Goal: Task Accomplishment & Management: Use online tool/utility

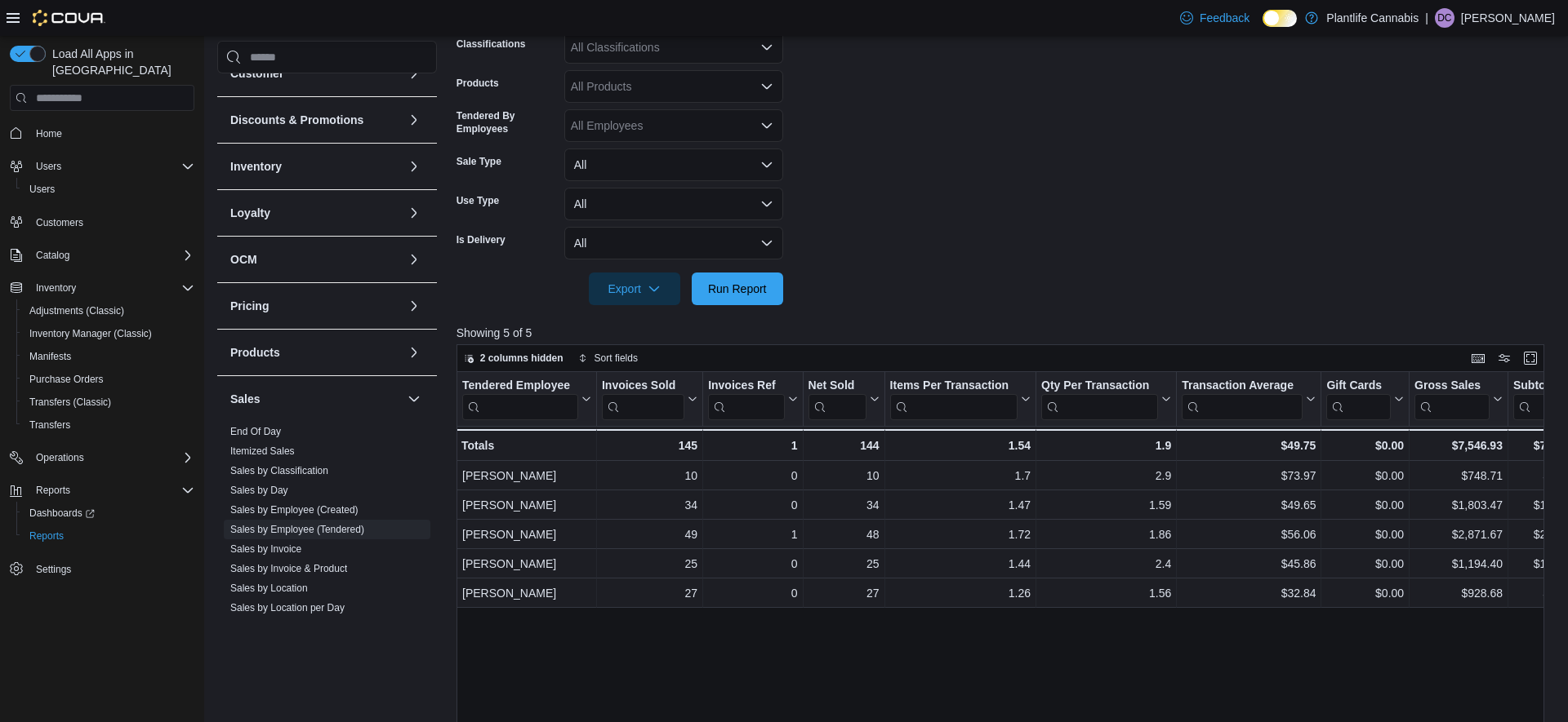
scroll to position [428, 0]
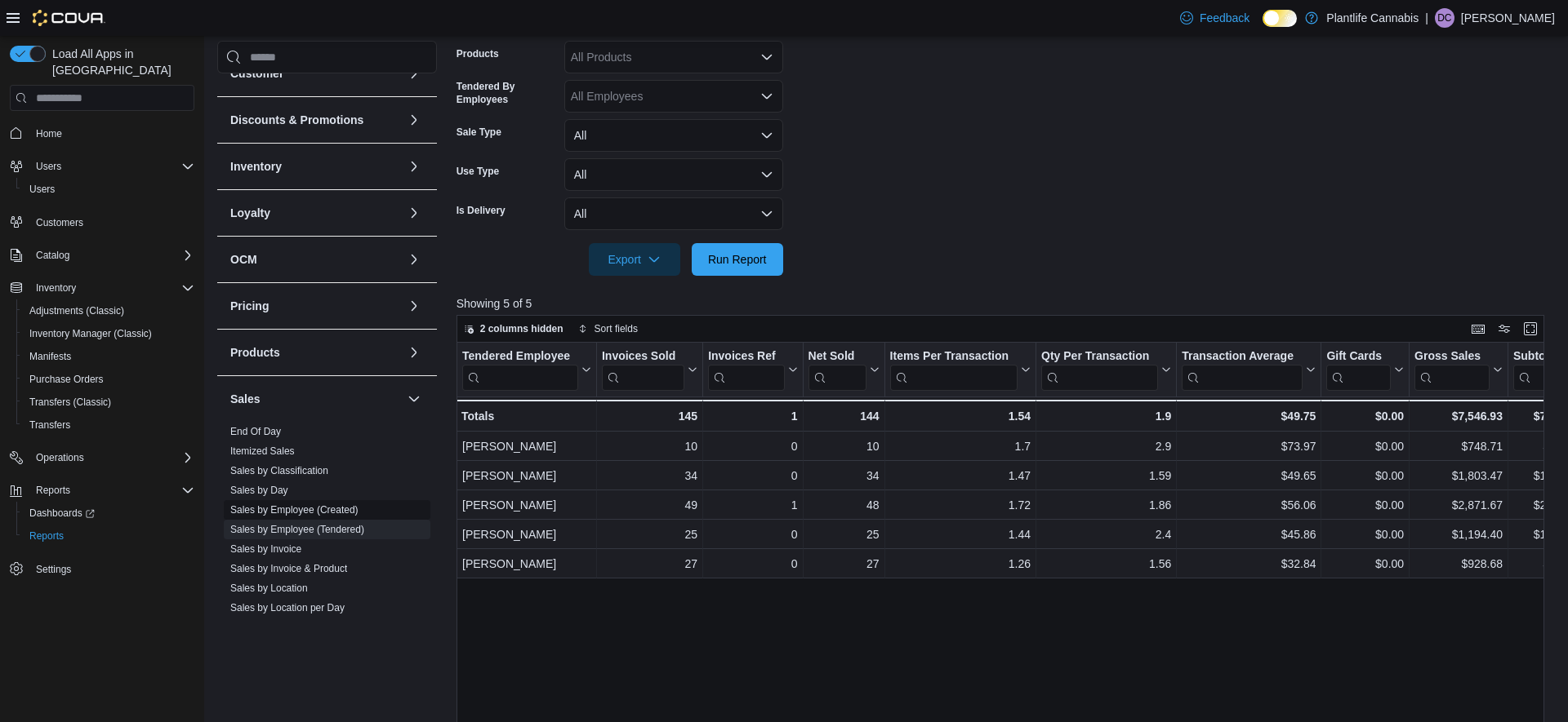
click at [303, 512] on link "Sales by Employee (Created)" at bounding box center [295, 511] width 129 height 11
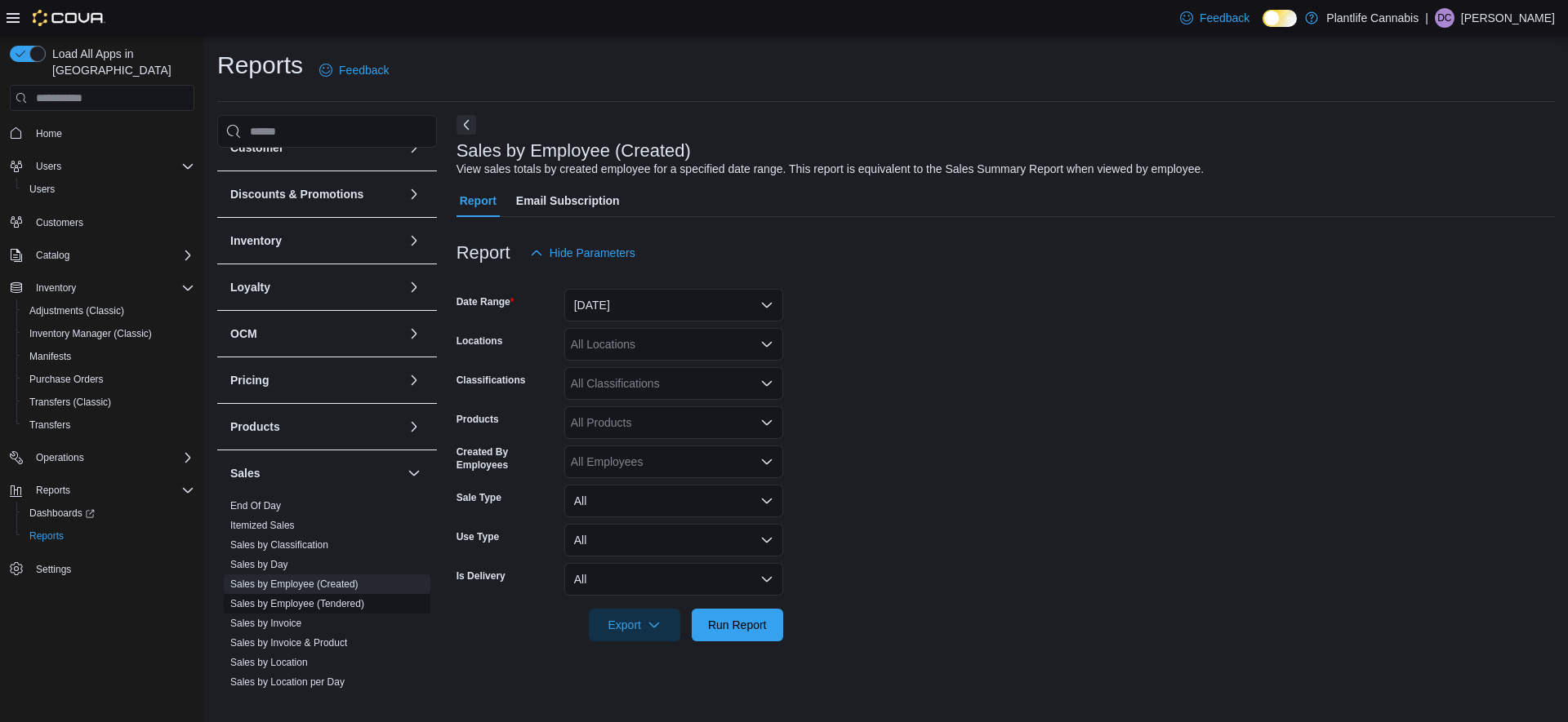
click at [316, 607] on link "Sales by Employee (Tendered)" at bounding box center [297, 604] width 134 height 11
click at [667, 303] on button "[DATE]" at bounding box center [673, 305] width 219 height 33
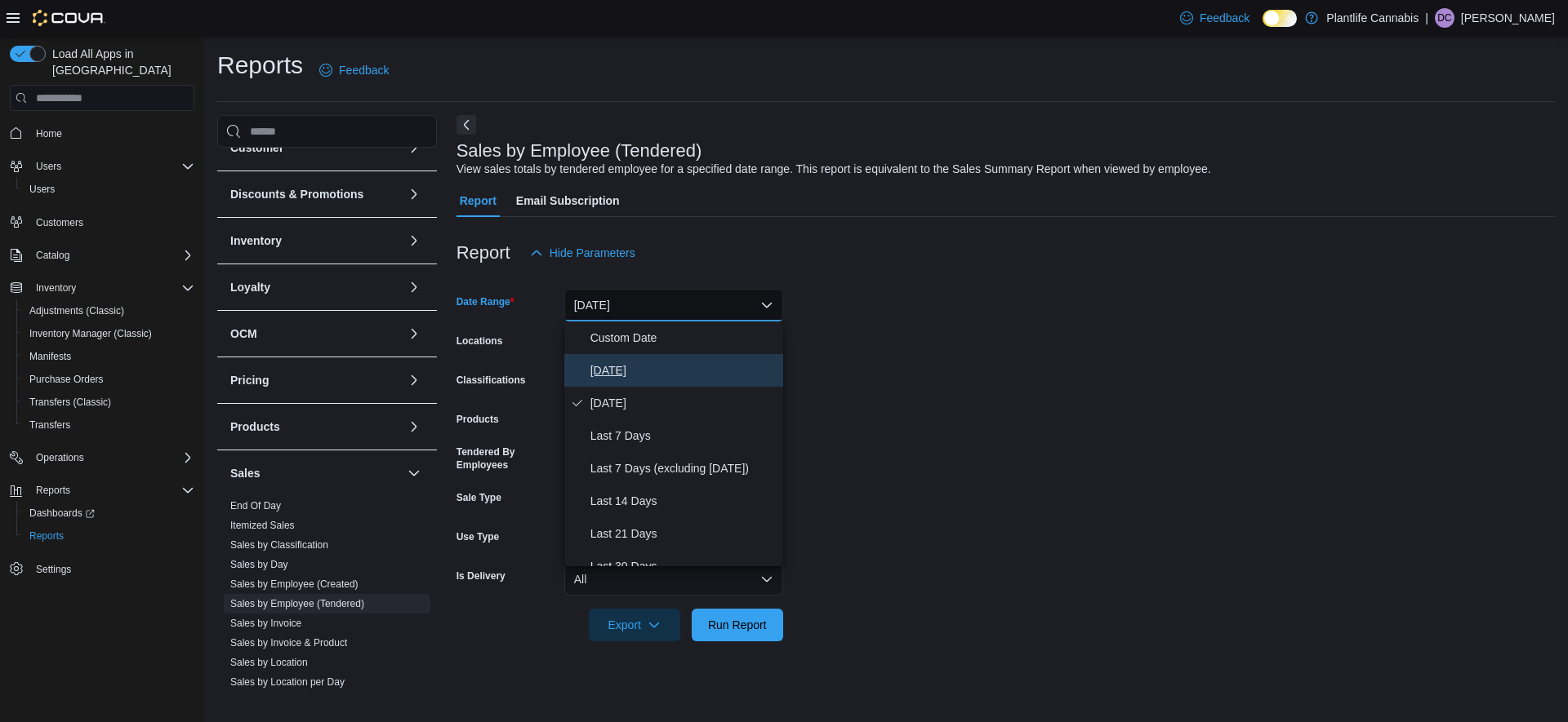
click at [623, 371] on span "[DATE]" at bounding box center [684, 370] width 186 height 20
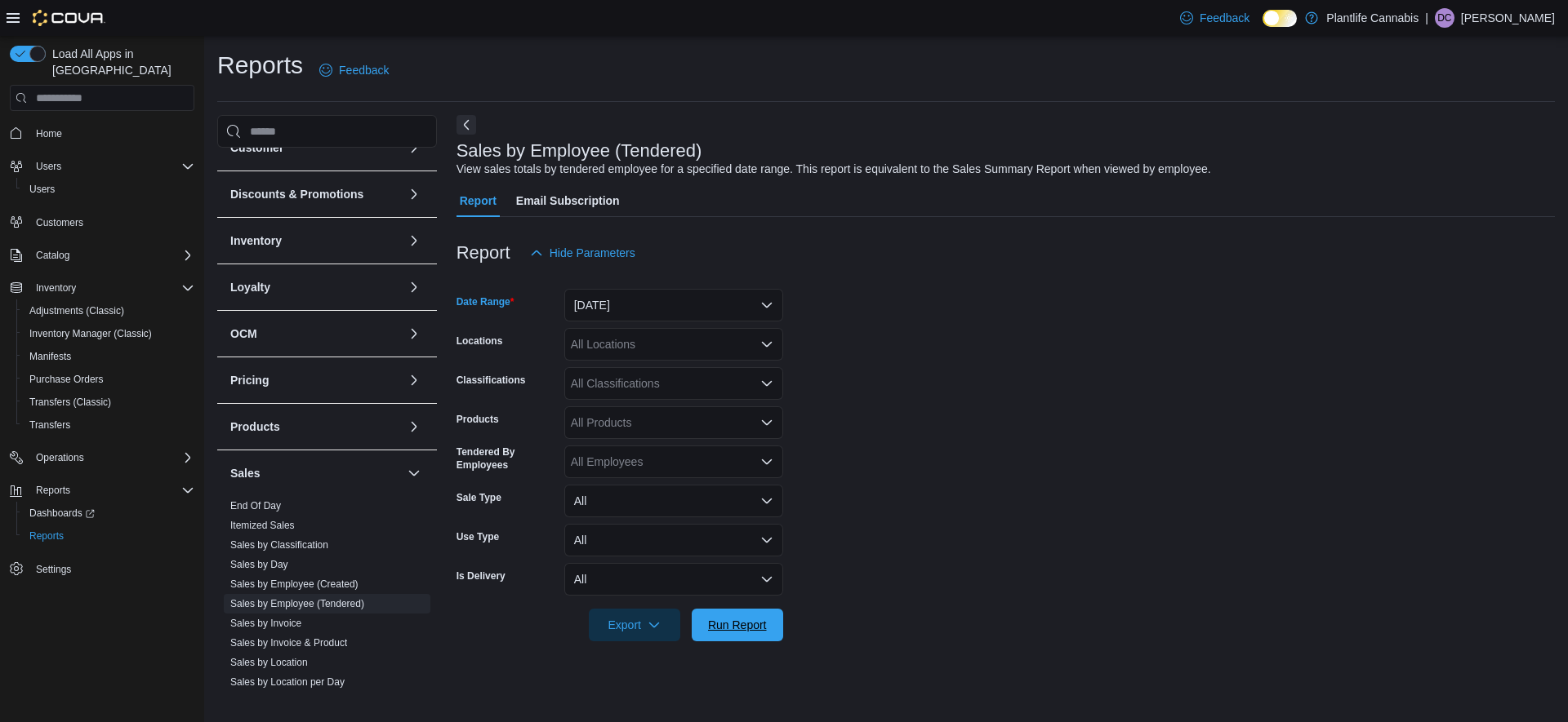
drag, startPoint x: 738, startPoint y: 627, endPoint x: 862, endPoint y: 581, distance: 132.3
click at [738, 627] on span "Run Report" at bounding box center [737, 625] width 59 height 17
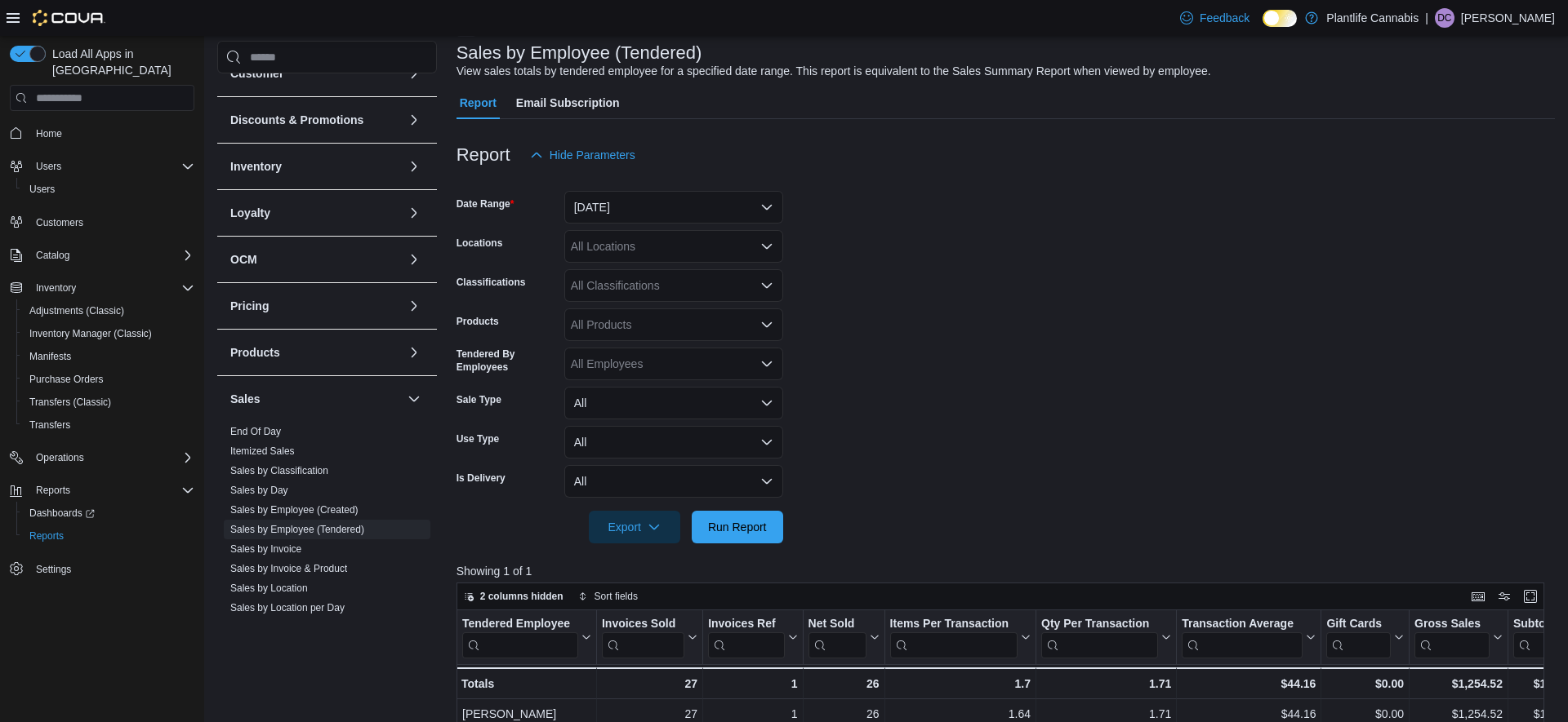
scroll to position [320, 0]
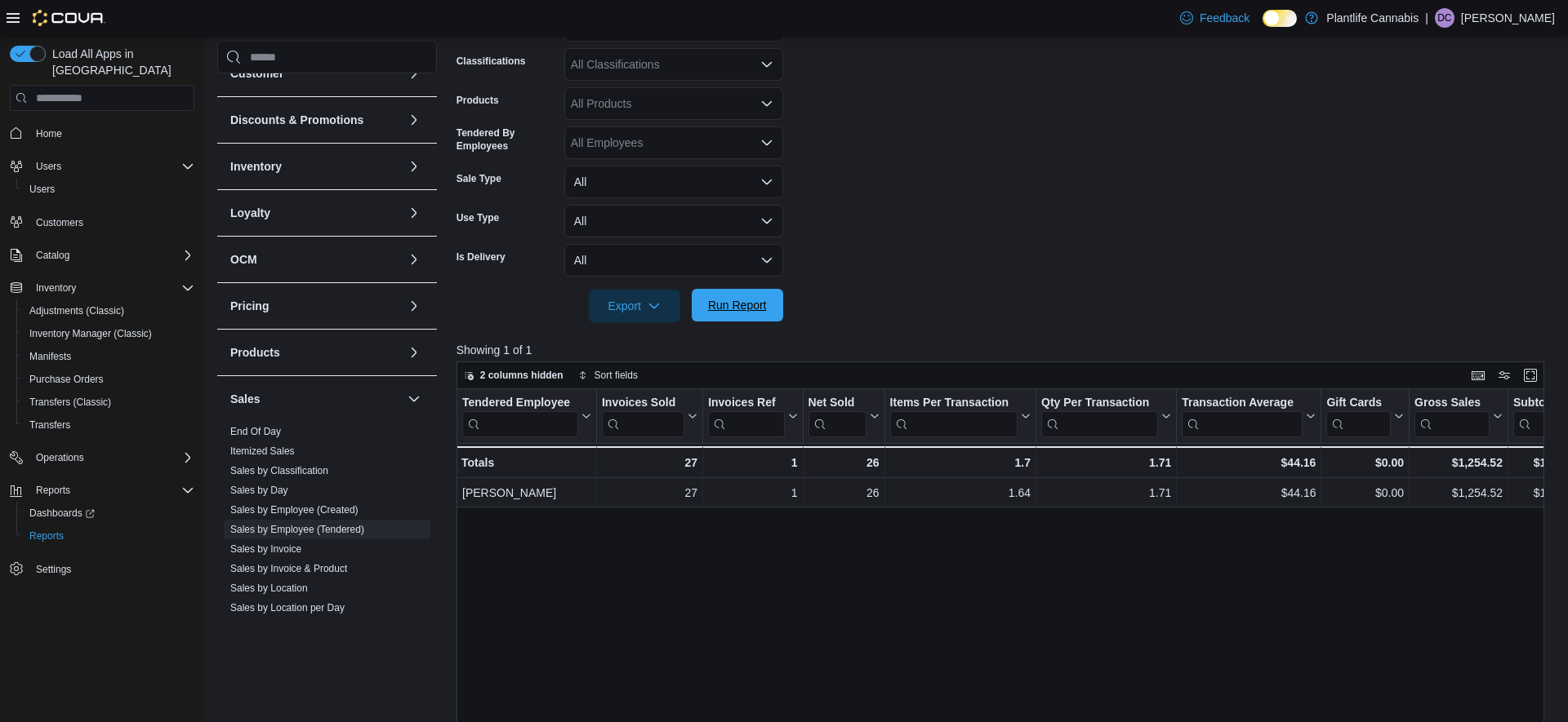
click at [769, 307] on span "Run Report" at bounding box center [737, 305] width 72 height 33
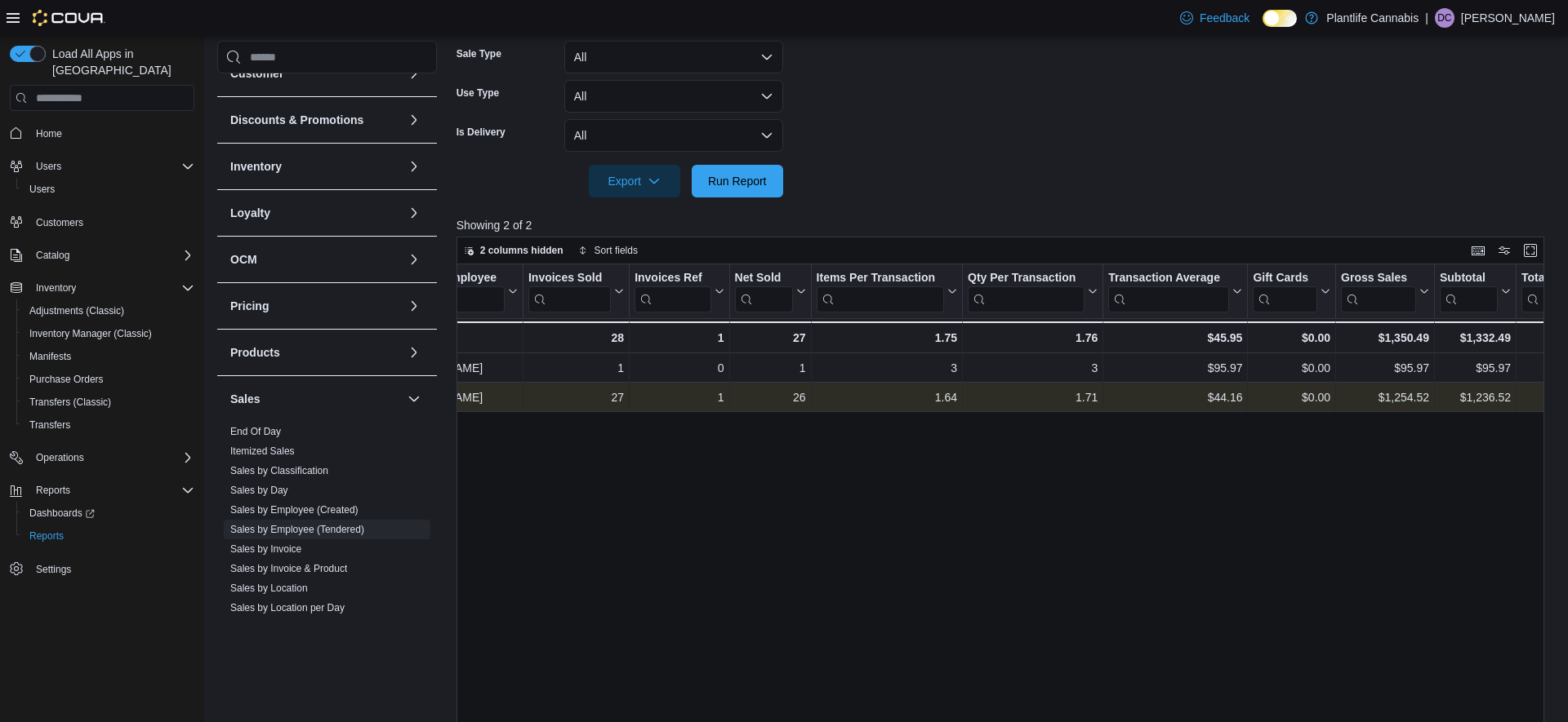
scroll to position [0, 93]
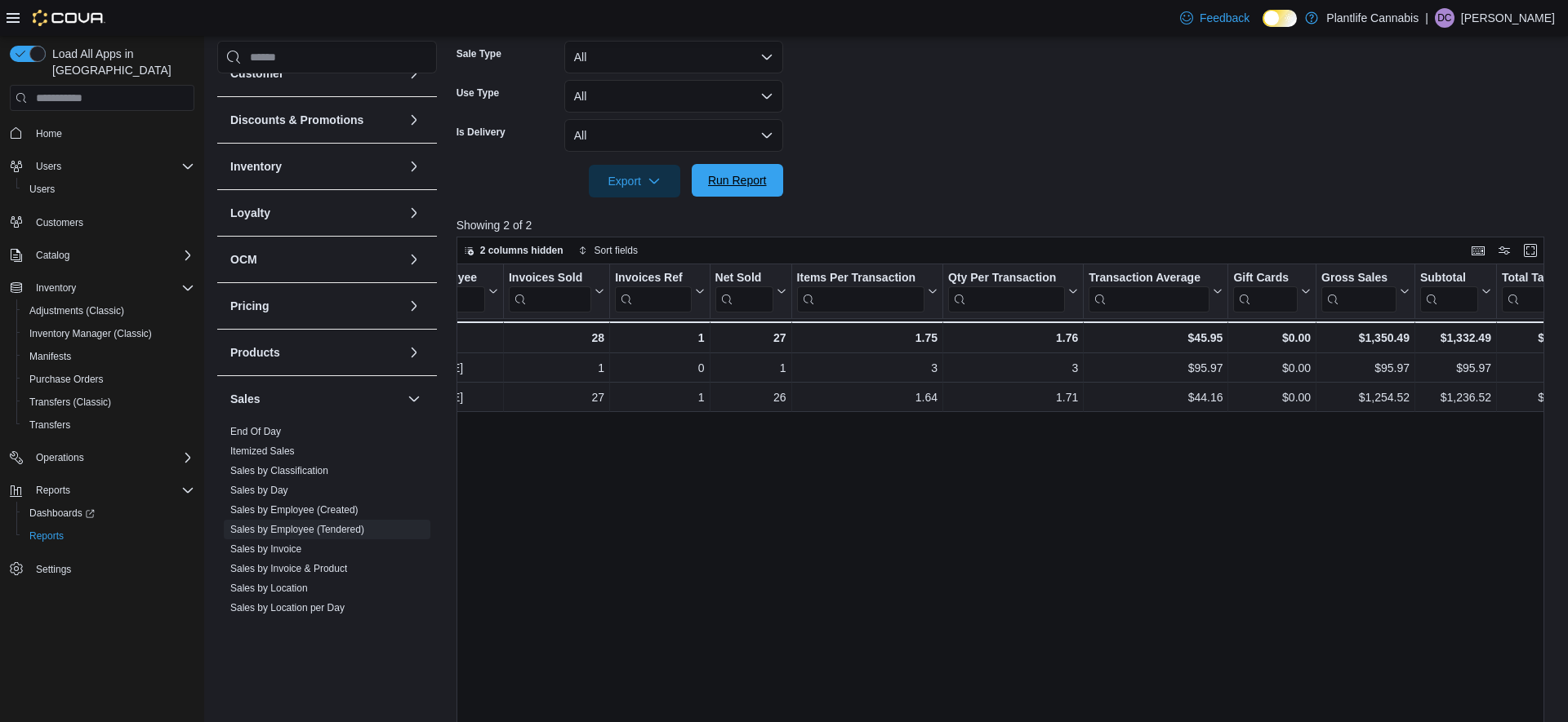
click at [716, 188] on span "Run Report" at bounding box center [737, 181] width 59 height 17
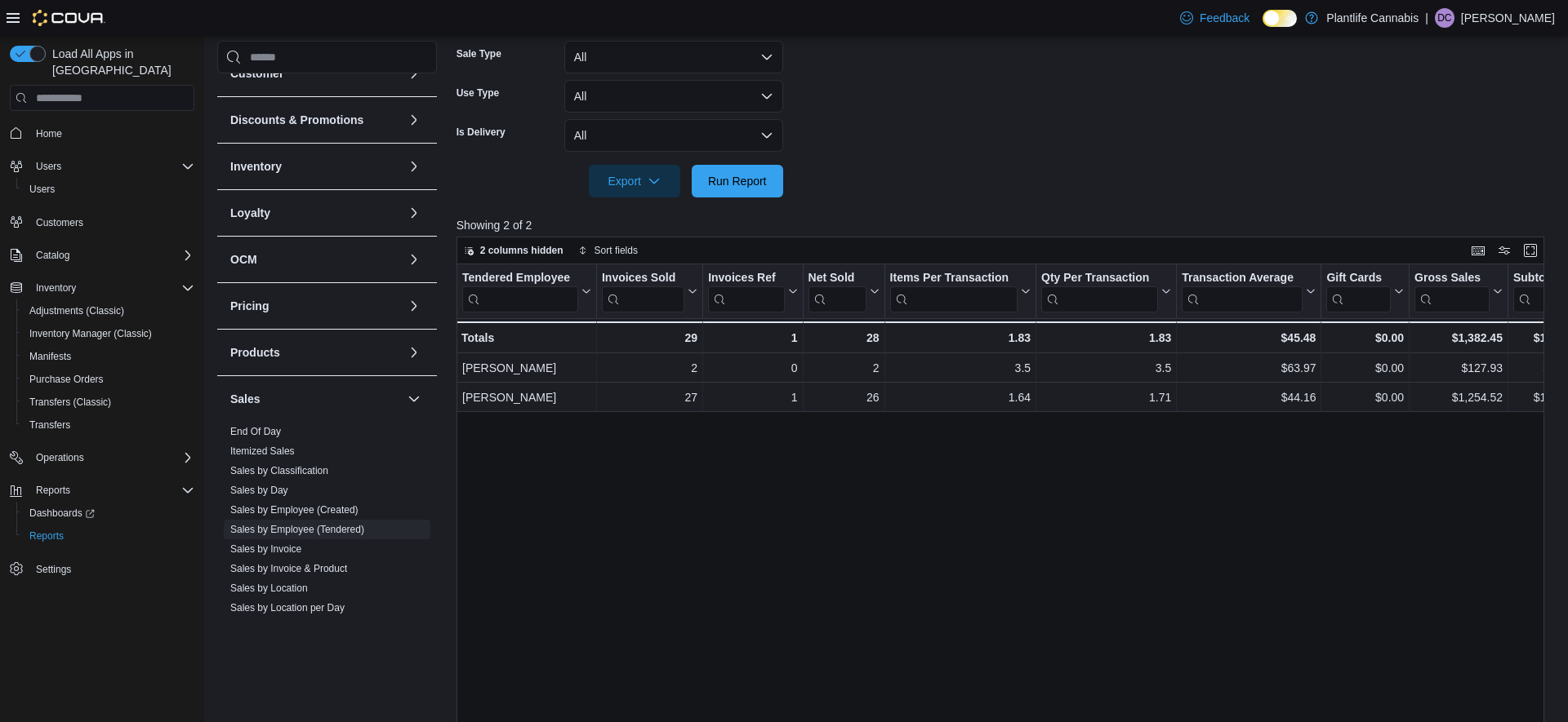
drag, startPoint x: 750, startPoint y: 204, endPoint x: 751, endPoint y: 195, distance: 9.1
click at [750, 202] on div at bounding box center [1006, 207] width 1099 height 20
click at [751, 195] on span "Run Report" at bounding box center [737, 180] width 72 height 33
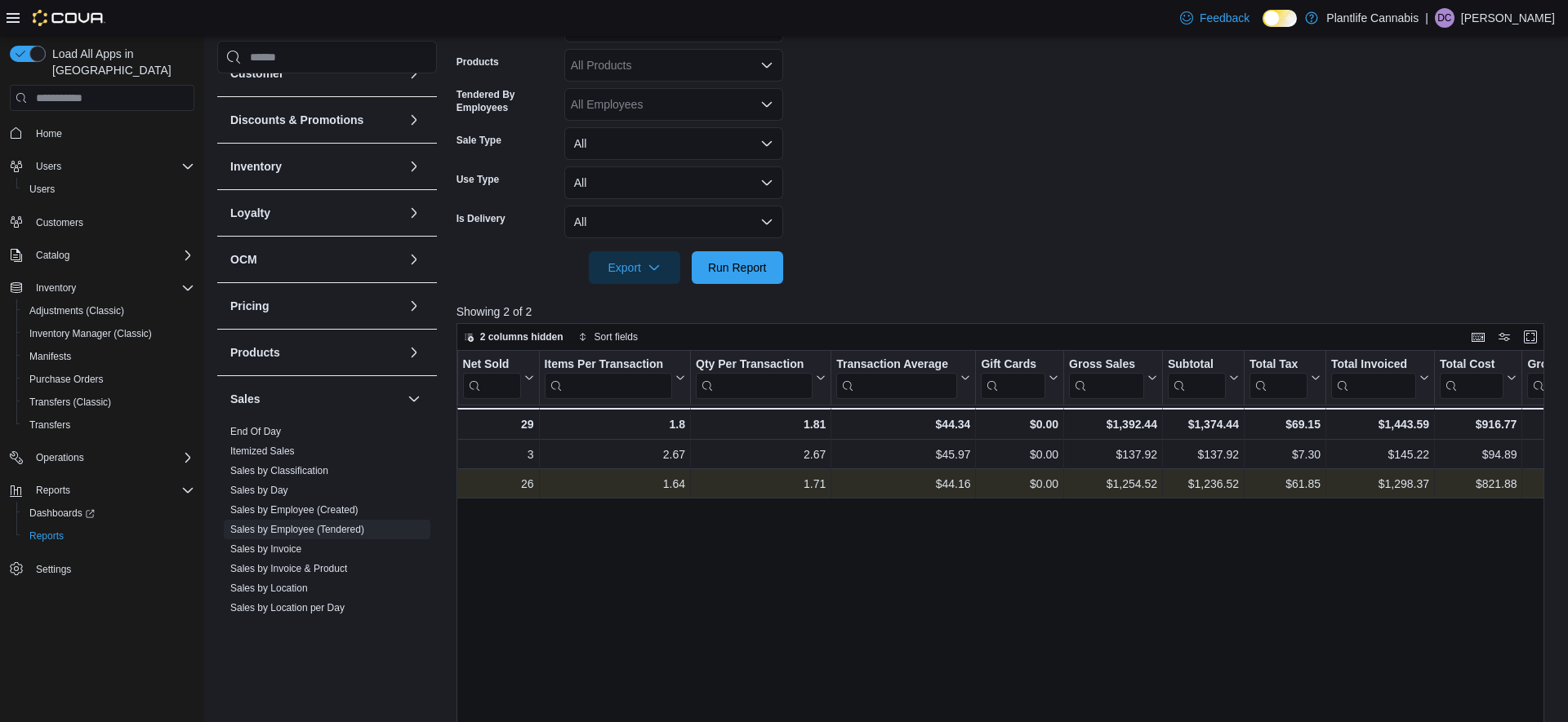
scroll to position [0, 0]
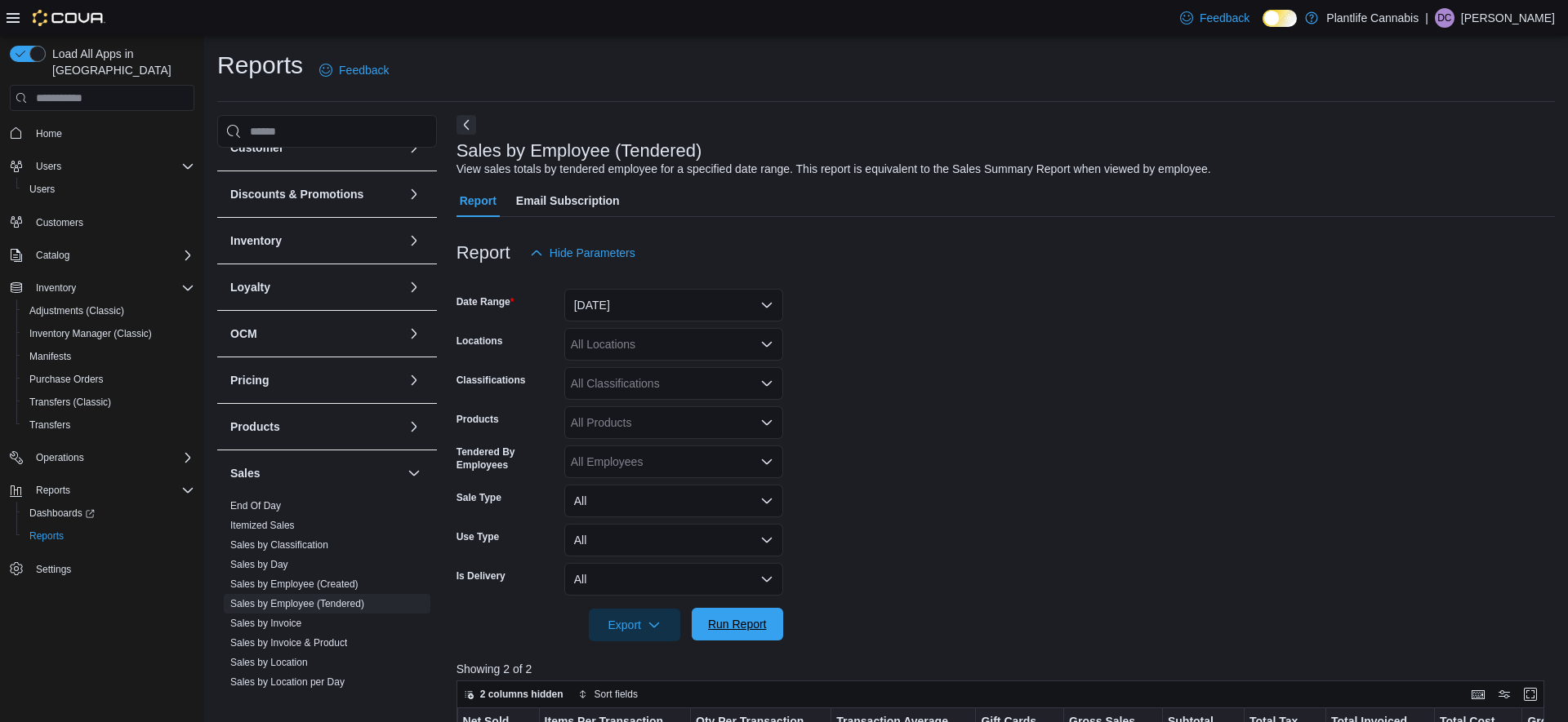
click at [736, 634] on span "Run Report" at bounding box center [737, 624] width 72 height 33
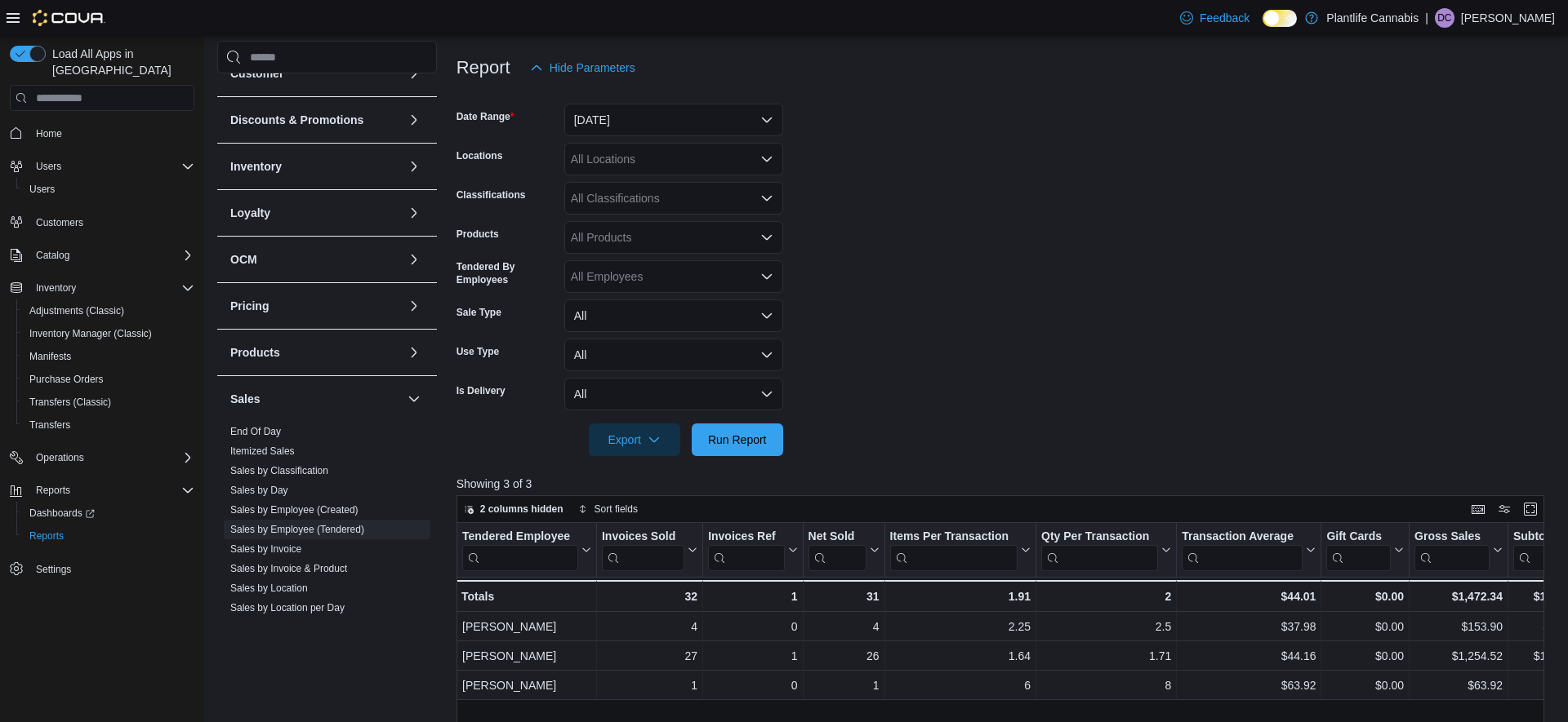
scroll to position [184, 0]
click at [748, 445] on span "Run Report" at bounding box center [737, 441] width 59 height 17
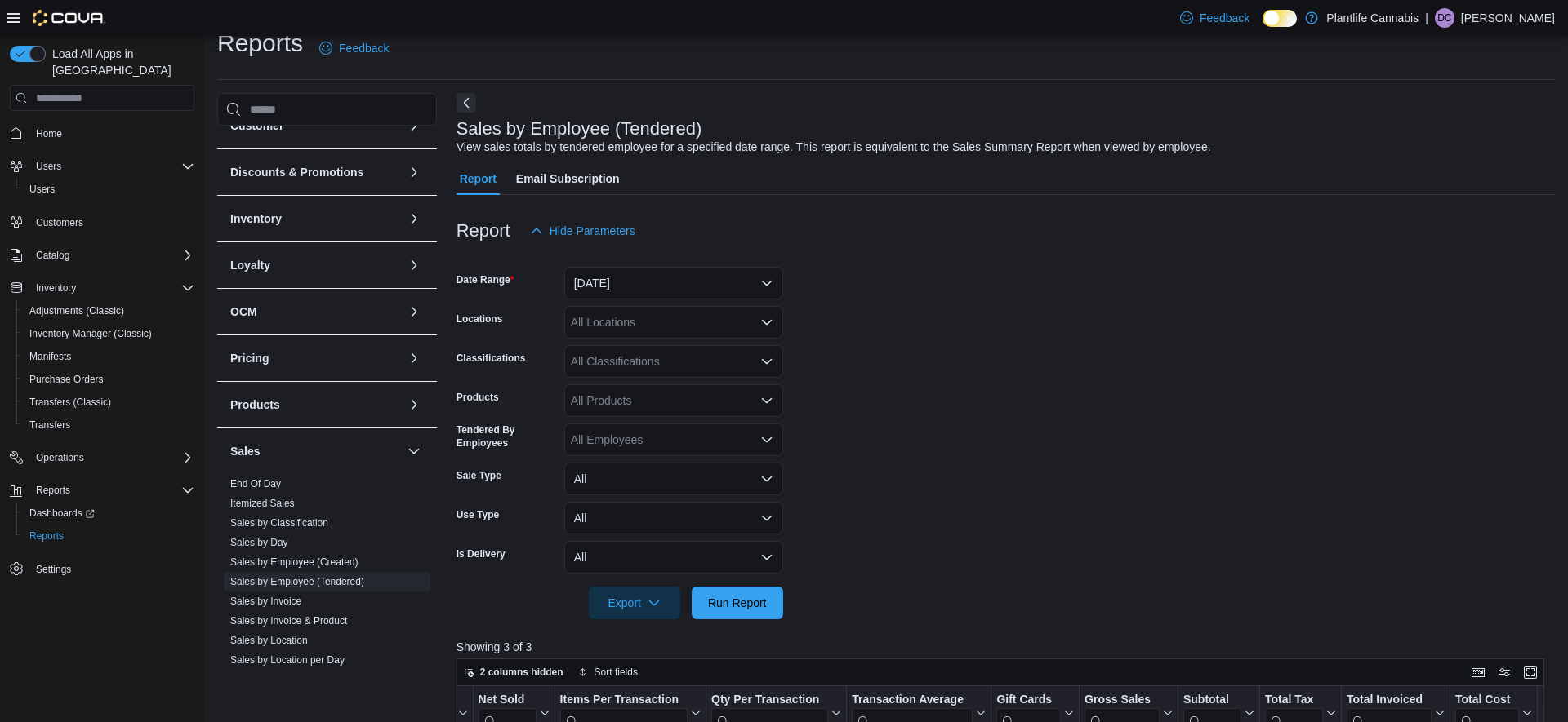
scroll to position [13, 0]
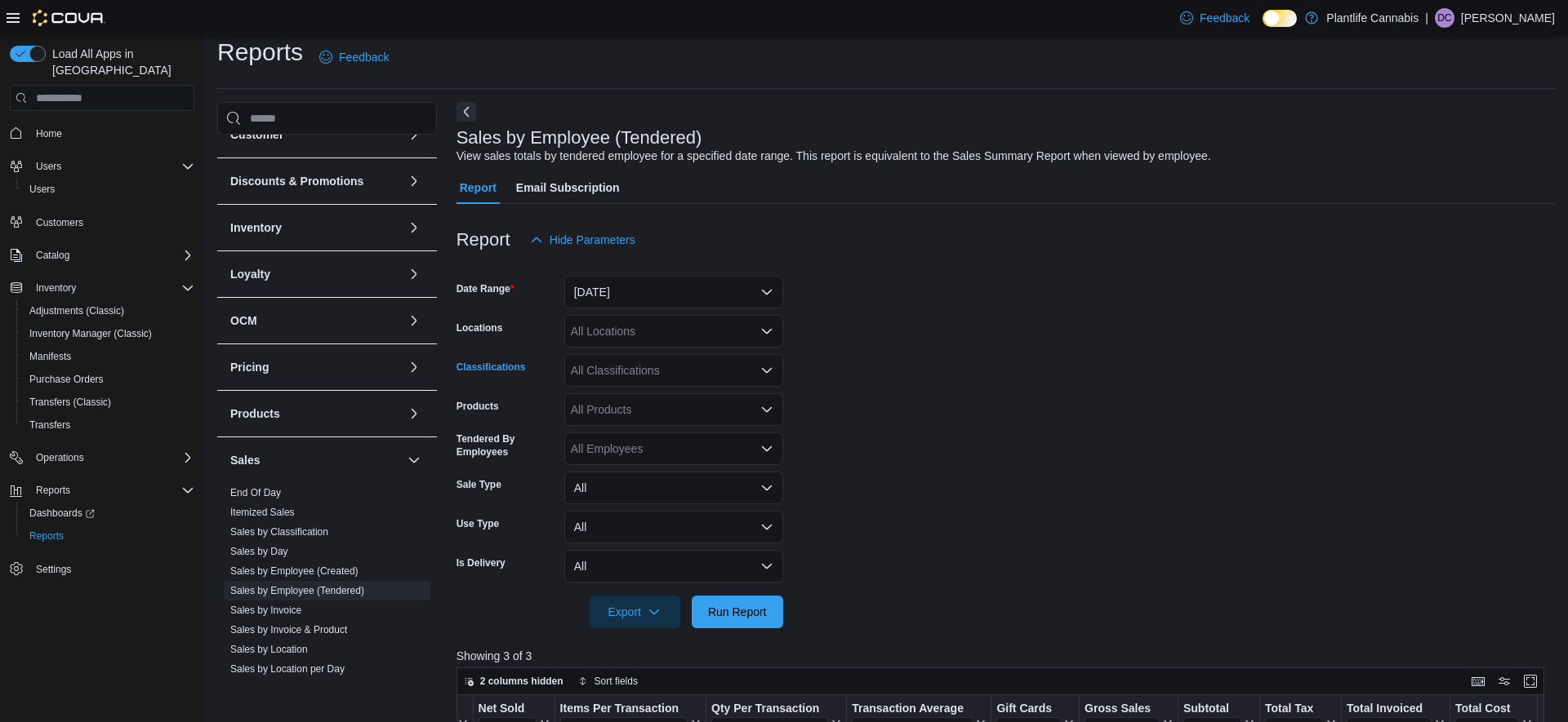
click at [647, 375] on div "All Classifications" at bounding box center [673, 370] width 219 height 33
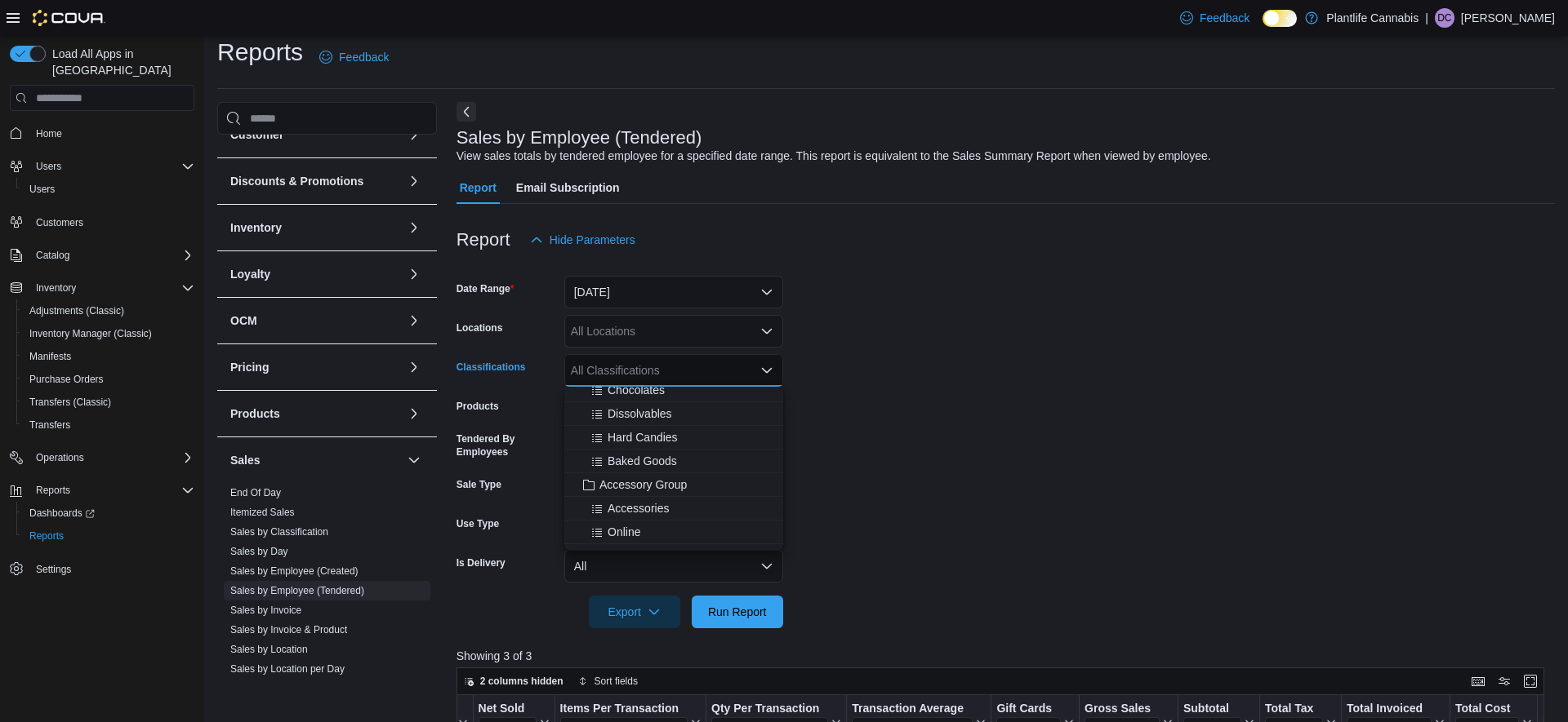
scroll to position [222, 0]
click at [638, 415] on span "Accessory Group" at bounding box center [643, 414] width 88 height 17
click at [750, 613] on span "Run Report" at bounding box center [737, 612] width 59 height 17
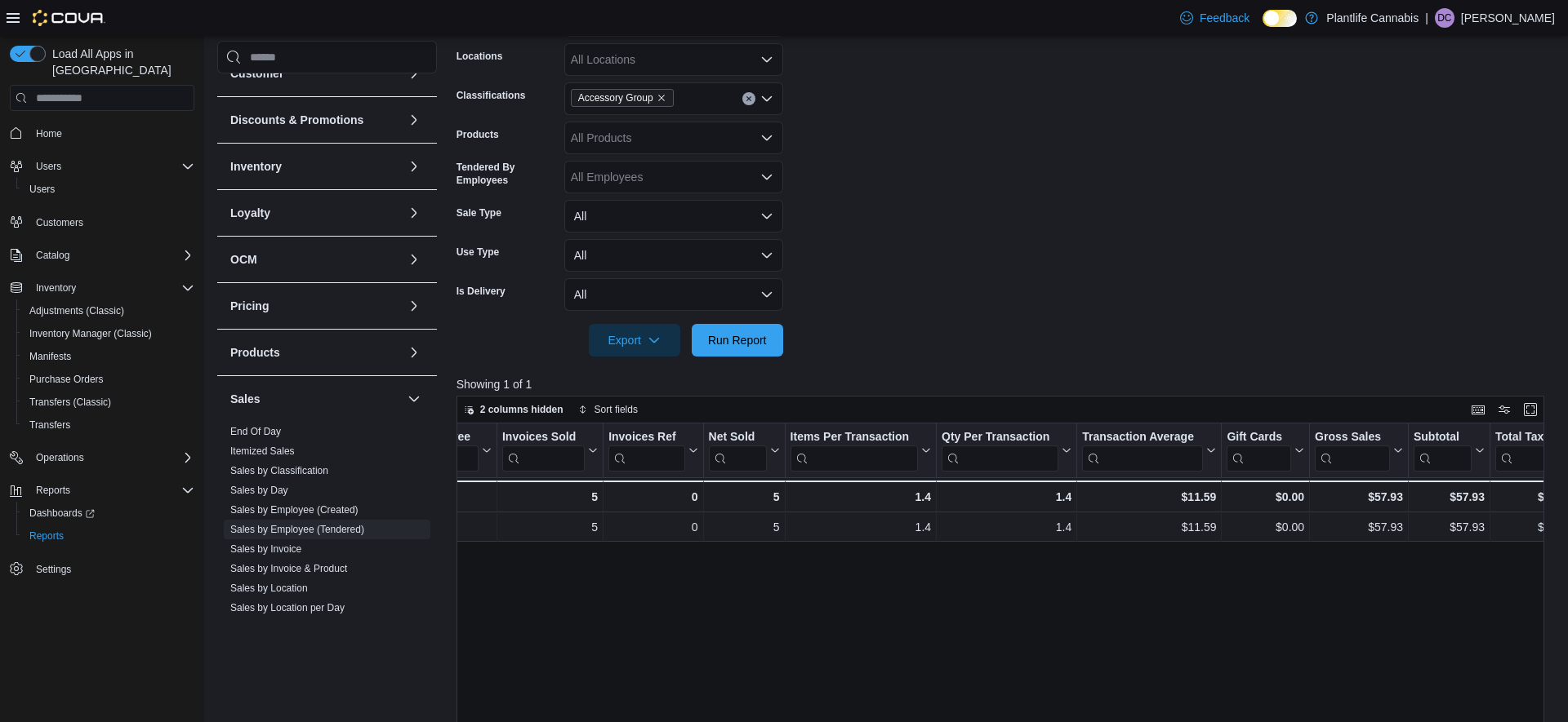
scroll to position [0, 117]
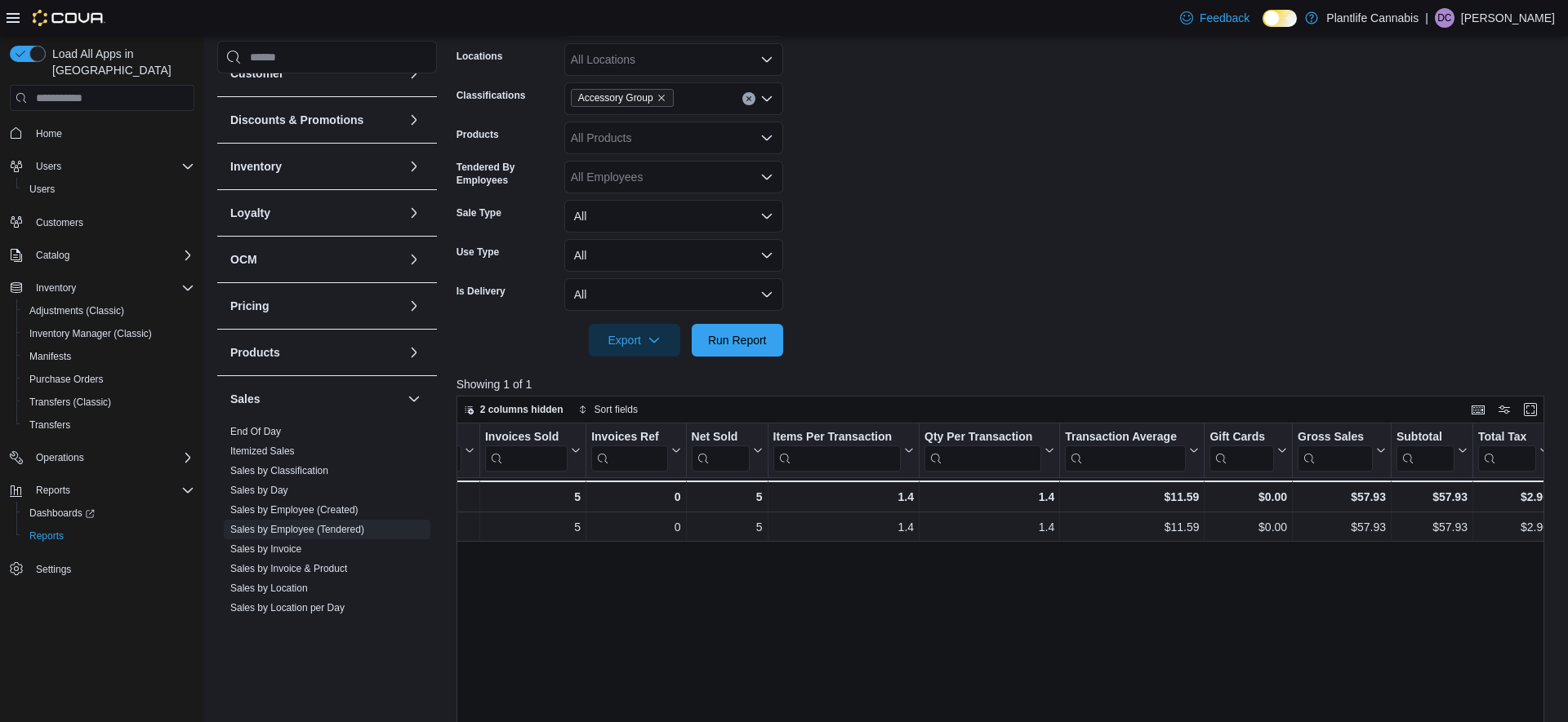
click at [653, 99] on span "Accessory Group" at bounding box center [615, 98] width 76 height 17
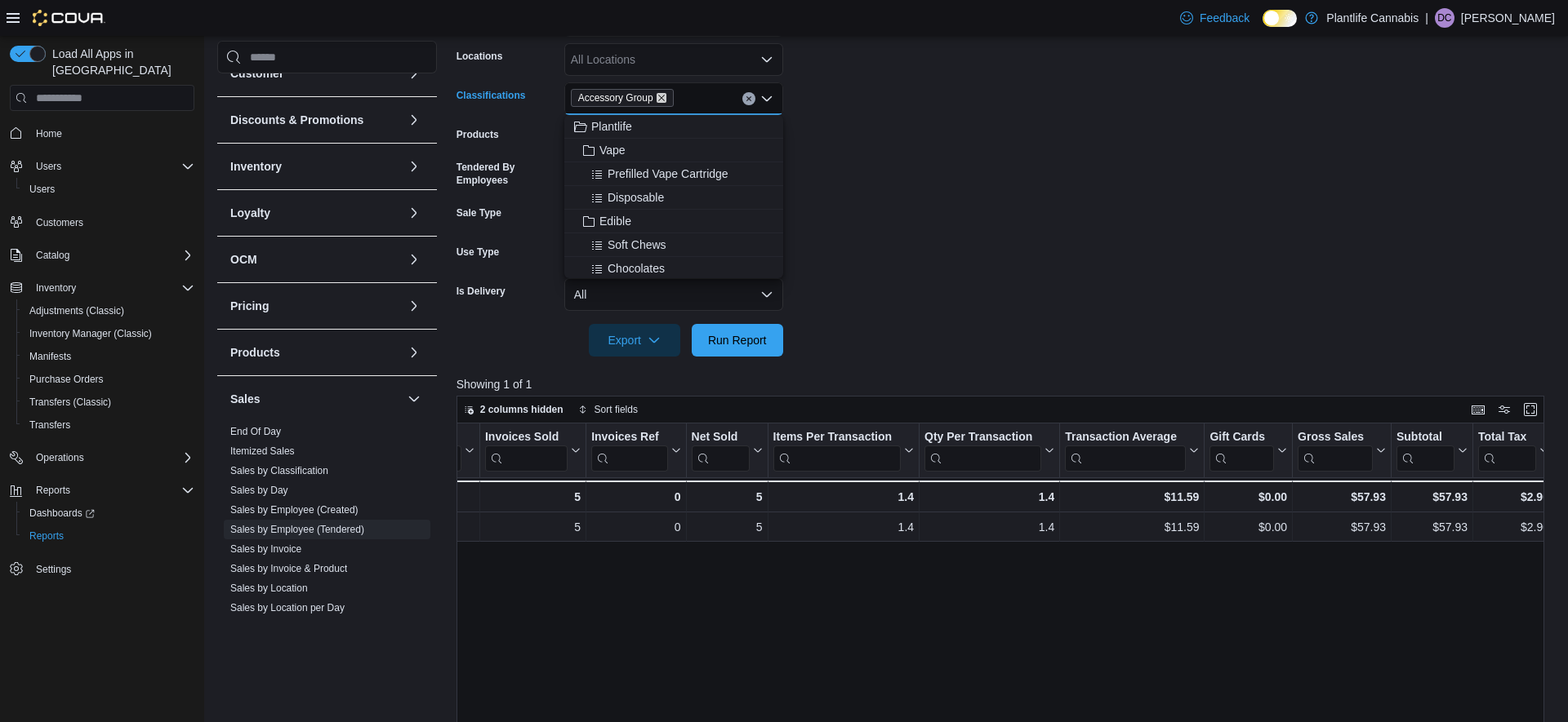
click at [667, 101] on icon "Remove Accessory Group from selection in this group" at bounding box center [661, 98] width 10 height 10
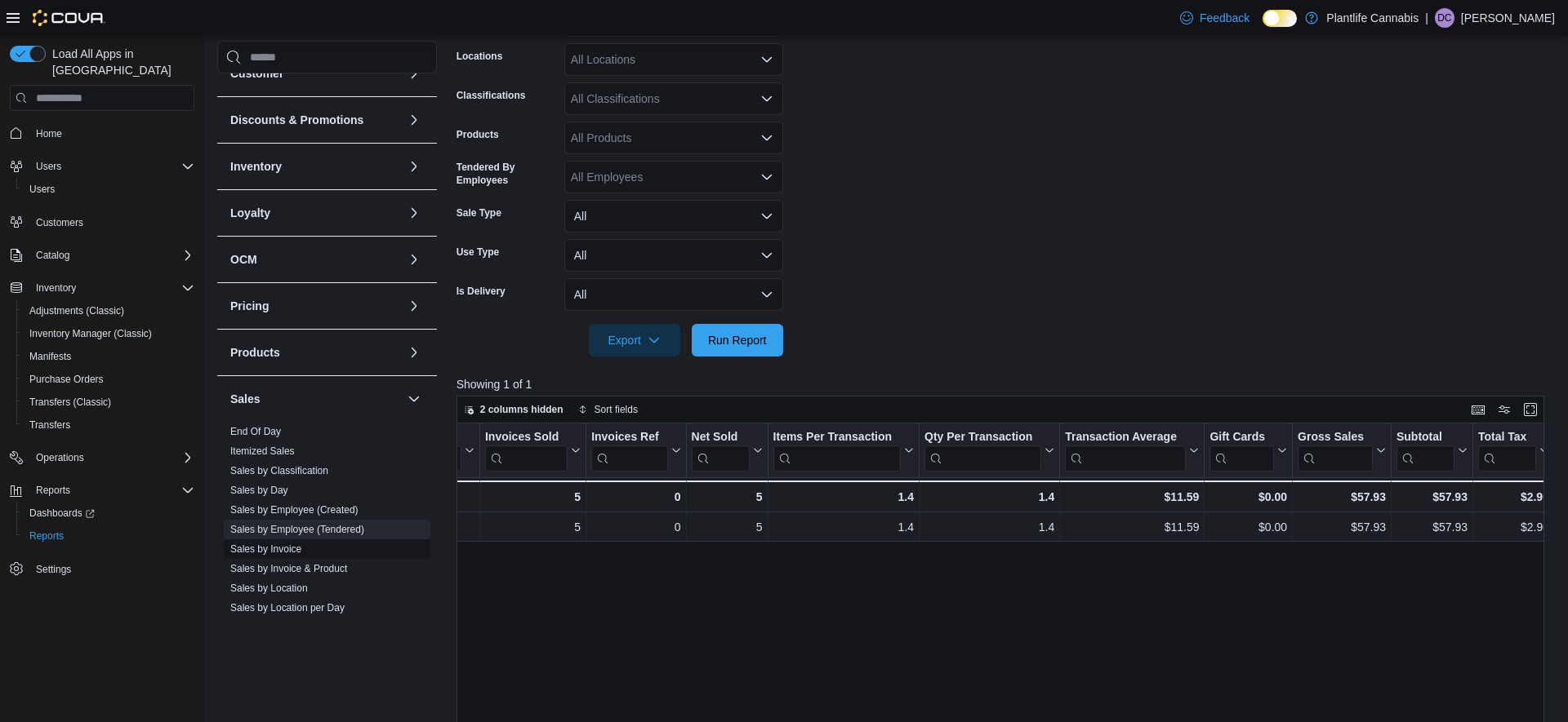
drag, startPoint x: 287, startPoint y: 534, endPoint x: 279, endPoint y: 551, distance: 18.8
click at [281, 546] on ul "End Of Day Itemized Sales Sales by Classification Sales by Day Sales by Employe…" at bounding box center [327, 559] width 207 height 274
drag, startPoint x: 279, startPoint y: 551, endPoint x: 383, endPoint y: 400, distance: 183.3
click at [279, 551] on link "Sales by Invoice" at bounding box center [266, 550] width 71 height 11
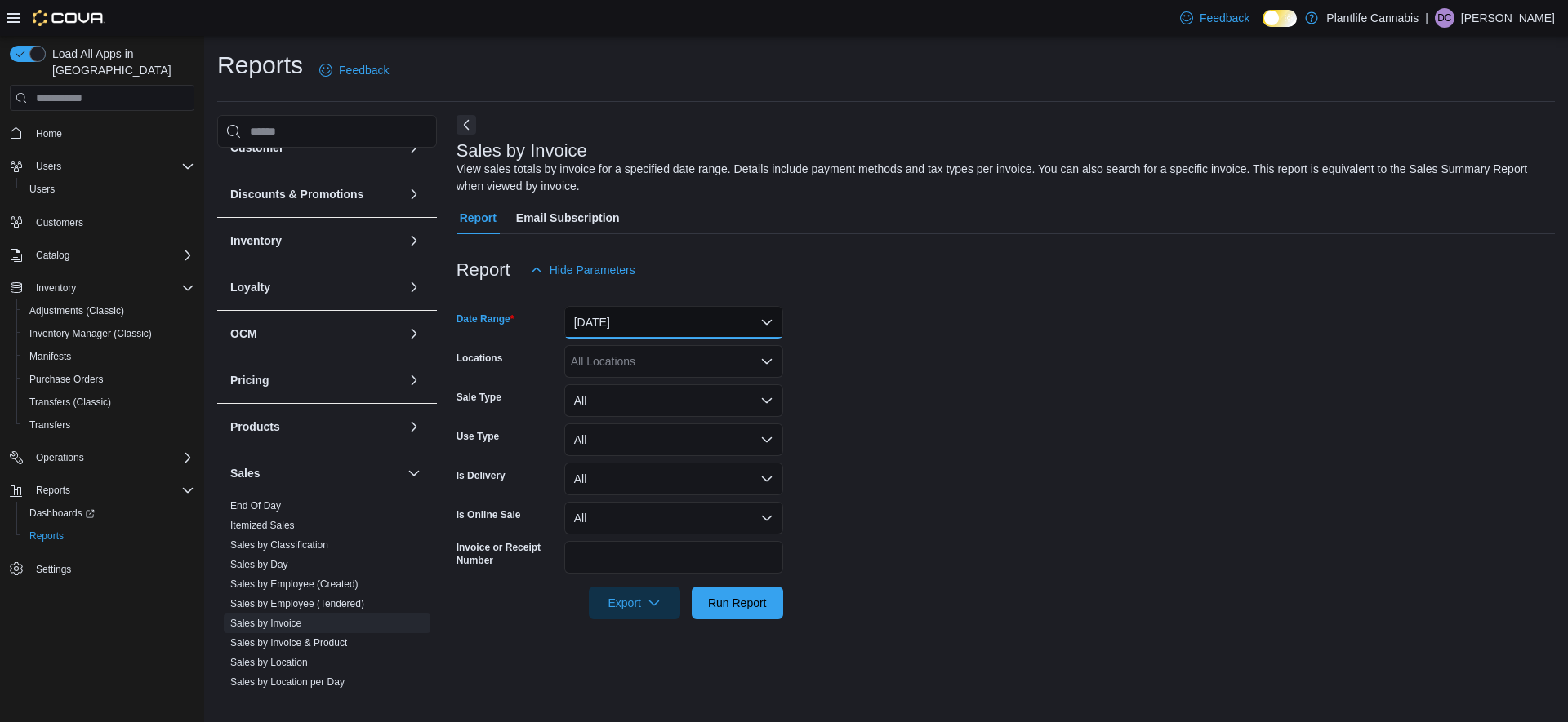
click at [675, 320] on button "[DATE]" at bounding box center [673, 322] width 219 height 33
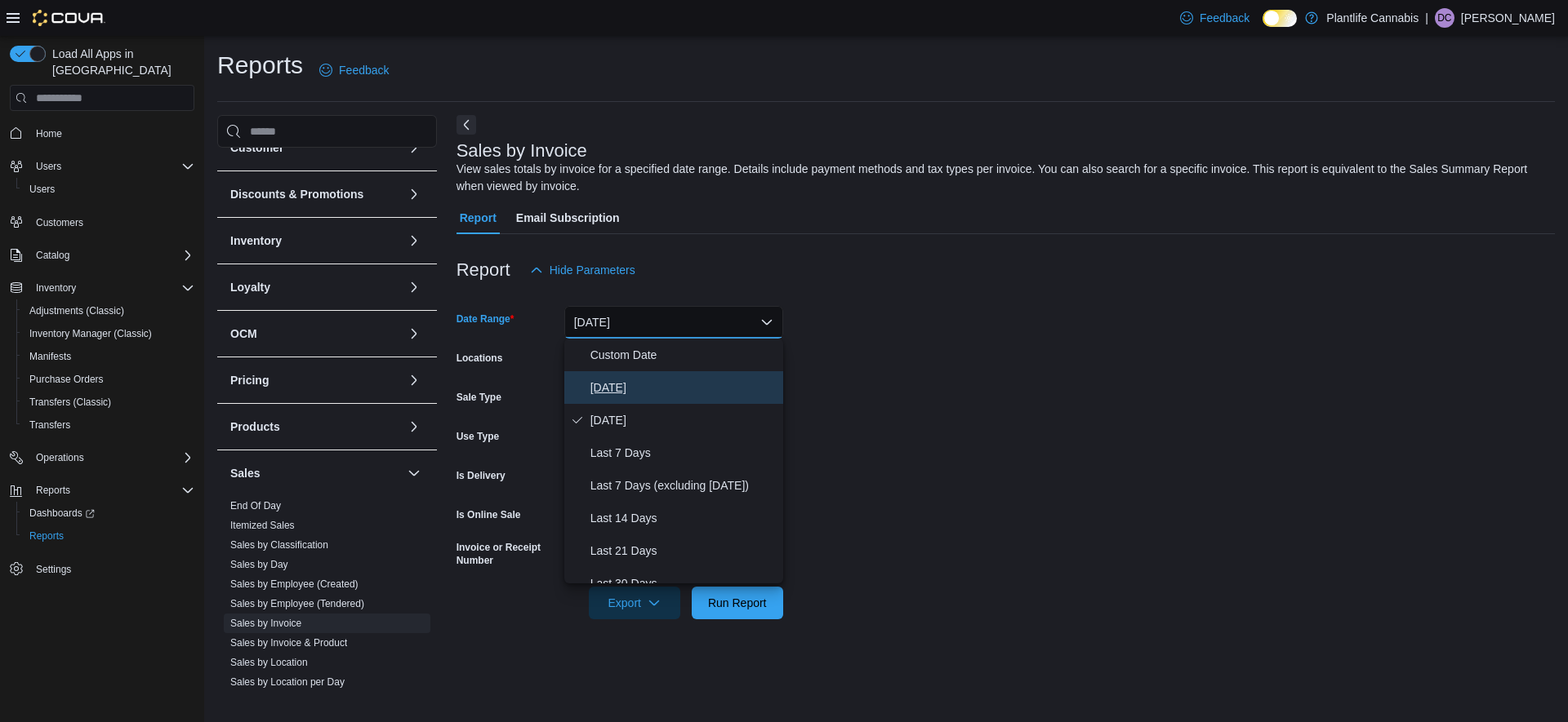
click at [624, 390] on span "[DATE]" at bounding box center [684, 388] width 186 height 20
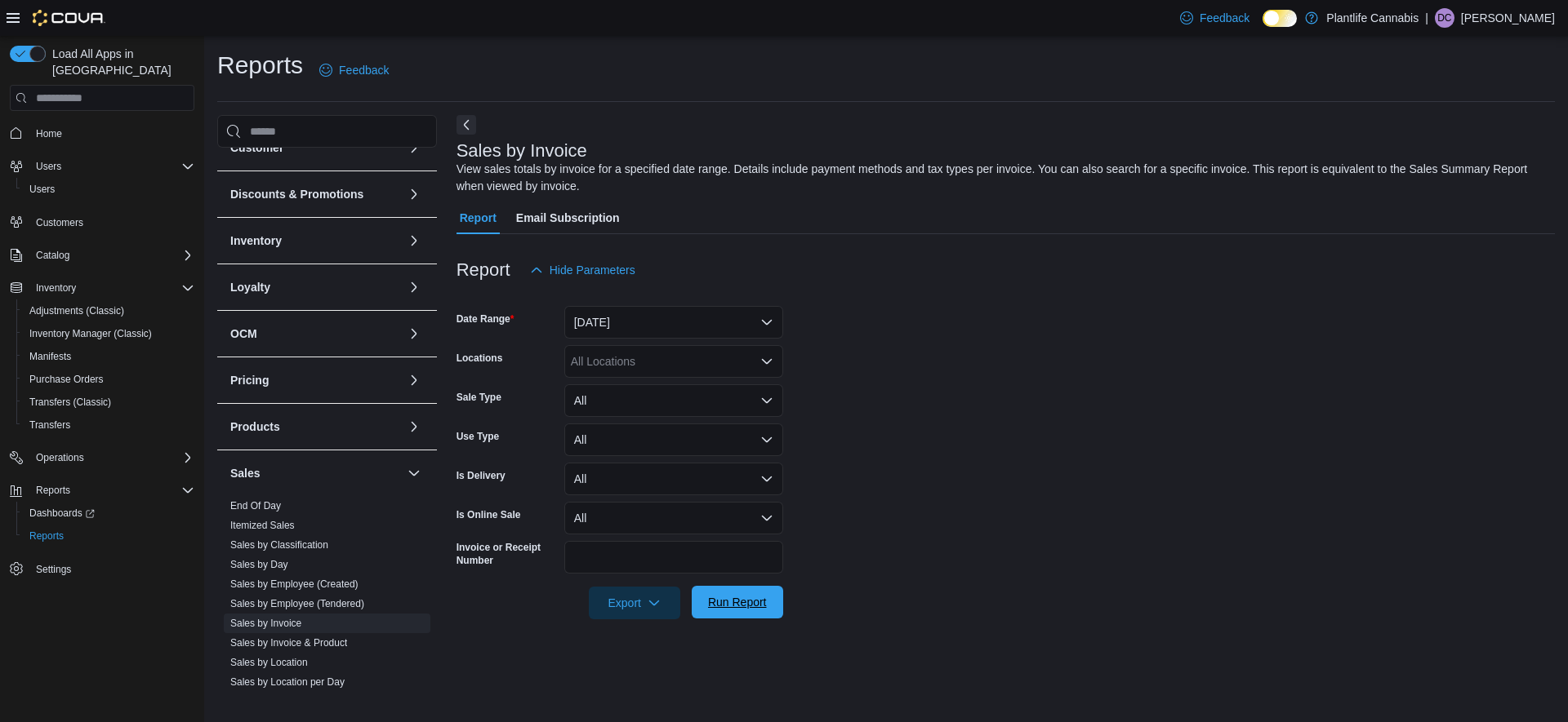
click at [727, 596] on span "Run Report" at bounding box center [737, 602] width 72 height 33
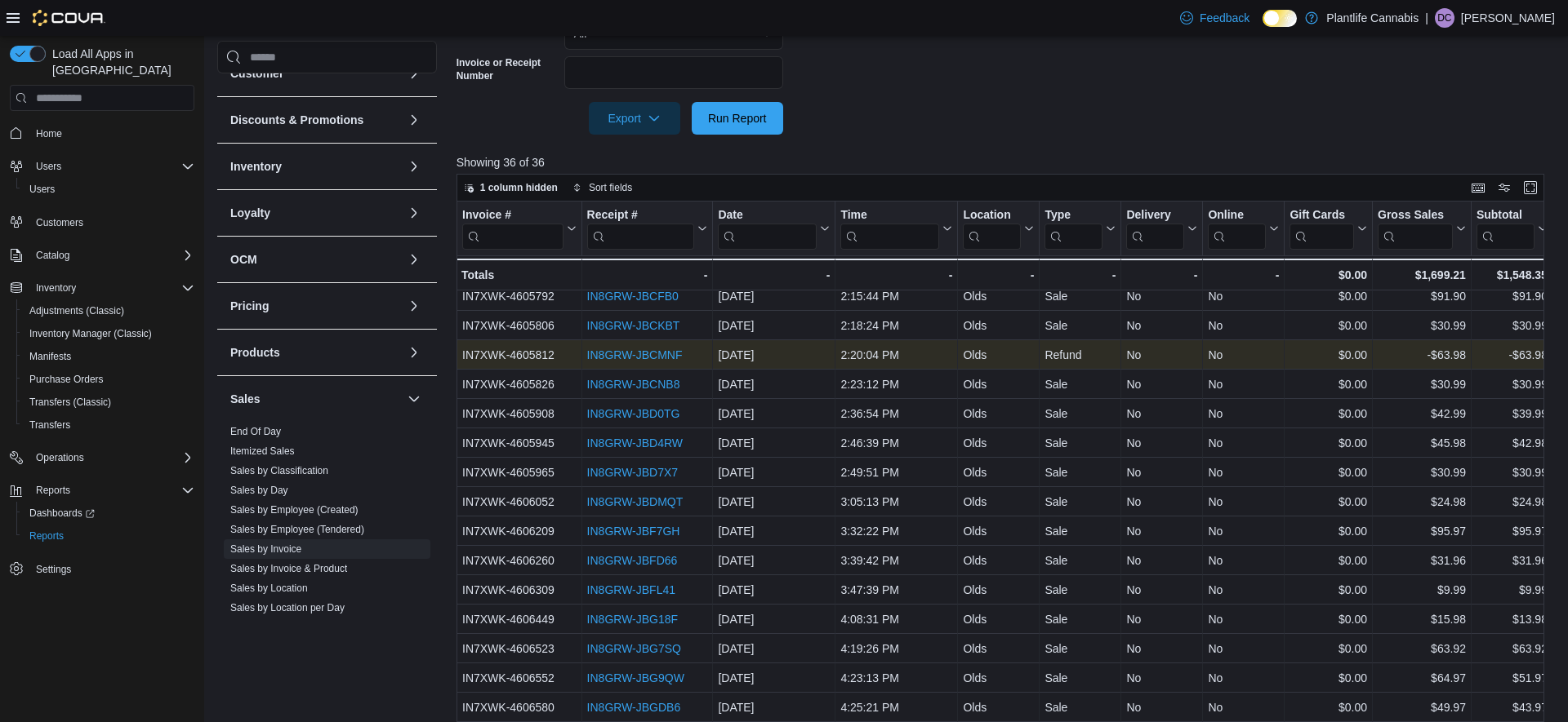
scroll to position [527, 0]
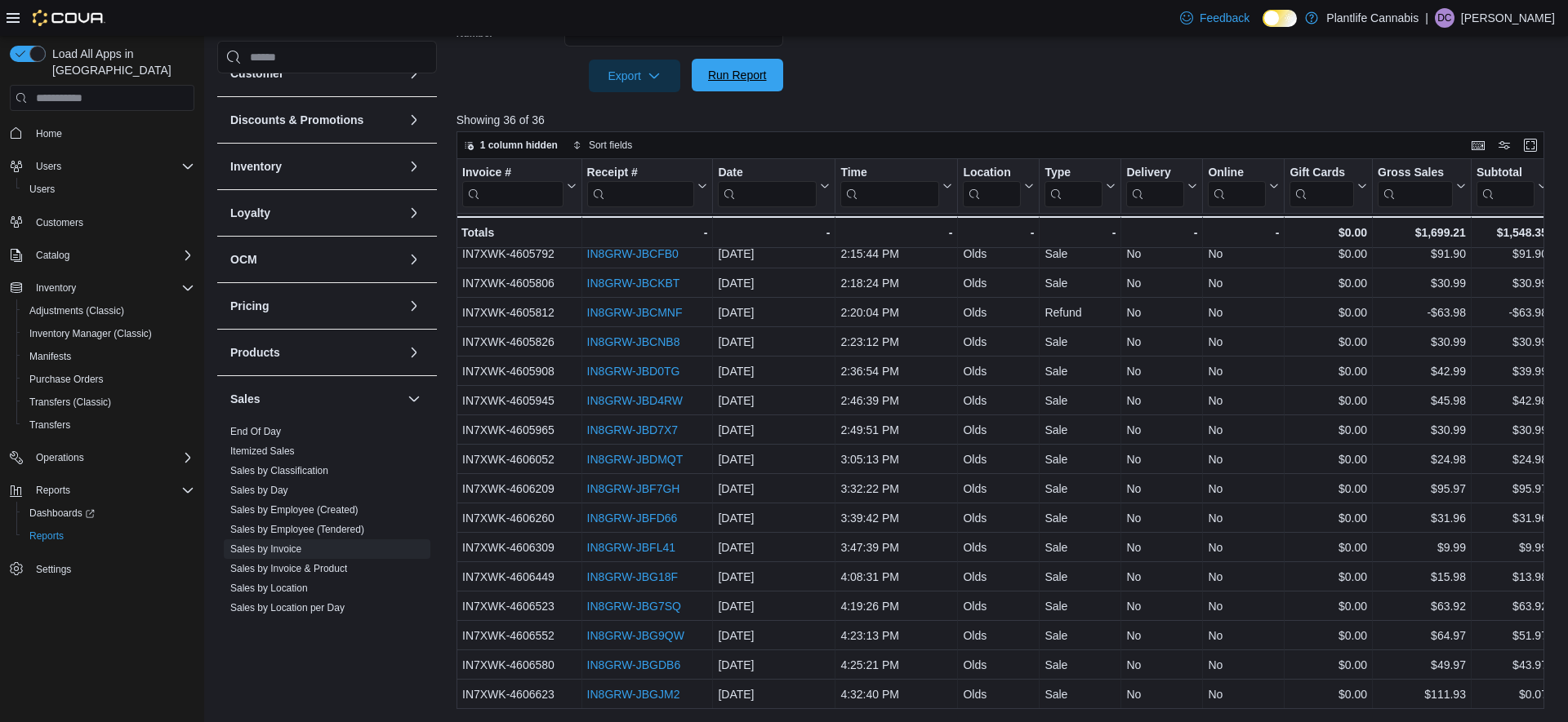
click at [733, 70] on span "Run Report" at bounding box center [737, 75] width 59 height 17
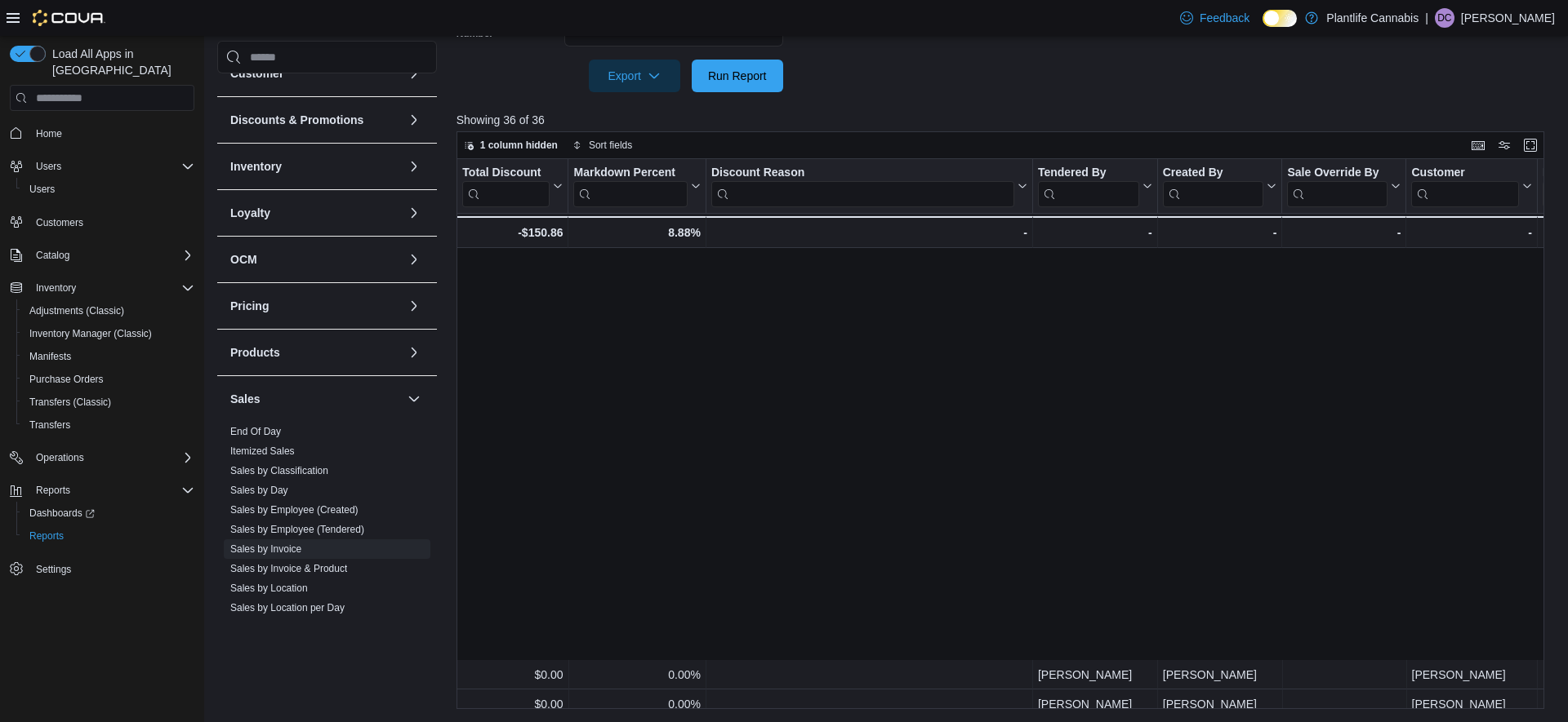
scroll to position [597, 1620]
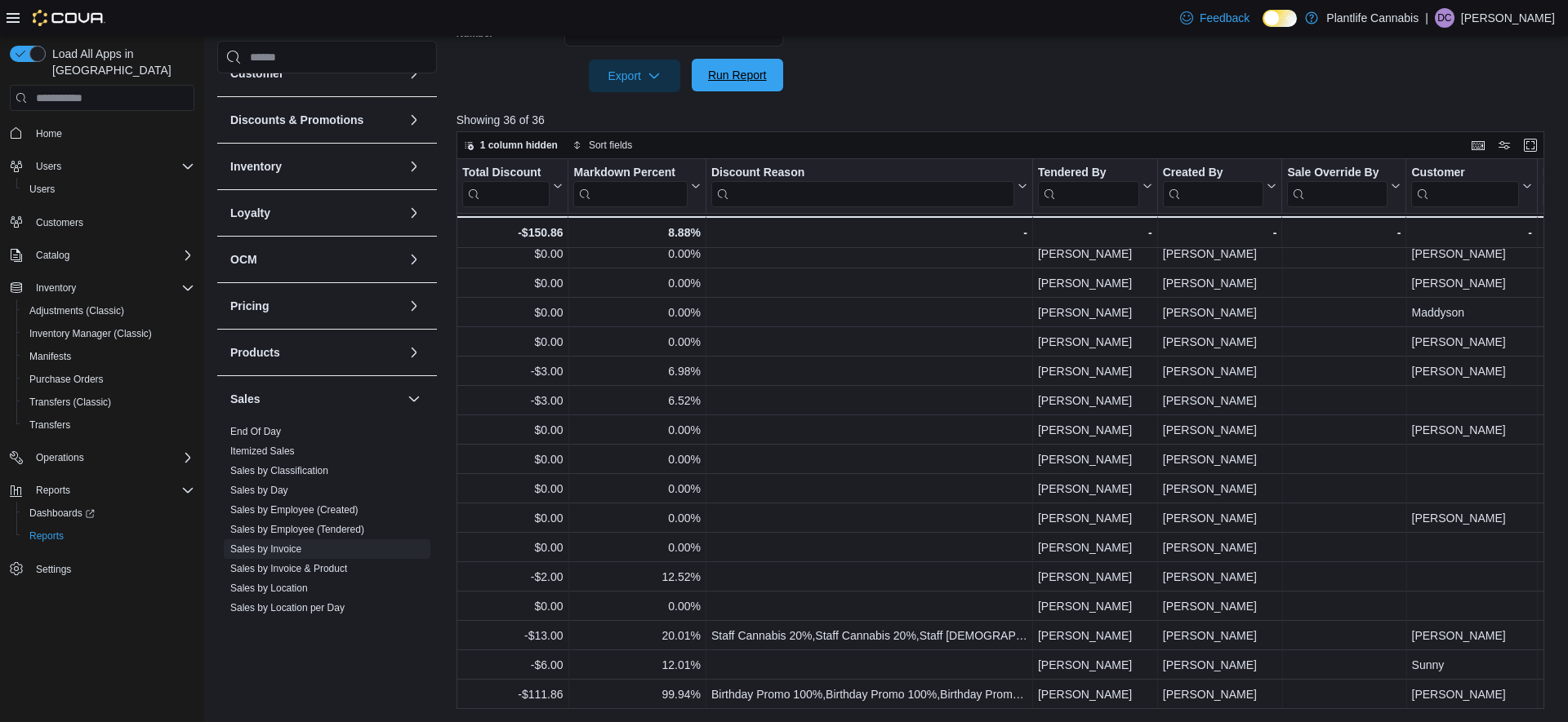
click at [749, 89] on span "Run Report" at bounding box center [737, 75] width 72 height 33
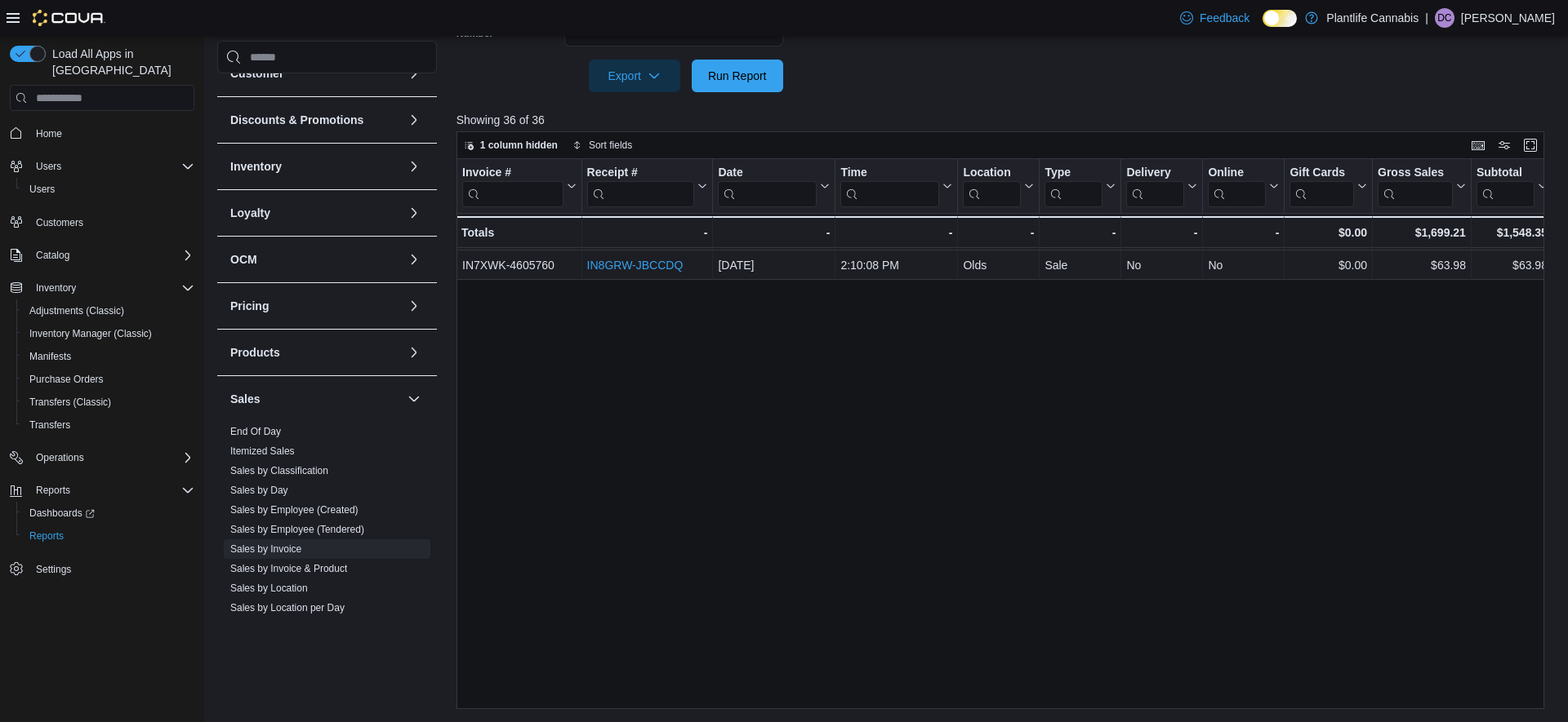
scroll to position [0, 0]
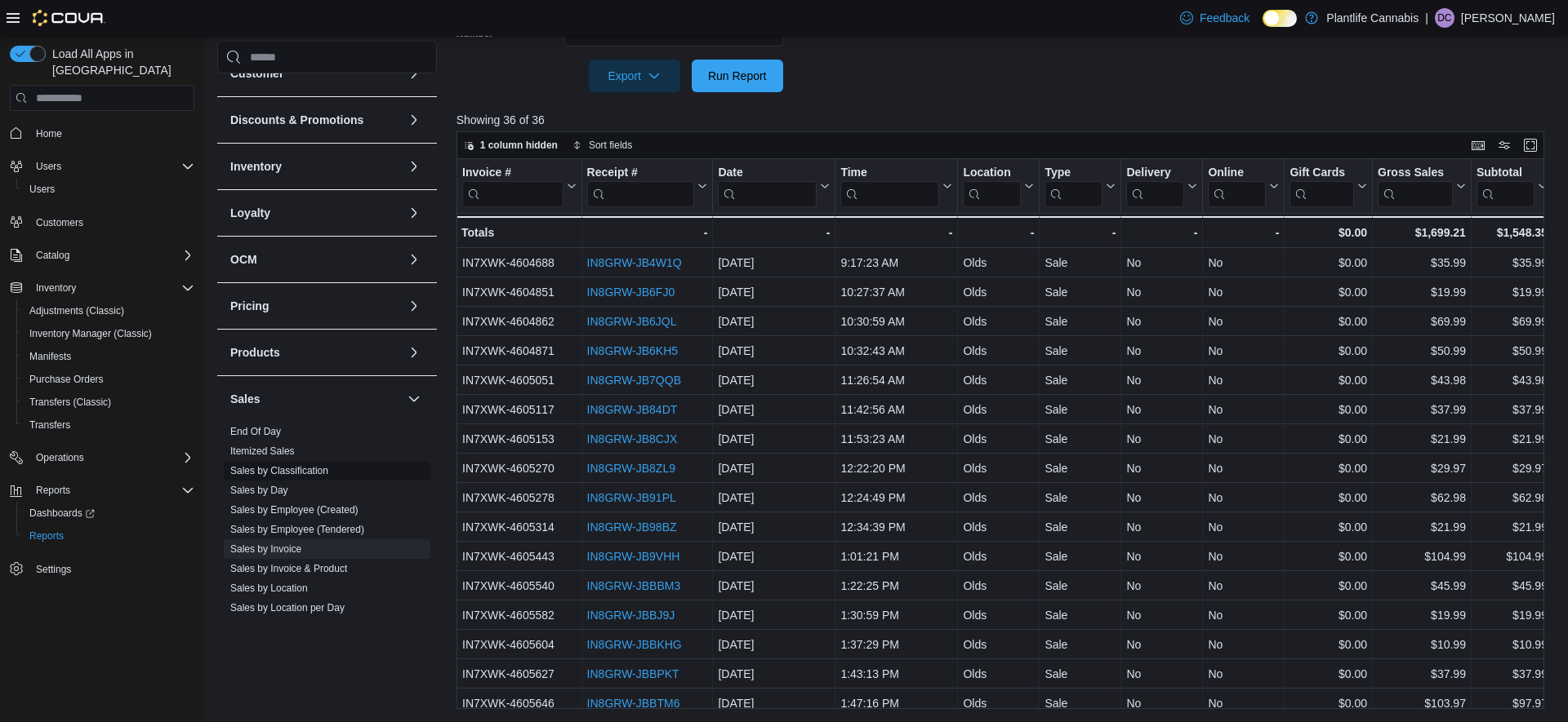
drag, startPoint x: 291, startPoint y: 528, endPoint x: 322, endPoint y: 546, distance: 35.8
click at [291, 528] on link "Sales by Employee (Tendered)" at bounding box center [297, 530] width 134 height 11
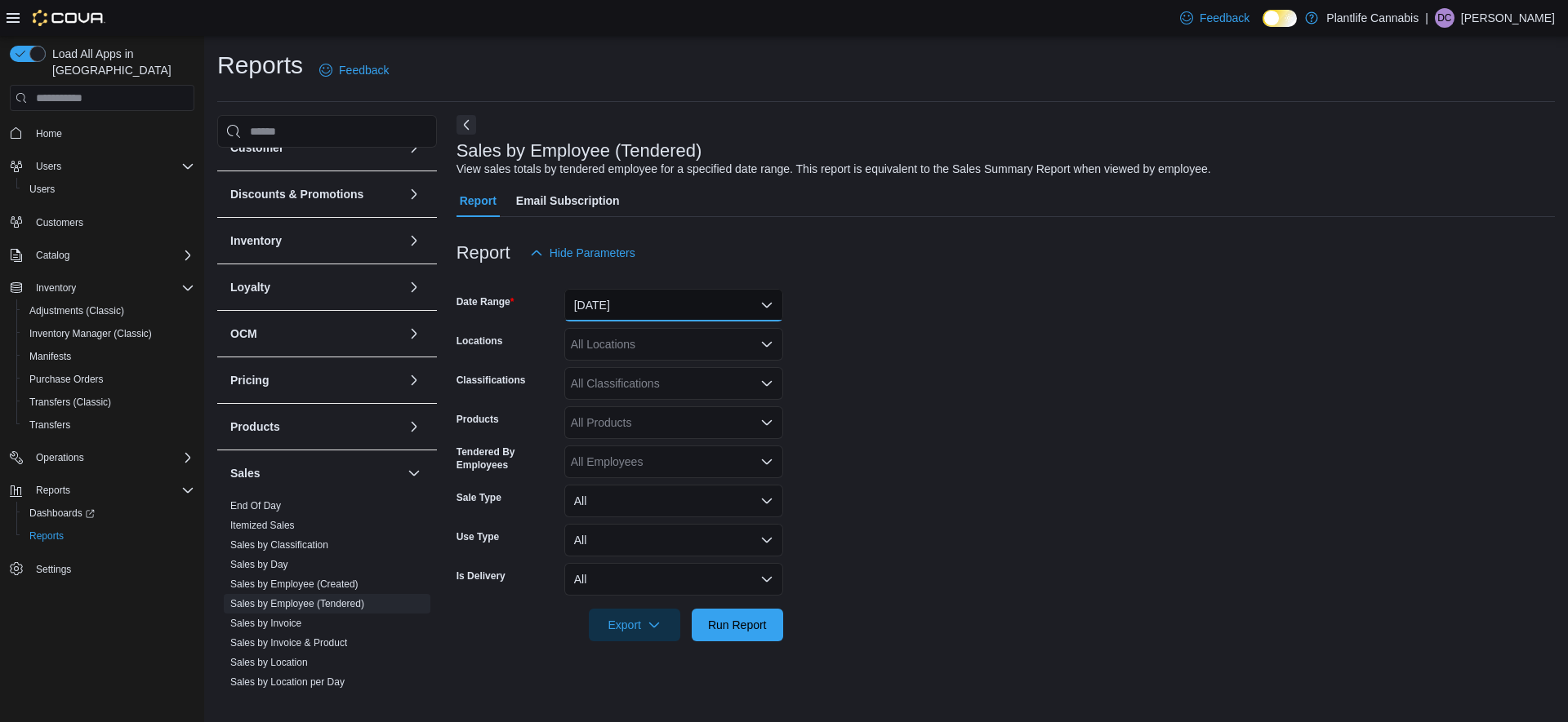
click at [642, 300] on button "[DATE]" at bounding box center [673, 305] width 219 height 33
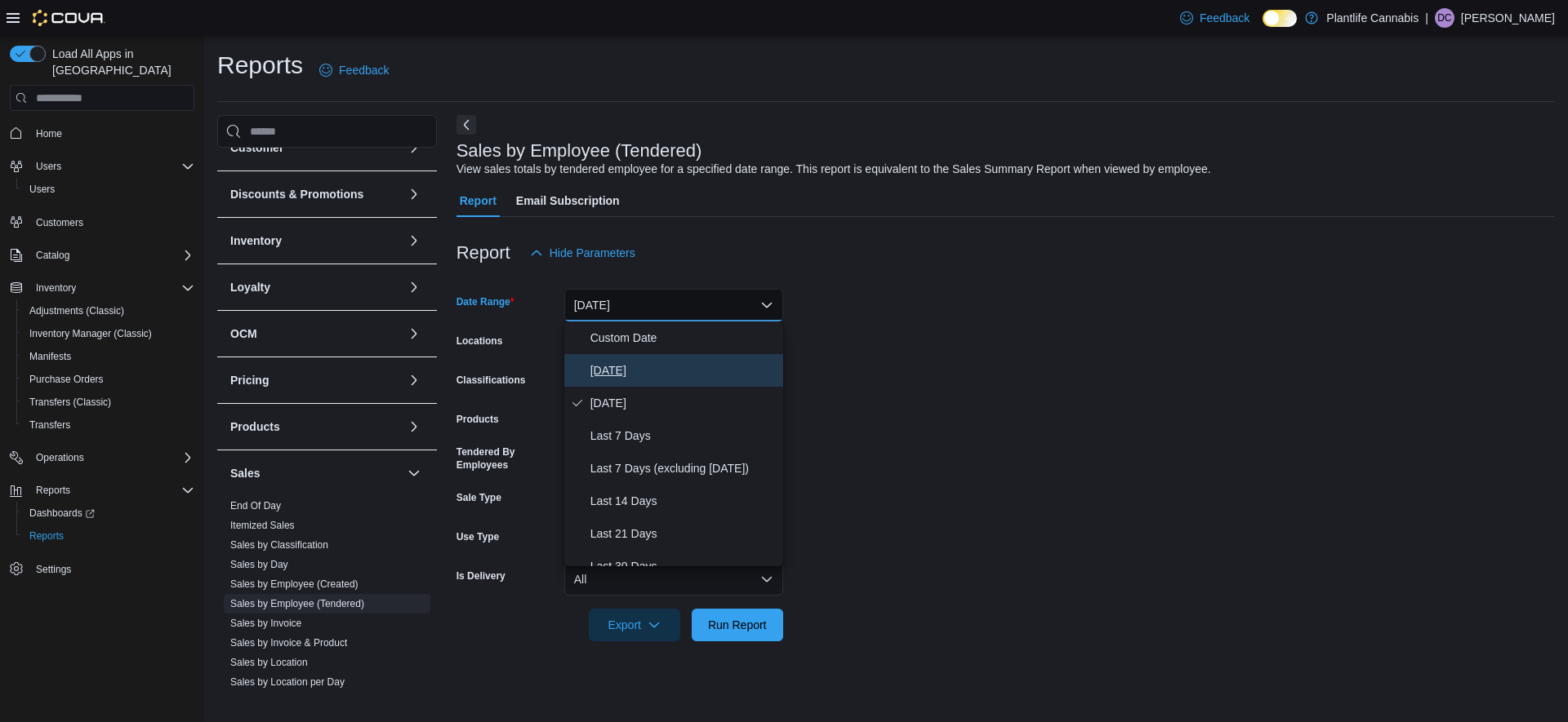
drag, startPoint x: 607, startPoint y: 370, endPoint x: 641, endPoint y: 377, distance: 34.7
click at [607, 370] on span "[DATE]" at bounding box center [684, 370] width 186 height 20
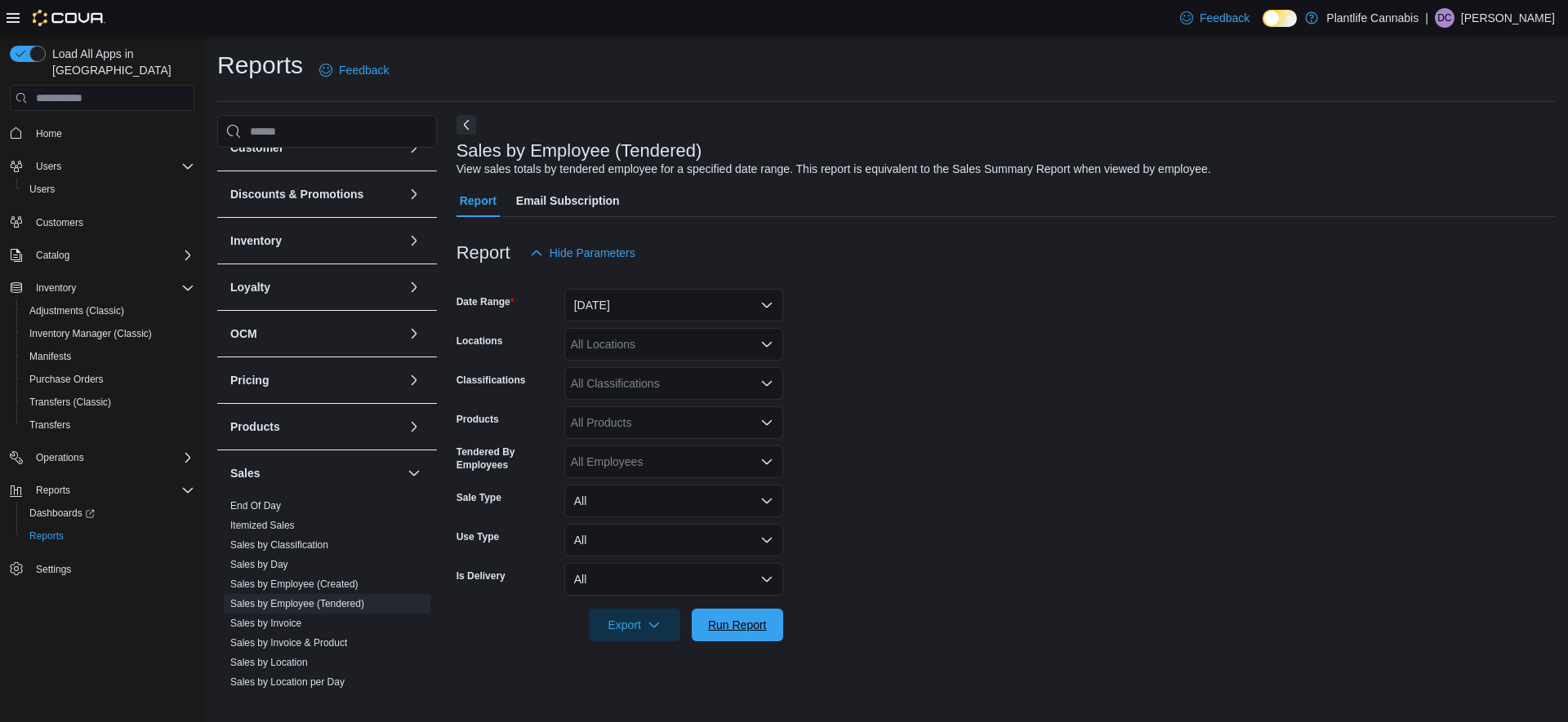
drag, startPoint x: 757, startPoint y: 621, endPoint x: 1134, endPoint y: 370, distance: 452.9
click at [761, 620] on span "Run Report" at bounding box center [737, 625] width 59 height 17
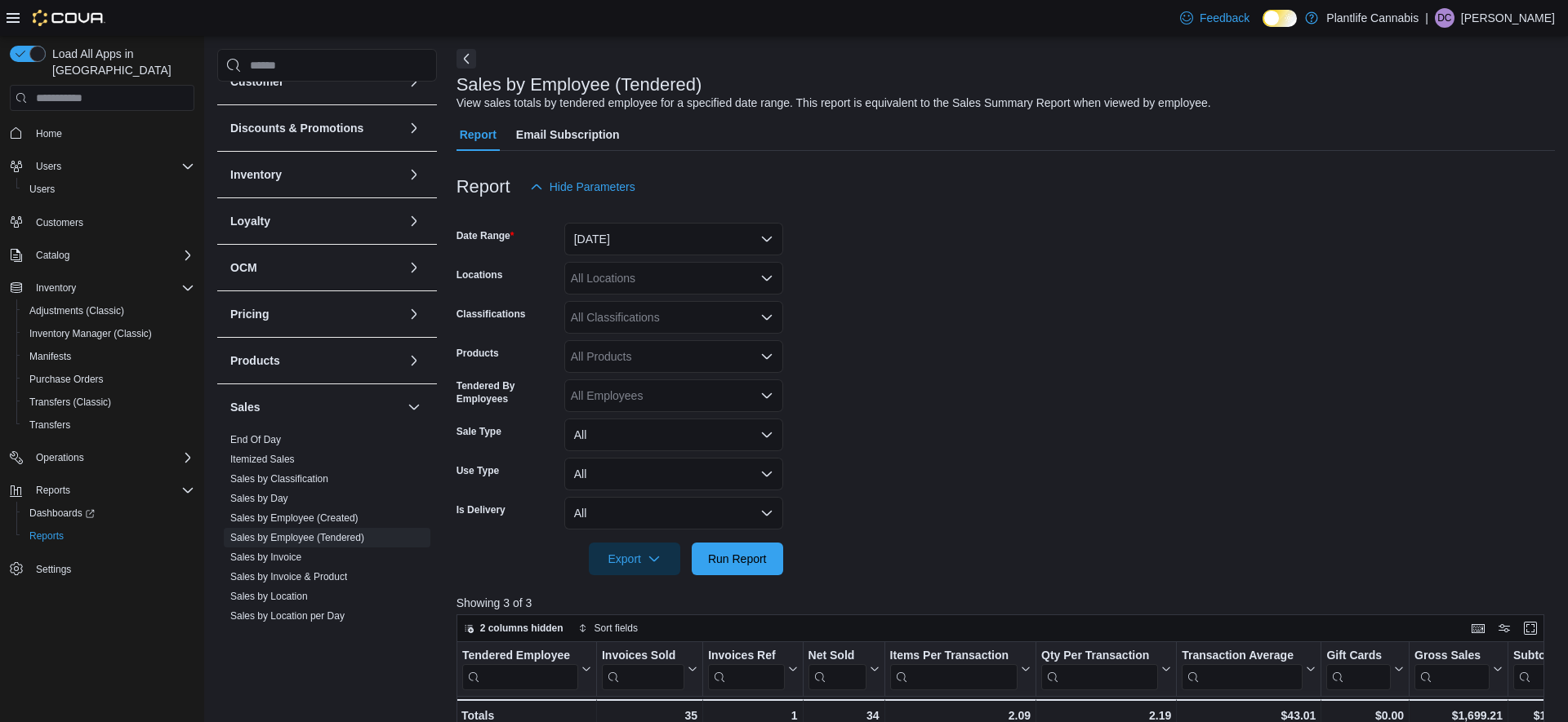
scroll to position [49, 0]
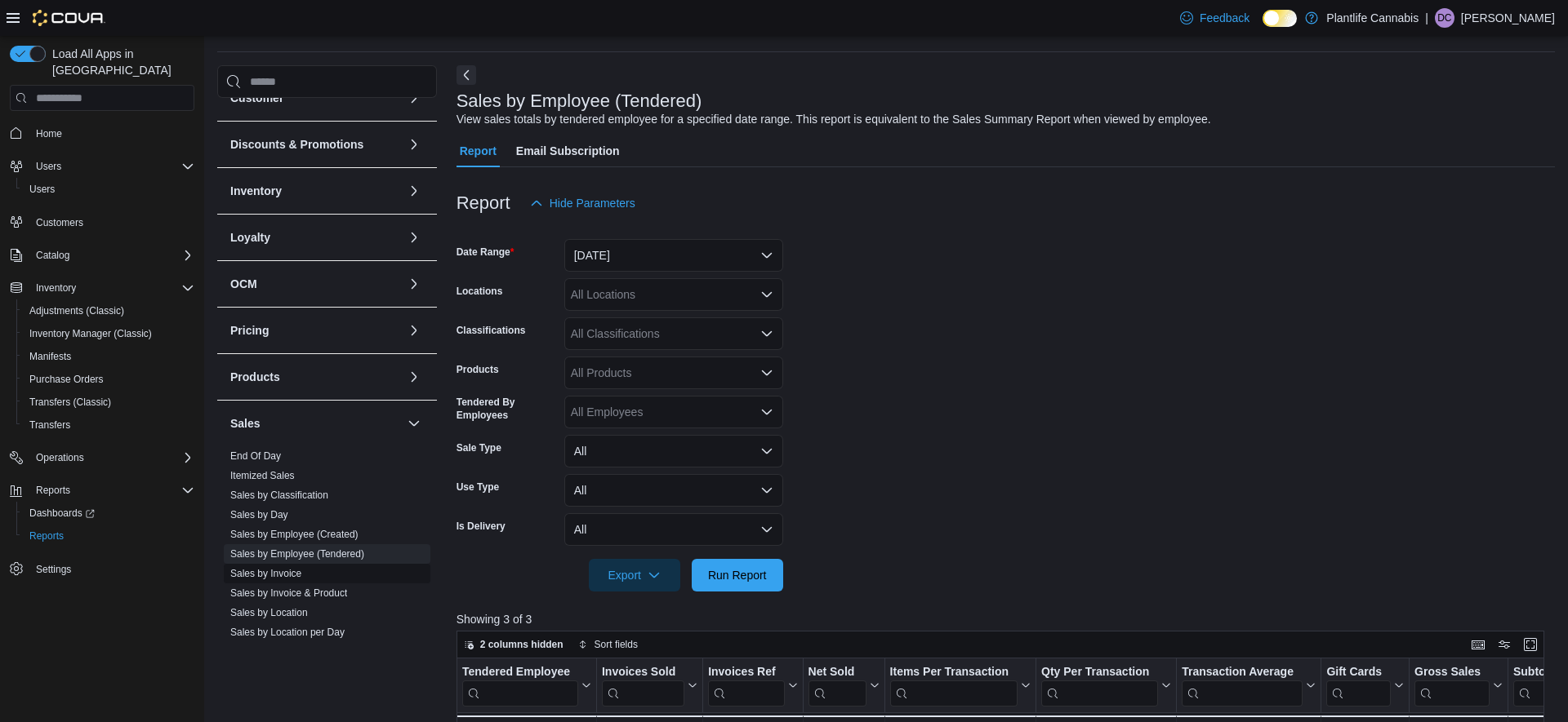
click at [276, 575] on link "Sales by Invoice" at bounding box center [266, 574] width 71 height 11
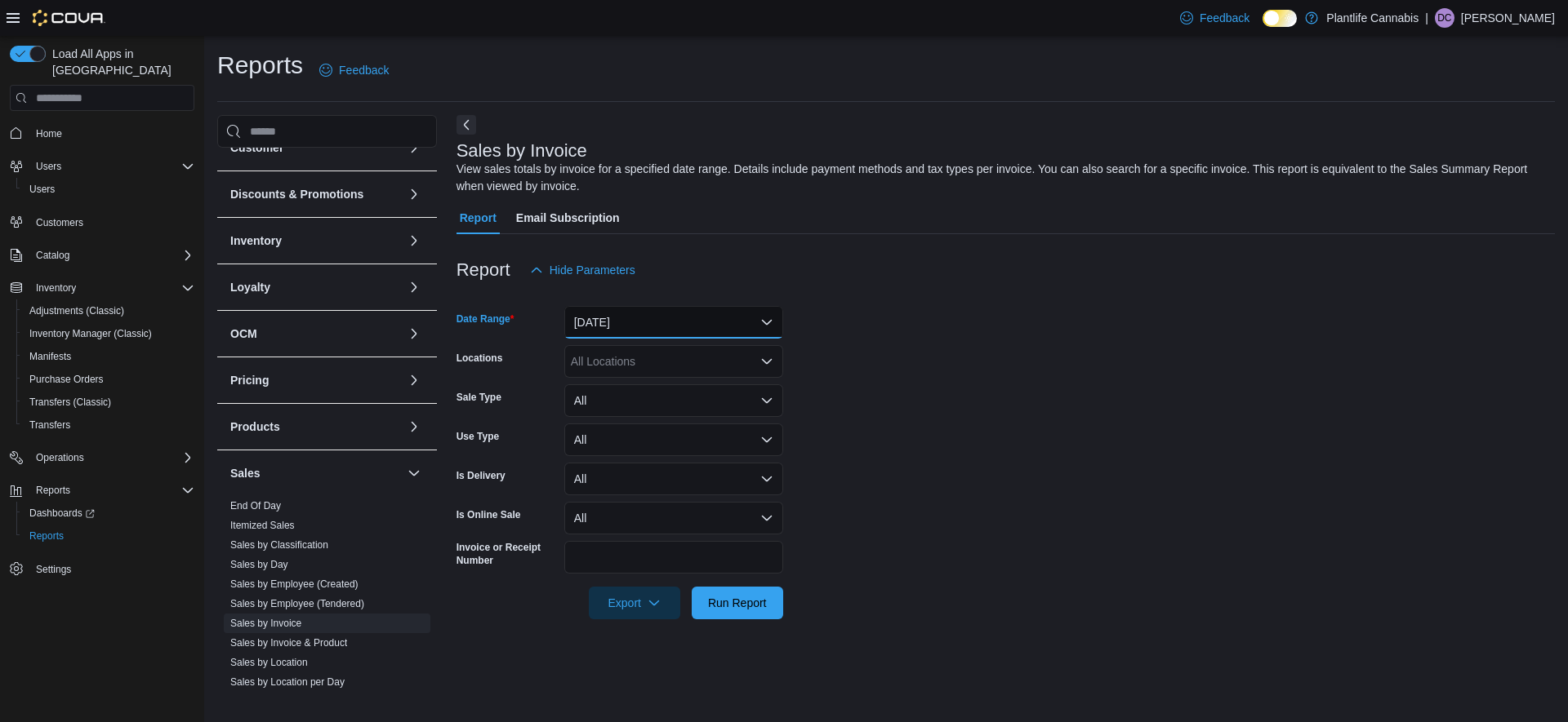
click at [703, 331] on button "[DATE]" at bounding box center [673, 322] width 219 height 33
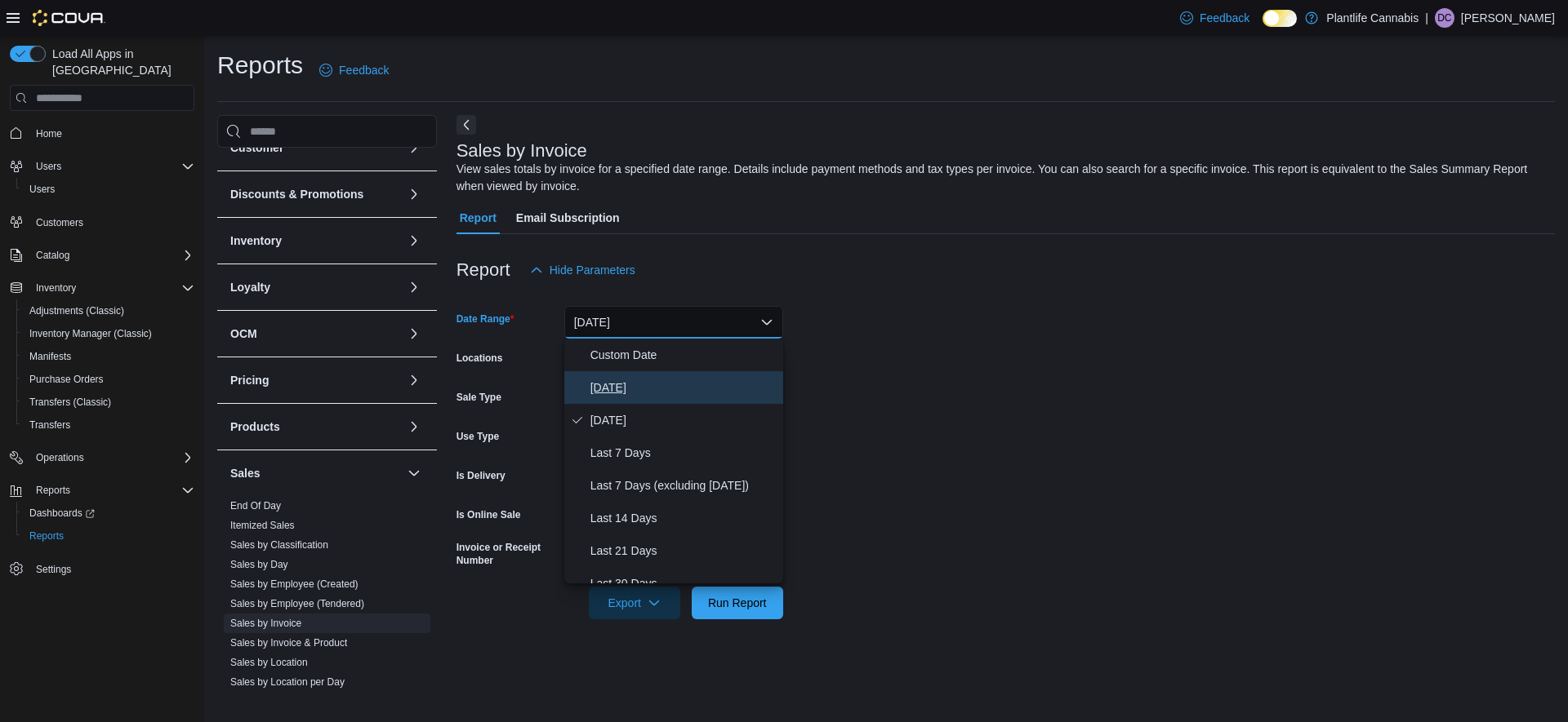
click at [624, 379] on span "[DATE]" at bounding box center [684, 388] width 186 height 20
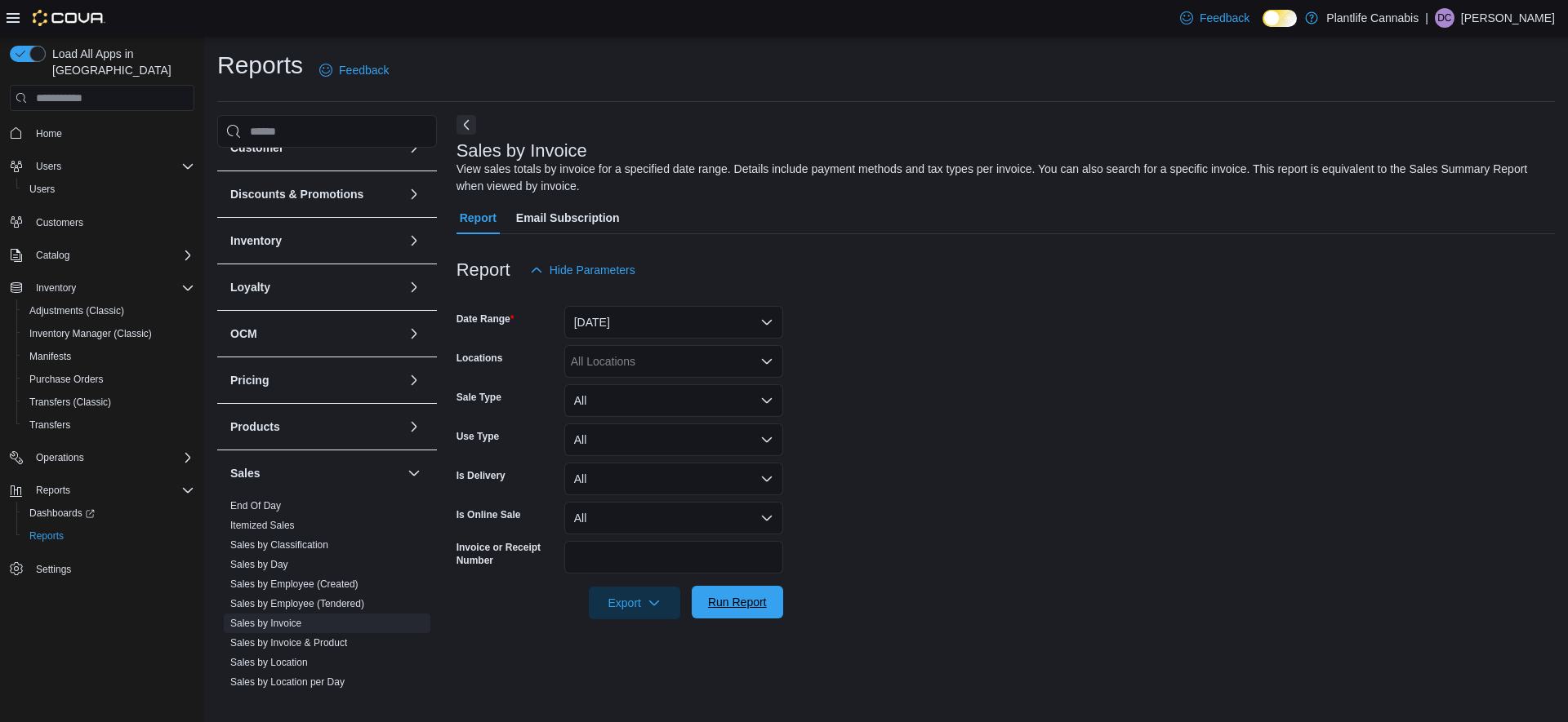
click at [752, 599] on span "Run Report" at bounding box center [737, 603] width 59 height 17
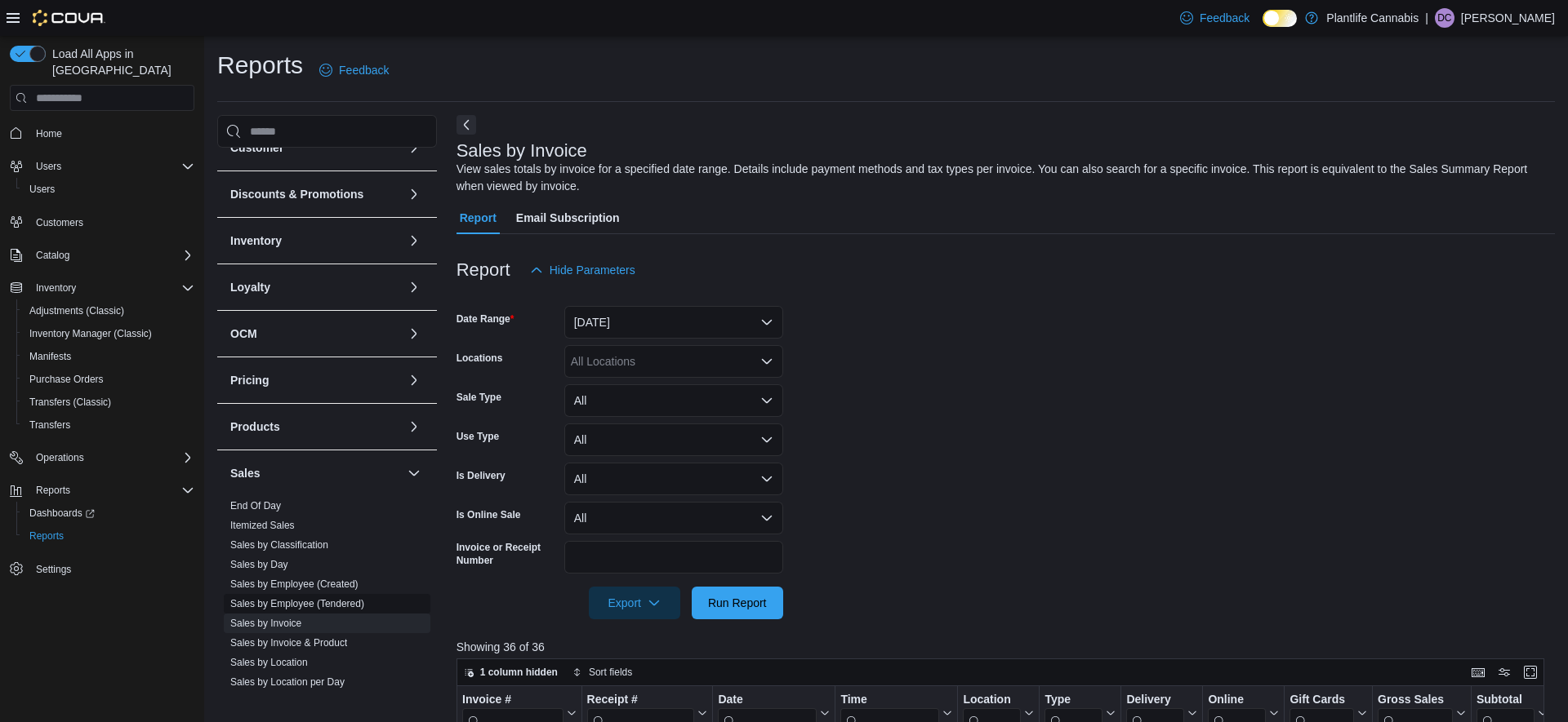
click at [300, 604] on link "Sales by Employee (Tendered)" at bounding box center [297, 604] width 134 height 11
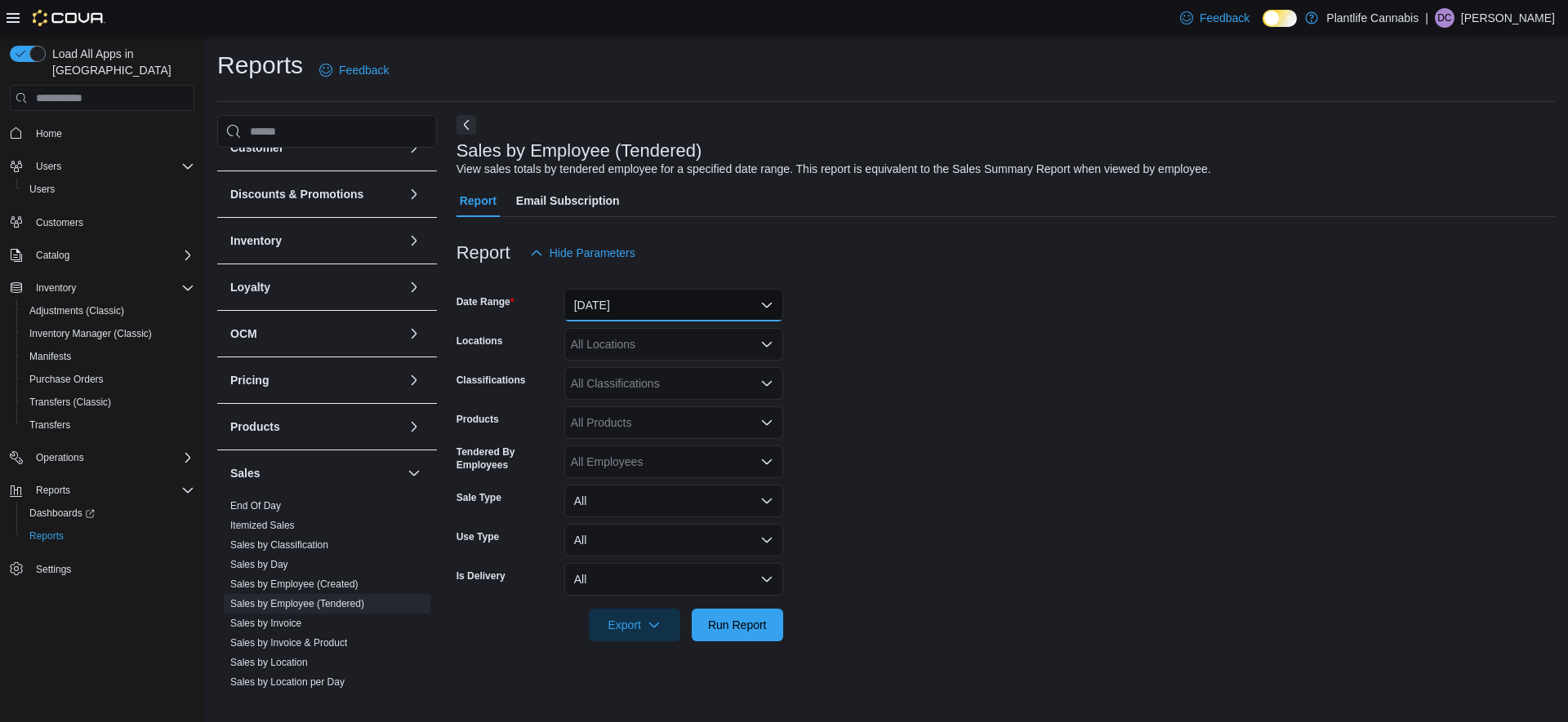
click at [643, 299] on button "[DATE]" at bounding box center [673, 305] width 219 height 33
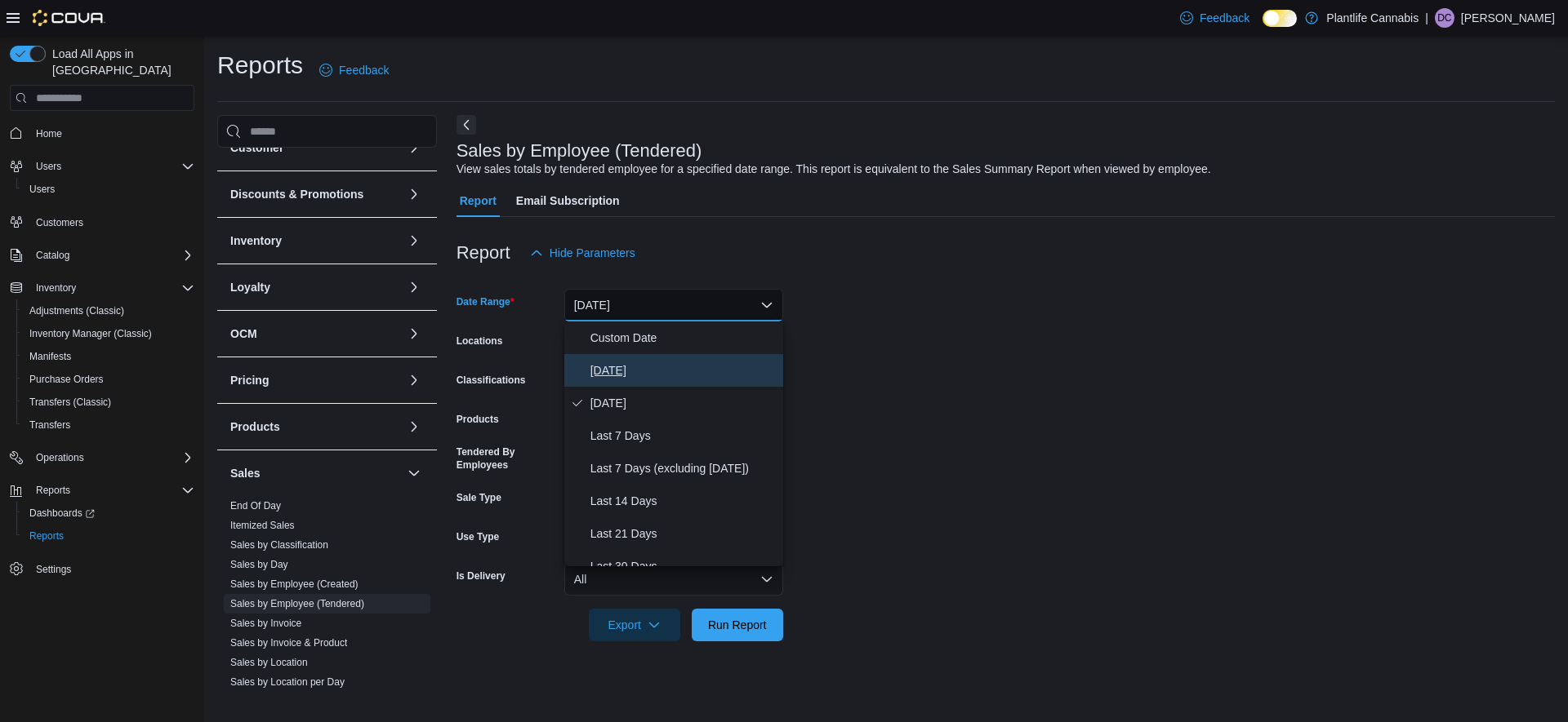
drag, startPoint x: 617, startPoint y: 365, endPoint x: 994, endPoint y: 568, distance: 428.2
click at [619, 366] on span "[DATE]" at bounding box center [684, 370] width 186 height 20
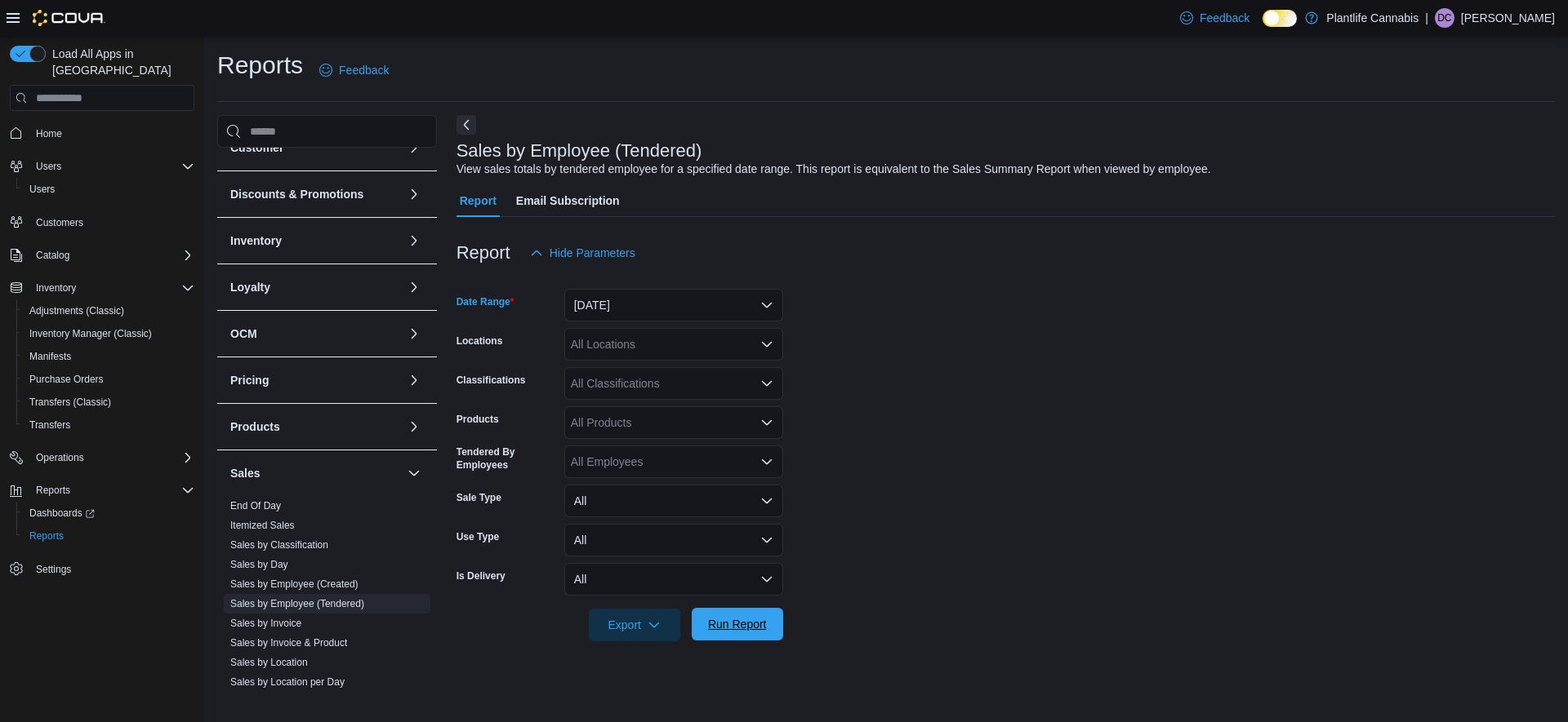
click at [757, 625] on span "Run Report" at bounding box center [737, 625] width 59 height 17
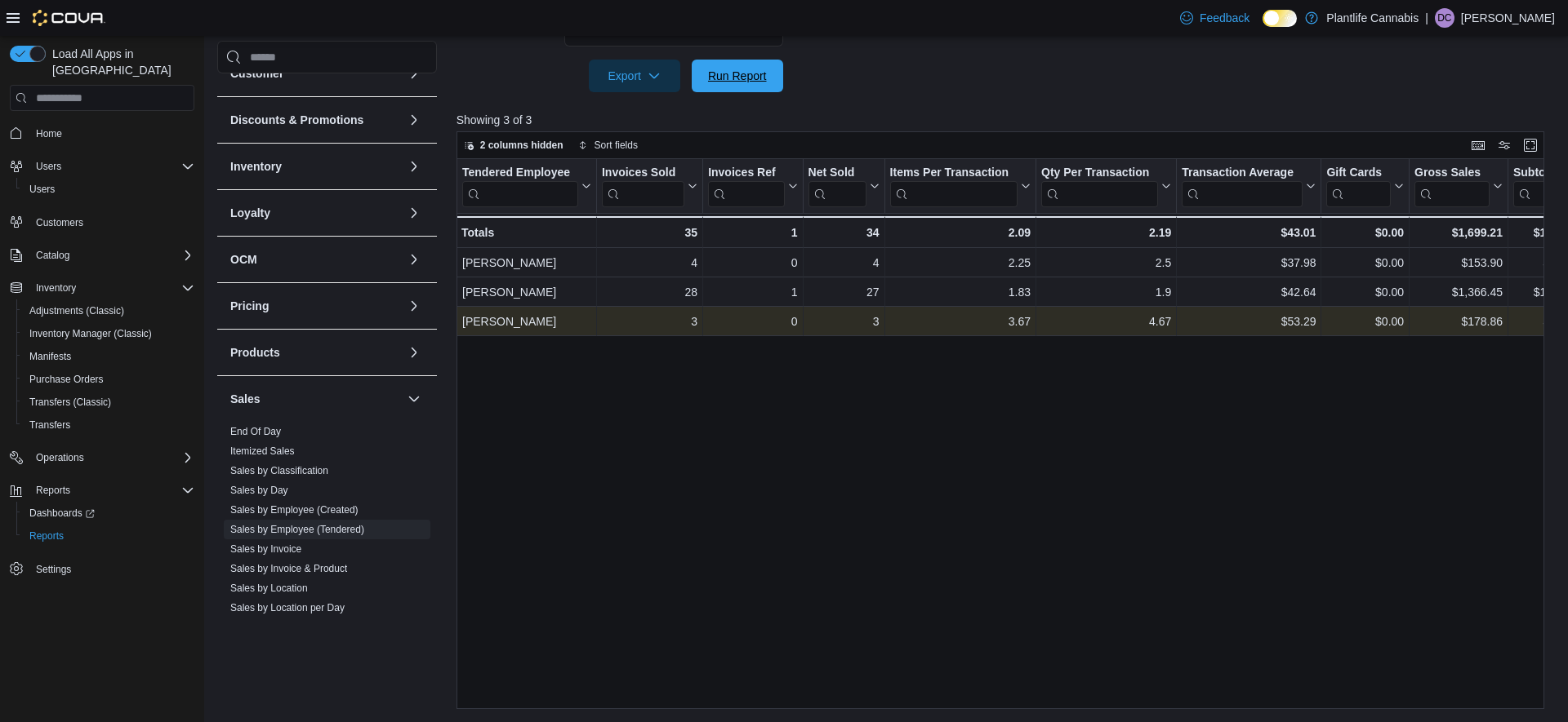
drag, startPoint x: 735, startPoint y: 82, endPoint x: 813, endPoint y: 105, distance: 81.3
click at [735, 82] on span "Run Report" at bounding box center [737, 76] width 59 height 17
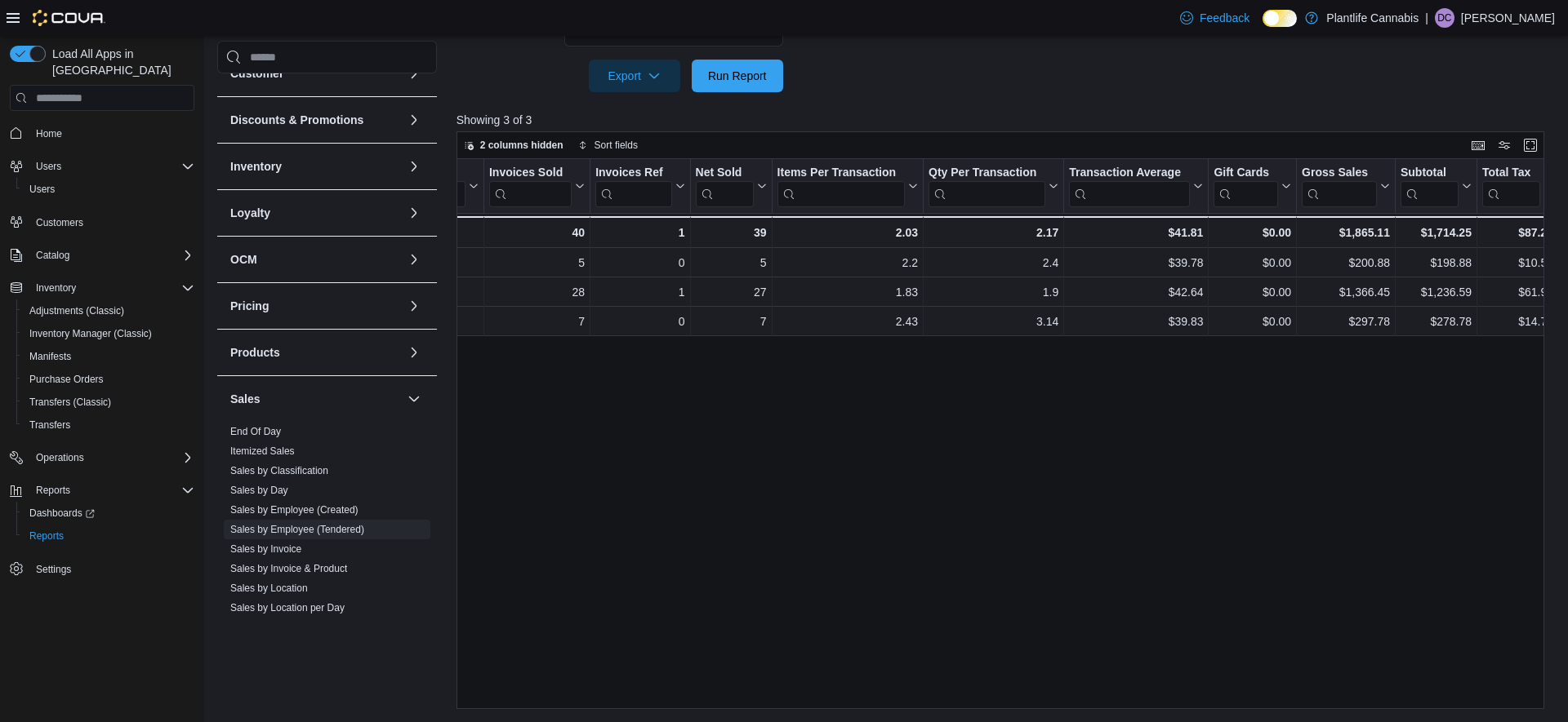
scroll to position [0, 144]
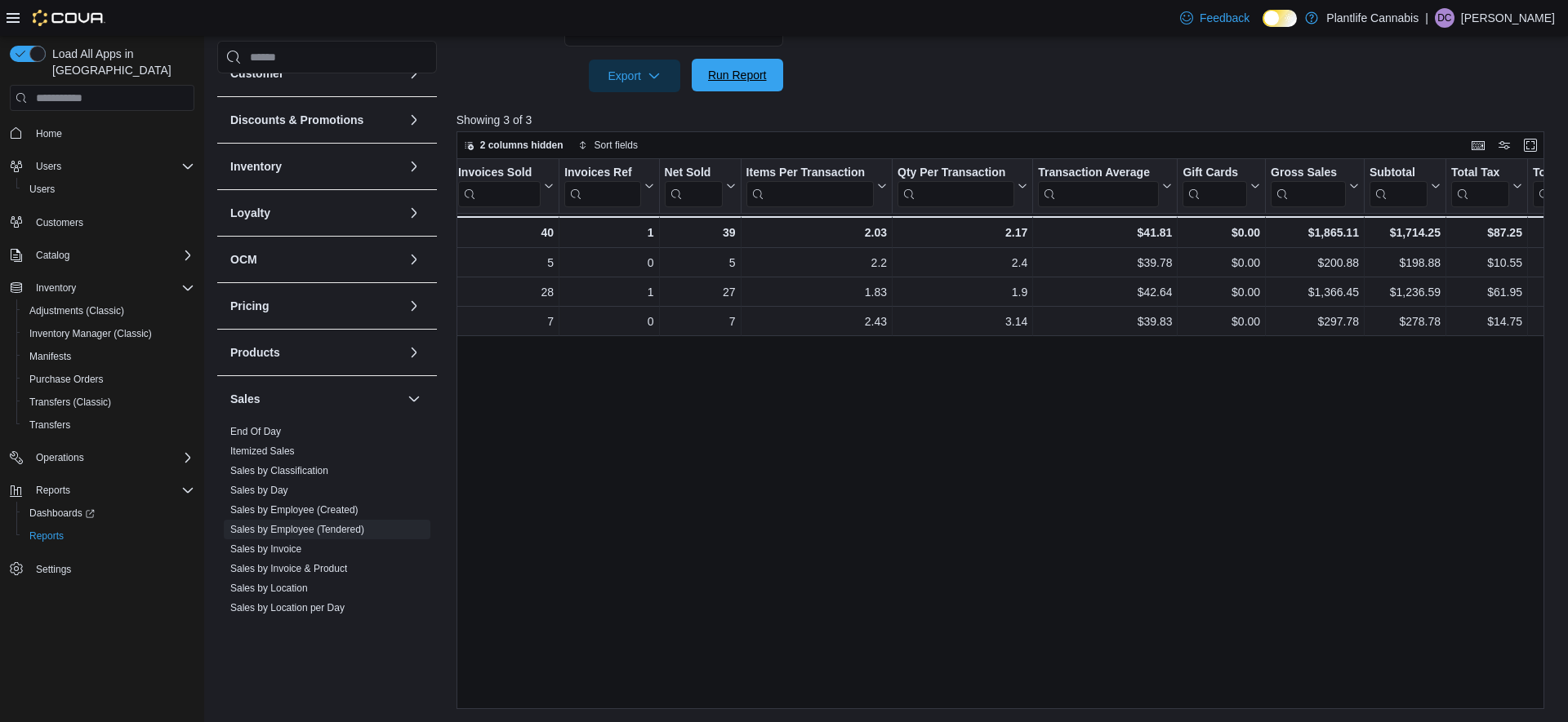
click at [731, 78] on span "Run Report" at bounding box center [737, 75] width 59 height 17
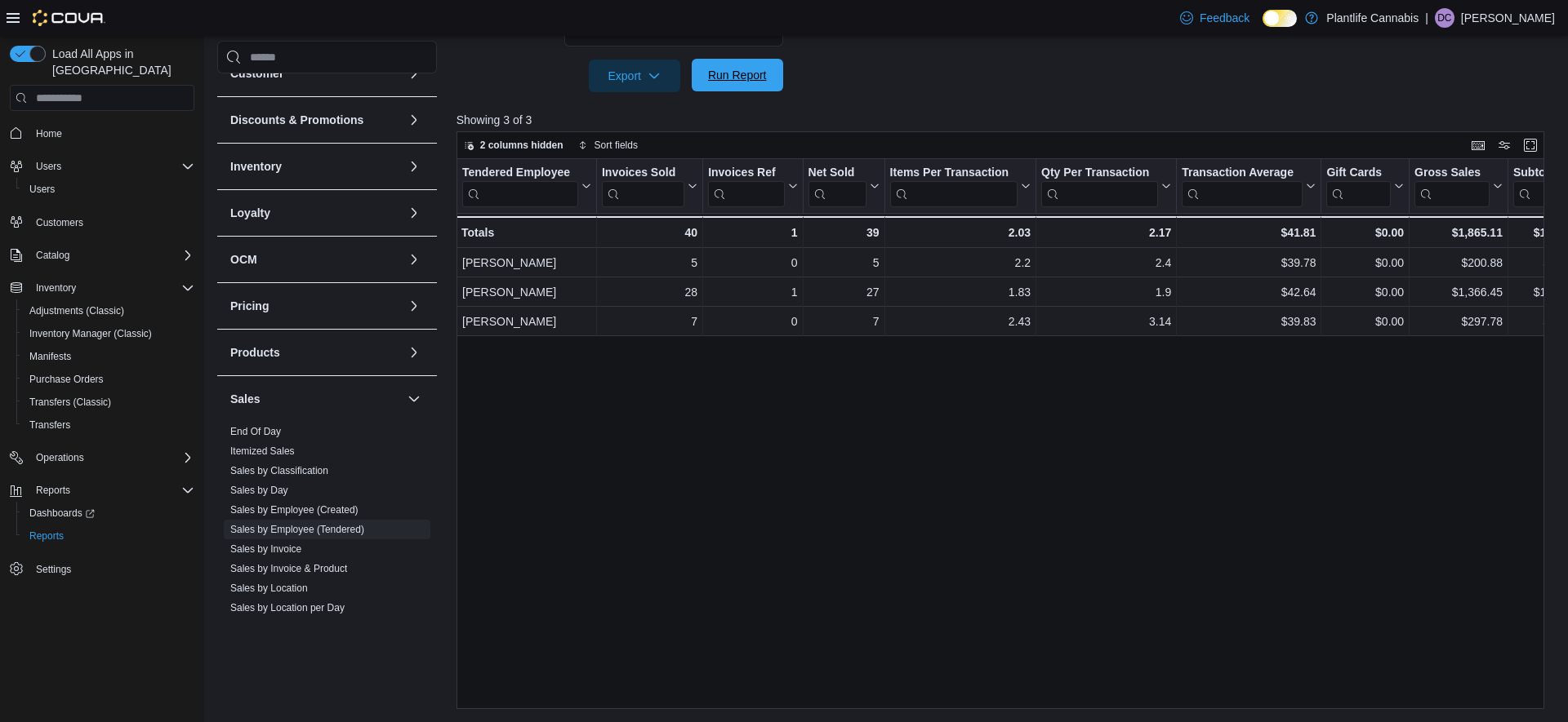
click at [740, 77] on span "Run Report" at bounding box center [737, 75] width 59 height 17
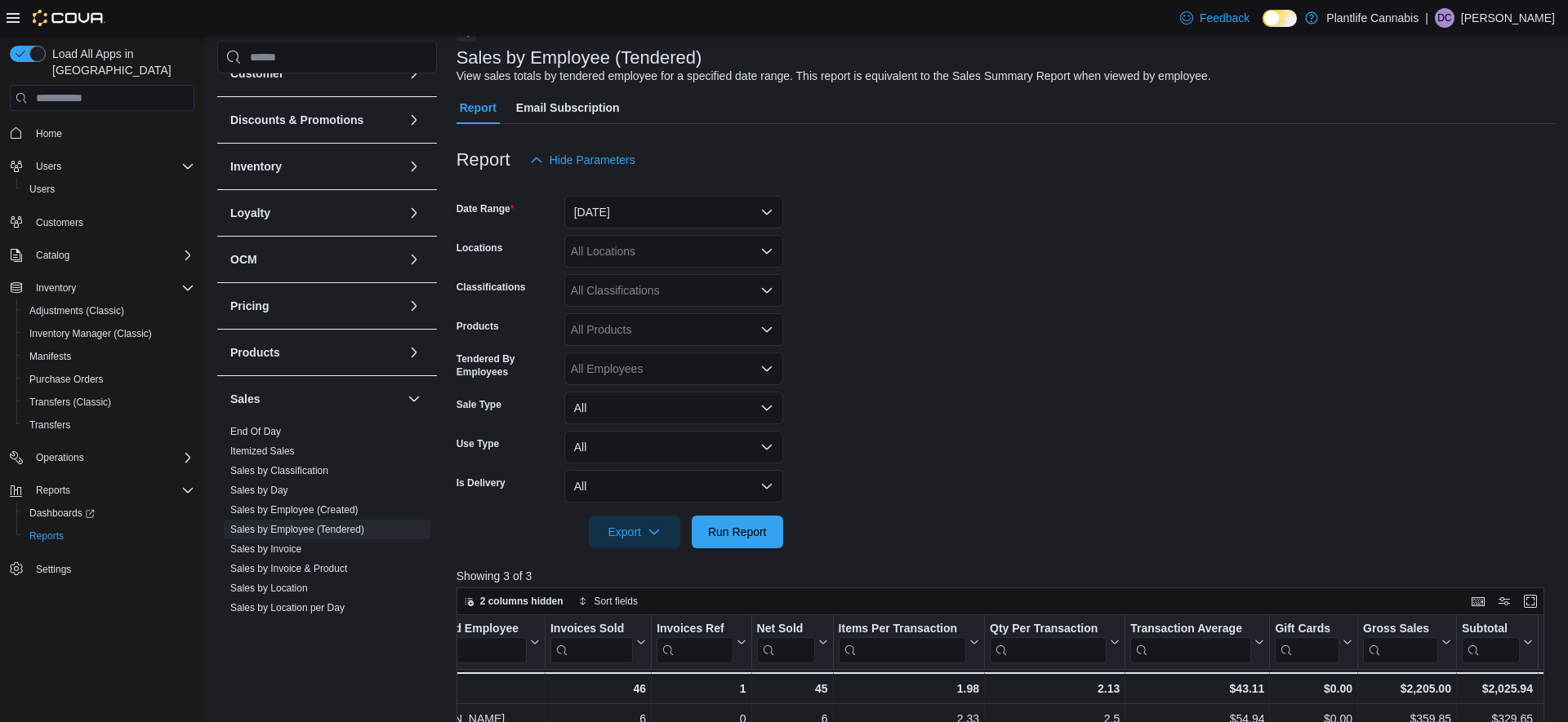
scroll to position [180, 0]
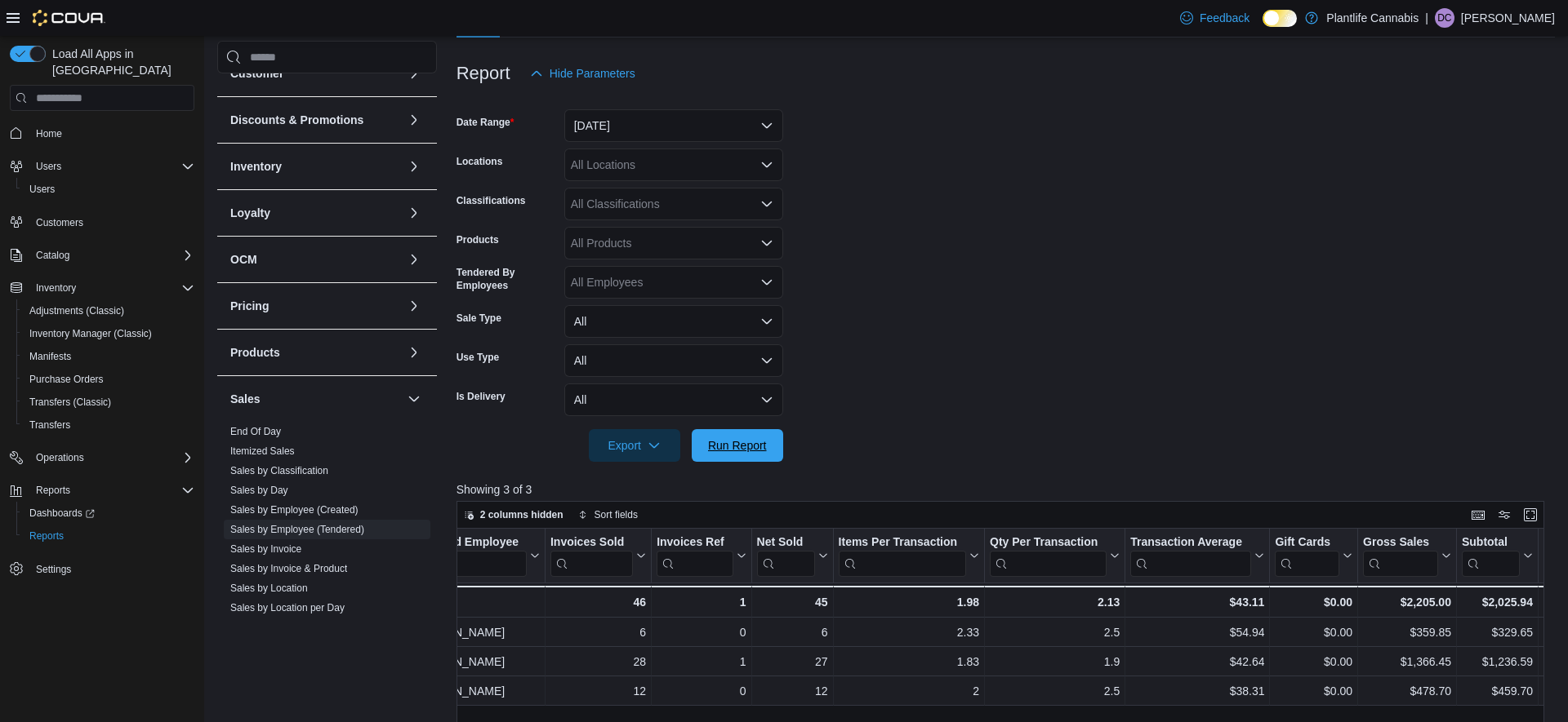
drag, startPoint x: 756, startPoint y: 449, endPoint x: 1128, endPoint y: 399, distance: 375.3
click at [756, 449] on span "Run Report" at bounding box center [737, 446] width 59 height 17
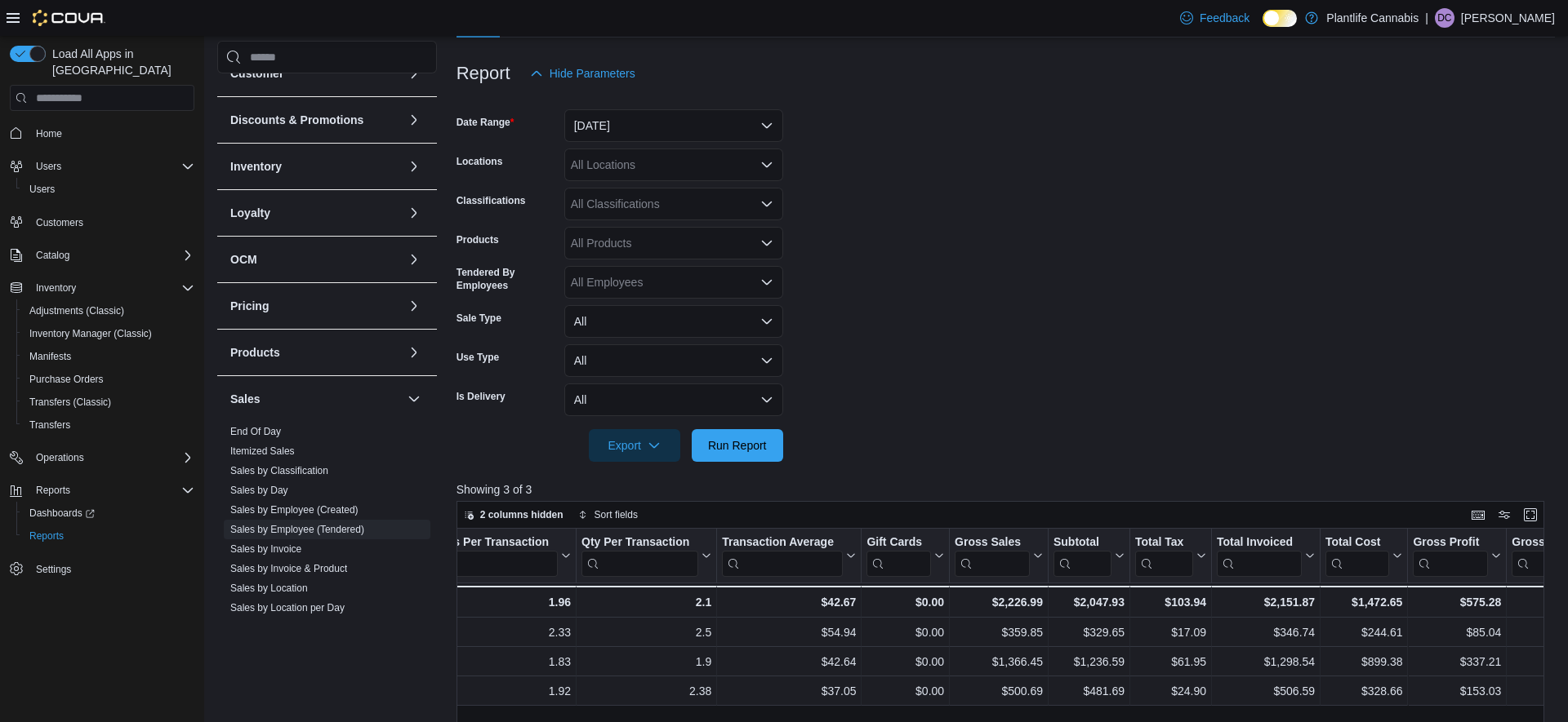
scroll to position [0, 485]
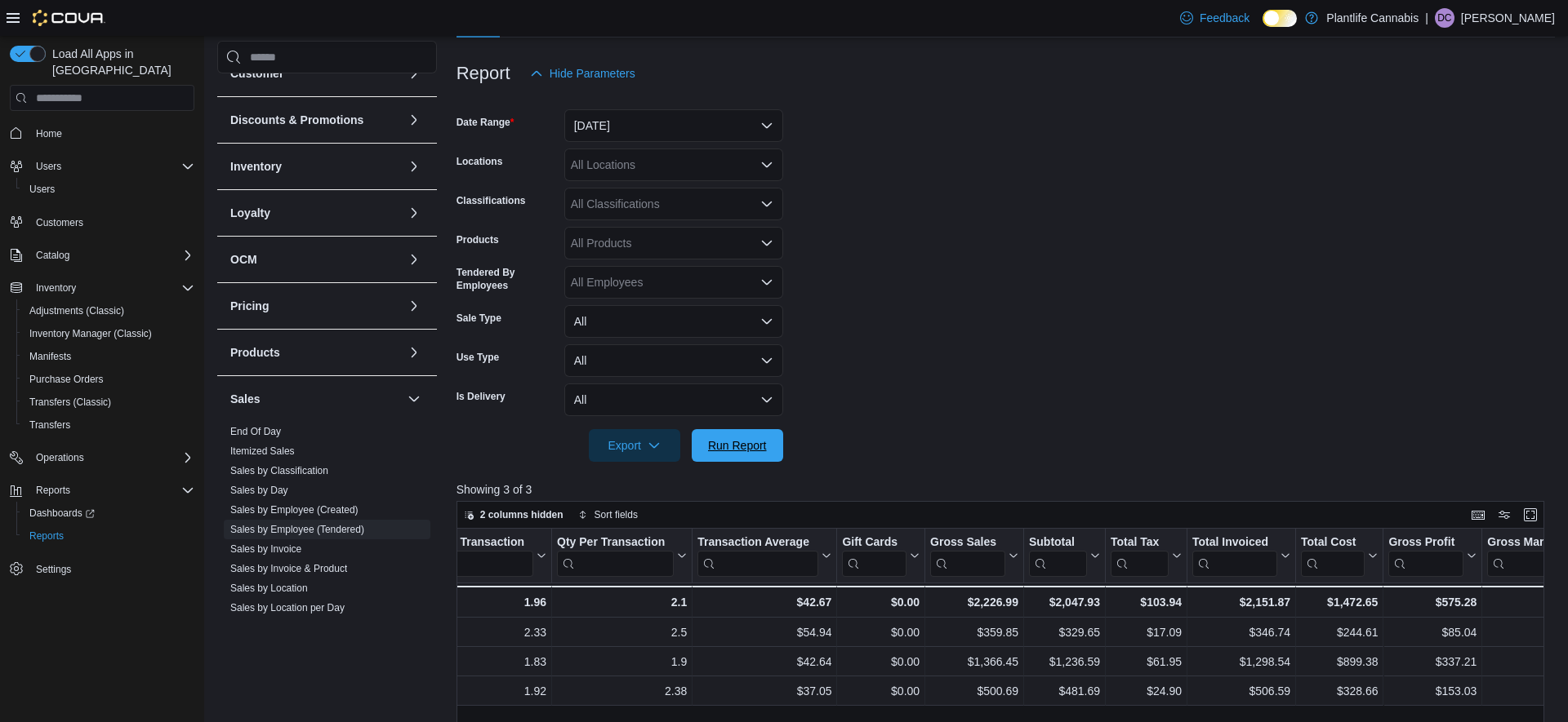
drag, startPoint x: 728, startPoint y: 452, endPoint x: 1154, endPoint y: 355, distance: 436.9
click at [728, 452] on span "Run Report" at bounding box center [737, 446] width 59 height 17
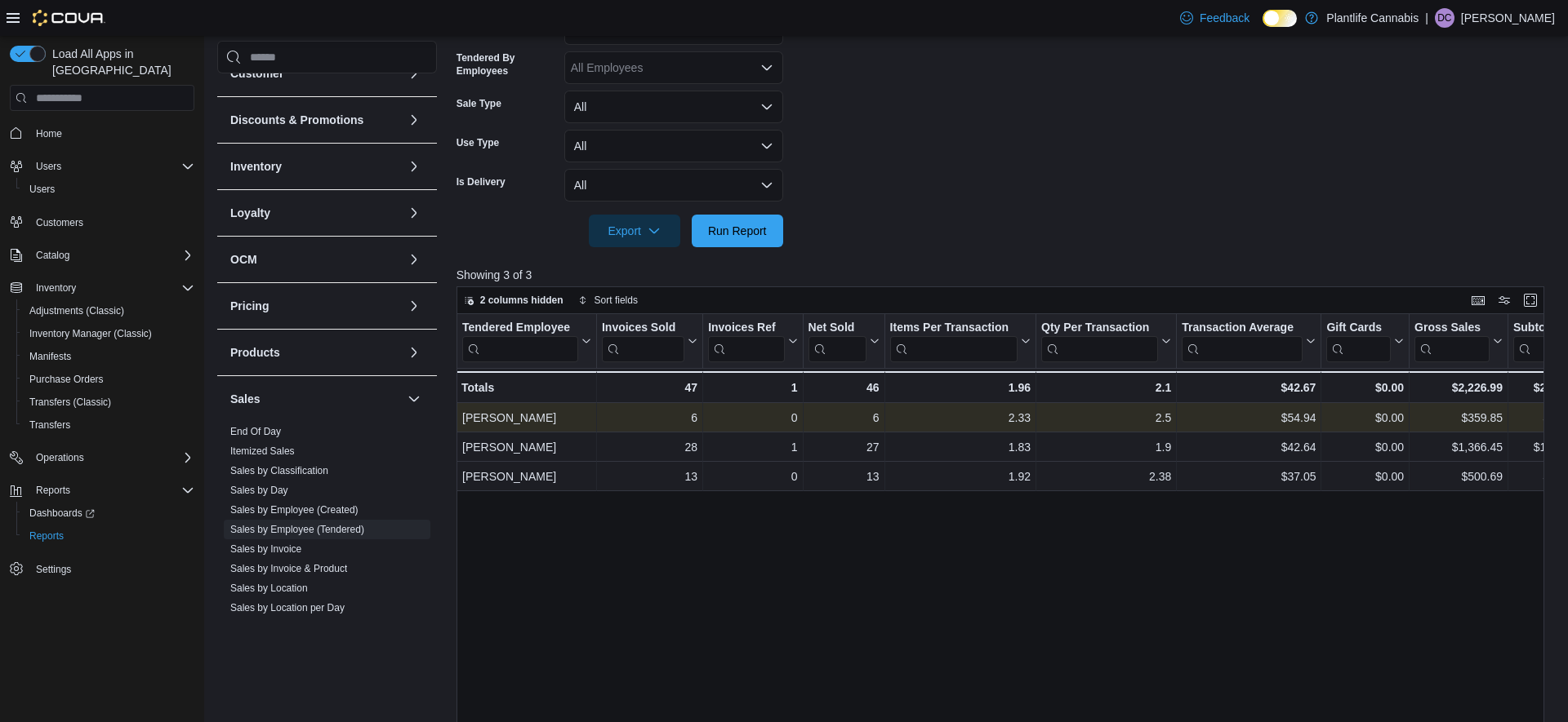
scroll to position [398, 0]
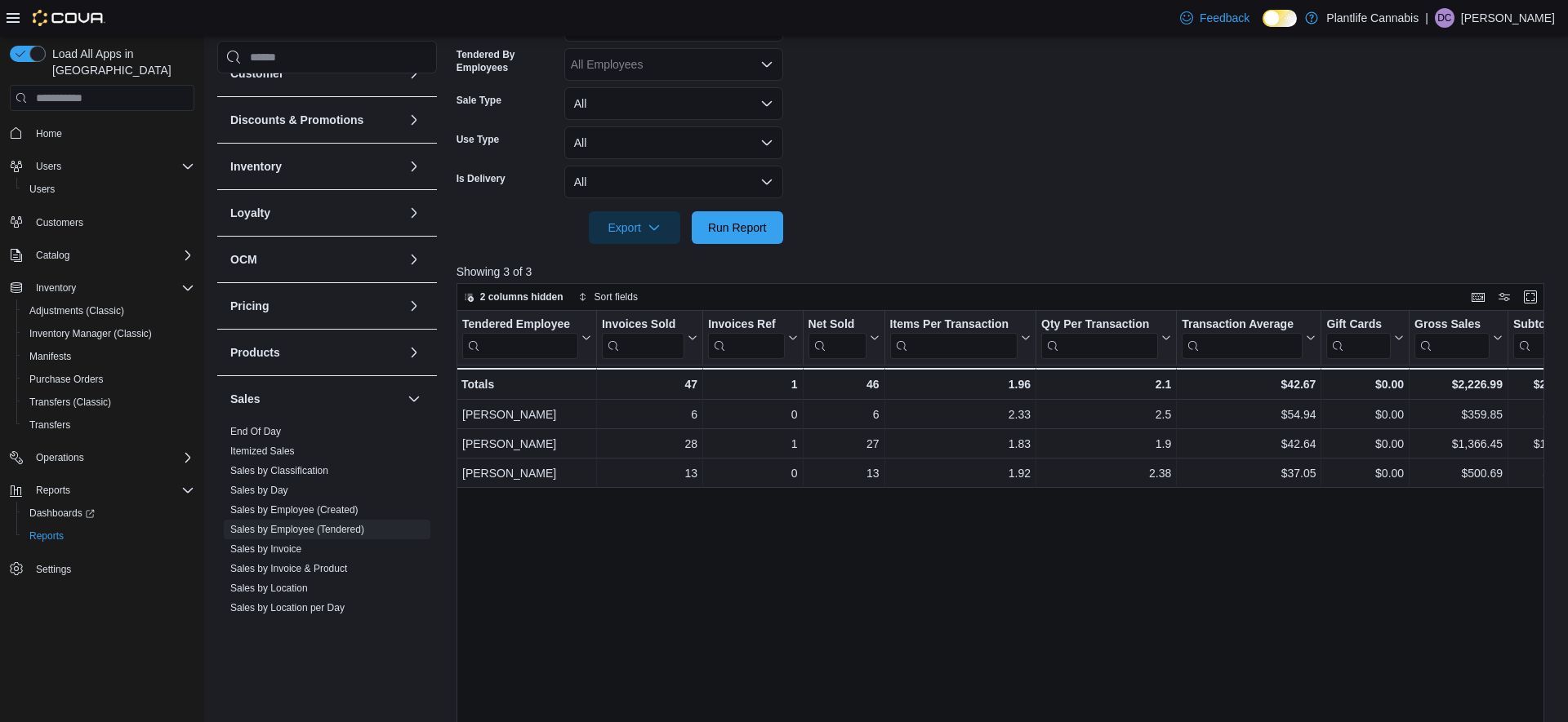
click at [837, 632] on div "Tendered Employee Click to view column header actions Invoices Sold Click to vi…" at bounding box center [1000, 586] width 1088 height 551
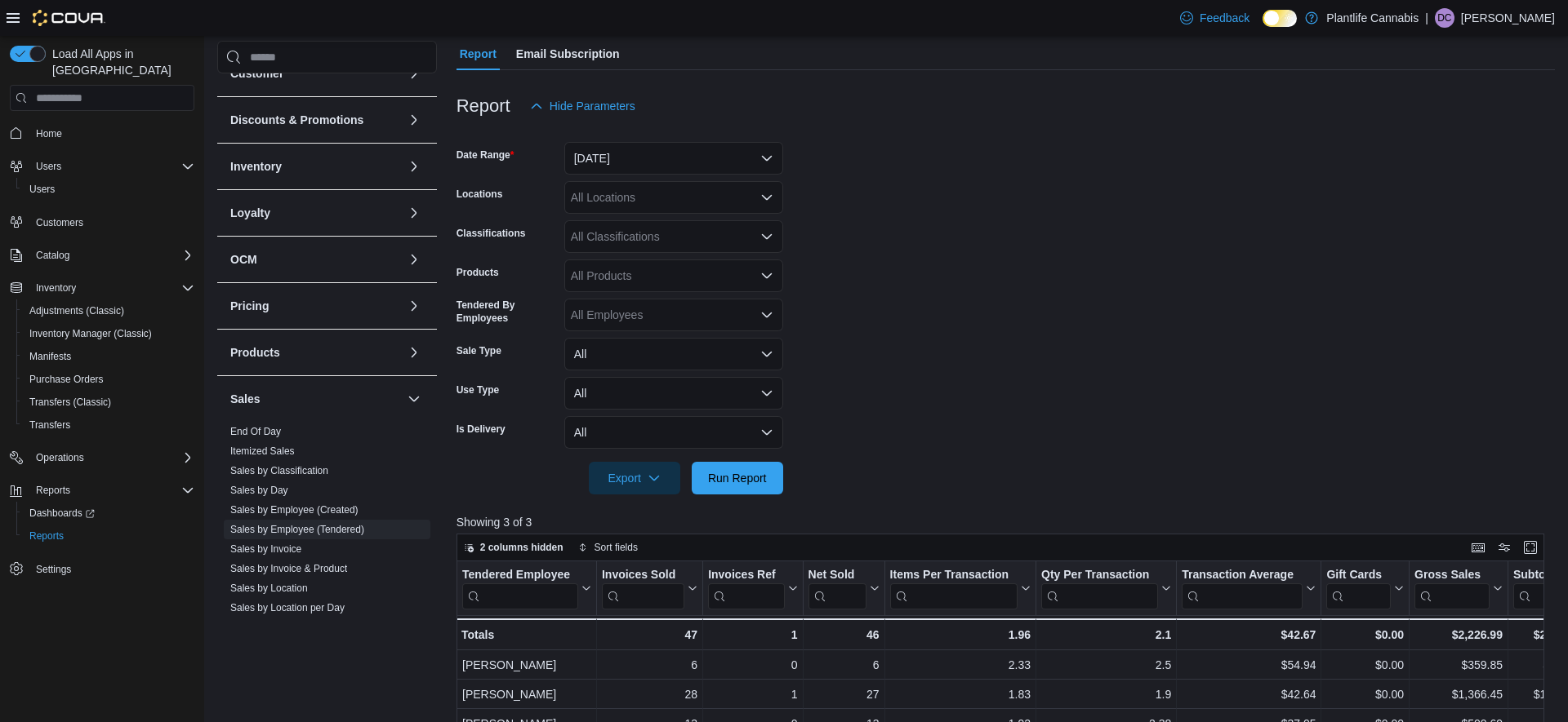
scroll to position [146, 0]
click at [768, 199] on icon "Open list of options" at bounding box center [766, 198] width 10 height 5
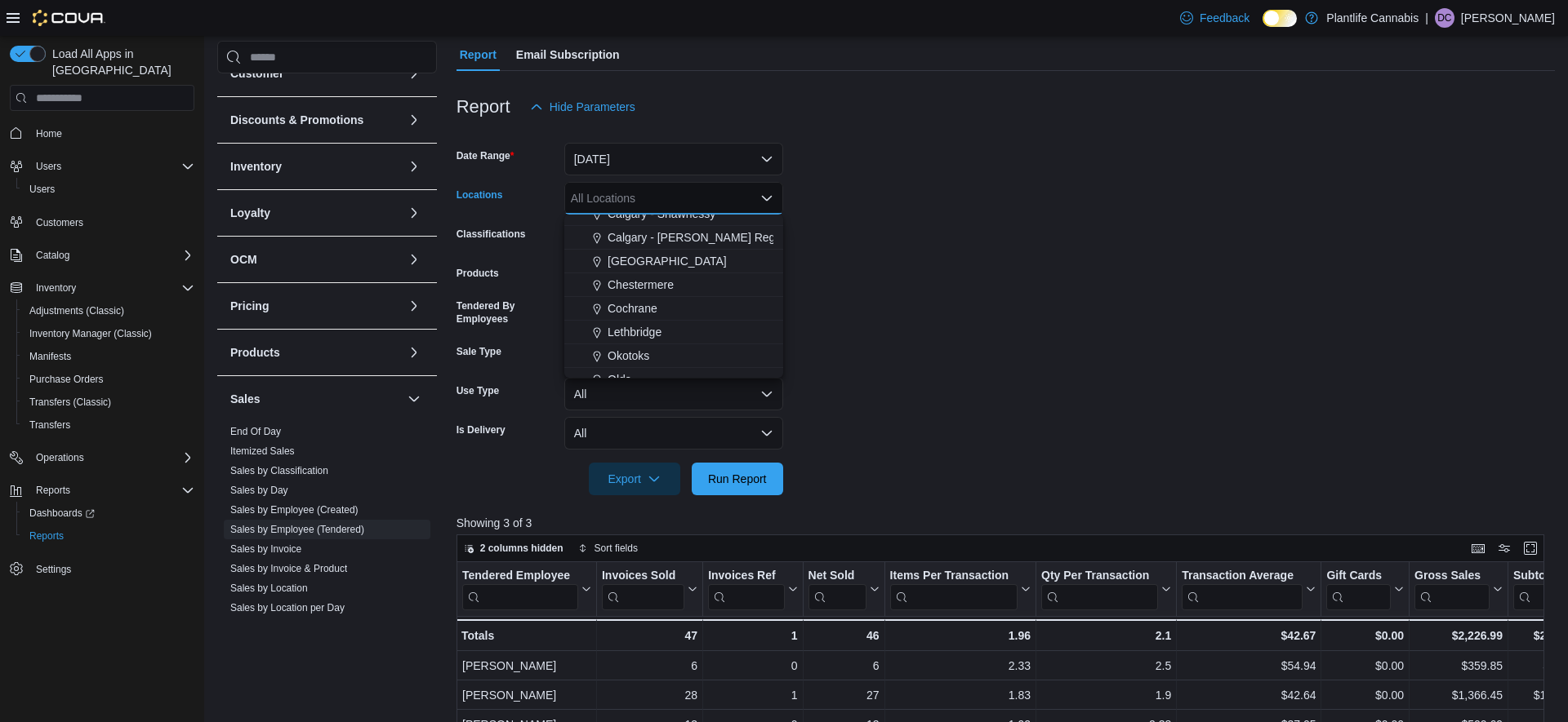
scroll to position [973, 0]
click at [624, 367] on span "Olds" at bounding box center [619, 366] width 23 height 17
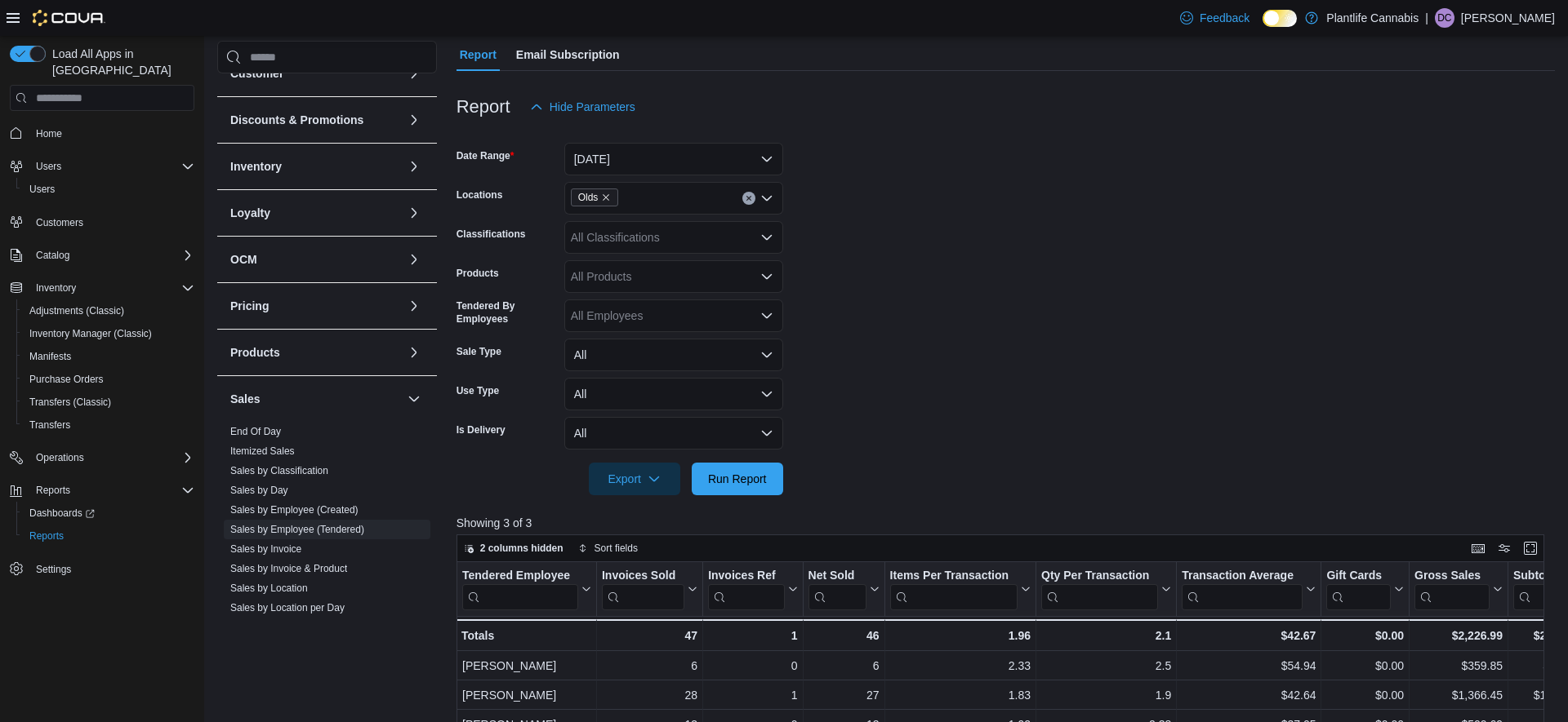
click at [1129, 293] on form "Date Range [DATE] Locations Olds Classifications All Classifications Products A…" at bounding box center [1006, 309] width 1099 height 373
click at [769, 239] on icon "Open list of options" at bounding box center [766, 237] width 10 height 5
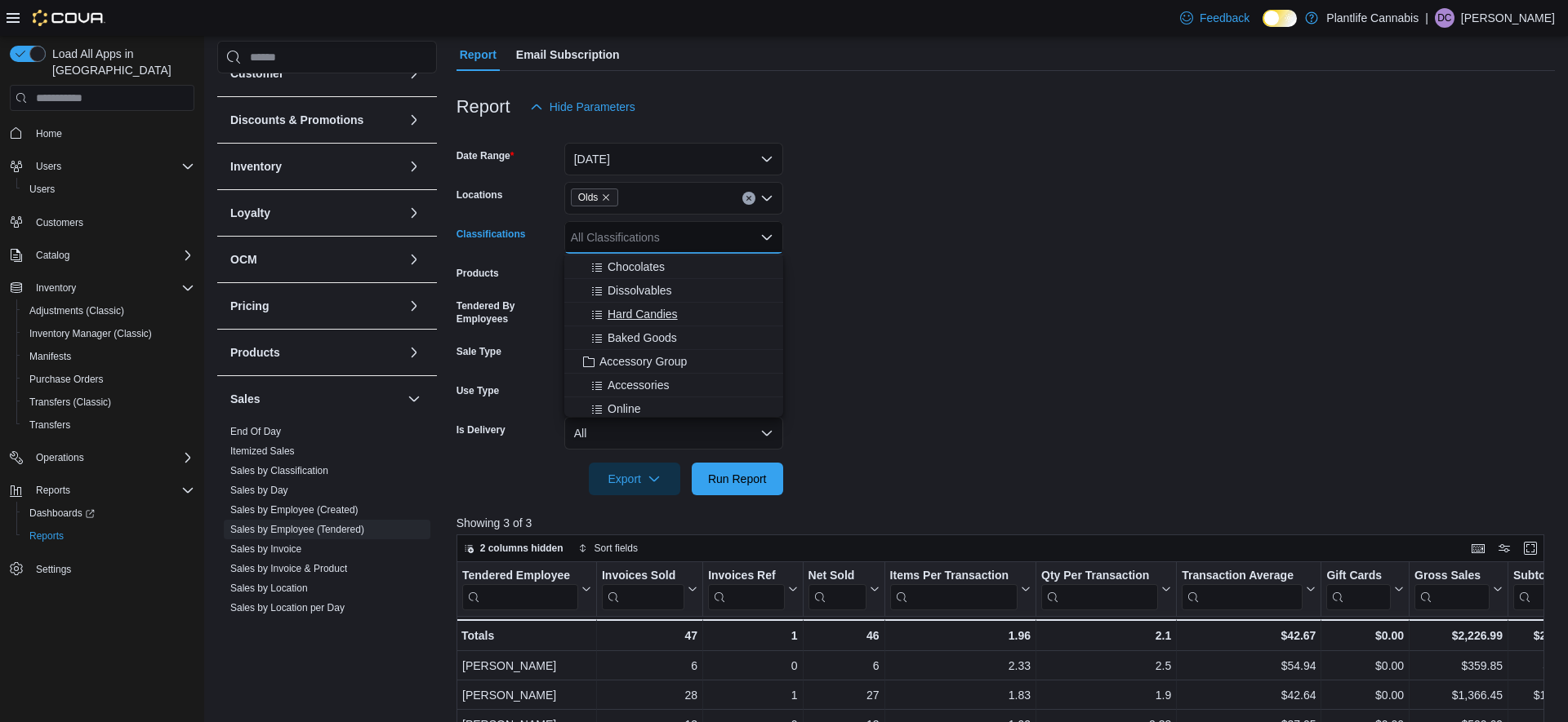
scroll to position [142, 0]
click at [635, 385] on span "Accessories" at bounding box center [639, 385] width 62 height 17
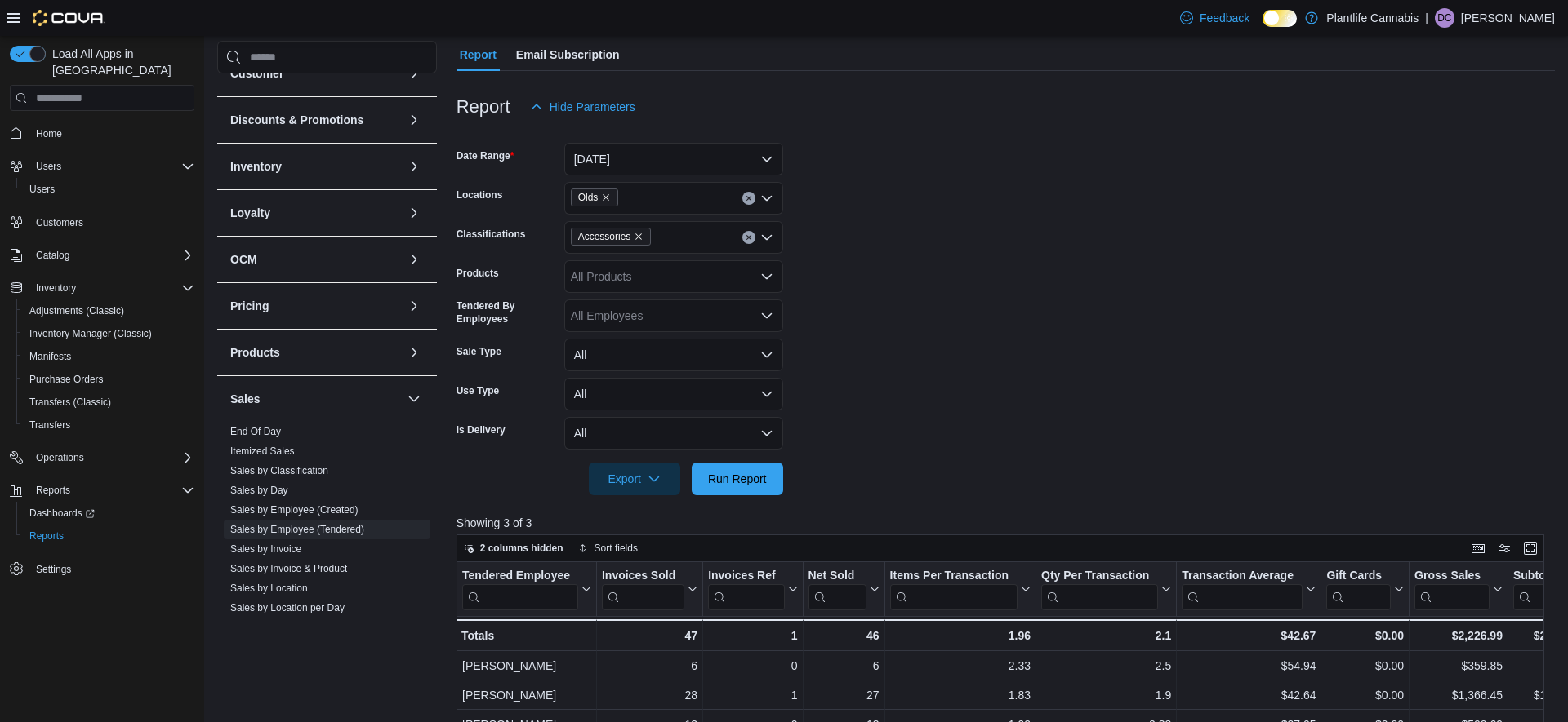
click at [858, 320] on form "Date Range [DATE] Locations Olds Classifications Accessories Products All Produ…" at bounding box center [1006, 309] width 1099 height 373
click at [753, 478] on span "Run Report" at bounding box center [737, 479] width 59 height 17
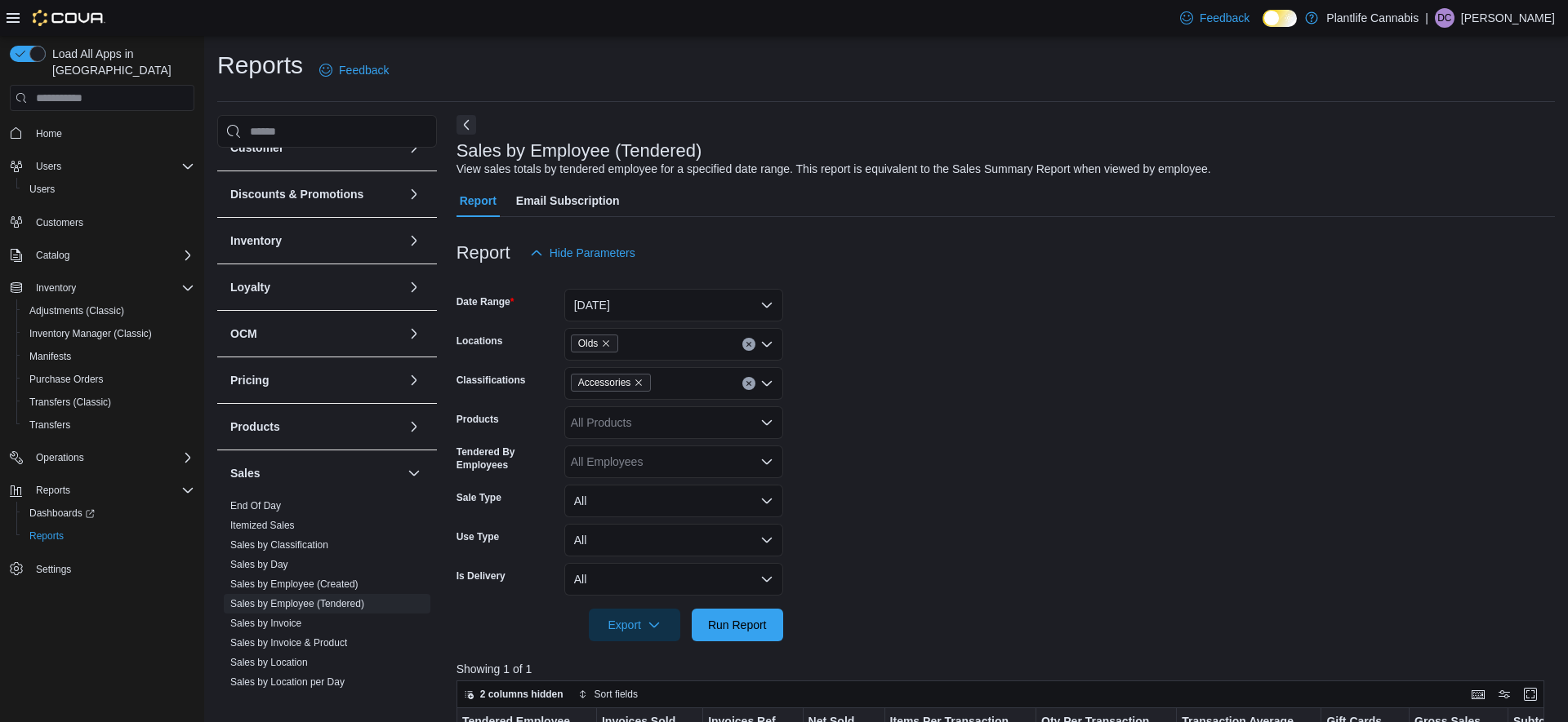
scroll to position [4, 0]
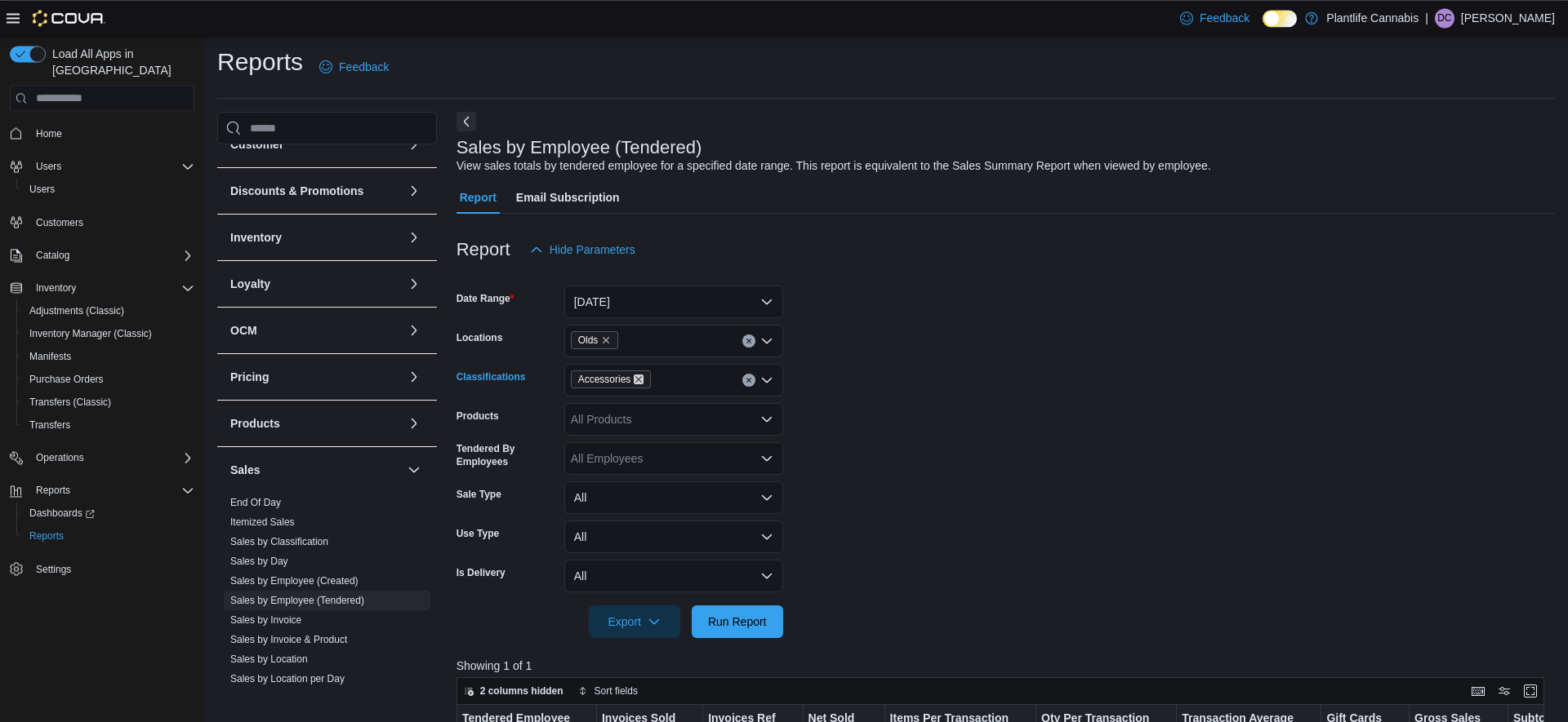
click at [643, 381] on icon "Remove Accessories from selection in this group" at bounding box center [639, 379] width 10 height 10
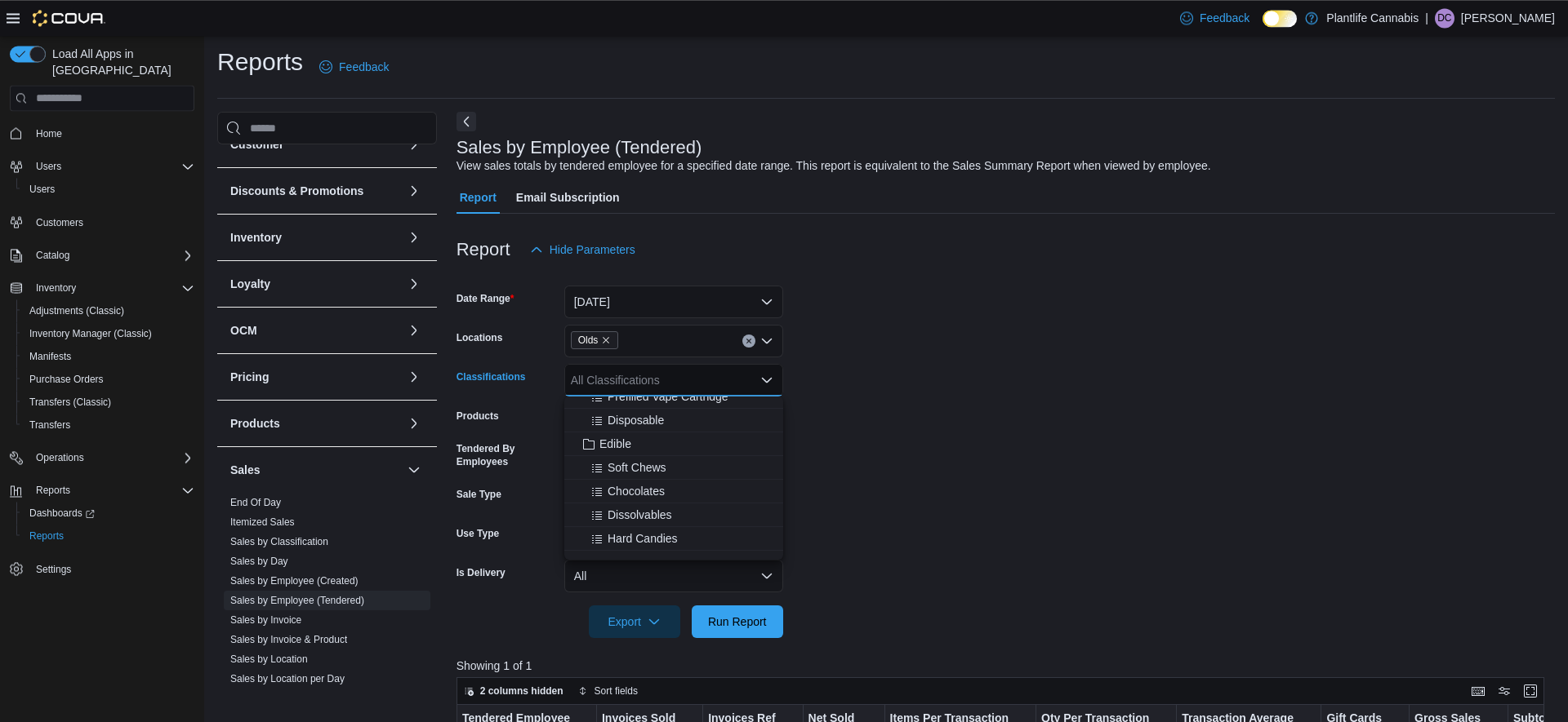
scroll to position [0, 0]
click at [617, 410] on span "Plantlife" at bounding box center [612, 408] width 41 height 17
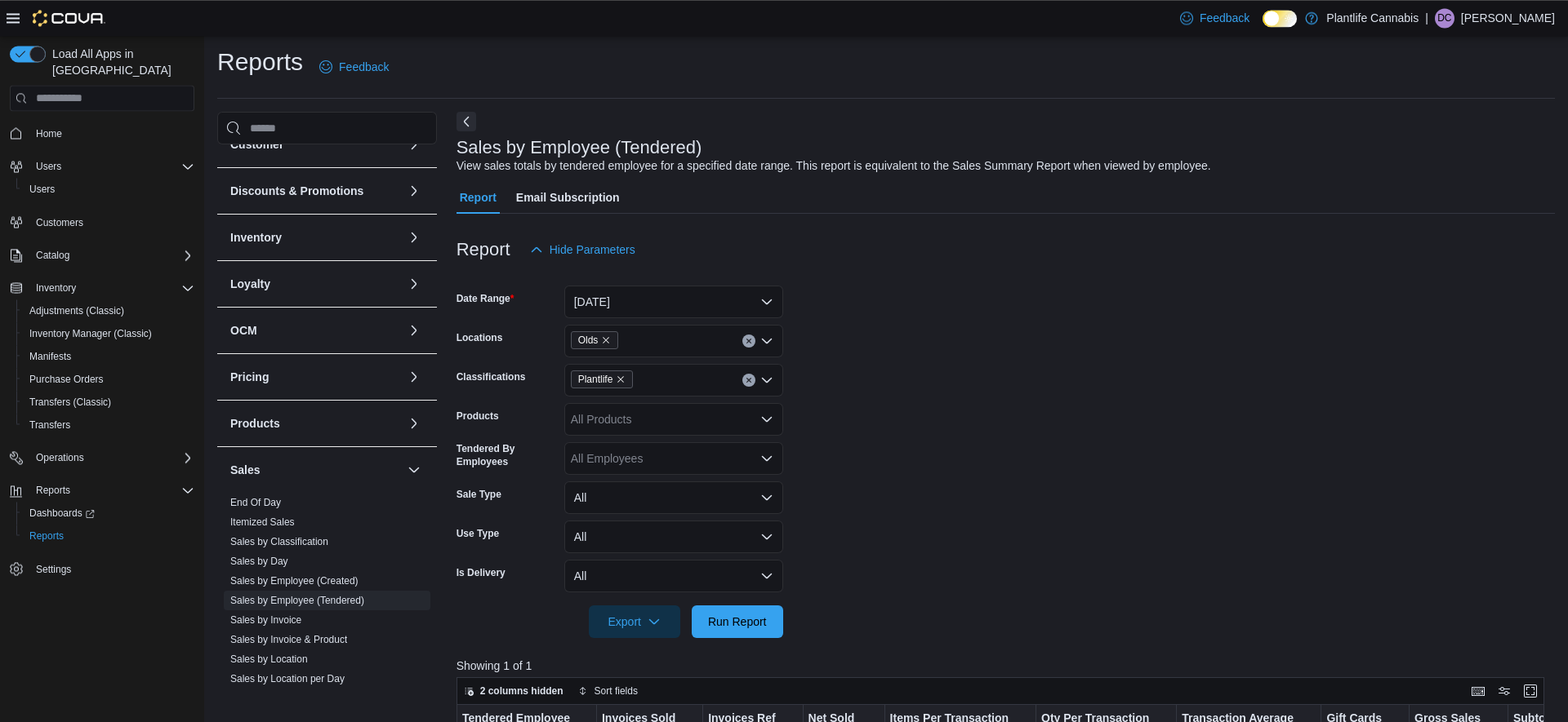
click at [1024, 551] on form "Date Range [DATE] Locations Olds Classifications Plantlife Products All Product…" at bounding box center [1006, 453] width 1099 height 373
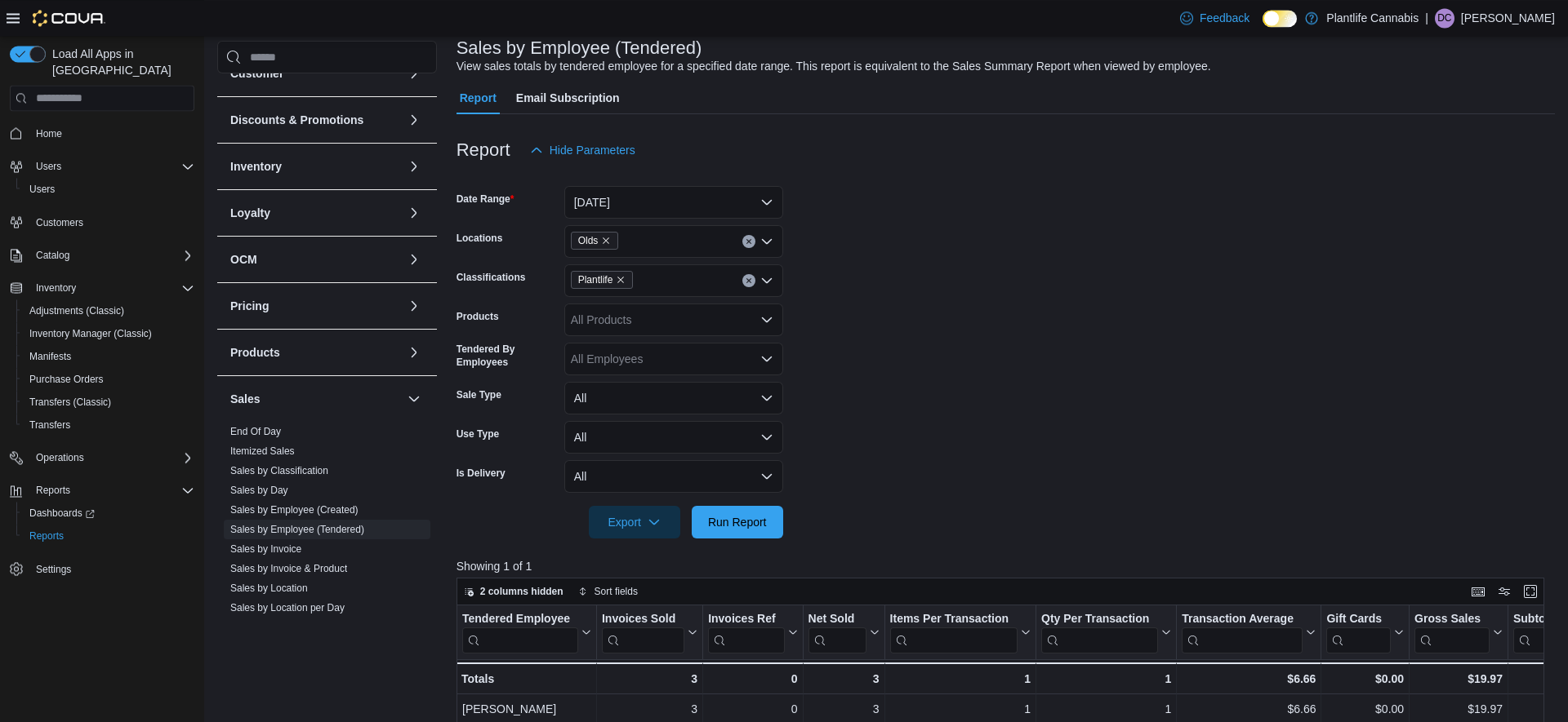
scroll to position [107, 0]
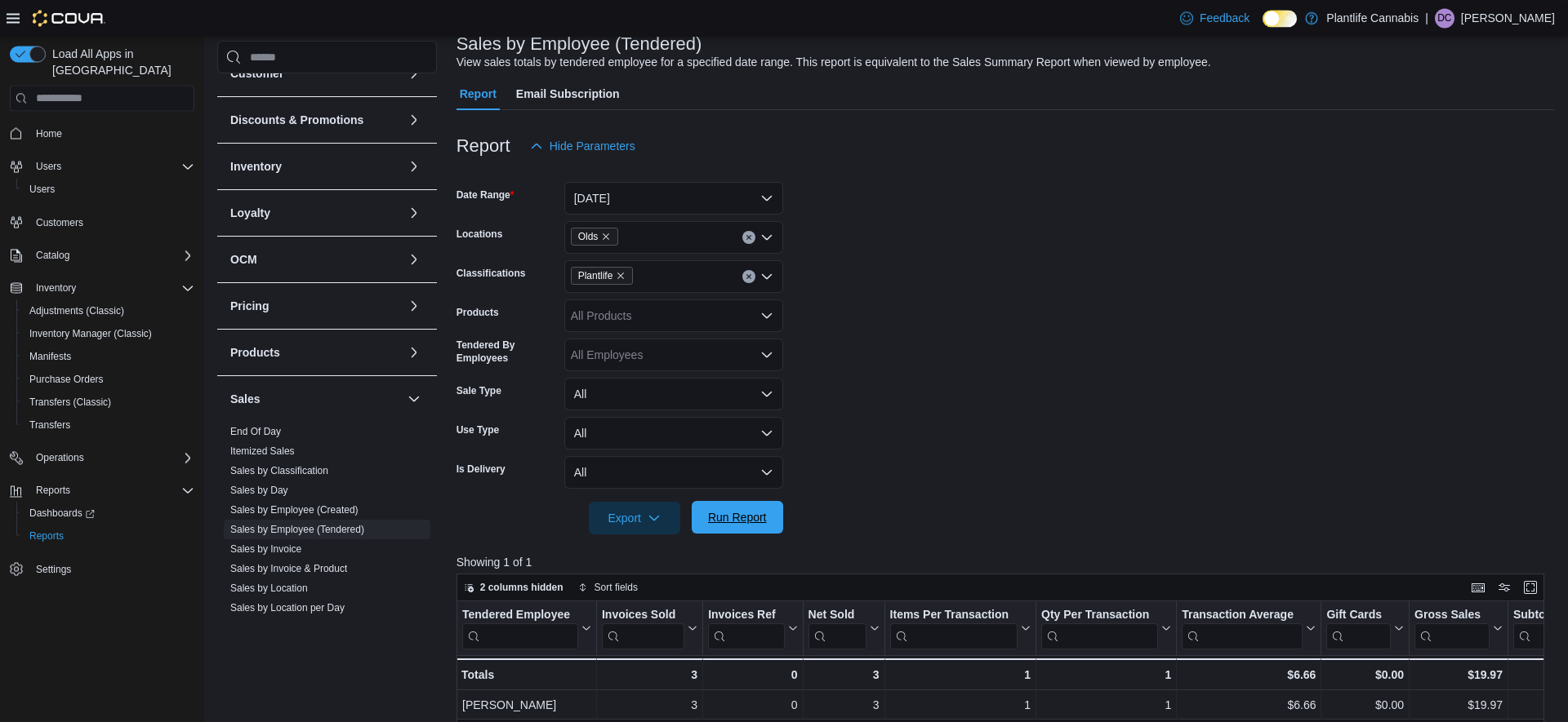
click at [740, 518] on span "Run Report" at bounding box center [737, 518] width 59 height 17
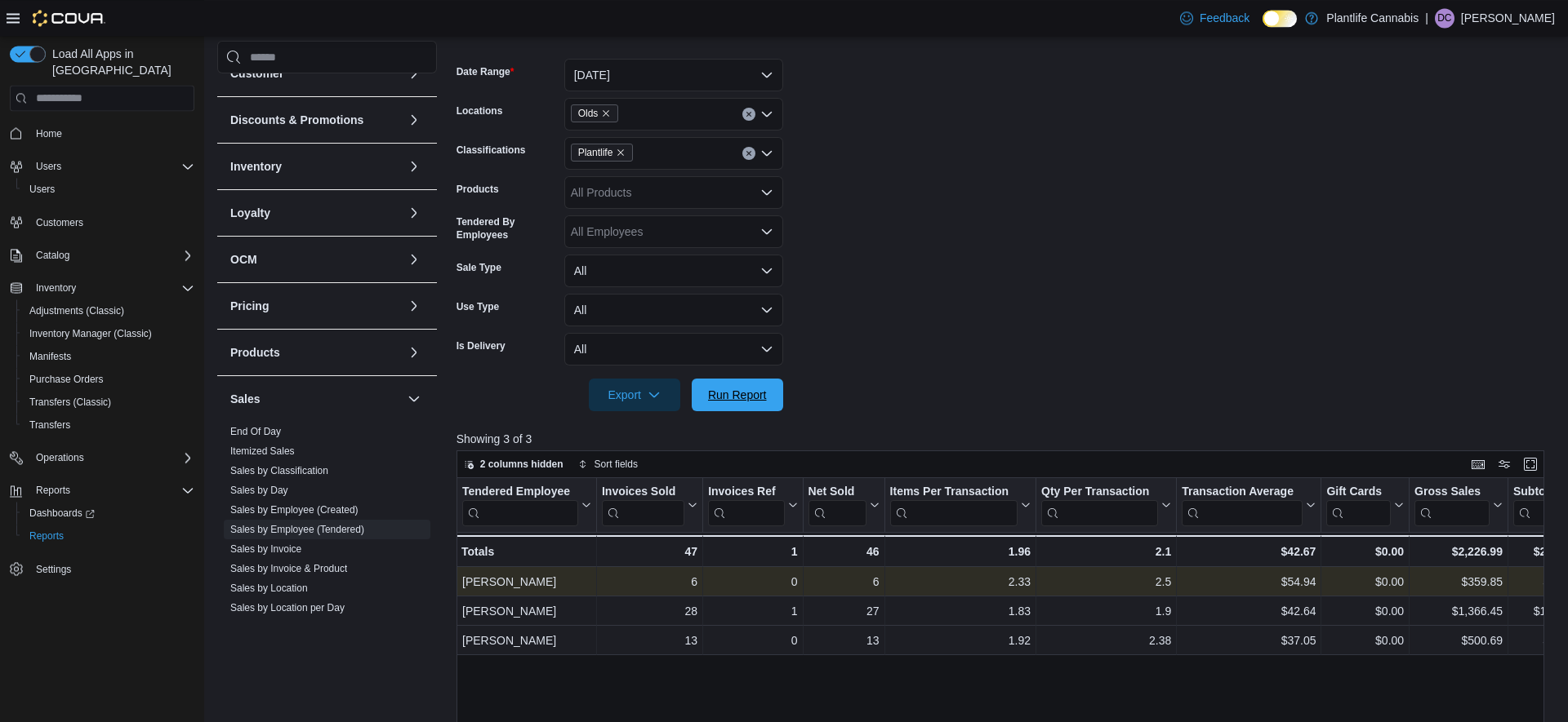
drag, startPoint x: 765, startPoint y: 402, endPoint x: 963, endPoint y: 320, distance: 214.3
click at [764, 402] on span "Run Report" at bounding box center [737, 395] width 59 height 17
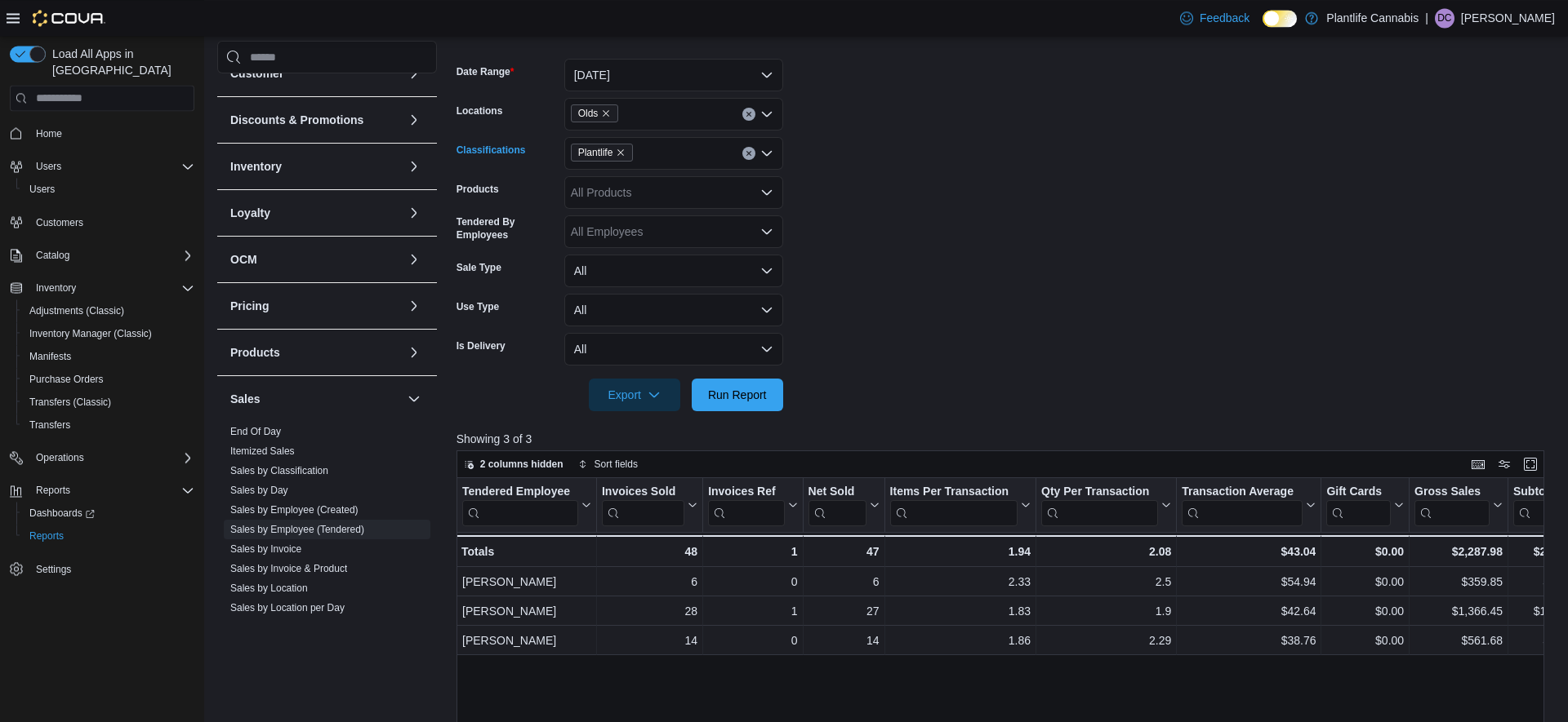
drag, startPoint x: 756, startPoint y: 151, endPoint x: 744, endPoint y: 155, distance: 12.6
click at [752, 153] on div "Plantlife" at bounding box center [673, 153] width 219 height 33
click at [753, 155] on button "Clear input" at bounding box center [749, 154] width 13 height 13
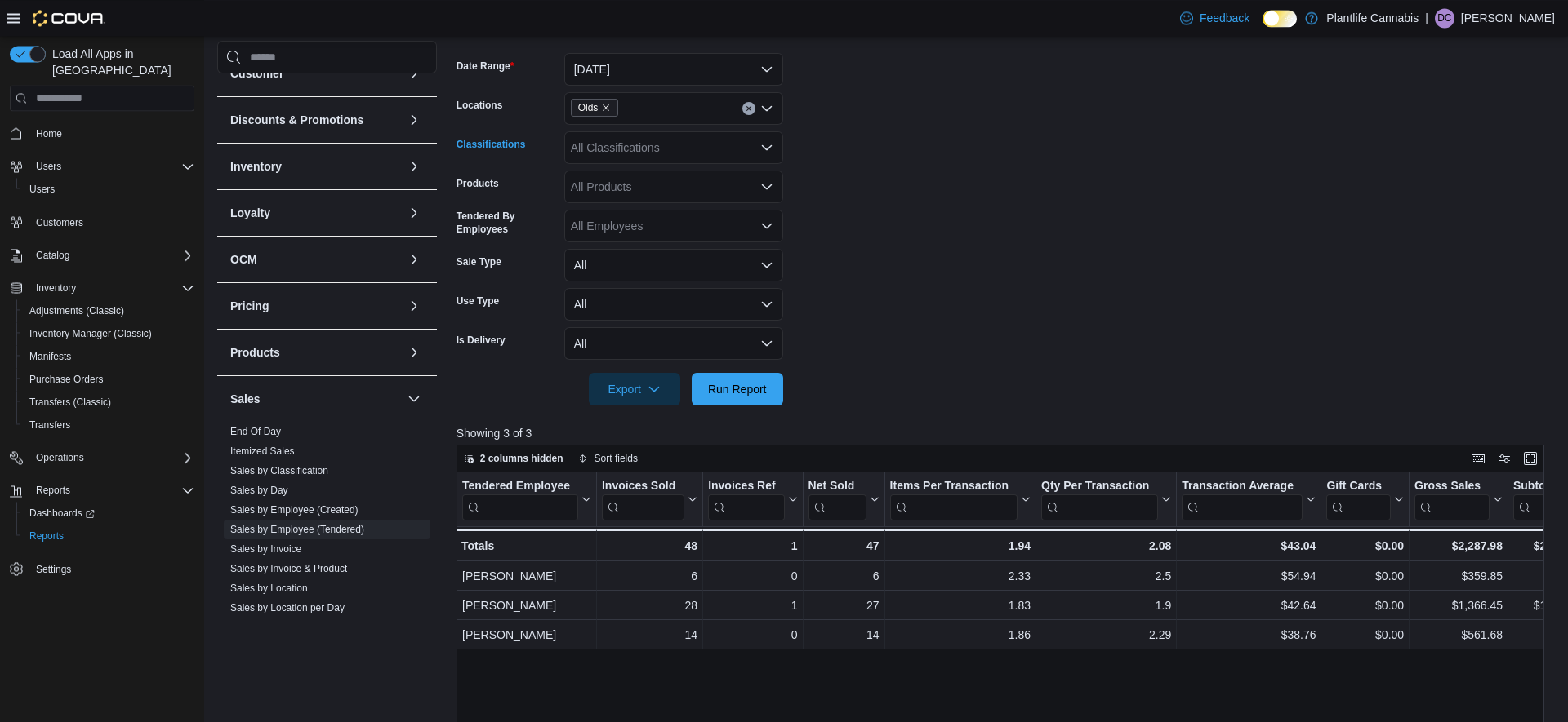
click at [1145, 340] on form "Date Range [DATE] Locations Olds Classifications All Classifications Combo box.…" at bounding box center [1006, 220] width 1099 height 373
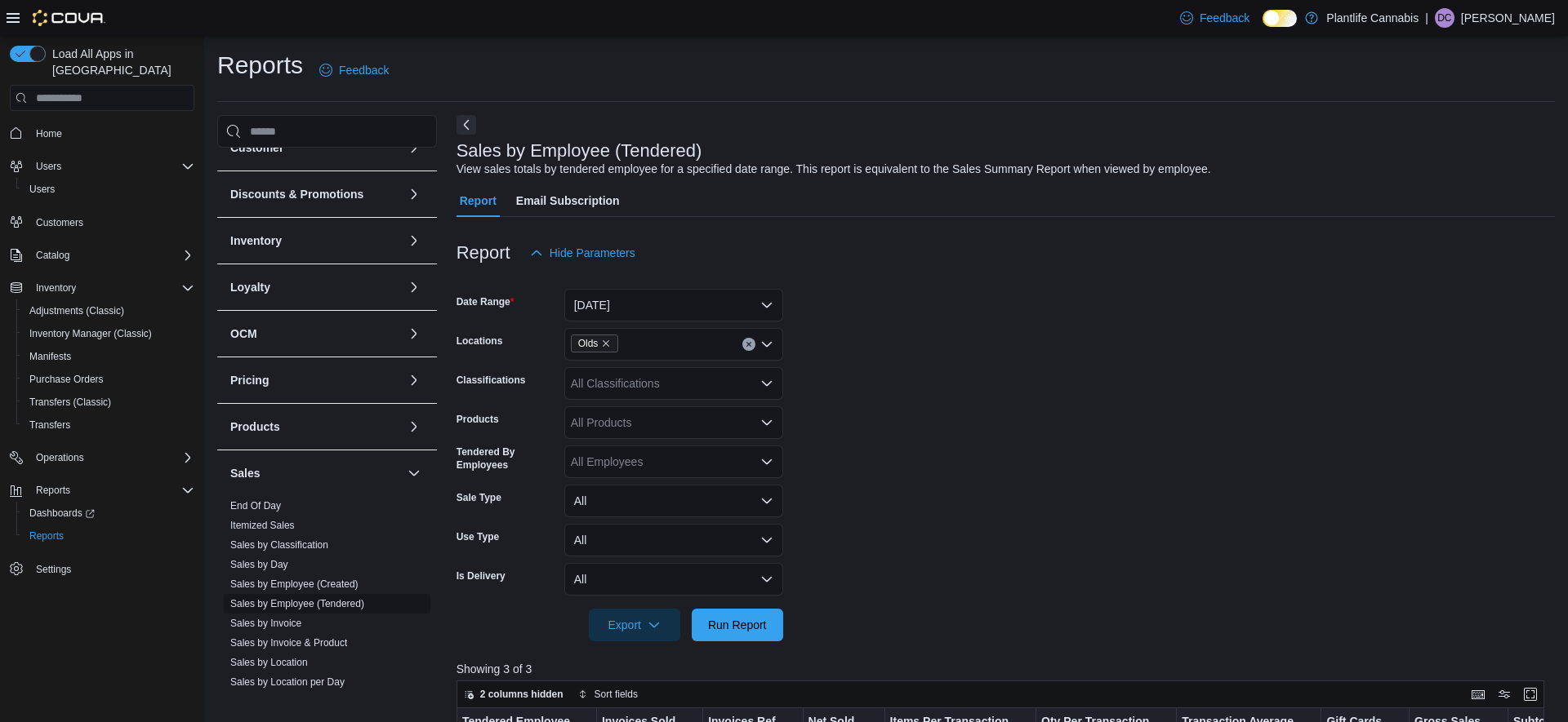
drag, startPoint x: 287, startPoint y: 624, endPoint x: 339, endPoint y: 607, distance: 54.7
click at [287, 624] on link "Sales by Invoice" at bounding box center [266, 623] width 71 height 11
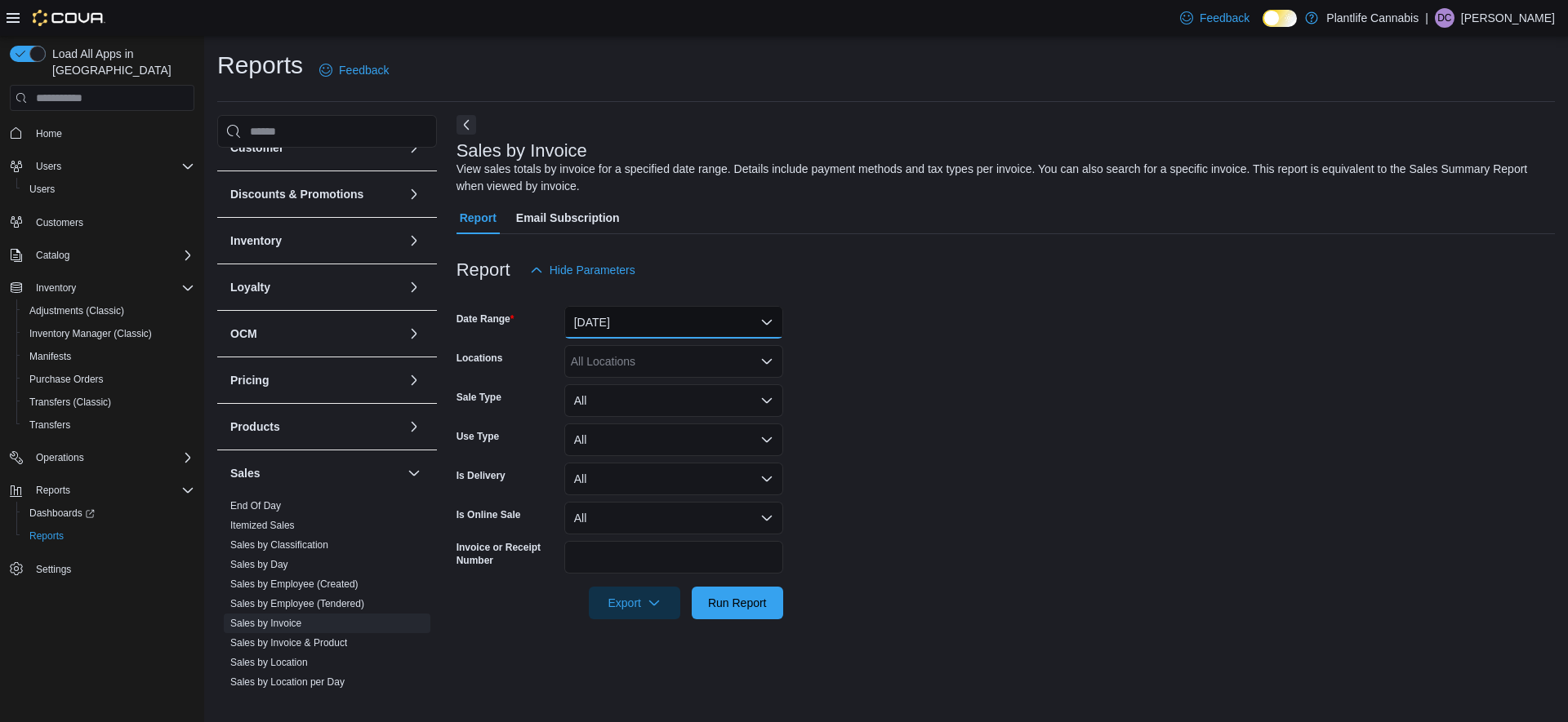
click at [671, 320] on button "[DATE]" at bounding box center [673, 322] width 219 height 33
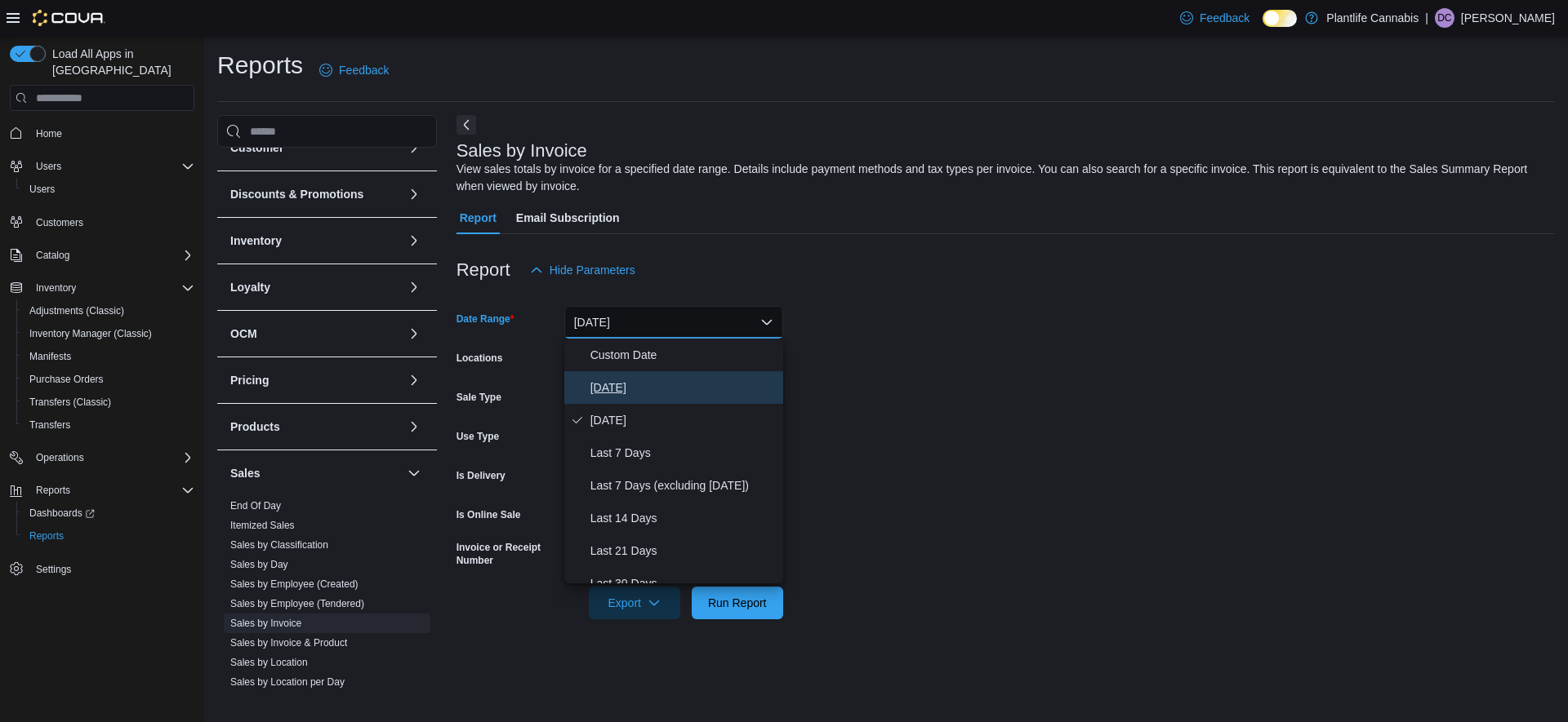
drag, startPoint x: 620, startPoint y: 388, endPoint x: 693, endPoint y: 418, distance: 78.9
click at [622, 388] on span "[DATE]" at bounding box center [684, 388] width 186 height 20
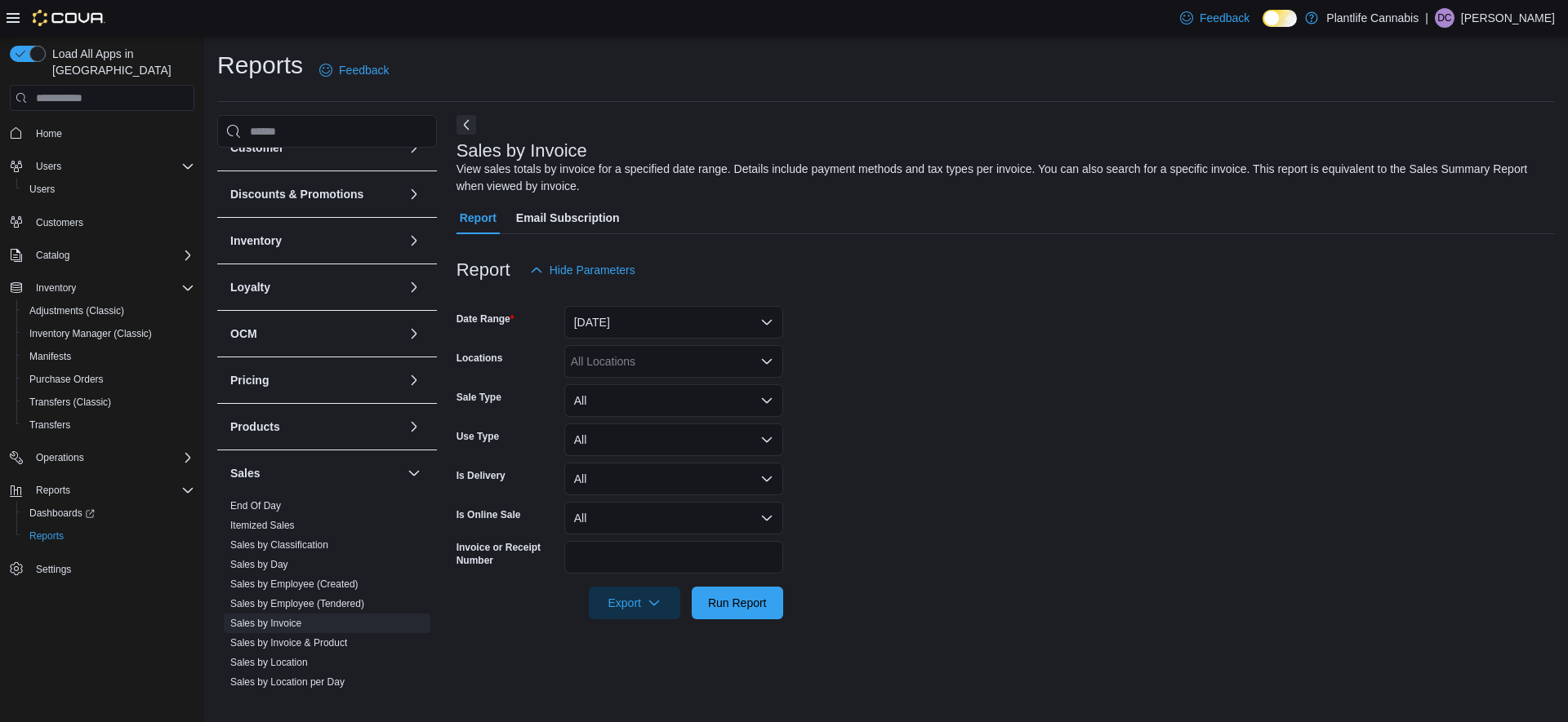
click at [767, 620] on div at bounding box center [1006, 629] width 1099 height 20
drag, startPoint x: 768, startPoint y: 617, endPoint x: 791, endPoint y: 610, distance: 24.0
click at [768, 616] on span "Run Report" at bounding box center [737, 603] width 72 height 33
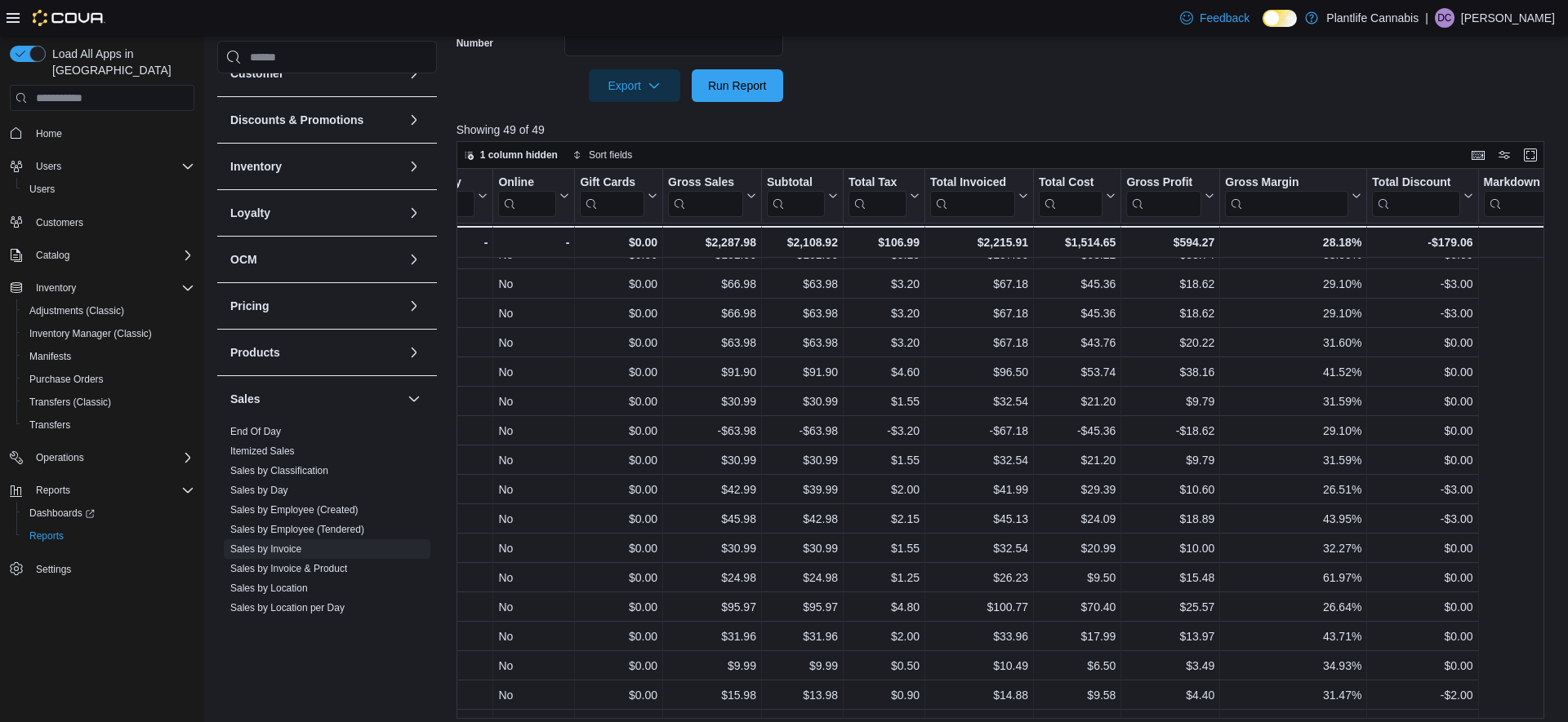
scroll to position [488, 0]
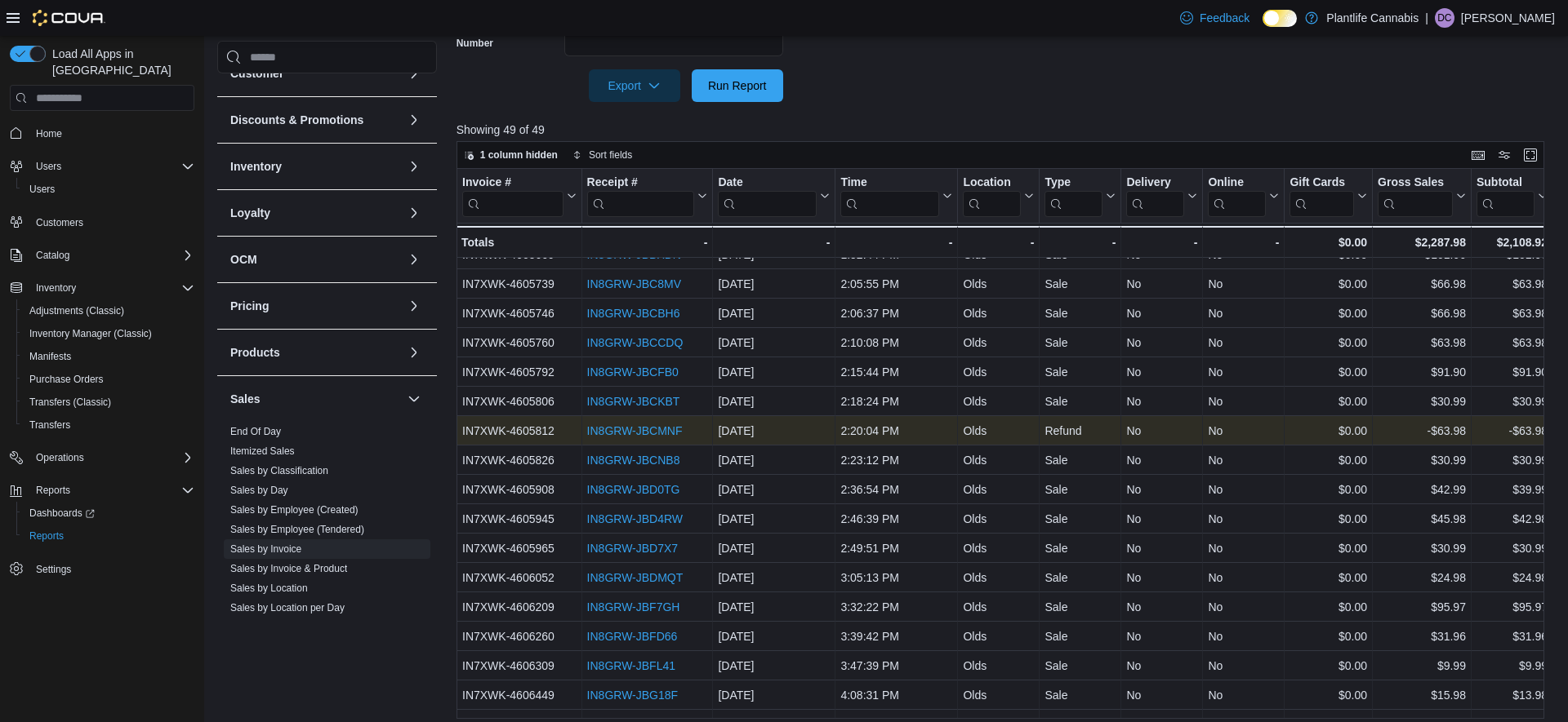
click at [662, 432] on link "IN8GRW-JBCMNF" at bounding box center [634, 431] width 96 height 13
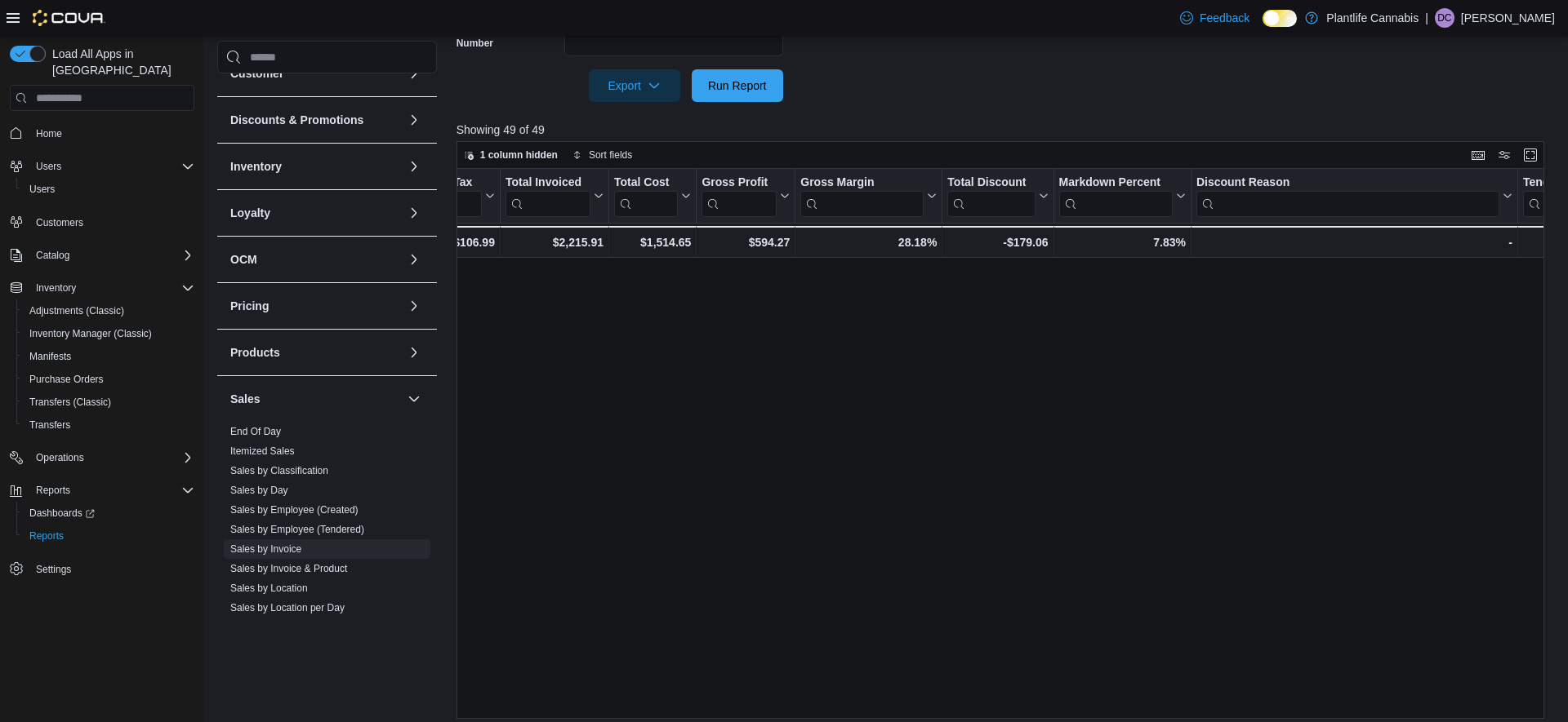
scroll to position [0, 1135]
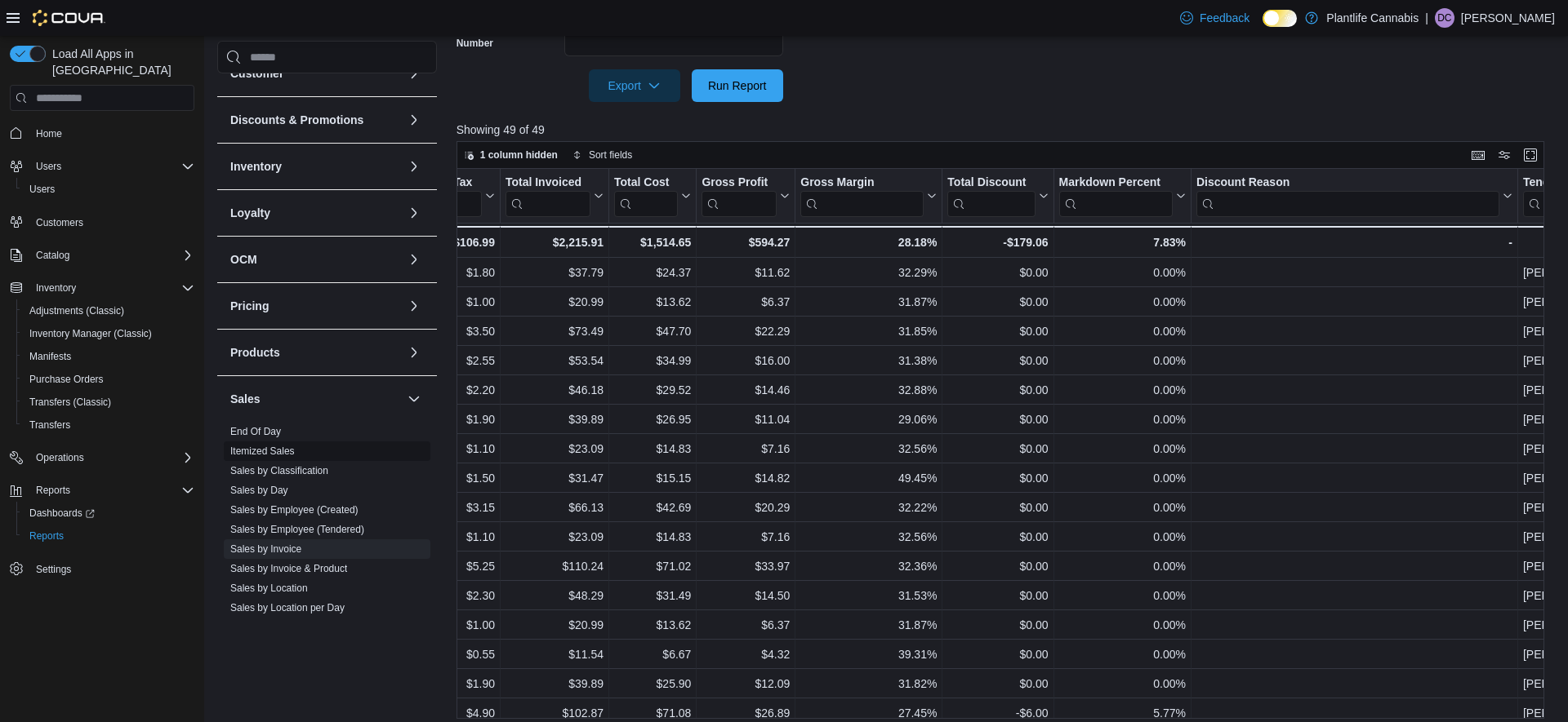
click at [281, 534] on link "Sales by Employee (Tendered)" at bounding box center [297, 530] width 134 height 11
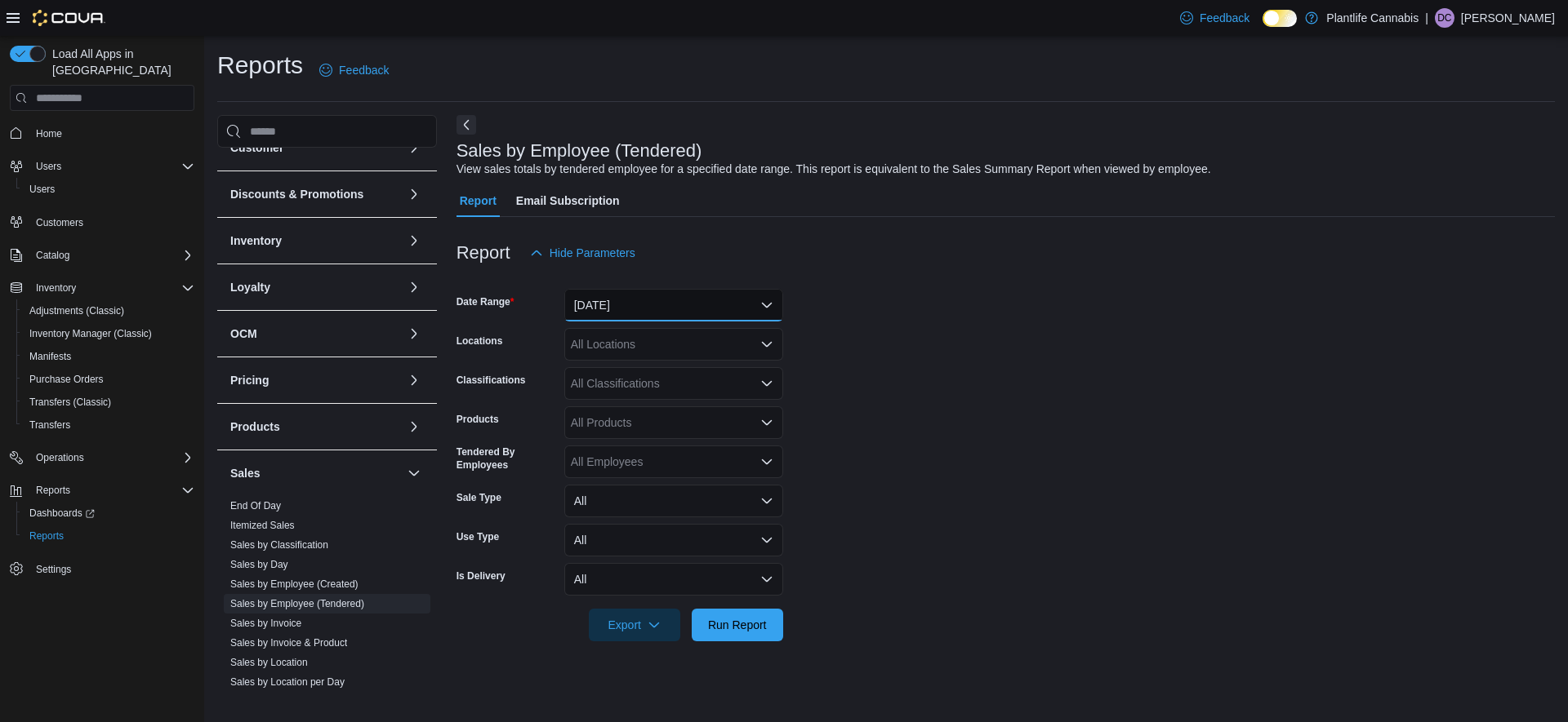
click at [663, 300] on button "[DATE]" at bounding box center [673, 305] width 219 height 33
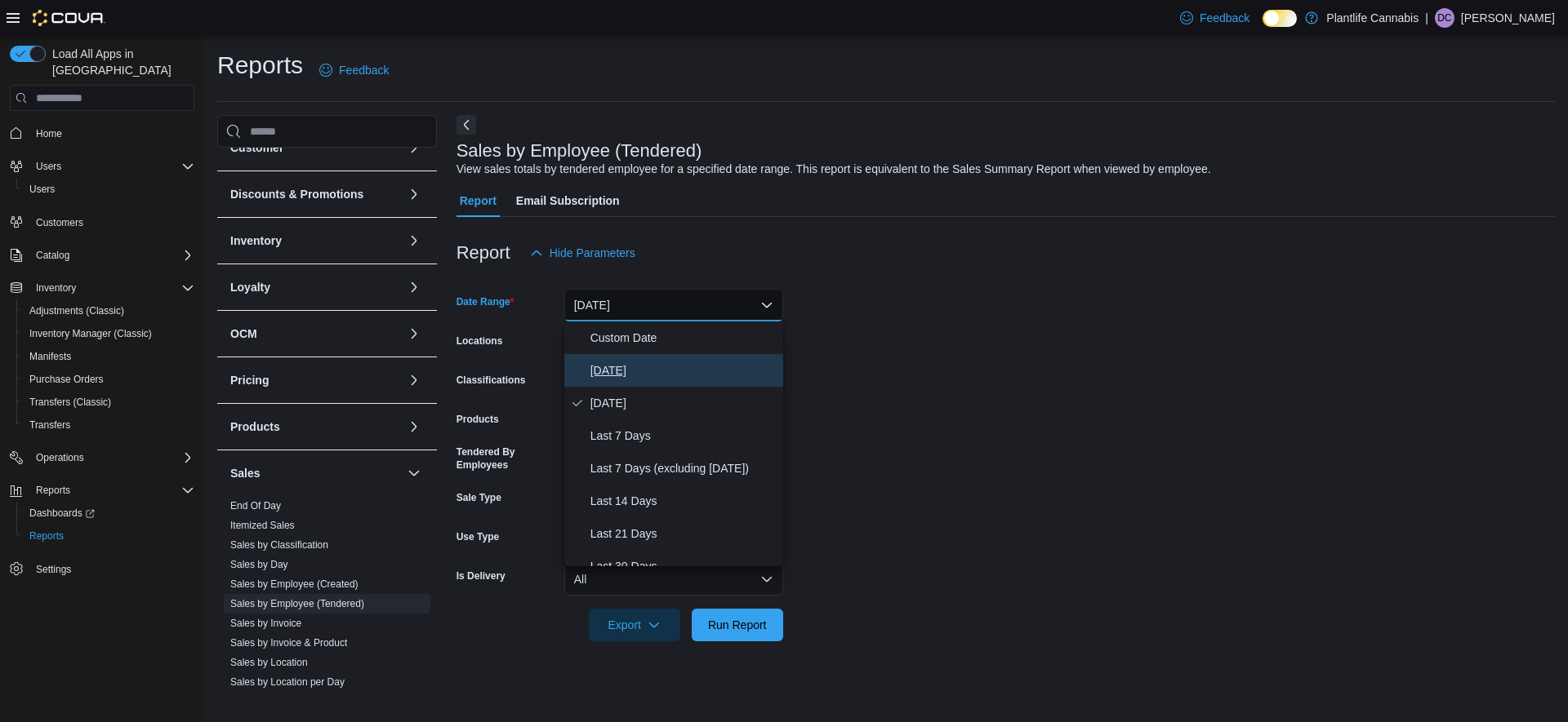
drag, startPoint x: 599, startPoint y: 373, endPoint x: 609, endPoint y: 374, distance: 10.0
click at [599, 373] on span "[DATE]" at bounding box center [684, 370] width 186 height 20
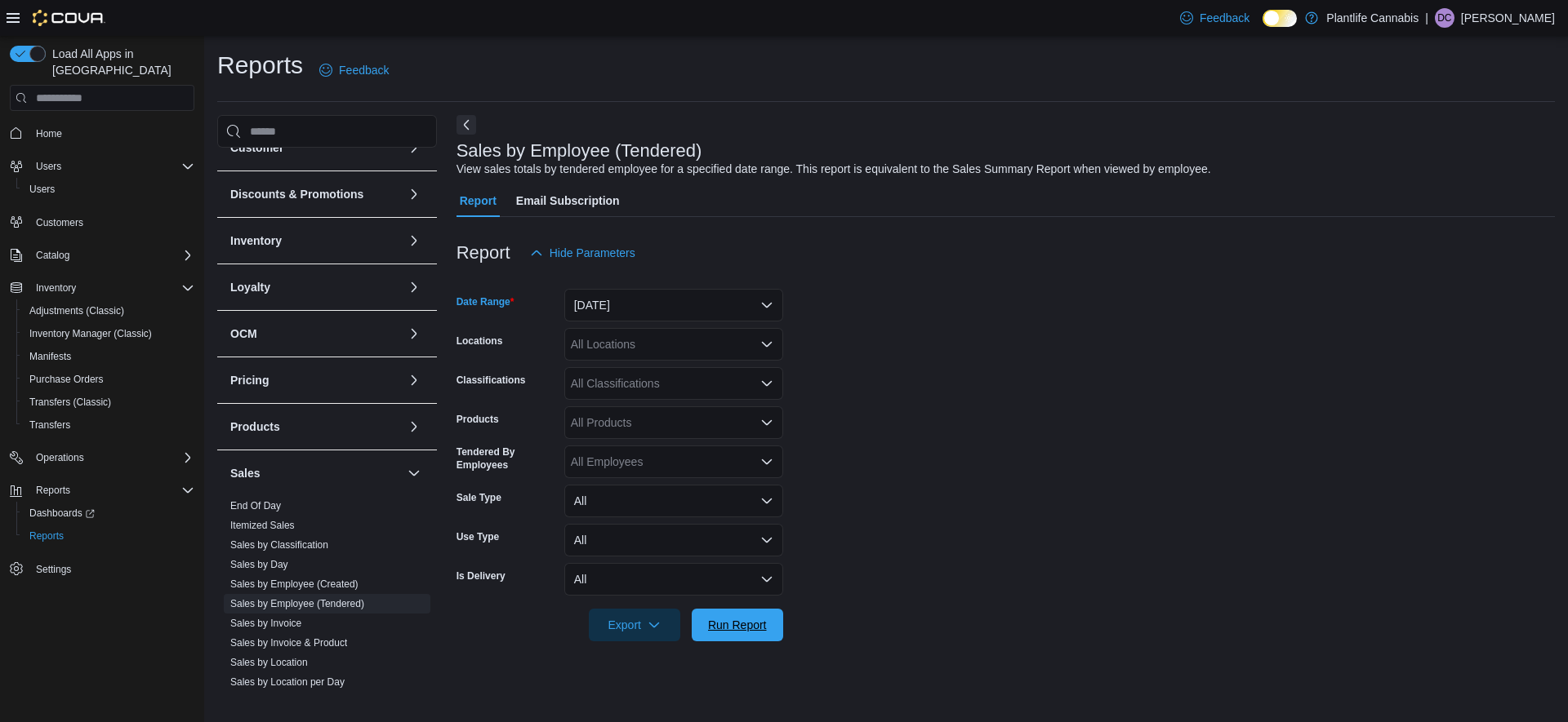
drag, startPoint x: 746, startPoint y: 630, endPoint x: 1120, endPoint y: 419, distance: 429.4
click at [746, 630] on span "Run Report" at bounding box center [737, 625] width 59 height 17
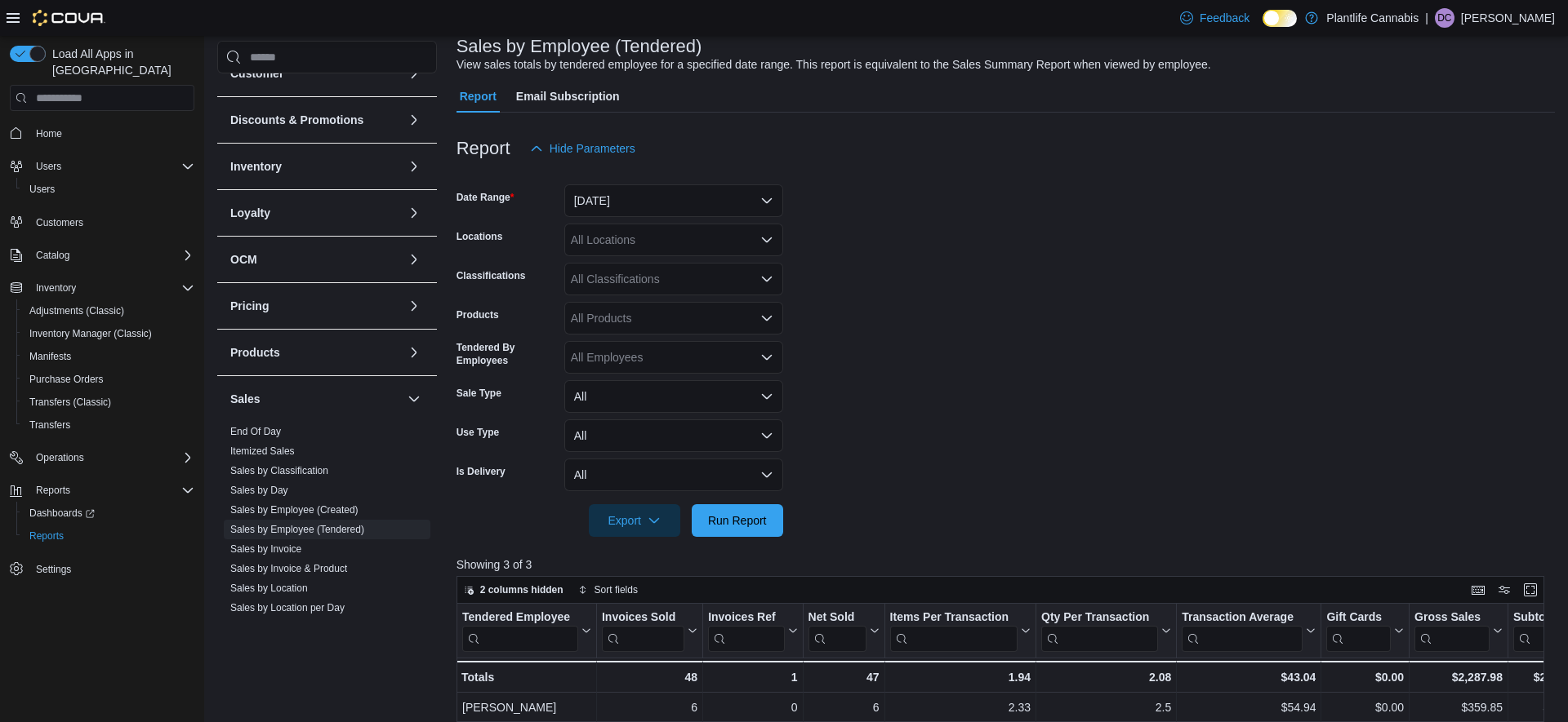
scroll to position [198, 0]
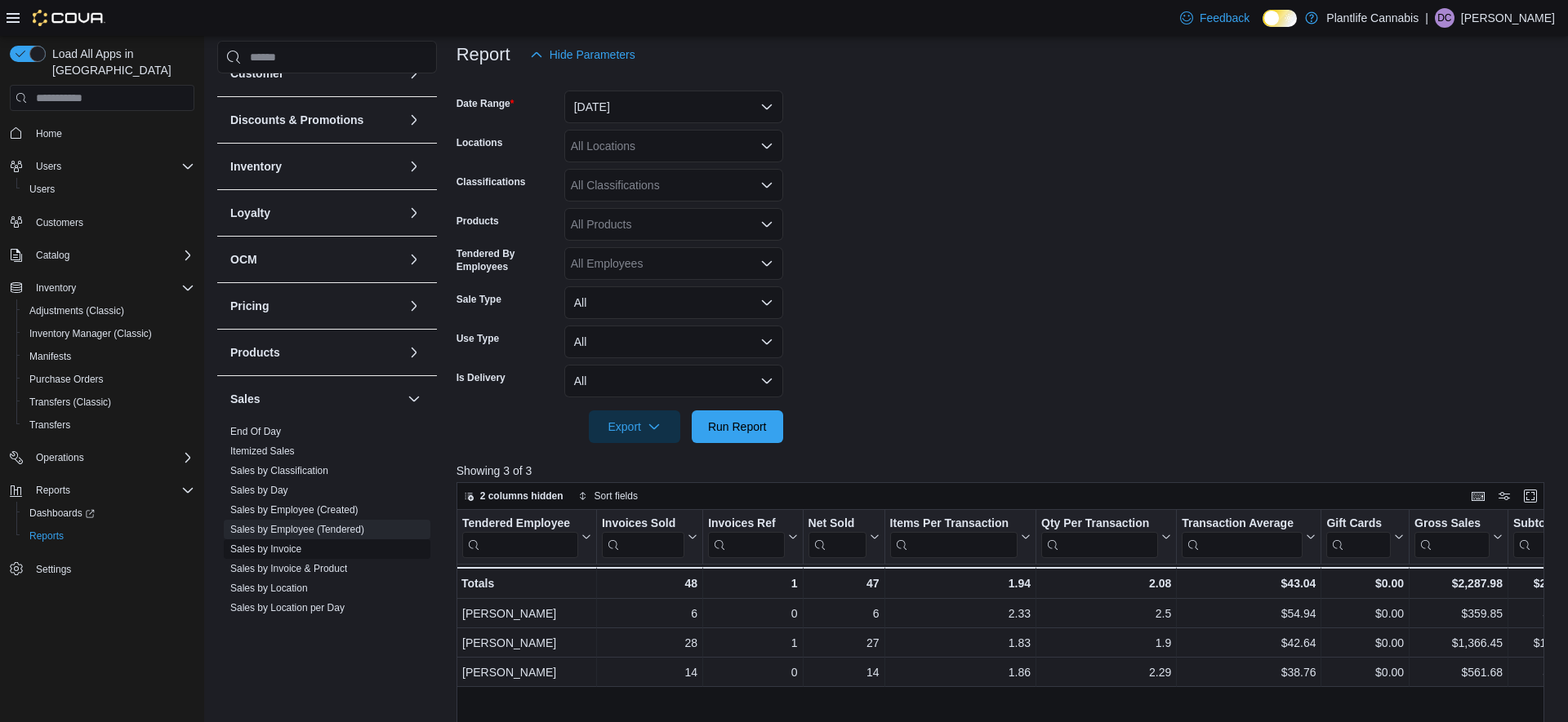
click at [283, 547] on link "Sales by Invoice" at bounding box center [266, 550] width 71 height 11
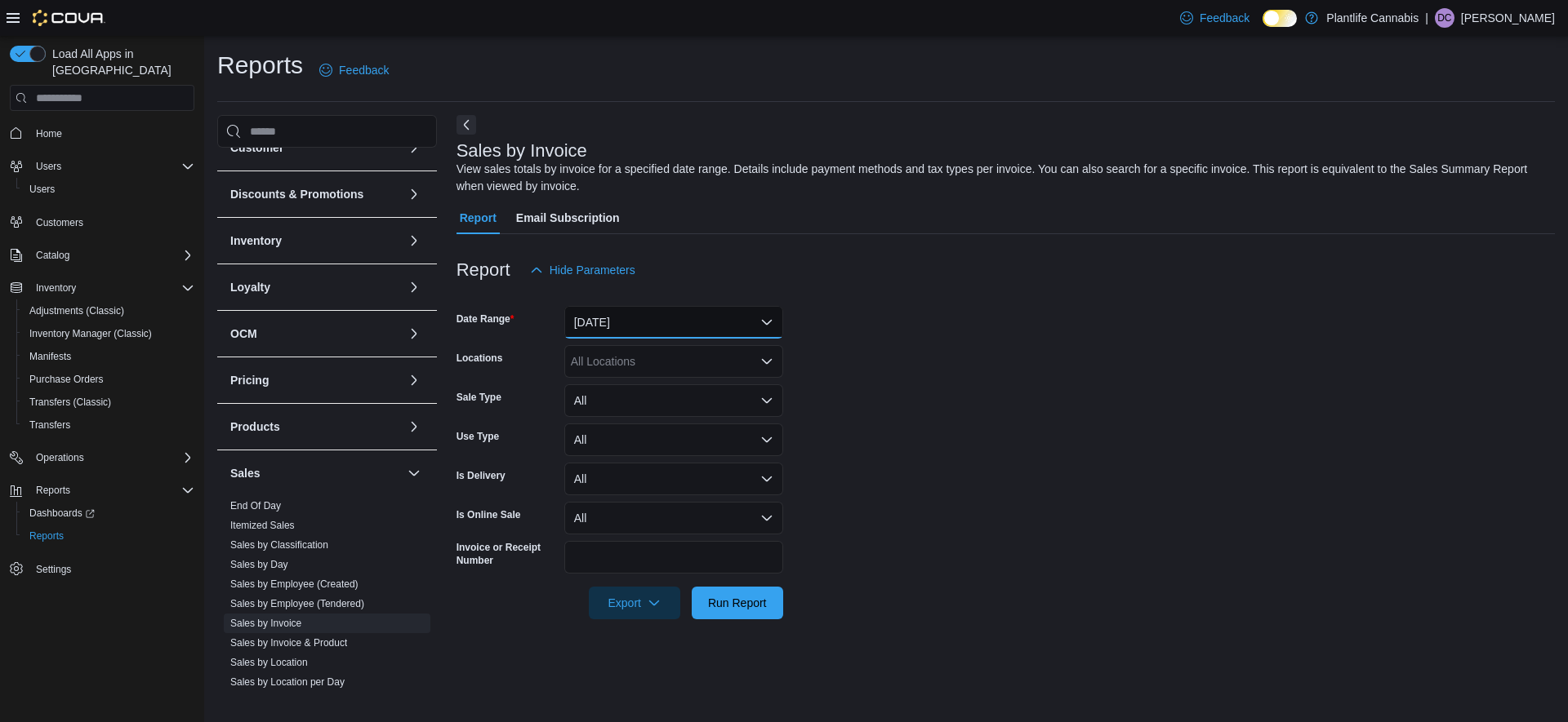
click at [633, 333] on button "[DATE]" at bounding box center [673, 322] width 219 height 33
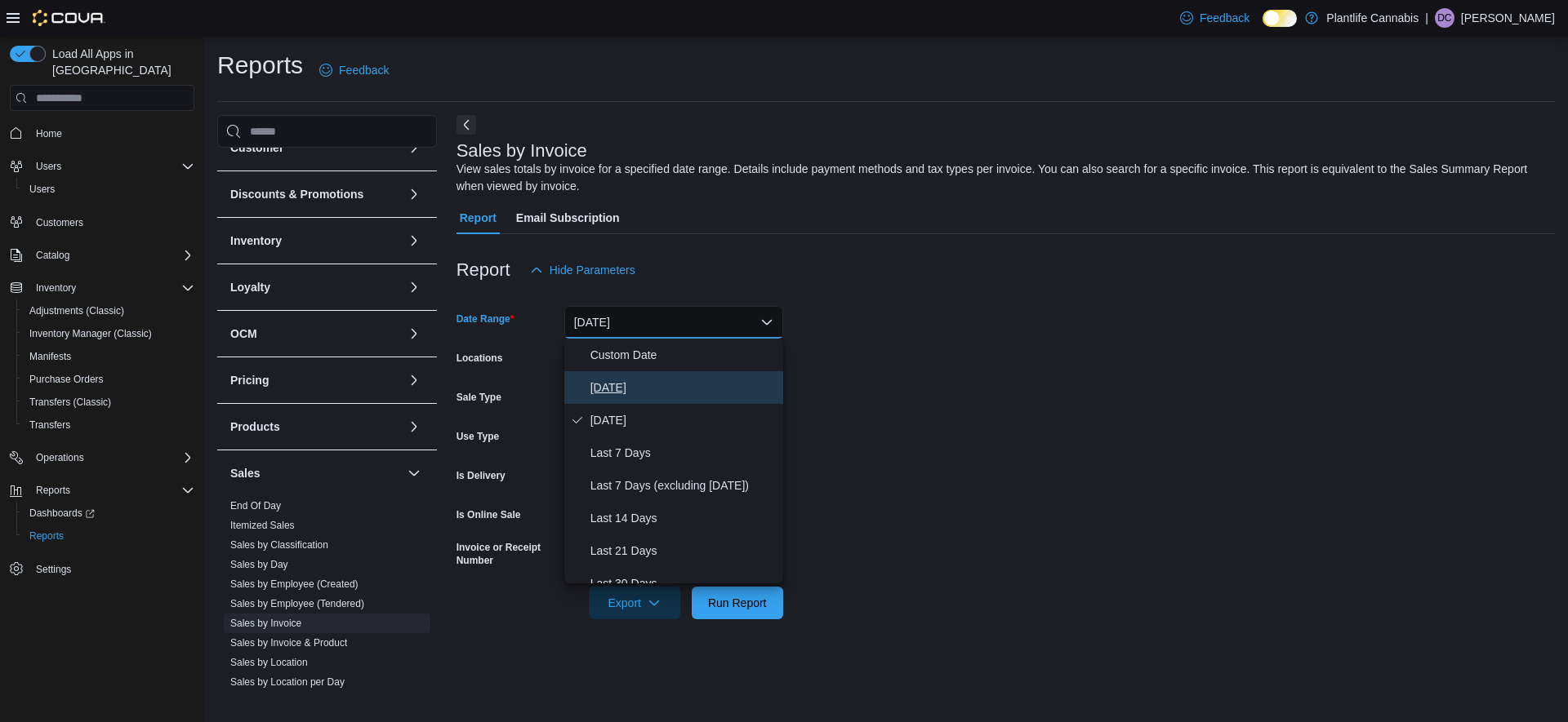
drag, startPoint x: 608, startPoint y: 392, endPoint x: 713, endPoint y: 418, distance: 108.2
click at [610, 392] on span "[DATE]" at bounding box center [684, 388] width 186 height 20
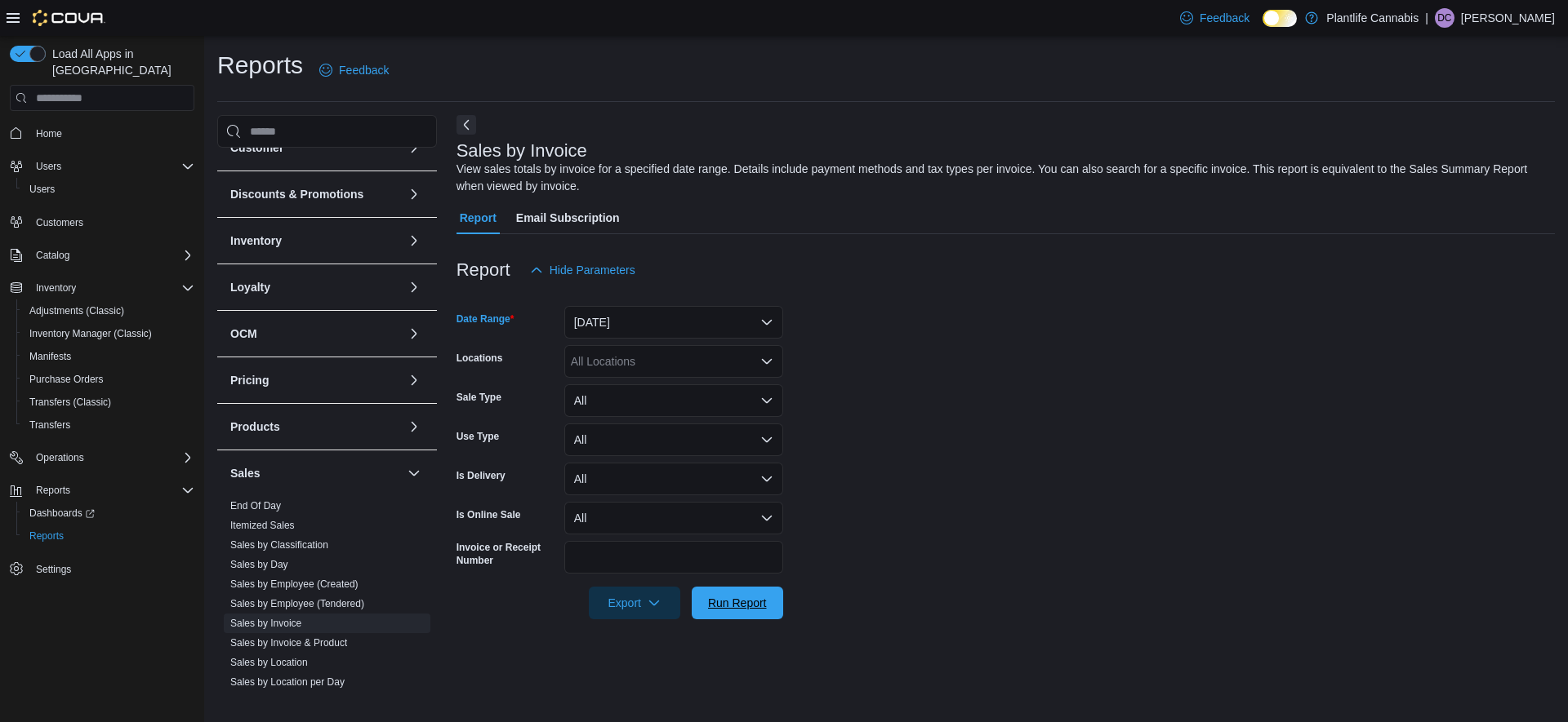
click at [721, 599] on span "Run Report" at bounding box center [737, 604] width 59 height 17
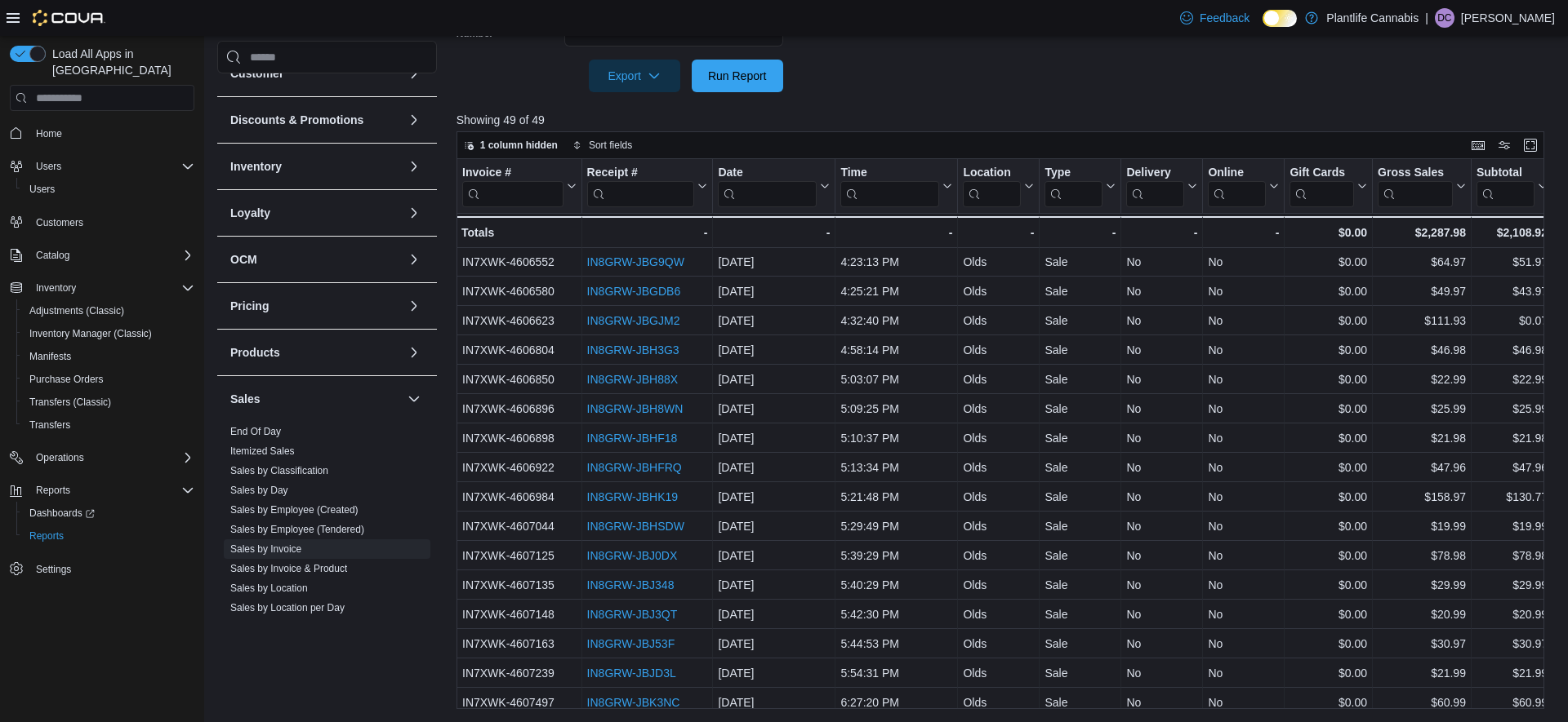
scroll to position [972, 0]
click at [290, 530] on link "Sales by Employee (Tendered)" at bounding box center [297, 530] width 134 height 11
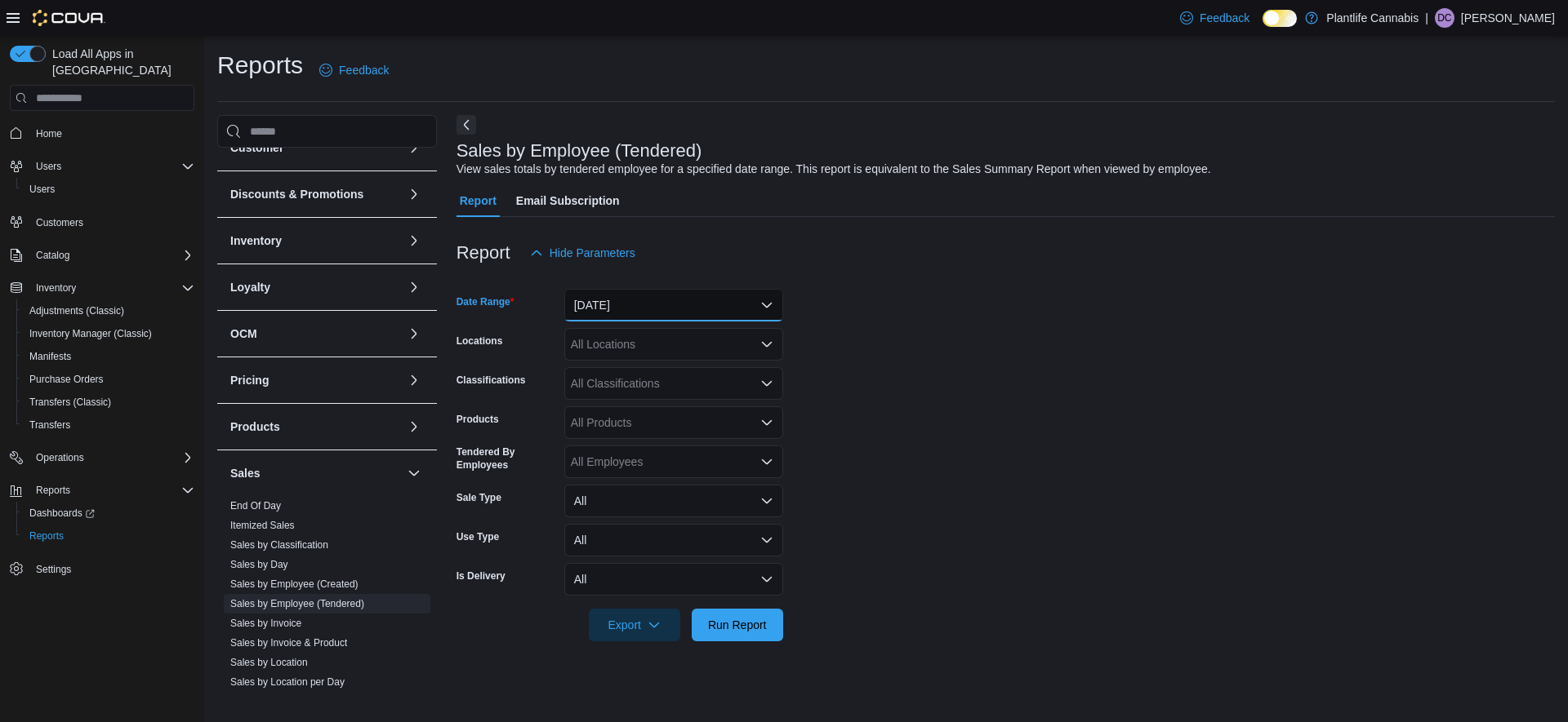
click at [633, 306] on button "[DATE]" at bounding box center [673, 305] width 219 height 33
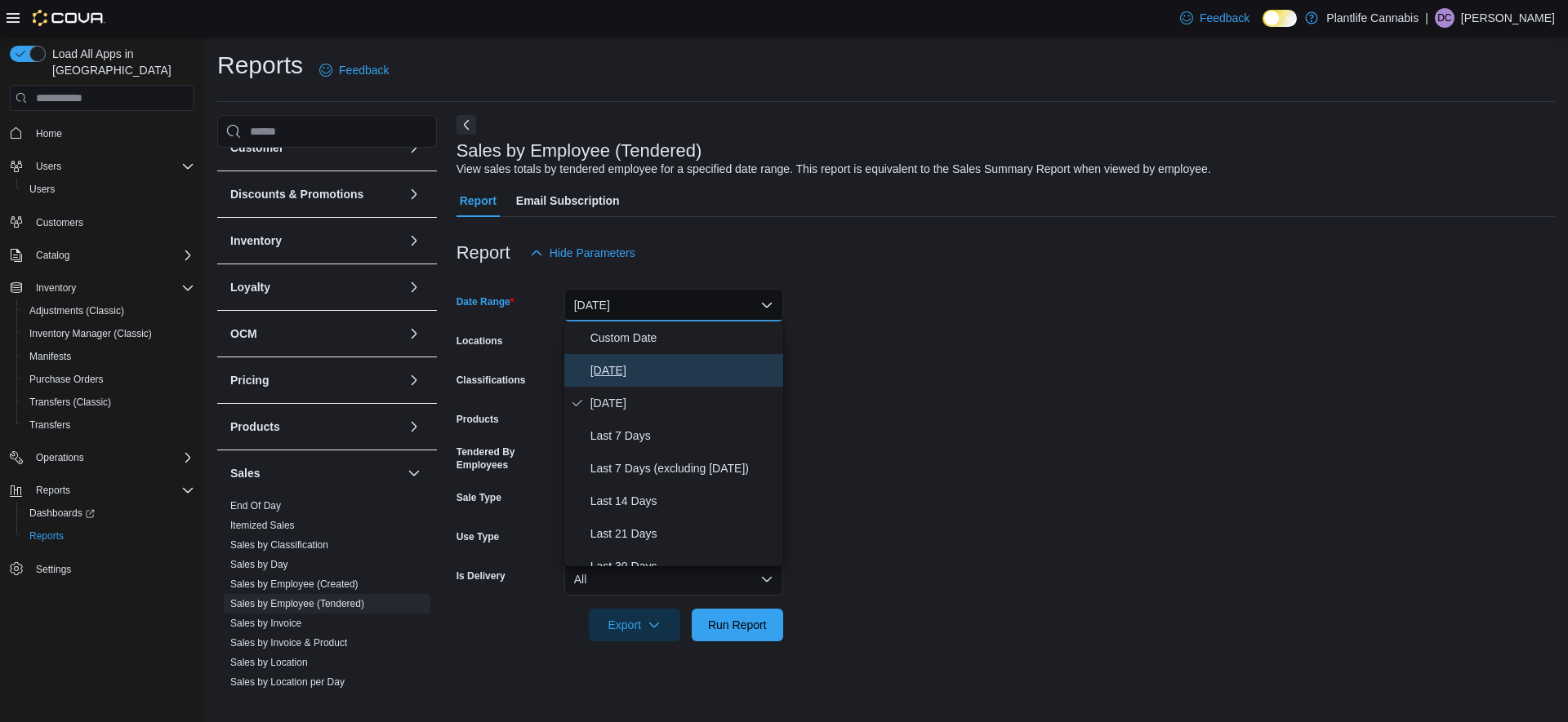
drag, startPoint x: 595, startPoint y: 377, endPoint x: 677, endPoint y: 391, distance: 83.2
click at [597, 377] on span "[DATE]" at bounding box center [684, 370] width 186 height 20
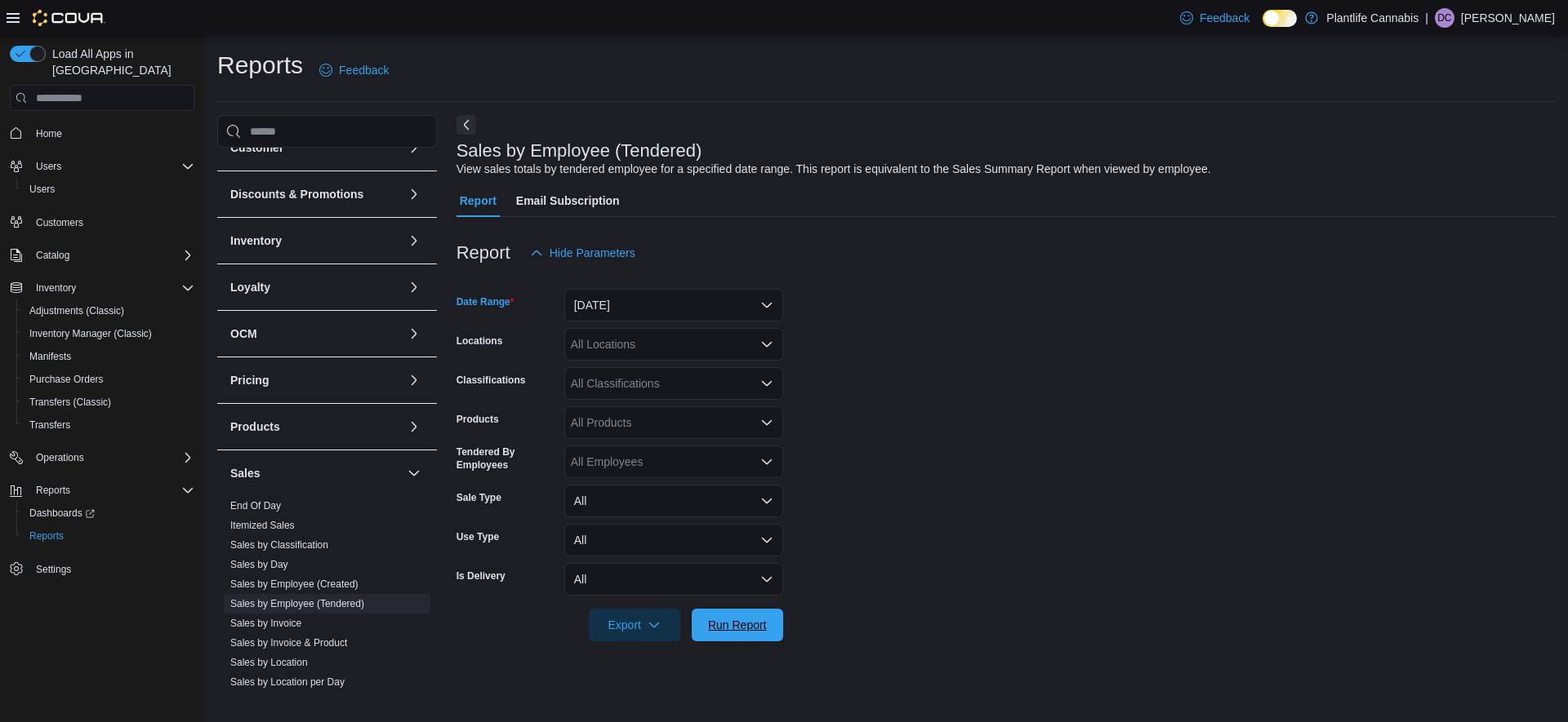
drag, startPoint x: 768, startPoint y: 628, endPoint x: 956, endPoint y: 404, distance: 292.4
click at [772, 627] on span "Run Report" at bounding box center [737, 625] width 72 height 33
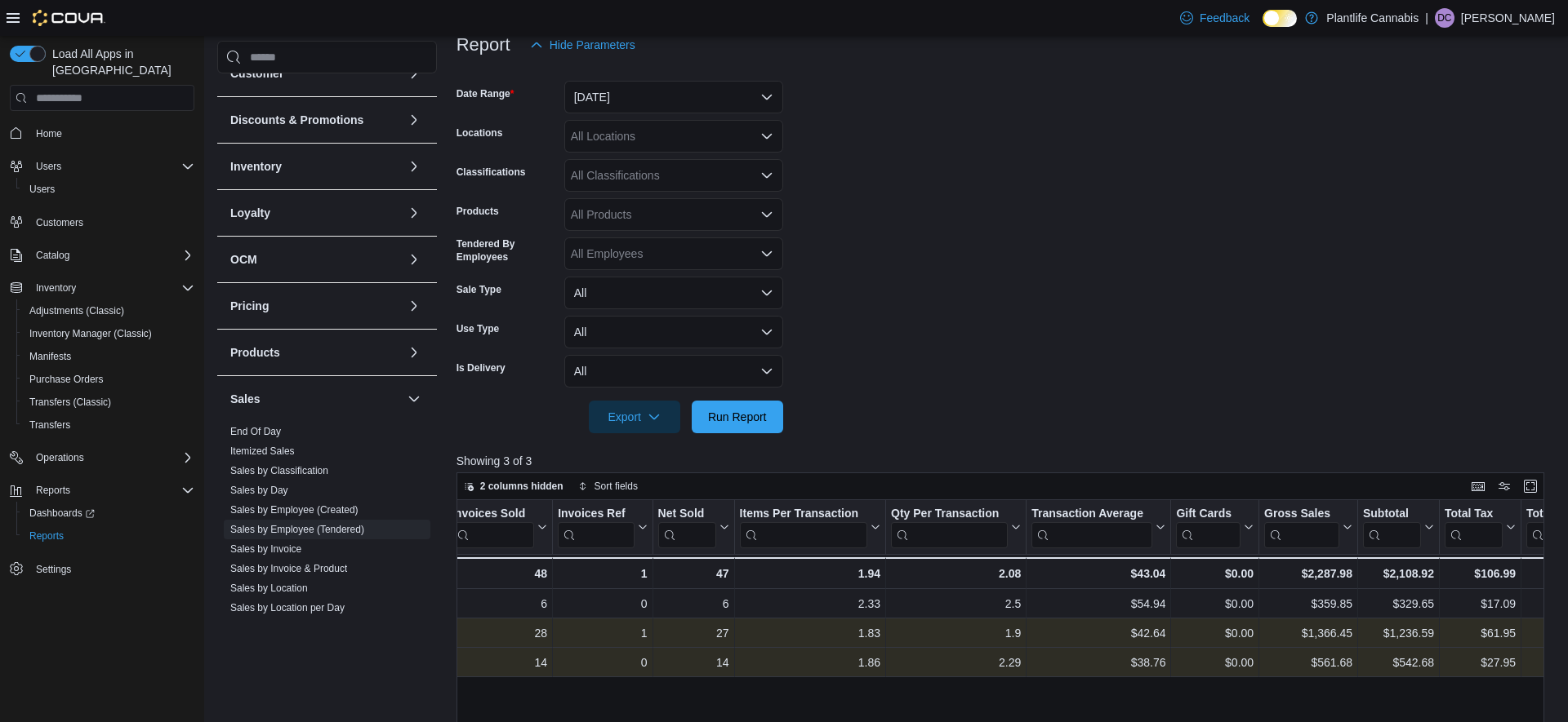
scroll to position [211, 0]
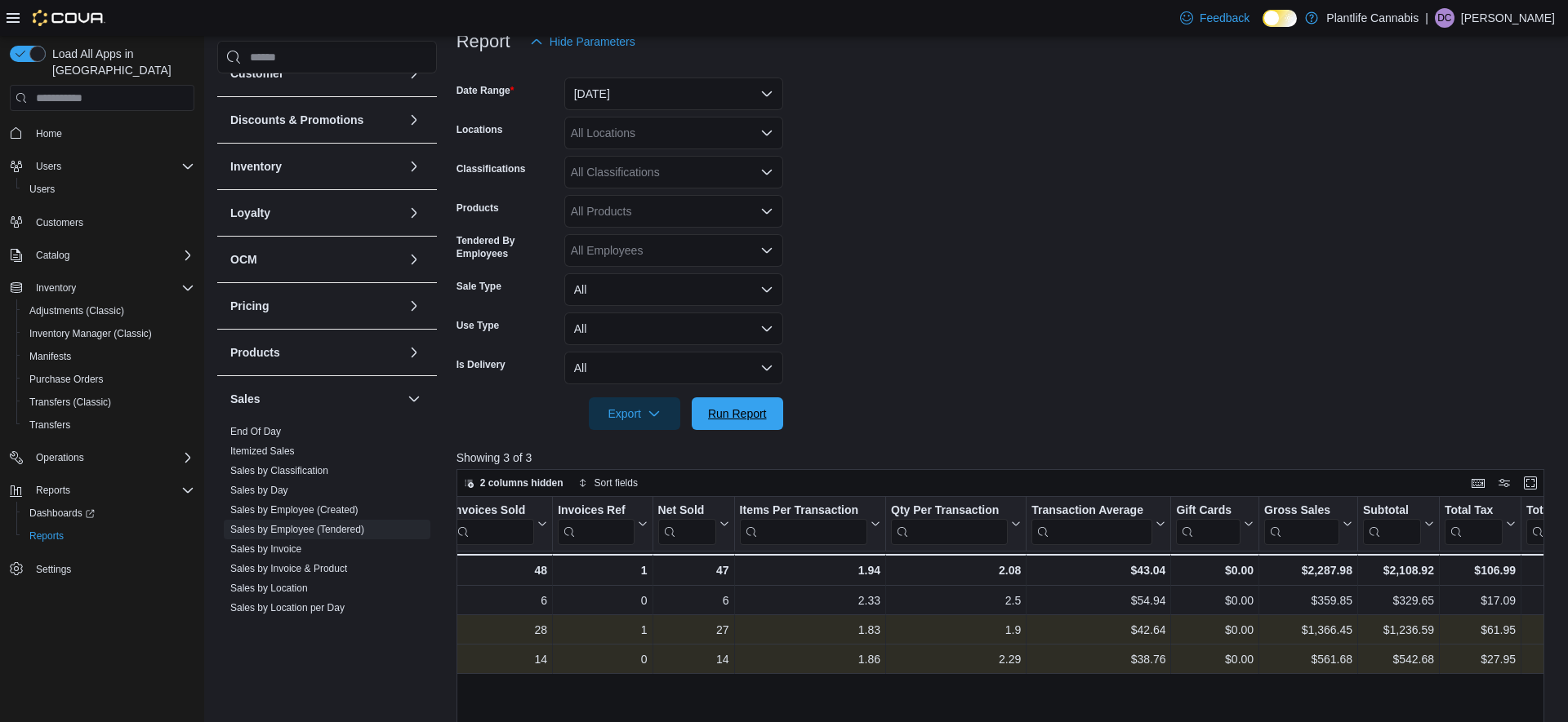
click at [717, 417] on span "Run Report" at bounding box center [737, 414] width 59 height 17
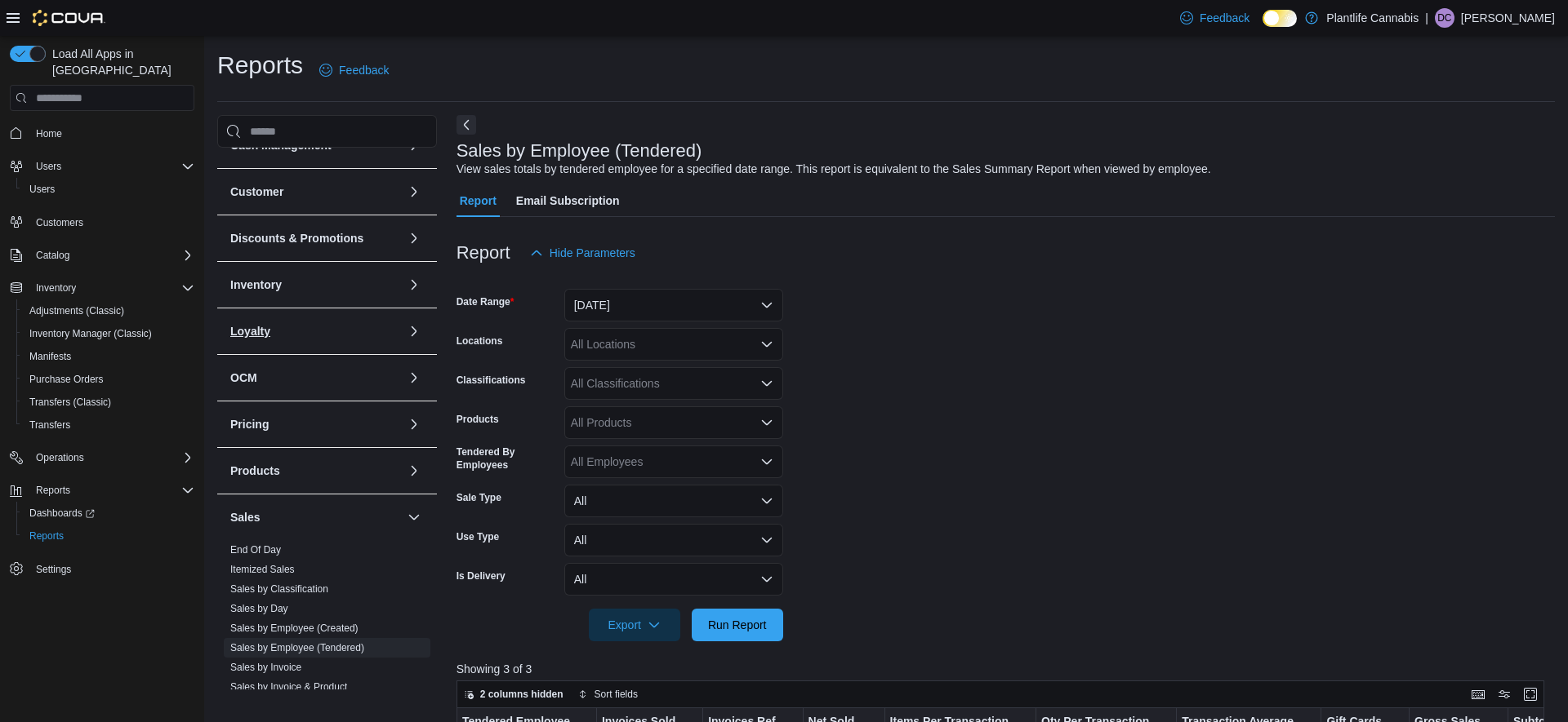
scroll to position [0, 0]
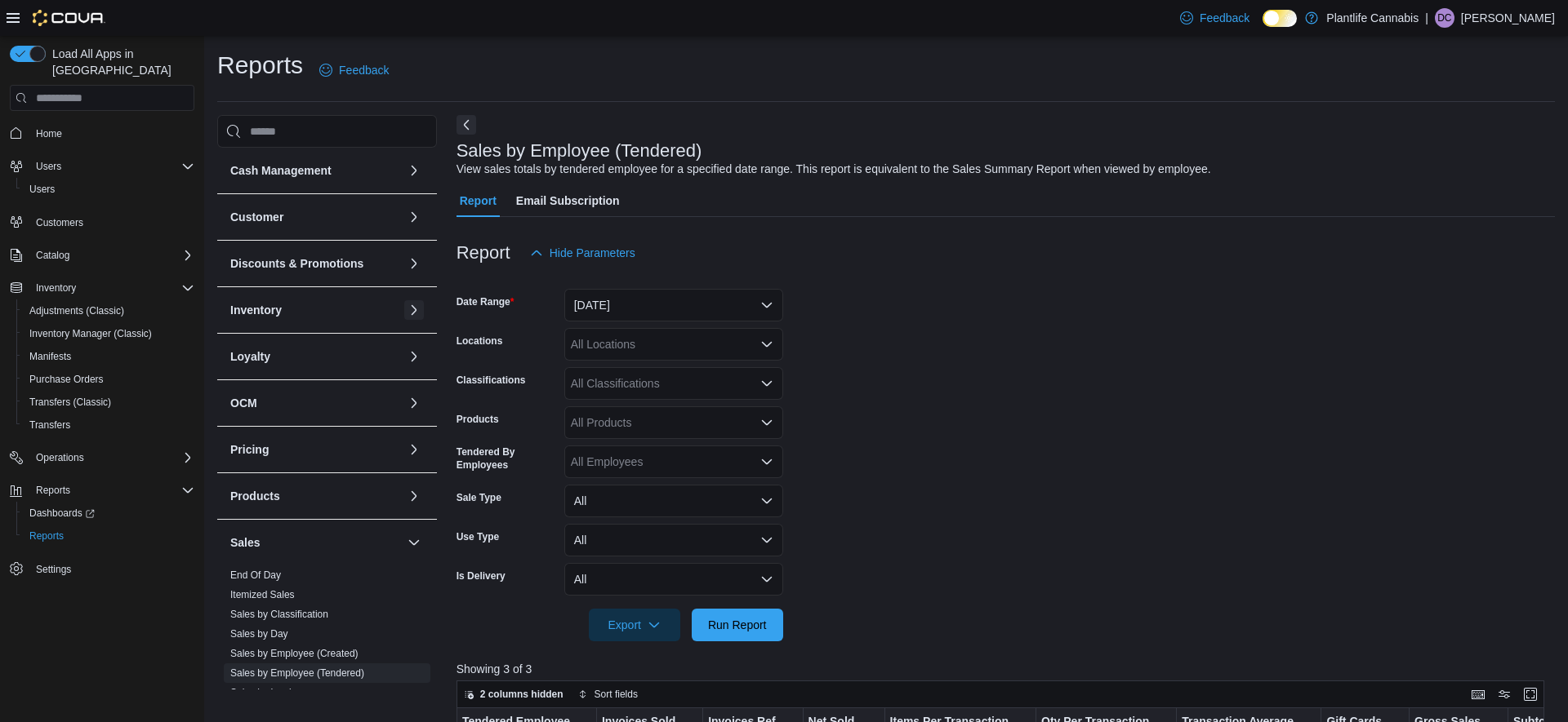
click at [415, 313] on button "button" at bounding box center [414, 309] width 20 height 20
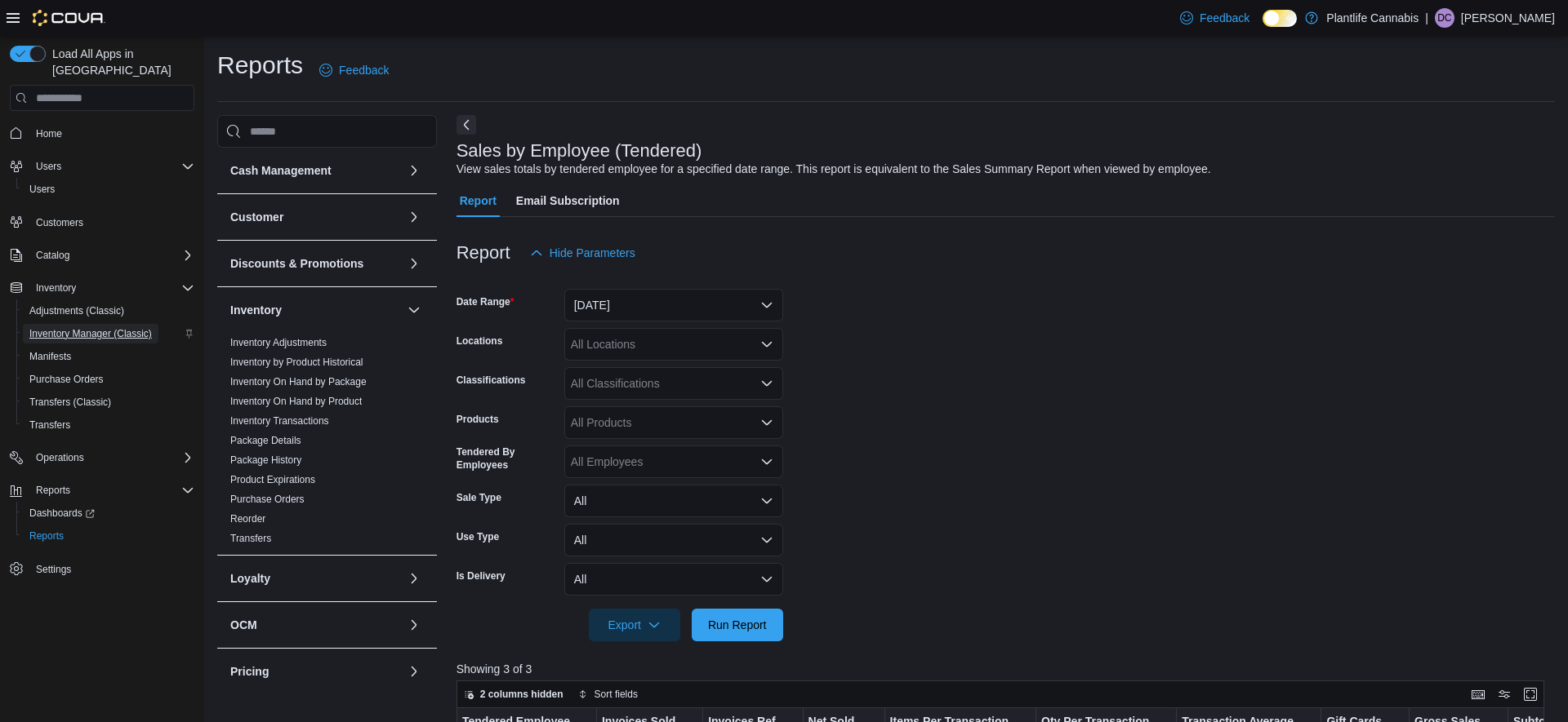
click at [105, 327] on span "Inventory Manager (Classic)" at bounding box center [90, 334] width 122 height 13
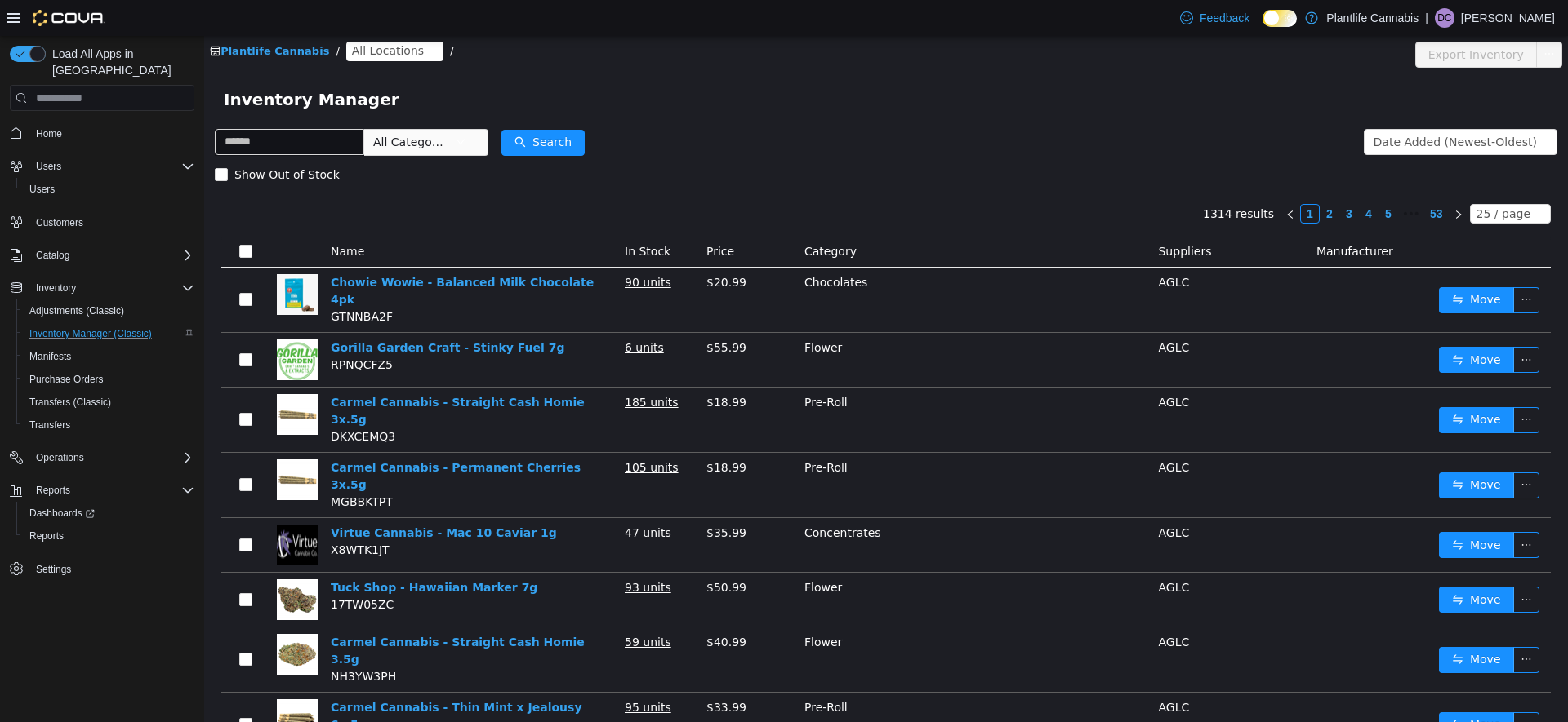
click at [376, 47] on span "All Locations" at bounding box center [388, 50] width 72 height 18
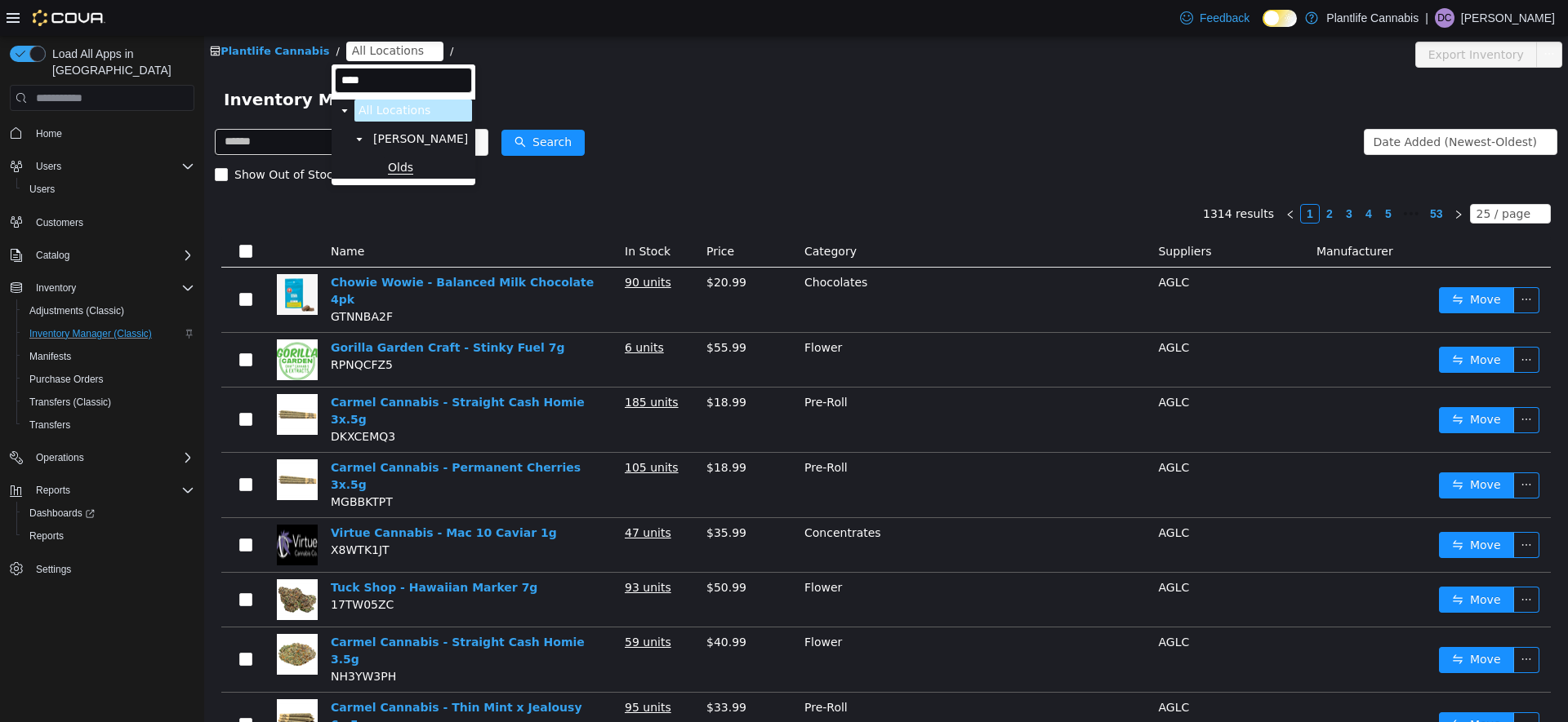
type input "****"
click at [406, 169] on span "Olds" at bounding box center [400, 168] width 25 height 14
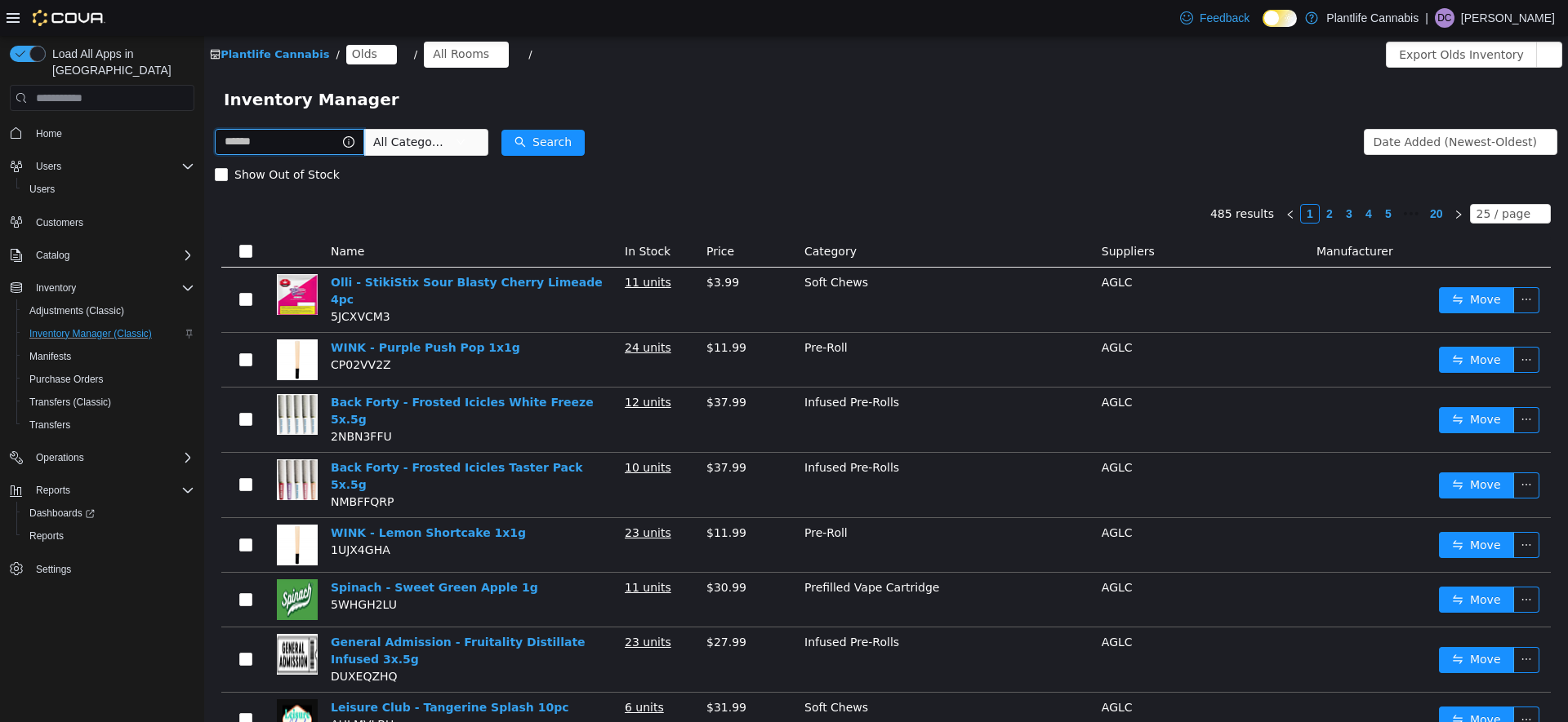
click at [294, 145] on input "text" at bounding box center [289, 142] width 149 height 26
click at [442, 52] on div "All Rooms" at bounding box center [461, 54] width 56 height 24
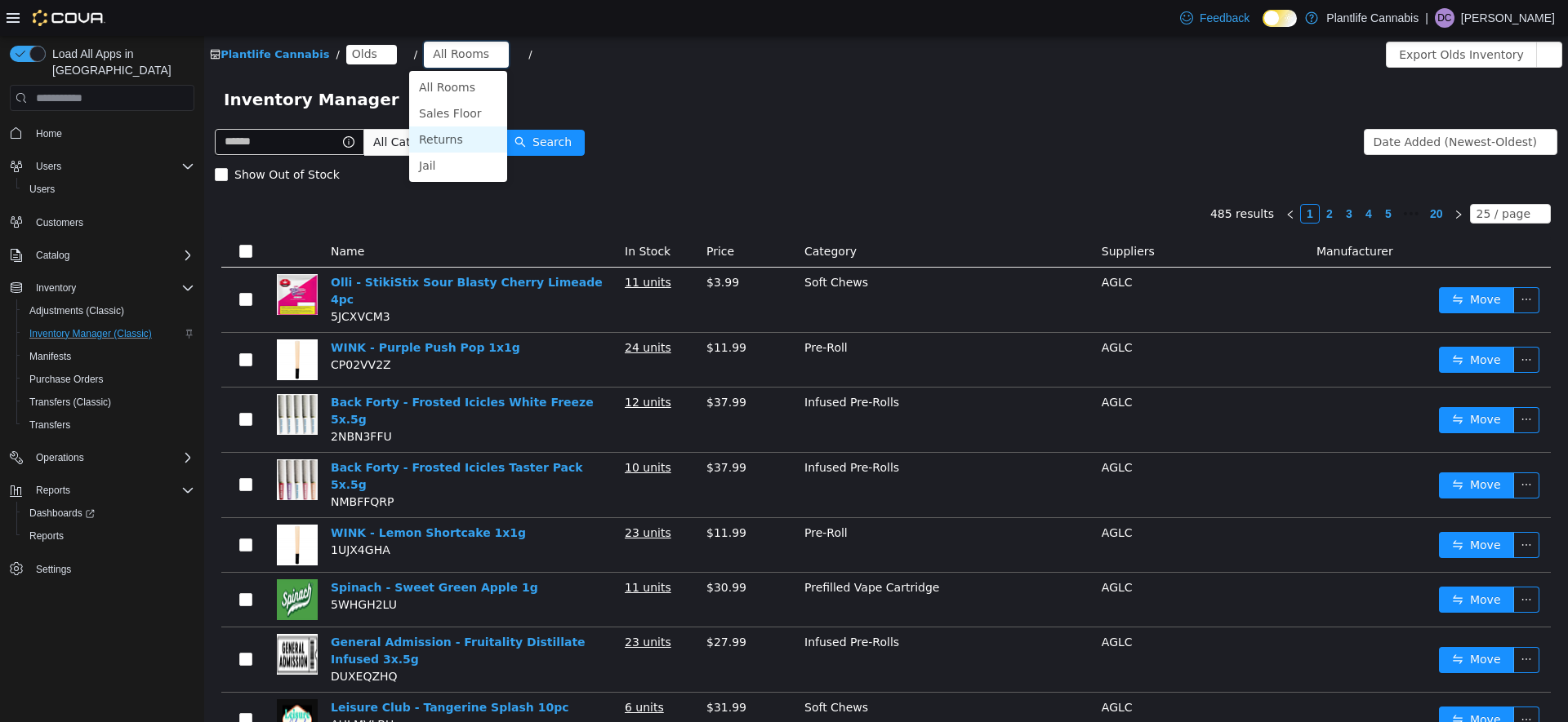
drag, startPoint x: 450, startPoint y: 145, endPoint x: 627, endPoint y: 146, distance: 177.0
click at [450, 145] on li "Returns" at bounding box center [458, 140] width 98 height 26
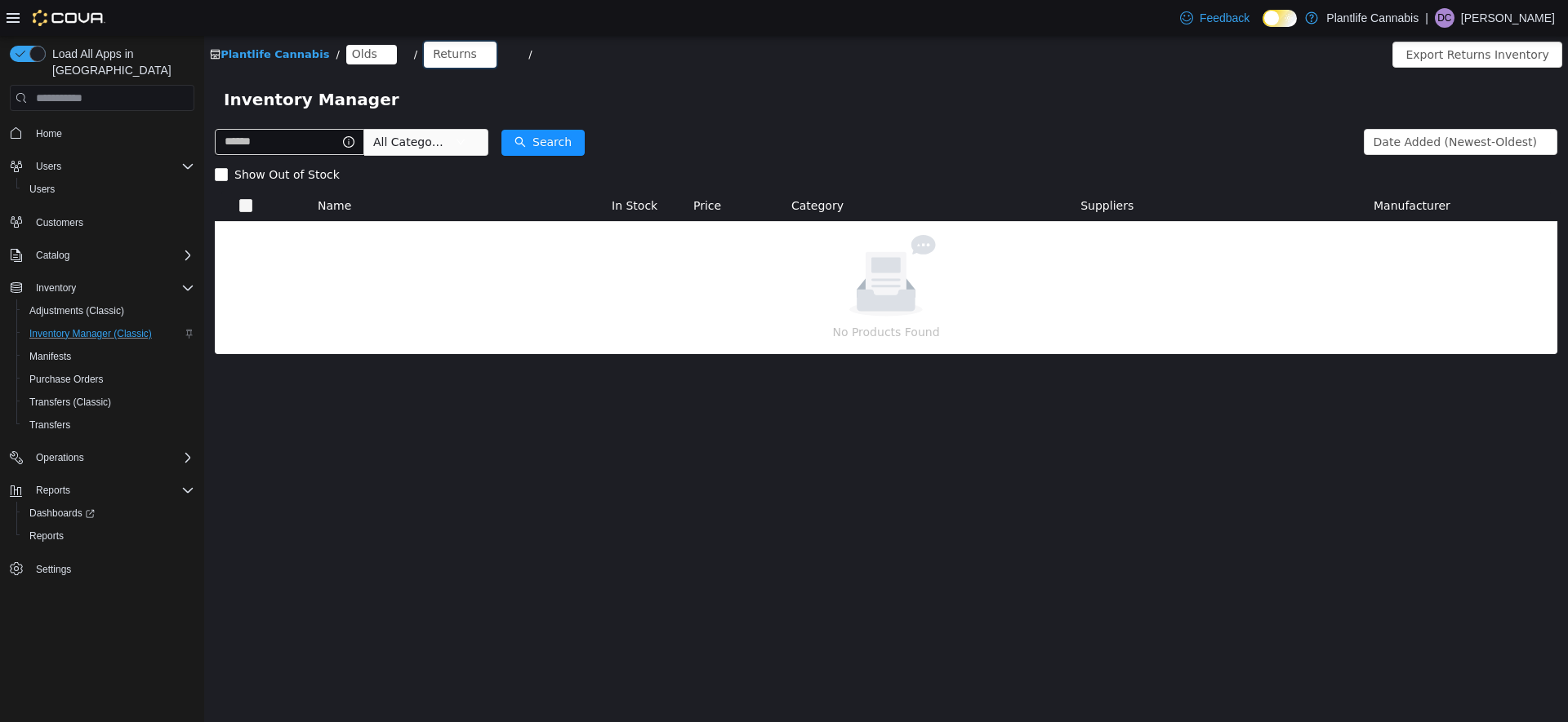
drag, startPoint x: 446, startPoint y: 58, endPoint x: 453, endPoint y: 69, distance: 13.0
click at [446, 58] on div "Returns" at bounding box center [454, 54] width 44 height 24
click at [438, 164] on li "Jail" at bounding box center [458, 166] width 98 height 26
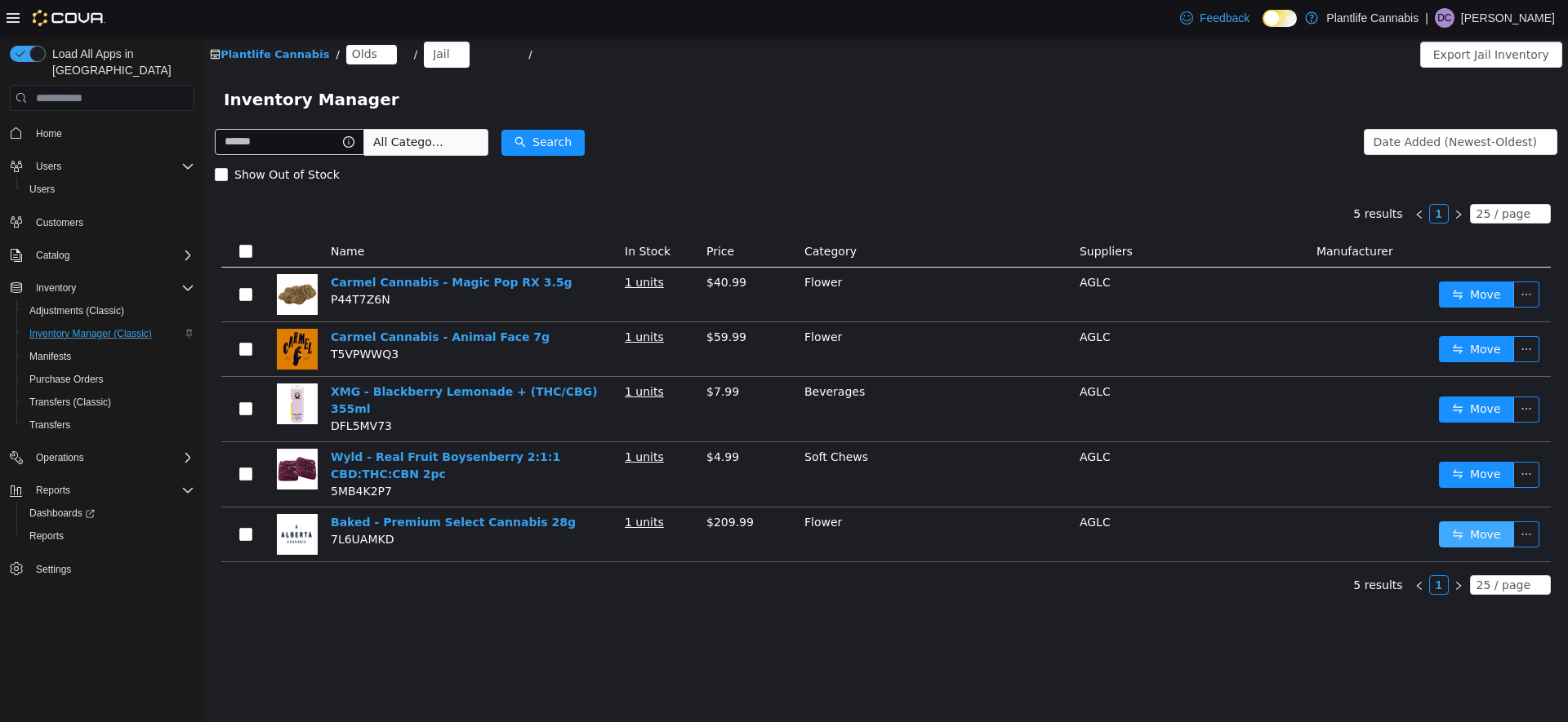
click at [1478, 527] on button "Move" at bounding box center [1477, 535] width 76 height 26
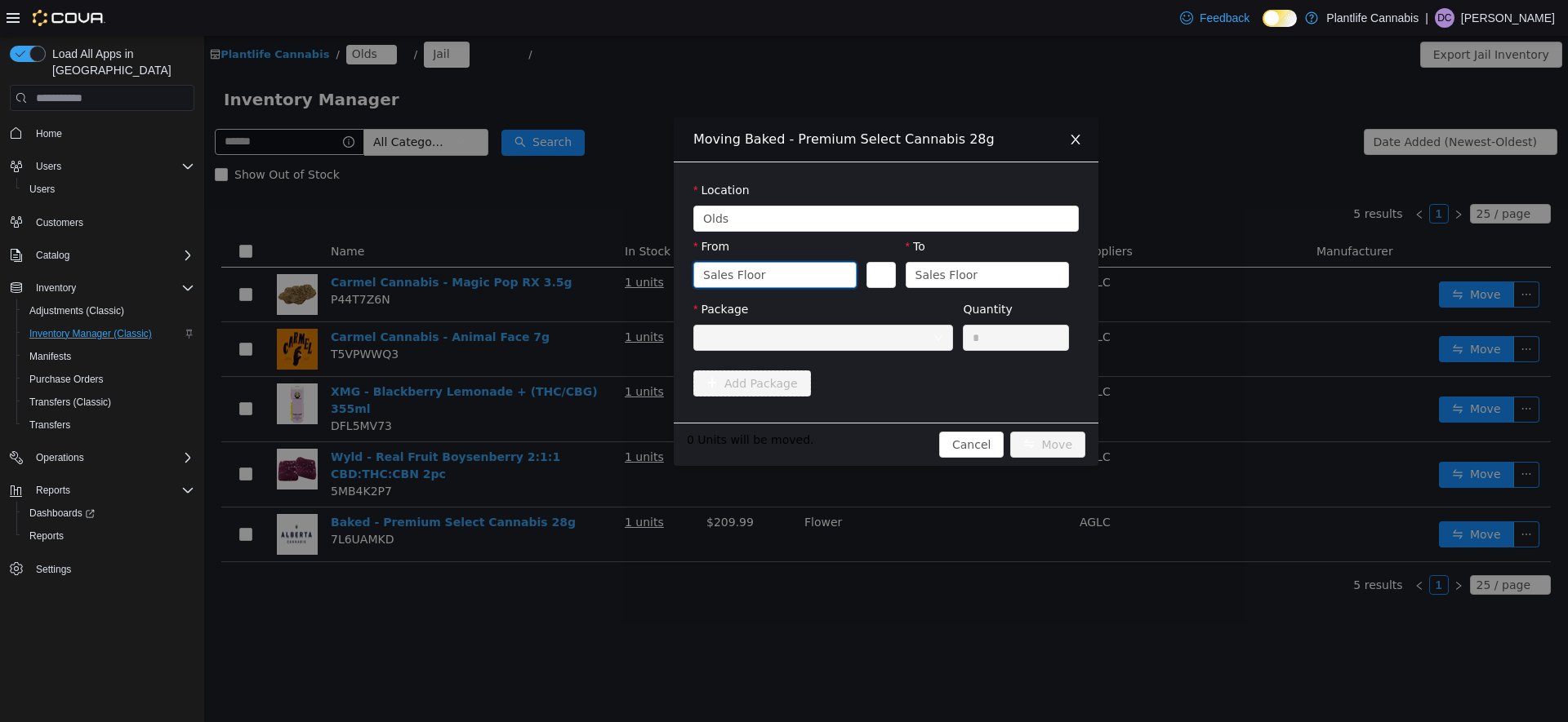
click at [821, 276] on div "Sales Floor" at bounding box center [769, 275] width 133 height 24
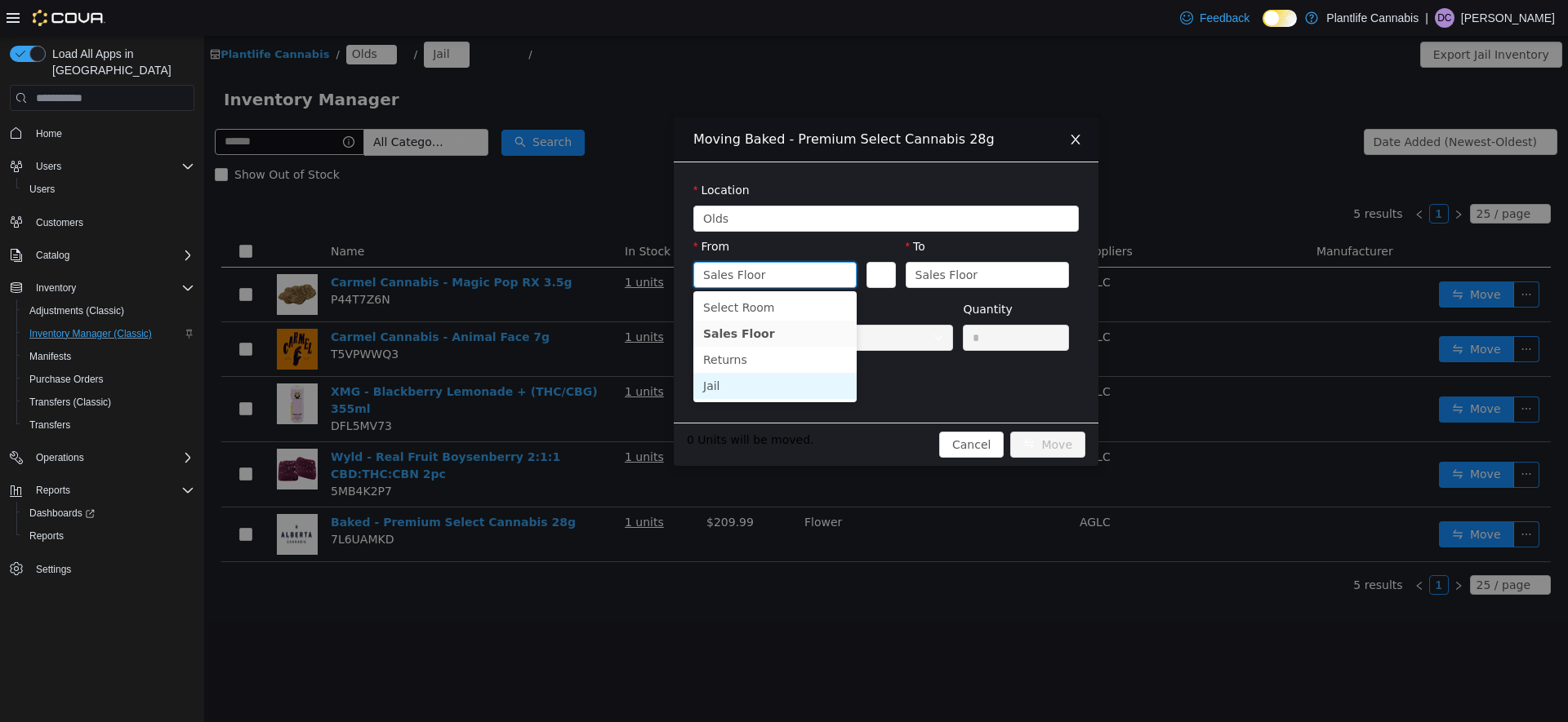
click at [730, 386] on li "Jail" at bounding box center [775, 386] width 163 height 26
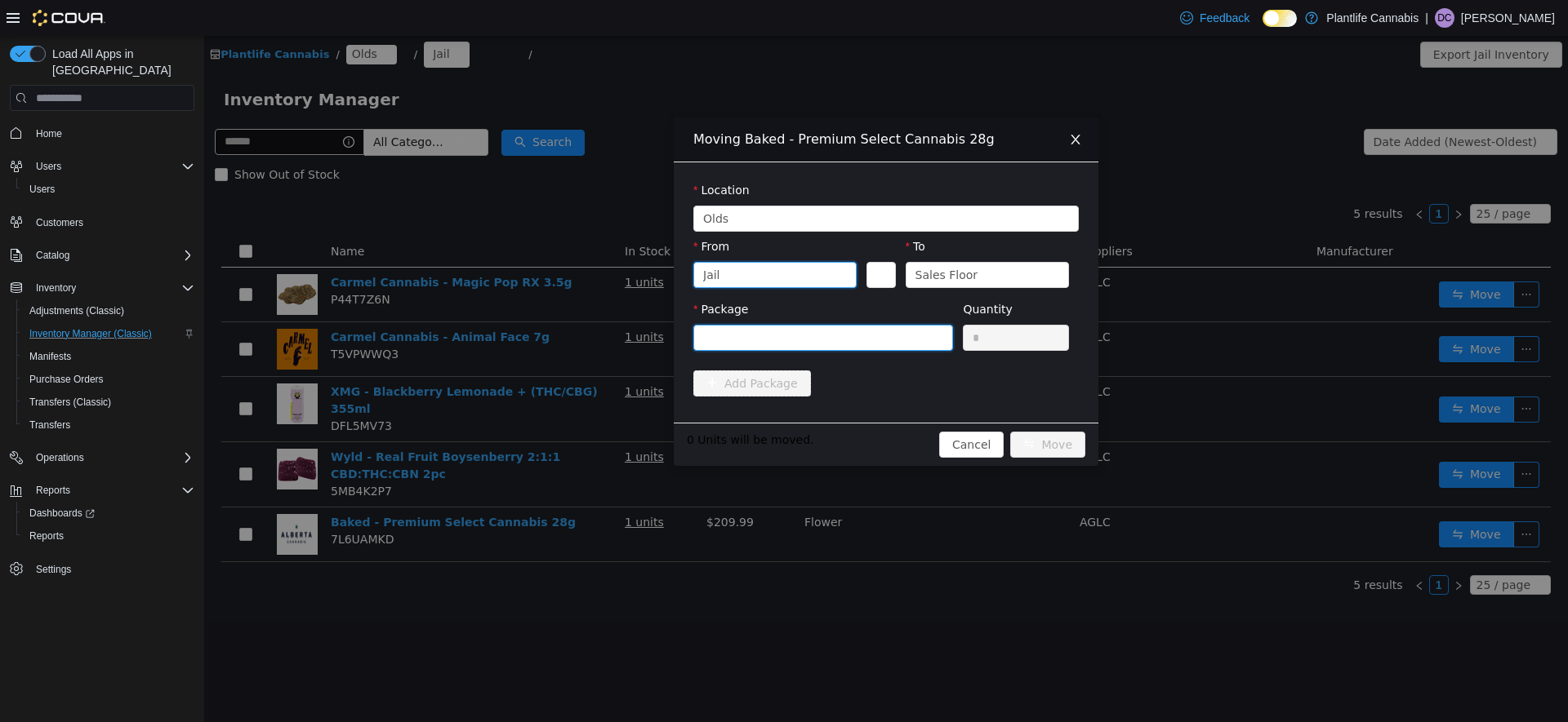
click at [837, 336] on div at bounding box center [818, 338] width 229 height 24
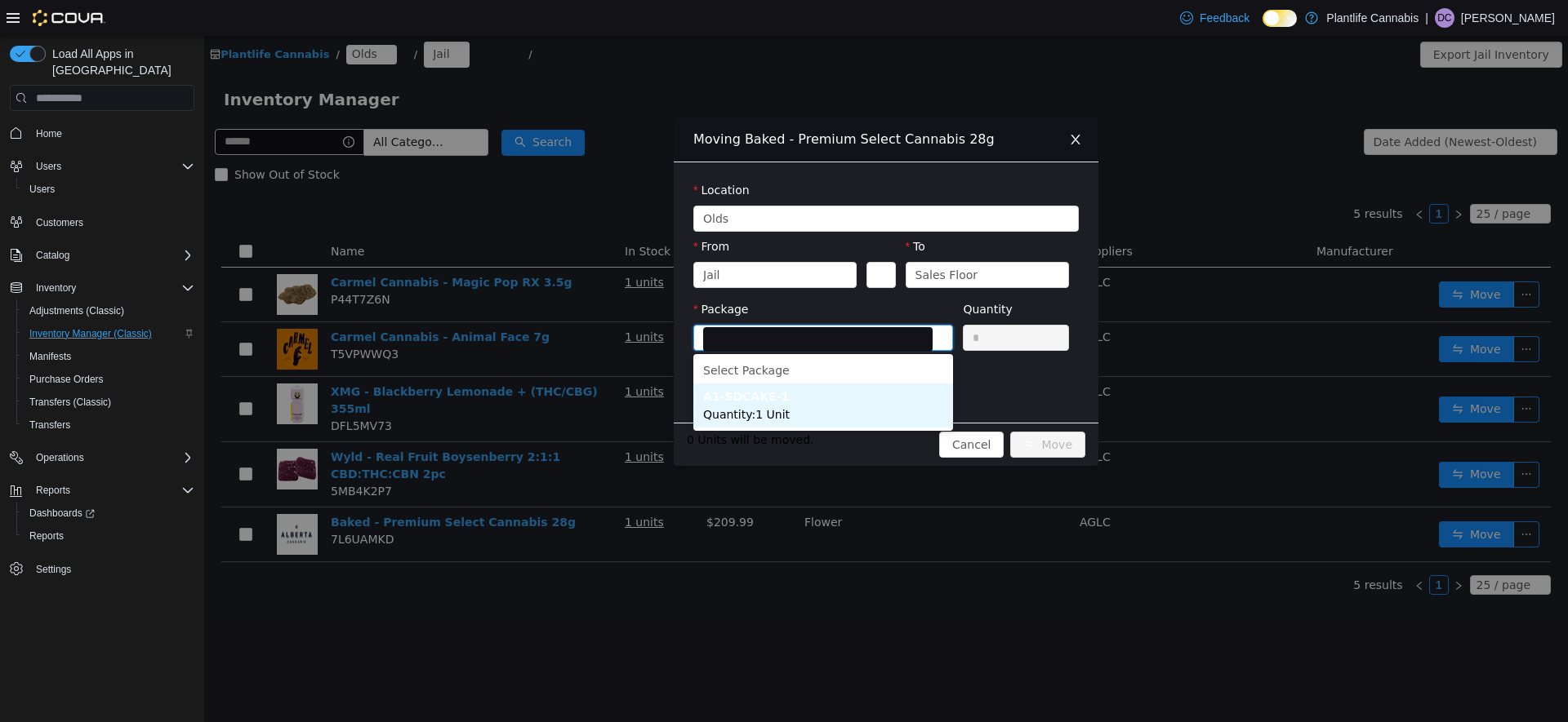
click at [772, 411] on span "Quantity : 1 Unit" at bounding box center [746, 415] width 87 height 13
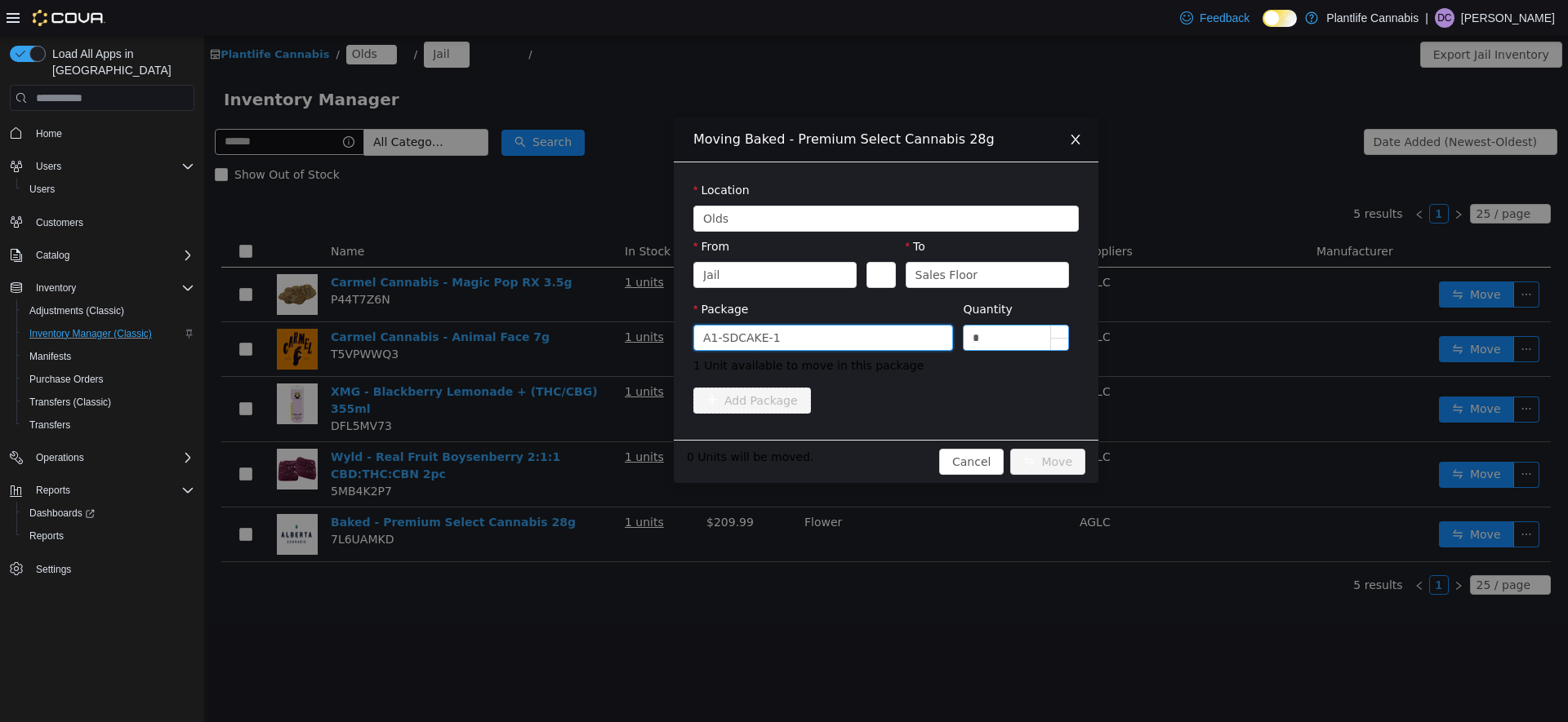
click at [990, 337] on input "*" at bounding box center [1016, 338] width 104 height 24
type input "*"
click at [1063, 462] on button "Move" at bounding box center [1048, 462] width 76 height 26
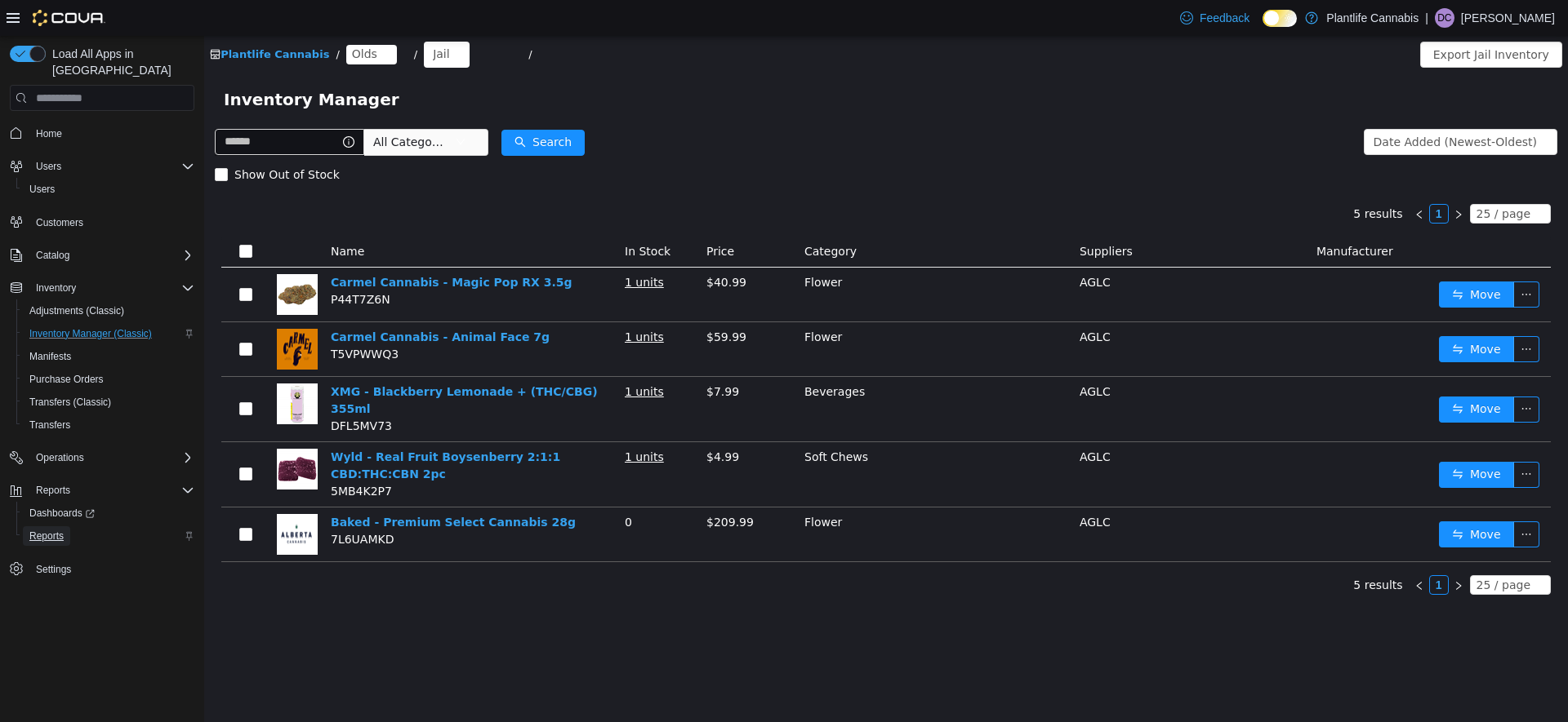
click at [54, 530] on span "Reports" at bounding box center [47, 537] width 34 height 13
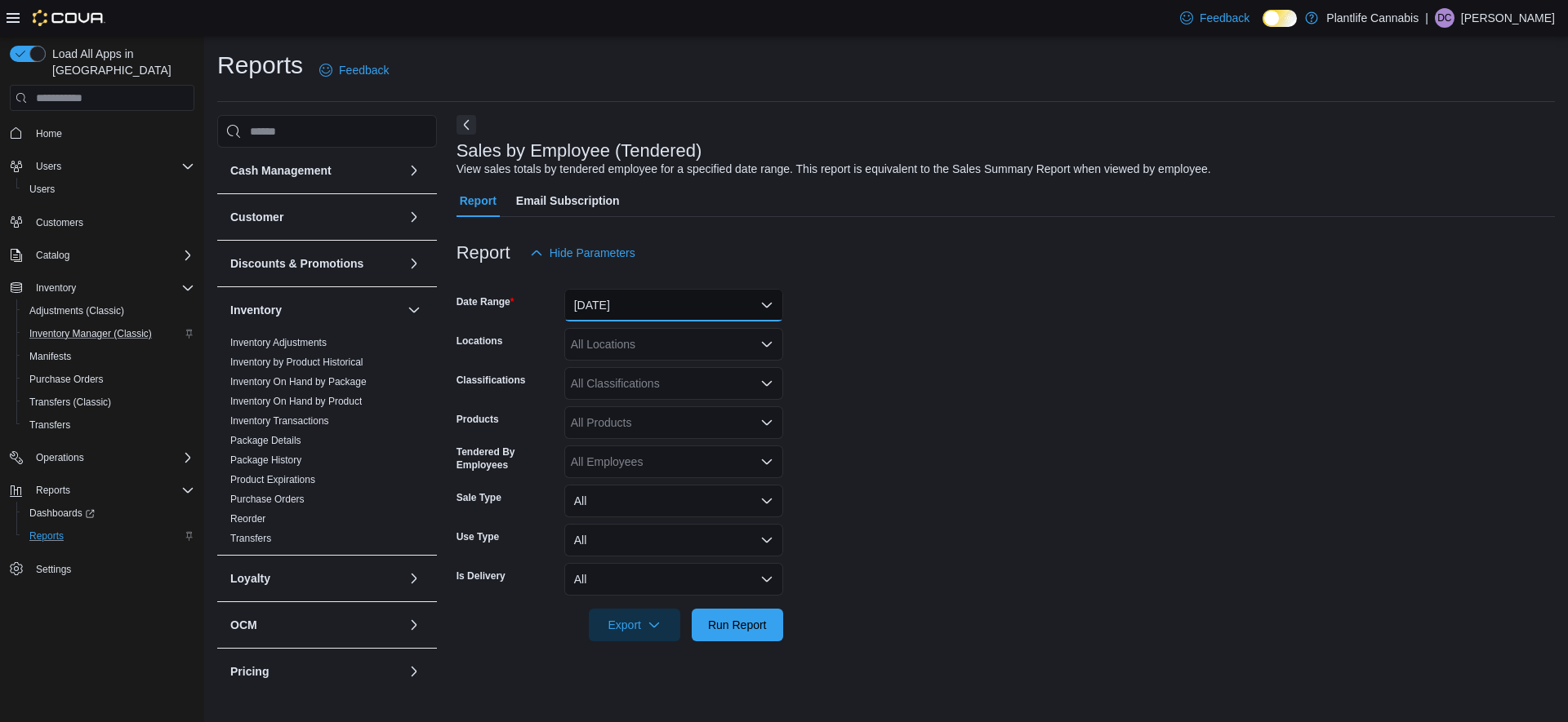
drag, startPoint x: 634, startPoint y: 300, endPoint x: 650, endPoint y: 310, distance: 18.9
click at [634, 300] on button "[DATE]" at bounding box center [673, 305] width 219 height 33
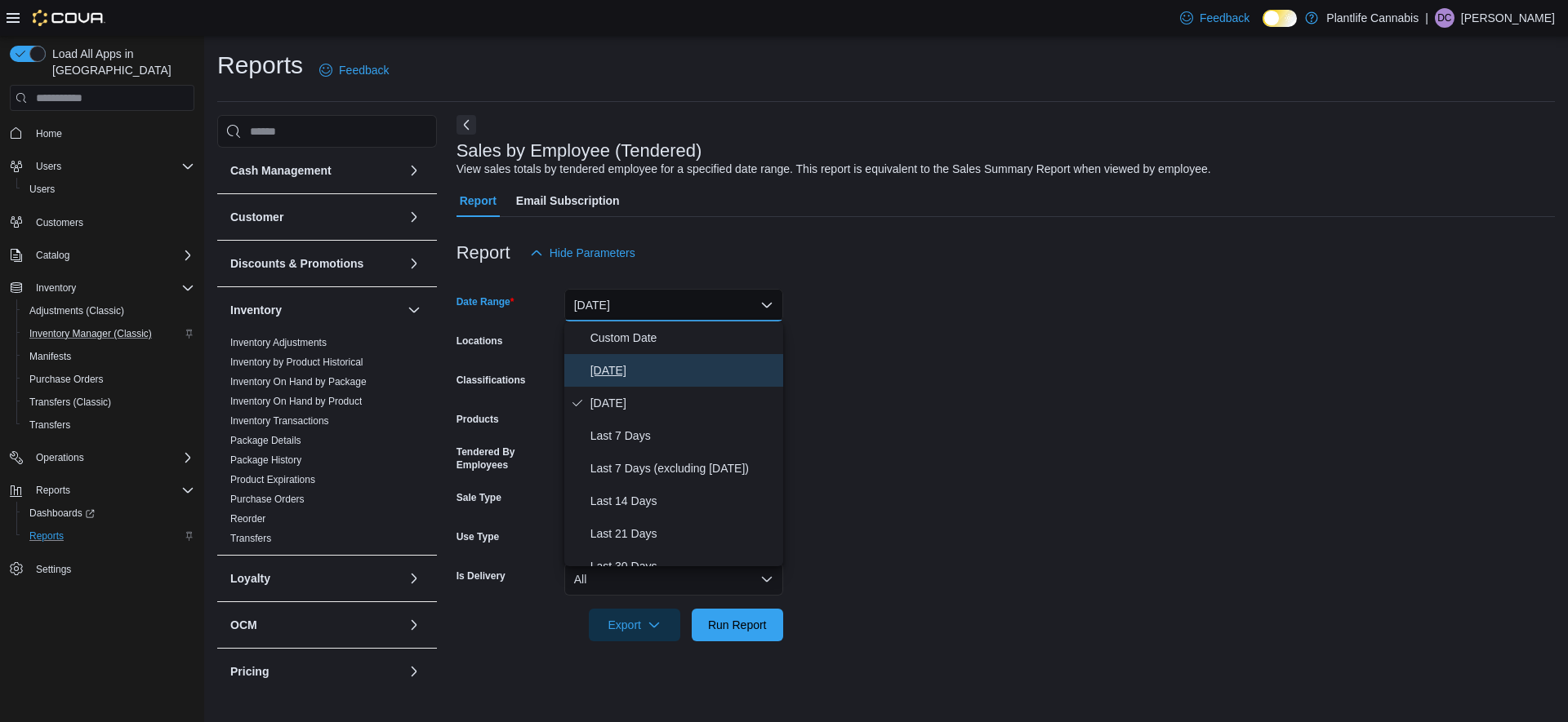
drag, startPoint x: 618, startPoint y: 369, endPoint x: 791, endPoint y: 378, distance: 173.2
click at [619, 369] on span "[DATE]" at bounding box center [684, 370] width 186 height 20
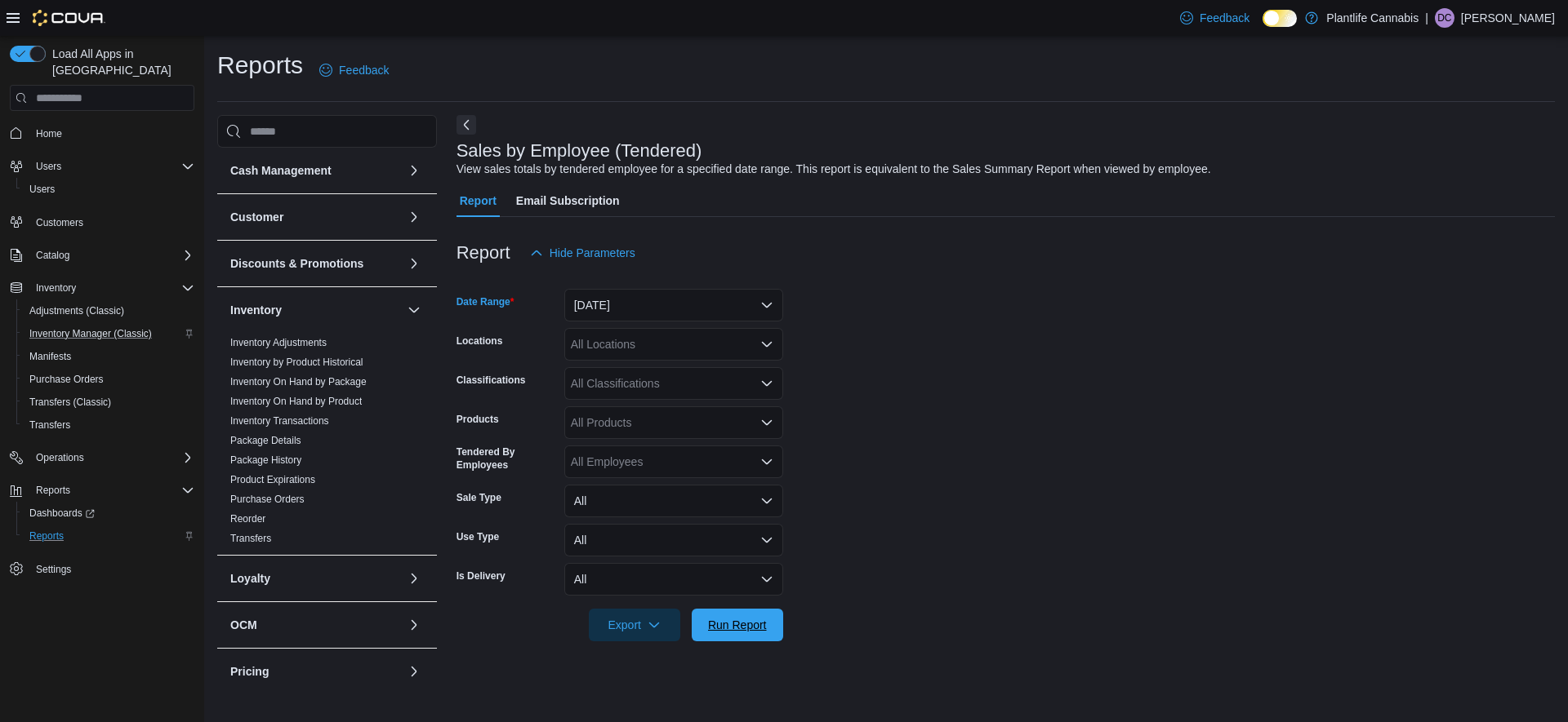
drag, startPoint x: 772, startPoint y: 627, endPoint x: 1000, endPoint y: 333, distance: 372.0
click at [773, 626] on span "Run Report" at bounding box center [737, 625] width 72 height 33
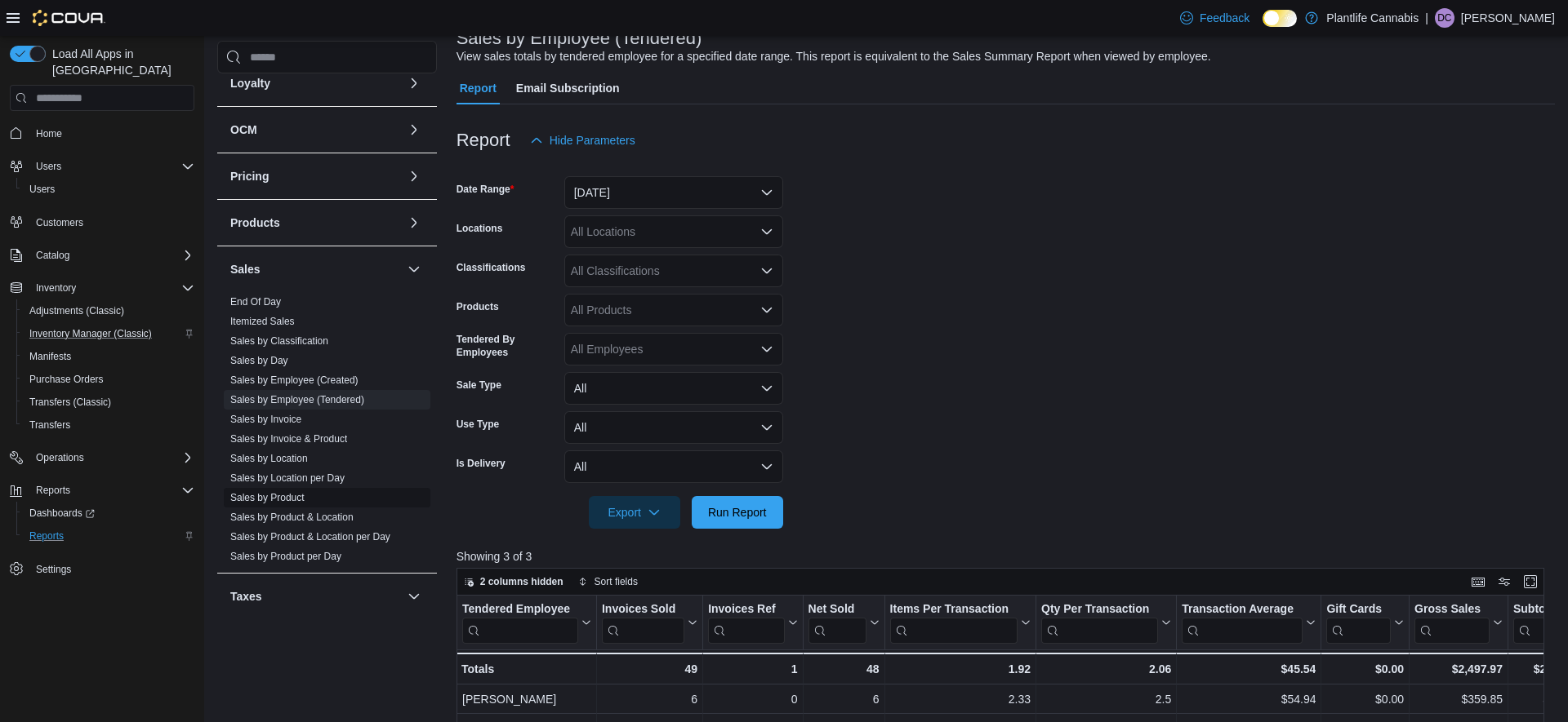
scroll to position [488, 0]
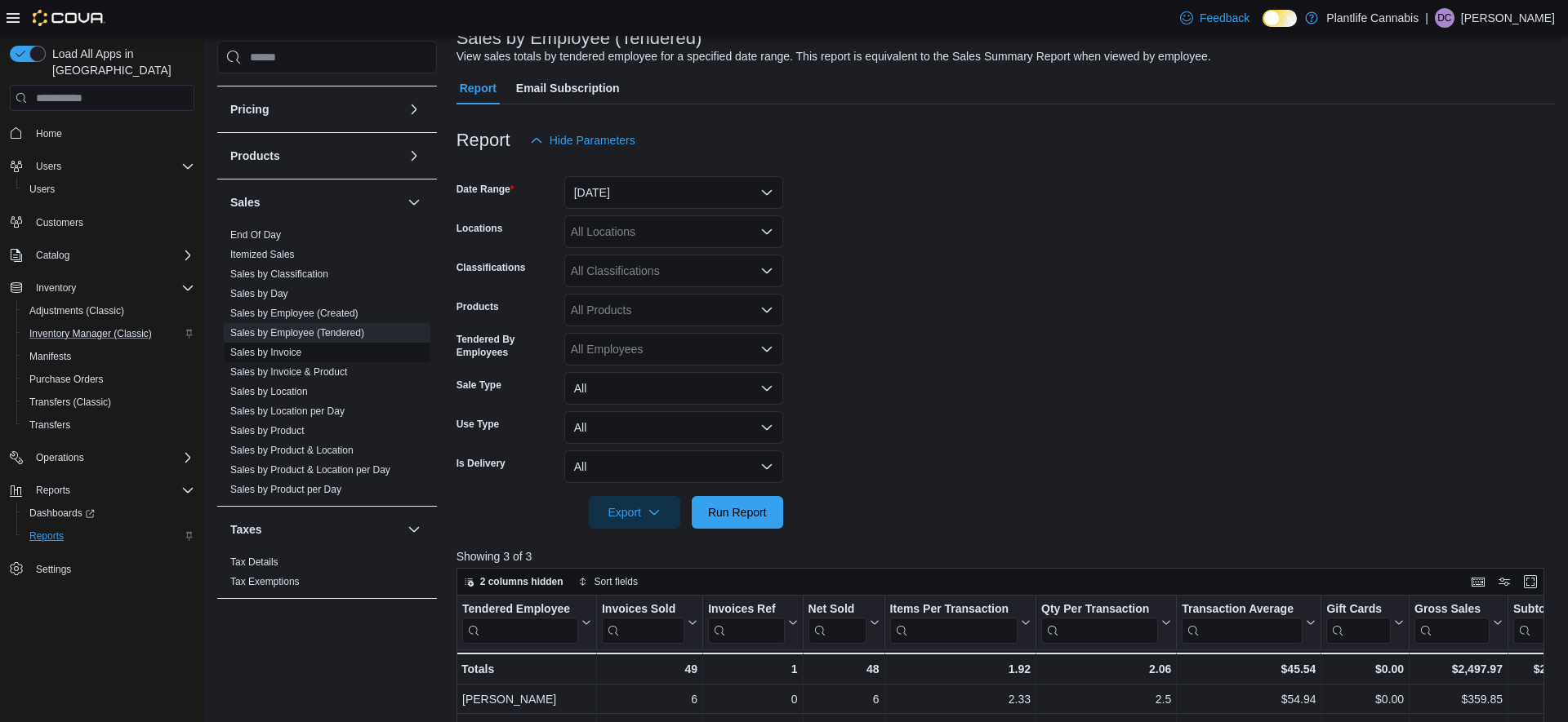
click at [290, 347] on link "Sales by Invoice" at bounding box center [266, 352] width 71 height 11
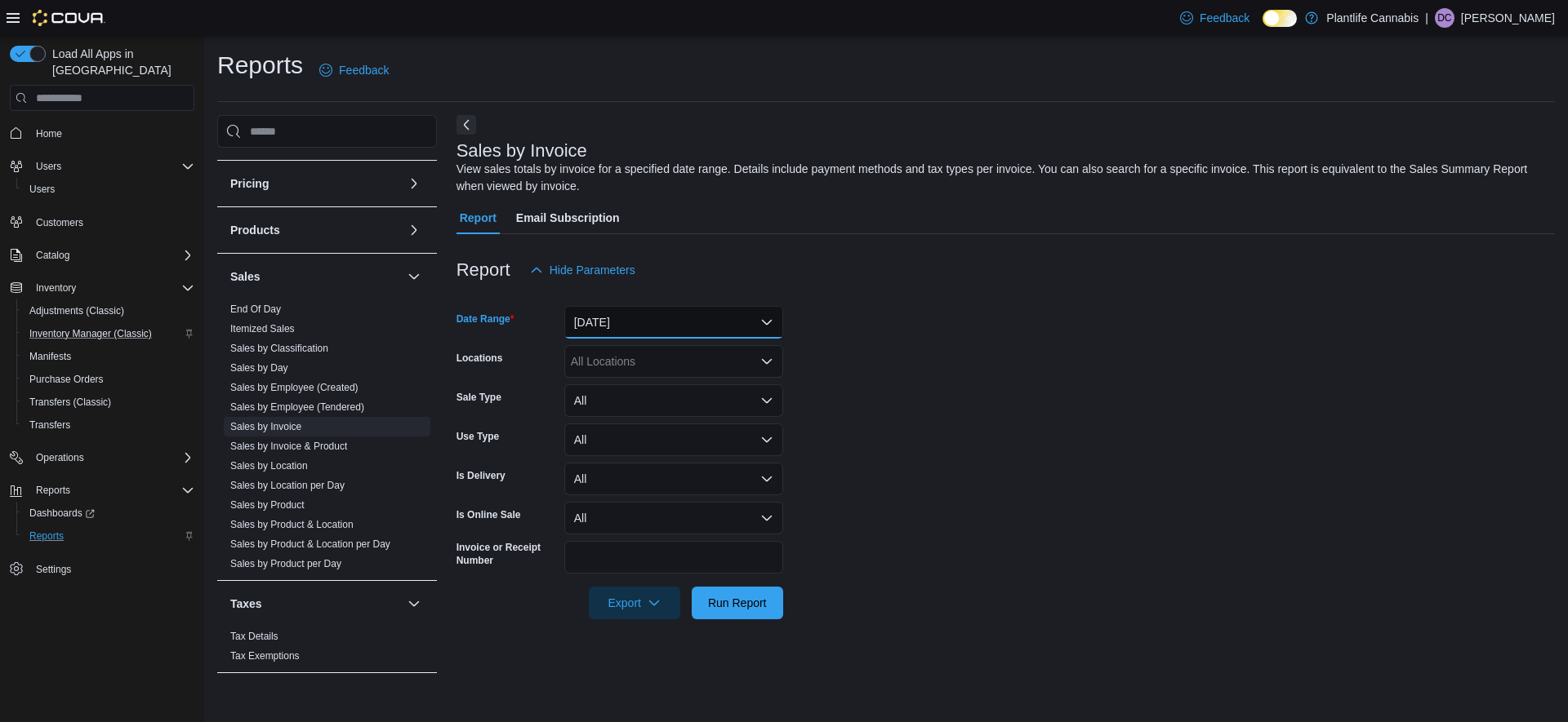
drag, startPoint x: 629, startPoint y: 324, endPoint x: 641, endPoint y: 328, distance: 12.6
click at [629, 324] on button "[DATE]" at bounding box center [673, 322] width 219 height 33
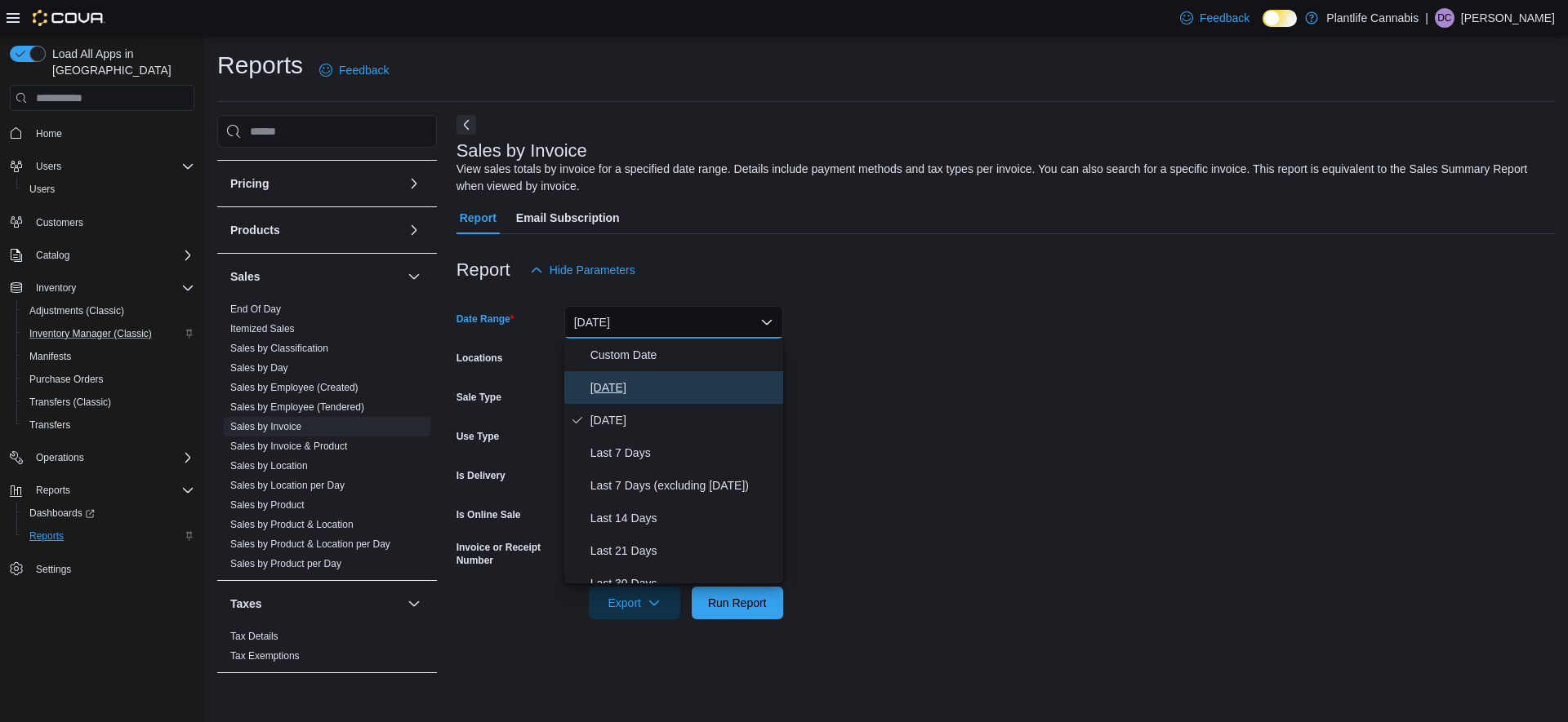
click at [616, 386] on span "[DATE]" at bounding box center [684, 388] width 186 height 20
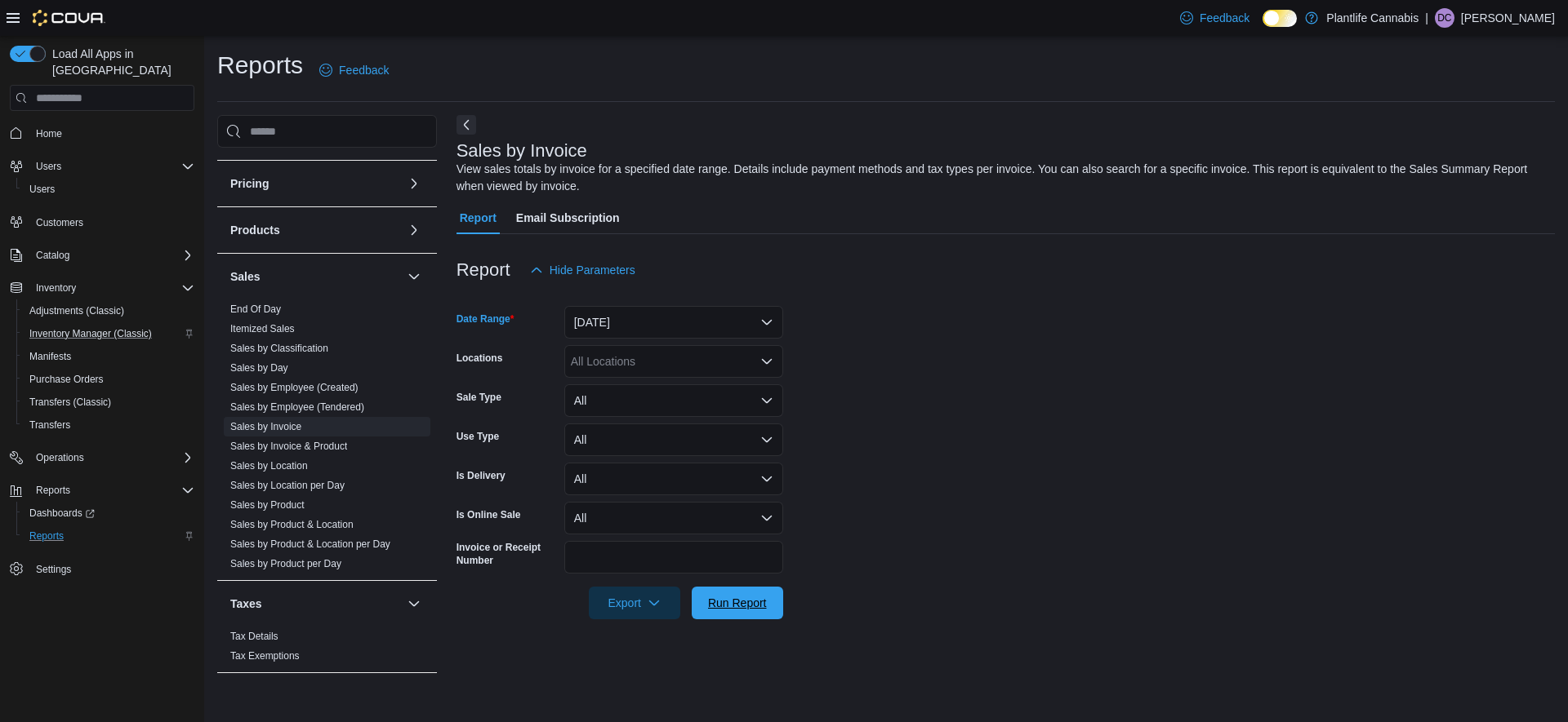
click at [761, 597] on span "Run Report" at bounding box center [737, 604] width 59 height 17
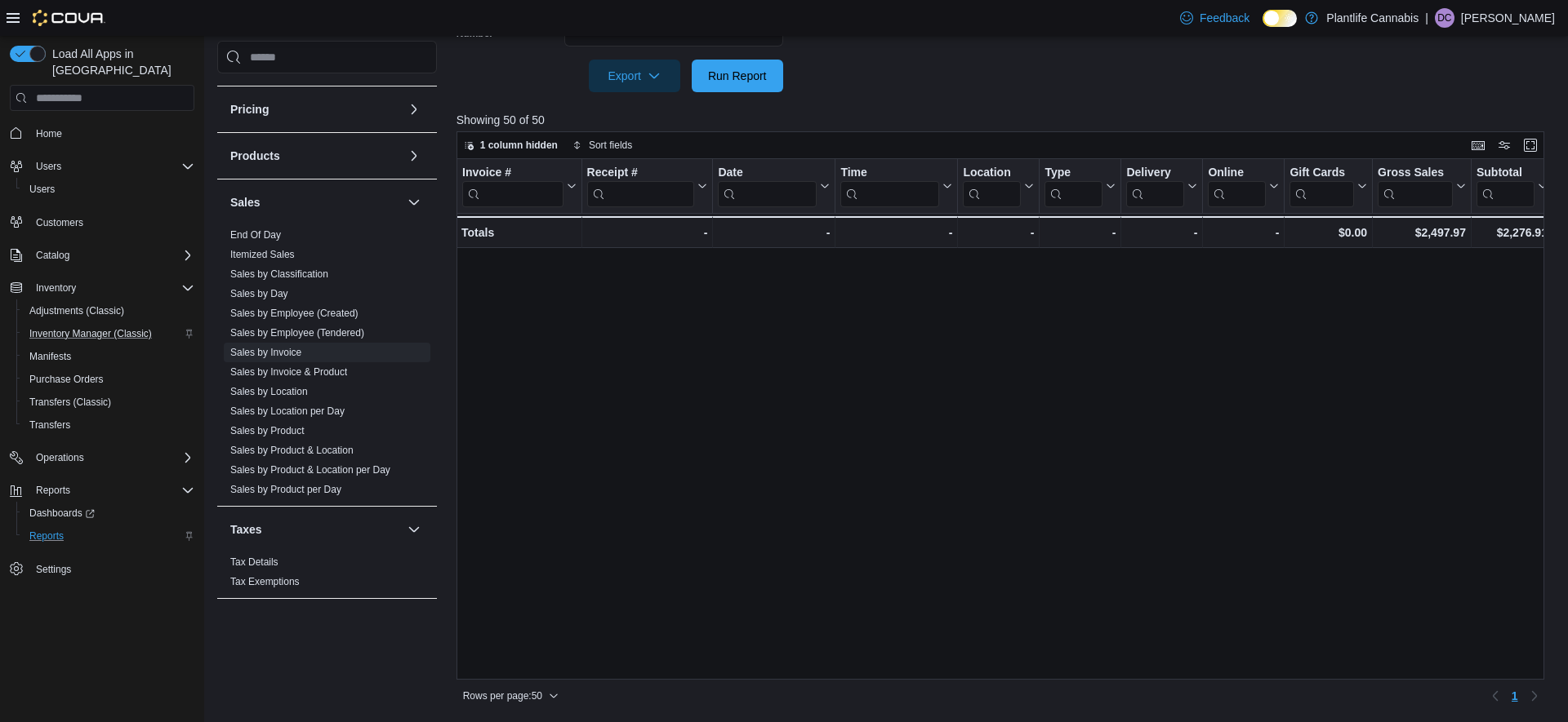
scroll to position [1038, 0]
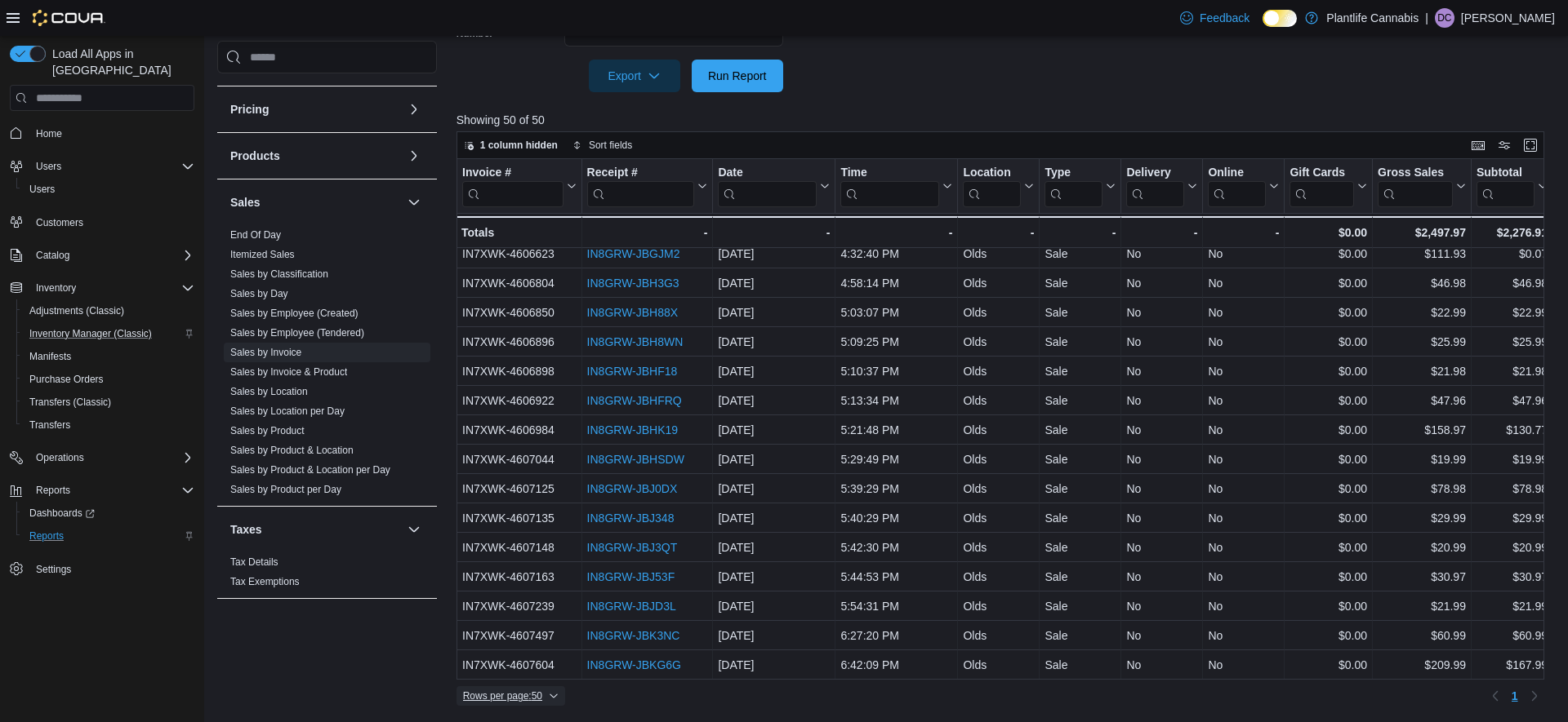
drag, startPoint x: 517, startPoint y: 702, endPoint x: 522, endPoint y: 692, distance: 11.2
click at [516, 702] on span "Rows per page : 50" at bounding box center [502, 696] width 79 height 13
drag, startPoint x: 518, startPoint y: 665, endPoint x: 946, endPoint y: 520, distance: 451.9
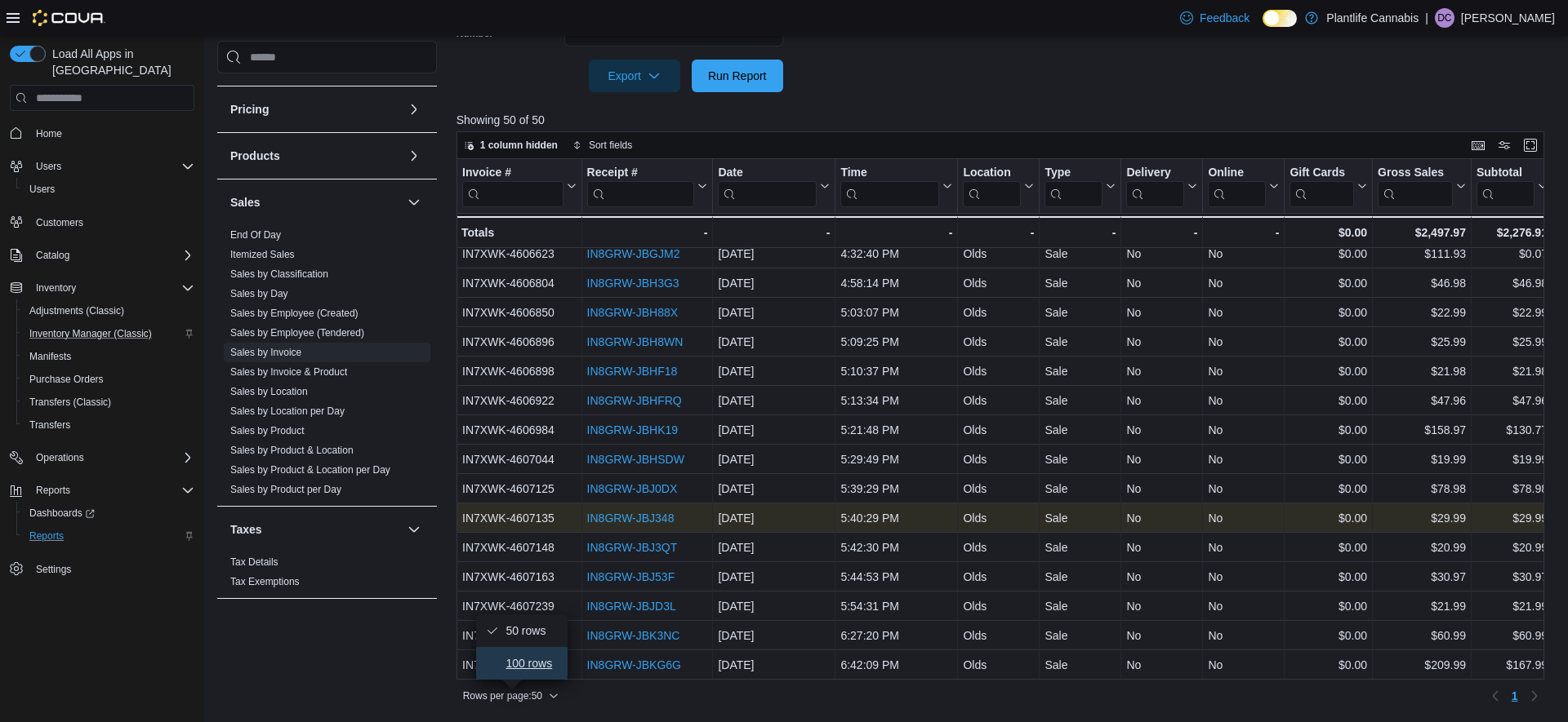
click at [518, 665] on span "100 rows" at bounding box center [531, 663] width 52 height 13
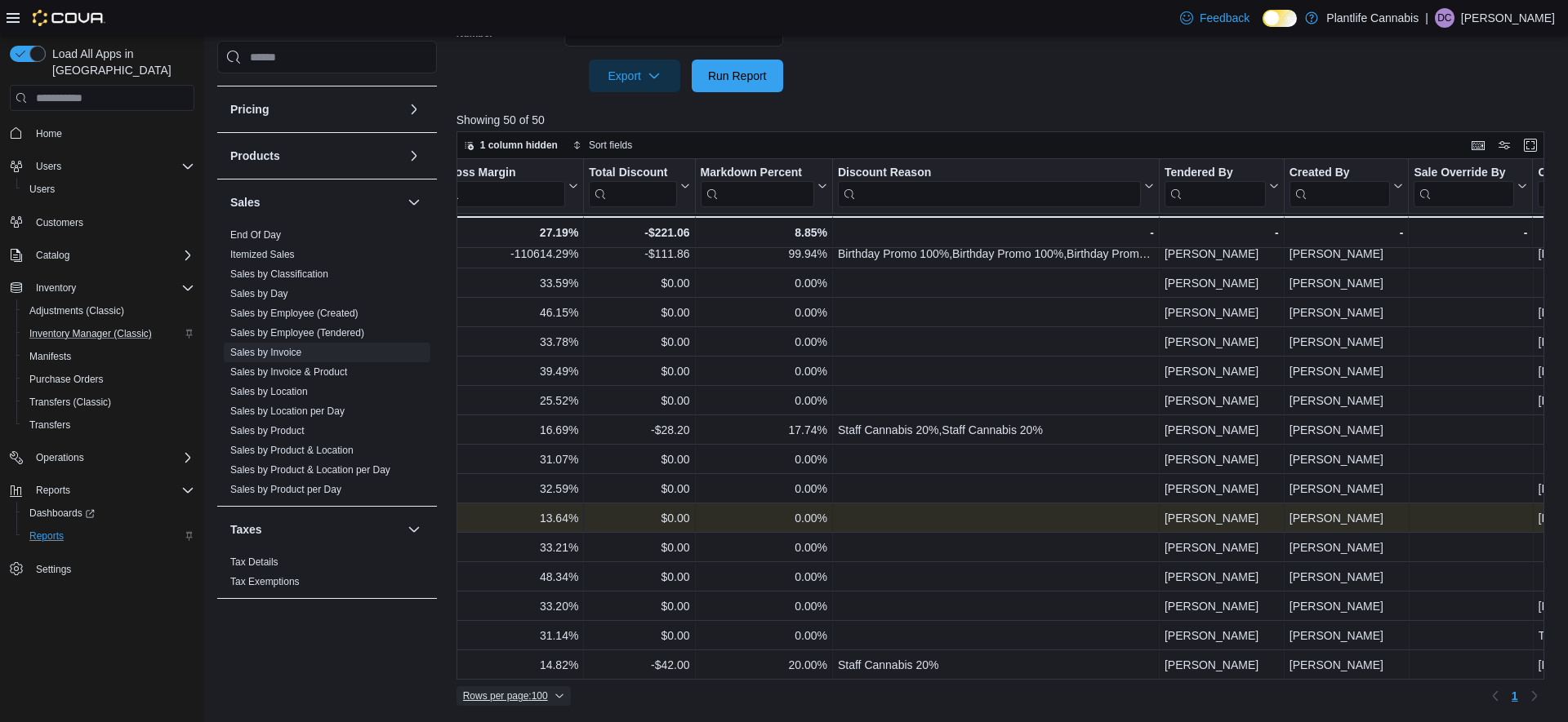
scroll to position [1038, 1396]
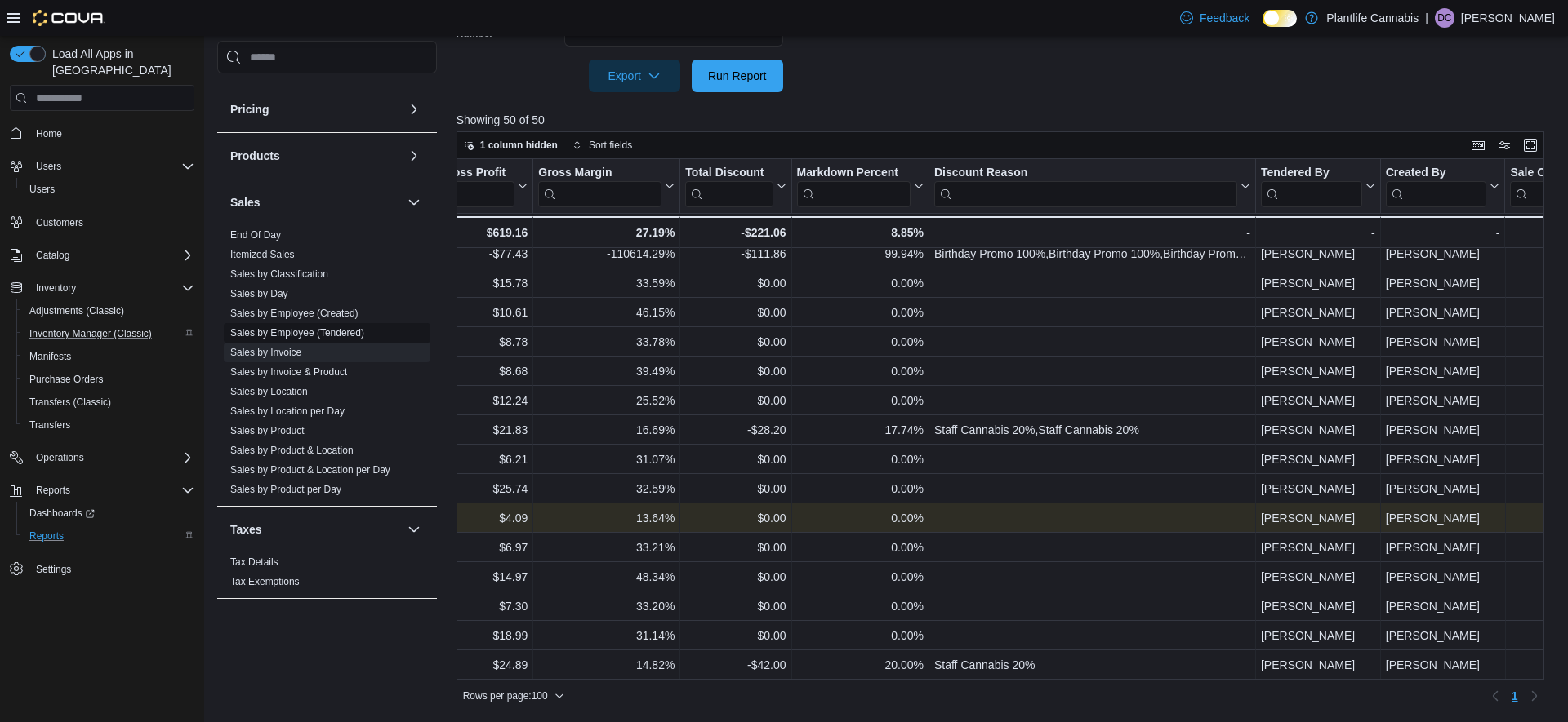
click at [297, 334] on link "Sales by Employee (Tendered)" at bounding box center [297, 333] width 134 height 11
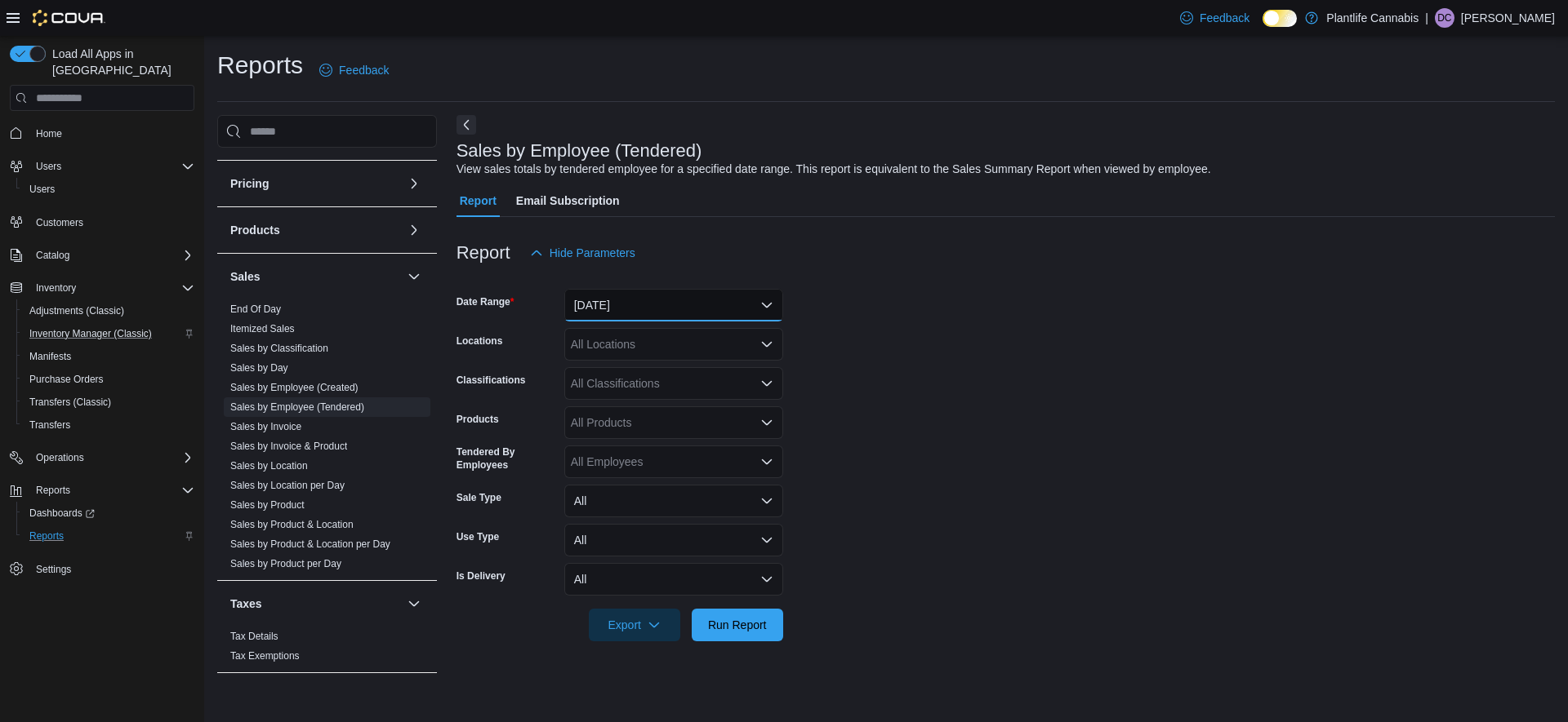
click at [677, 302] on button "[DATE]" at bounding box center [673, 305] width 219 height 33
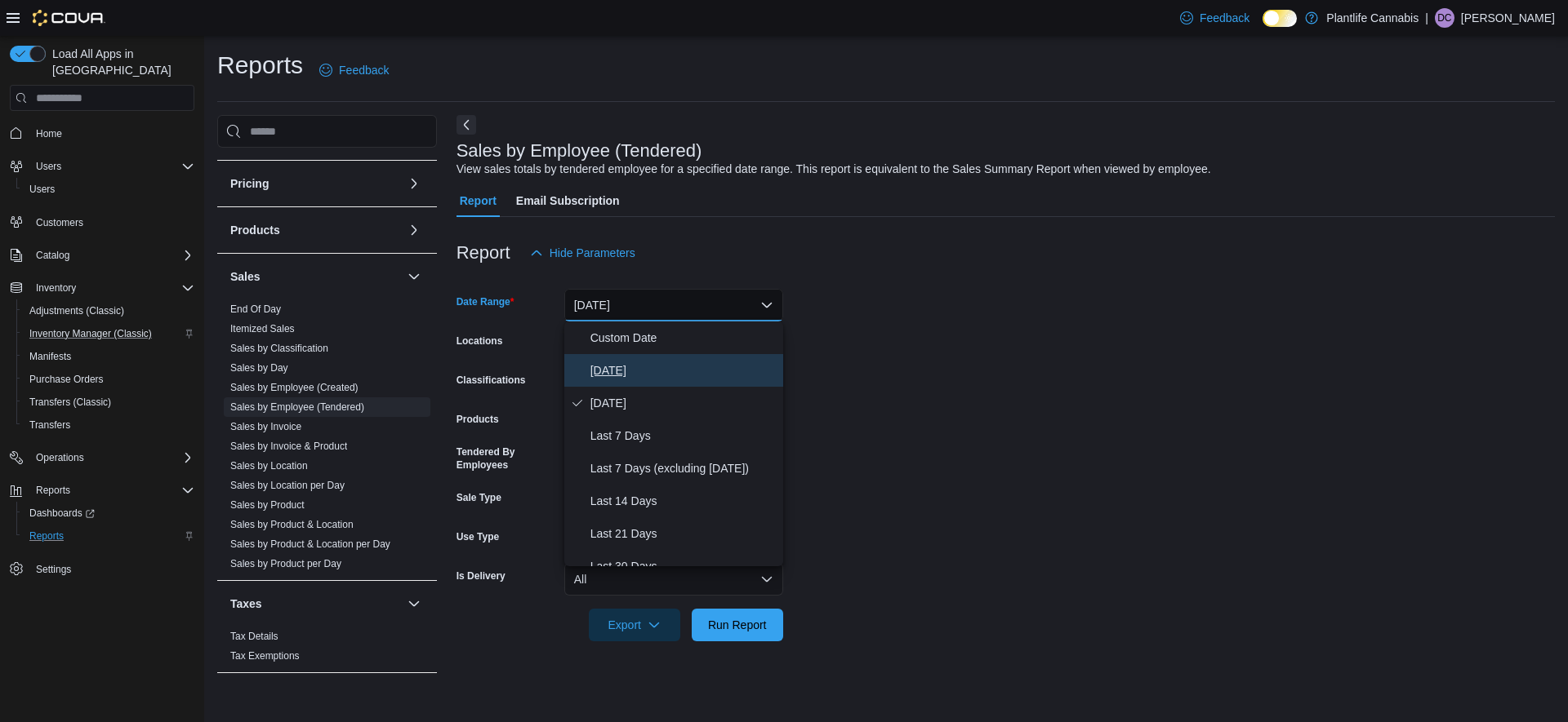
click at [613, 364] on span "[DATE]" at bounding box center [684, 370] width 186 height 20
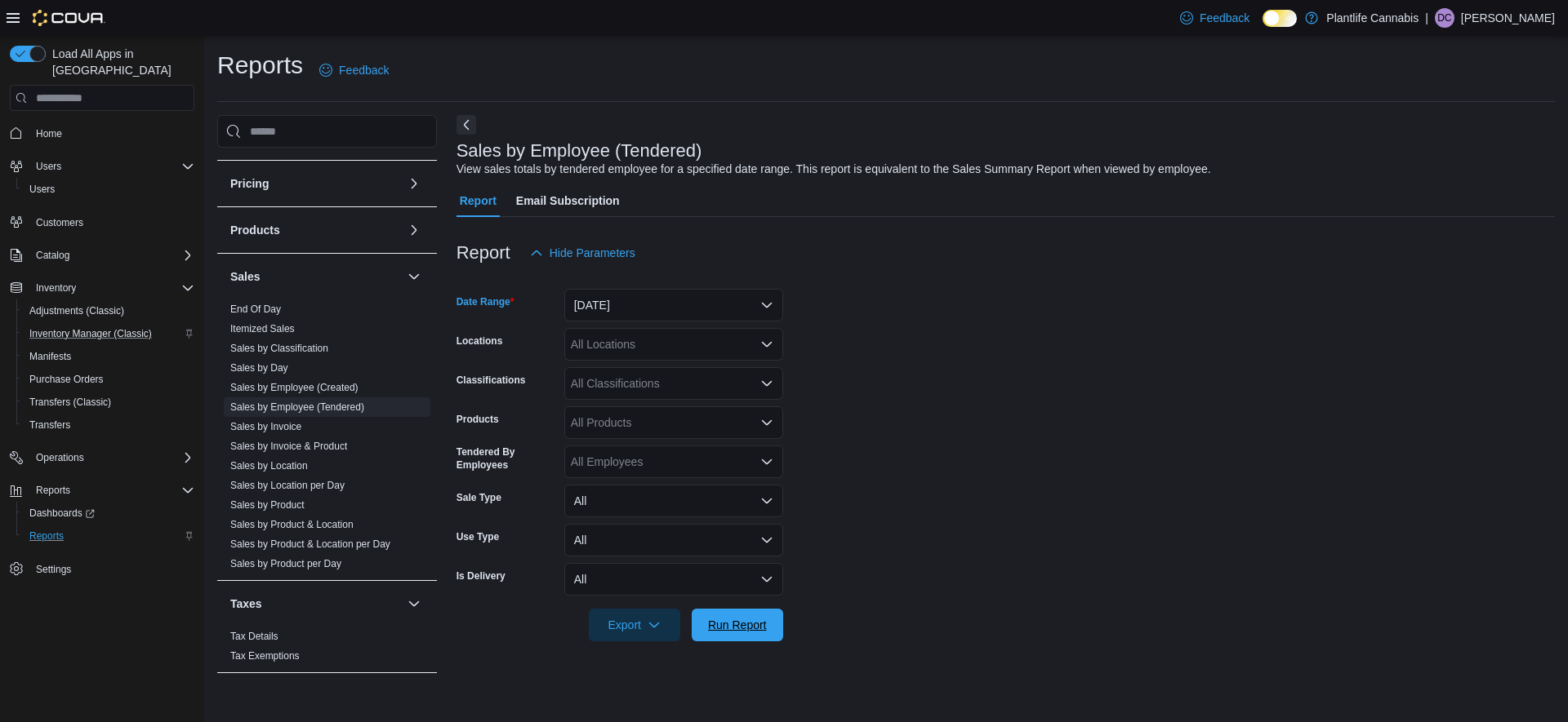
click at [754, 627] on span "Run Report" at bounding box center [737, 625] width 59 height 17
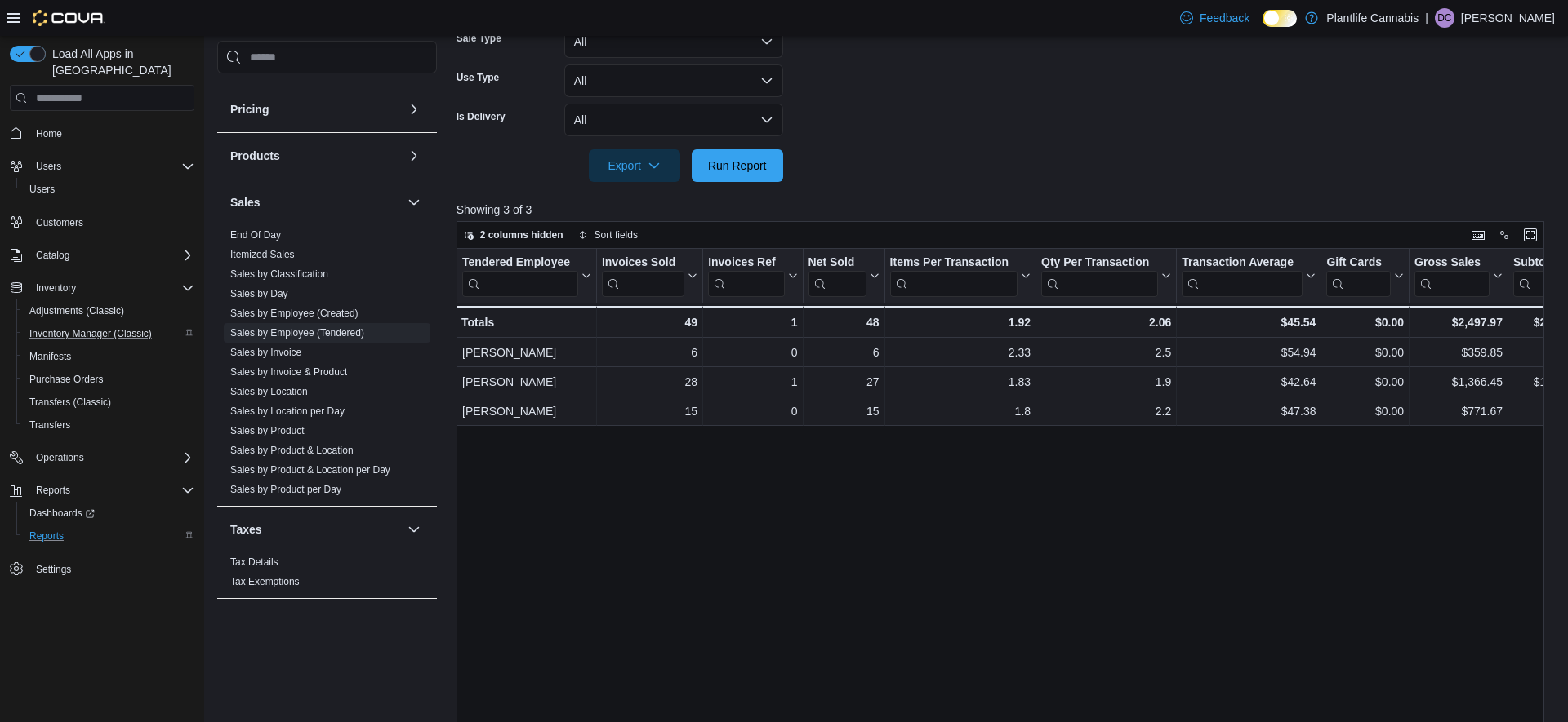
scroll to position [464, 0]
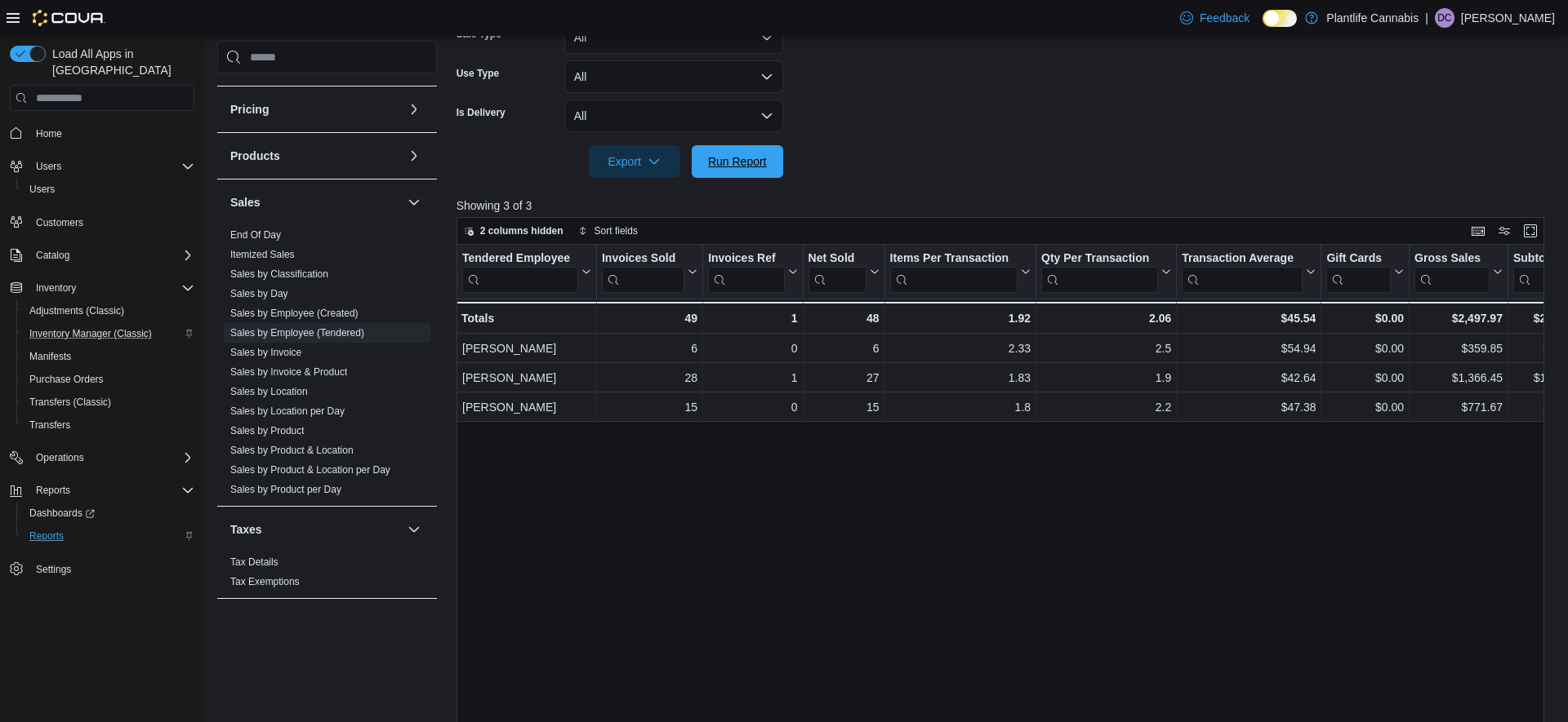
drag, startPoint x: 749, startPoint y: 161, endPoint x: 897, endPoint y: 176, distance: 148.8
click at [749, 161] on span "Run Report" at bounding box center [737, 162] width 59 height 17
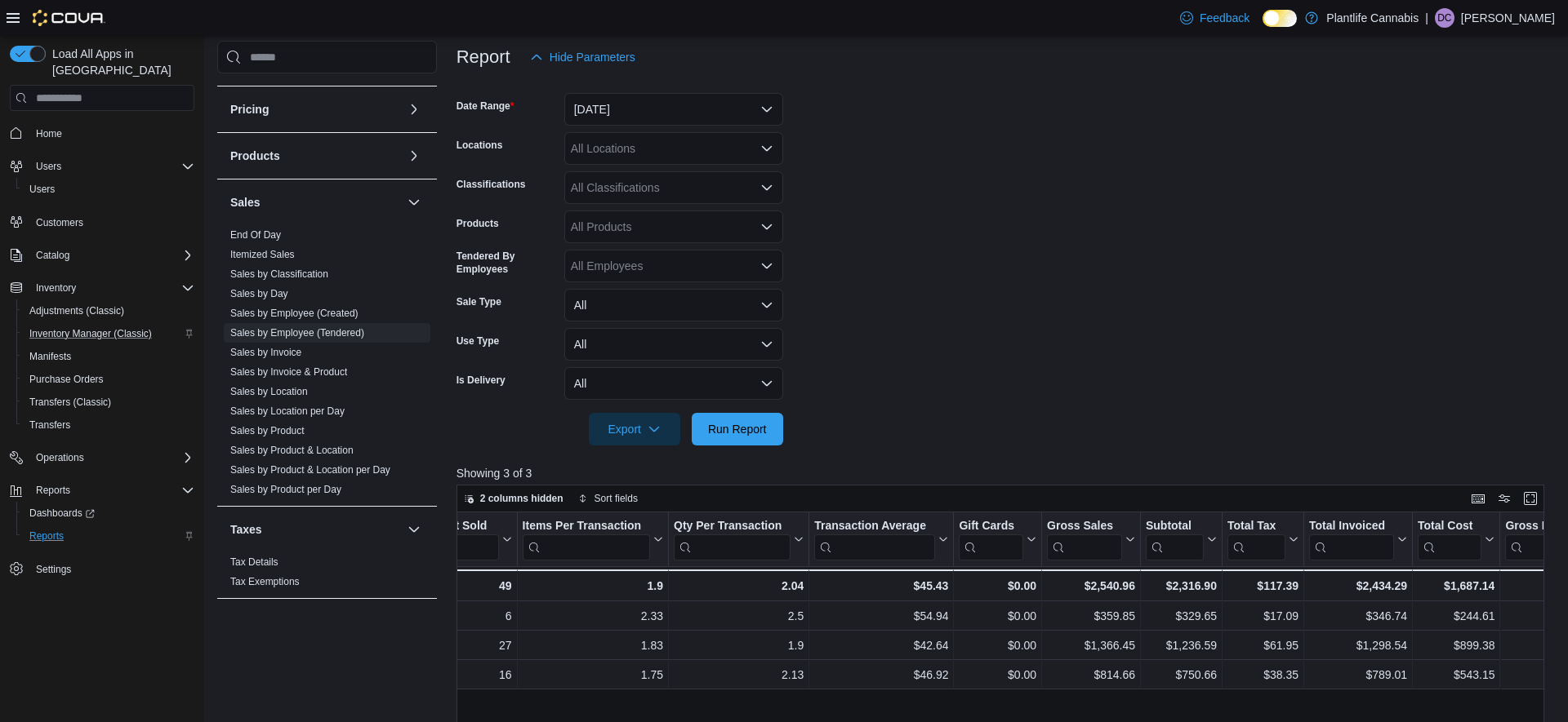
scroll to position [244, 0]
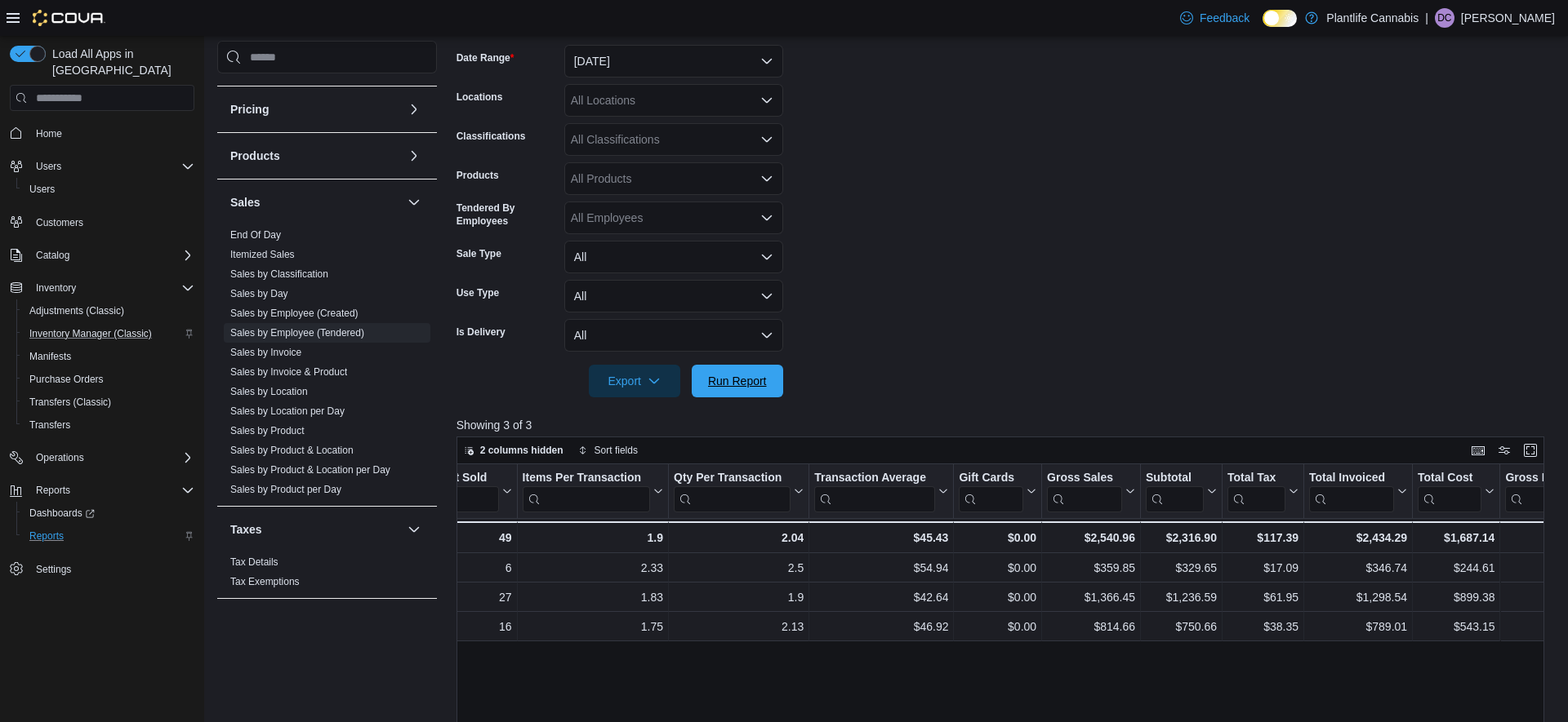
drag, startPoint x: 736, startPoint y: 385, endPoint x: 902, endPoint y: 293, distance: 189.8
click at [736, 385] on span "Run Report" at bounding box center [737, 381] width 59 height 17
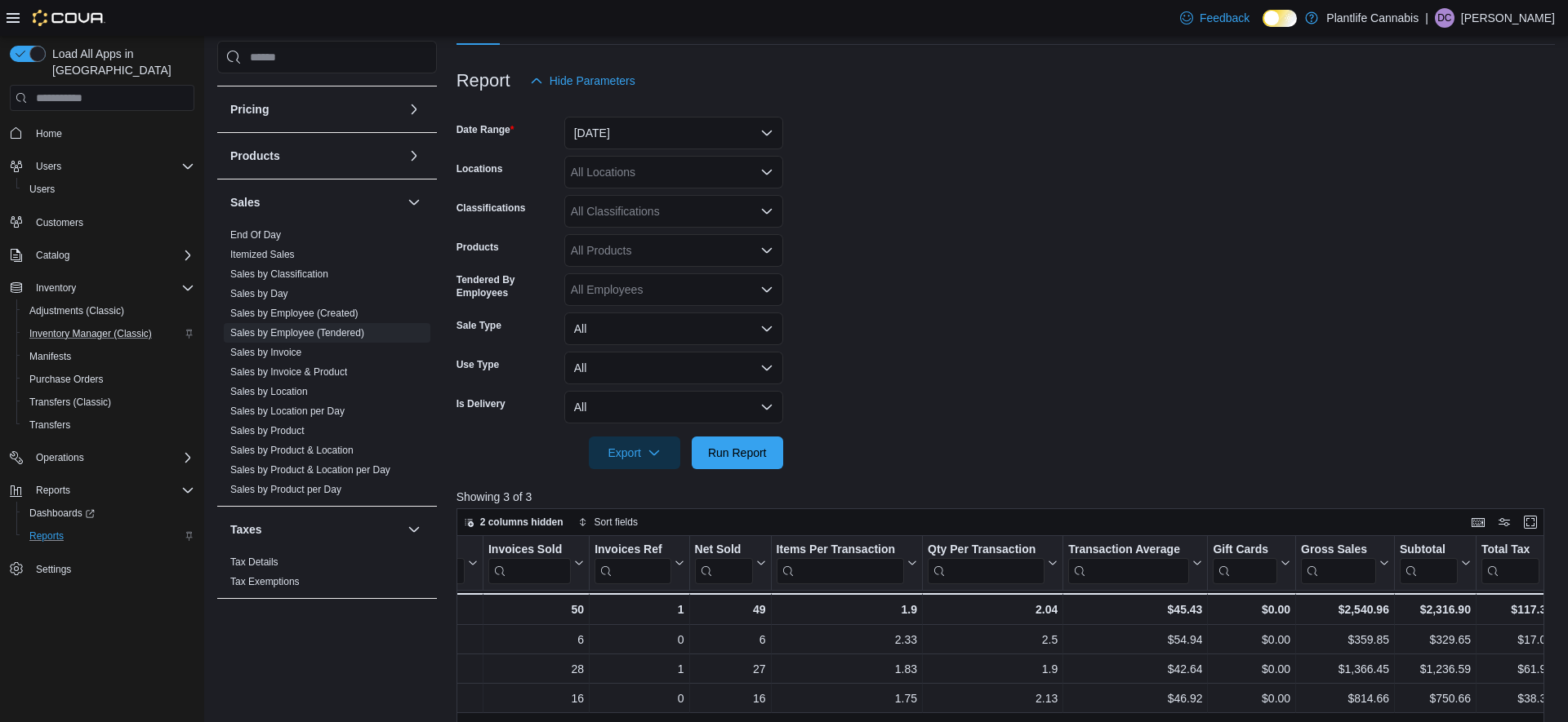
scroll to position [186, 0]
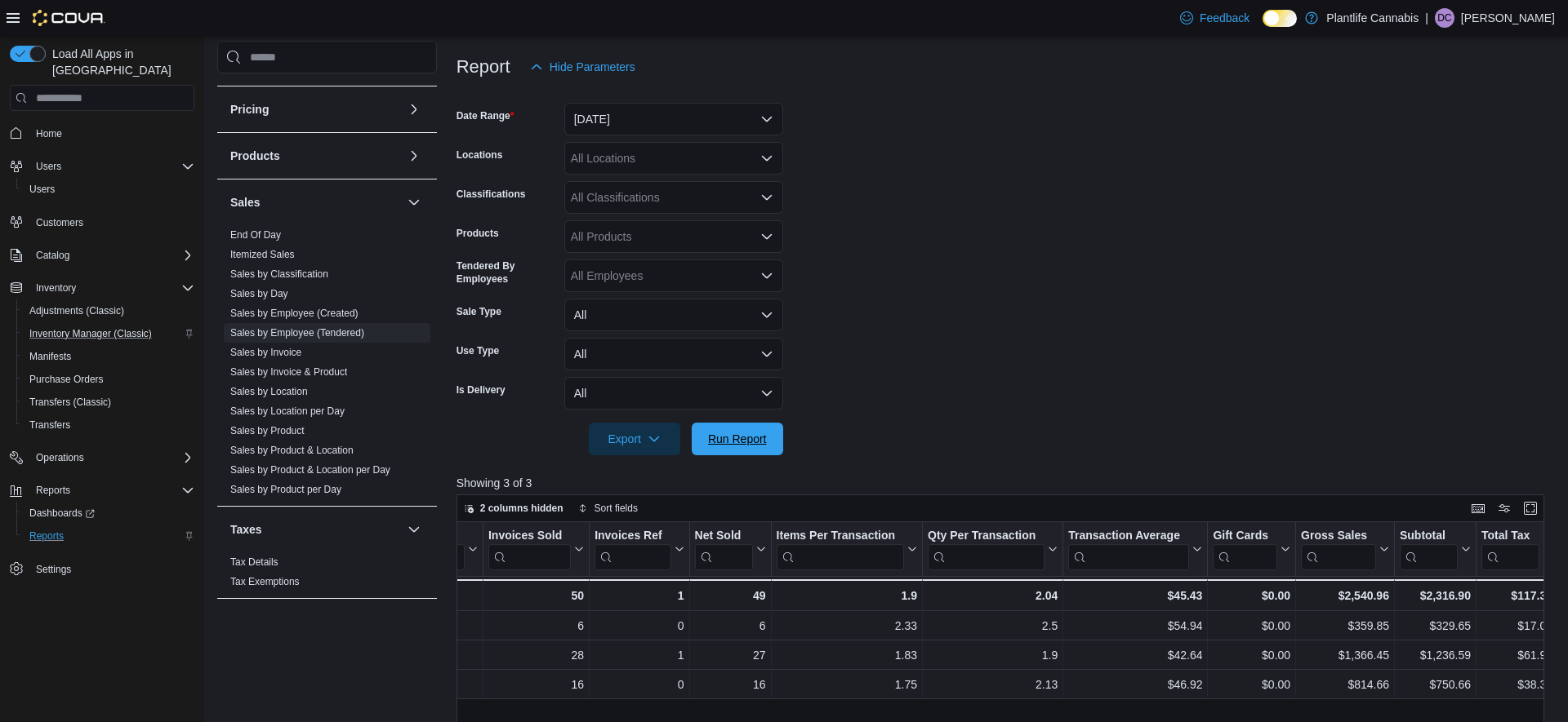
drag, startPoint x: 756, startPoint y: 439, endPoint x: 1204, endPoint y: 279, distance: 475.7
click at [756, 439] on span "Run Report" at bounding box center [737, 440] width 59 height 17
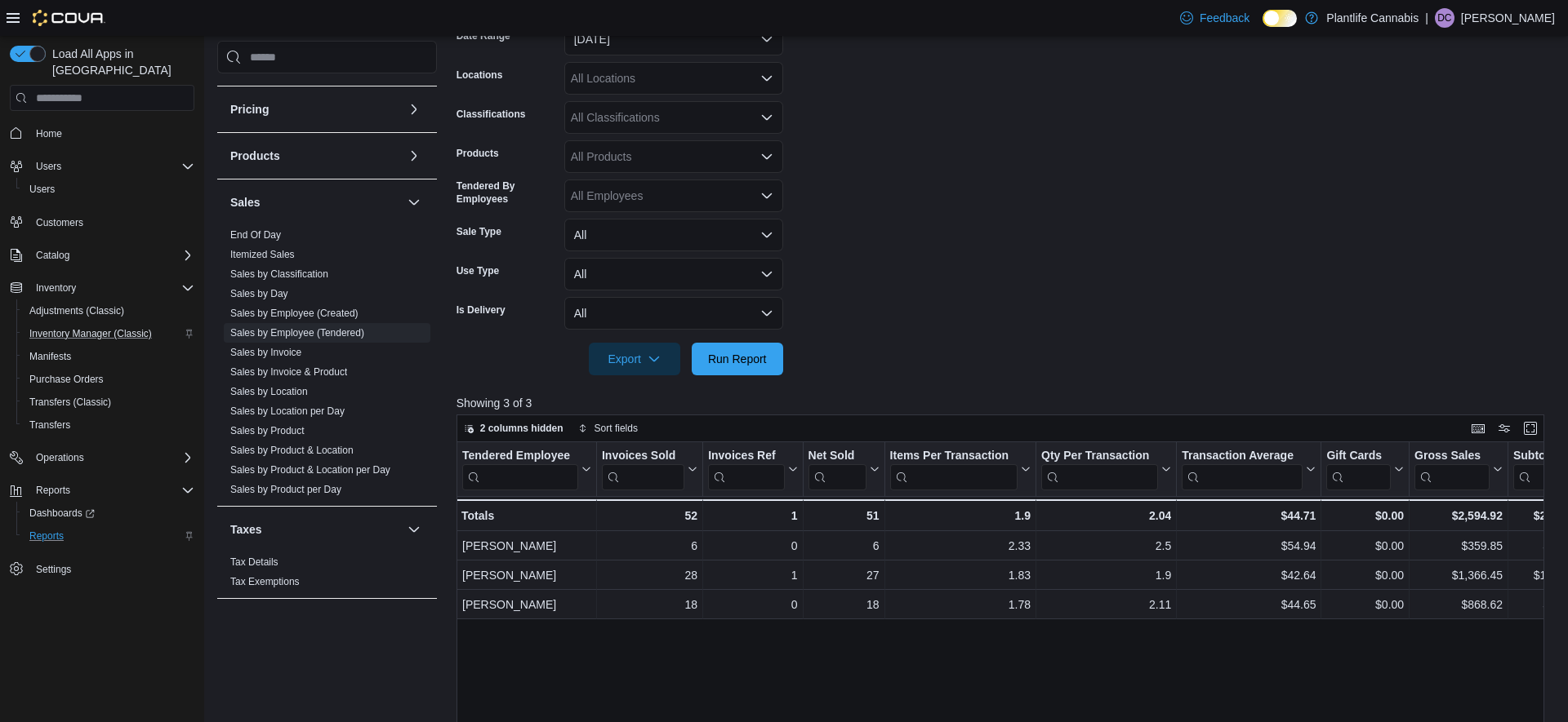
scroll to position [267, 0]
click at [750, 353] on span "Run Report" at bounding box center [737, 357] width 59 height 17
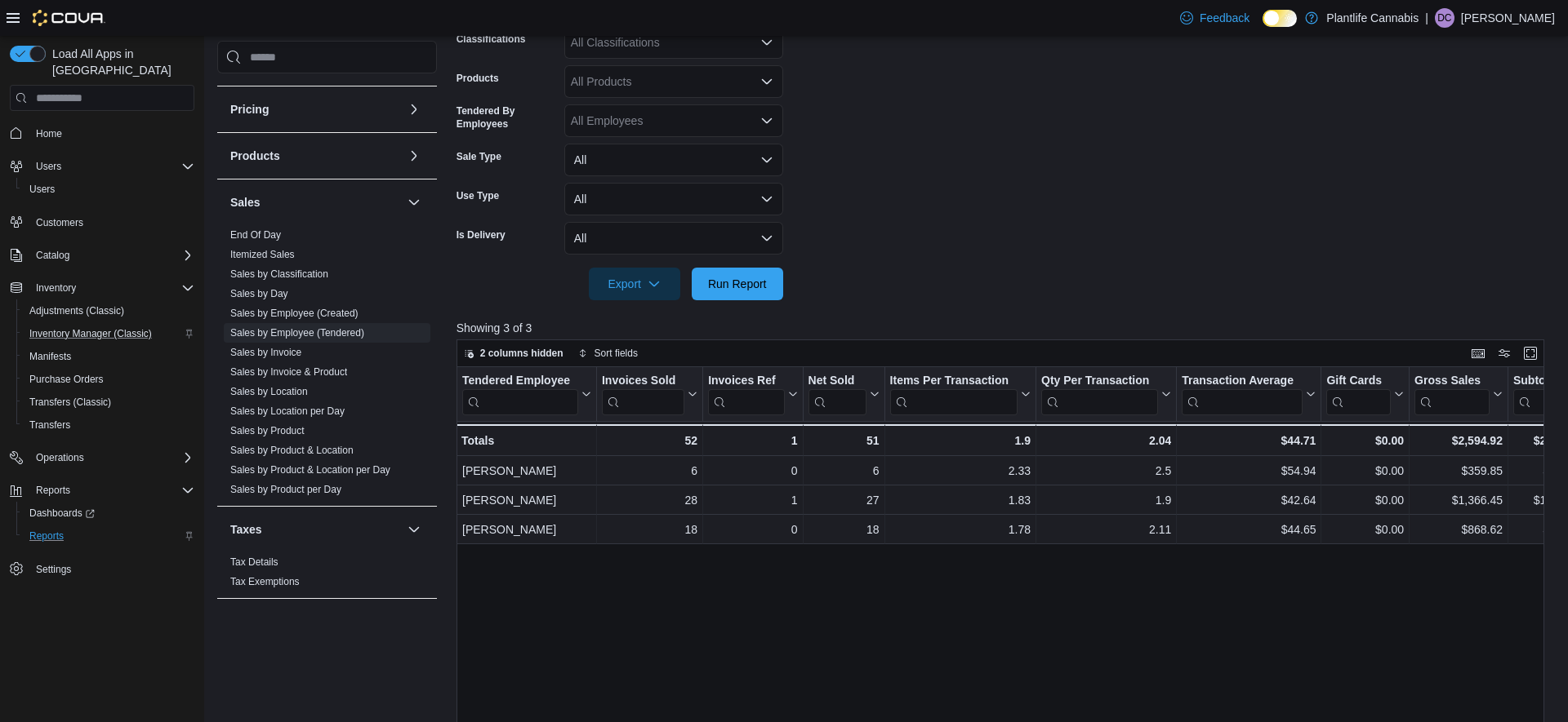
scroll to position [366, 0]
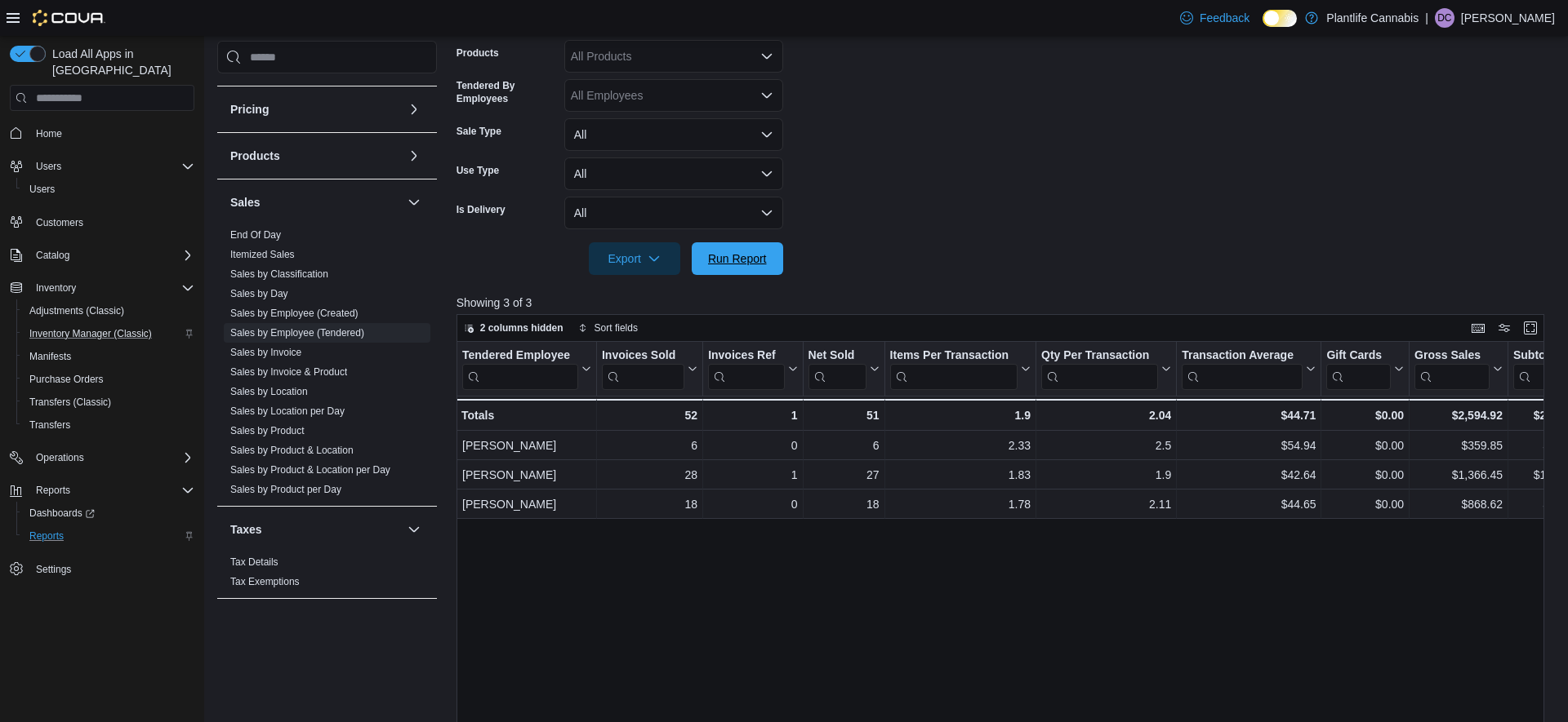
click at [722, 261] on span "Run Report" at bounding box center [737, 259] width 59 height 17
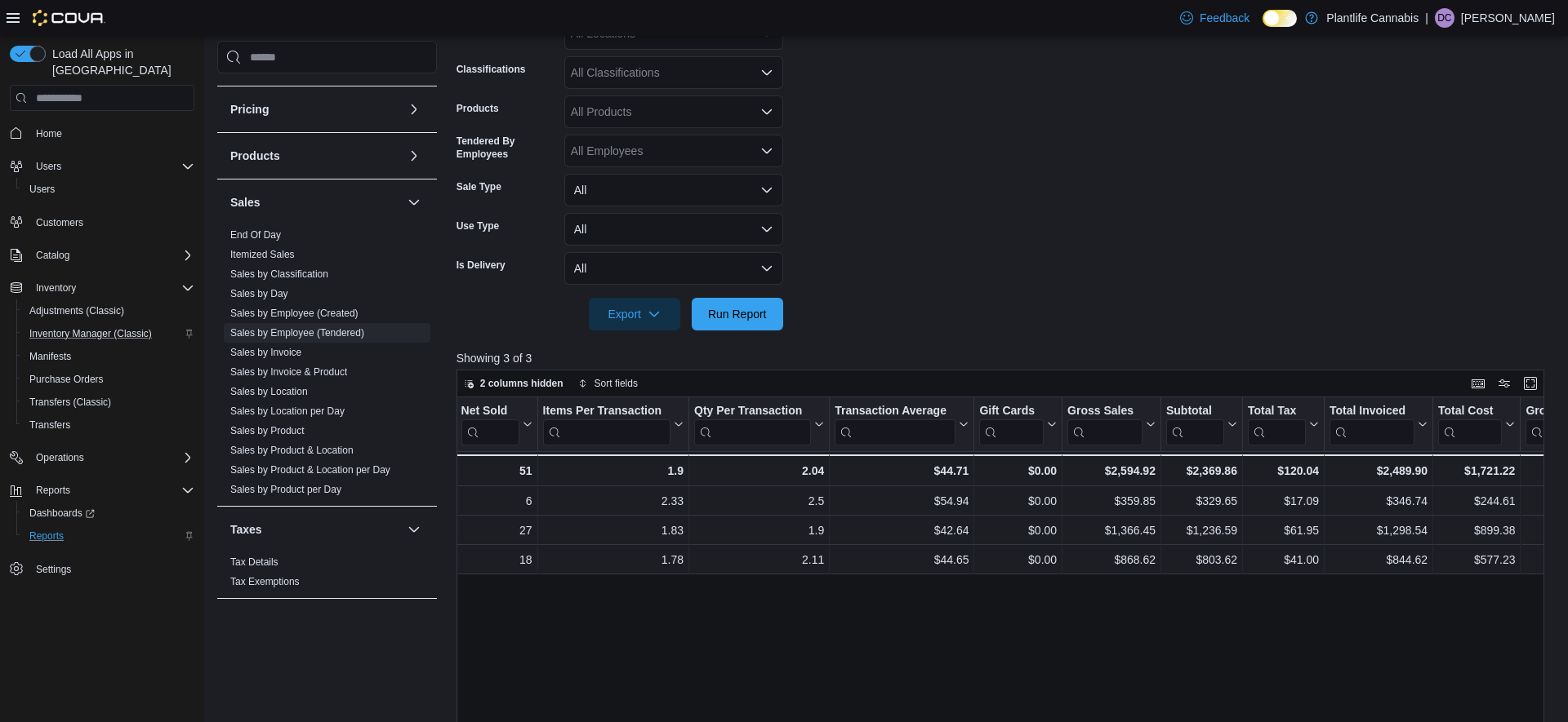
scroll to position [320, 0]
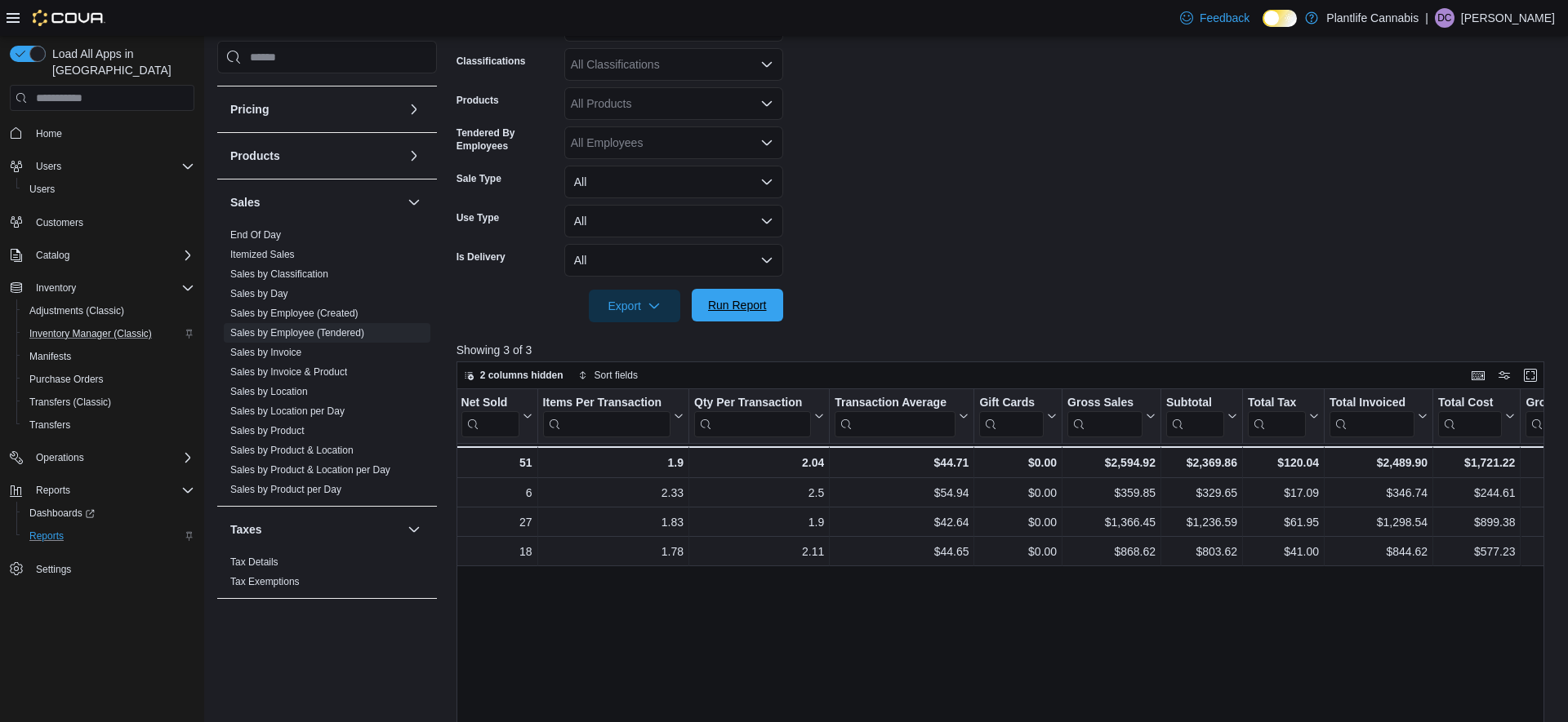
click at [742, 305] on span "Run Report" at bounding box center [737, 306] width 59 height 17
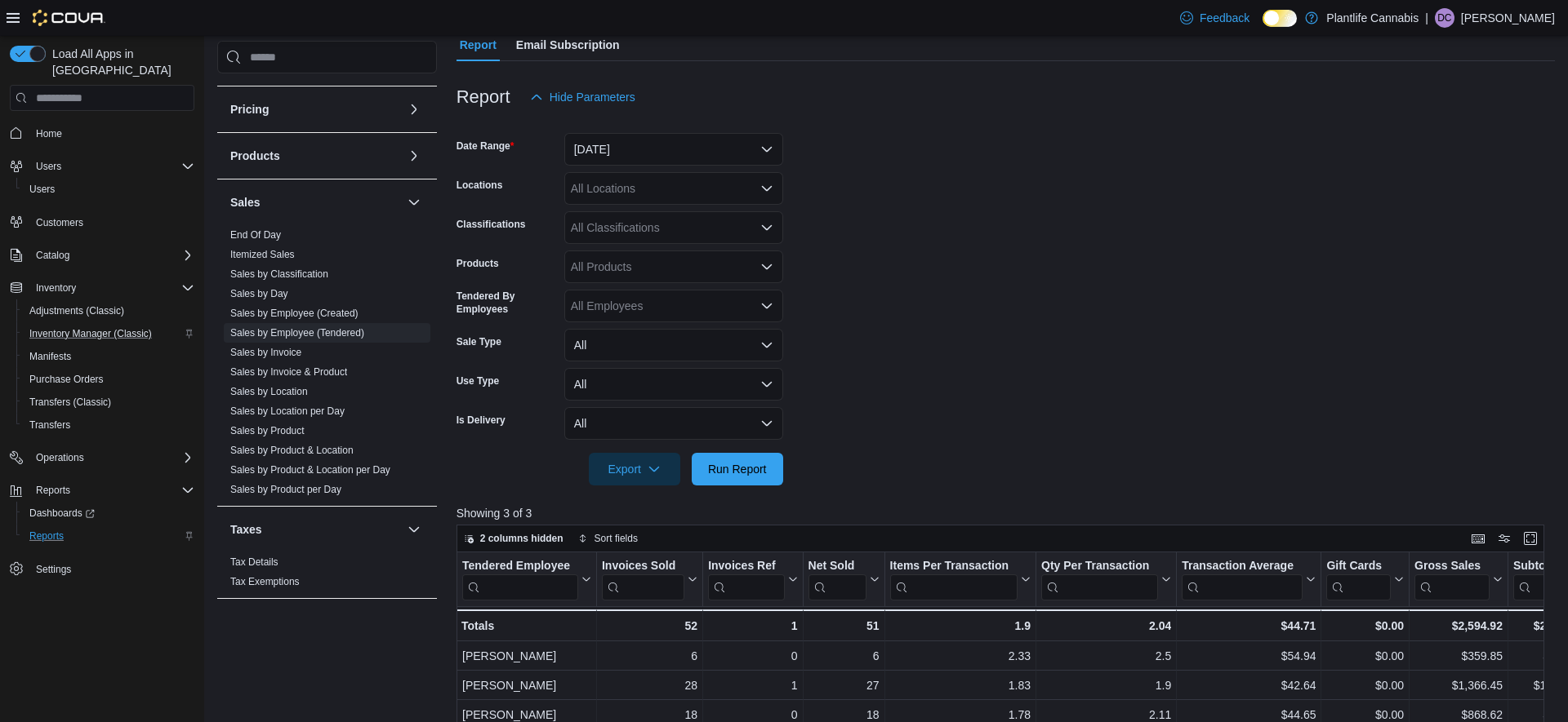
scroll to position [155, 0]
click at [648, 152] on button "[DATE]" at bounding box center [673, 151] width 219 height 33
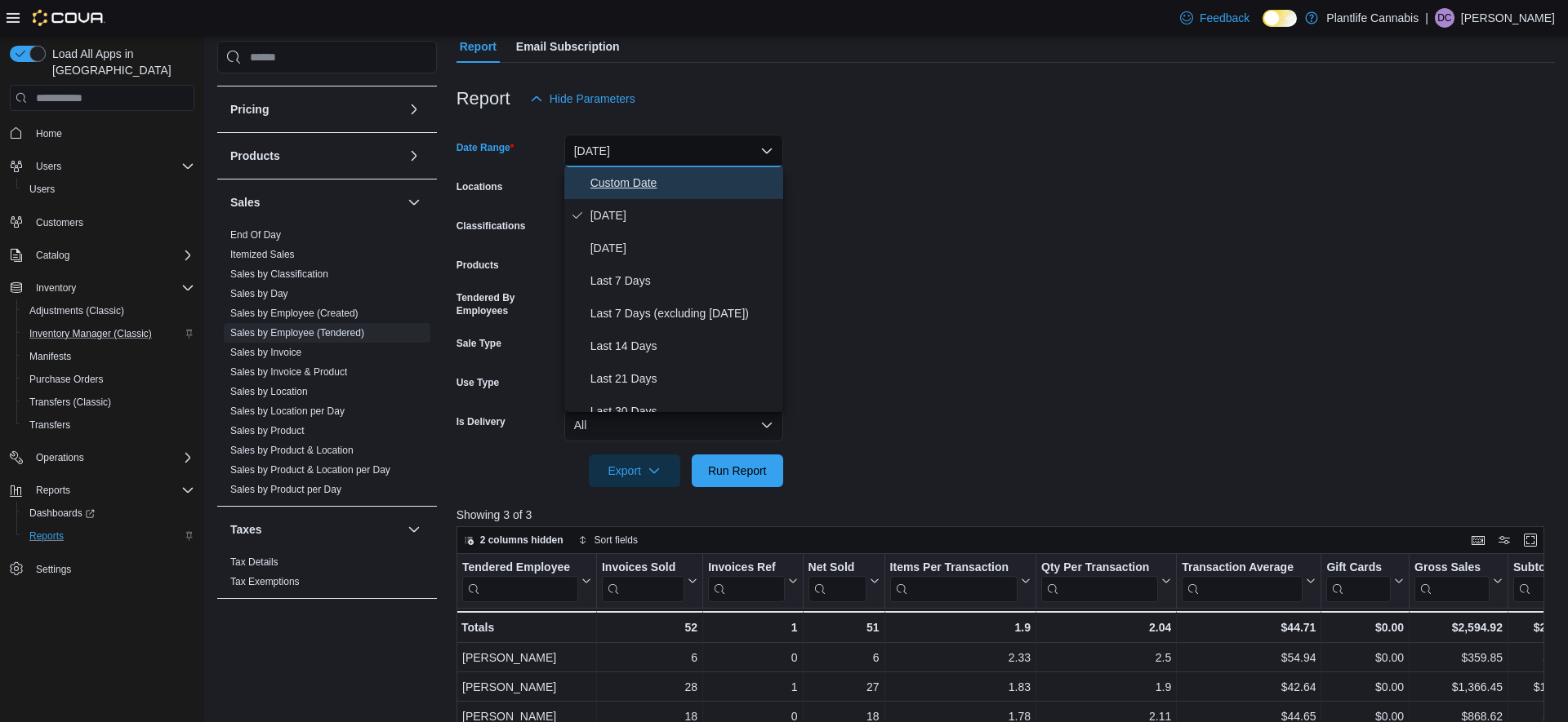
scroll to position [2, 0]
click at [643, 187] on span "Custom Date" at bounding box center [684, 182] width 186 height 20
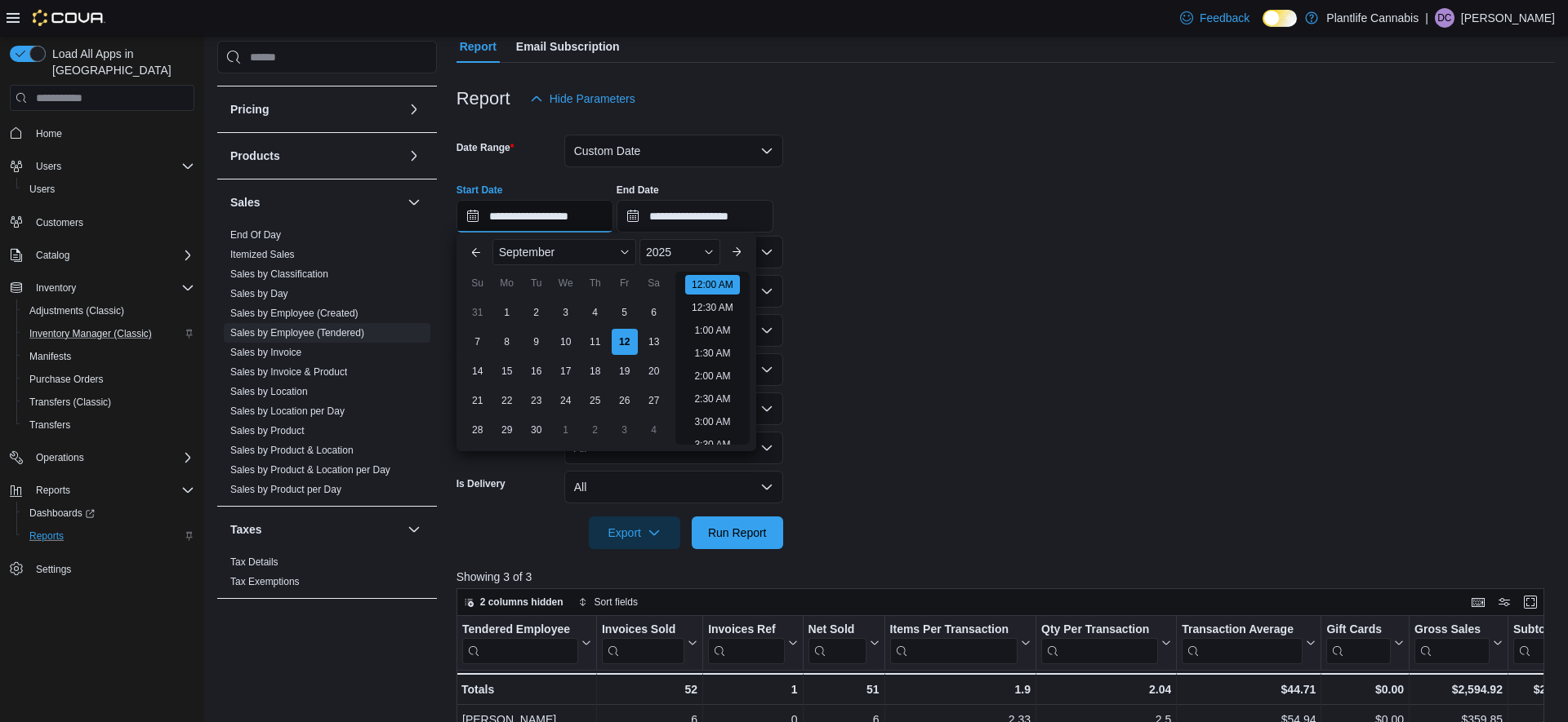
drag, startPoint x: 598, startPoint y: 226, endPoint x: 611, endPoint y: 229, distance: 13.3
click at [598, 226] on input "**********" at bounding box center [535, 216] width 157 height 33
click at [537, 319] on div "2" at bounding box center [536, 313] width 29 height 29
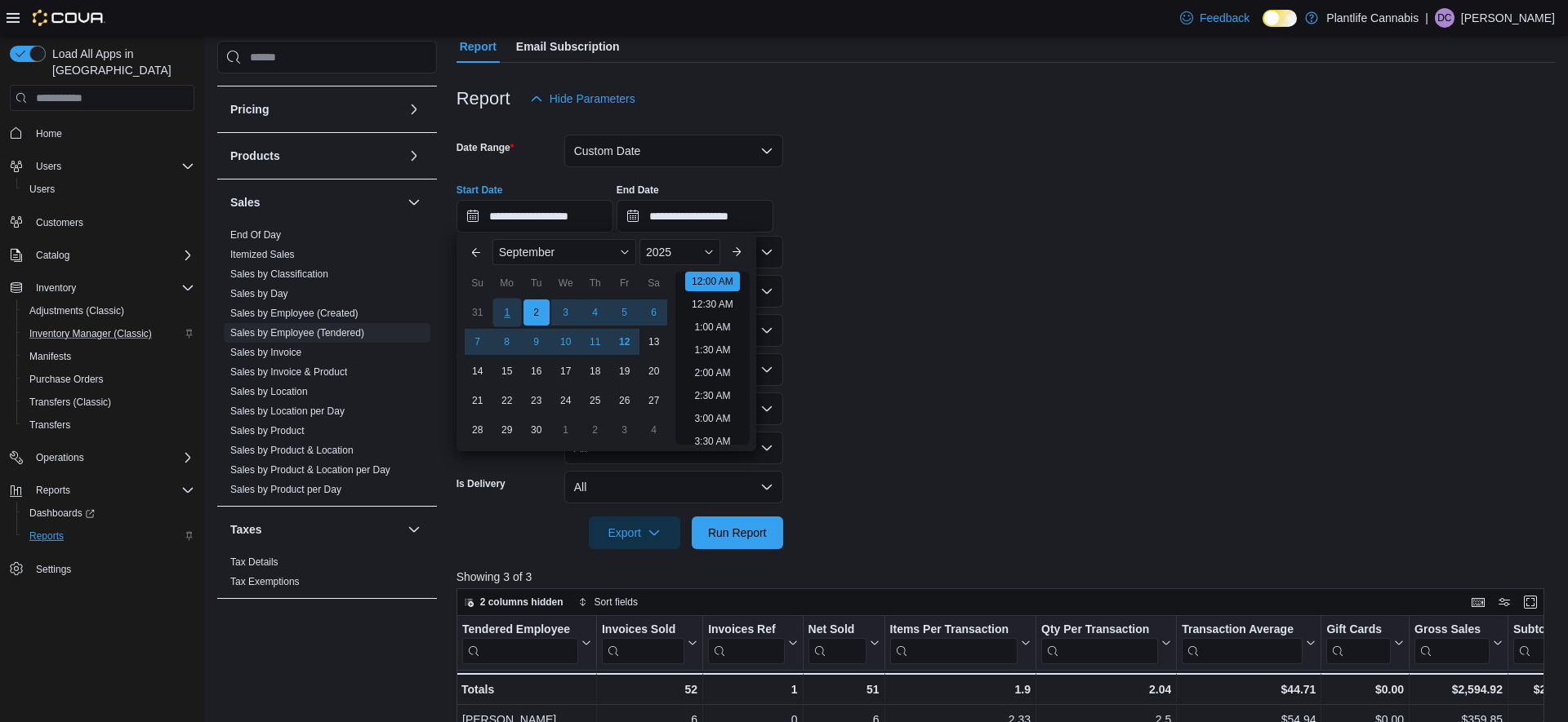
click at [511, 311] on div "1" at bounding box center [506, 313] width 29 height 29
type input "**********"
click at [737, 216] on input "**********" at bounding box center [695, 215] width 157 height 33
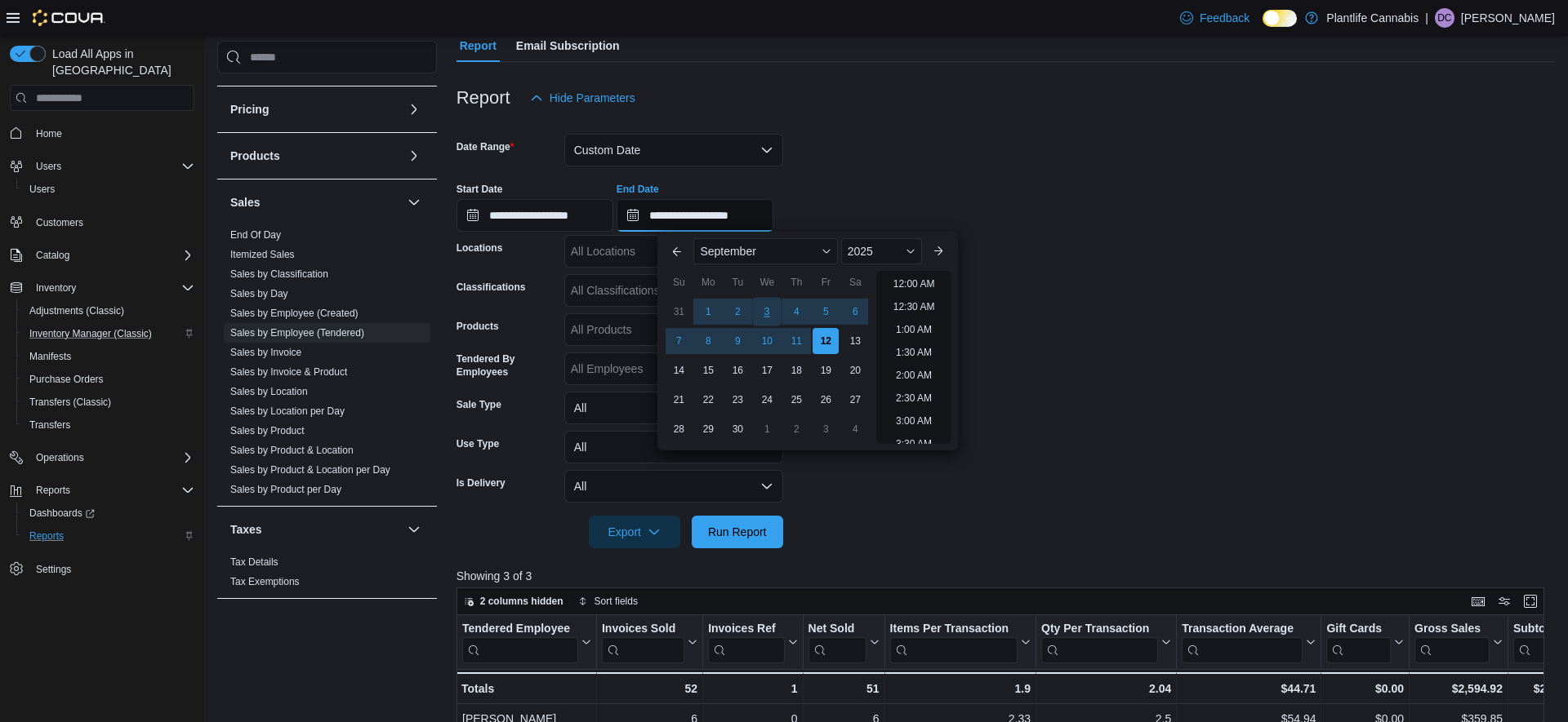
scroll to position [927, 0]
drag, startPoint x: 704, startPoint y: 308, endPoint x: 712, endPoint y: 309, distance: 8.1
click at [705, 308] on div "1" at bounding box center [708, 312] width 29 height 29
type input "**********"
click at [1093, 238] on form "**********" at bounding box center [1006, 332] width 1099 height 434
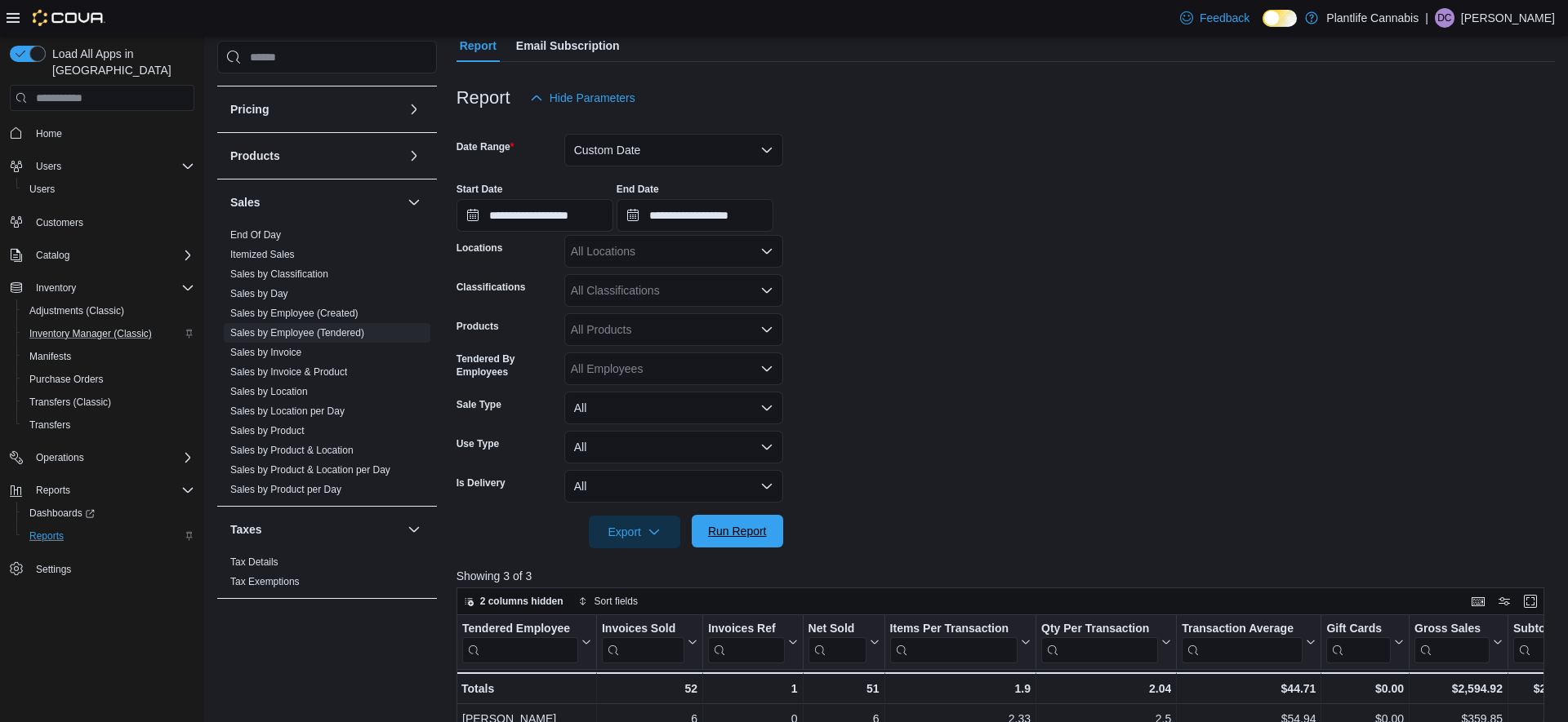
click at [760, 547] on span "Run Report" at bounding box center [737, 531] width 72 height 33
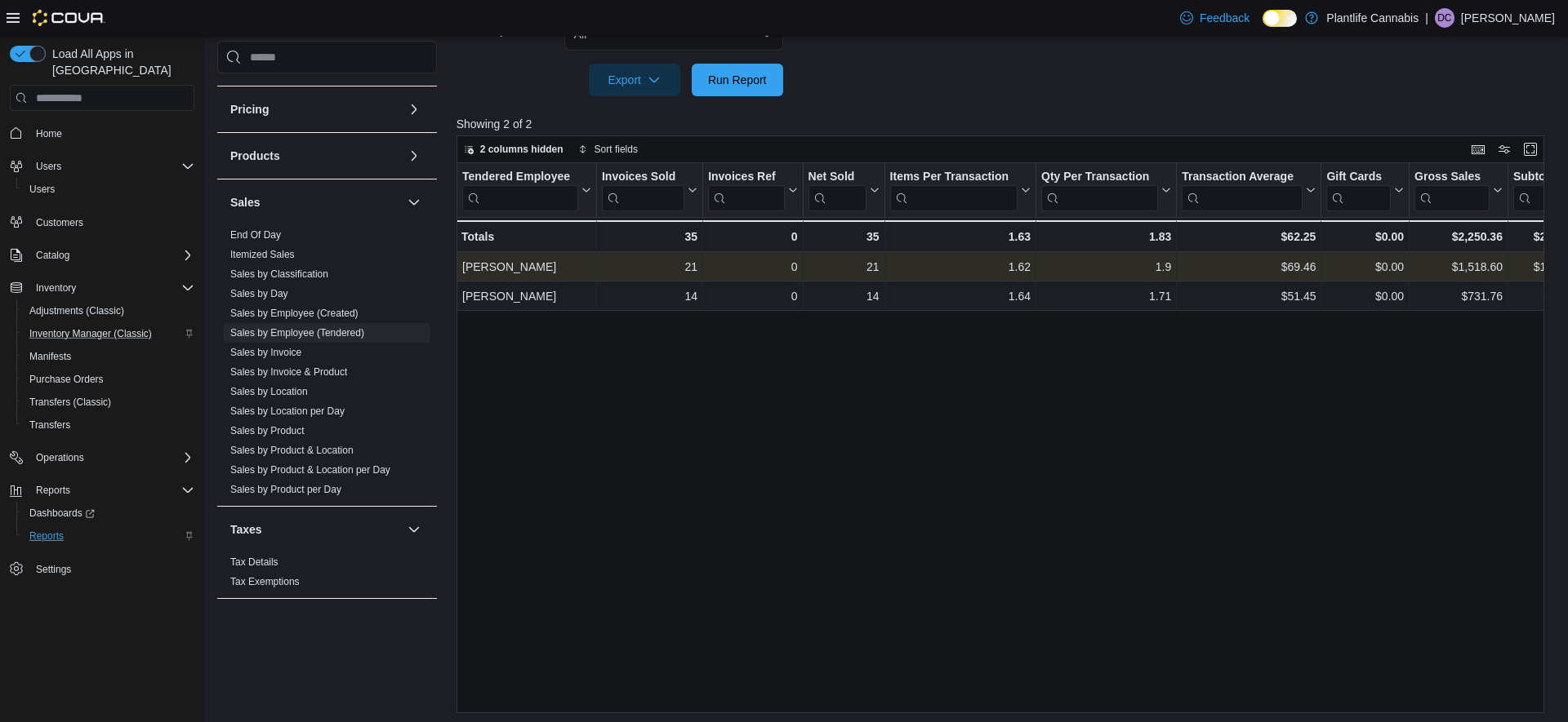
scroll to position [611, 0]
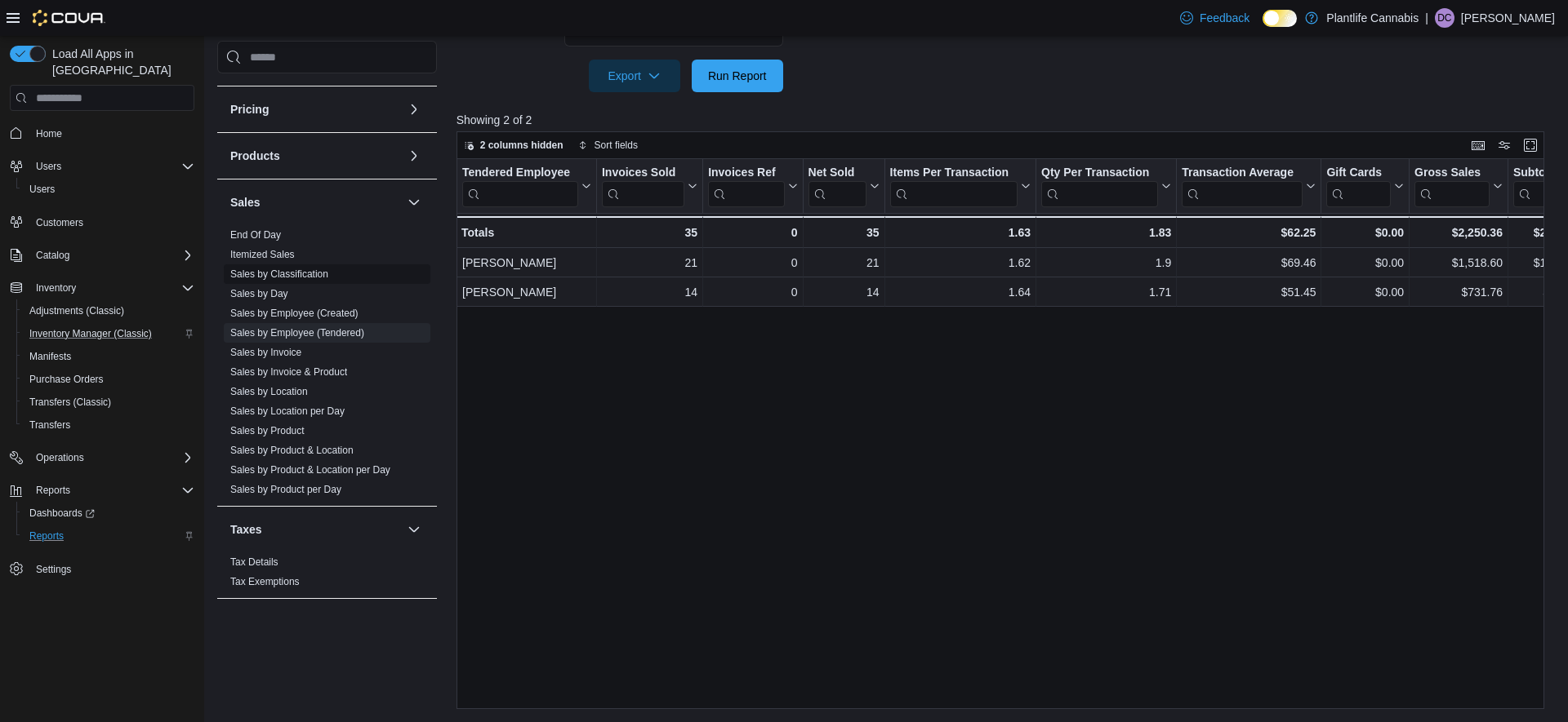
drag, startPoint x: 294, startPoint y: 350, endPoint x: 343, endPoint y: 351, distance: 49.0
click at [294, 350] on link "Sales by Invoice" at bounding box center [266, 352] width 71 height 11
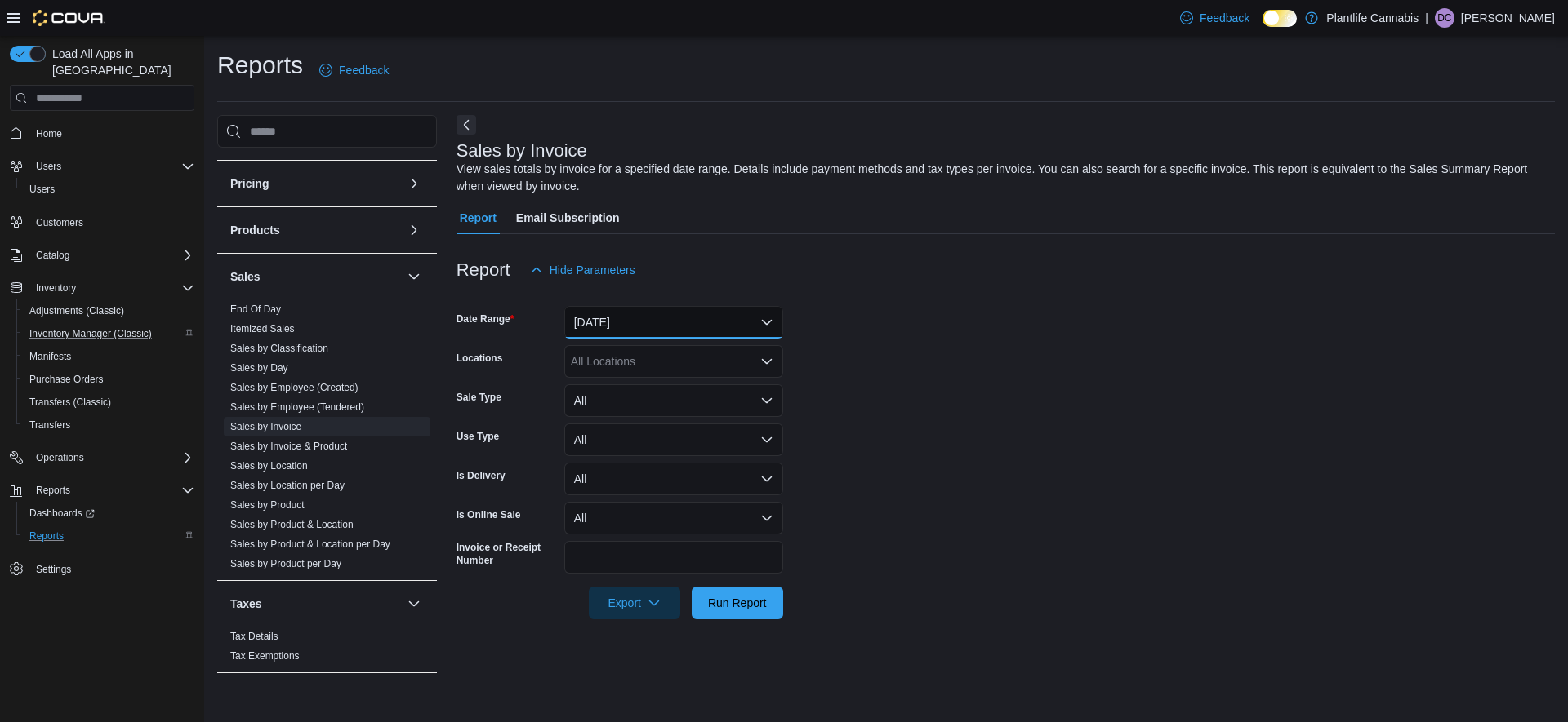
click at [653, 315] on button "[DATE]" at bounding box center [673, 322] width 219 height 33
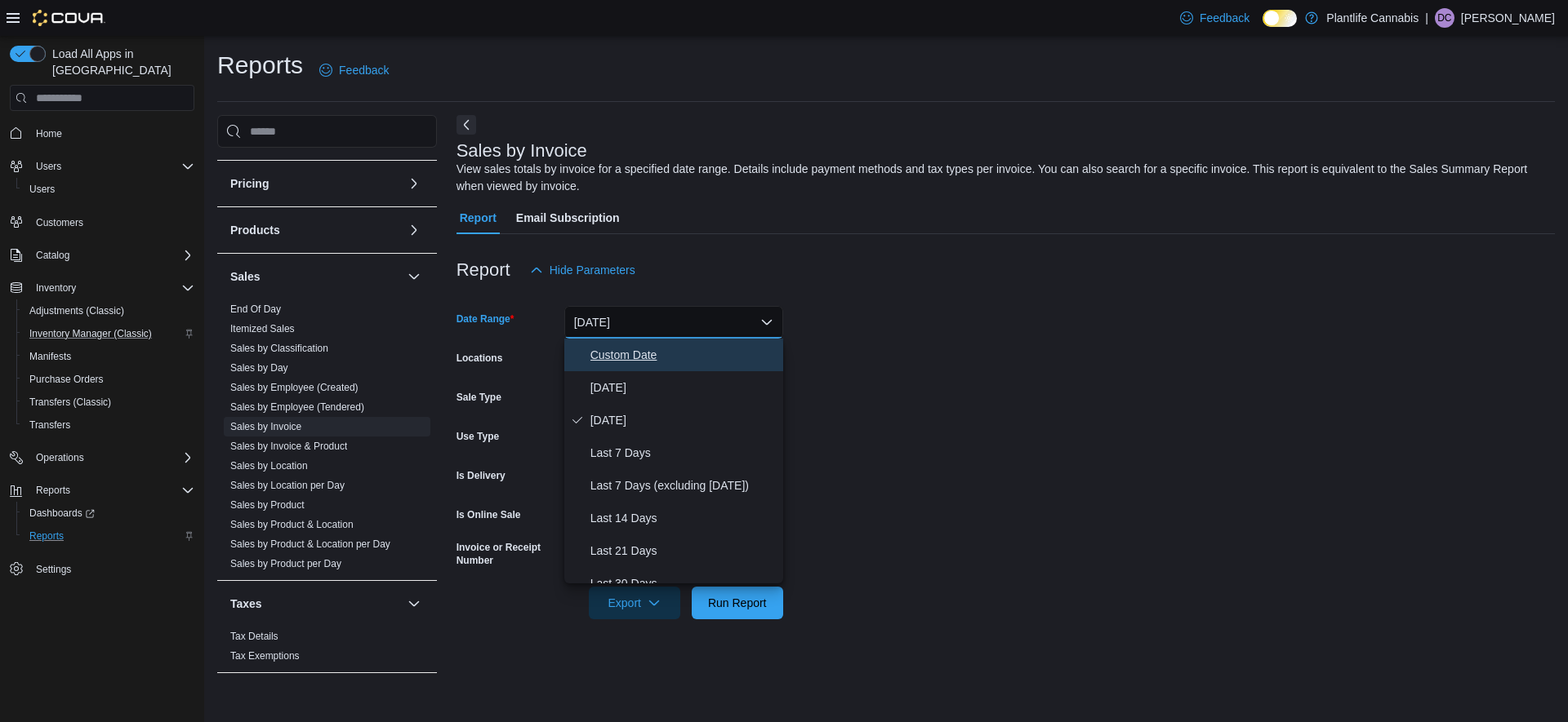
click at [622, 359] on span "Custom Date" at bounding box center [684, 355] width 186 height 20
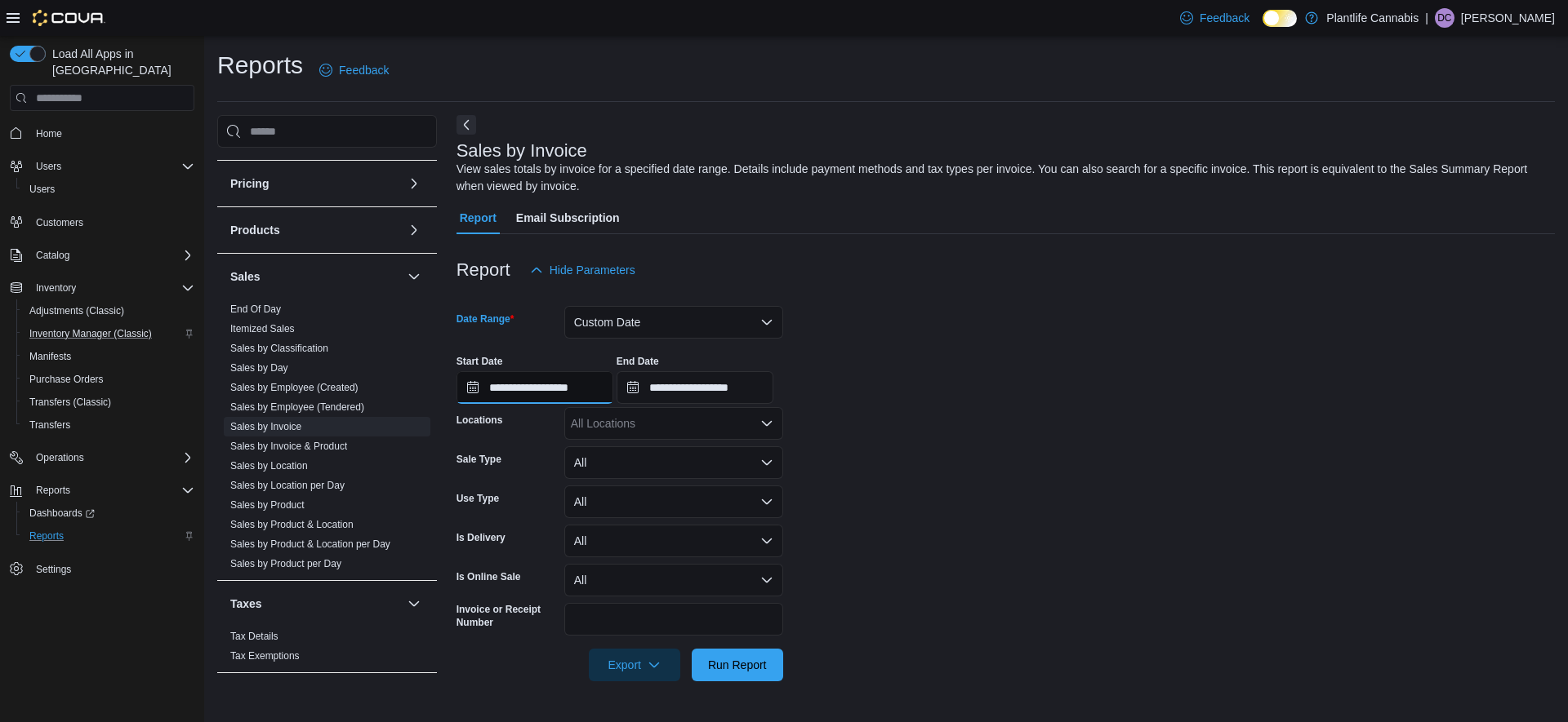
click at [595, 388] on input "**********" at bounding box center [535, 388] width 157 height 33
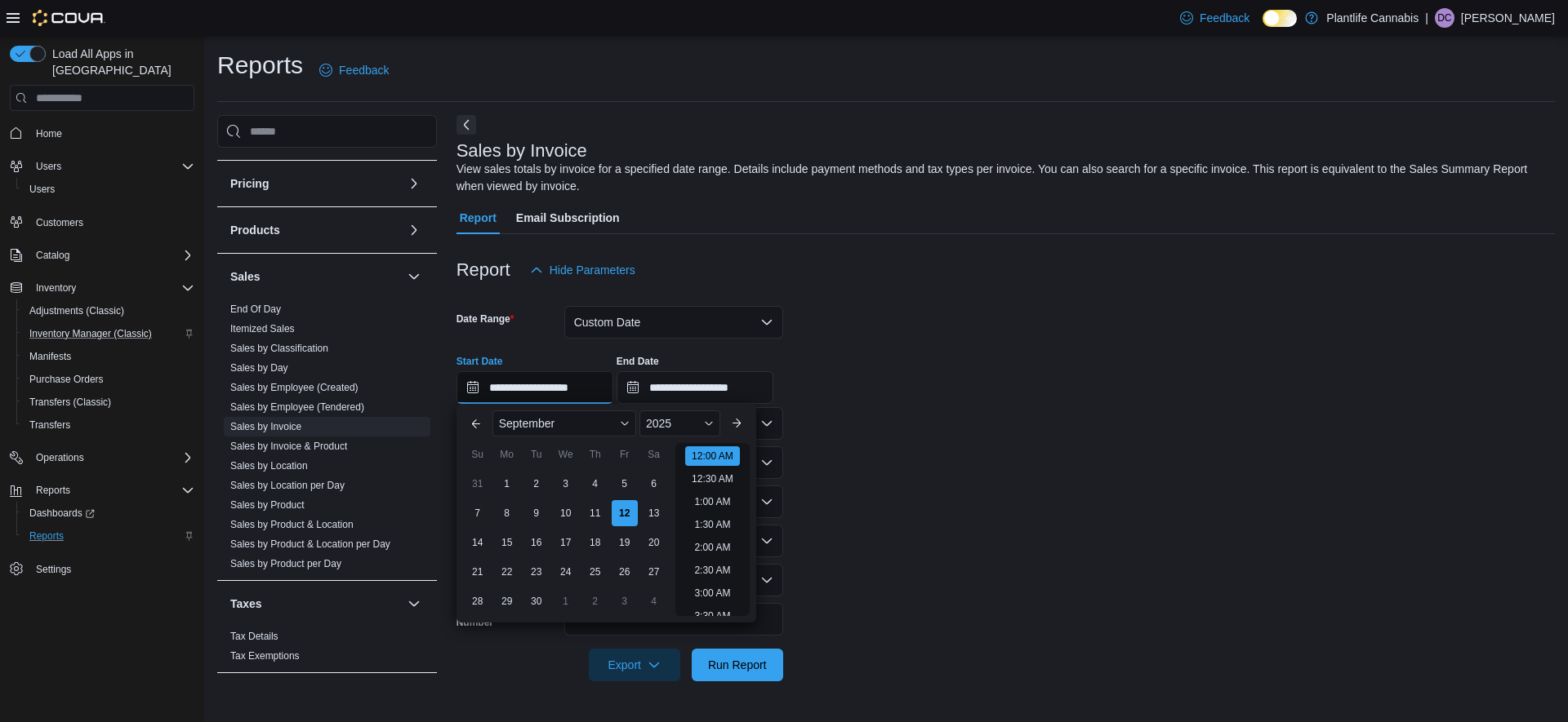
scroll to position [50, 0]
click at [508, 489] on div "1" at bounding box center [506, 484] width 29 height 29
type input "**********"
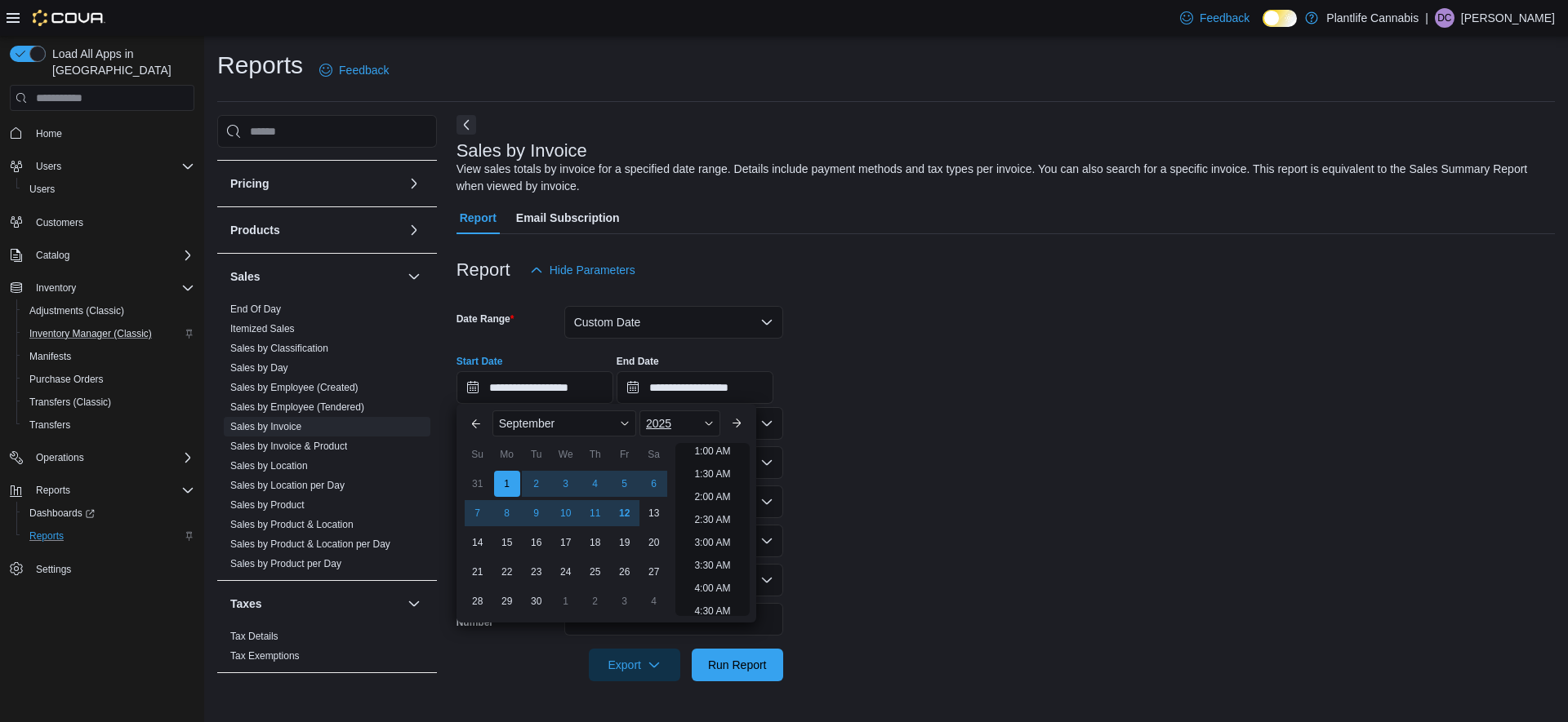
scroll to position [4, 0]
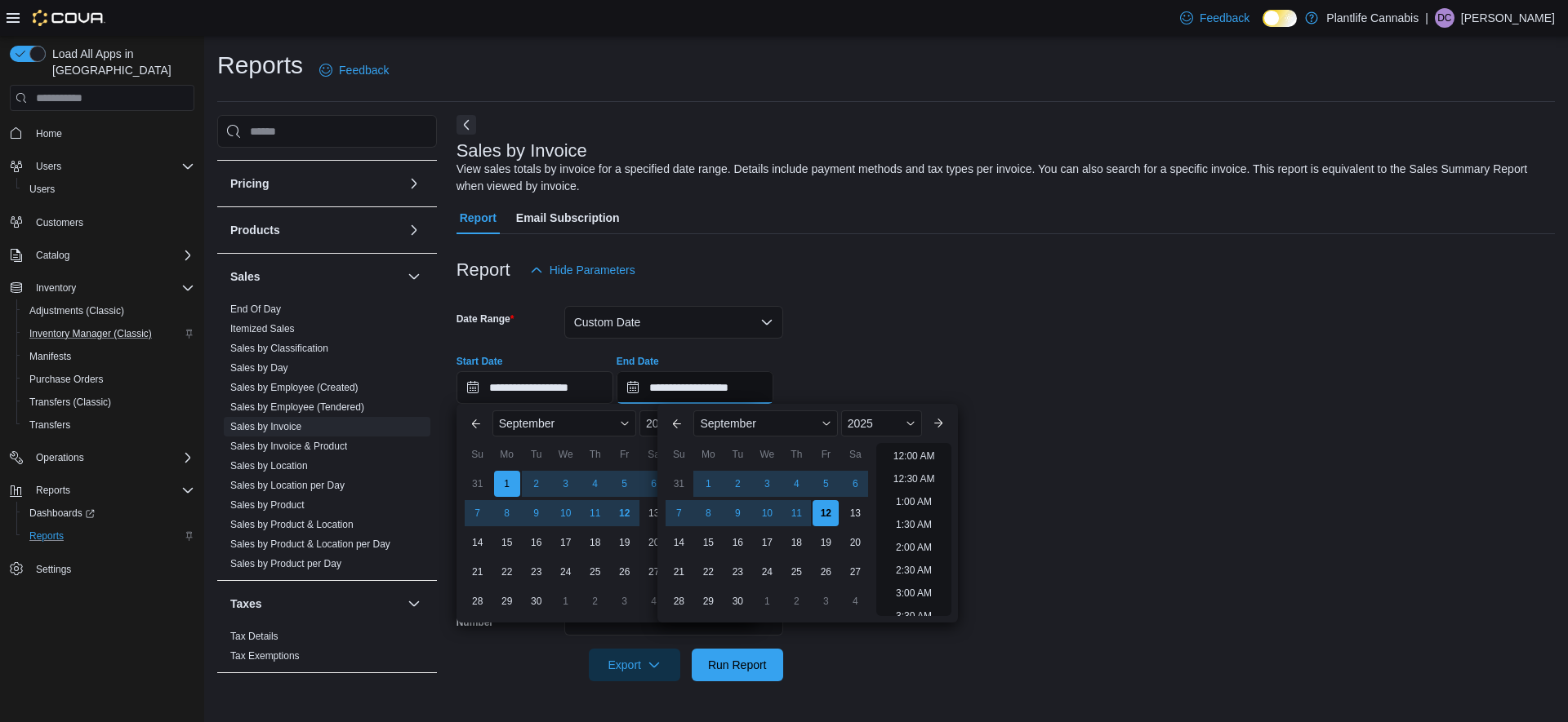
click at [749, 388] on input "**********" at bounding box center [695, 388] width 157 height 33
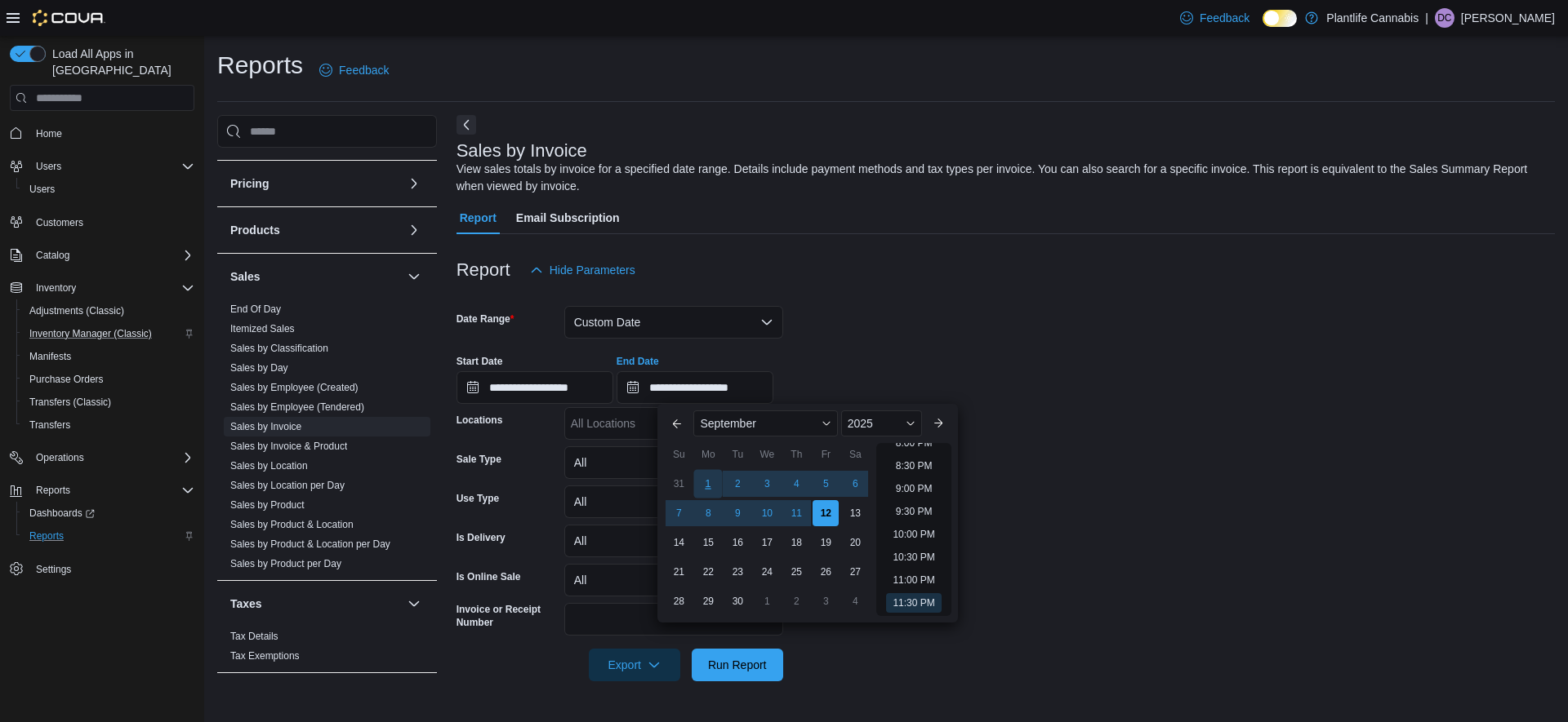
click at [711, 484] on div "1" at bounding box center [708, 484] width 29 height 29
type input "**********"
drag, startPoint x: 1151, startPoint y: 286, endPoint x: 1046, endPoint y: 543, distance: 277.6
click at [1150, 286] on div "Report Hide Parameters" at bounding box center [1006, 270] width 1099 height 33
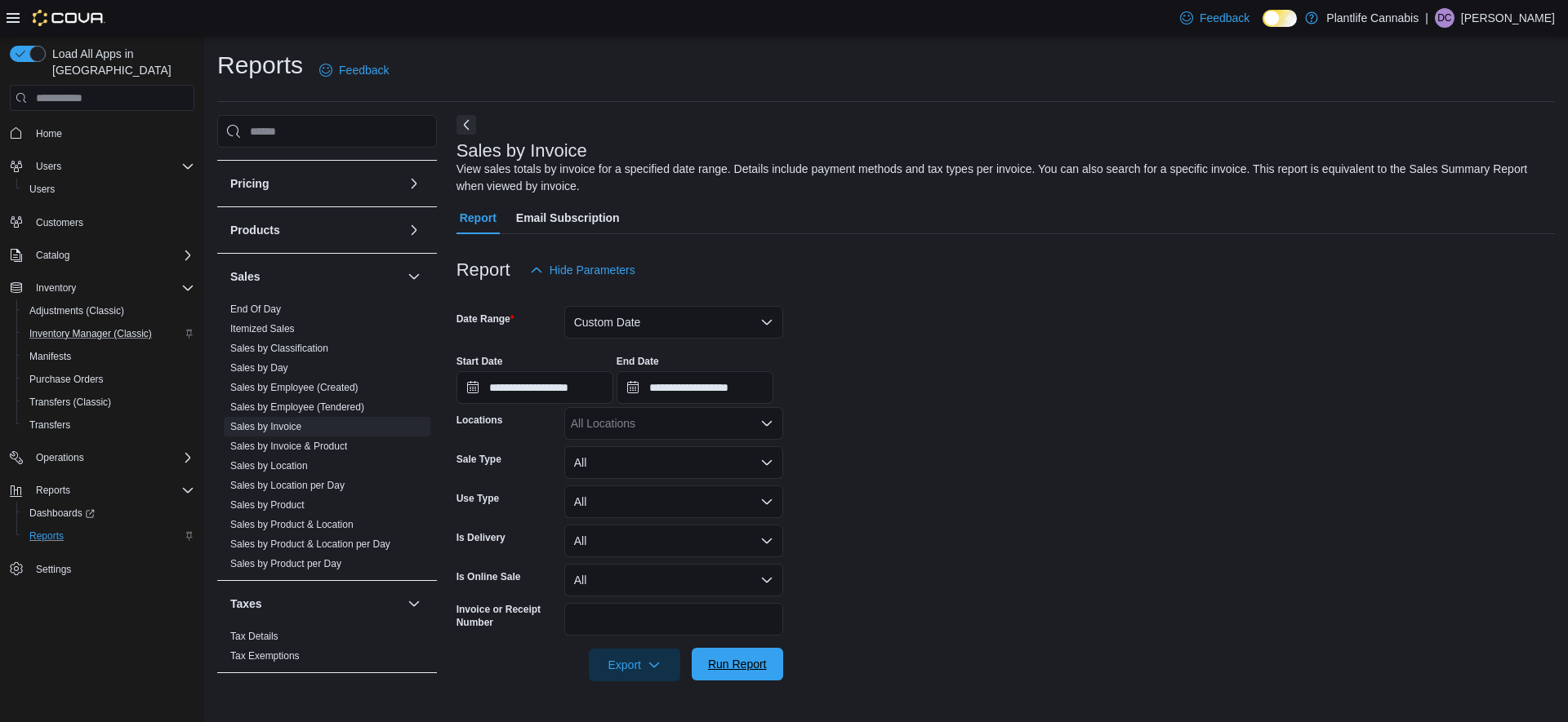
click at [745, 661] on span "Run Report" at bounding box center [737, 664] width 59 height 17
click at [696, 321] on button "Custom Date" at bounding box center [673, 322] width 219 height 33
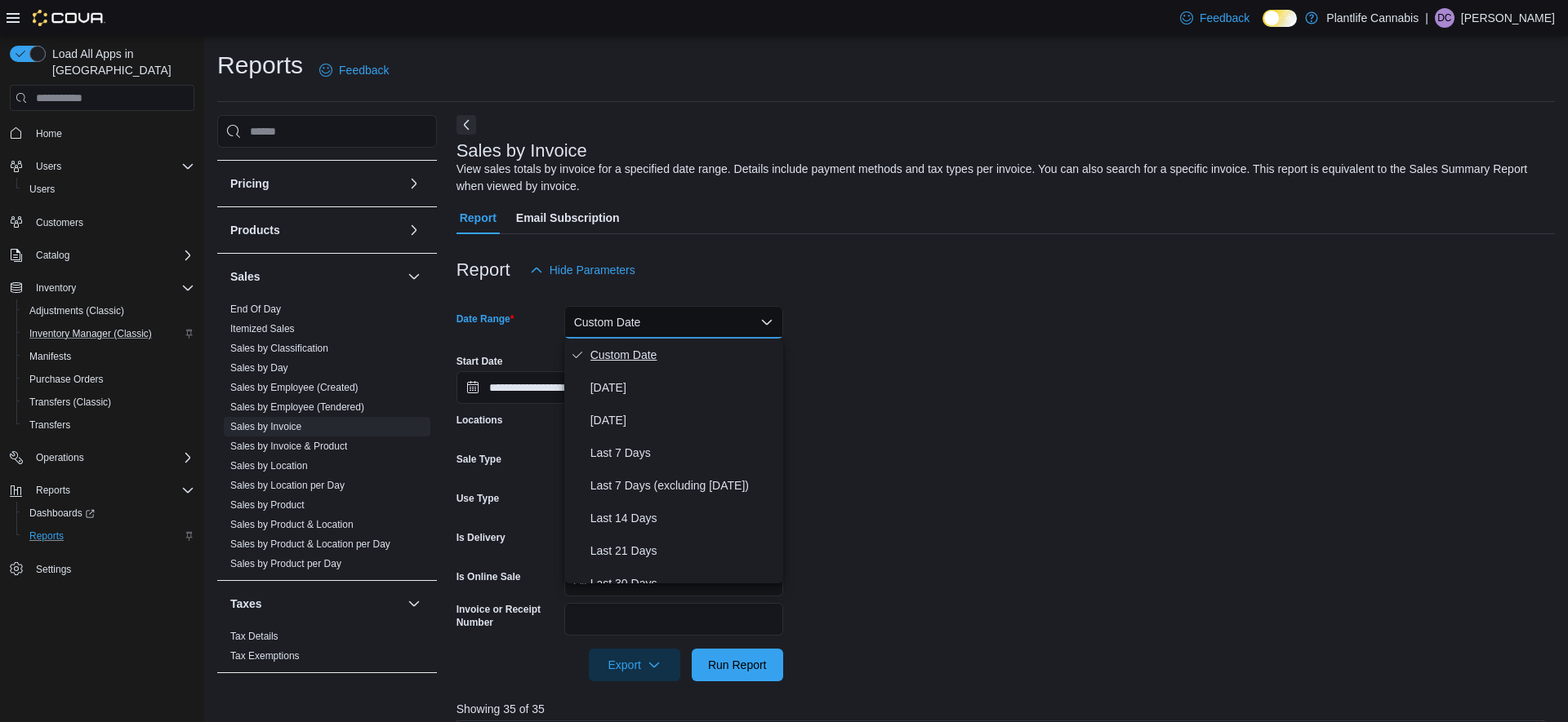
click at [644, 349] on span "Custom Date" at bounding box center [684, 355] width 186 height 20
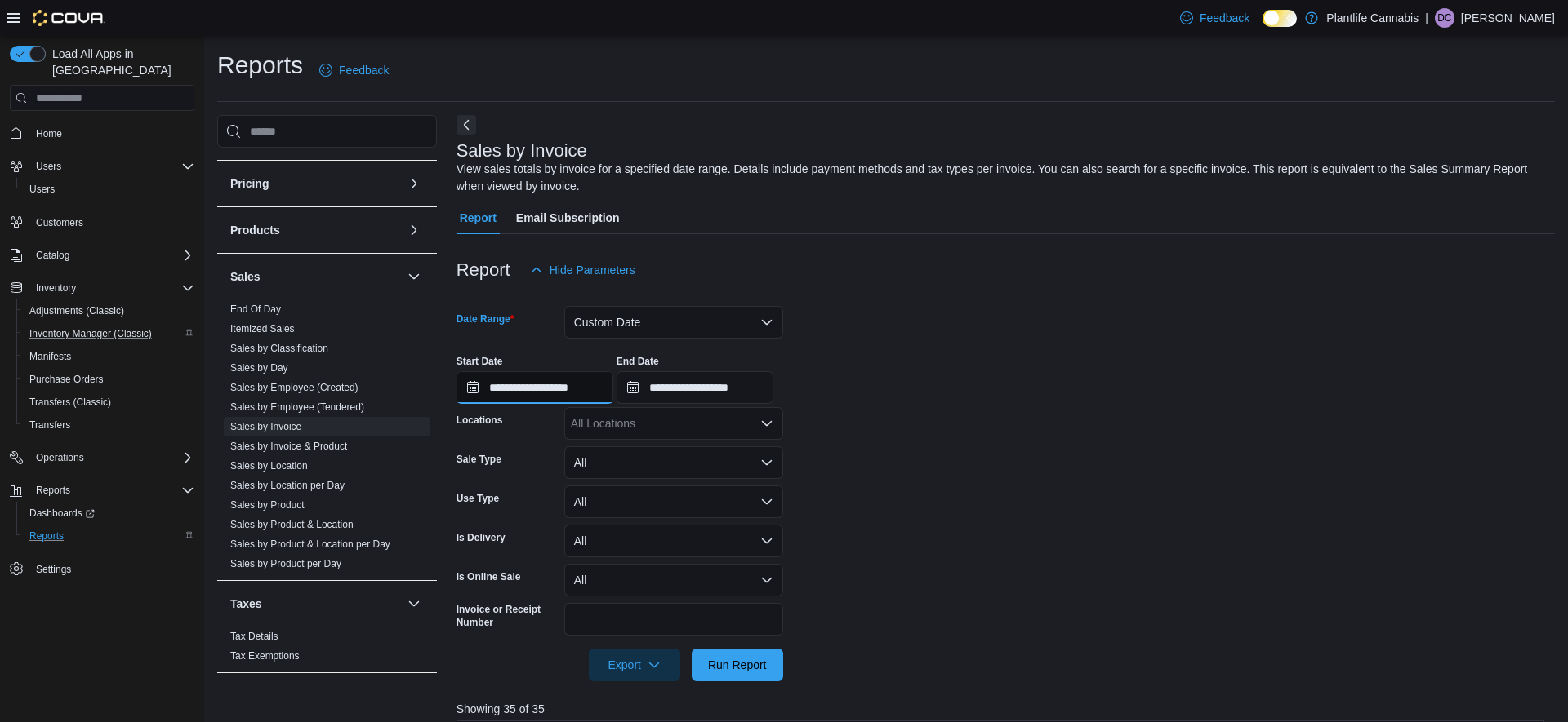
click at [611, 389] on input "**********" at bounding box center [535, 388] width 157 height 33
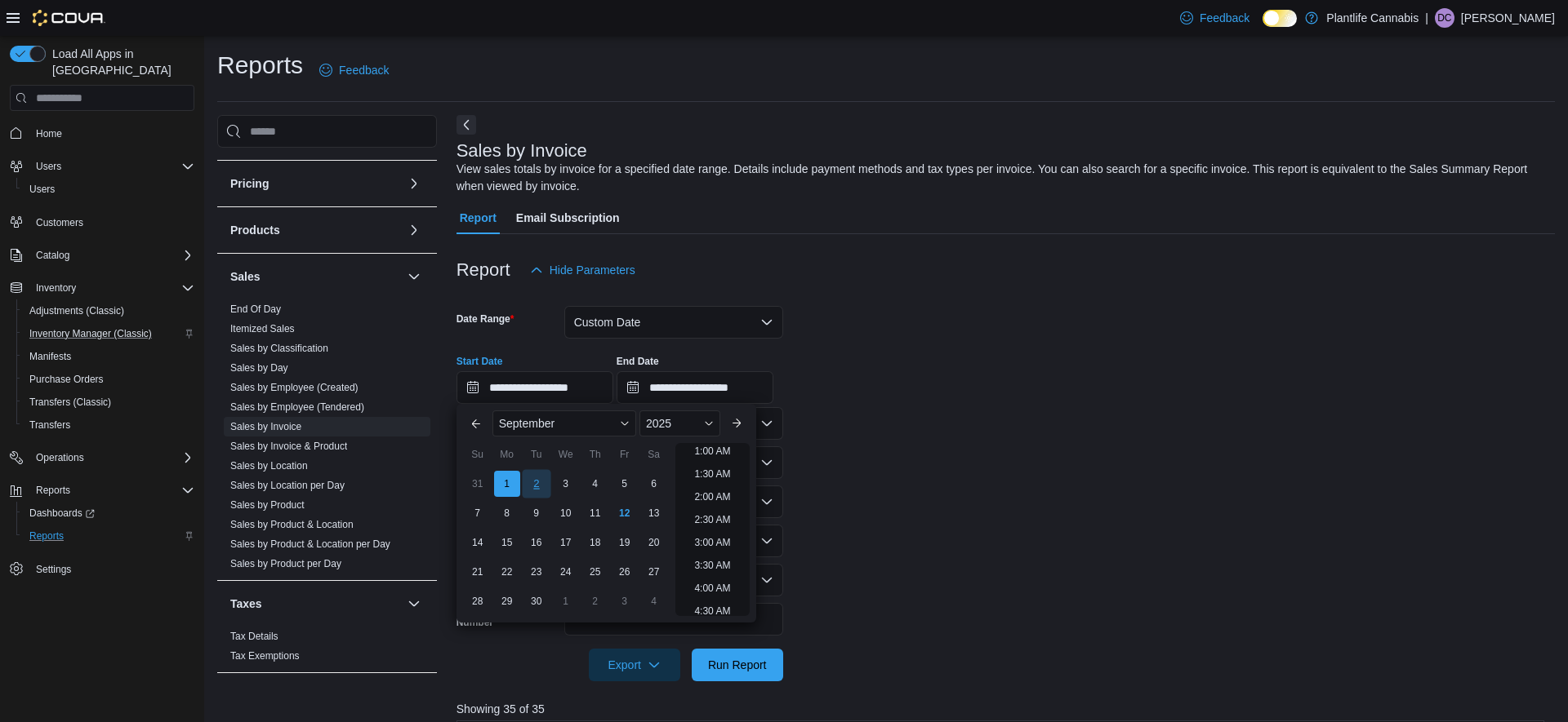
click at [538, 486] on div "2" at bounding box center [536, 484] width 29 height 29
type input "**********"
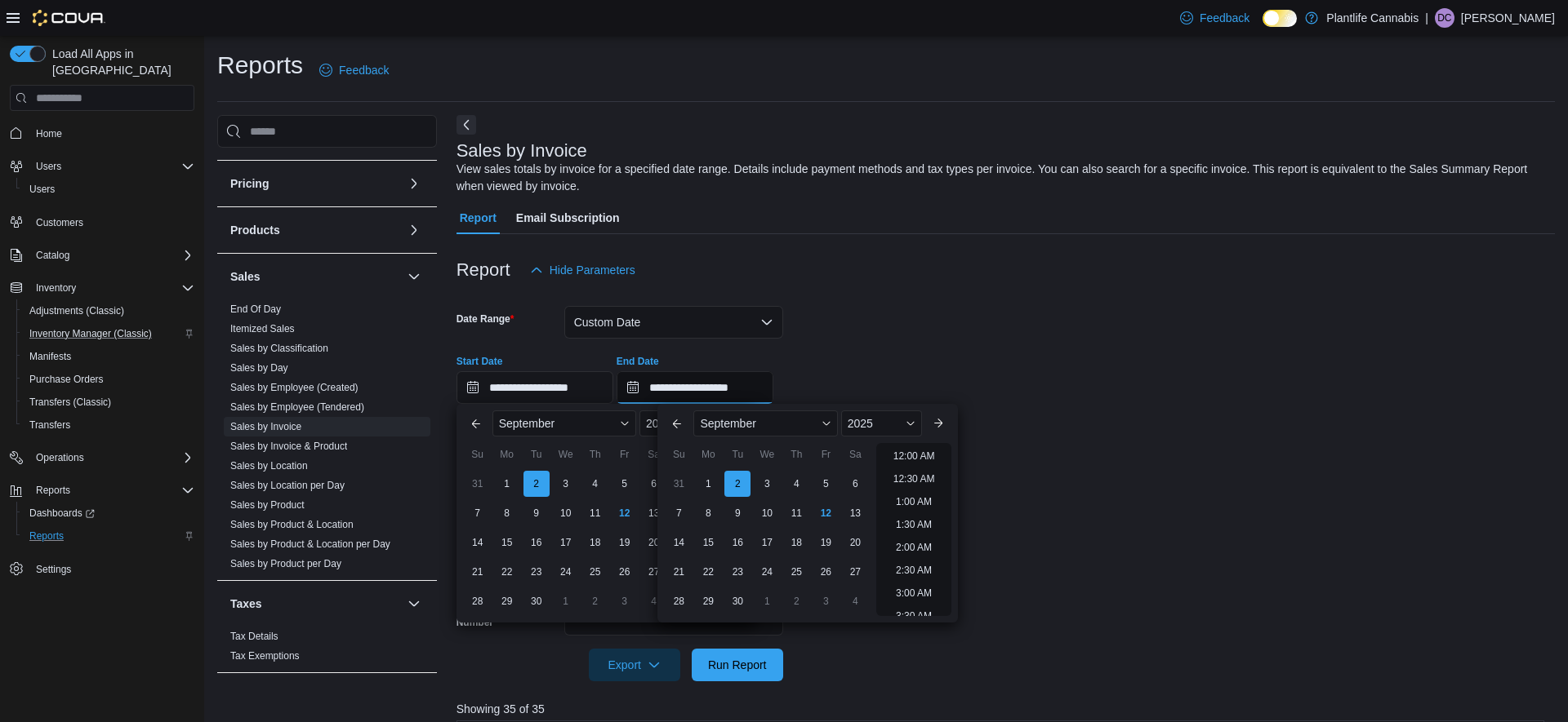
click at [763, 388] on input "**********" at bounding box center [695, 388] width 157 height 33
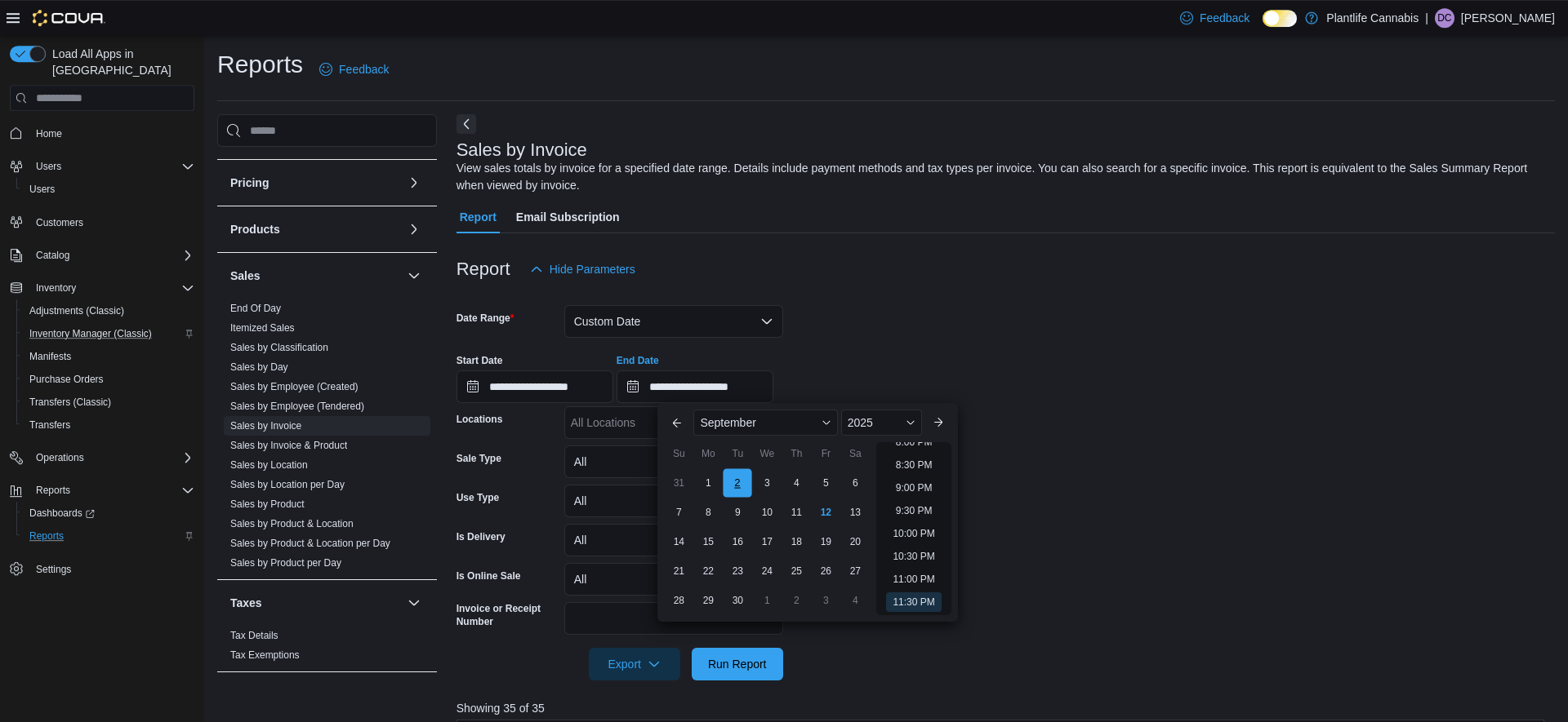
scroll to position [4, 0]
click at [739, 490] on div "2" at bounding box center [737, 480] width 29 height 29
click at [1052, 256] on div "Report Hide Parameters" at bounding box center [1006, 266] width 1099 height 33
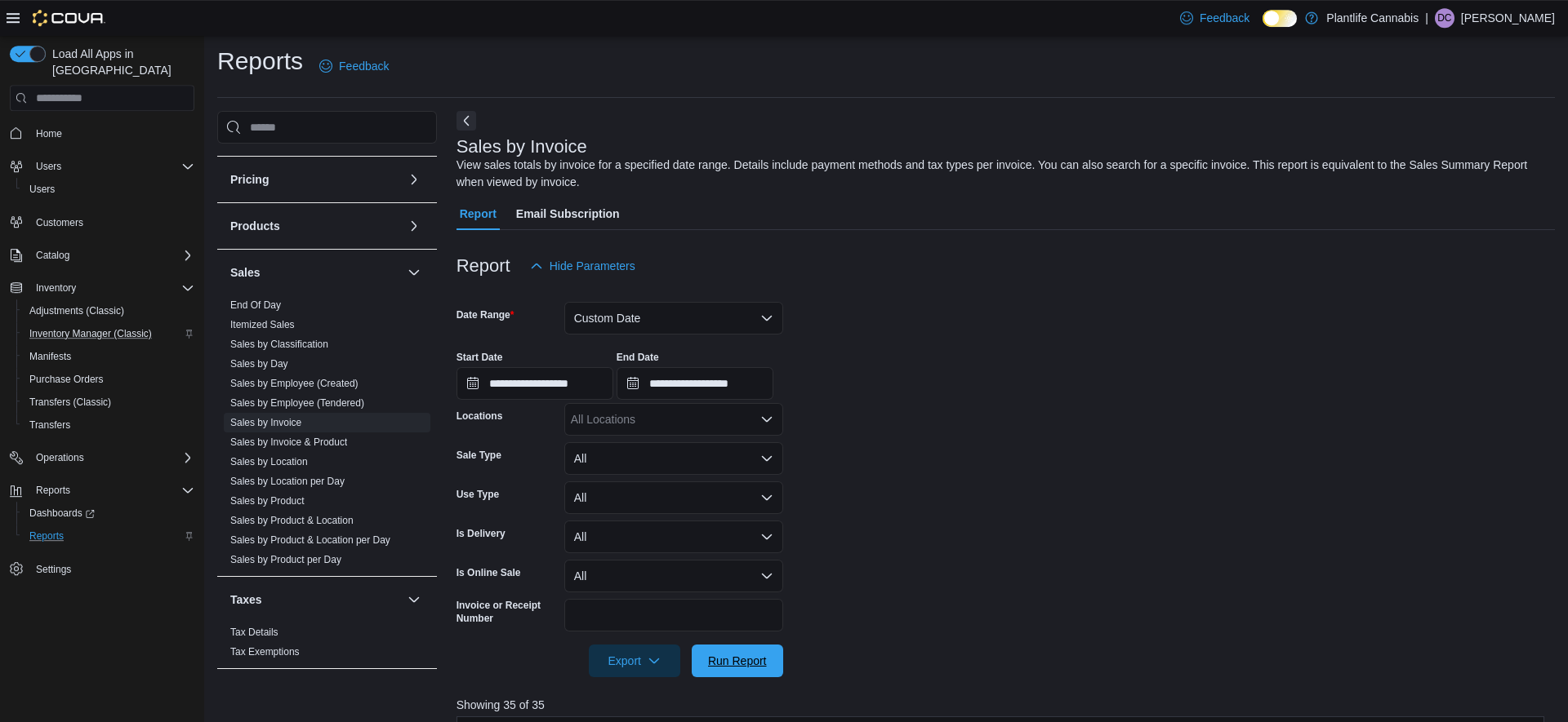
click at [743, 659] on span "Run Report" at bounding box center [737, 661] width 59 height 17
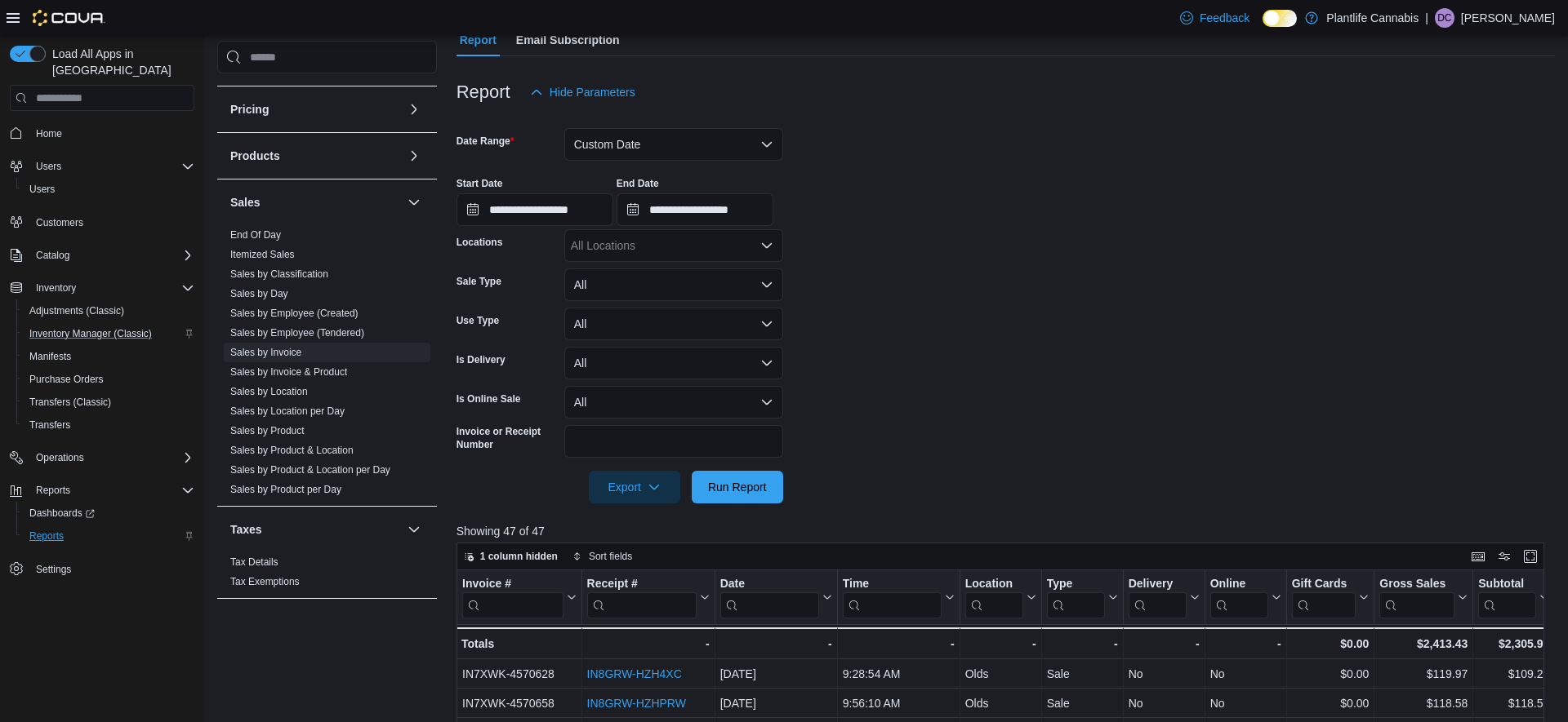
scroll to position [179, 0]
click at [673, 146] on button "Custom Date" at bounding box center [673, 143] width 219 height 33
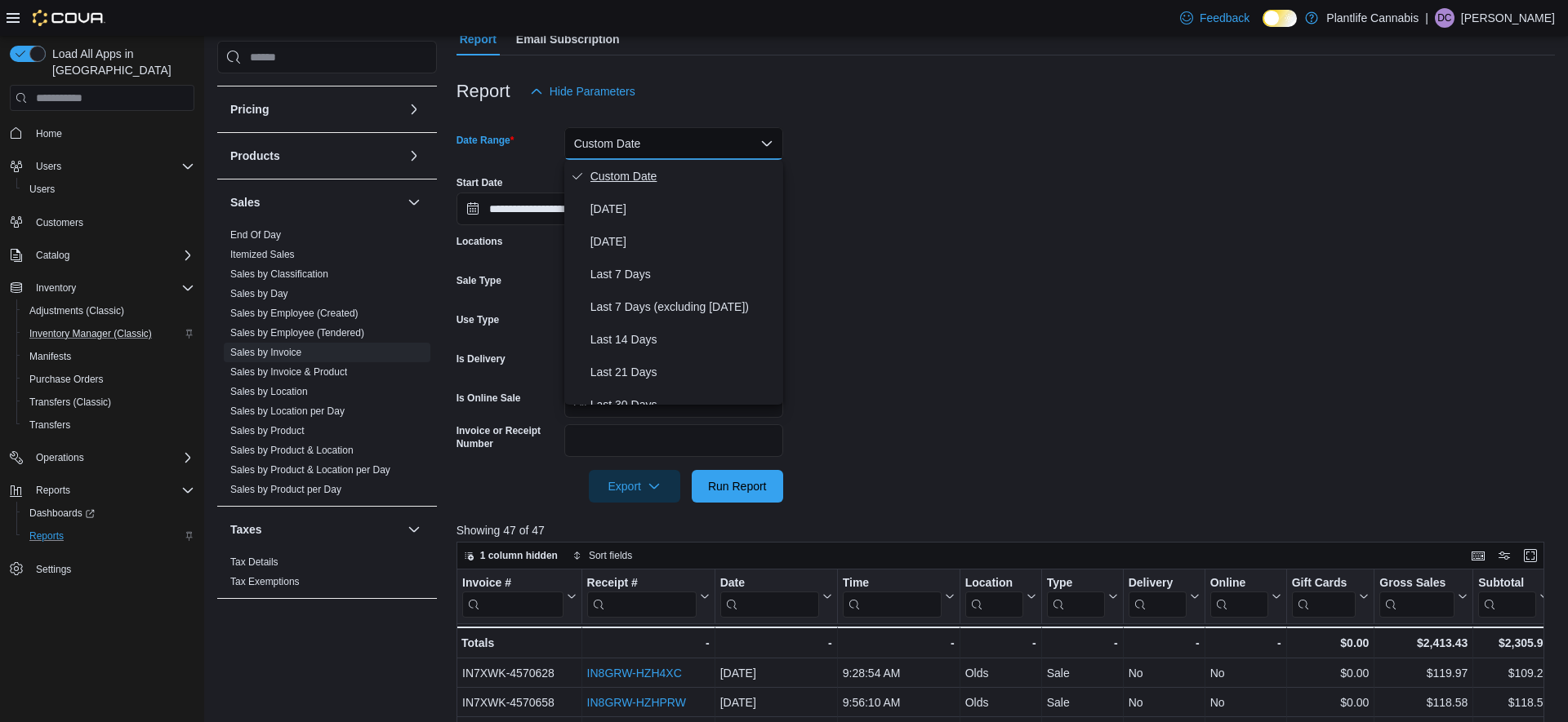
click at [620, 179] on span "Custom Date" at bounding box center [684, 176] width 186 height 20
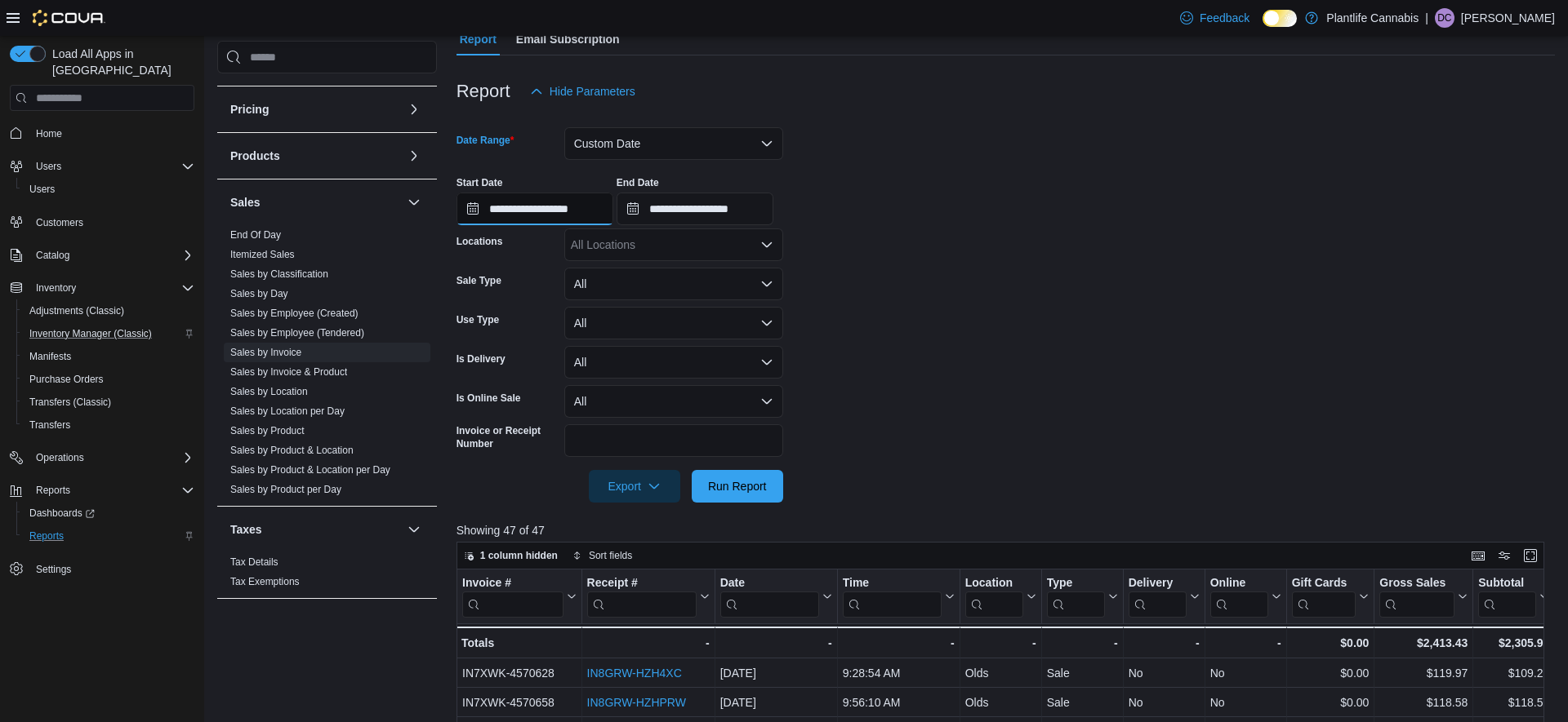
drag, startPoint x: 604, startPoint y: 210, endPoint x: 627, endPoint y: 221, distance: 25.5
click at [605, 210] on input "**********" at bounding box center [535, 209] width 157 height 33
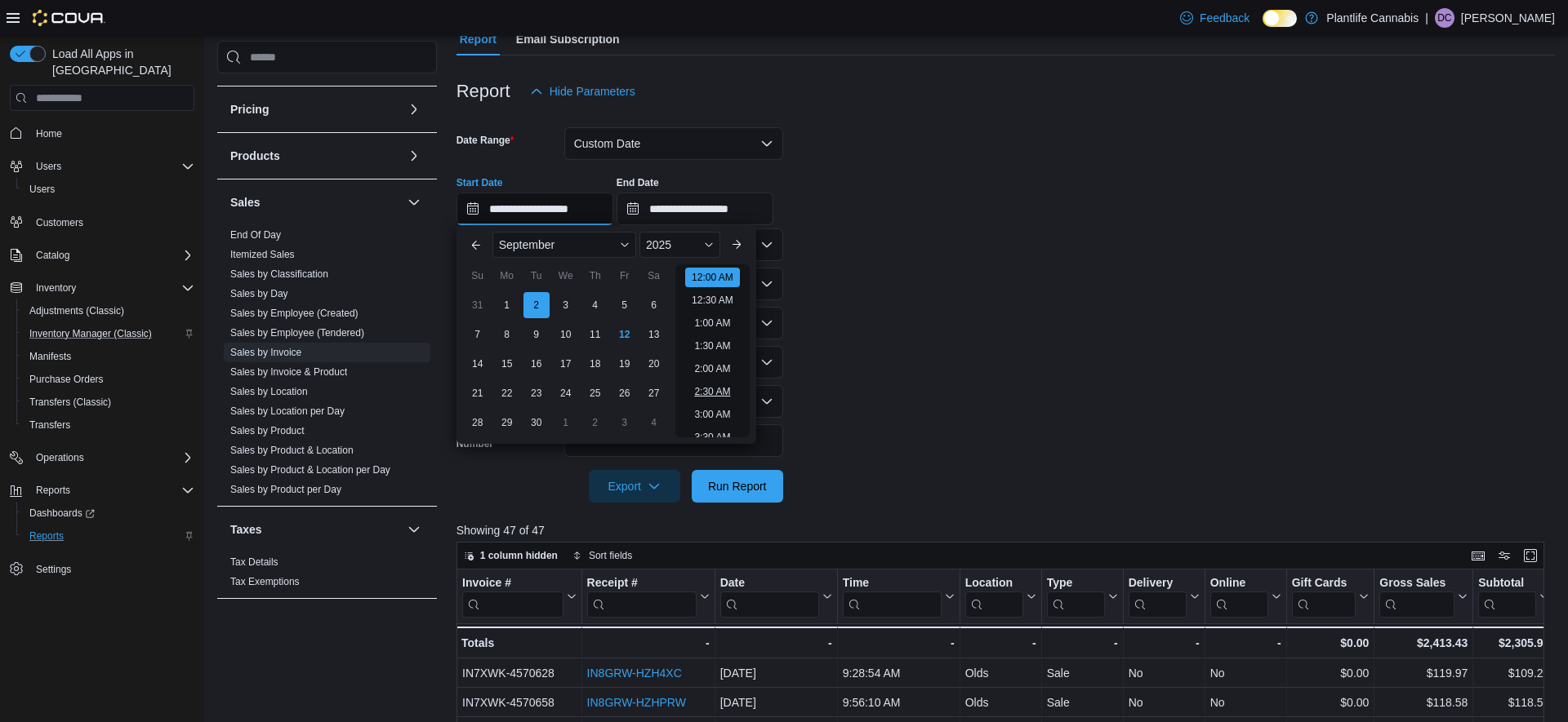
scroll to position [50, 0]
click at [478, 247] on button "Previous Month" at bounding box center [476, 245] width 26 height 26
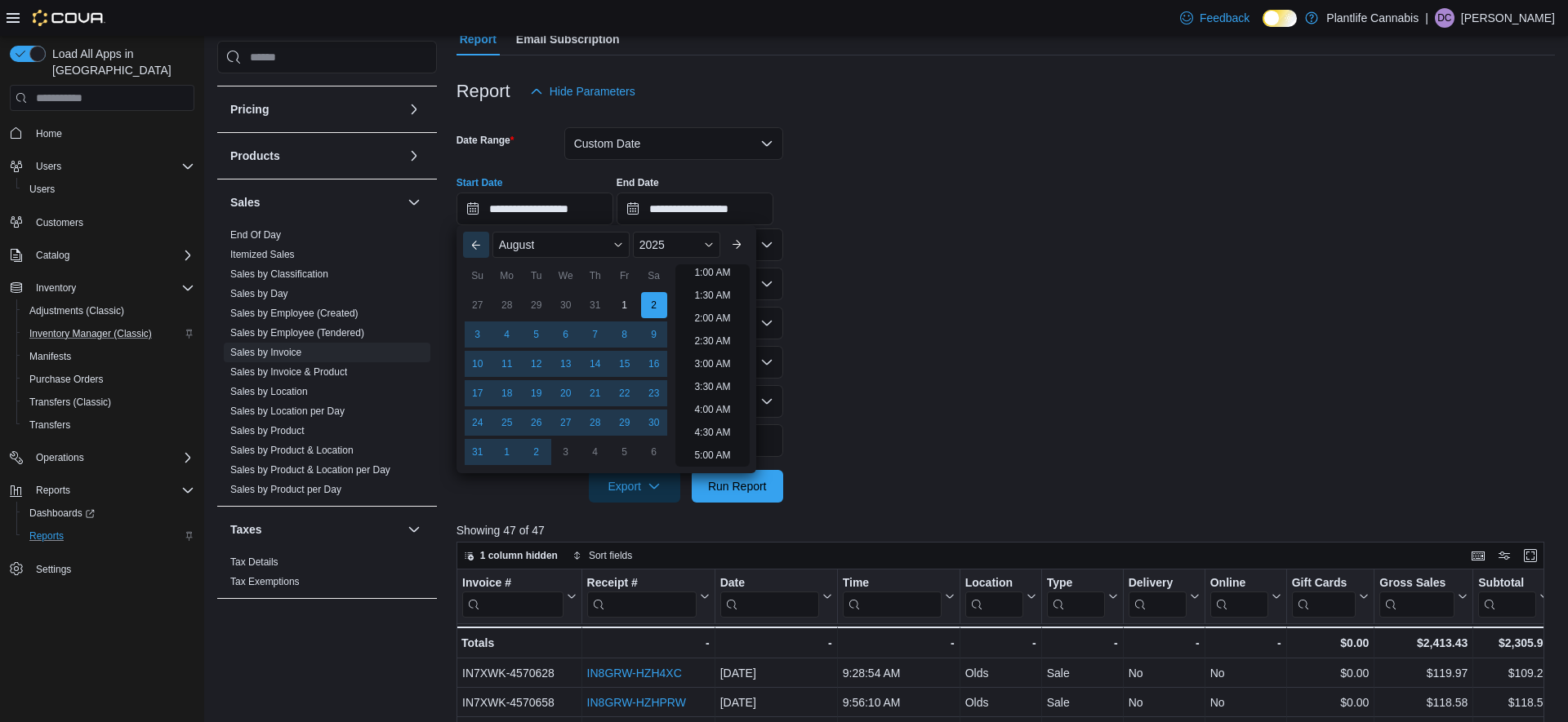
scroll to position [4, 0]
click at [626, 421] on div "29" at bounding box center [625, 423] width 29 height 29
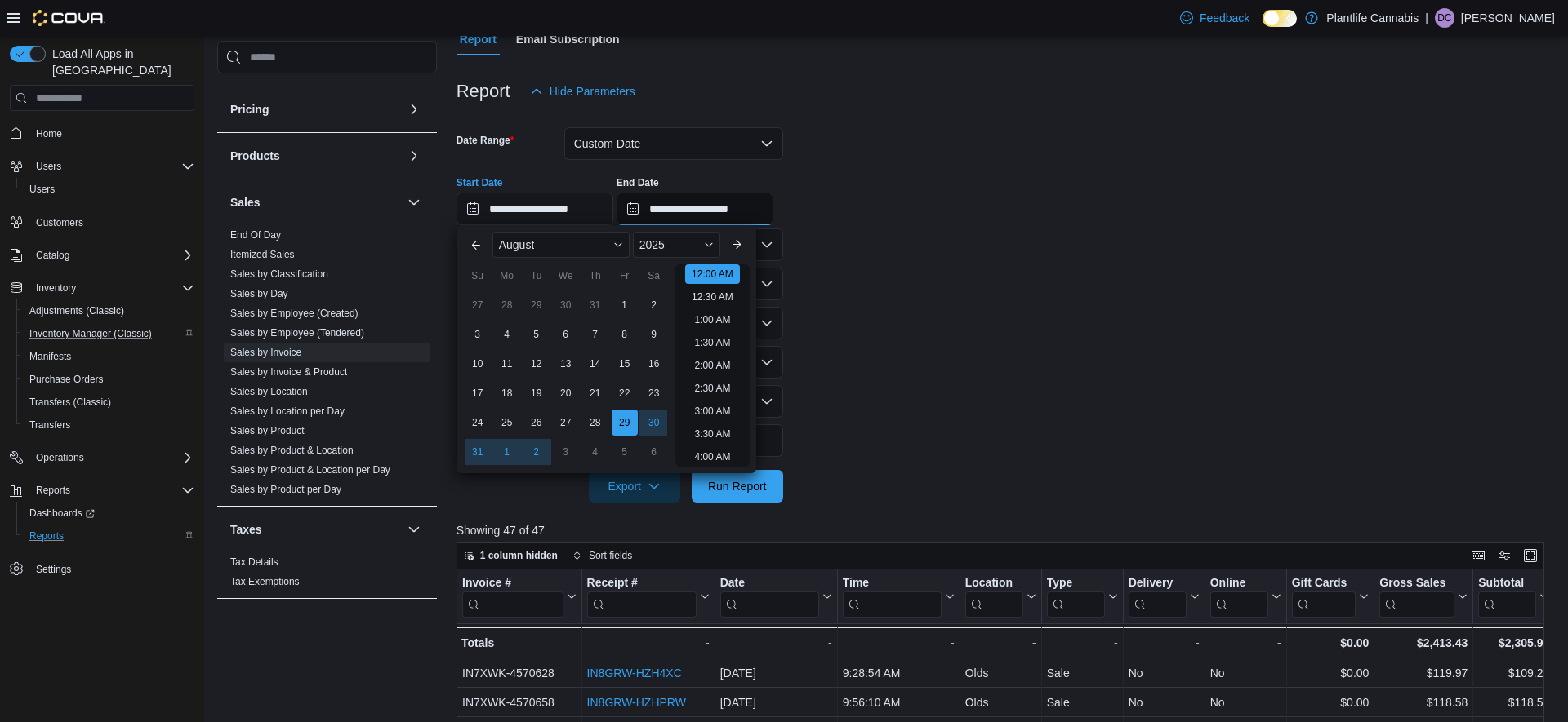
click at [732, 211] on input "**********" at bounding box center [695, 209] width 157 height 33
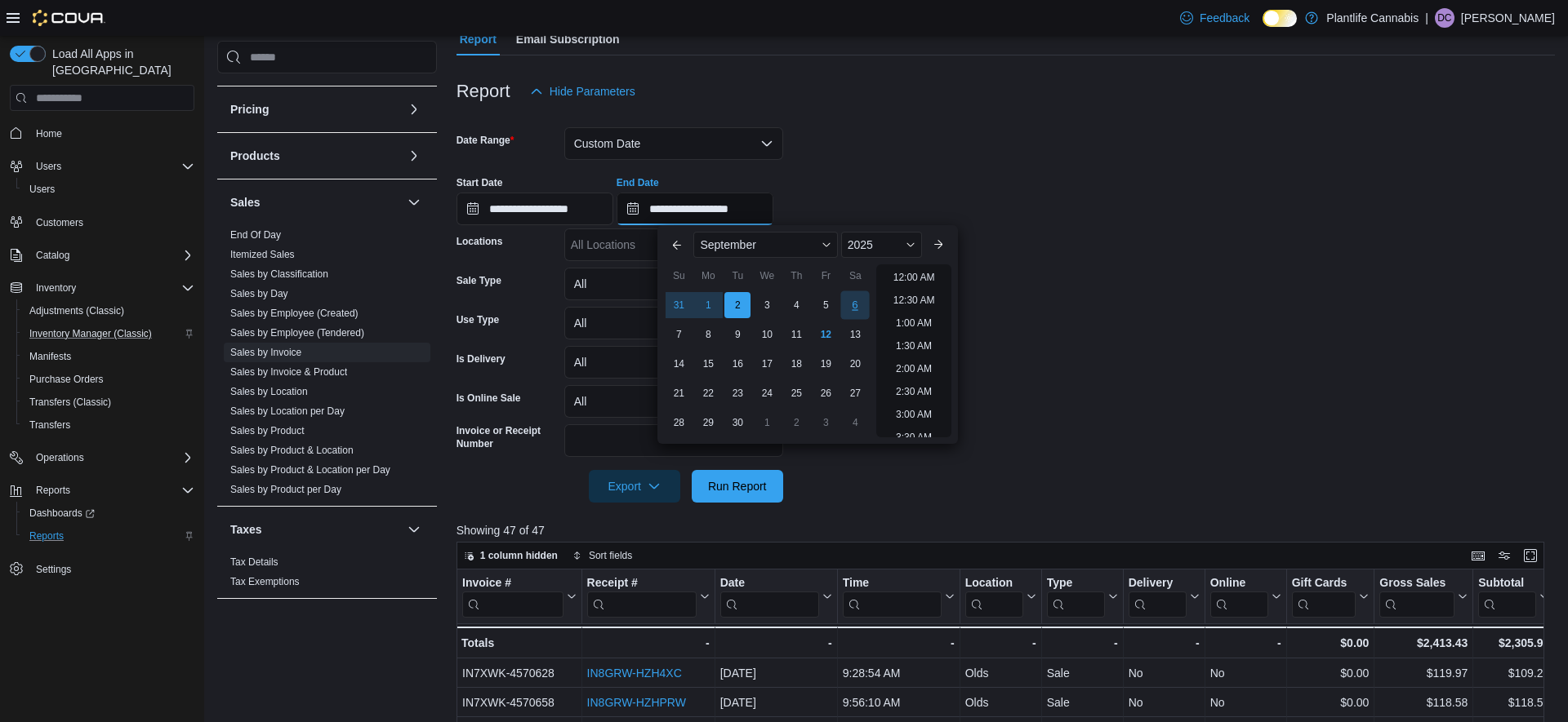
scroll to position [927, 0]
click at [674, 241] on button "Previous Month" at bounding box center [677, 245] width 26 height 26
type input "**********"
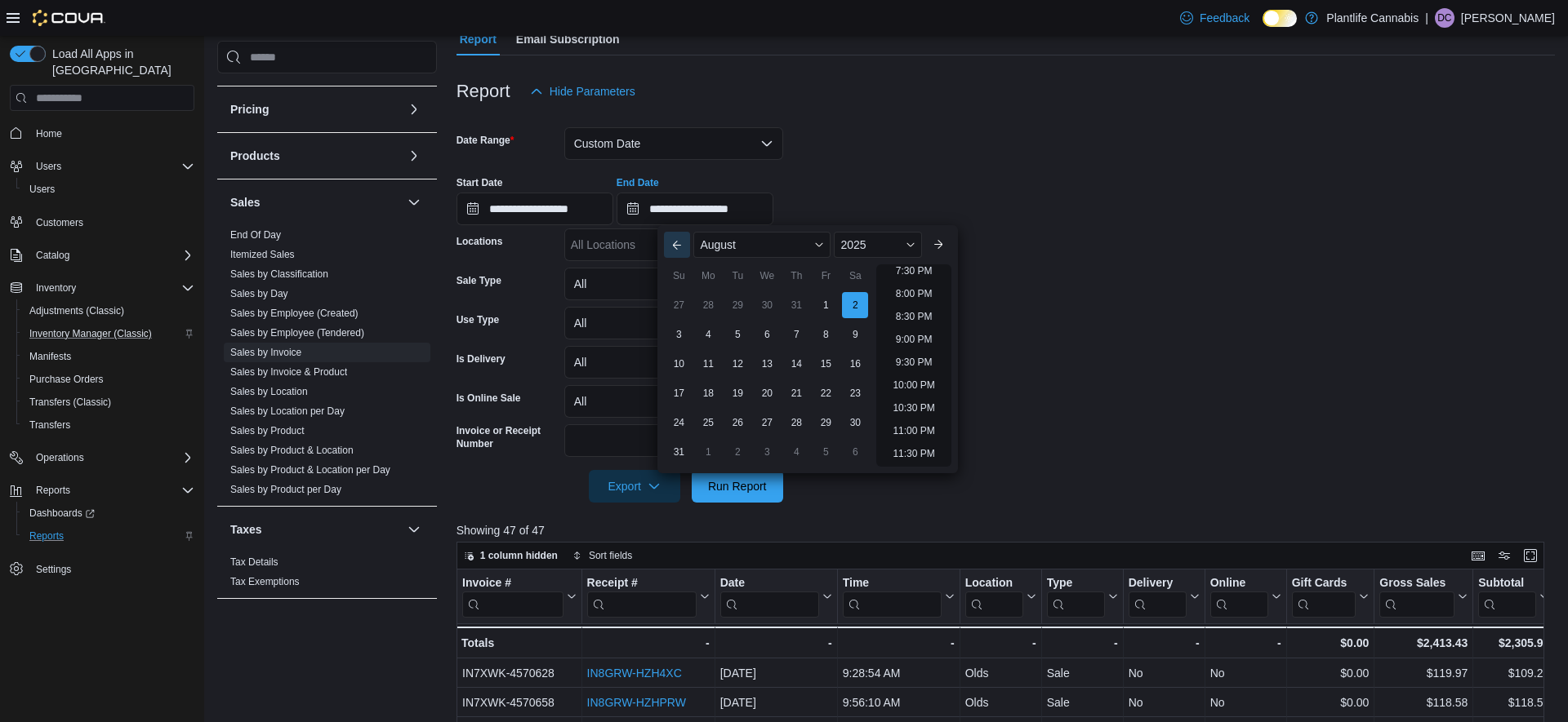
scroll to position [898, 0]
click at [739, 305] on div "29" at bounding box center [737, 306] width 29 height 29
type input "**********"
click at [1108, 241] on form "**********" at bounding box center [1006, 306] width 1099 height 395
click at [728, 211] on input "**********" at bounding box center [695, 209] width 157 height 33
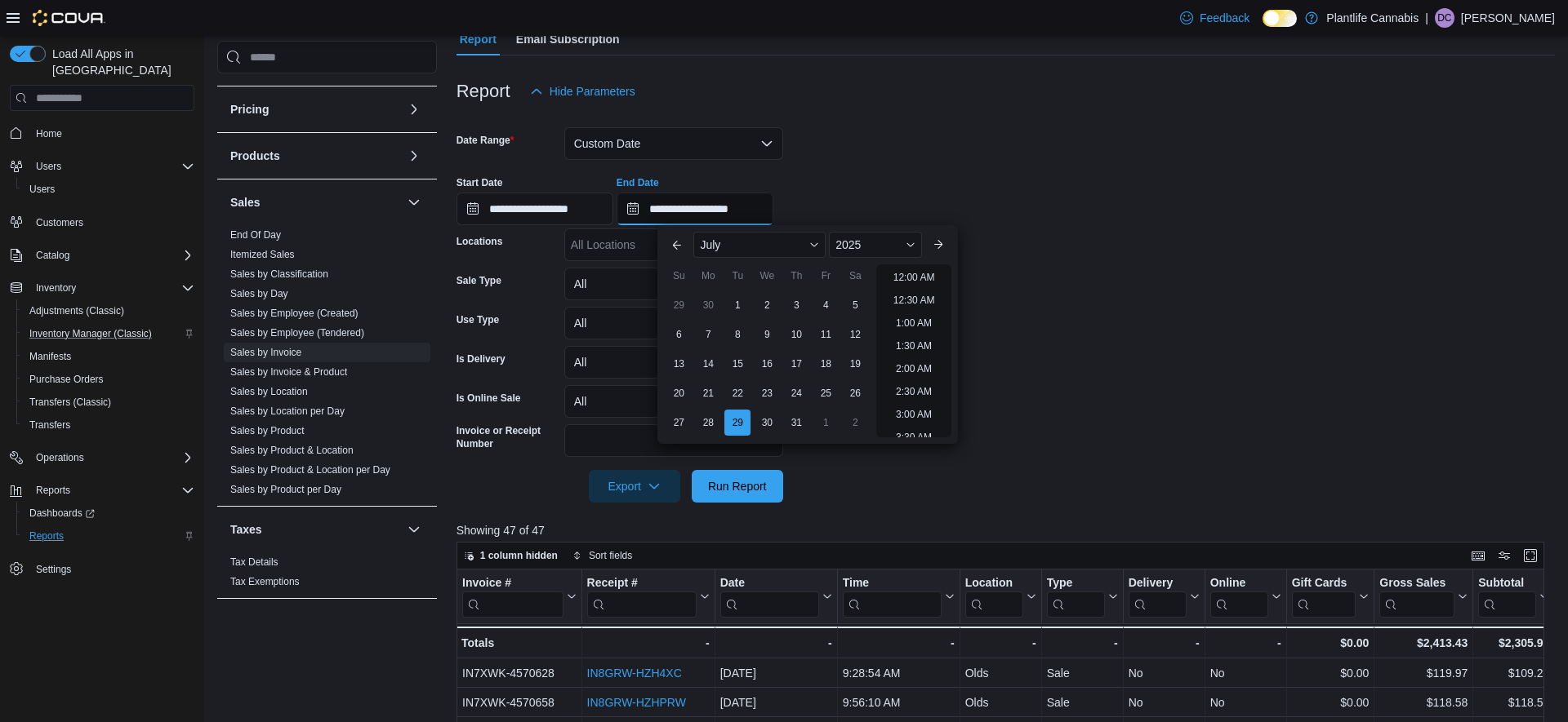
scroll to position [927, 0]
click at [952, 246] on button "Next month" at bounding box center [939, 245] width 26 height 26
type input "**********"
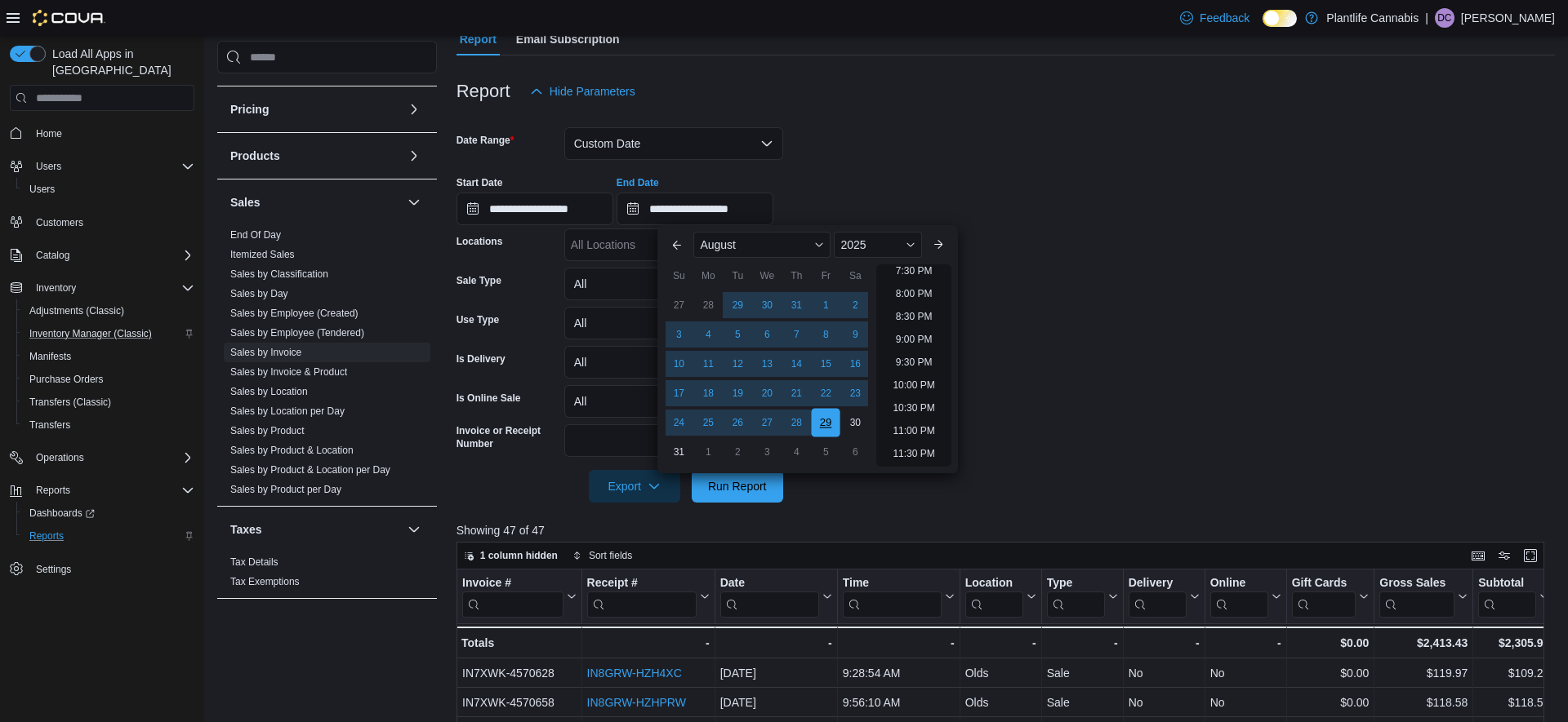
click at [828, 424] on div "29" at bounding box center [826, 423] width 29 height 29
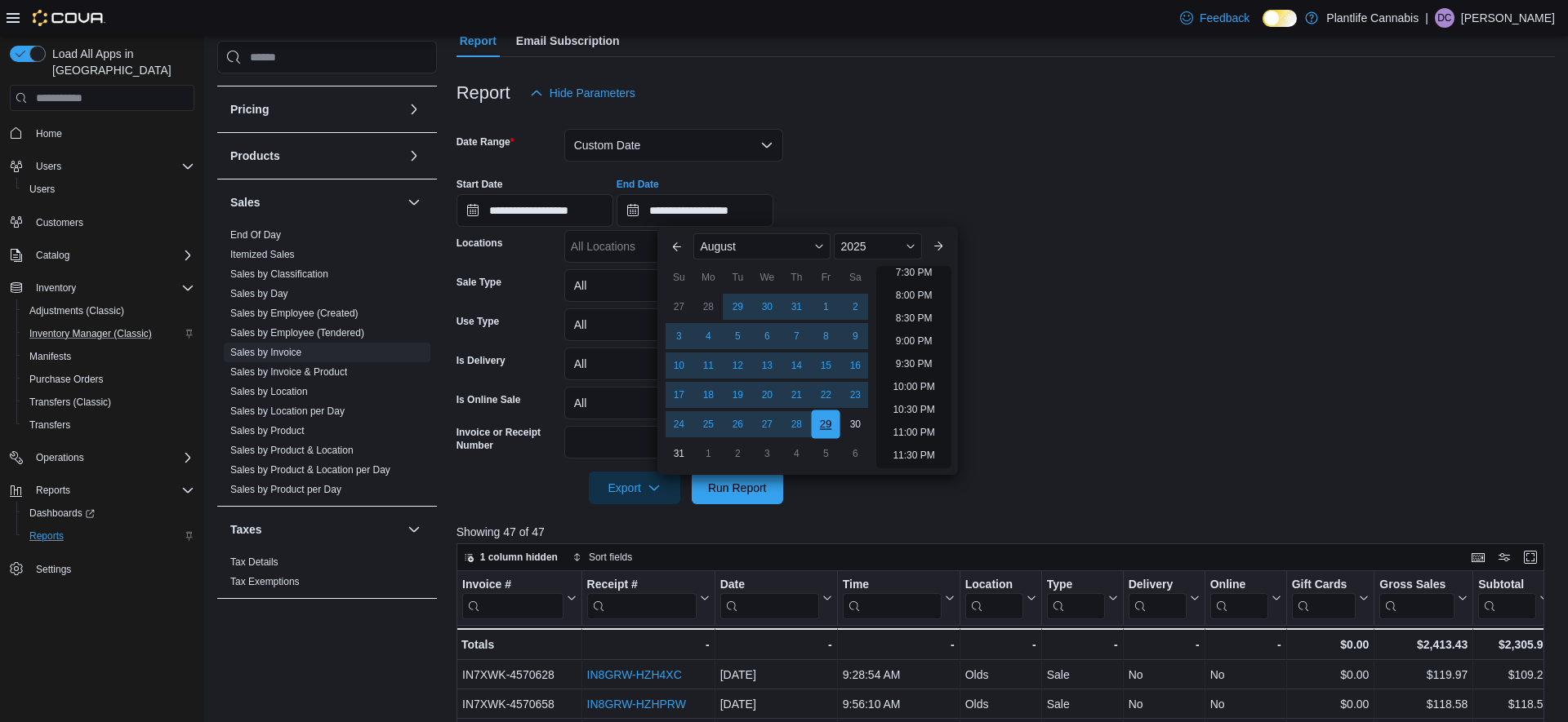
click at [824, 426] on div "29" at bounding box center [826, 425] width 29 height 29
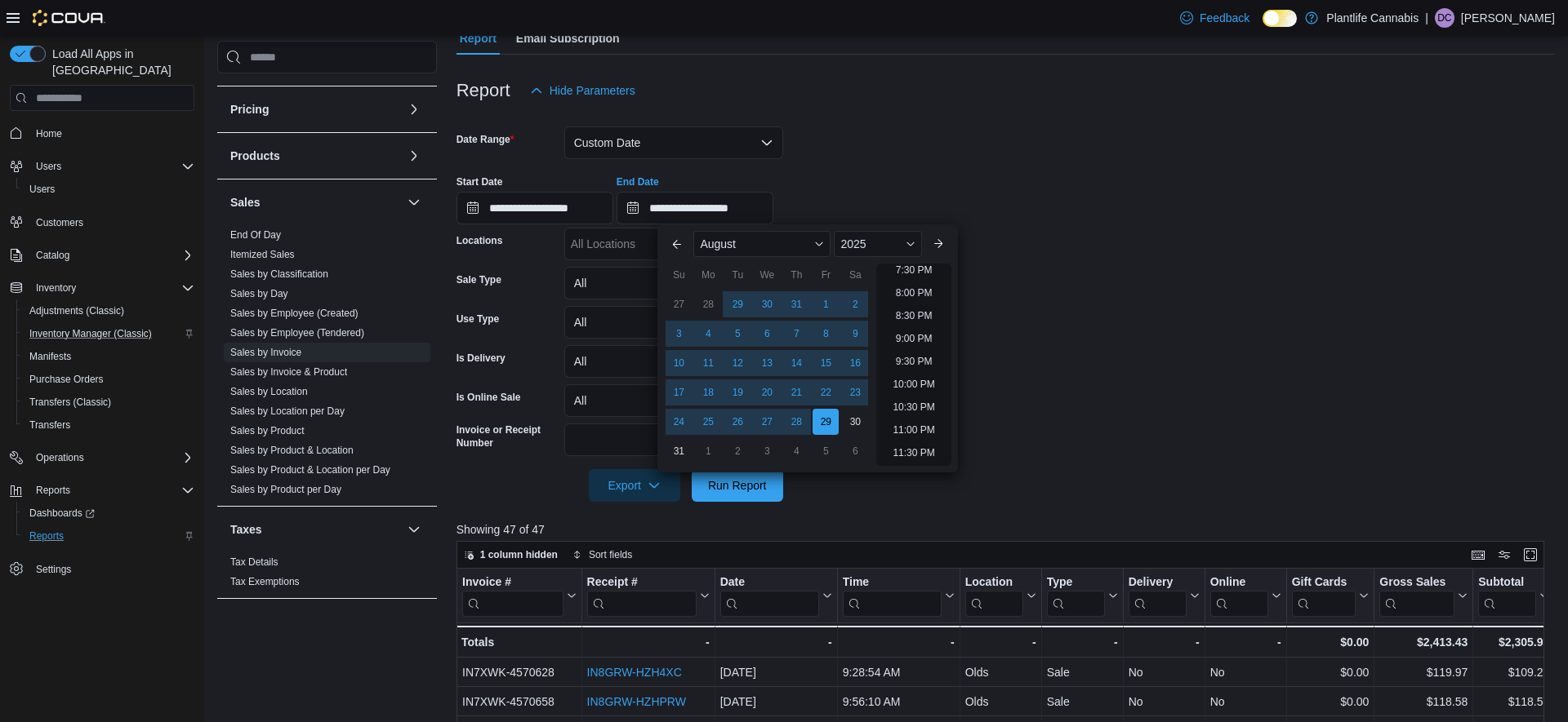
drag, startPoint x: 1093, startPoint y: 182, endPoint x: 1072, endPoint y: 191, distance: 22.8
click at [1093, 182] on div "**********" at bounding box center [1006, 193] width 1099 height 62
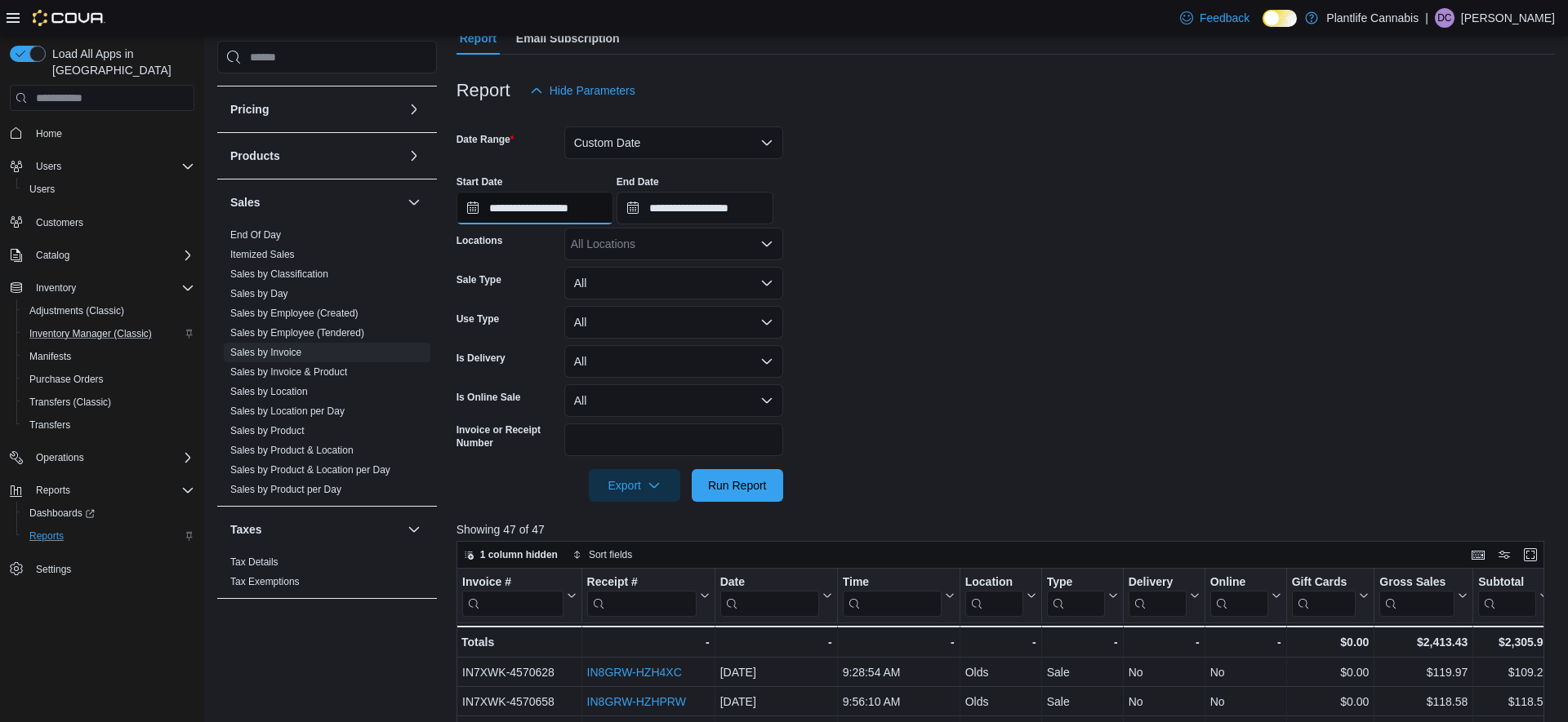
click at [578, 208] on input "**********" at bounding box center [535, 208] width 157 height 33
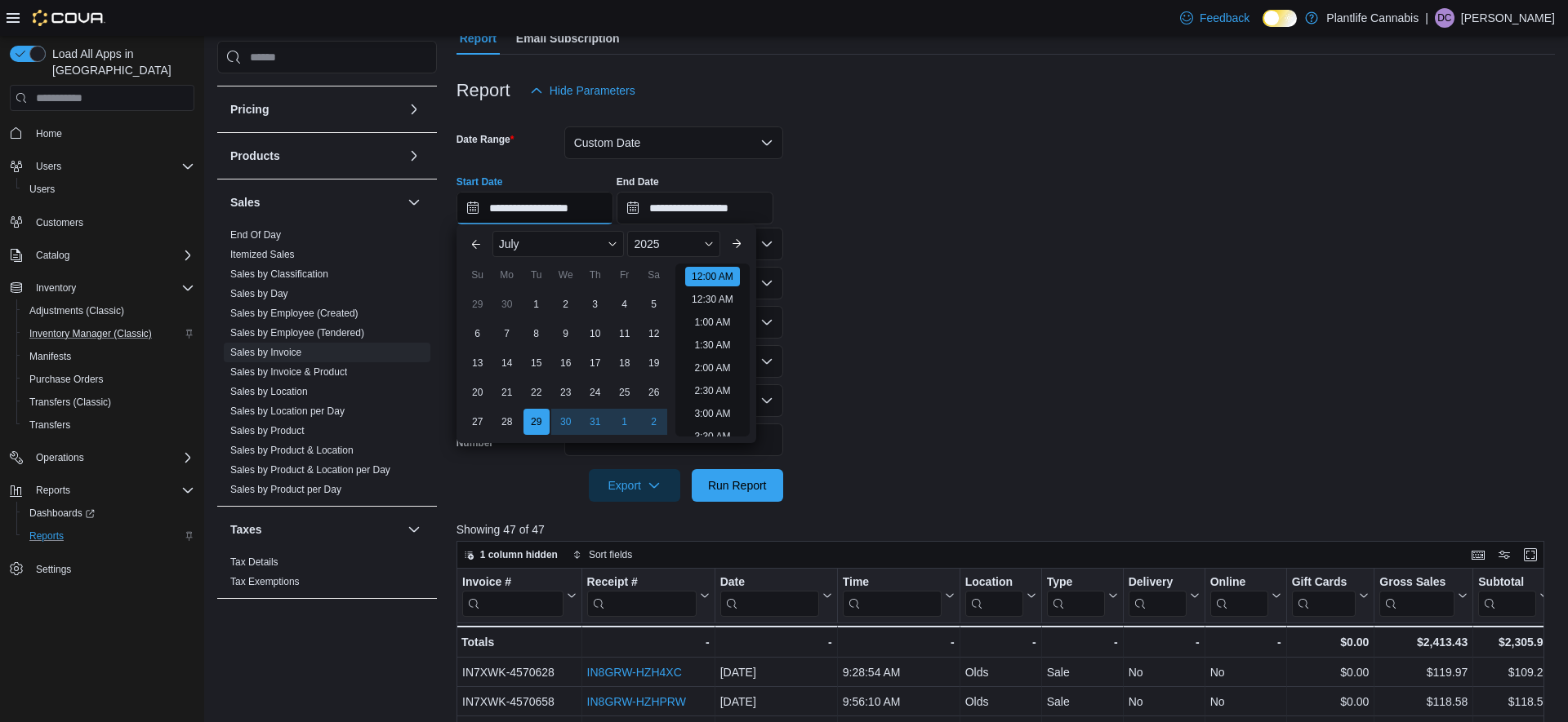
scroll to position [50, 0]
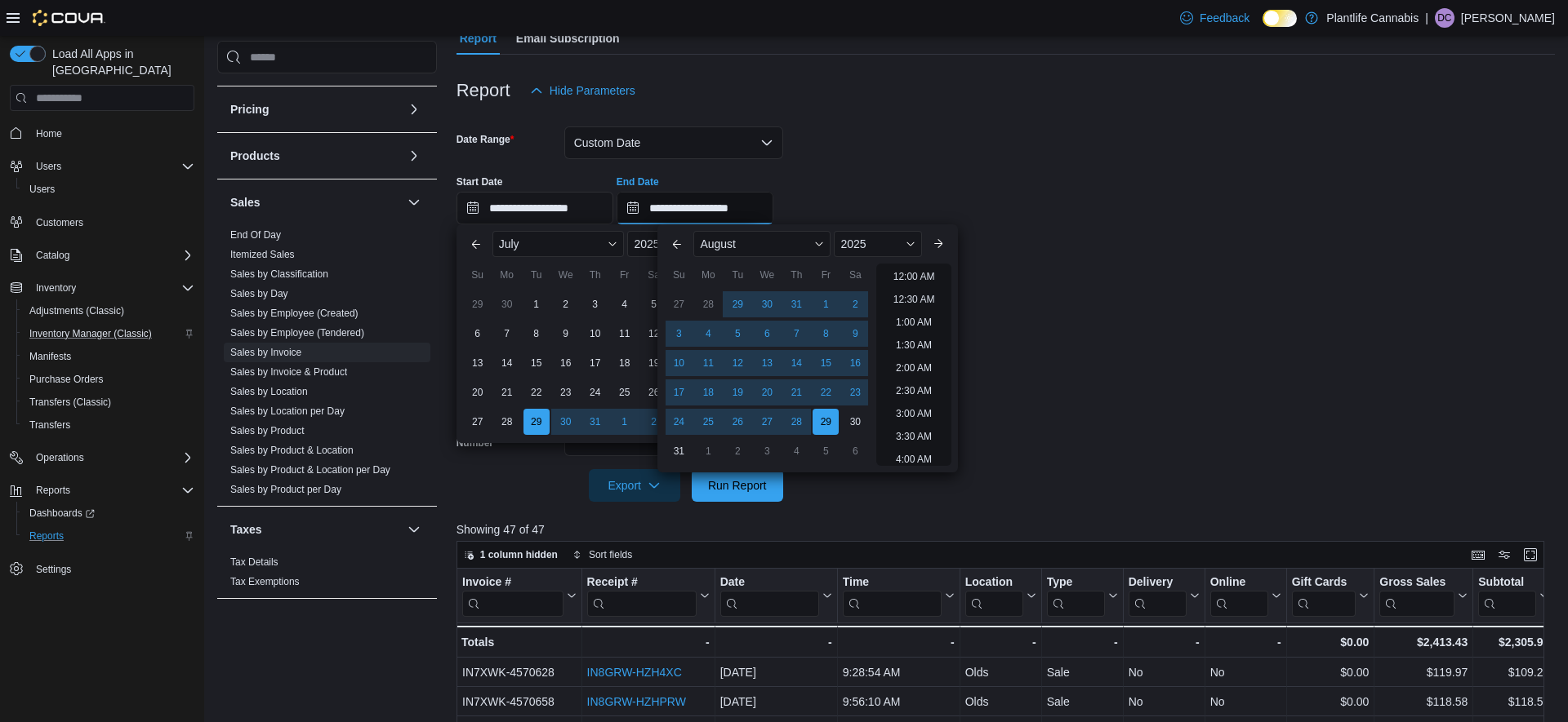
click at [774, 211] on input "**********" at bounding box center [695, 208] width 157 height 33
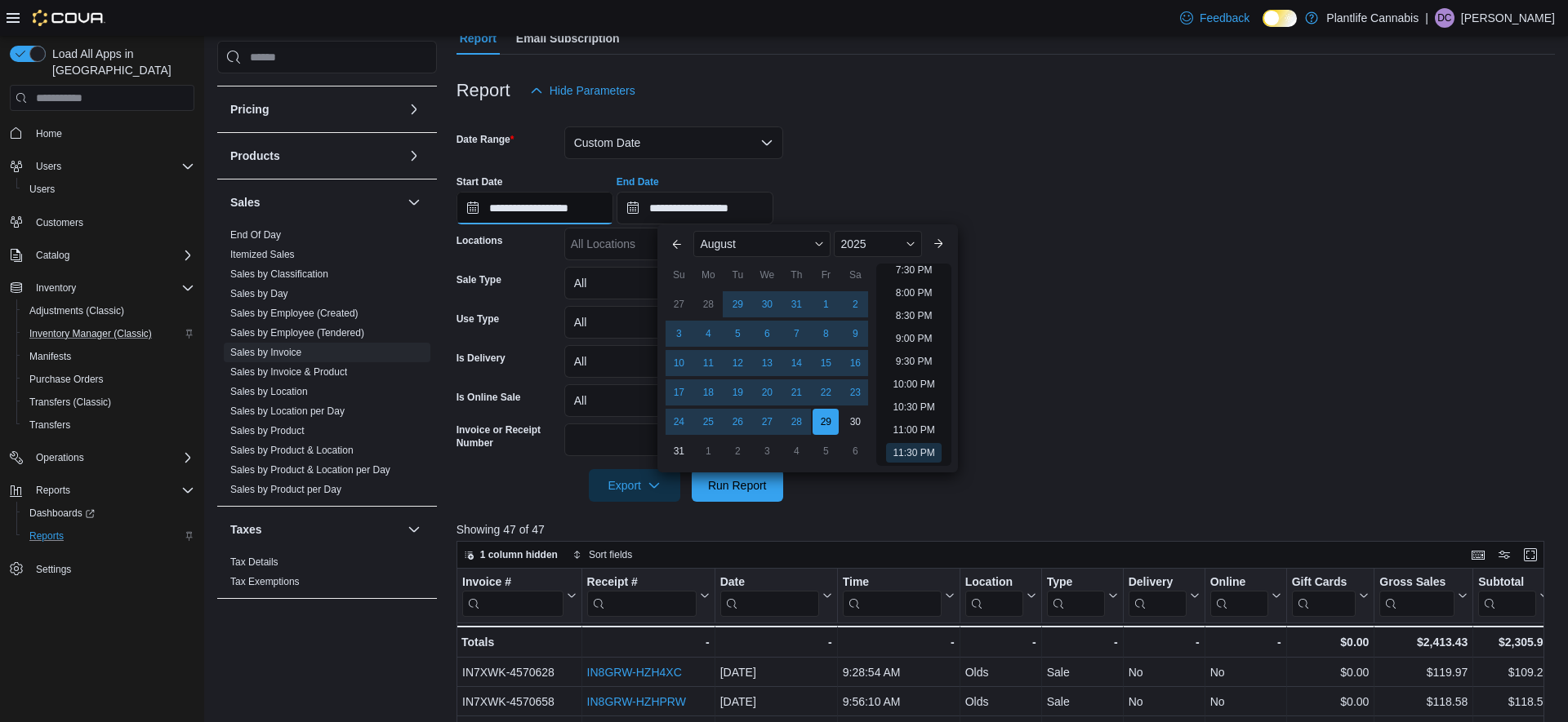
click at [536, 211] on input "**********" at bounding box center [535, 208] width 157 height 33
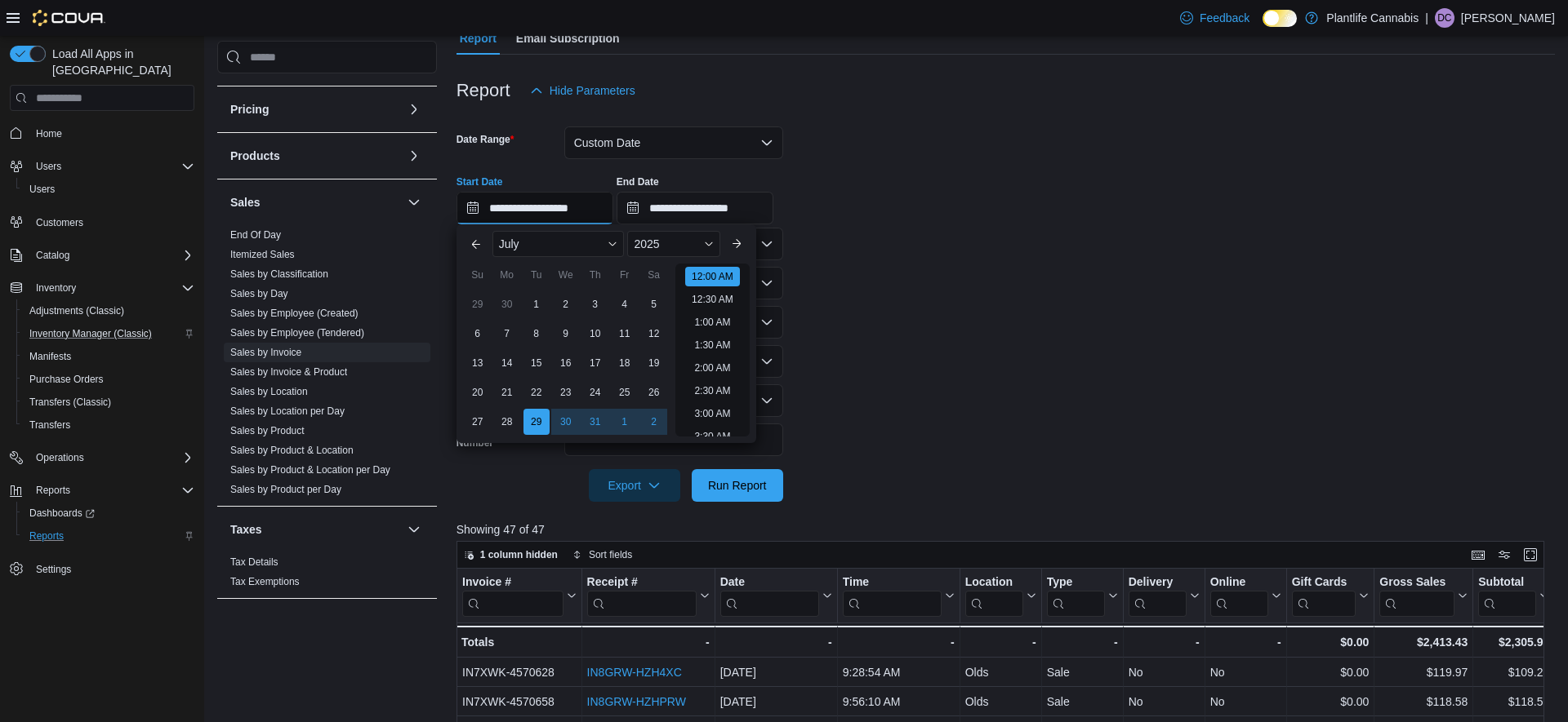
scroll to position [50, 0]
click at [736, 243] on button "Next month" at bounding box center [736, 244] width 26 height 26
type input "**********"
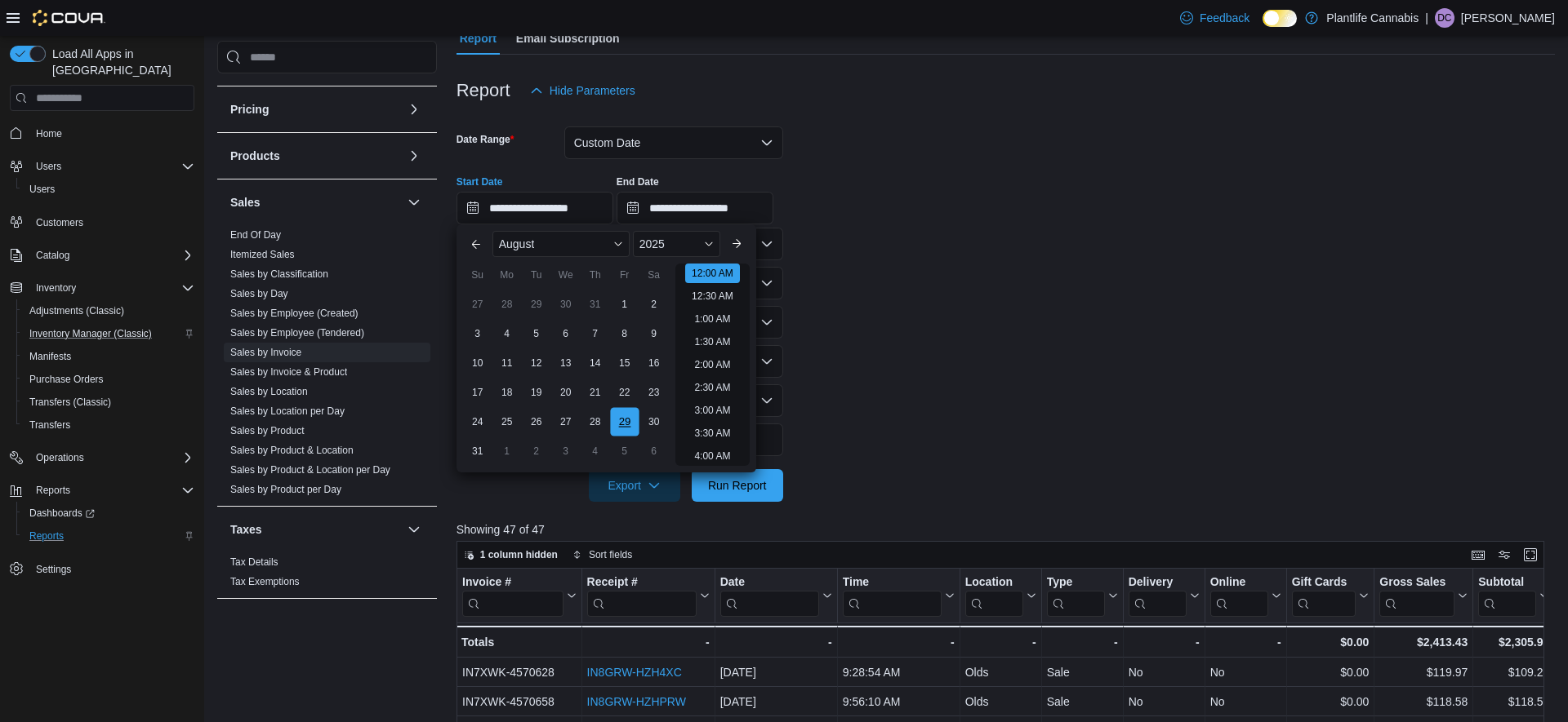
click at [621, 421] on div "29" at bounding box center [625, 422] width 29 height 29
click at [965, 253] on form "**********" at bounding box center [1006, 305] width 1099 height 395
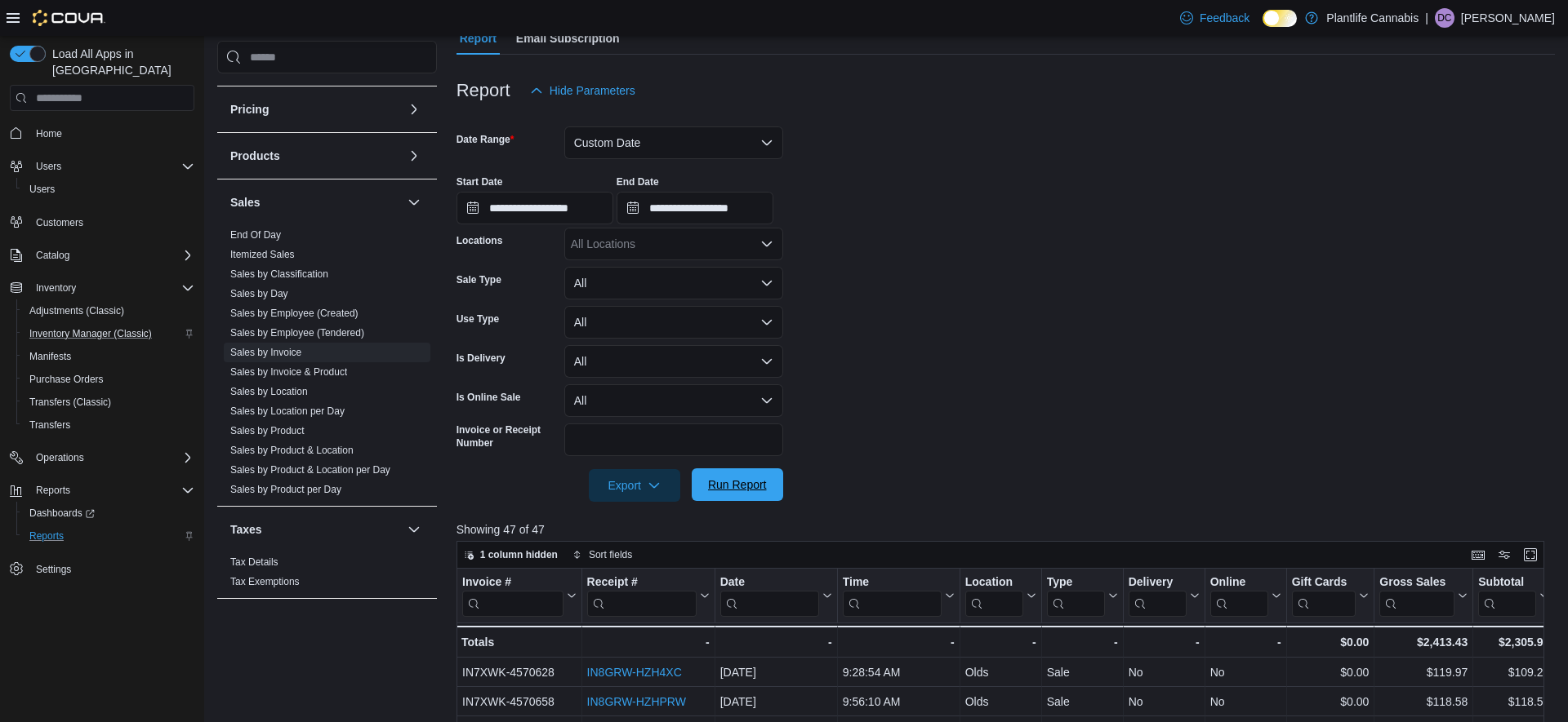
click at [747, 483] on span "Run Report" at bounding box center [737, 485] width 59 height 17
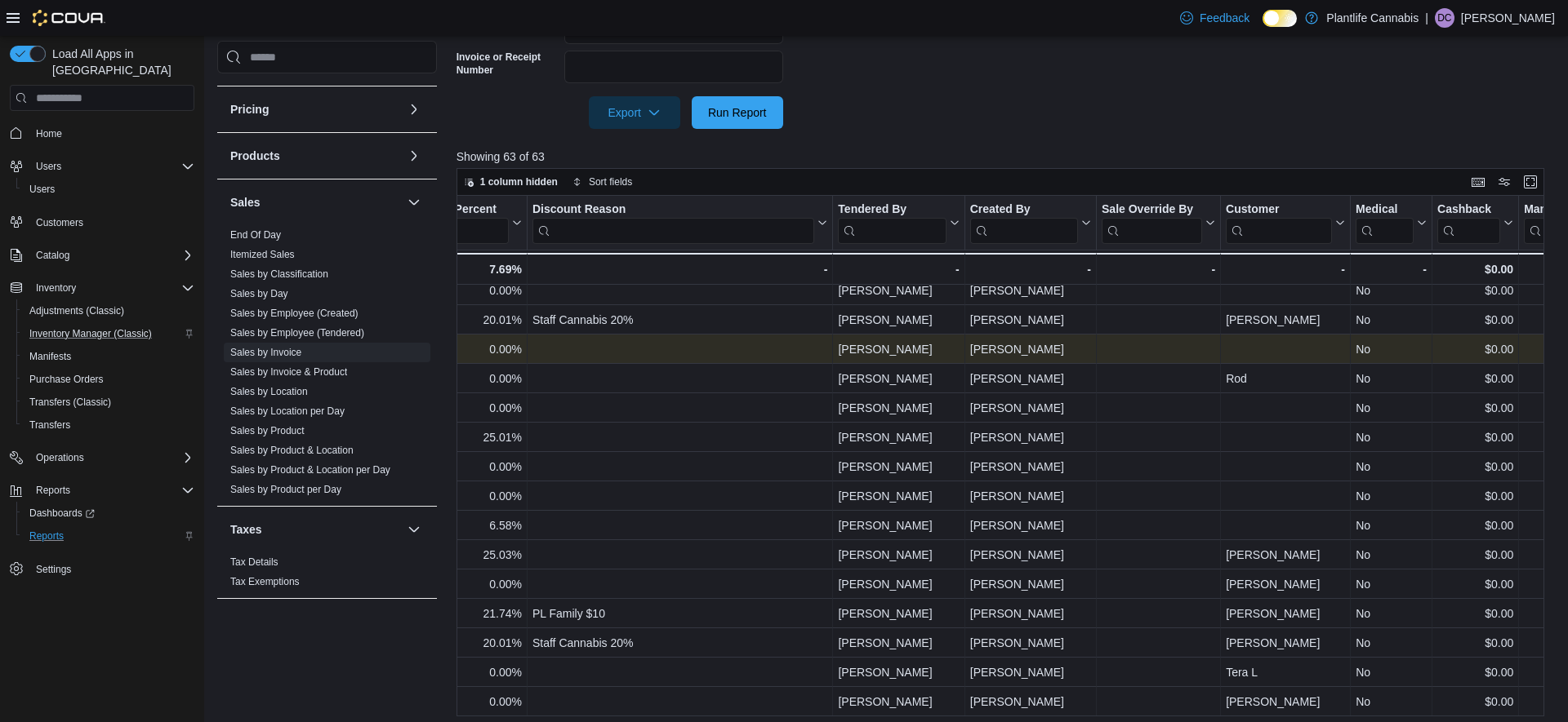
scroll to position [590, 0]
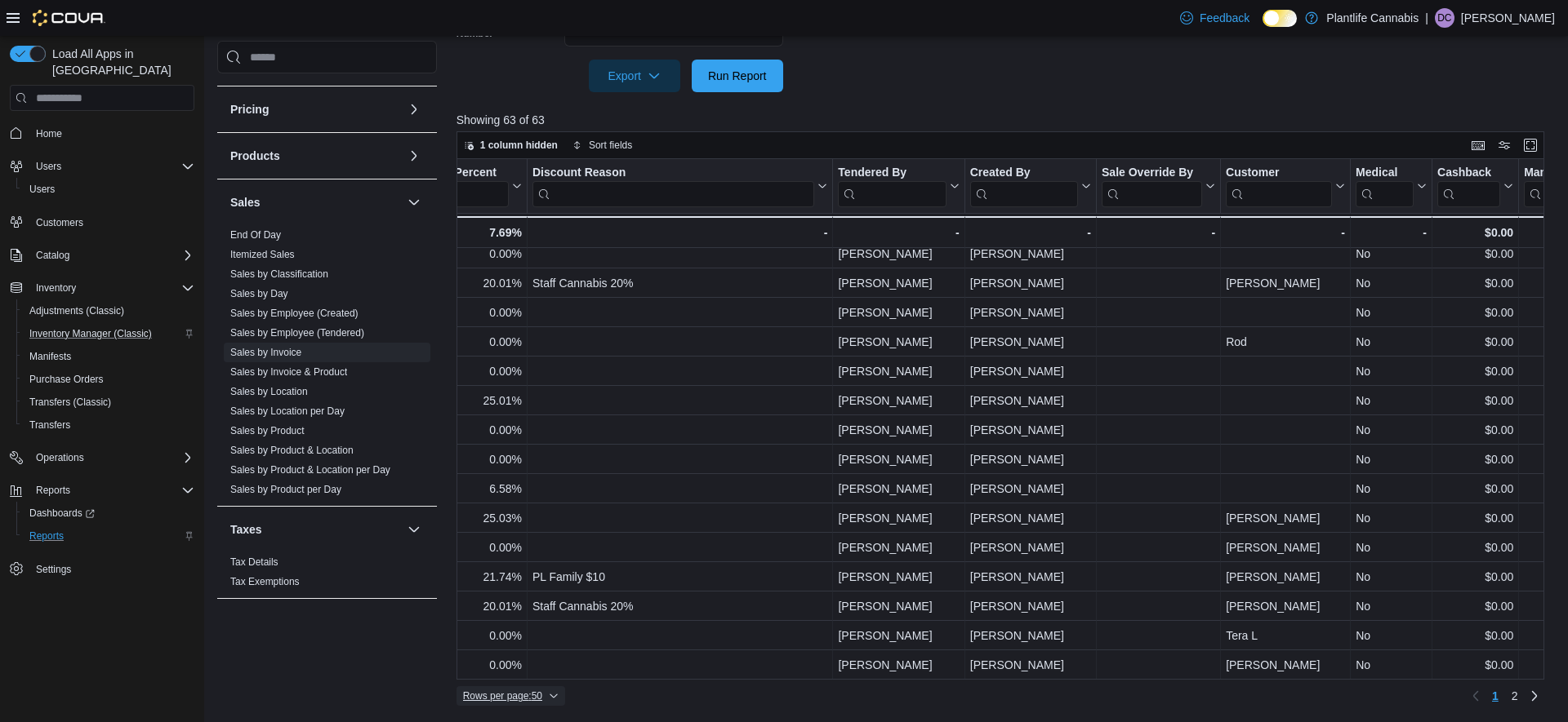
click at [518, 694] on span "Rows per page : 50" at bounding box center [502, 696] width 79 height 13
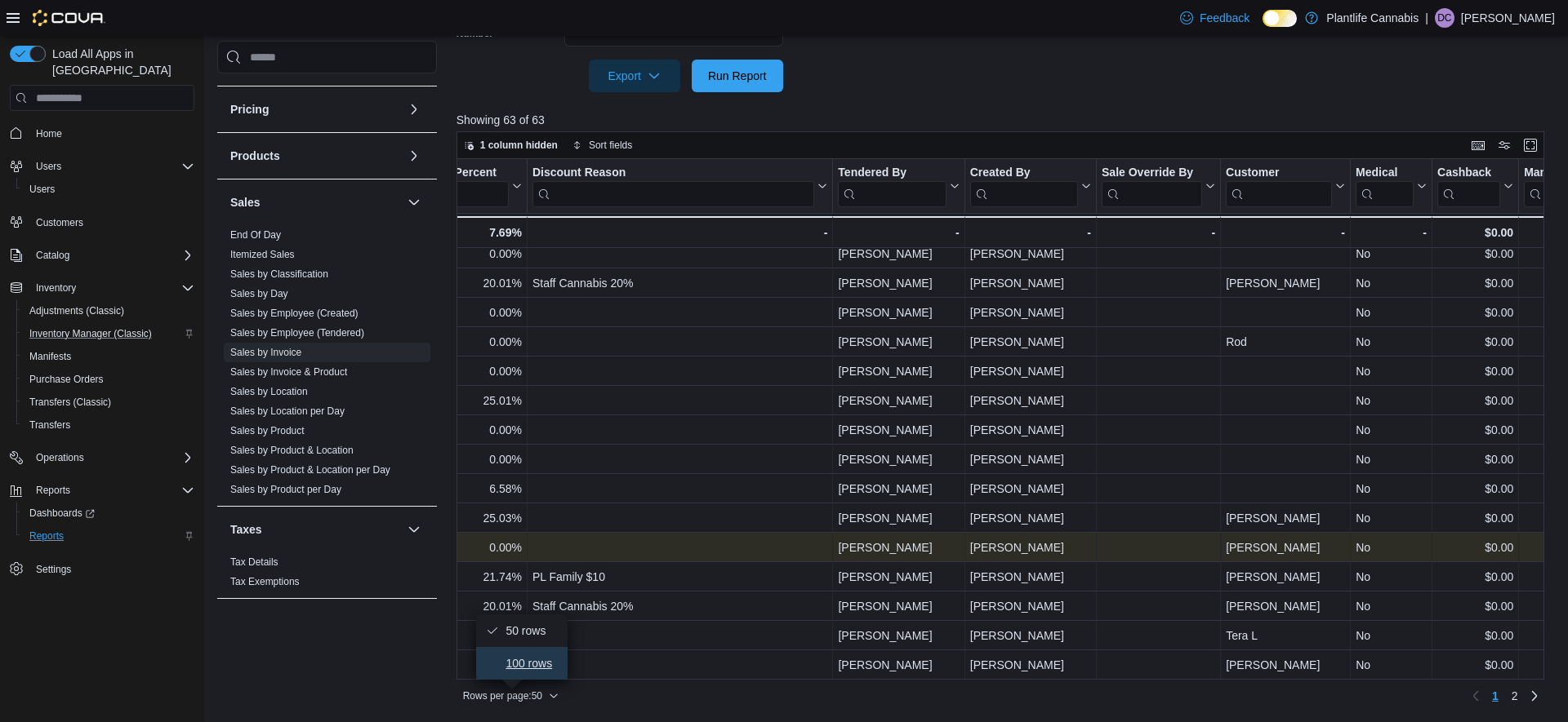
drag, startPoint x: 522, startPoint y: 670, endPoint x: 894, endPoint y: 551, distance: 390.6
click at [522, 670] on span "100 rows" at bounding box center [531, 663] width 52 height 13
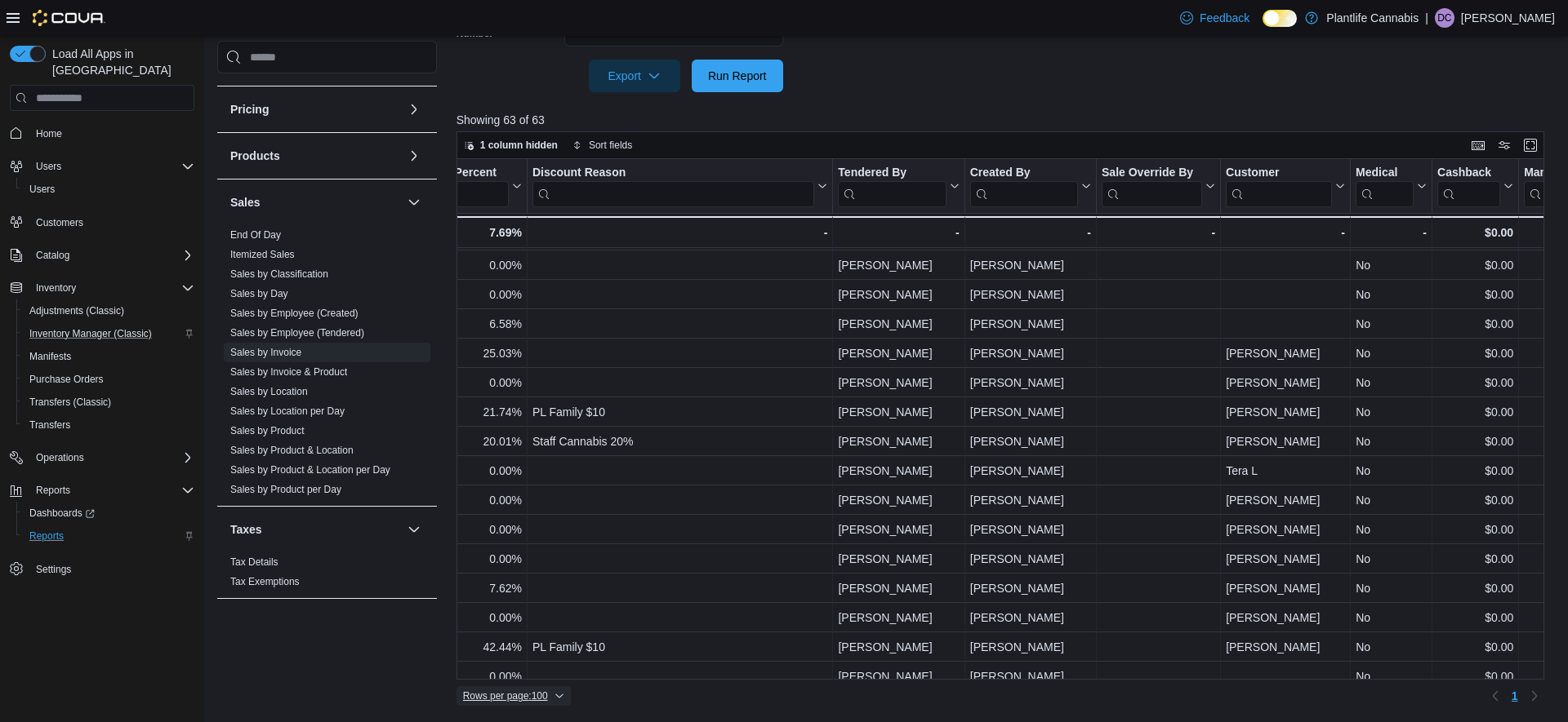
scroll to position [1202, 1798]
click at [62, 216] on span "Customers" at bounding box center [60, 223] width 48 height 13
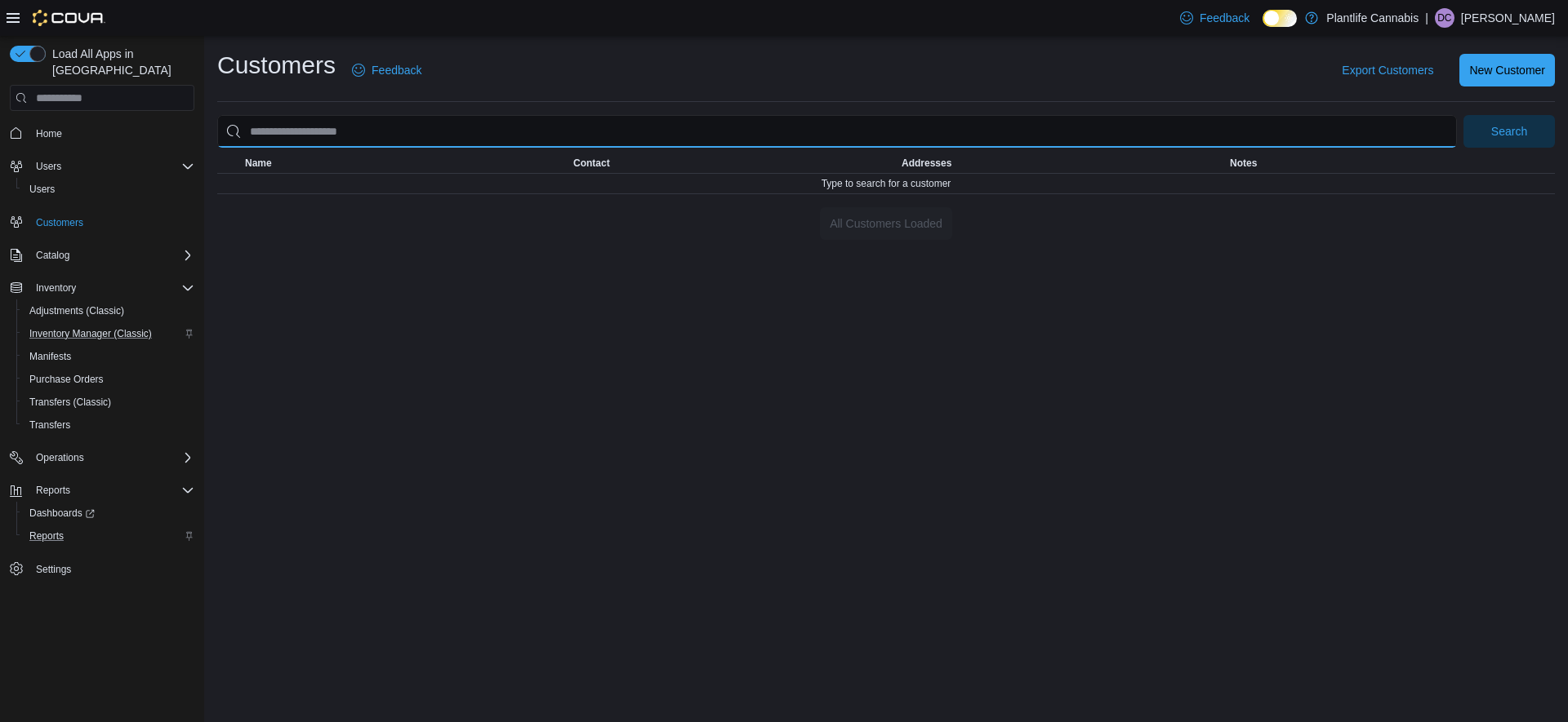
click at [367, 130] on input "search" at bounding box center [837, 131] width 1240 height 33
type input "**********"
click at [1507, 135] on span "Search" at bounding box center [1509, 130] width 36 height 17
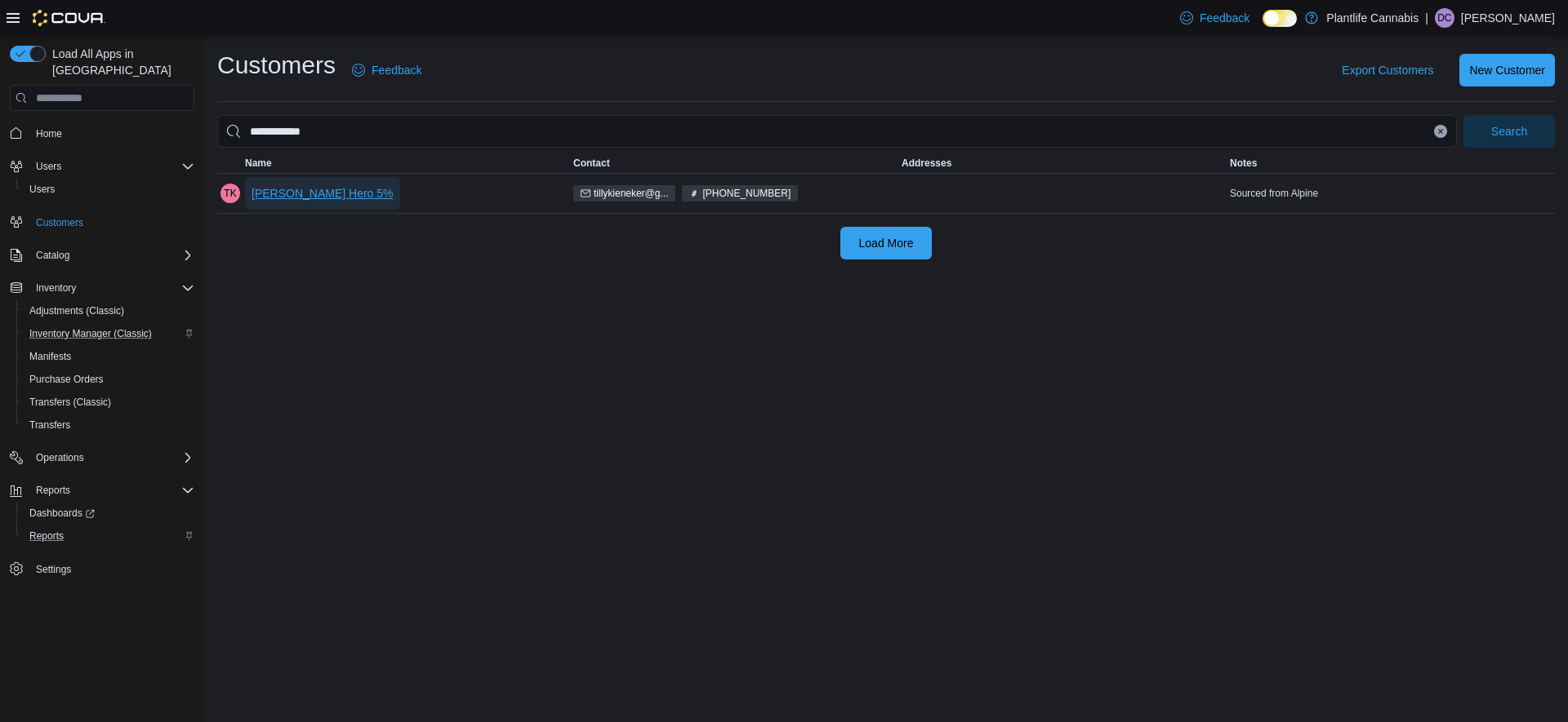
click at [315, 189] on span "[PERSON_NAME] Hero 5%" at bounding box center [323, 194] width 142 height 17
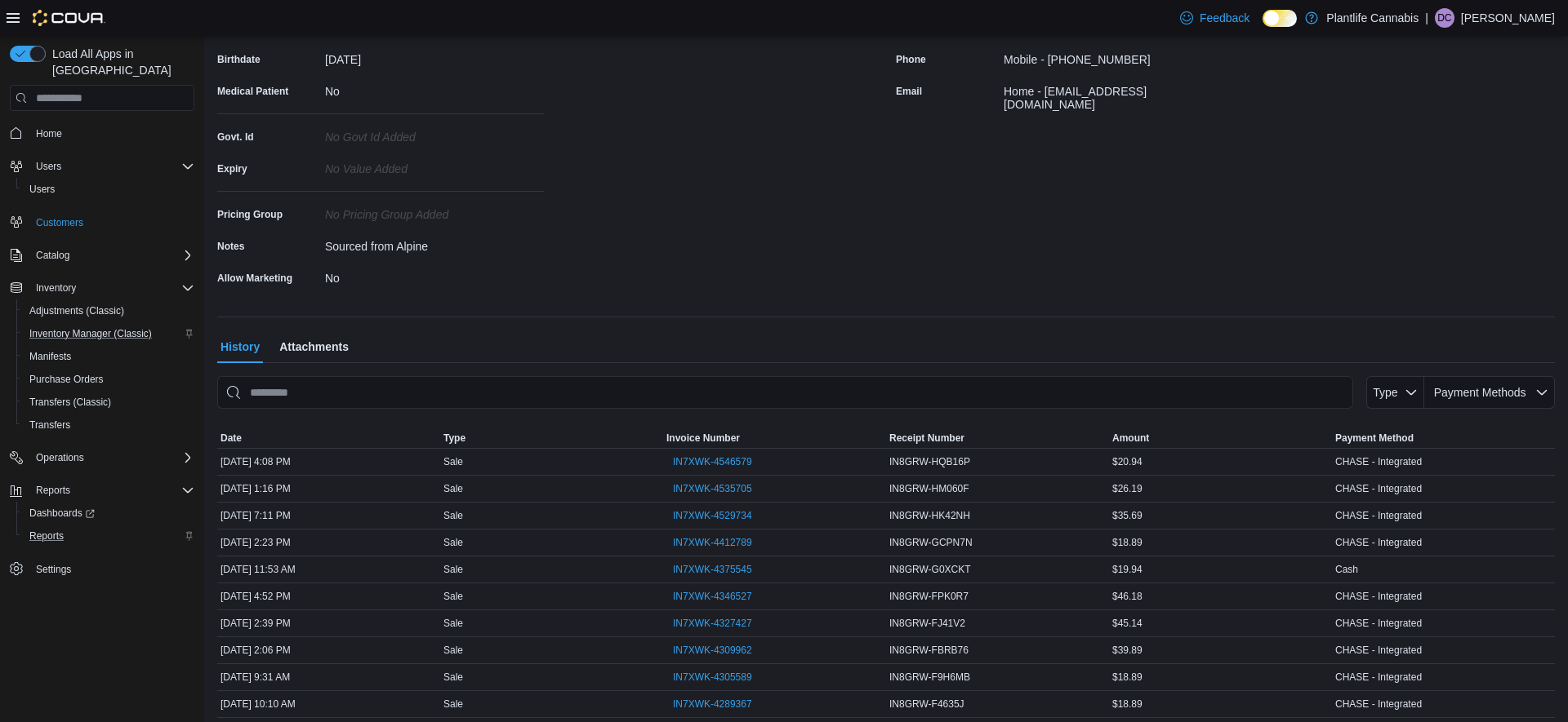
scroll to position [301, 0]
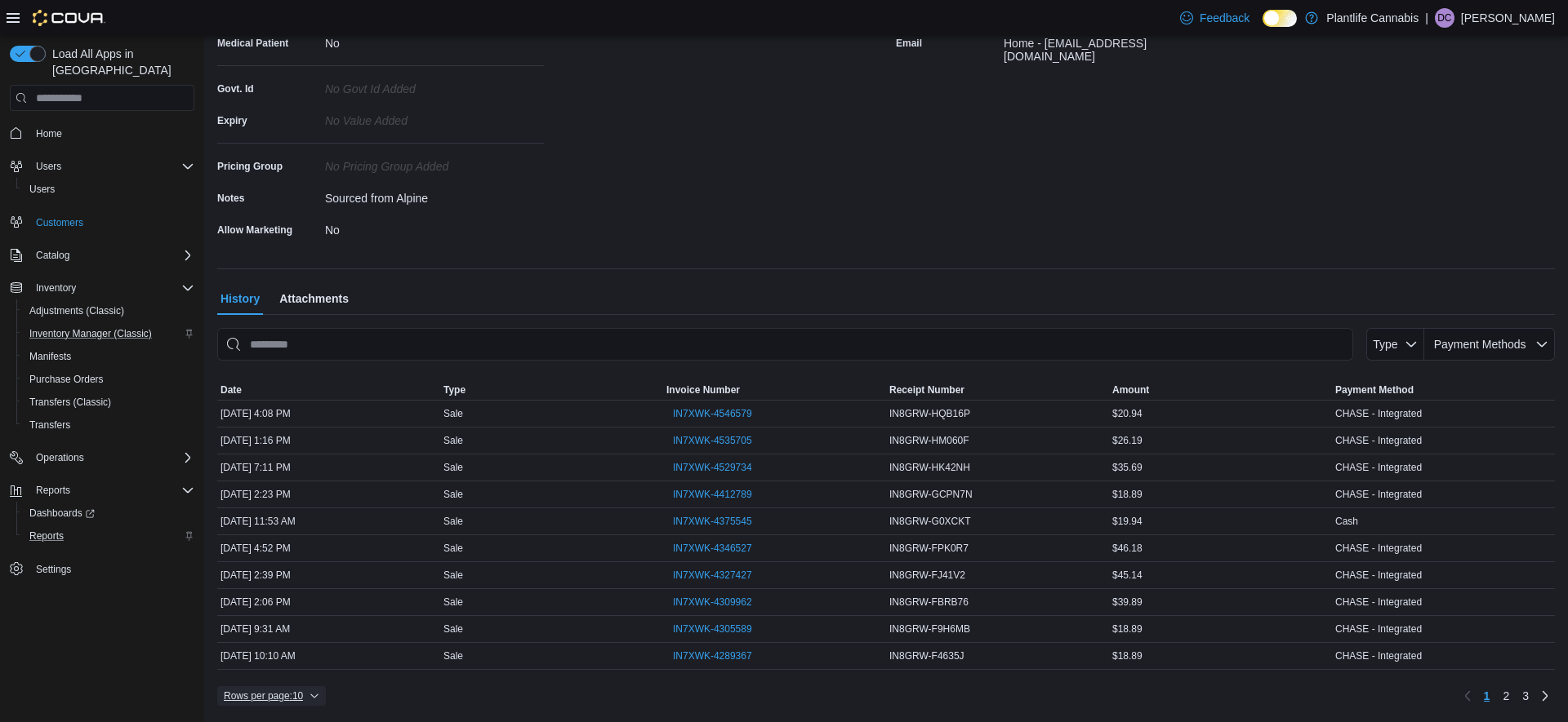
click at [279, 697] on span "Rows per page : 10" at bounding box center [263, 696] width 79 height 13
click at [284, 662] on span "50 rows" at bounding box center [294, 663] width 52 height 13
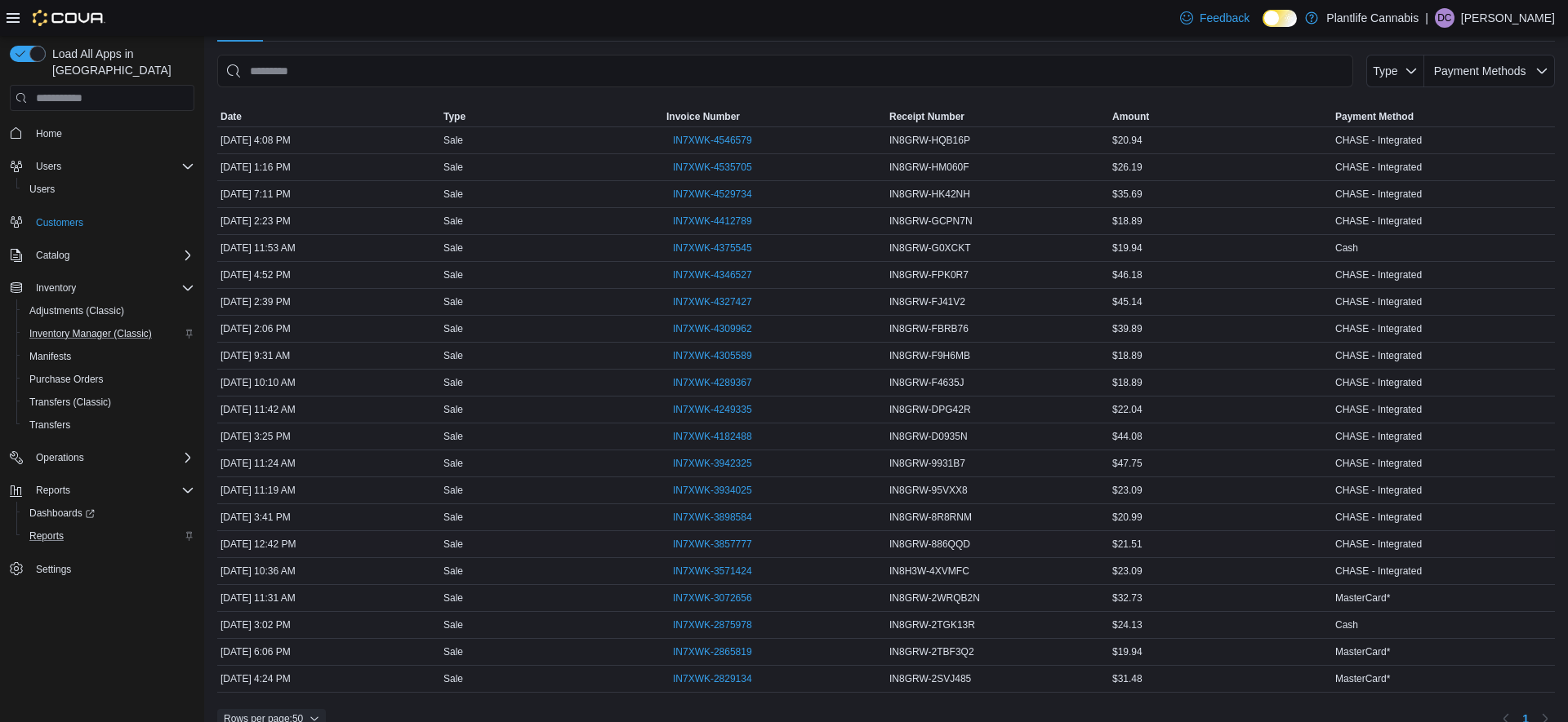
scroll to position [597, 0]
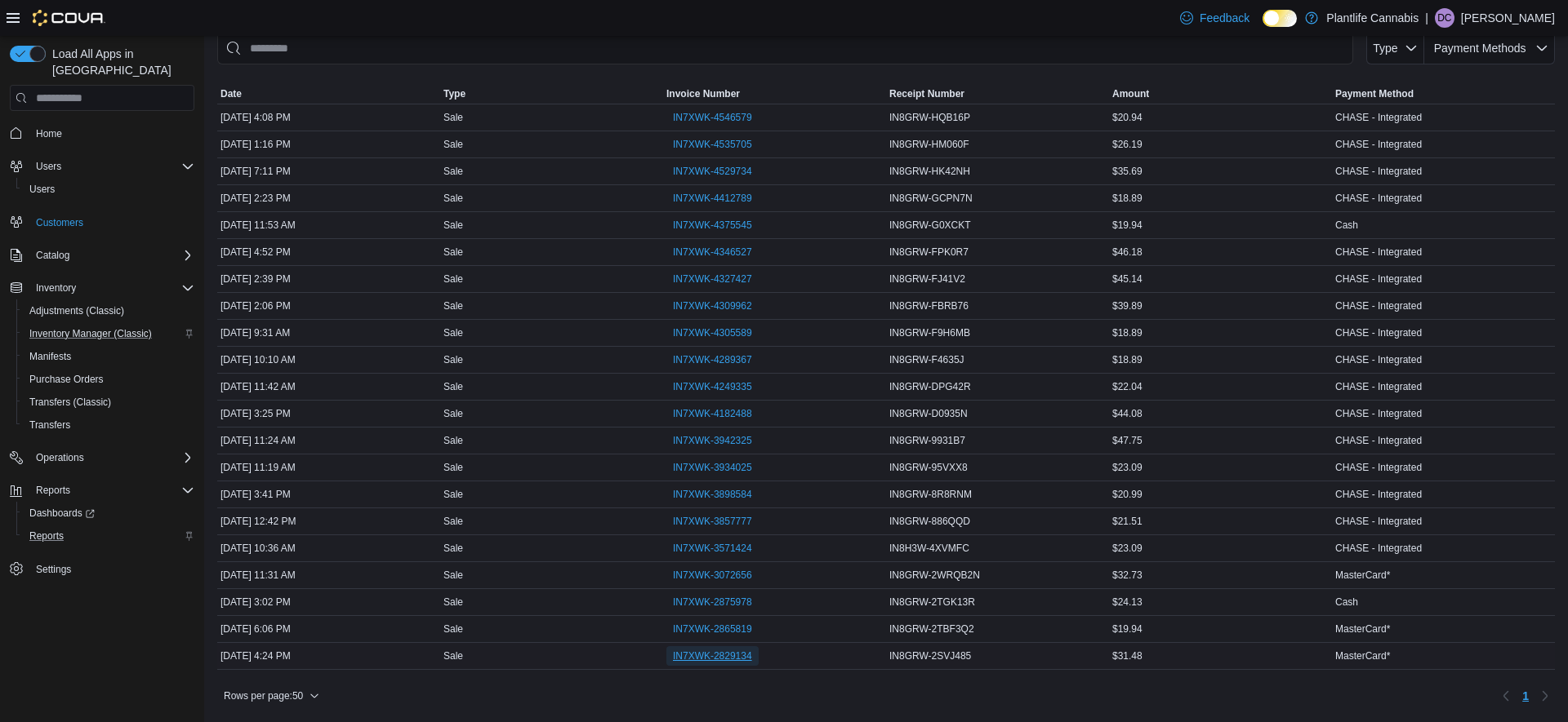
click at [734, 653] on span "IN7XWK-2829134" at bounding box center [712, 656] width 79 height 13
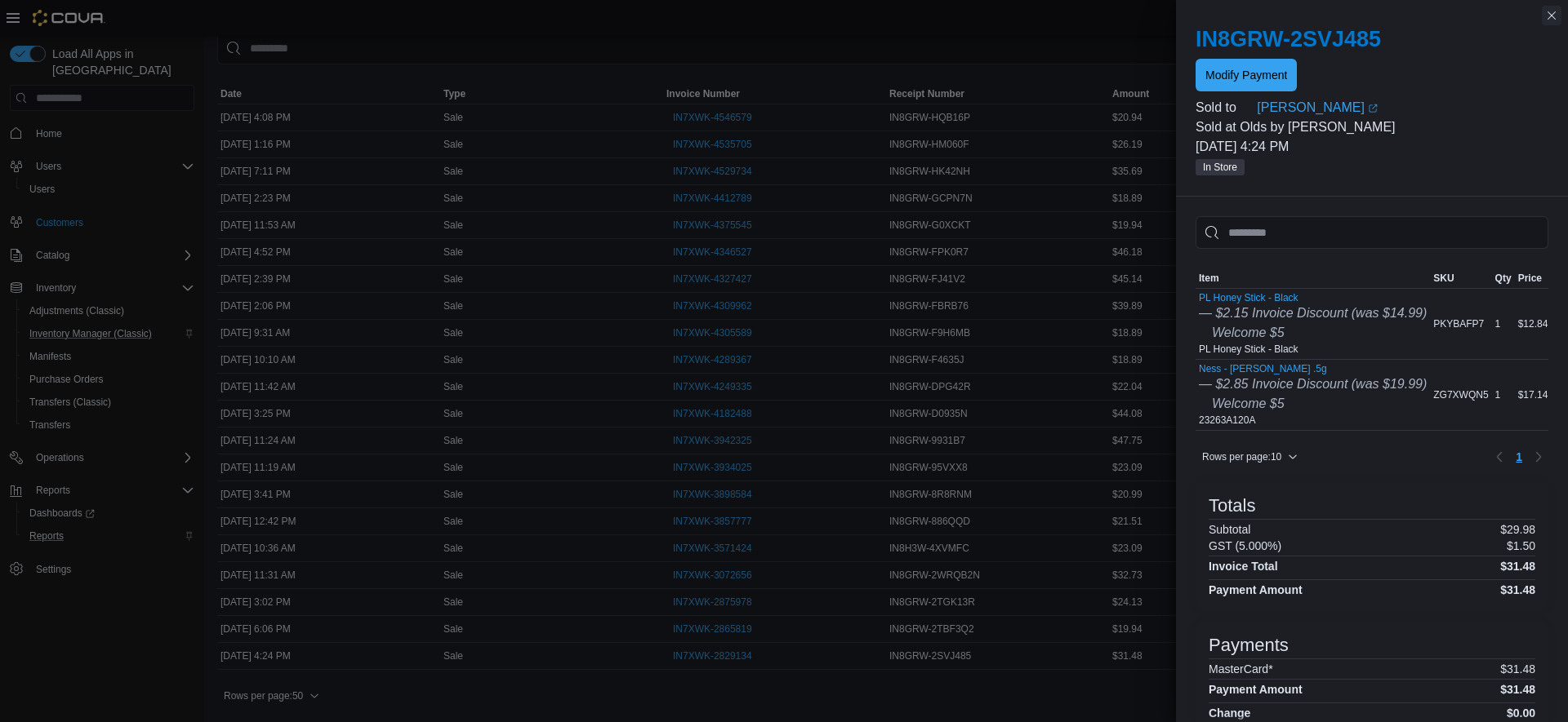
click at [1554, 19] on button "Close this dialog" at bounding box center [1551, 15] width 20 height 20
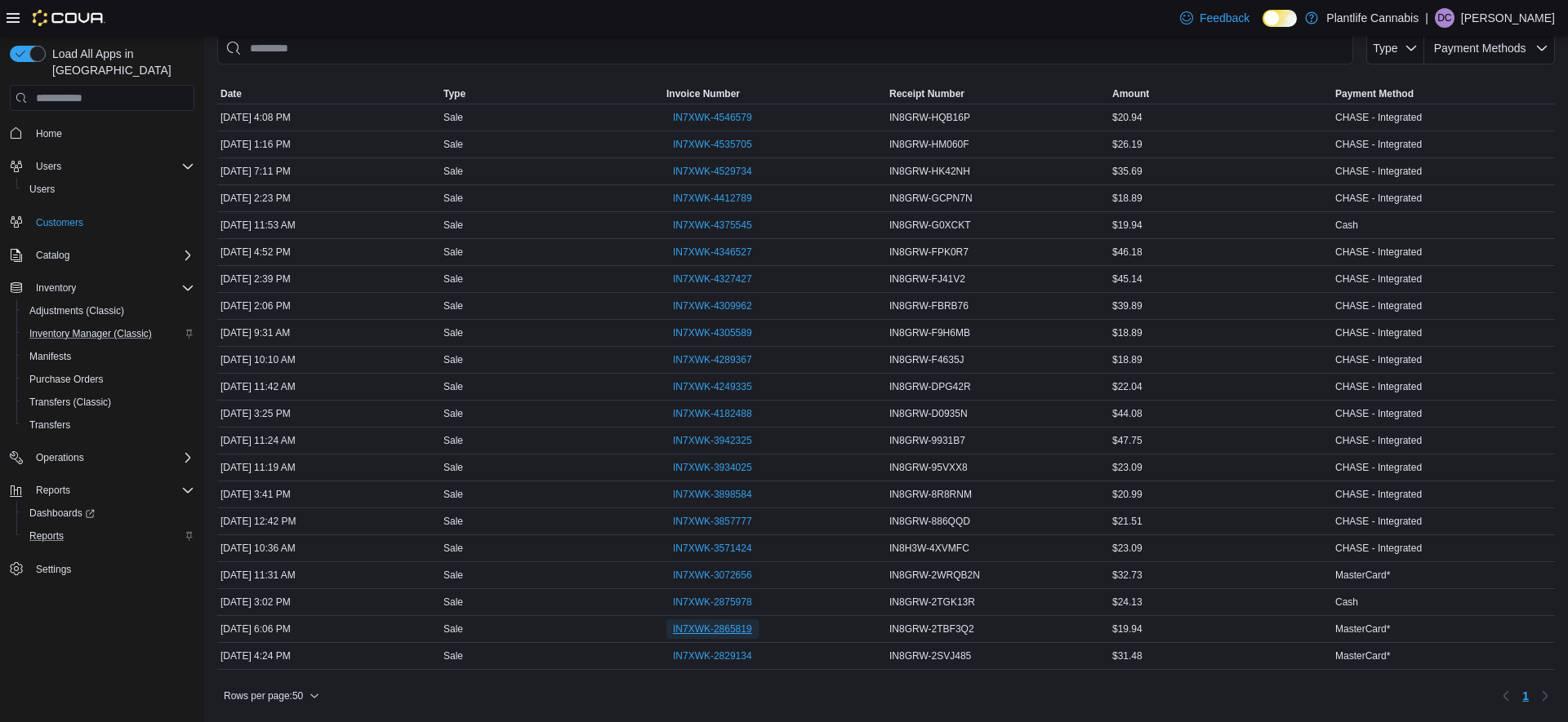
click at [736, 625] on span "IN7XWK-2865819" at bounding box center [712, 630] width 79 height 13
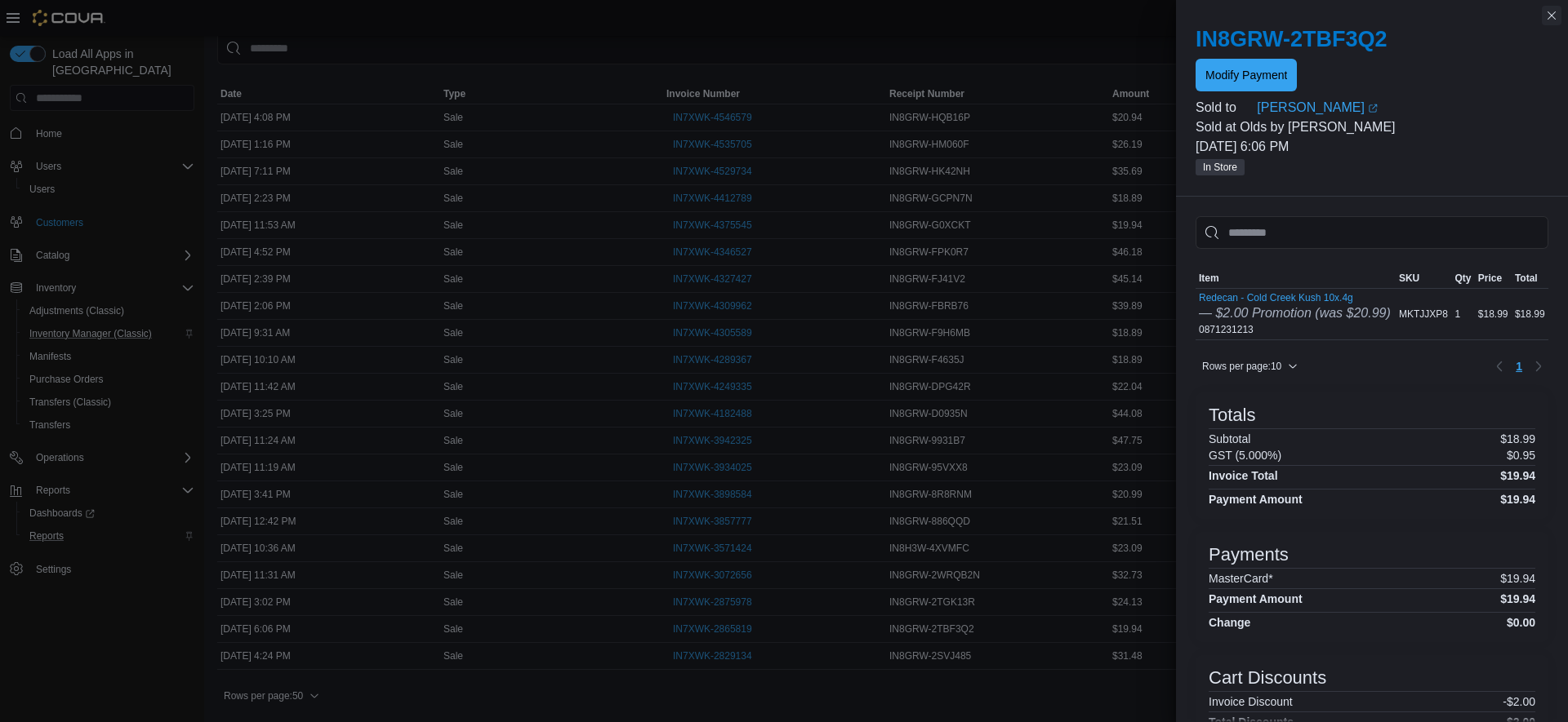
click at [1552, 16] on button "Close this dialog" at bounding box center [1551, 15] width 20 height 20
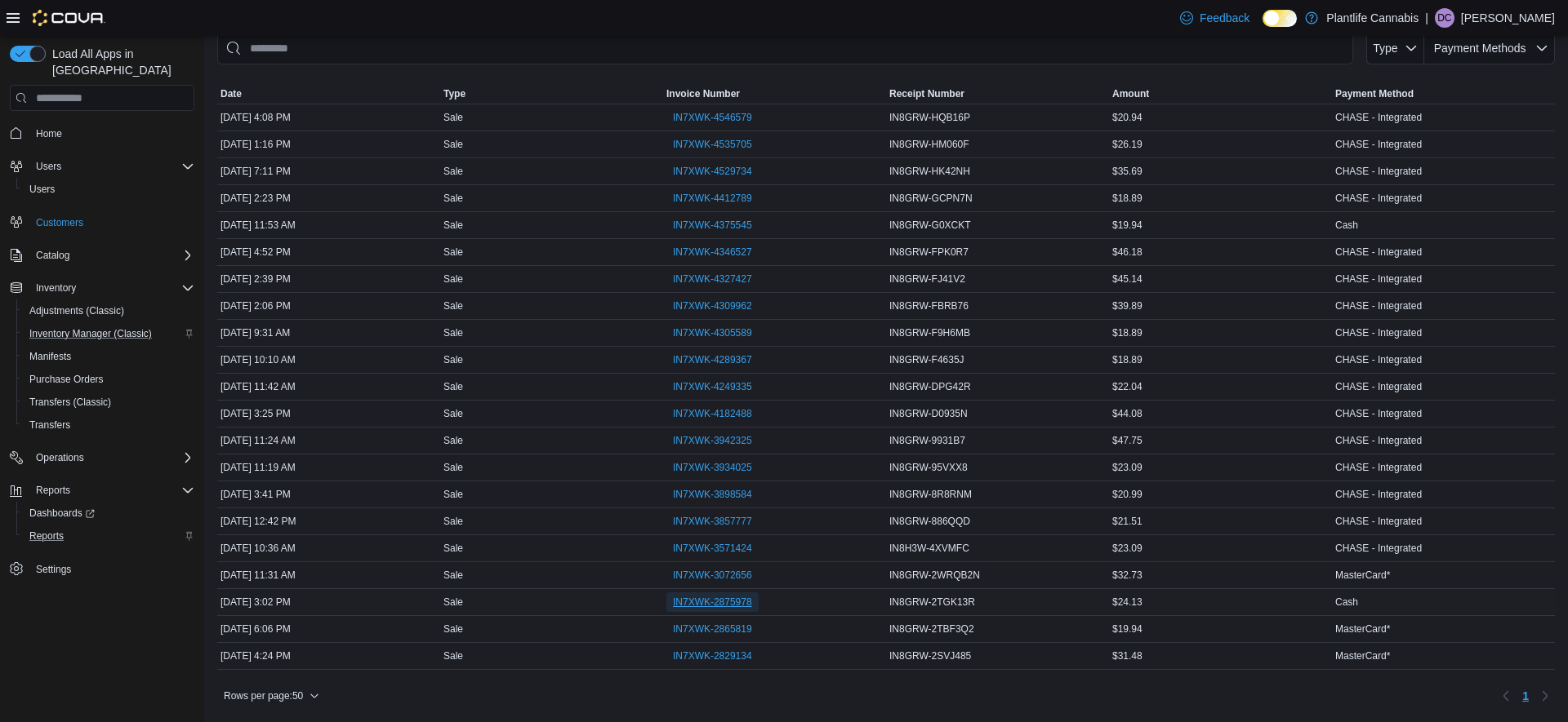
click at [729, 605] on span "IN7XWK-2875978" at bounding box center [712, 603] width 79 height 13
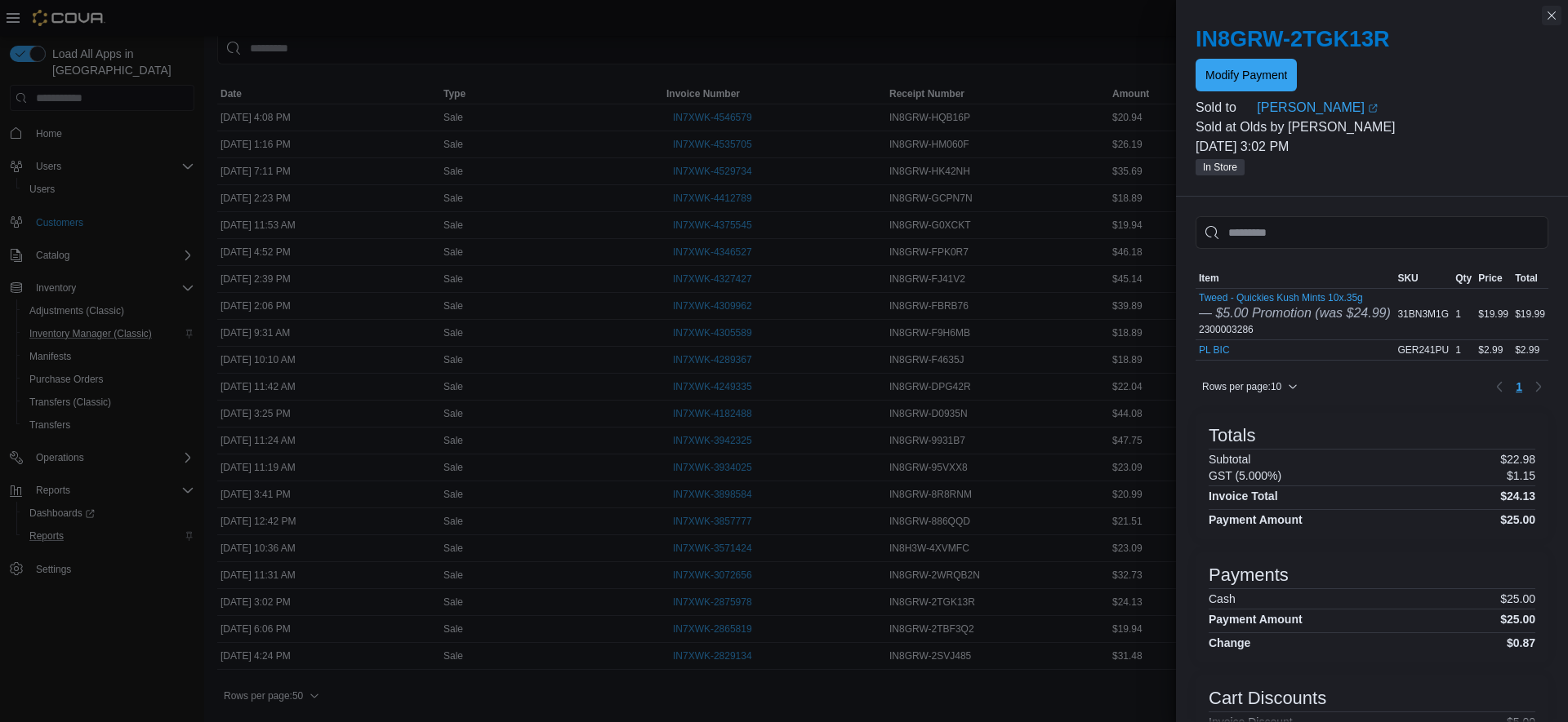
click at [1554, 21] on button "Close this dialog" at bounding box center [1551, 15] width 20 height 20
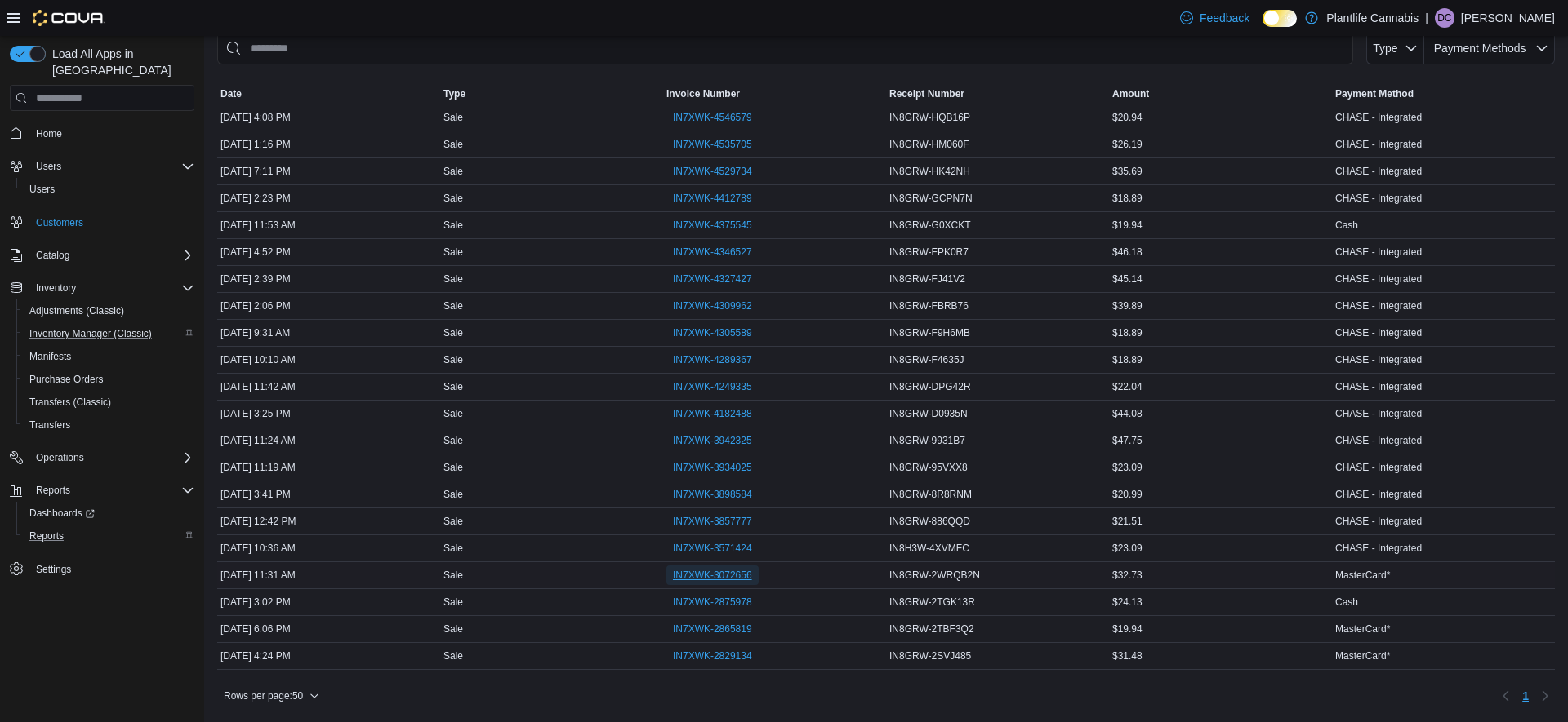
click at [736, 578] on span "IN7XWK-3072656" at bounding box center [712, 576] width 79 height 13
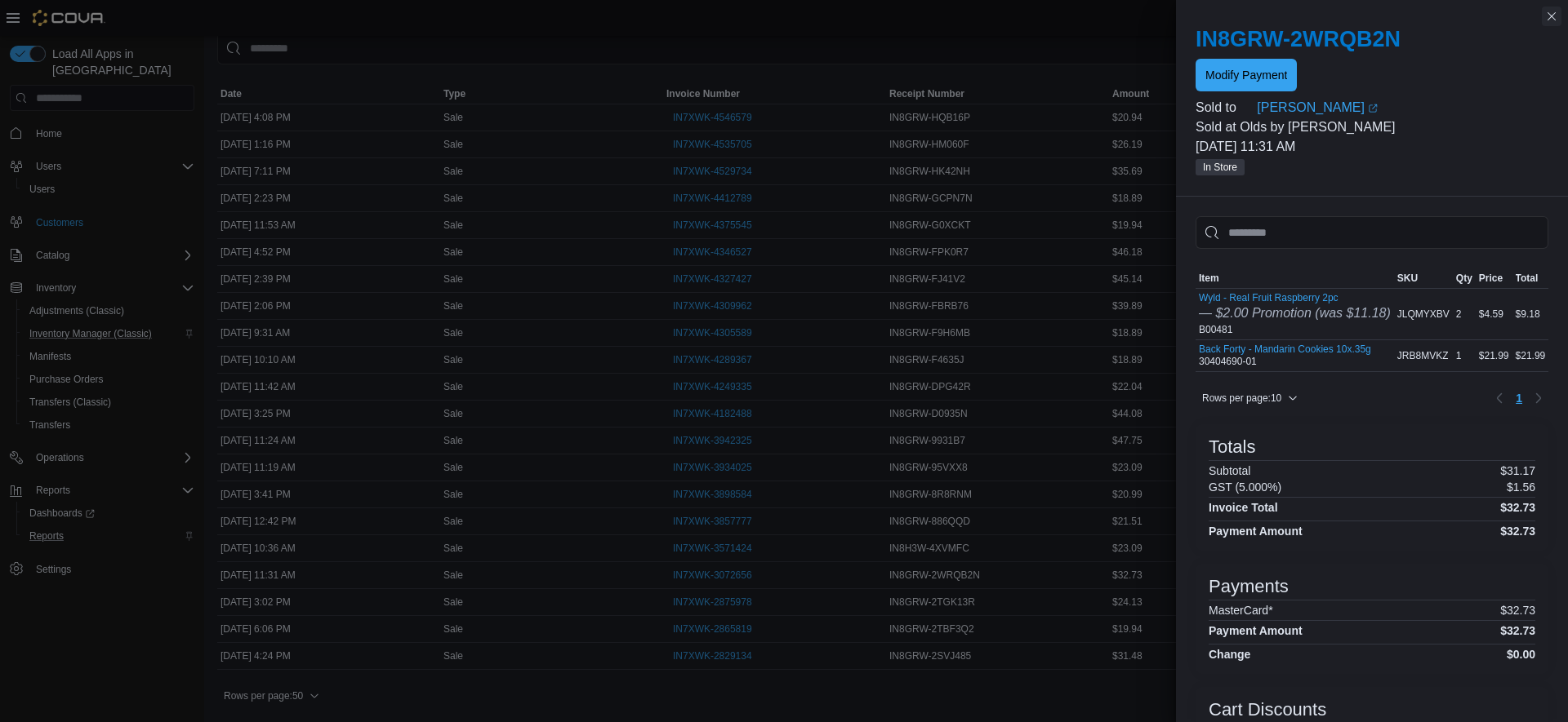
click at [1552, 17] on button "Close this dialog" at bounding box center [1551, 16] width 20 height 20
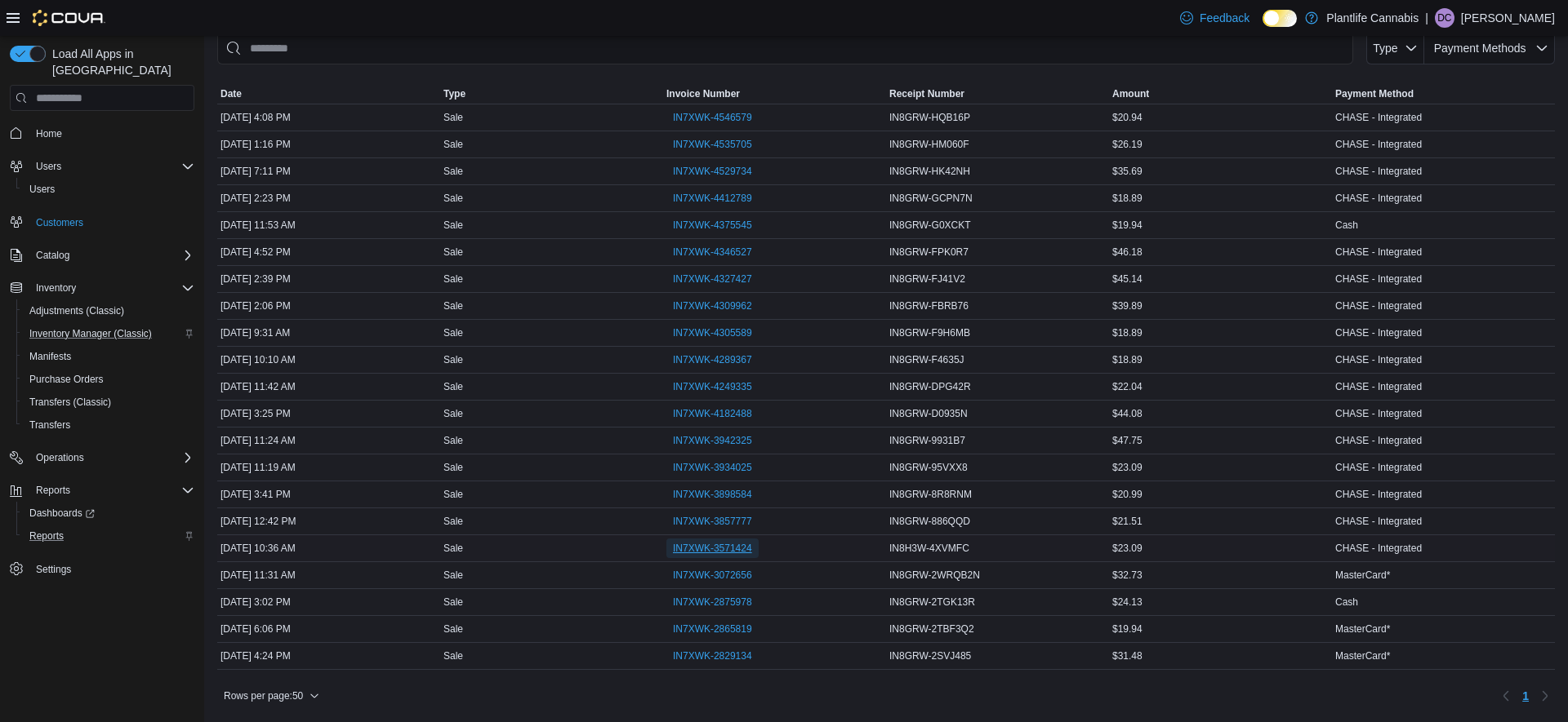
click at [716, 550] on span "IN7XWK-3571424" at bounding box center [712, 549] width 79 height 13
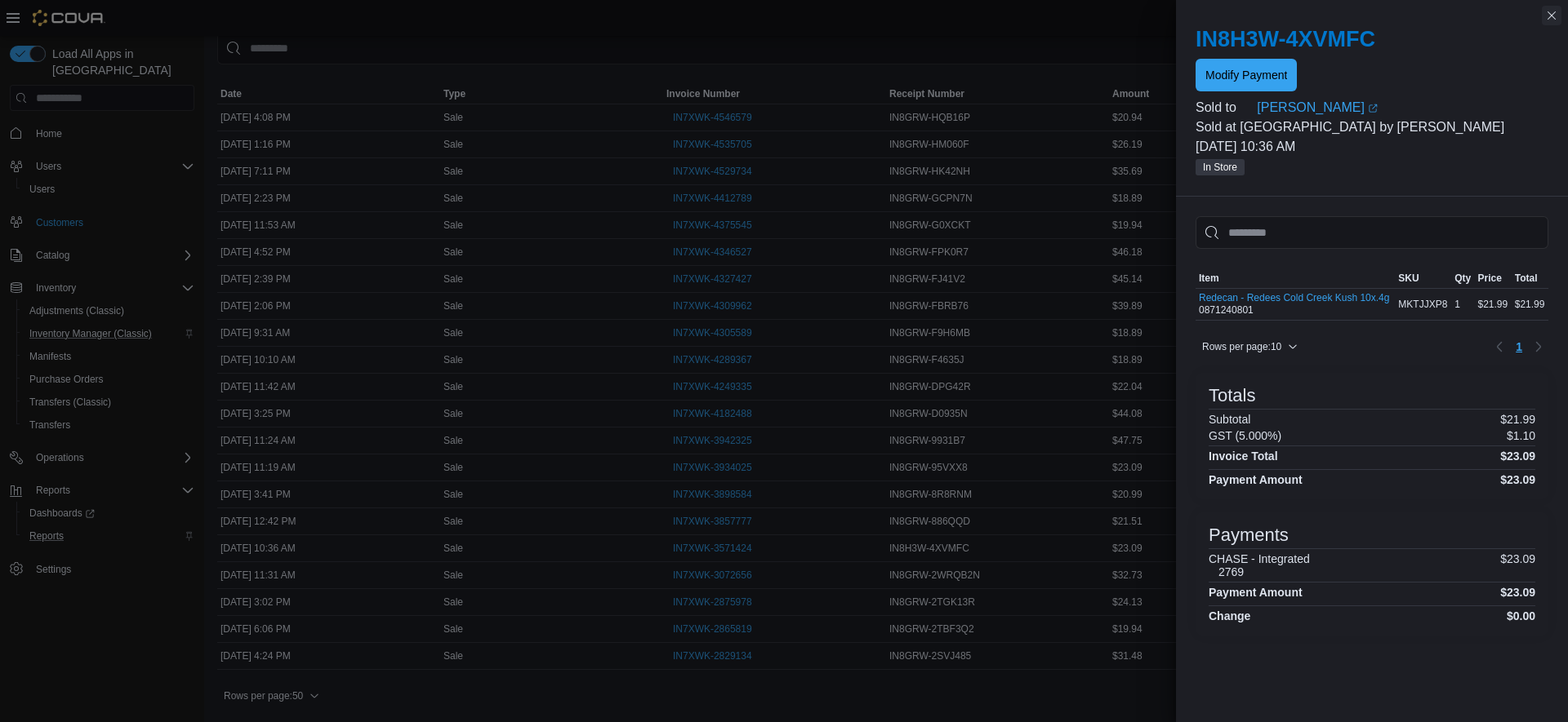
click at [1553, 19] on button "Close this dialog" at bounding box center [1551, 15] width 20 height 20
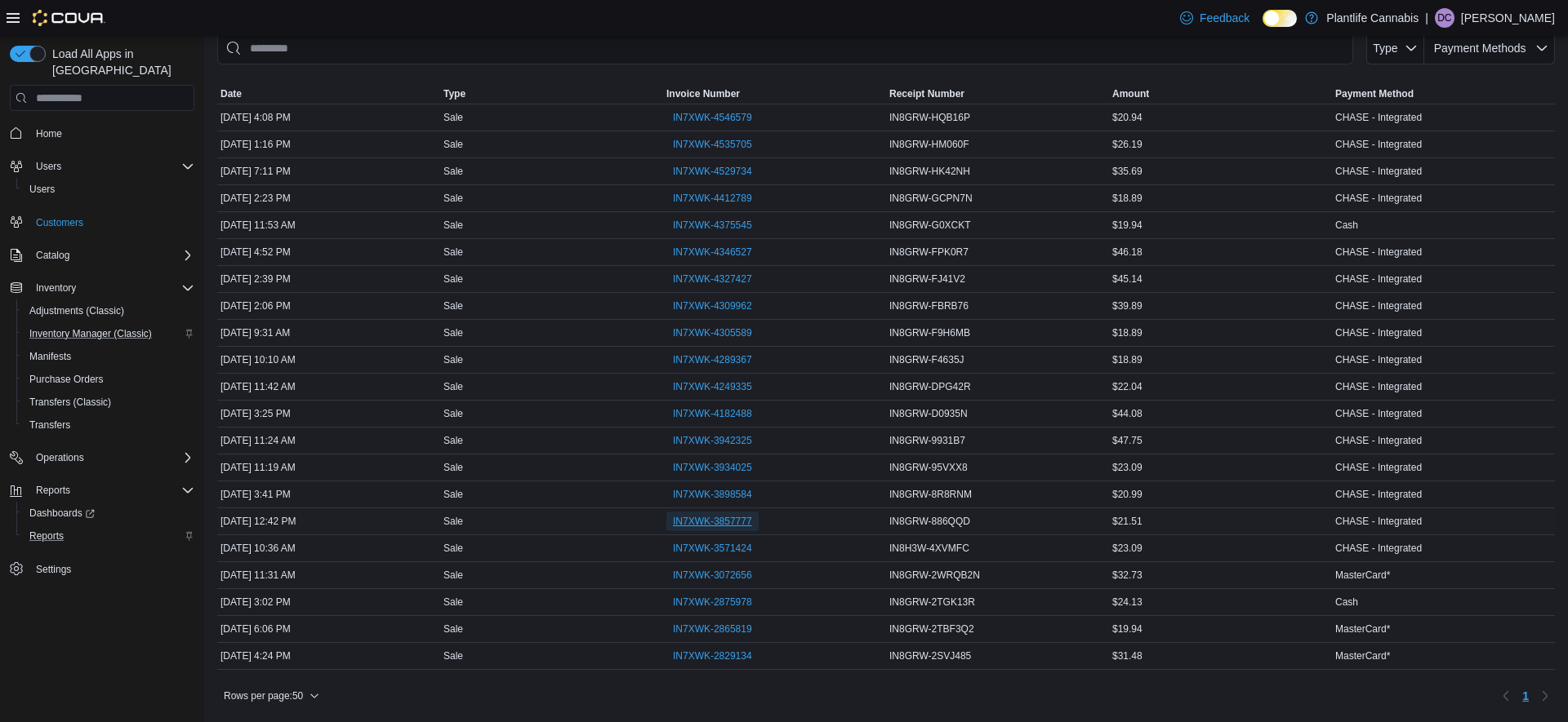
click at [735, 524] on span "IN7XWK-3857777" at bounding box center [712, 522] width 79 height 13
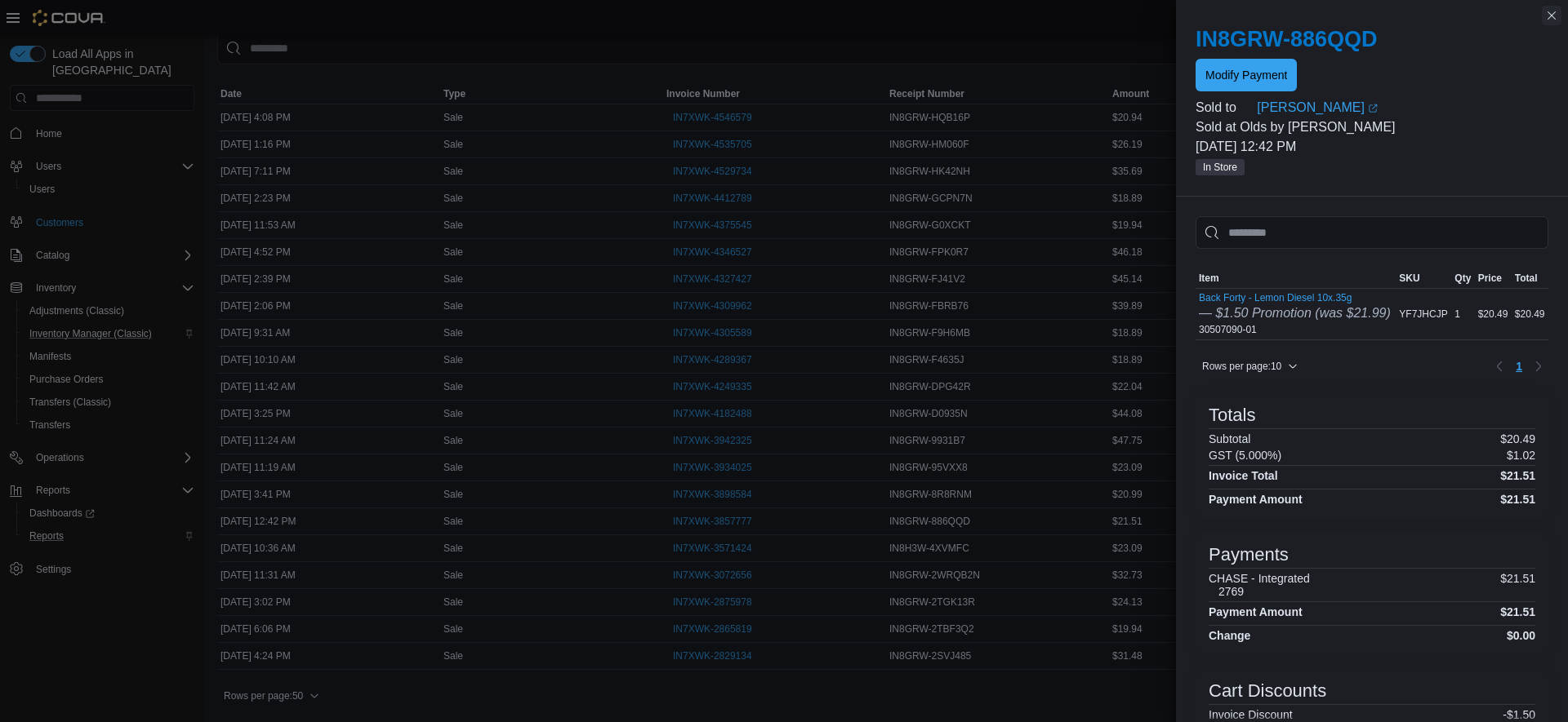
click at [1553, 15] on button "Close this dialog" at bounding box center [1551, 15] width 20 height 20
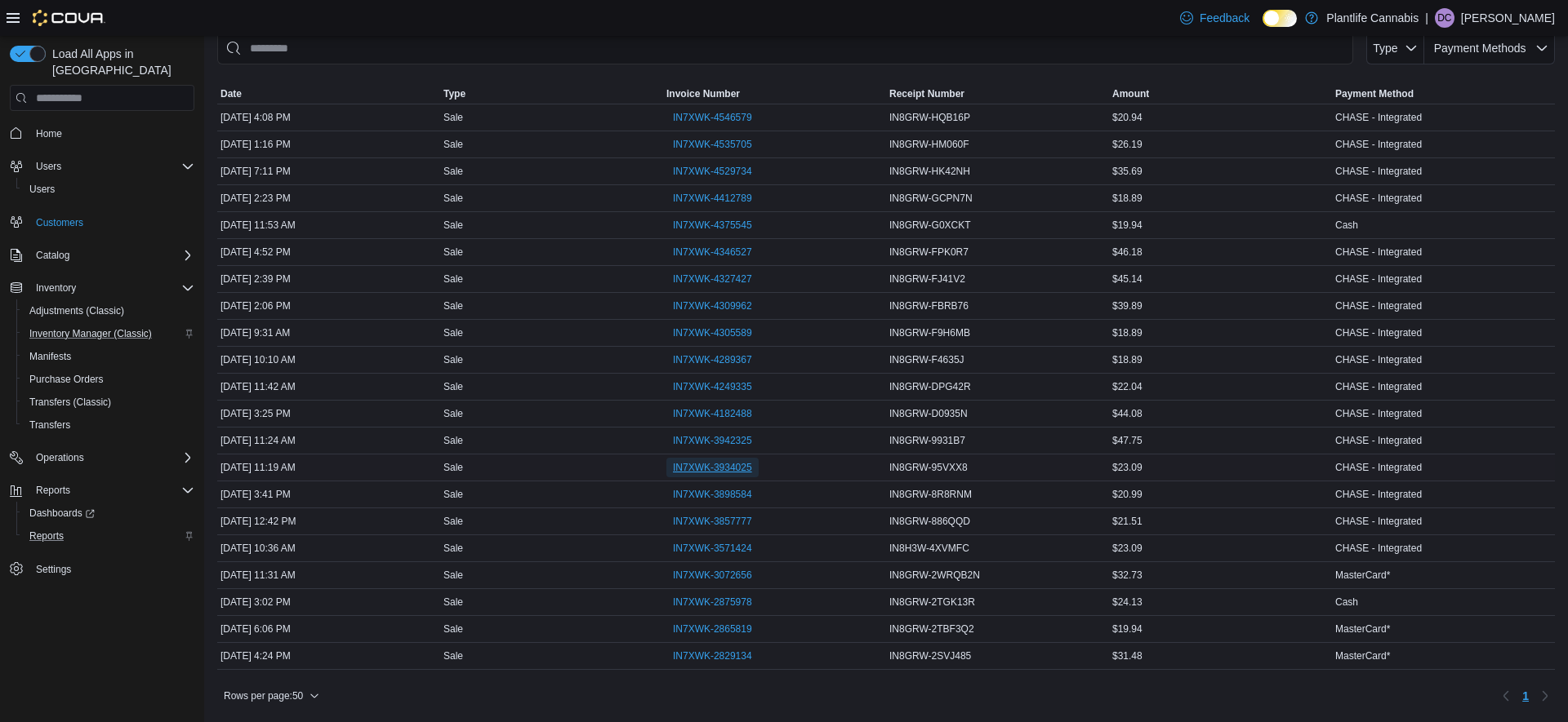
click at [726, 470] on span "IN7XWK-3934025" at bounding box center [712, 468] width 79 height 13
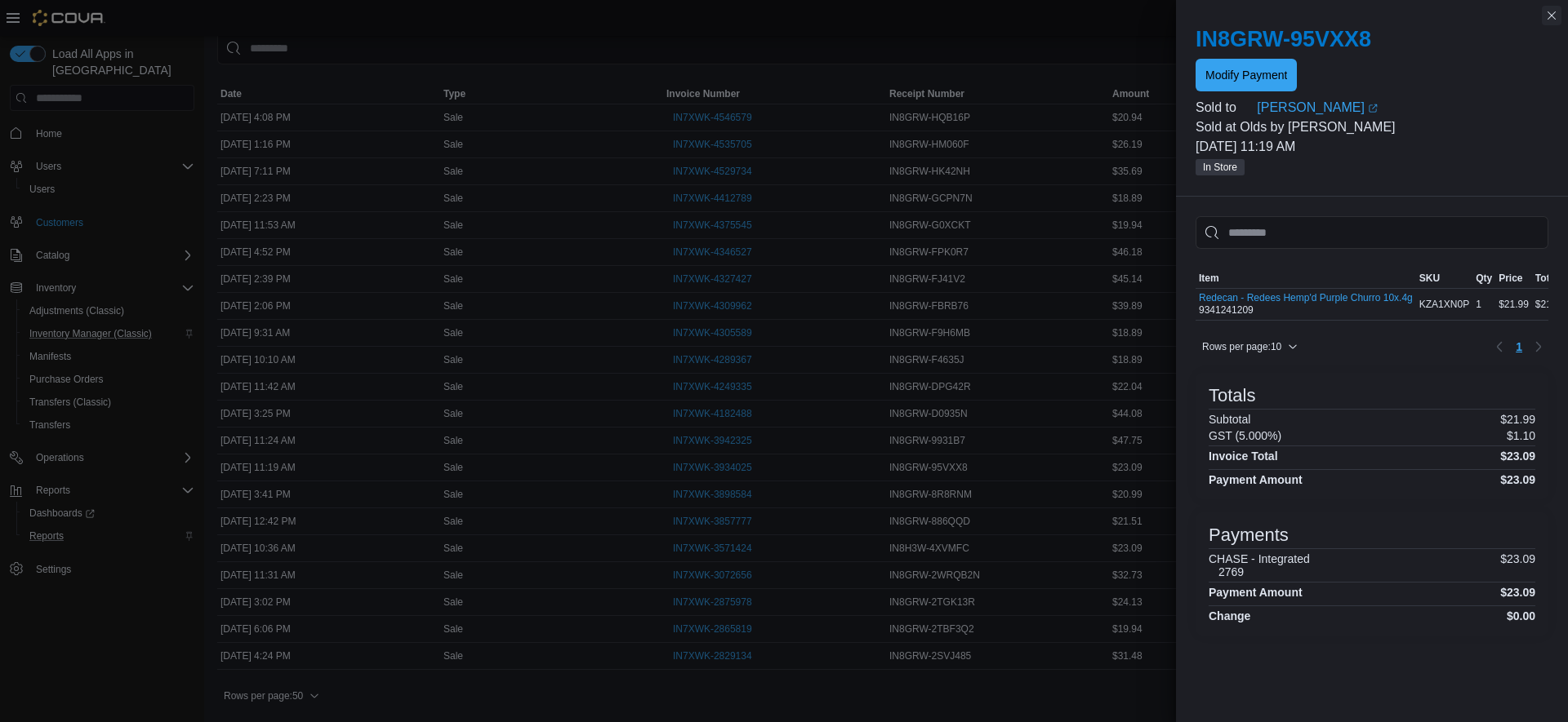
click at [1555, 20] on button "Close this dialog" at bounding box center [1551, 15] width 20 height 20
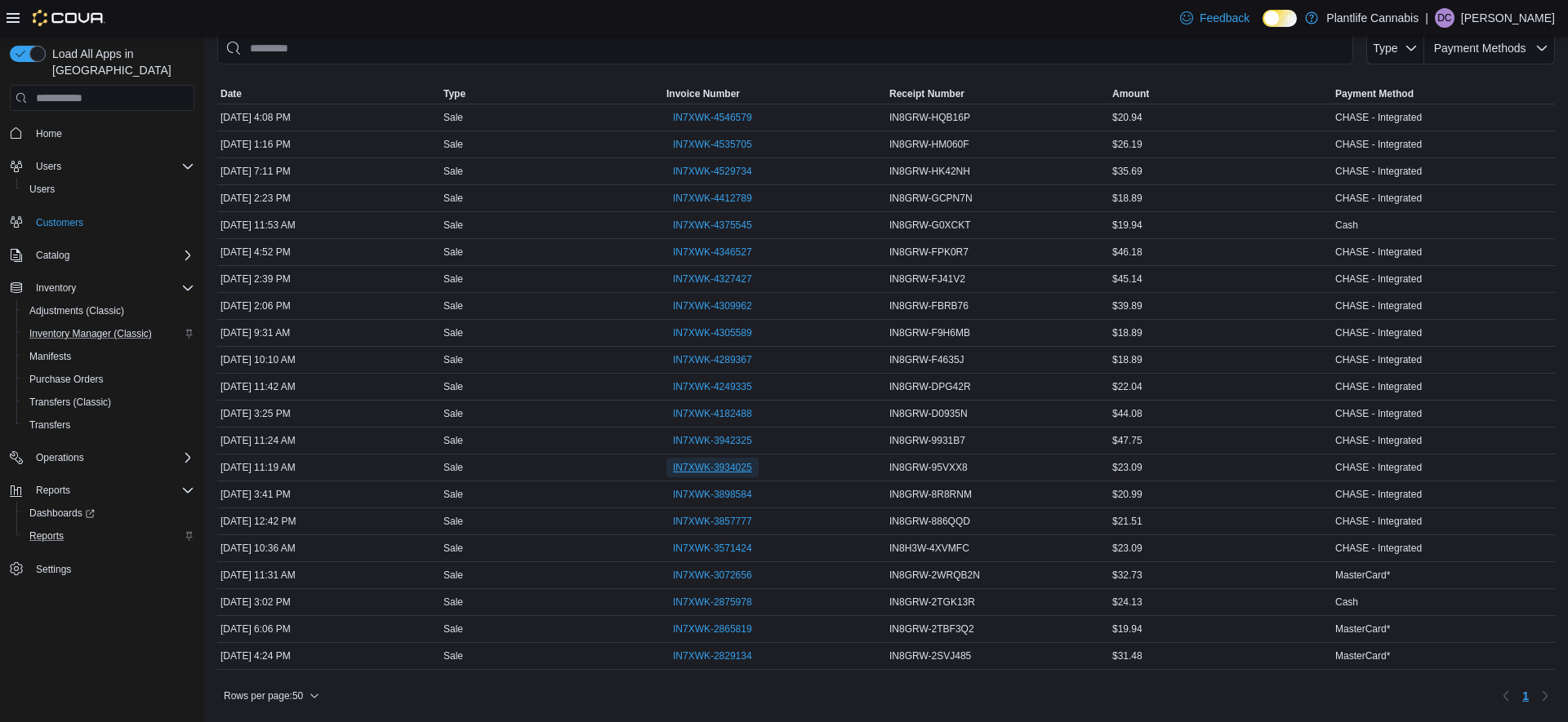
click at [728, 465] on span "IN7XWK-3934025" at bounding box center [712, 468] width 79 height 13
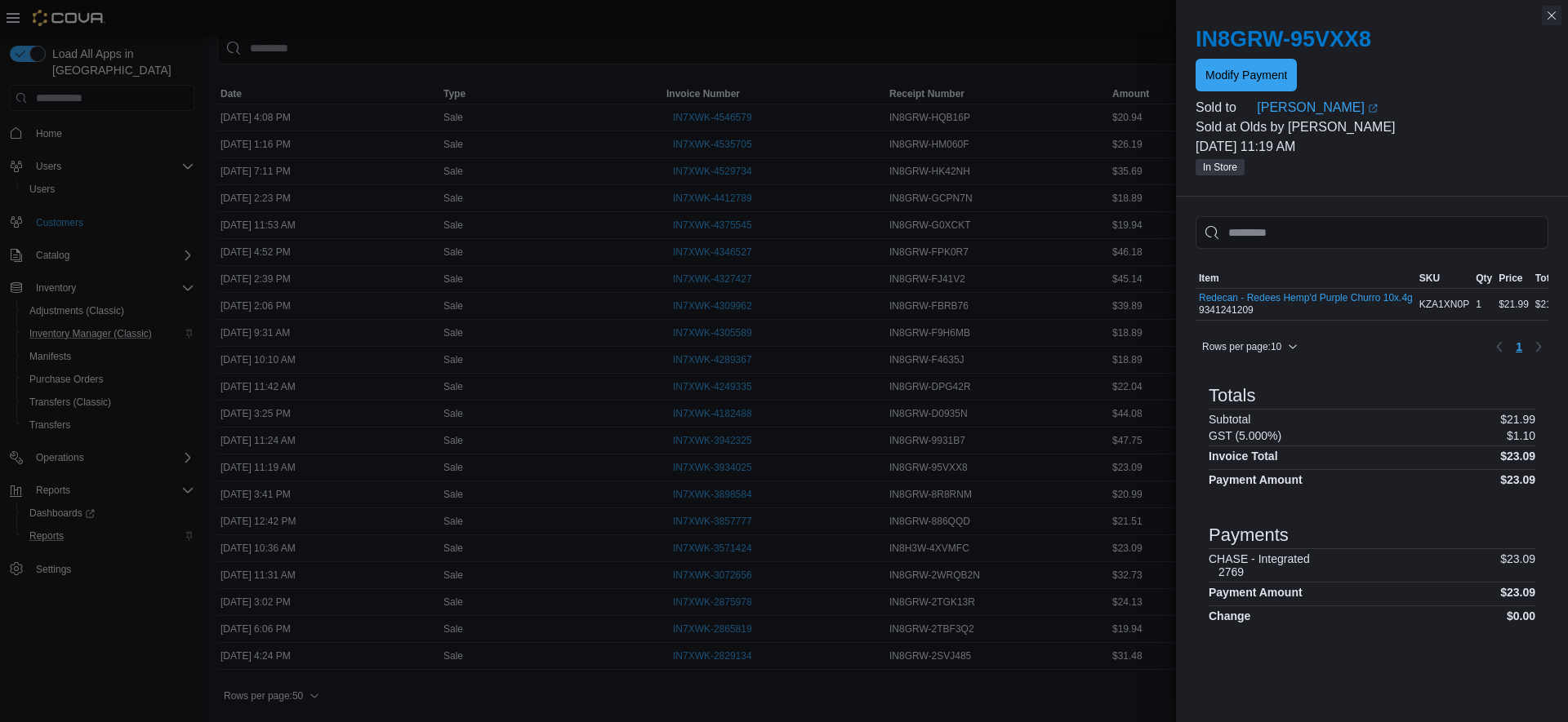
click at [1549, 17] on button "Close this dialog" at bounding box center [1551, 15] width 20 height 20
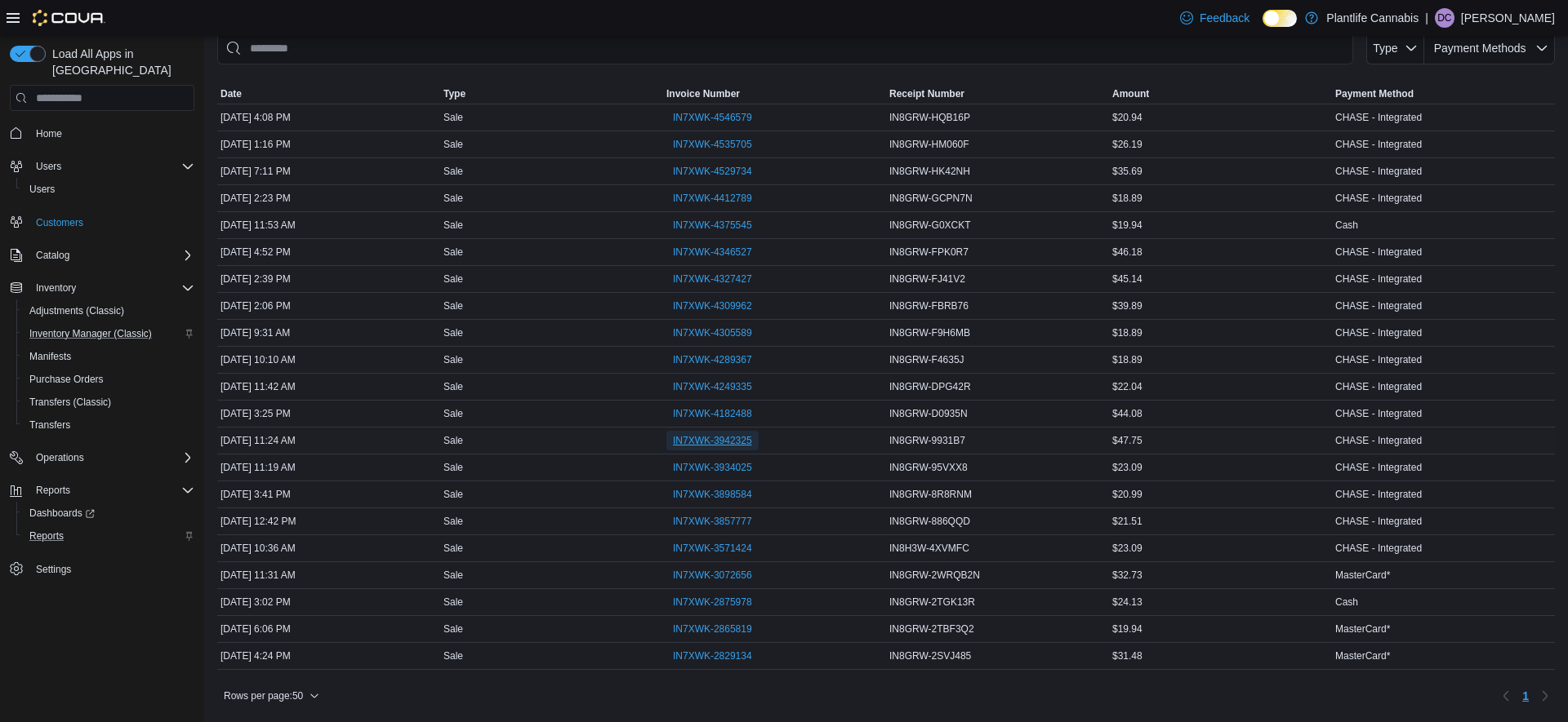
click at [722, 442] on span "IN7XWK-3942325" at bounding box center [712, 441] width 79 height 13
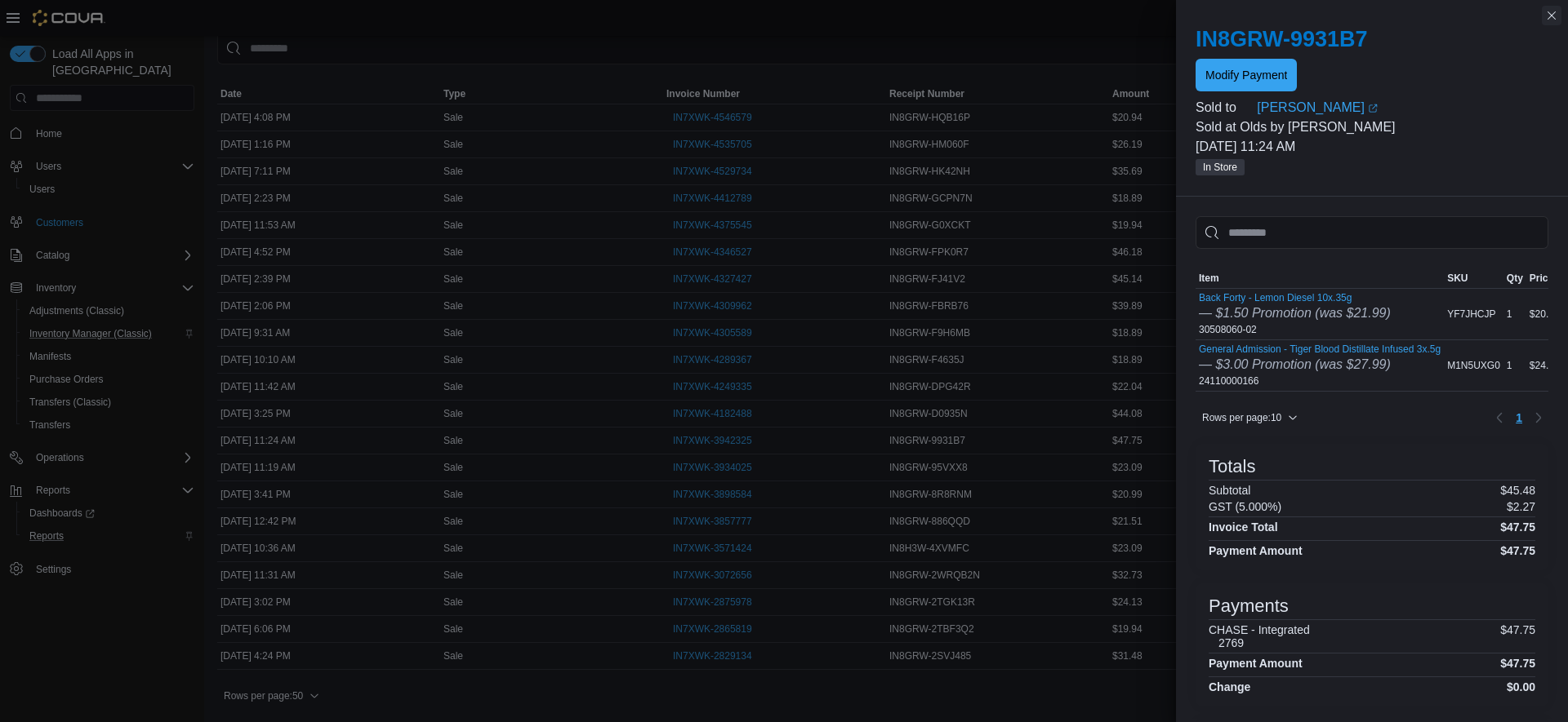
click at [1556, 18] on button "Close this dialog" at bounding box center [1551, 15] width 20 height 20
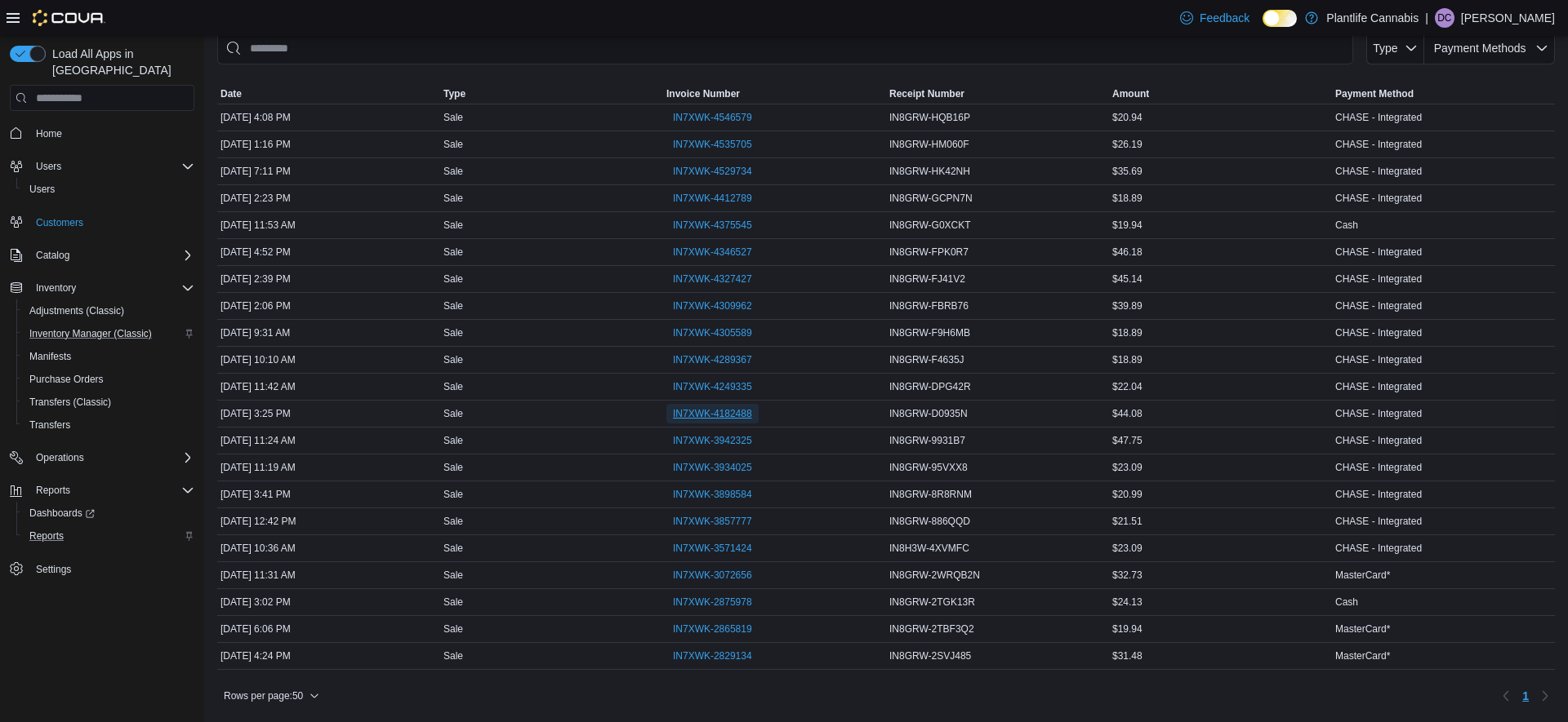
click at [712, 415] on span "IN7XWK-4182488" at bounding box center [712, 414] width 79 height 13
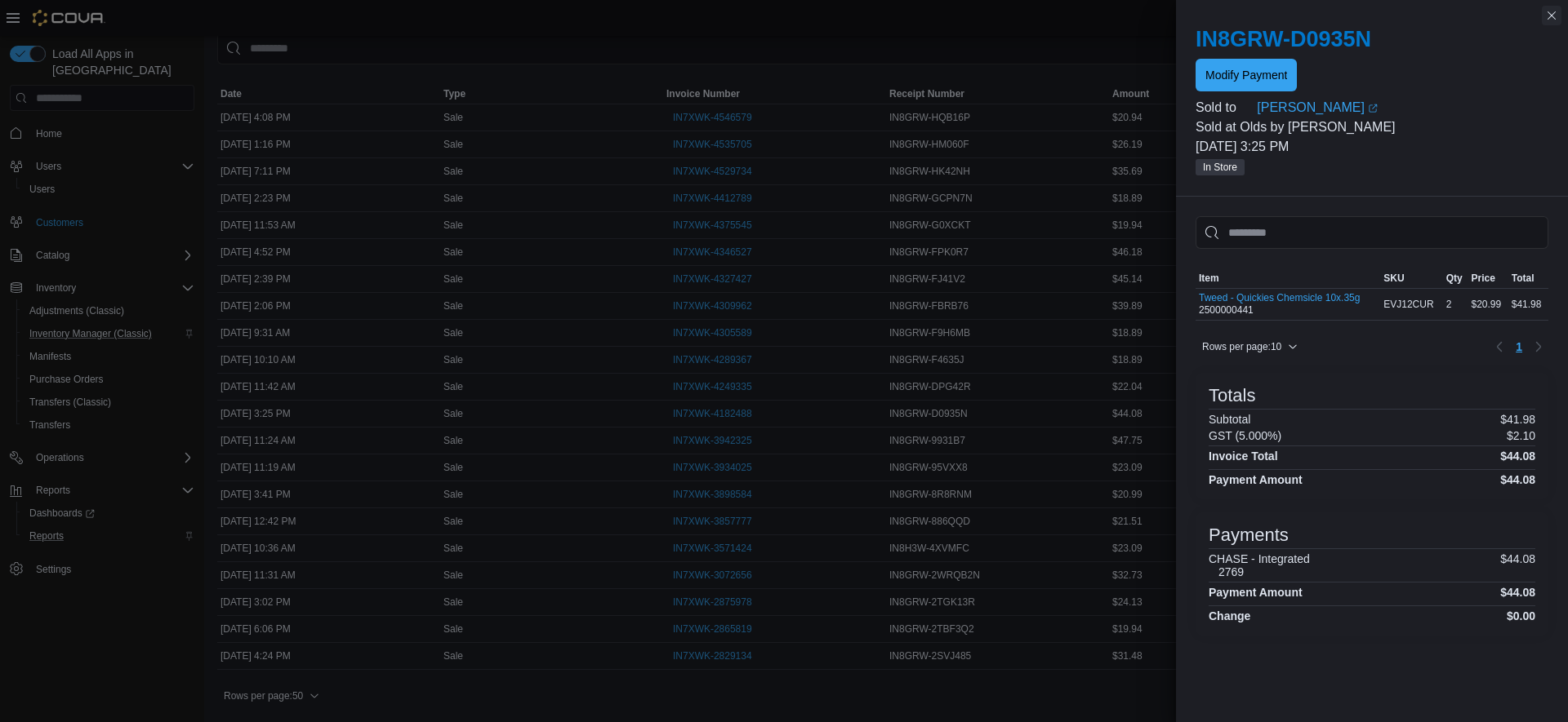
click at [1554, 17] on button "Close this dialog" at bounding box center [1551, 15] width 20 height 20
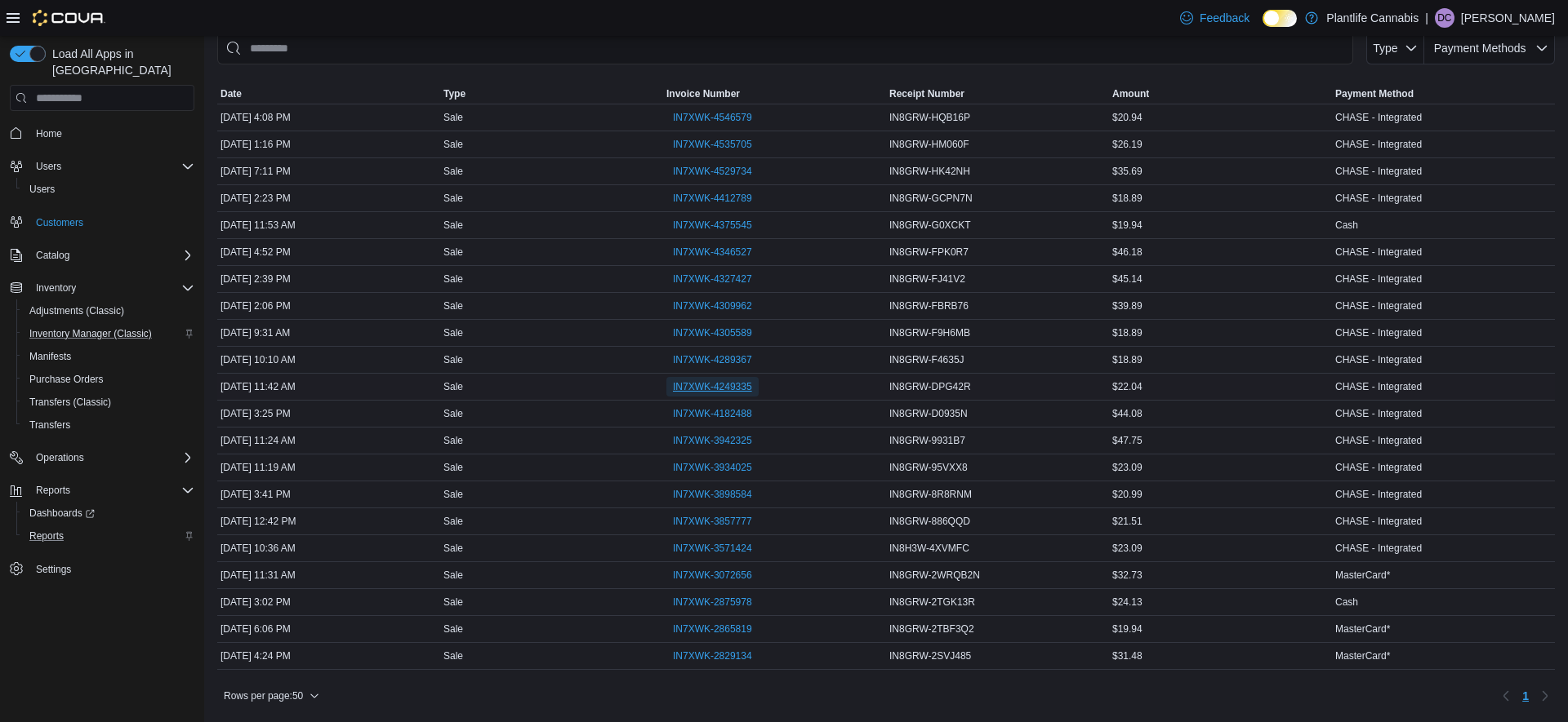
click at [722, 387] on span "IN7XWK-4249335" at bounding box center [712, 387] width 79 height 13
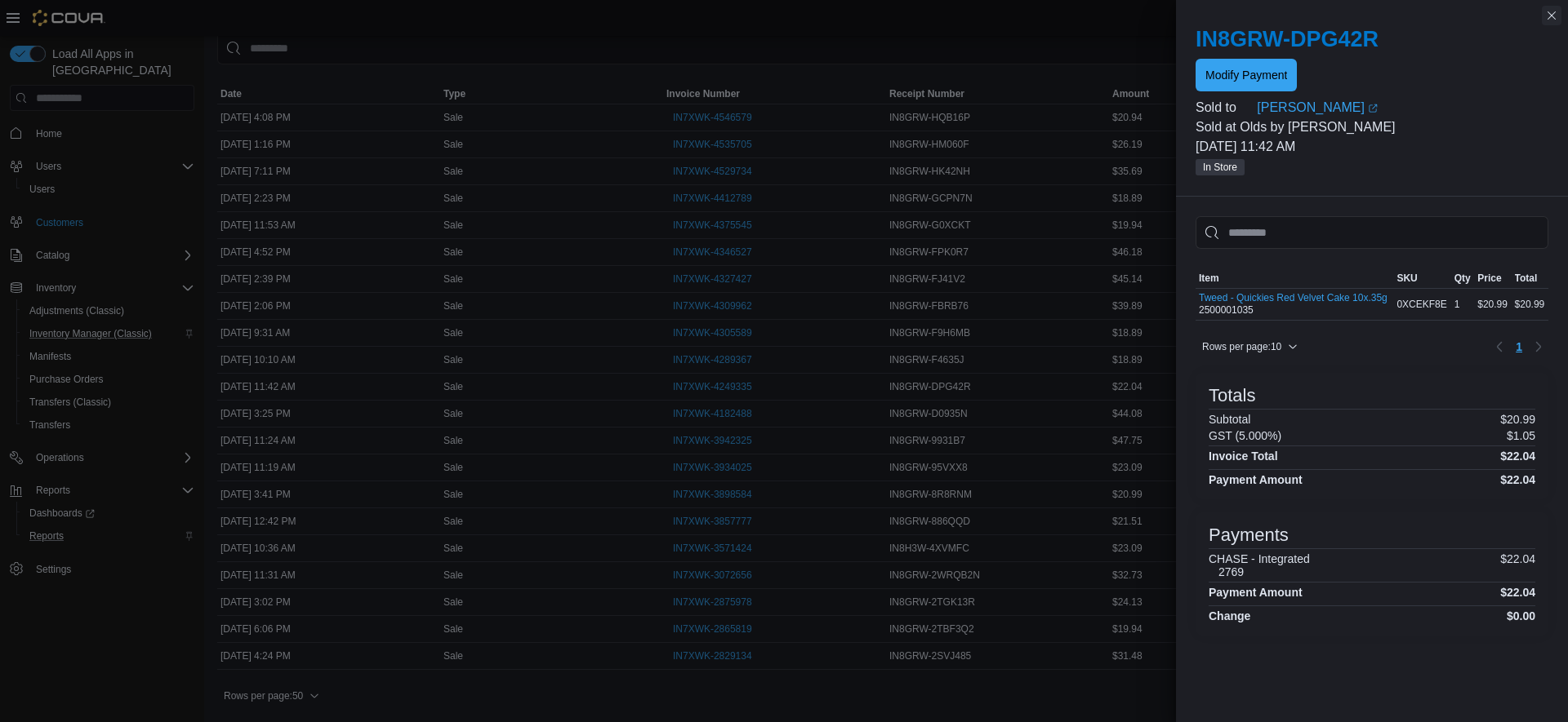
click at [1551, 17] on button "Close this dialog" at bounding box center [1551, 15] width 20 height 20
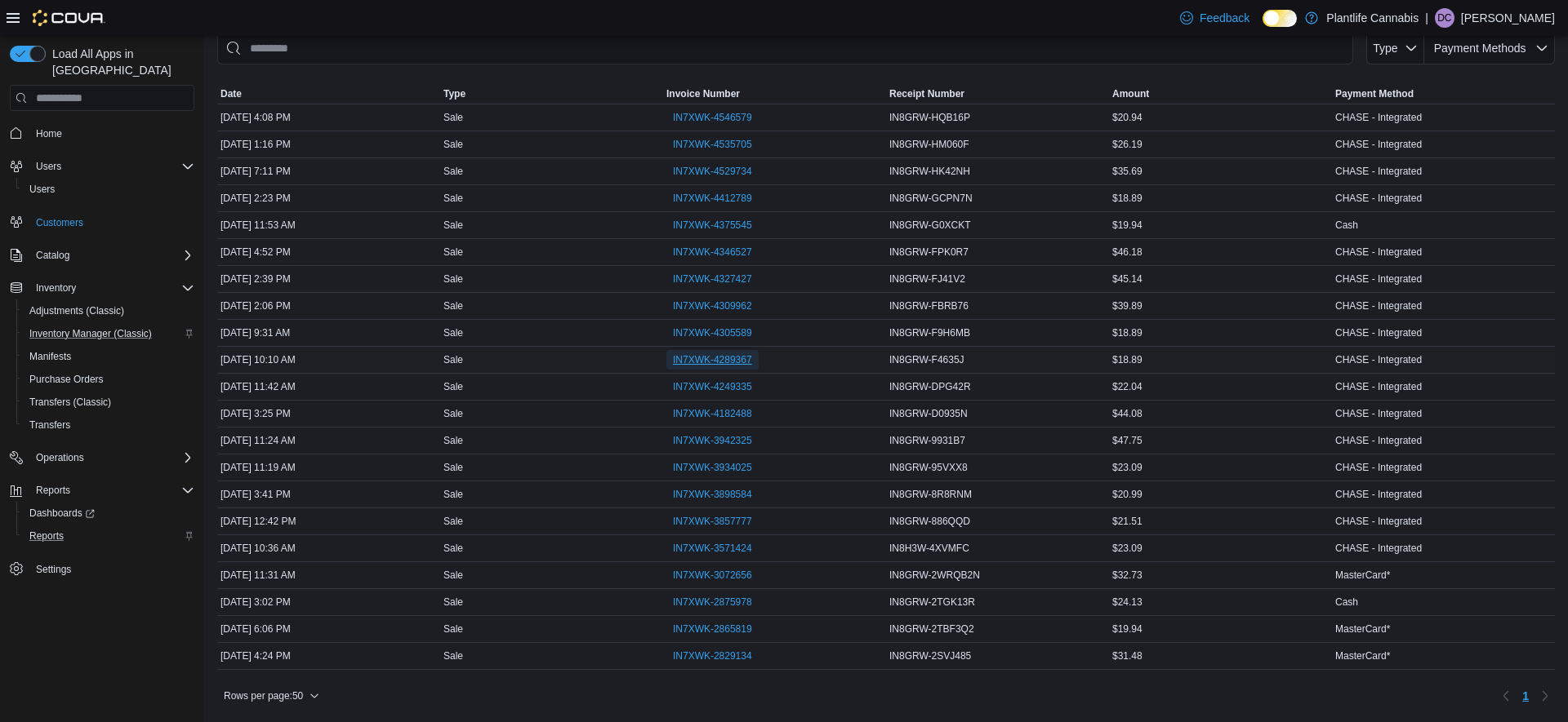
click at [727, 355] on span "IN7XWK-4289367" at bounding box center [712, 360] width 79 height 13
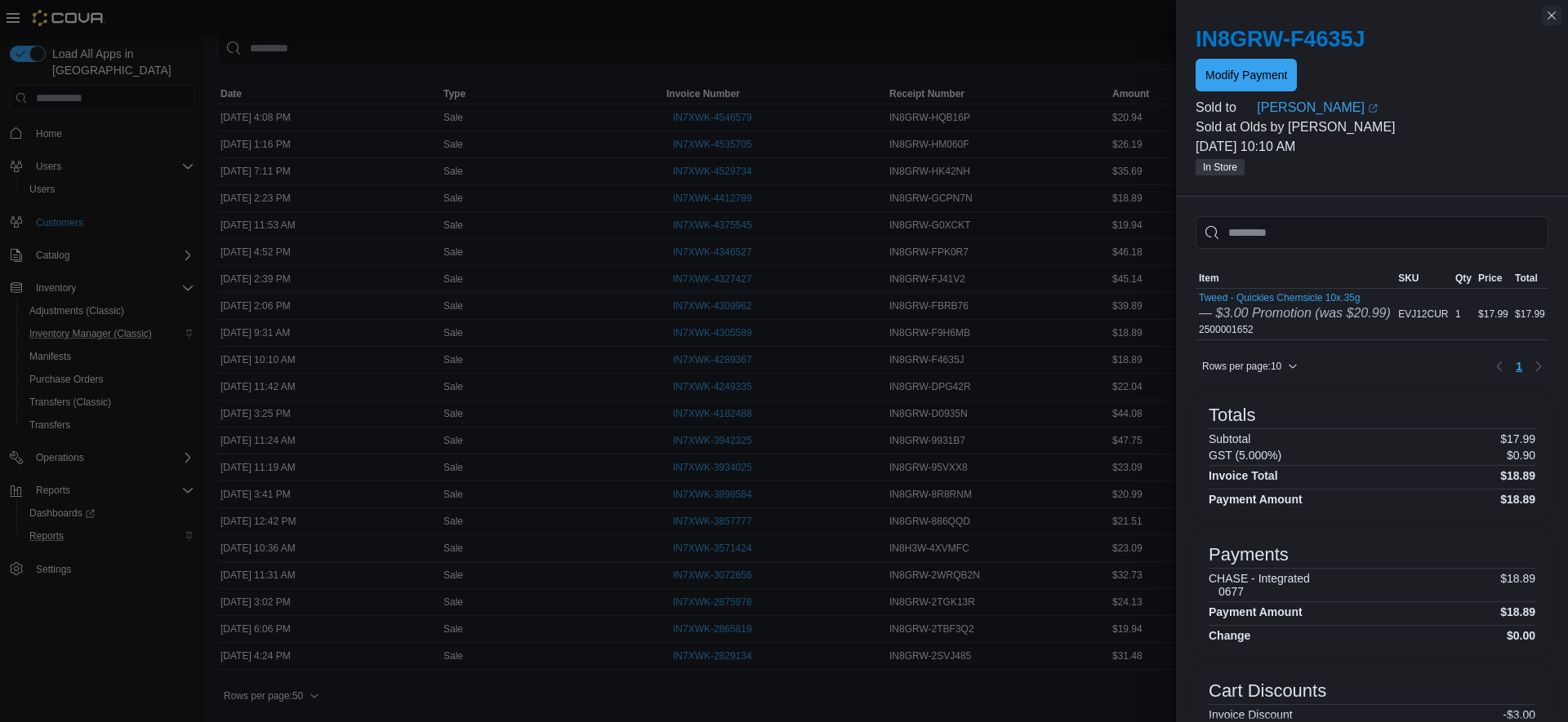
click at [1554, 20] on button "Close this dialog" at bounding box center [1551, 15] width 20 height 20
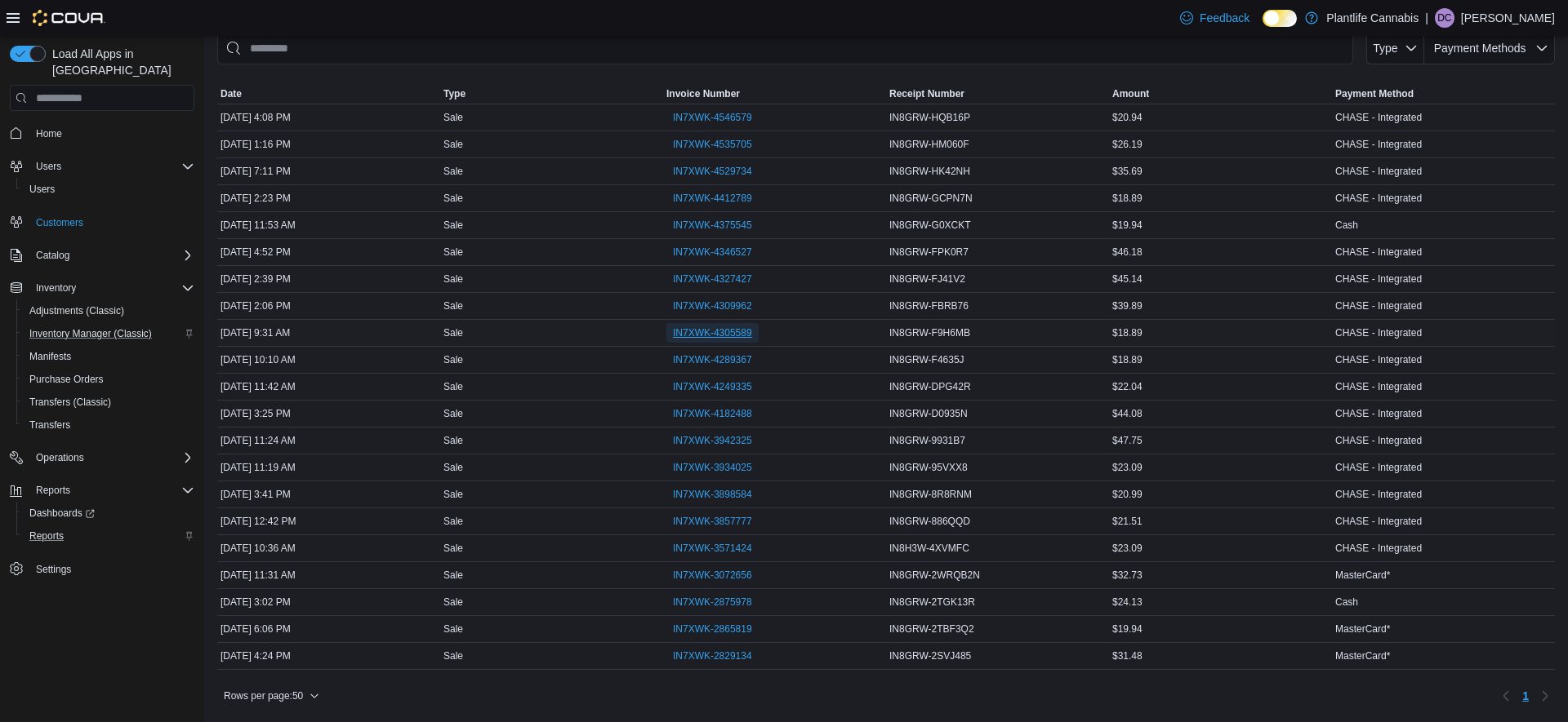
click at [716, 334] on span "IN7XWK-4305589" at bounding box center [712, 333] width 79 height 13
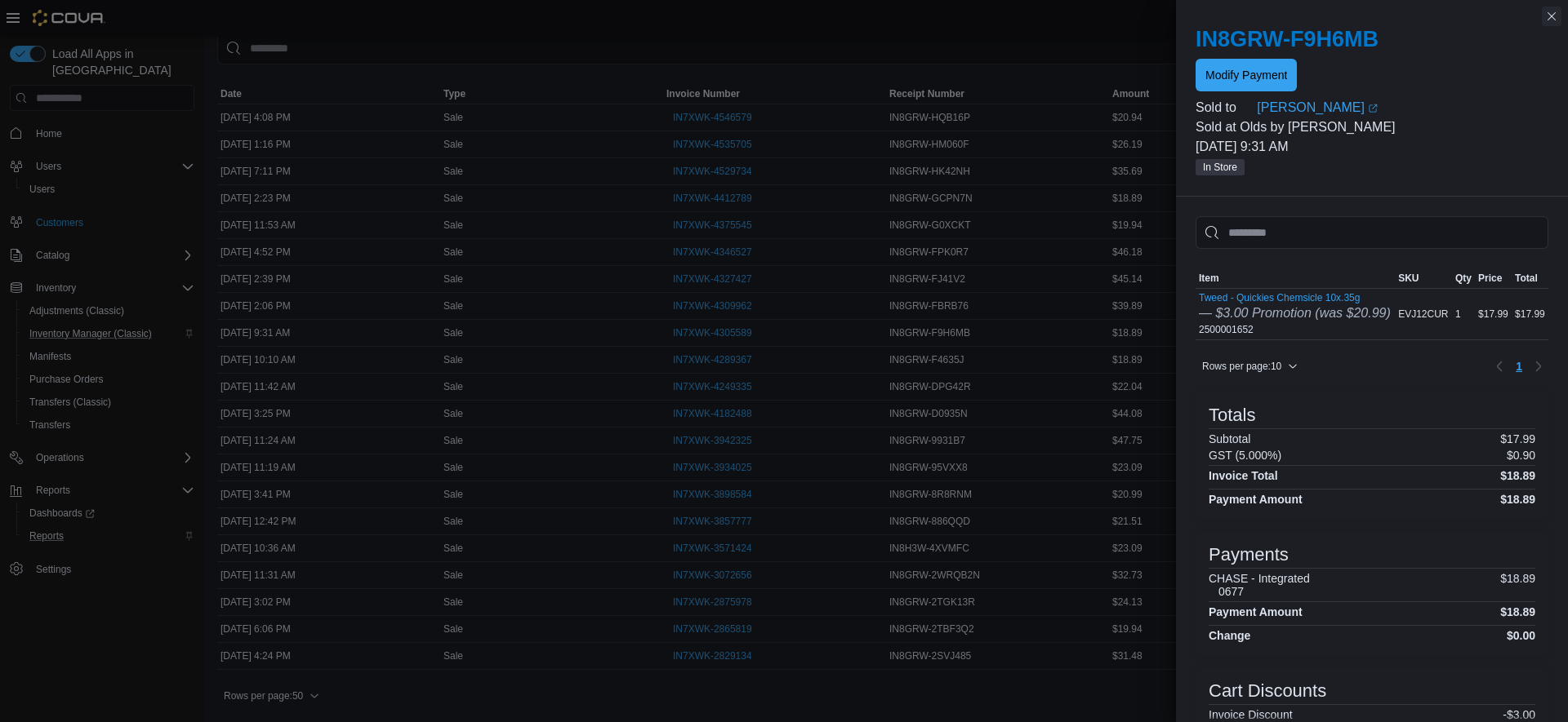
click at [1552, 17] on button "Close this dialog" at bounding box center [1551, 16] width 20 height 20
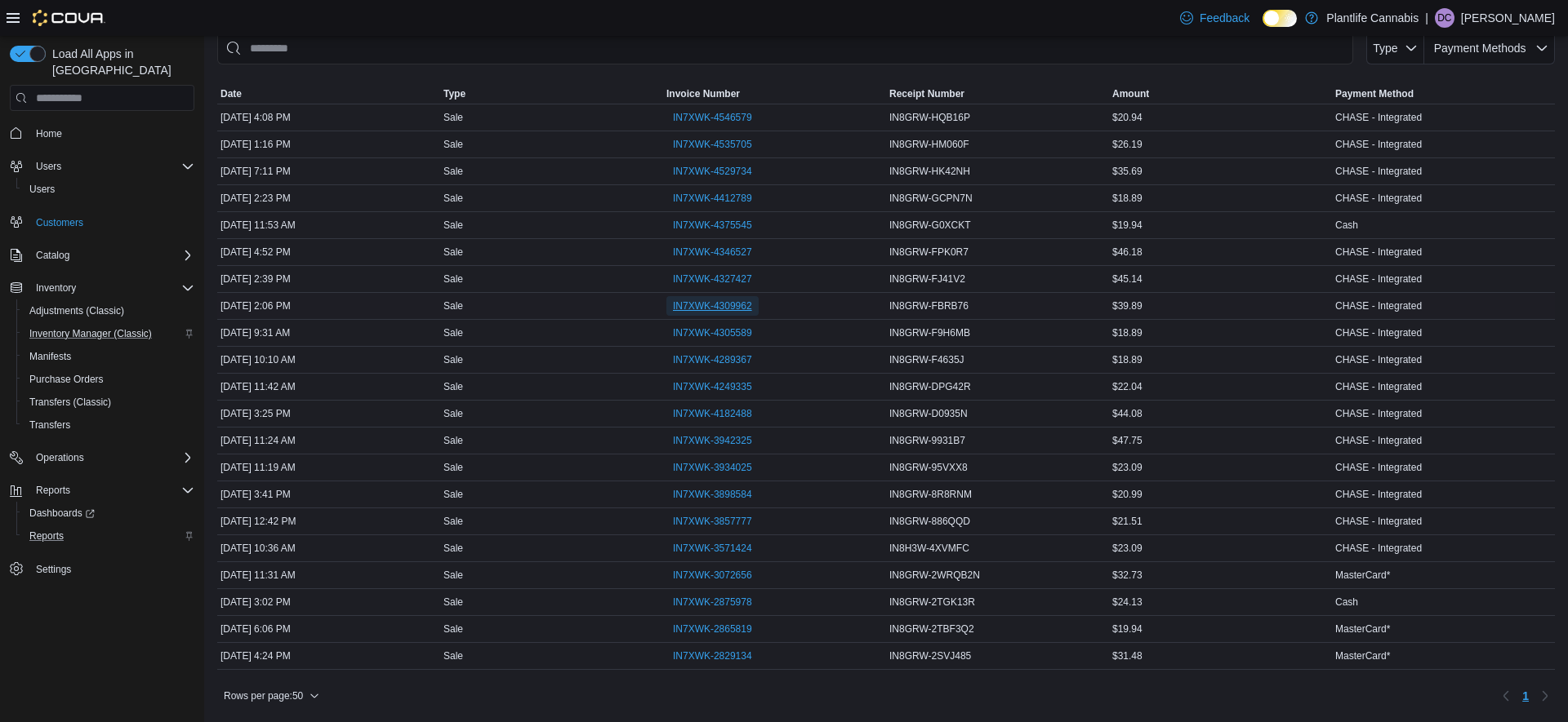
click at [722, 304] on span "IN7XWK-4309962" at bounding box center [712, 307] width 79 height 13
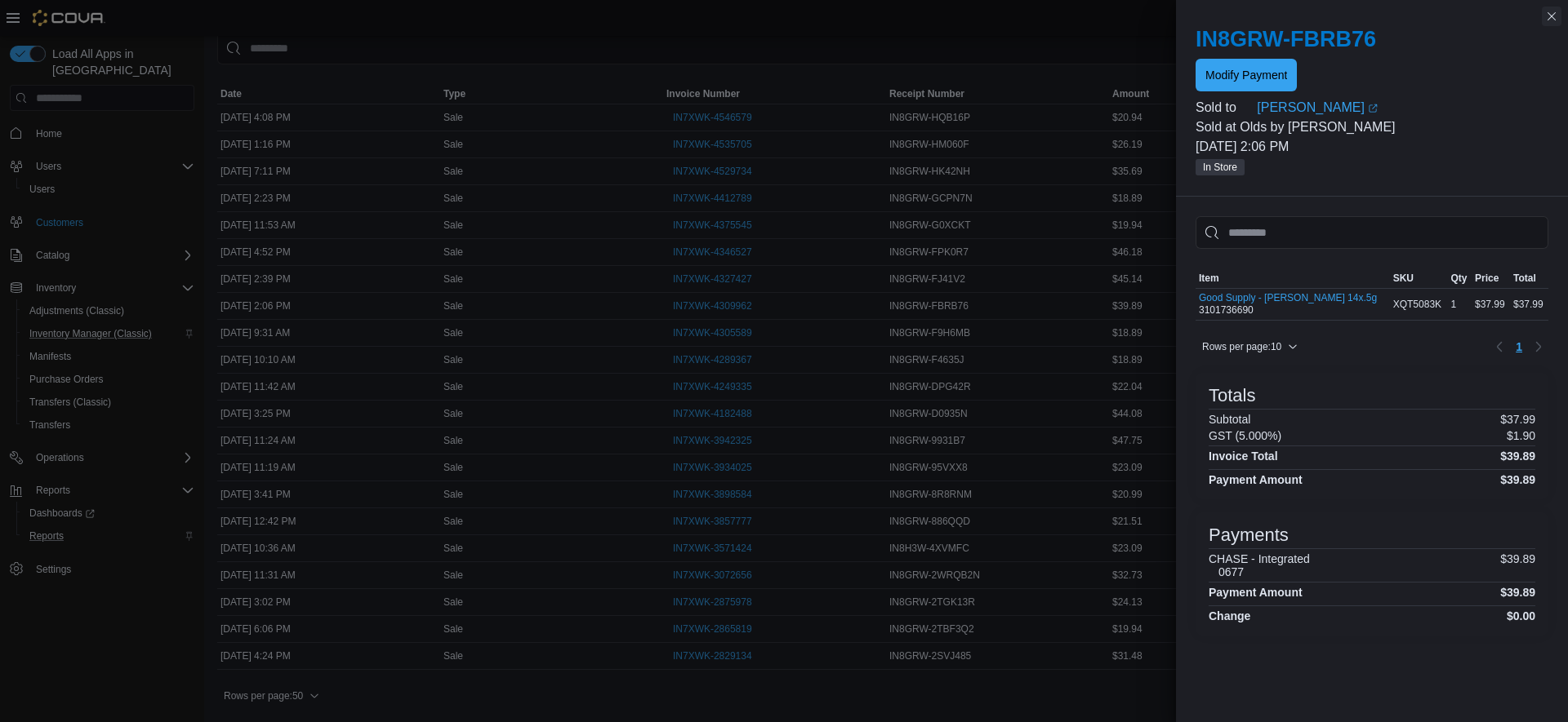
click at [1550, 20] on button "Close this dialog" at bounding box center [1551, 16] width 20 height 20
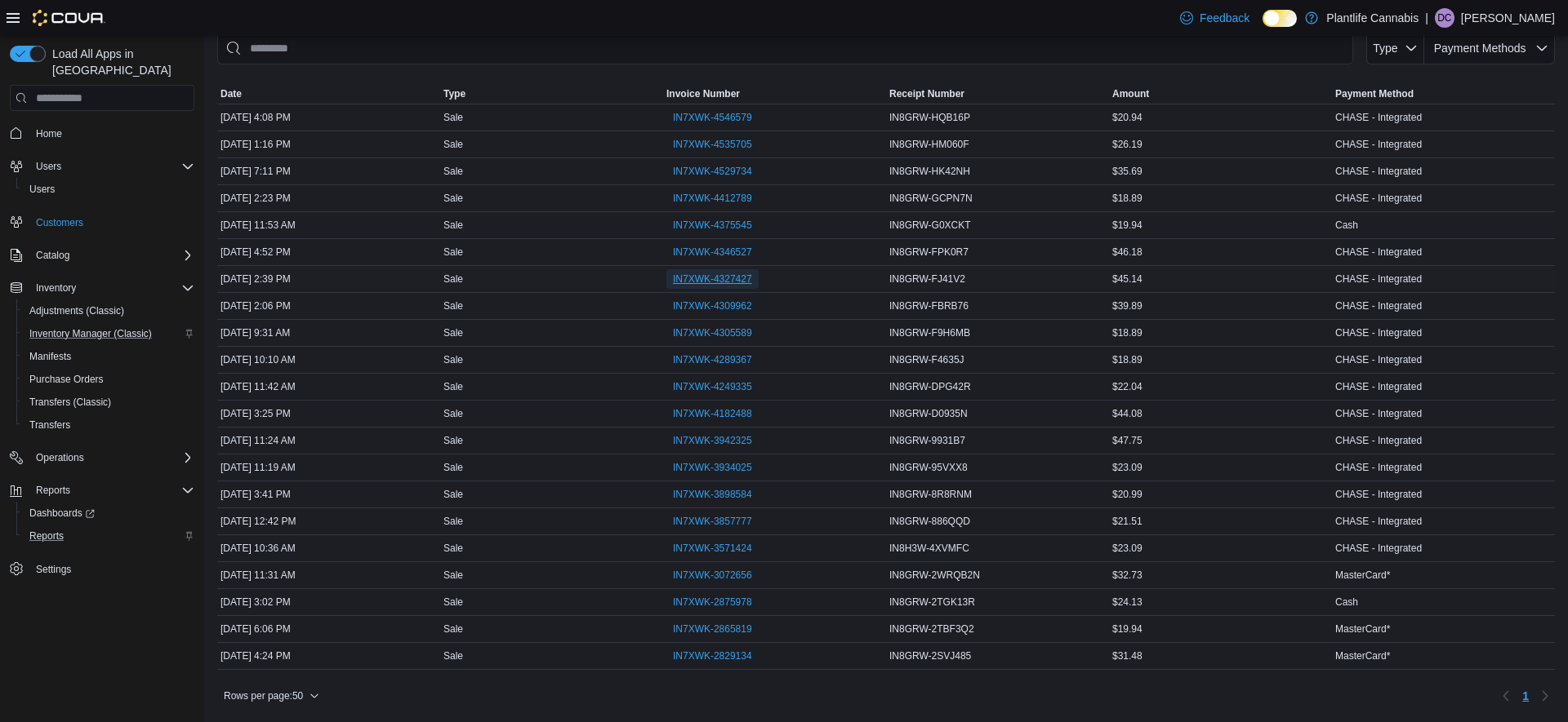
click at [729, 278] on span "IN7XWK-4327427" at bounding box center [712, 279] width 79 height 13
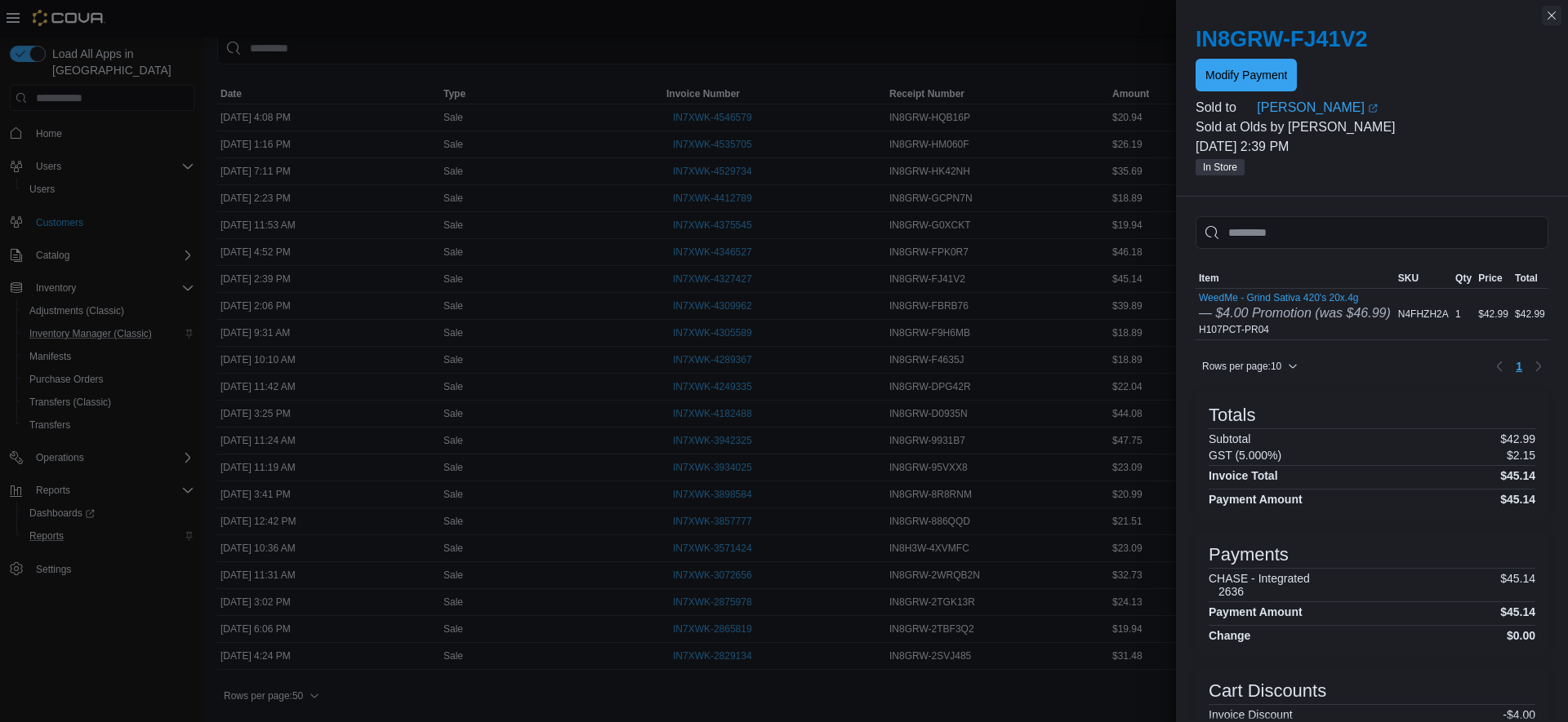
click at [1555, 15] on button "Close this dialog" at bounding box center [1551, 15] width 20 height 20
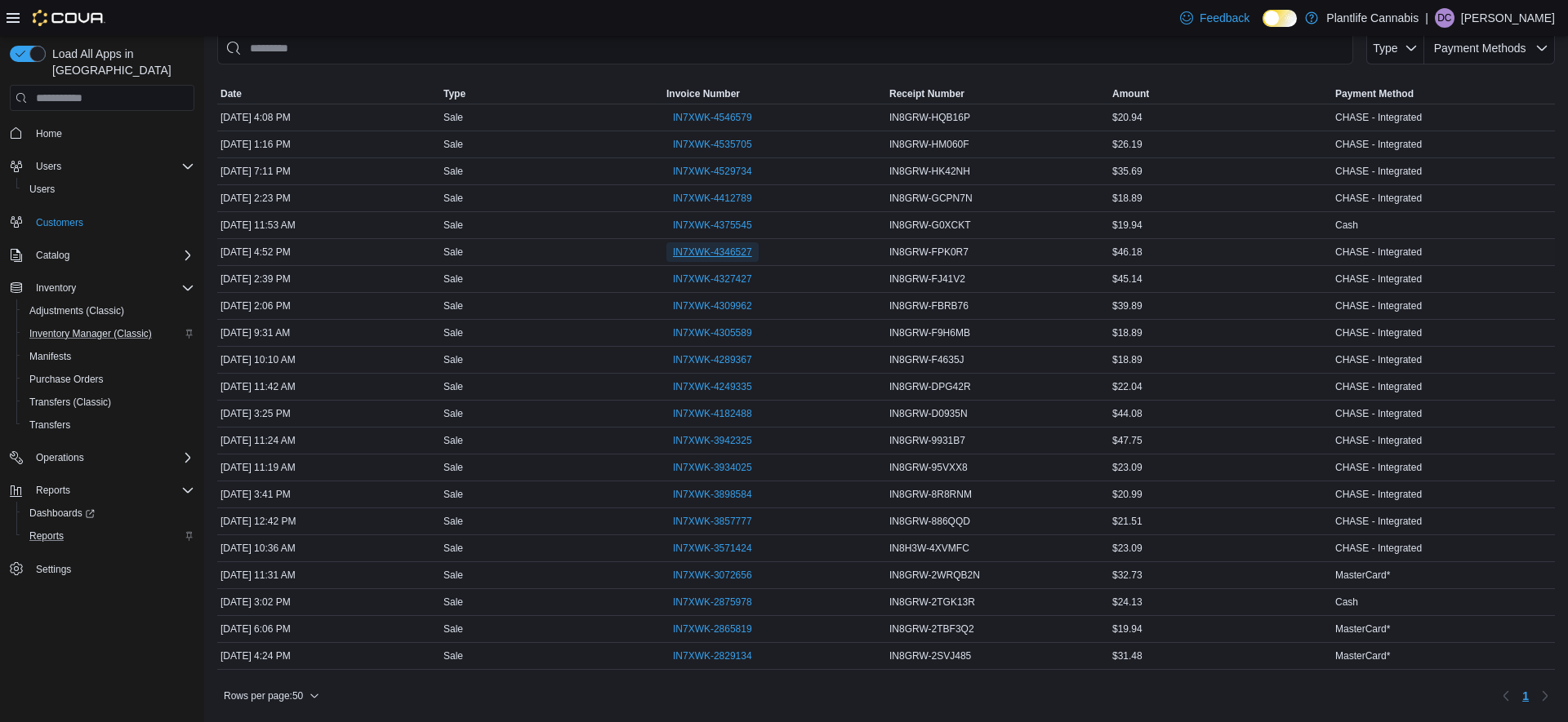
click at [722, 252] on span "IN7XWK-4346527" at bounding box center [712, 252] width 79 height 13
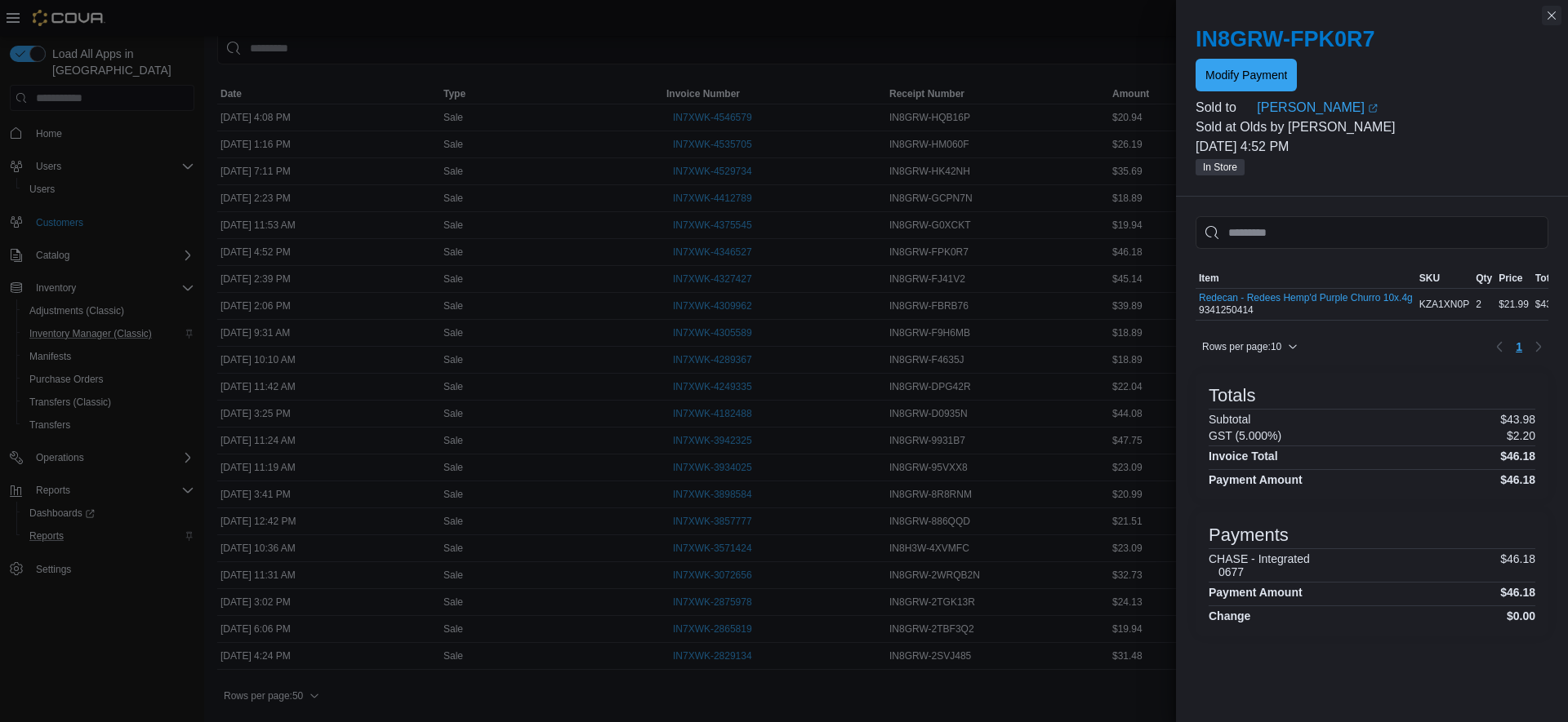
click at [1554, 19] on button "Close this dialog" at bounding box center [1551, 15] width 20 height 20
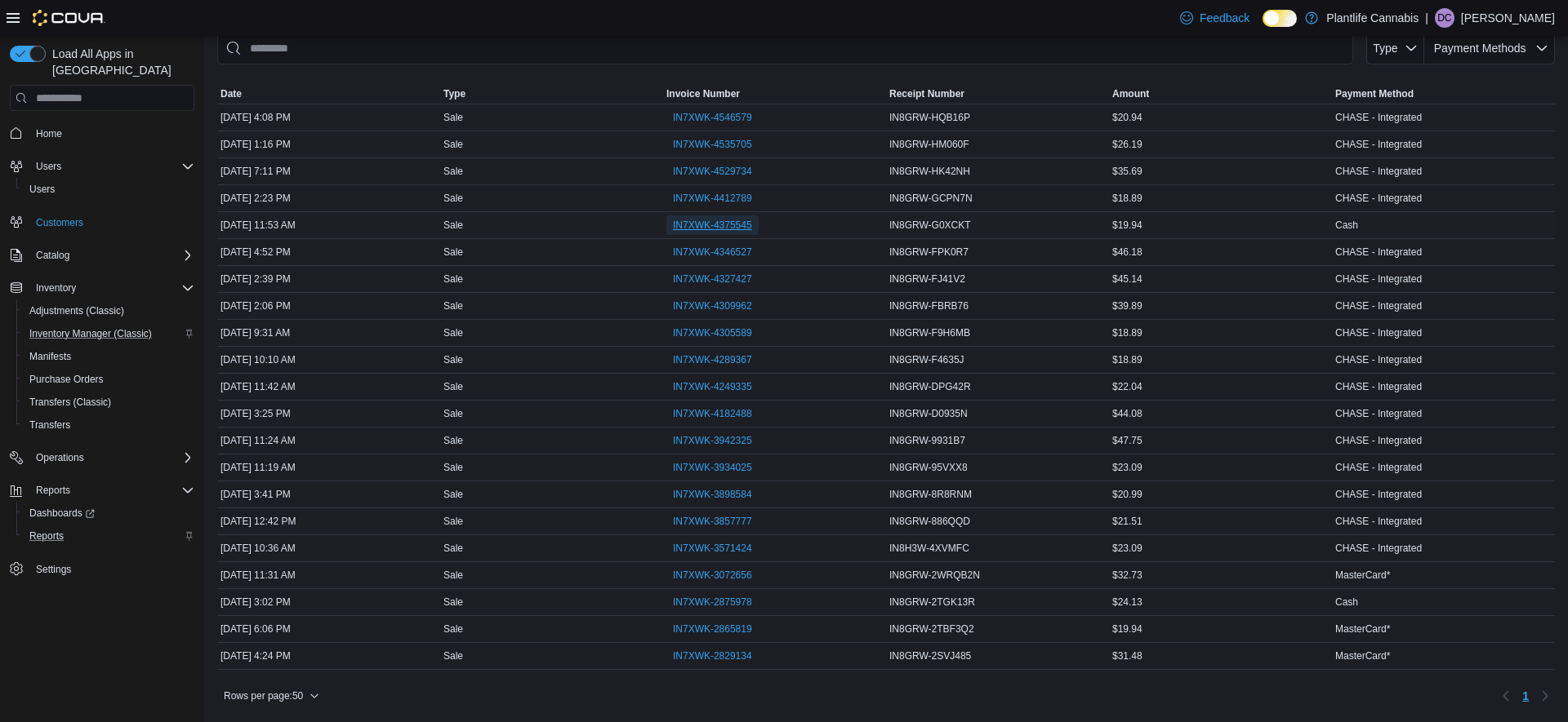
click at [727, 224] on span "IN7XWK-4375545" at bounding box center [712, 225] width 79 height 13
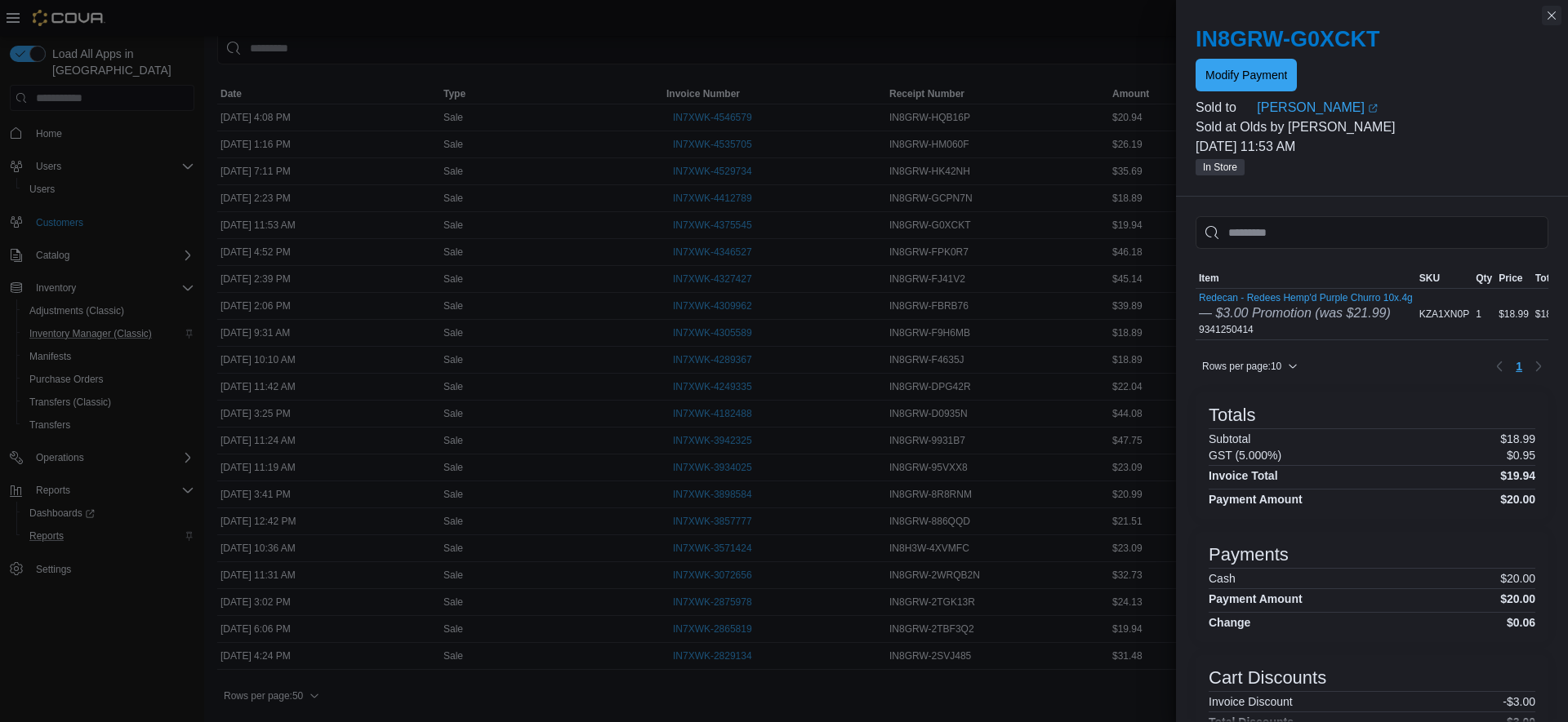
click at [1552, 17] on button "Close this dialog" at bounding box center [1551, 15] width 20 height 20
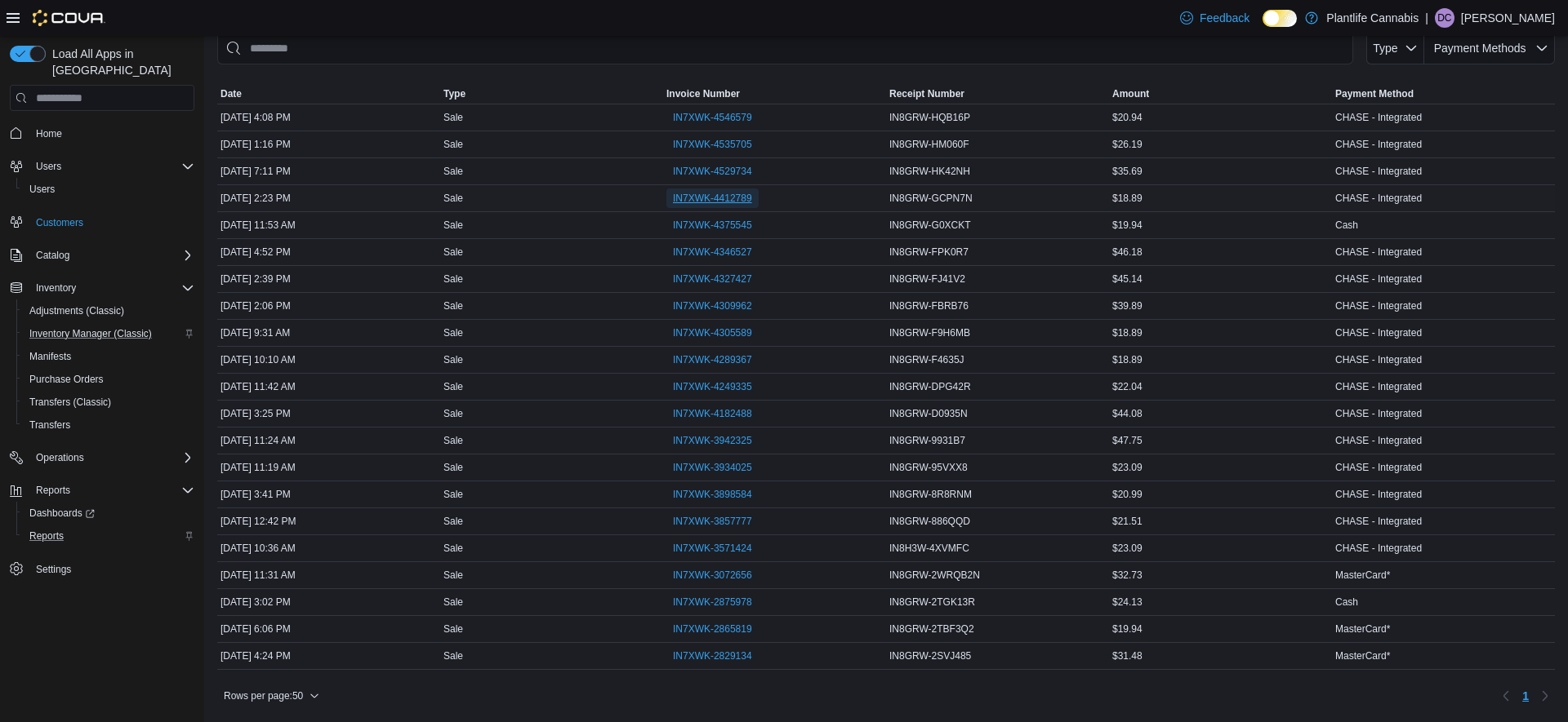
click at [710, 195] on span "IN7XWK-4412789" at bounding box center [712, 198] width 79 height 13
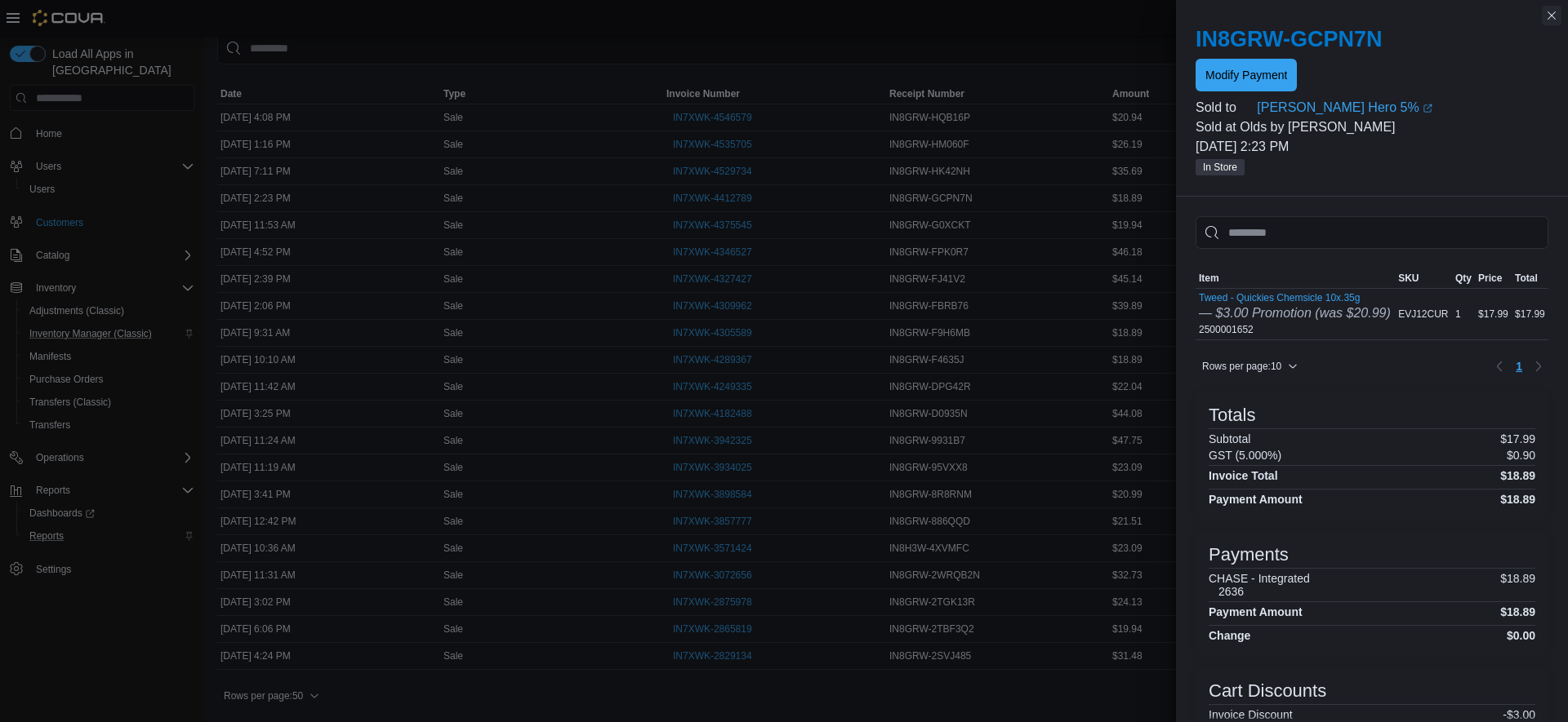
click at [1555, 16] on button "Close this dialog" at bounding box center [1551, 15] width 20 height 20
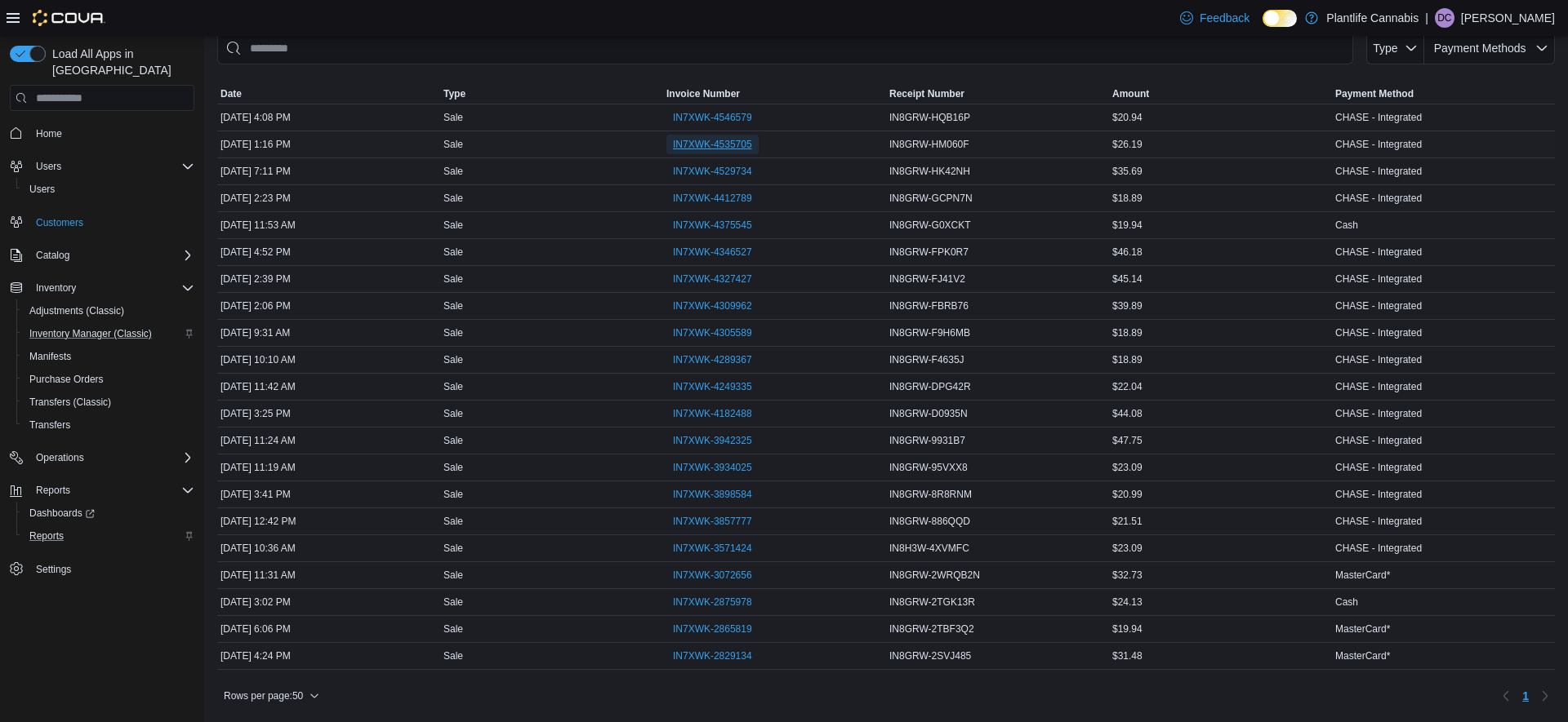
click at [719, 143] on span "IN7XWK-4535705" at bounding box center [712, 144] width 79 height 13
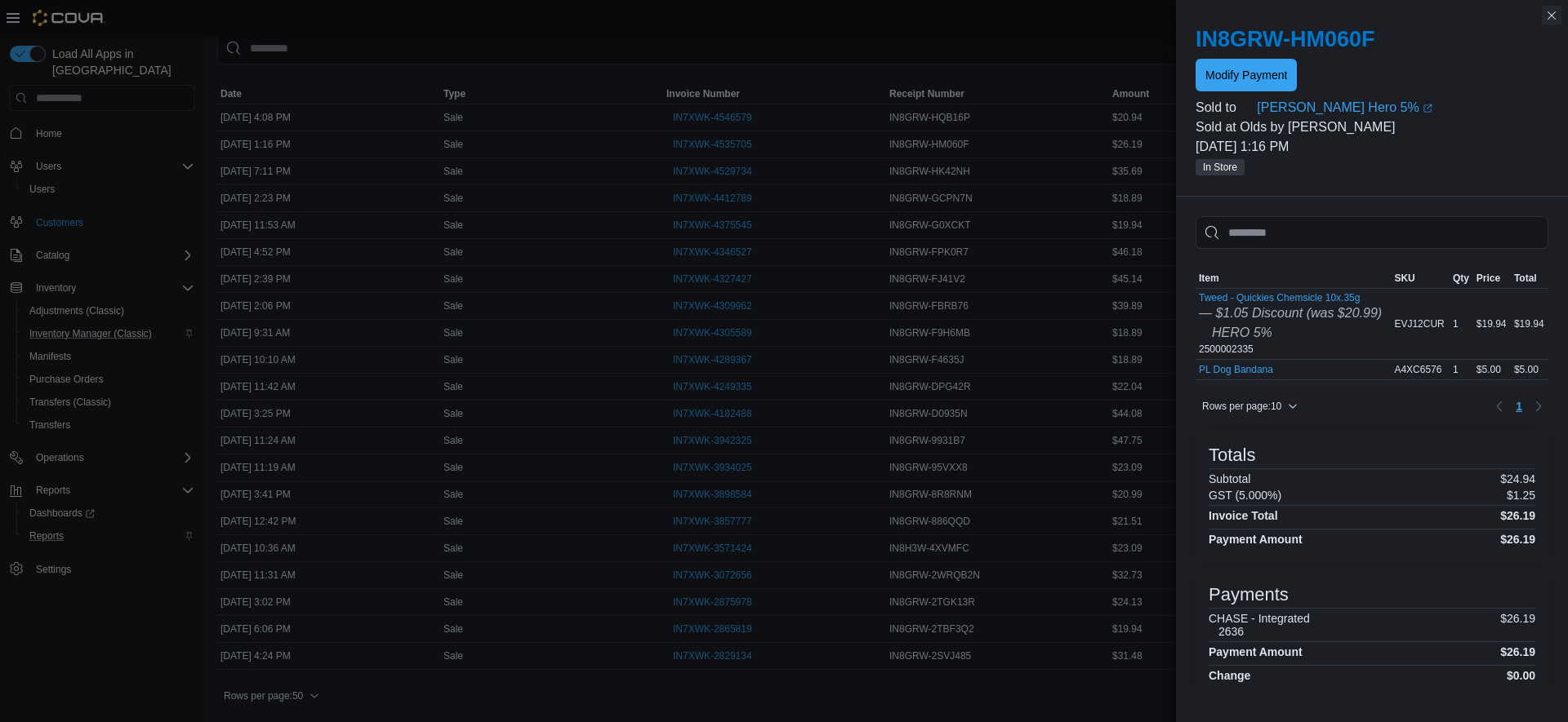
click at [1547, 22] on button "Close this dialog" at bounding box center [1551, 15] width 20 height 20
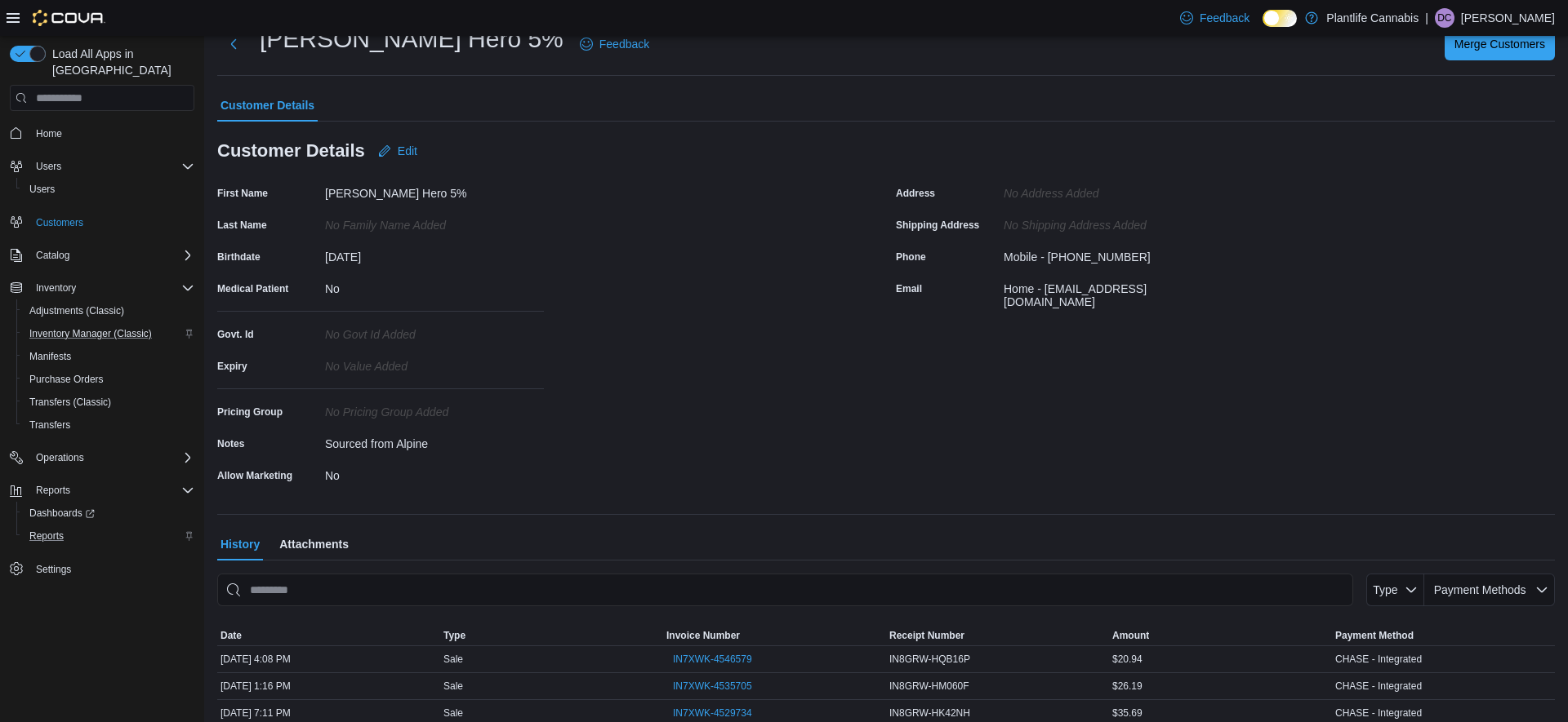
scroll to position [0, 0]
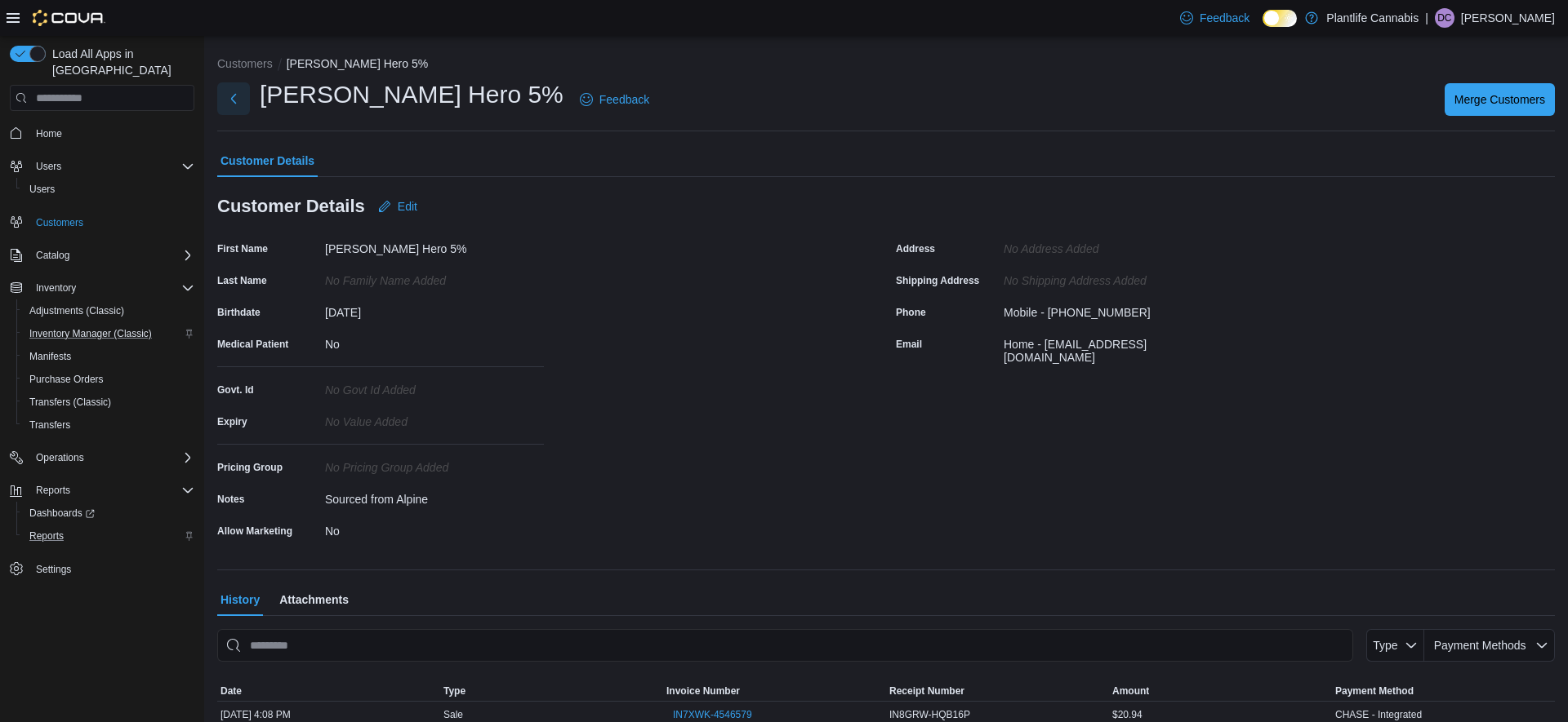
click at [237, 102] on button "Next" at bounding box center [233, 98] width 33 height 33
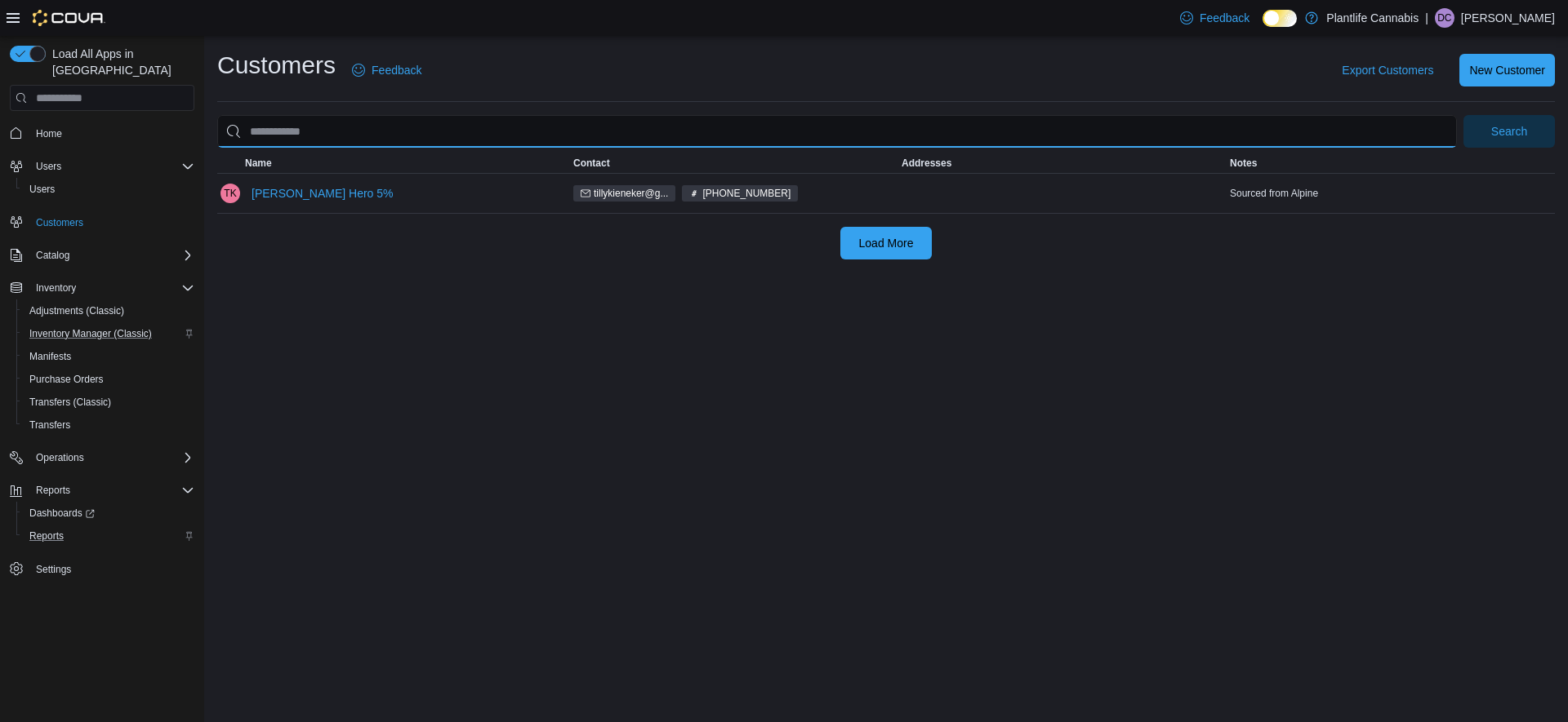
click at [377, 129] on input "search" at bounding box center [837, 131] width 1240 height 33
click at [54, 530] on span "Reports" at bounding box center [47, 537] width 34 height 13
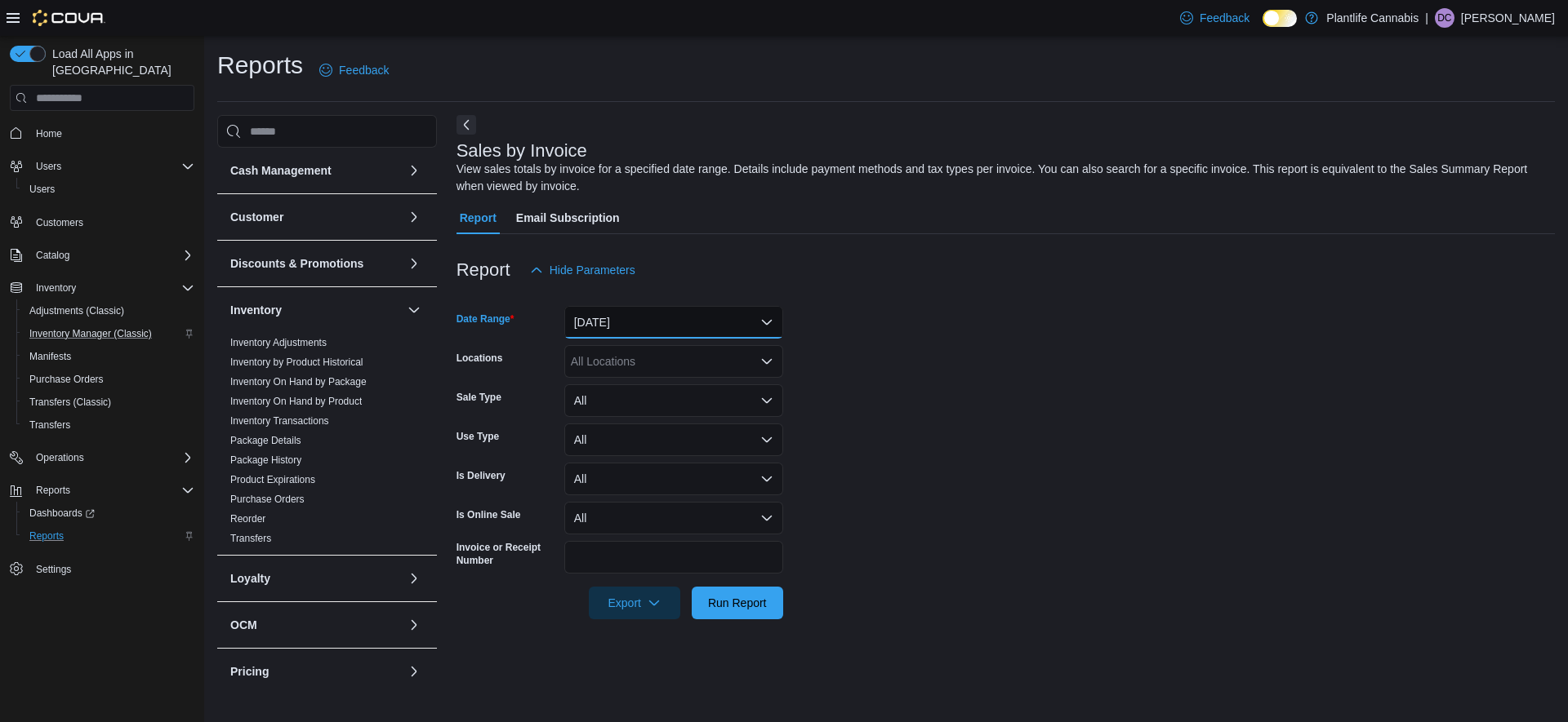
click at [649, 326] on button "[DATE]" at bounding box center [673, 322] width 219 height 33
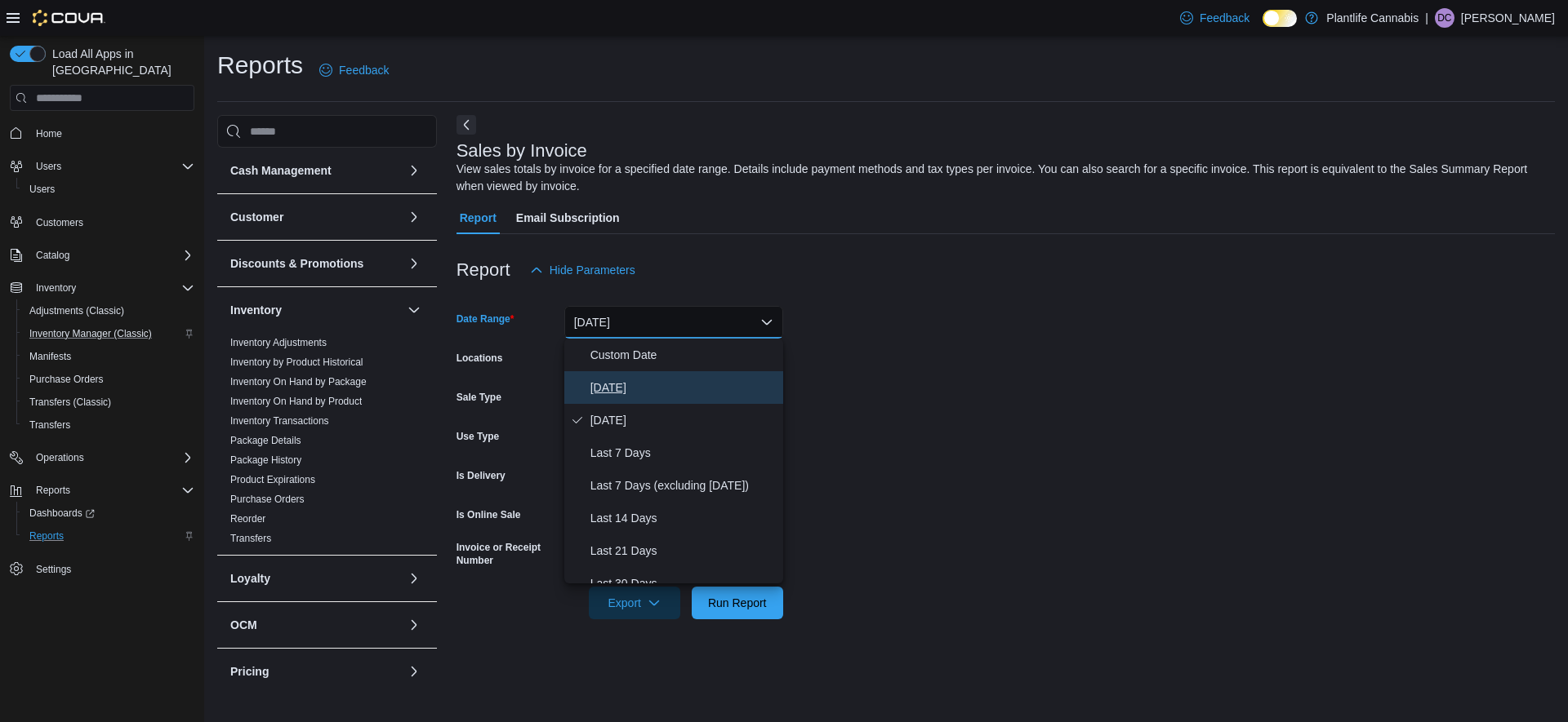
drag, startPoint x: 606, startPoint y: 391, endPoint x: 677, endPoint y: 452, distance: 93.6
click at [606, 391] on span "[DATE]" at bounding box center [684, 388] width 186 height 20
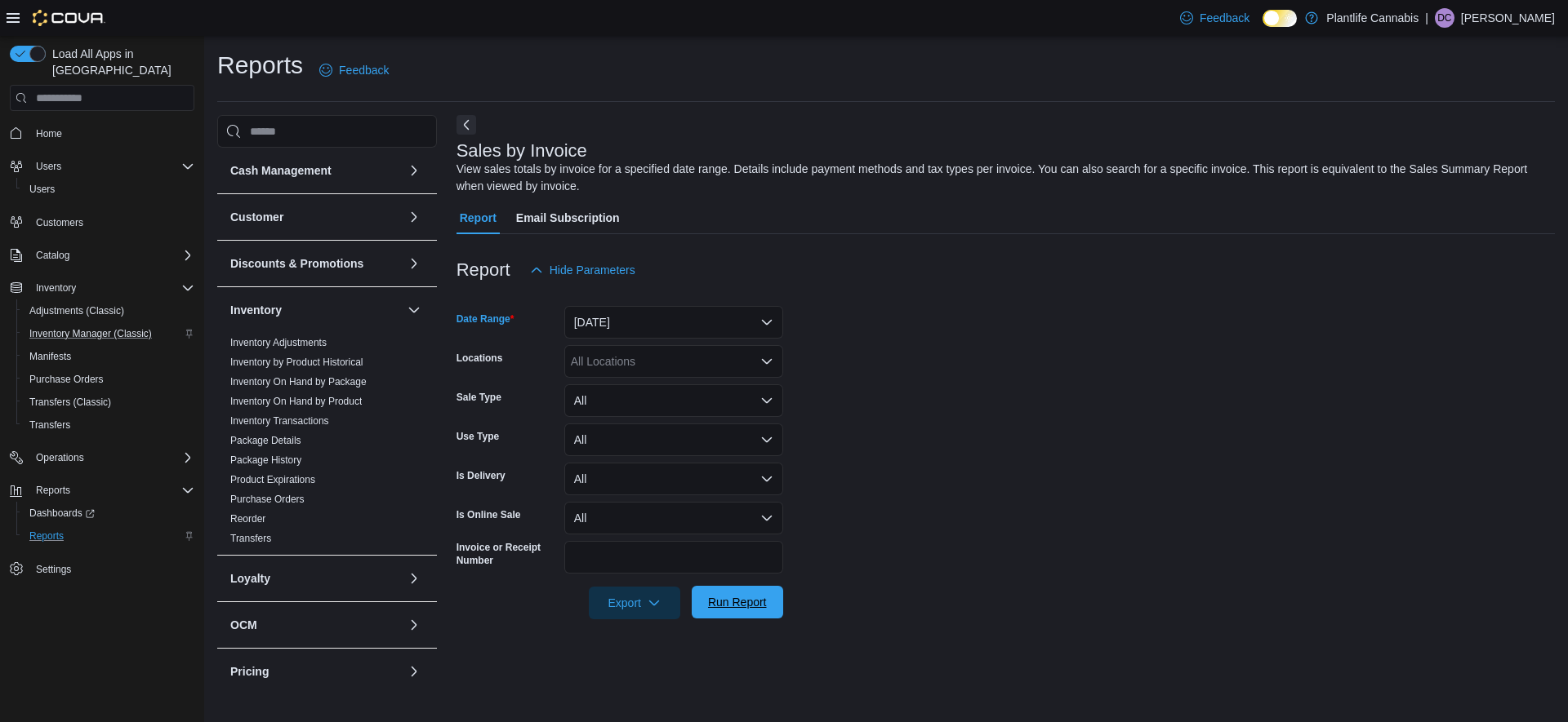
click at [736, 604] on span "Run Report" at bounding box center [737, 603] width 59 height 17
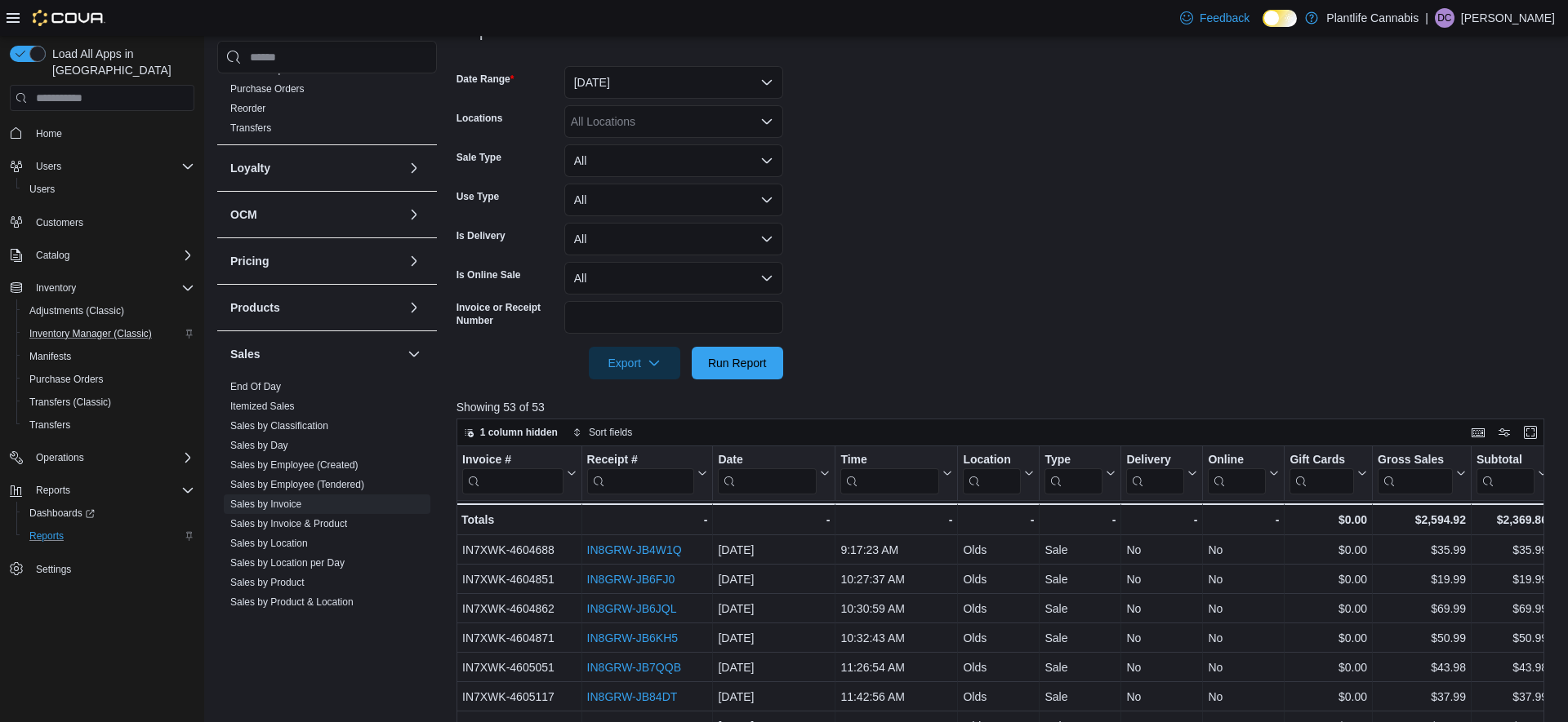
scroll to position [488, 0]
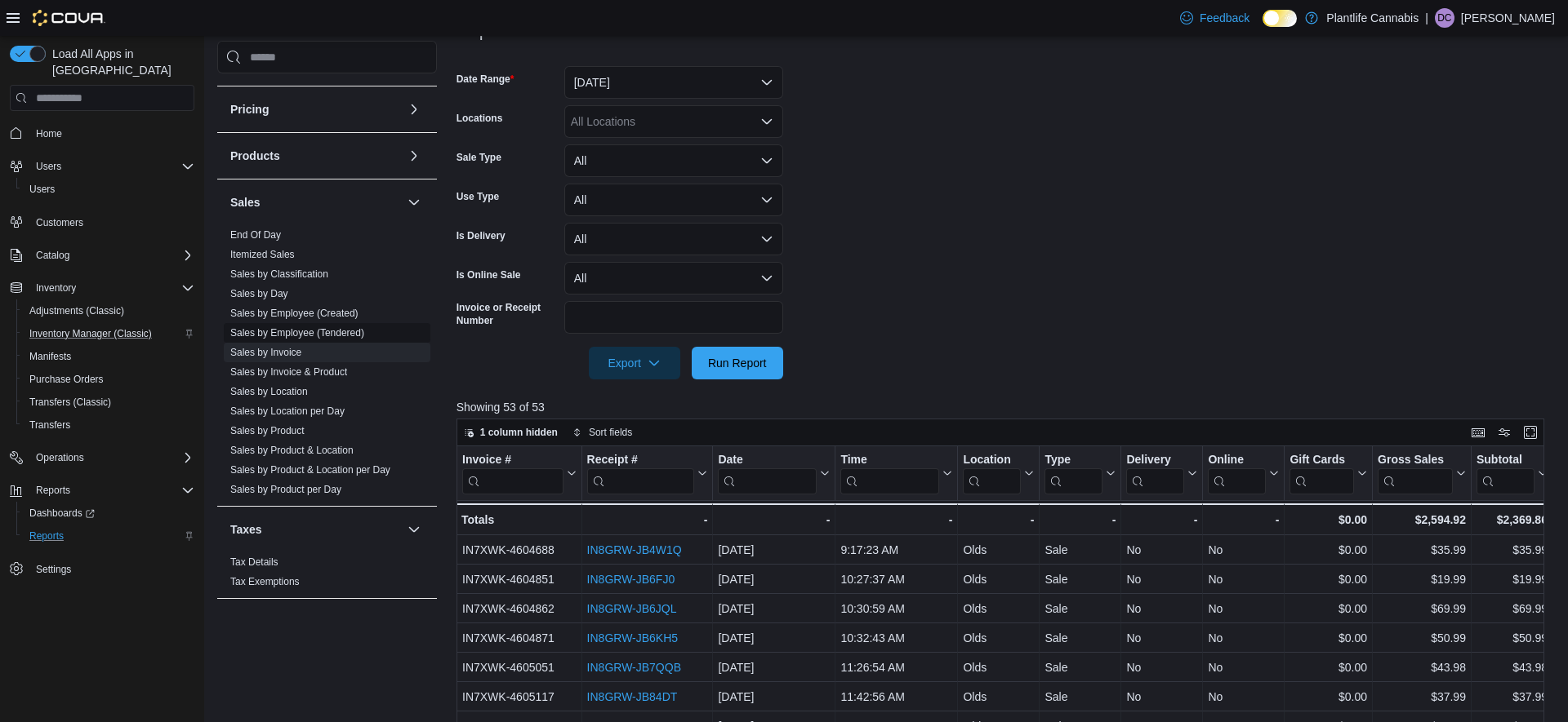
click at [309, 333] on link "Sales by Employee (Tendered)" at bounding box center [297, 333] width 134 height 11
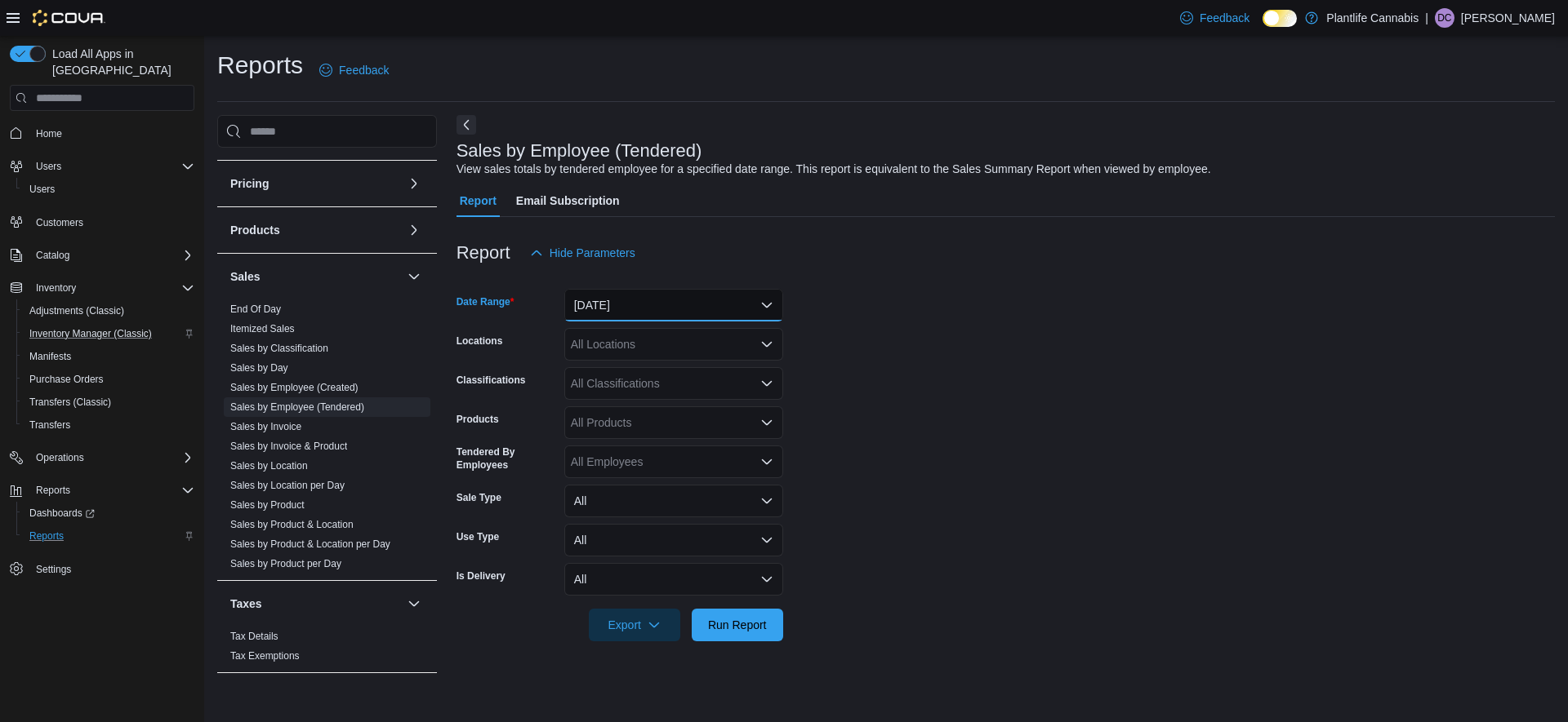
drag, startPoint x: 663, startPoint y: 300, endPoint x: 658, endPoint y: 310, distance: 11.2
click at [663, 300] on button "[DATE]" at bounding box center [673, 305] width 219 height 33
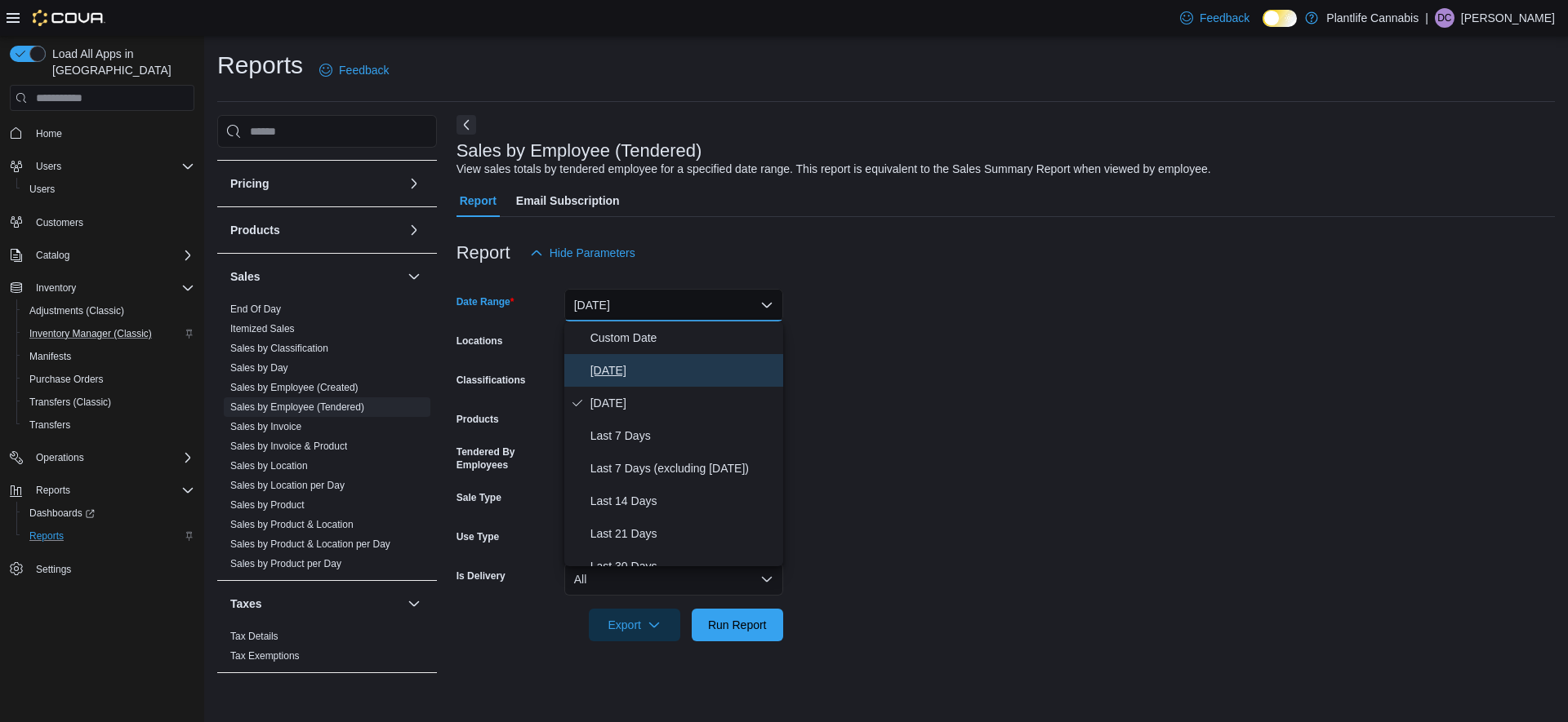
click at [627, 373] on span "[DATE]" at bounding box center [684, 370] width 186 height 20
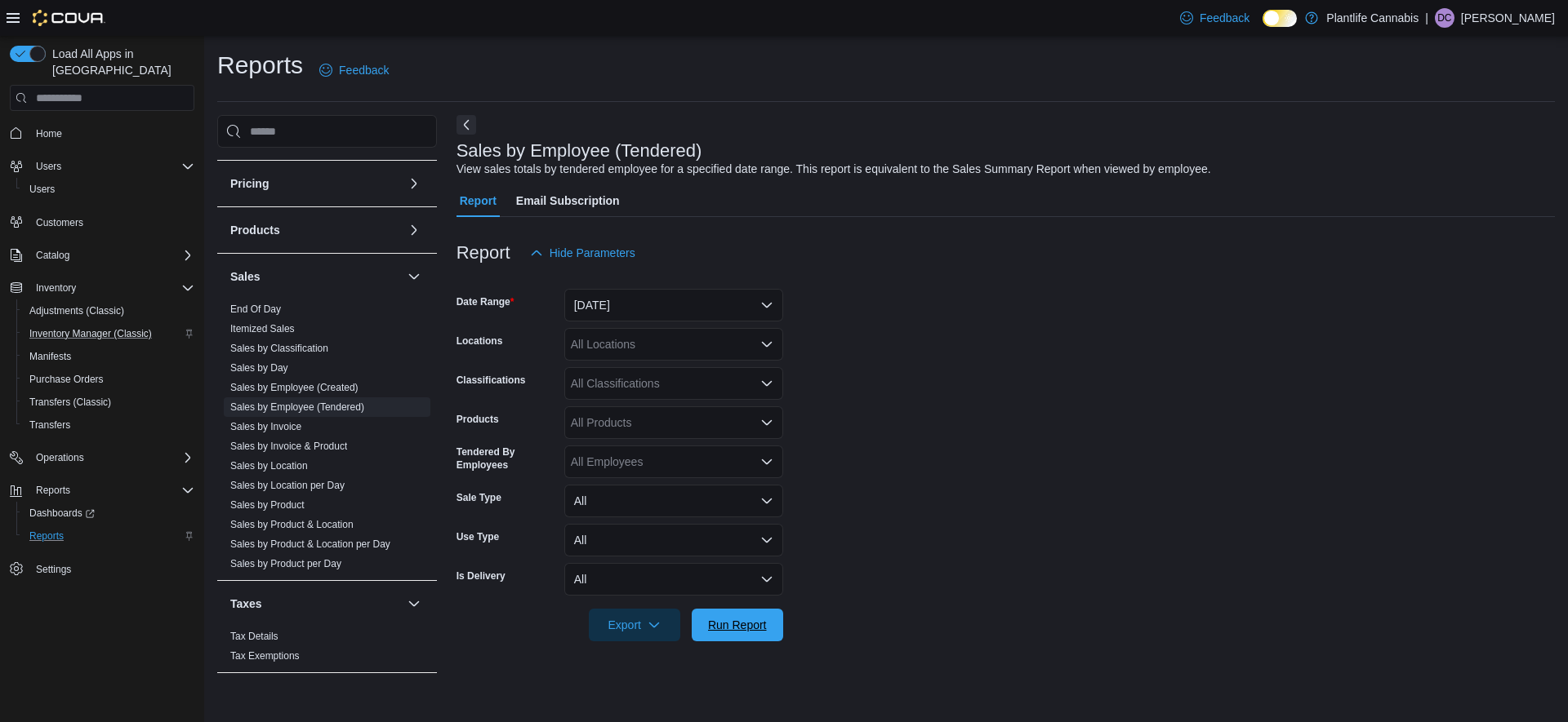
drag, startPoint x: 737, startPoint y: 636, endPoint x: 1106, endPoint y: 336, distance: 475.6
click at [738, 636] on span "Run Report" at bounding box center [737, 625] width 72 height 33
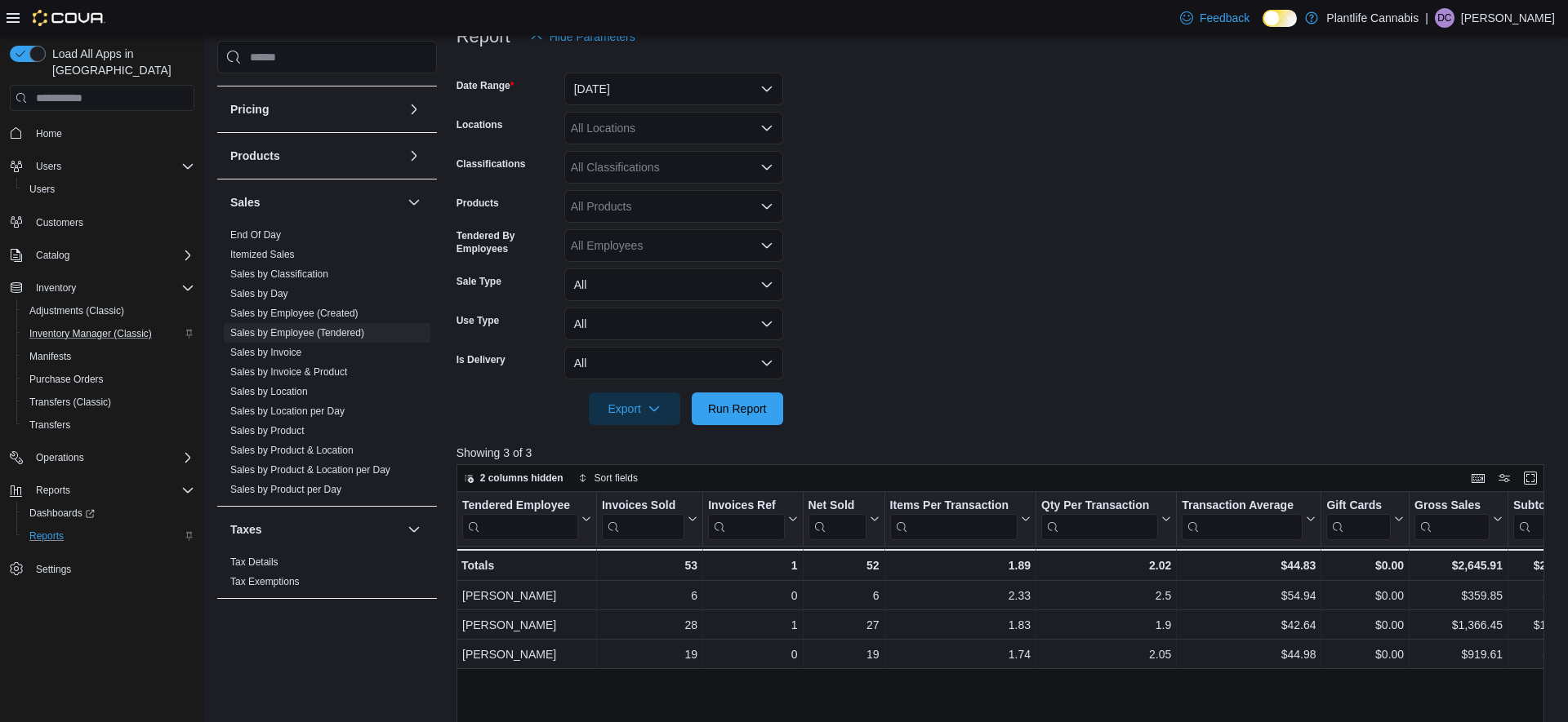
scroll to position [300, 0]
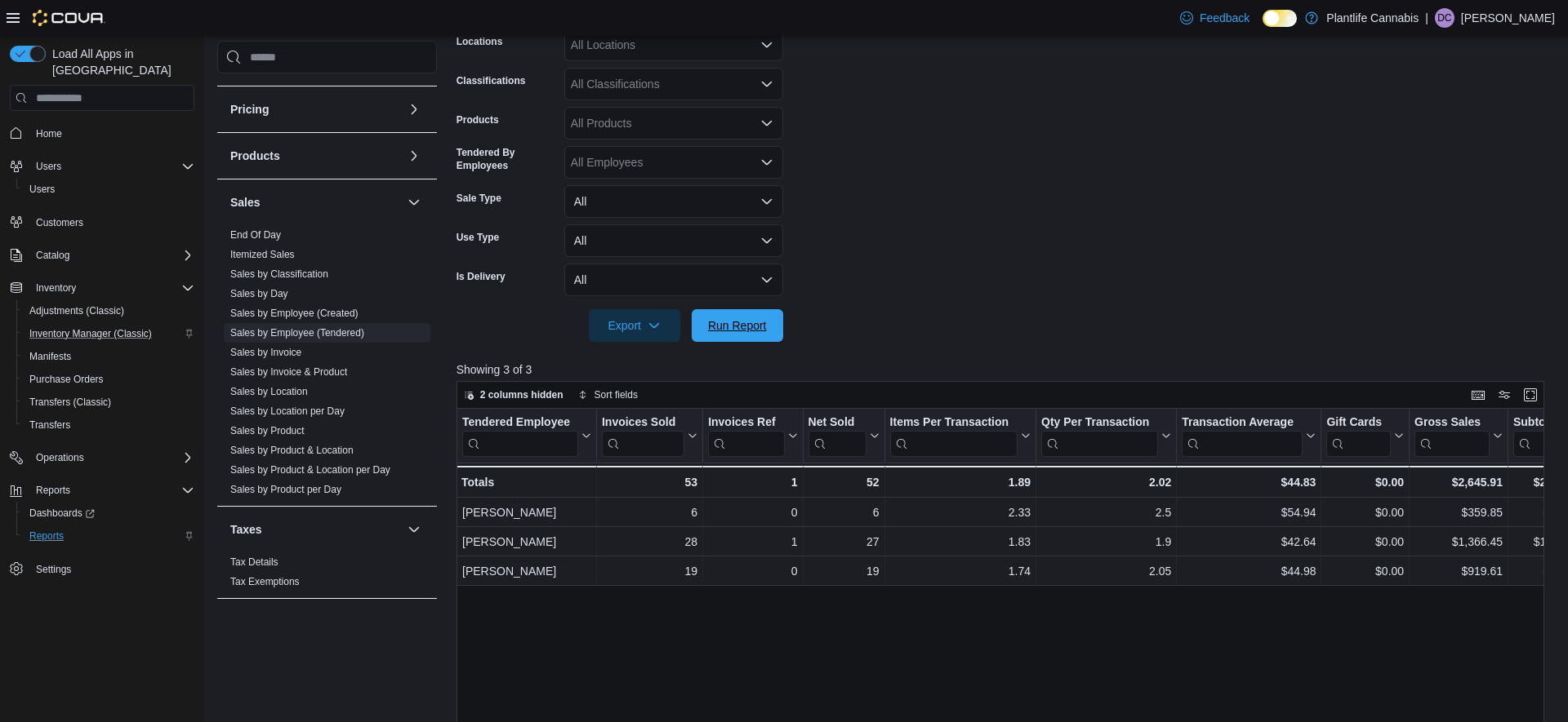
drag, startPoint x: 747, startPoint y: 326, endPoint x: 972, endPoint y: 260, distance: 234.5
click at [747, 326] on span "Run Report" at bounding box center [737, 326] width 59 height 17
click at [291, 358] on link "Sales by Invoice" at bounding box center [266, 352] width 71 height 11
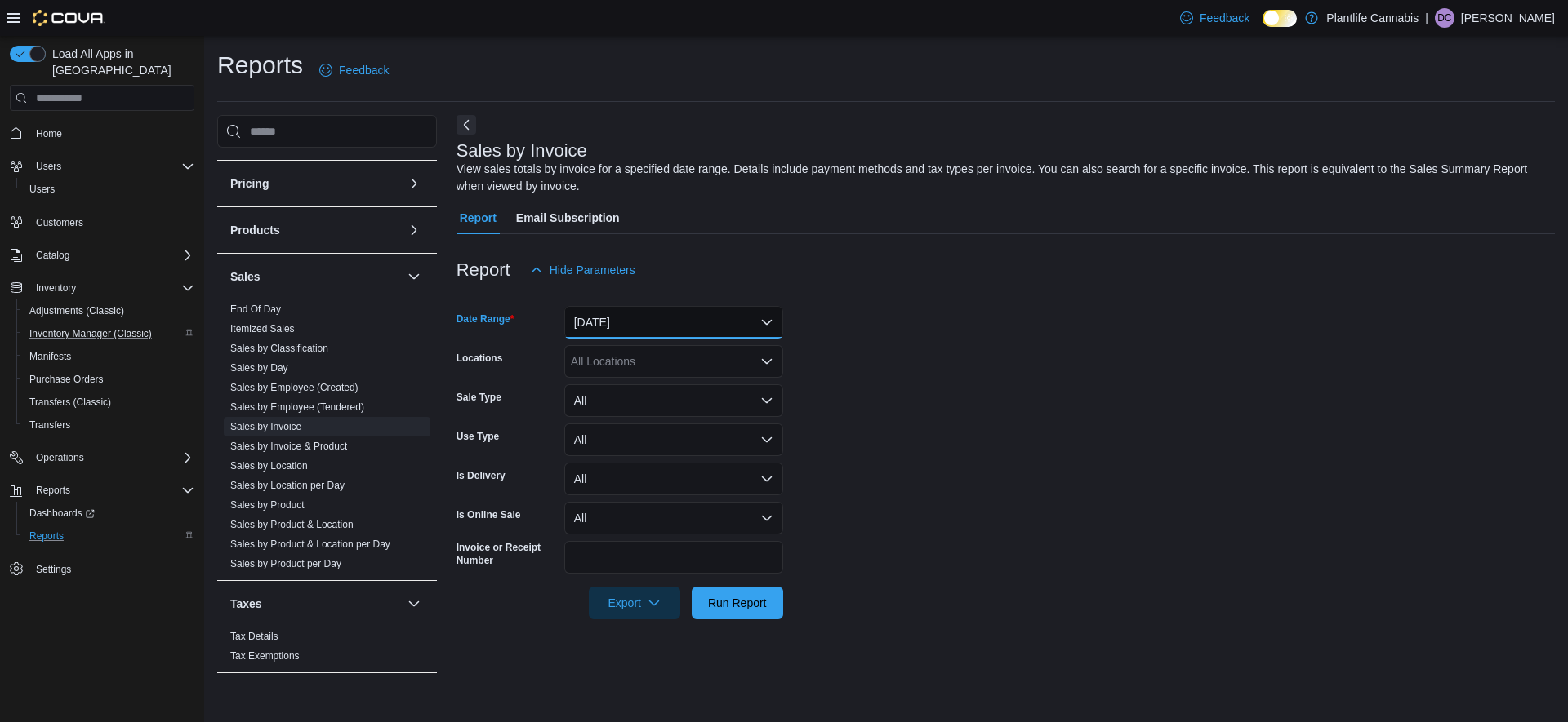
drag, startPoint x: 653, startPoint y: 320, endPoint x: 648, endPoint y: 342, distance: 22.6
click at [653, 320] on button "[DATE]" at bounding box center [673, 322] width 219 height 33
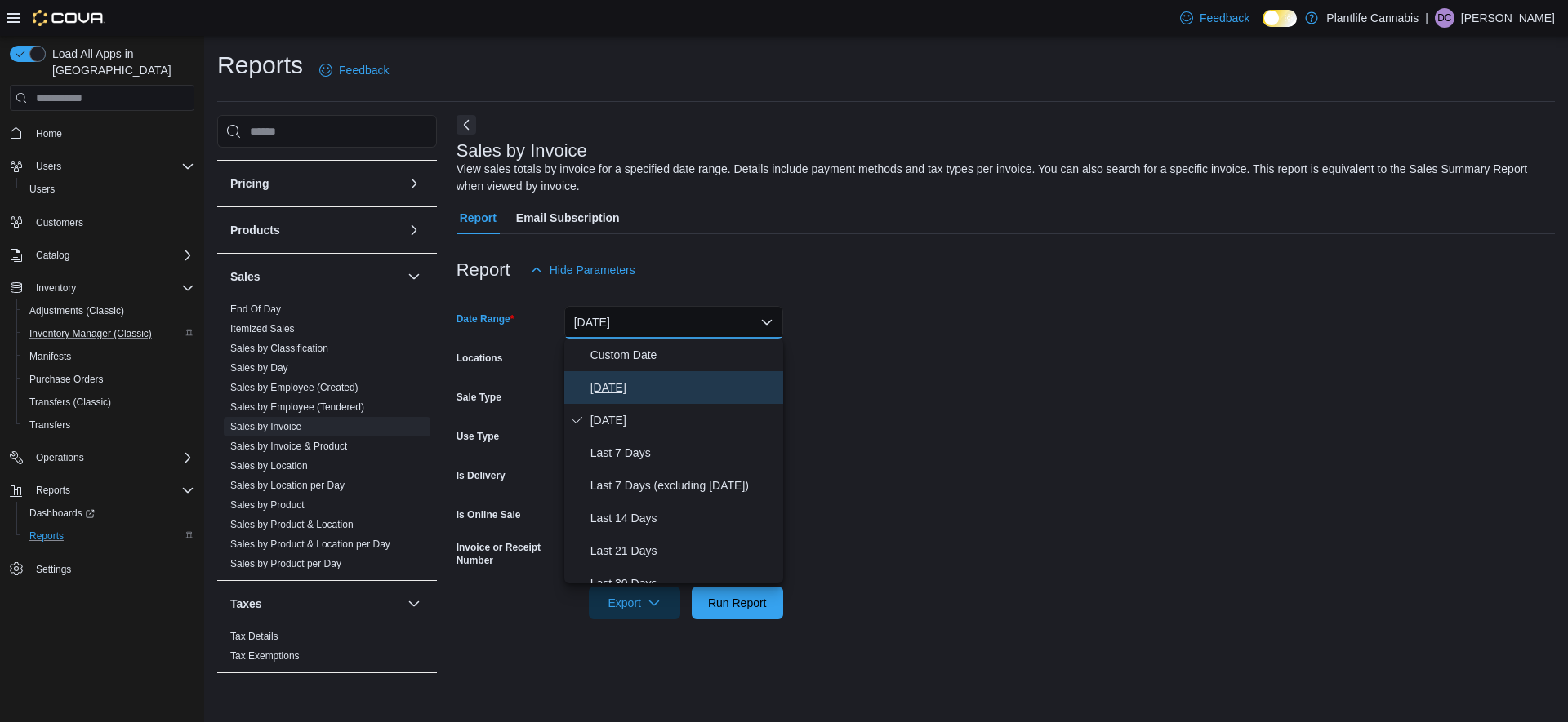
click at [601, 381] on span "[DATE]" at bounding box center [684, 388] width 186 height 20
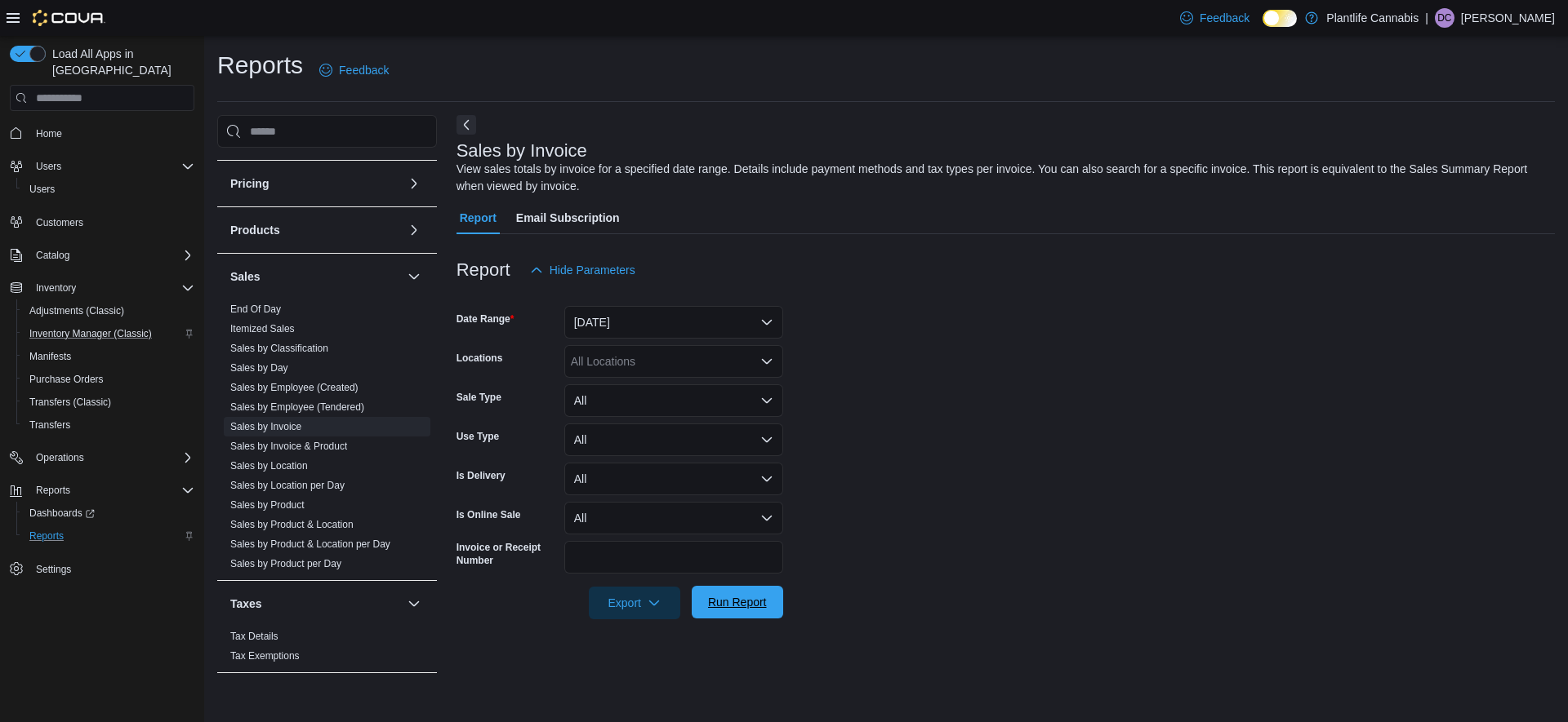
click at [745, 604] on span "Run Report" at bounding box center [737, 603] width 59 height 17
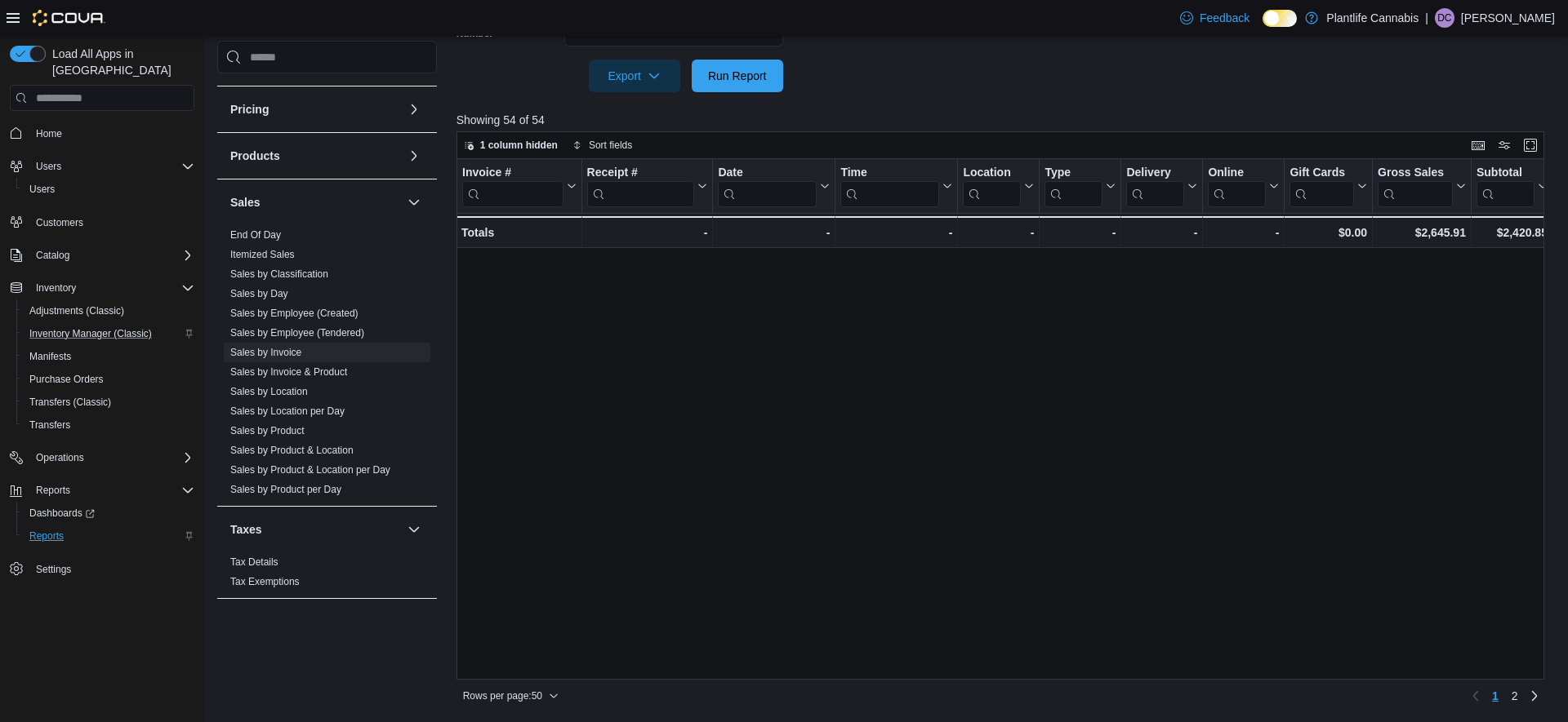
scroll to position [1038, 0]
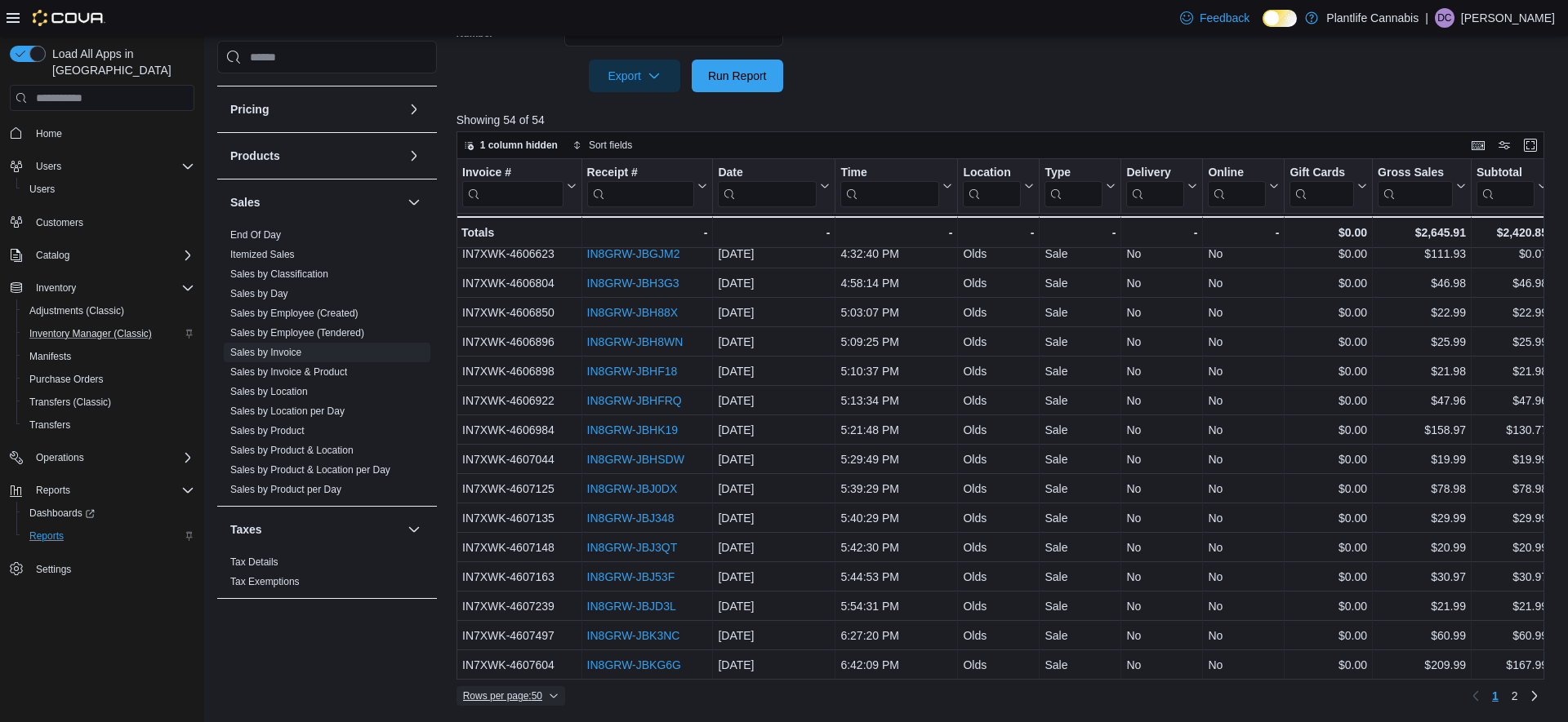
click at [525, 699] on span "Rows per page : 50" at bounding box center [502, 696] width 79 height 13
click at [537, 664] on span "100 rows" at bounding box center [531, 663] width 52 height 13
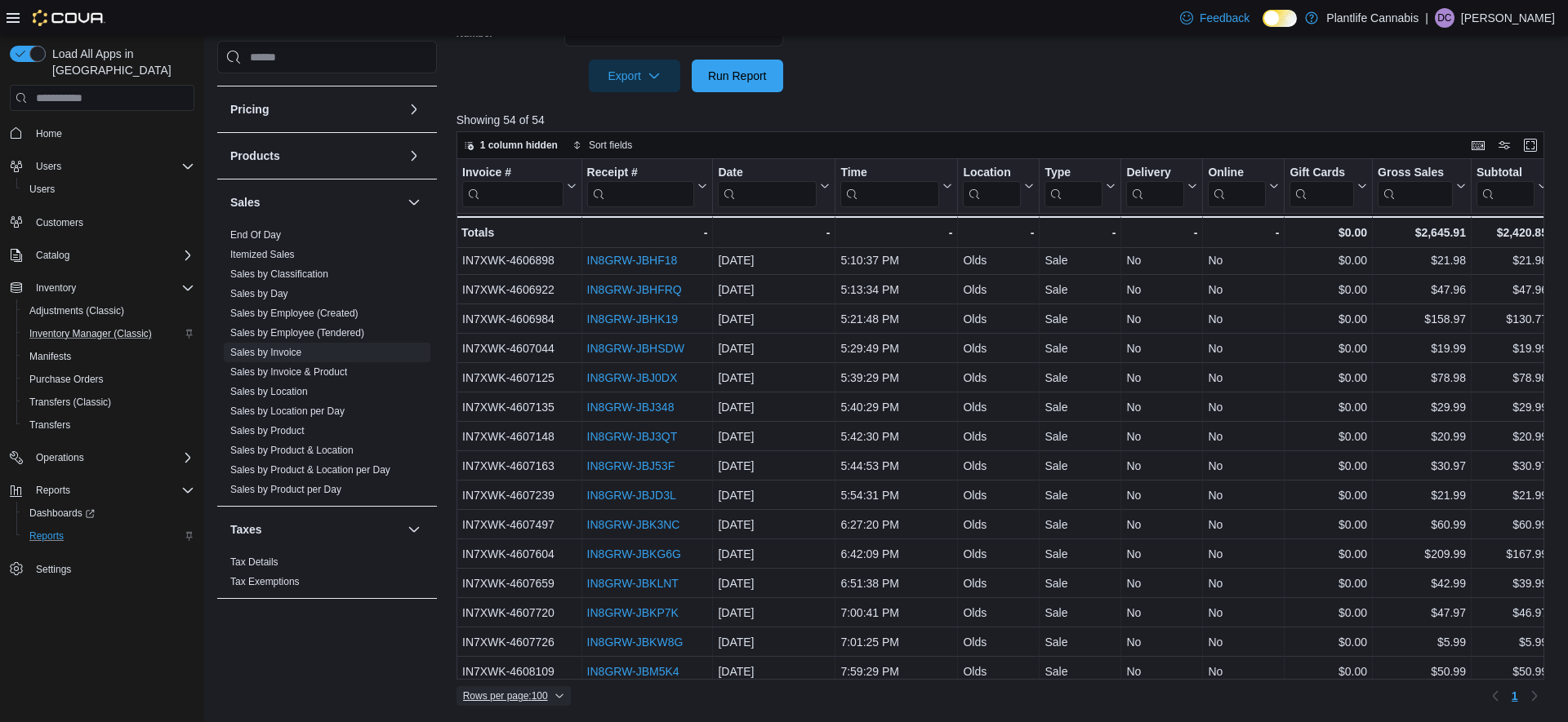
scroll to position [1155, 0]
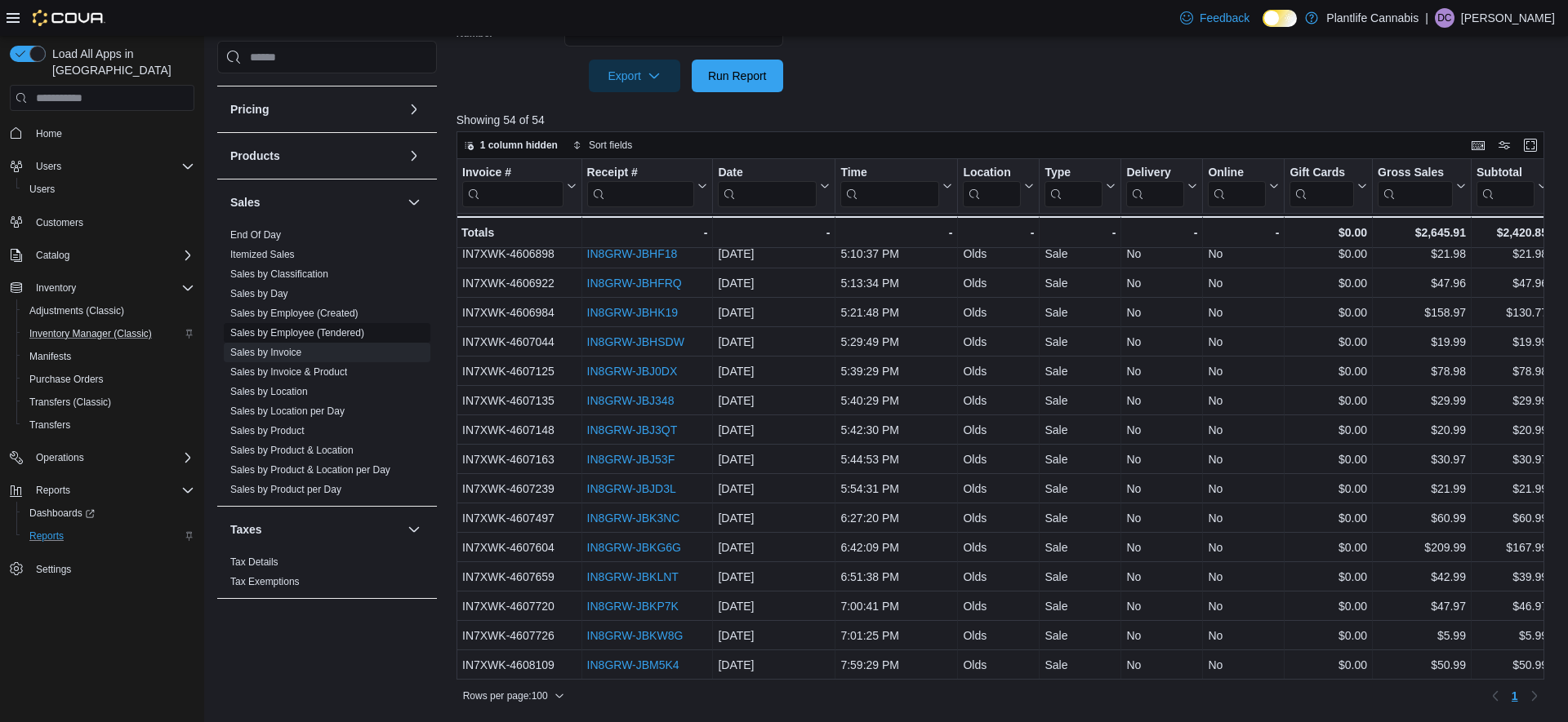
click at [298, 334] on link "Sales by Employee (Tendered)" at bounding box center [297, 333] width 134 height 11
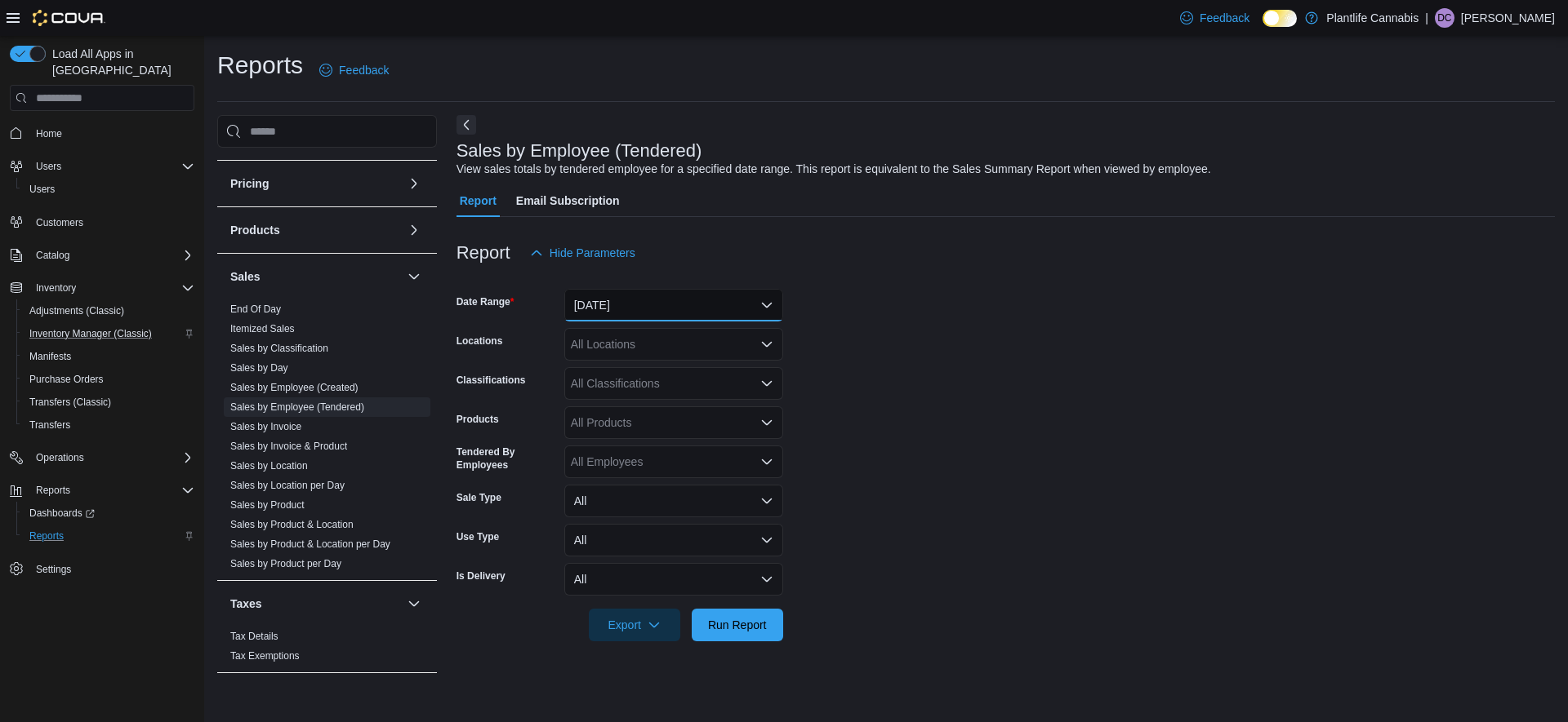
click at [653, 307] on button "[DATE]" at bounding box center [673, 305] width 219 height 33
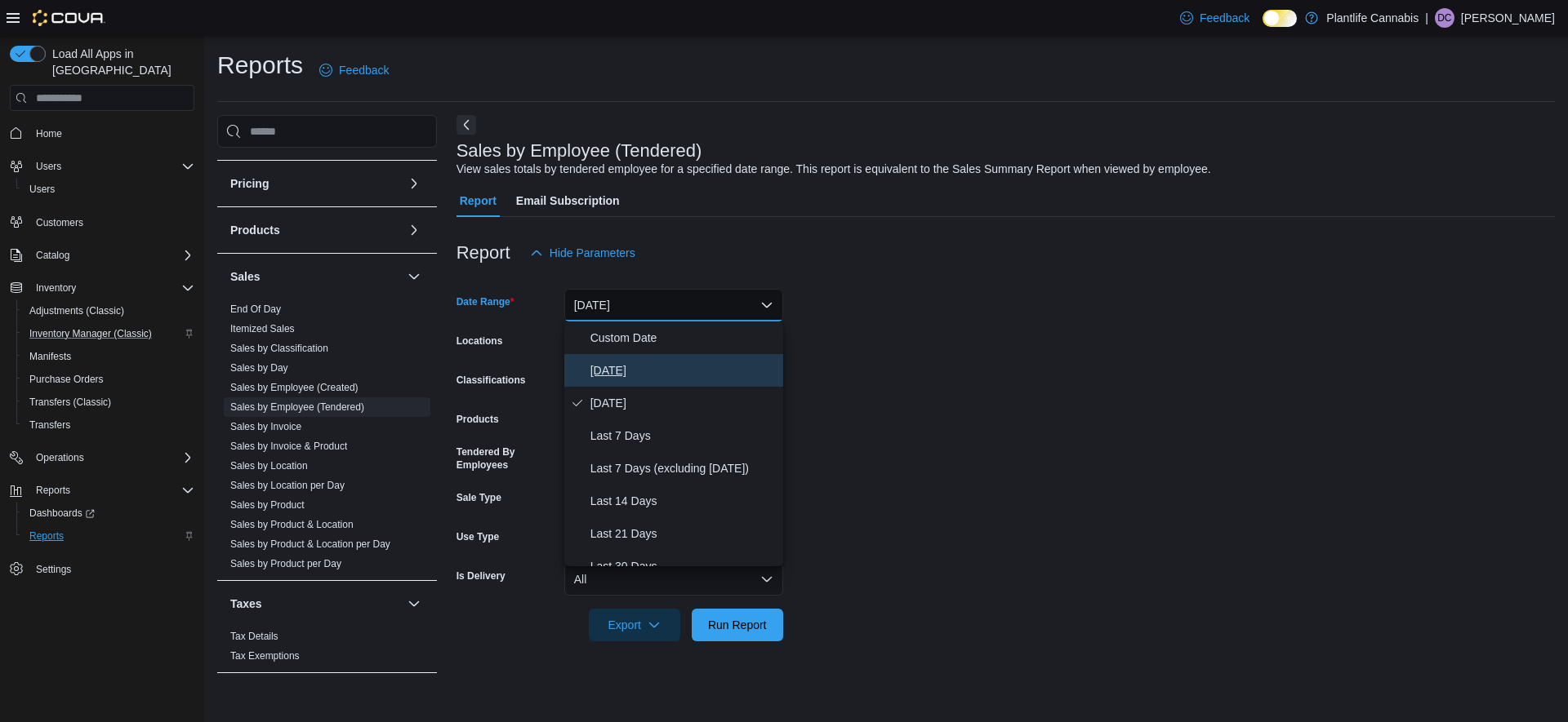
click at [608, 375] on span "[DATE]" at bounding box center [684, 370] width 186 height 20
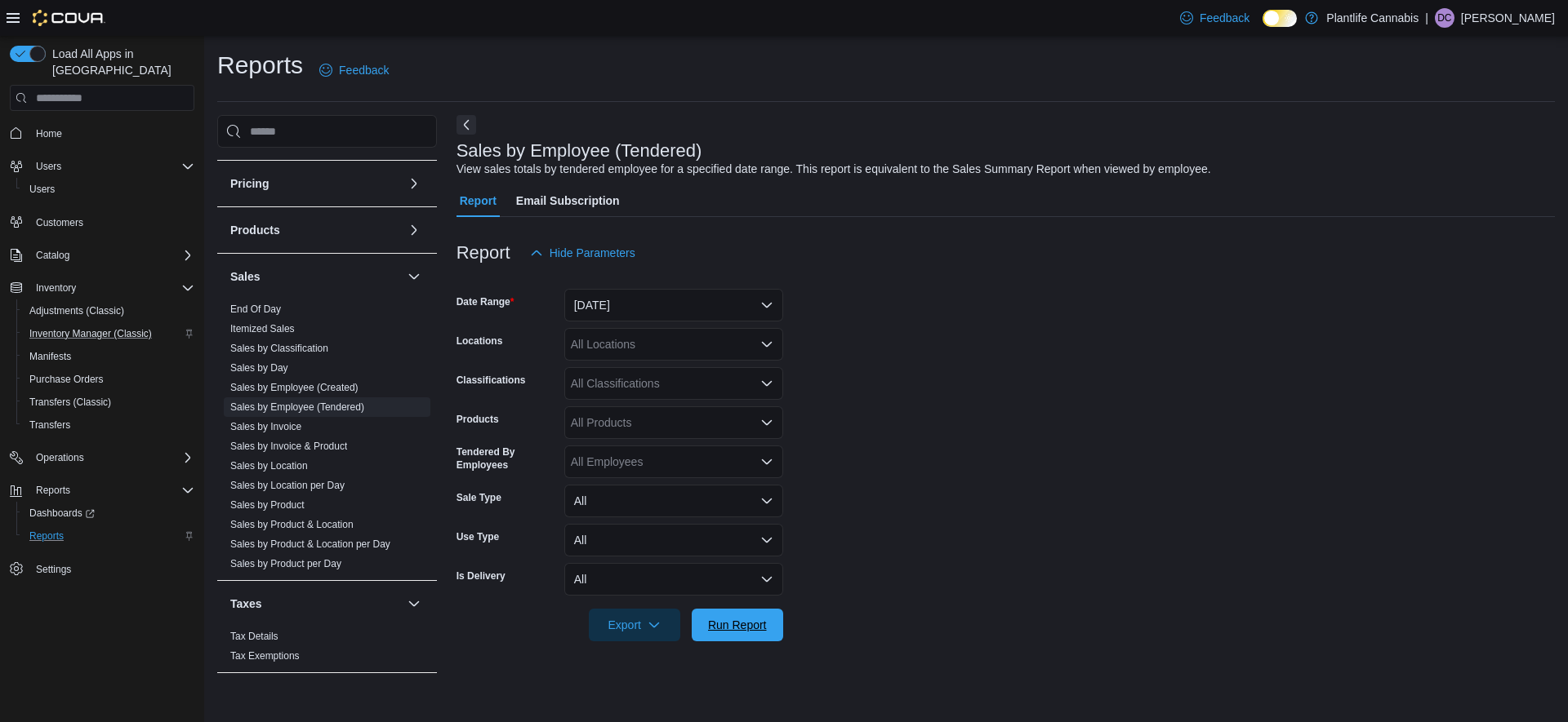
drag, startPoint x: 722, startPoint y: 632, endPoint x: 1106, endPoint y: 360, distance: 470.6
click at [722, 632] on span "Run Report" at bounding box center [737, 625] width 59 height 17
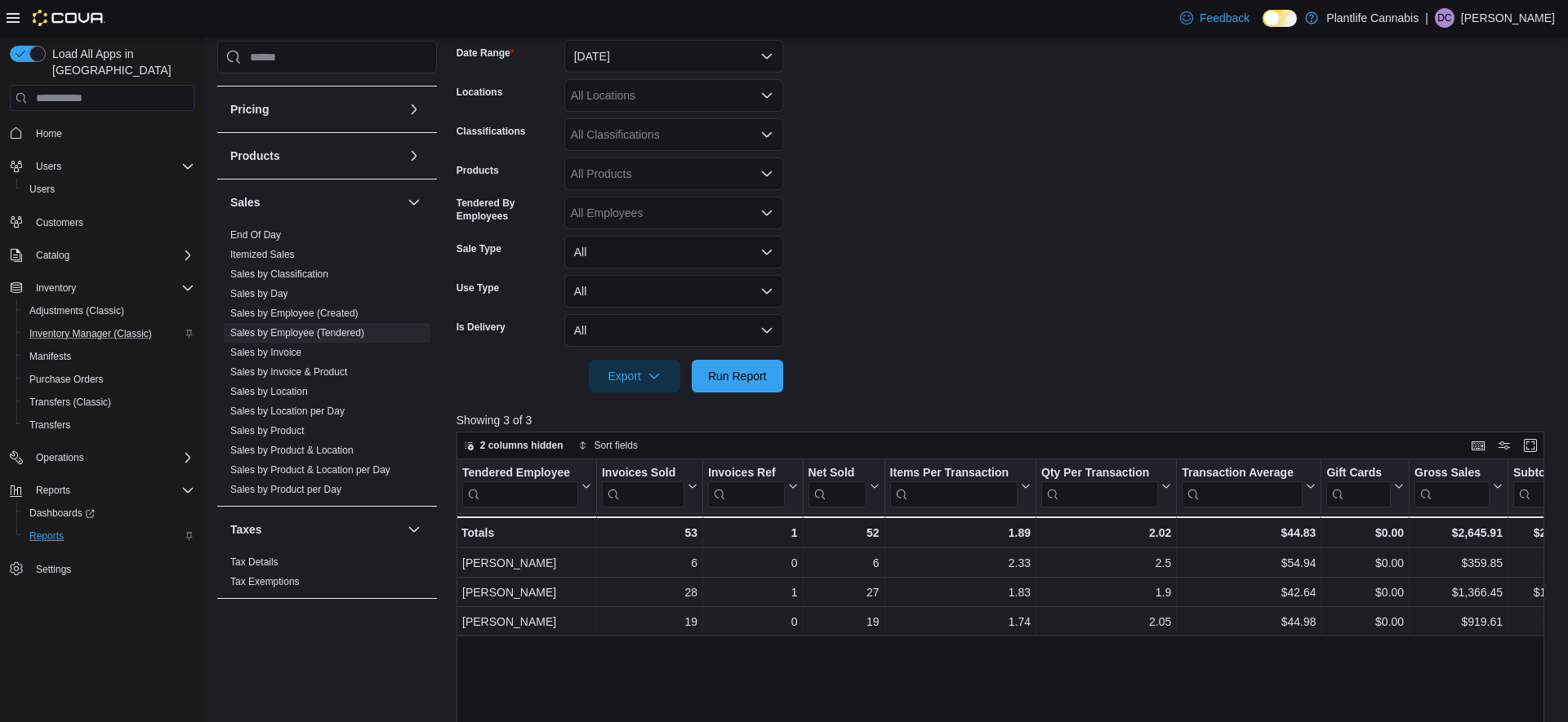
scroll to position [250, 0]
drag, startPoint x: 736, startPoint y: 366, endPoint x: 974, endPoint y: 365, distance: 238.0
click at [736, 366] on span "Run Report" at bounding box center [737, 375] width 72 height 33
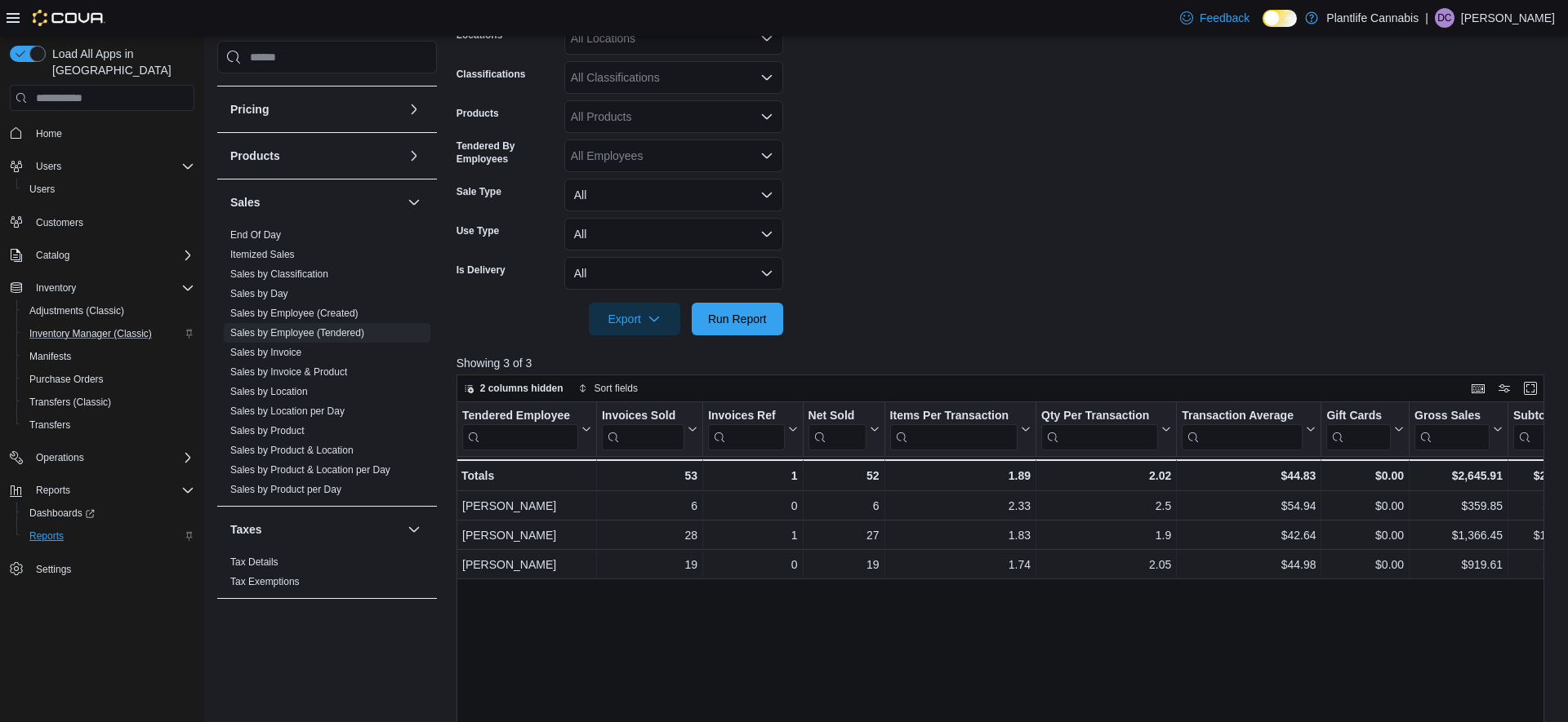
scroll to position [309, 0]
click at [758, 317] on span "Run Report" at bounding box center [737, 316] width 59 height 17
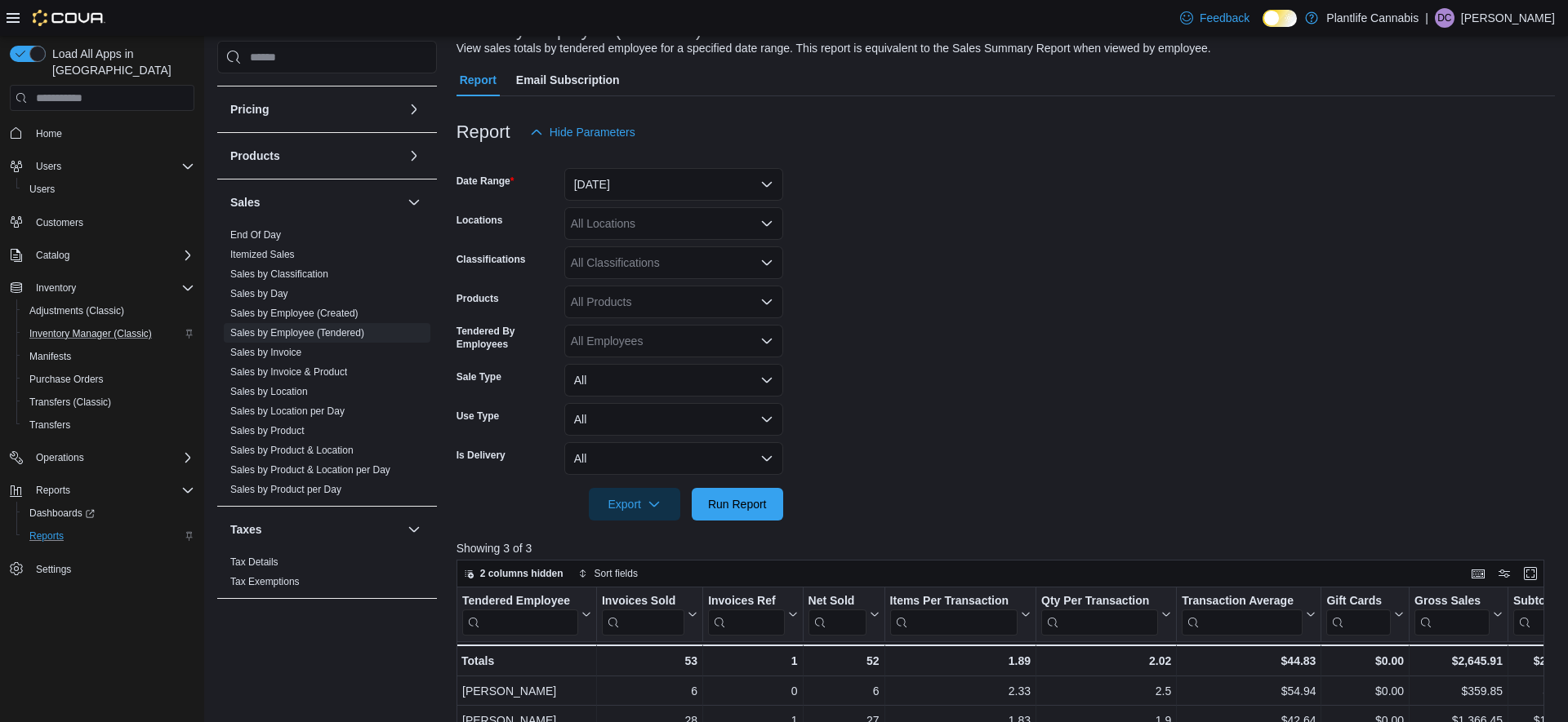
scroll to position [0, 0]
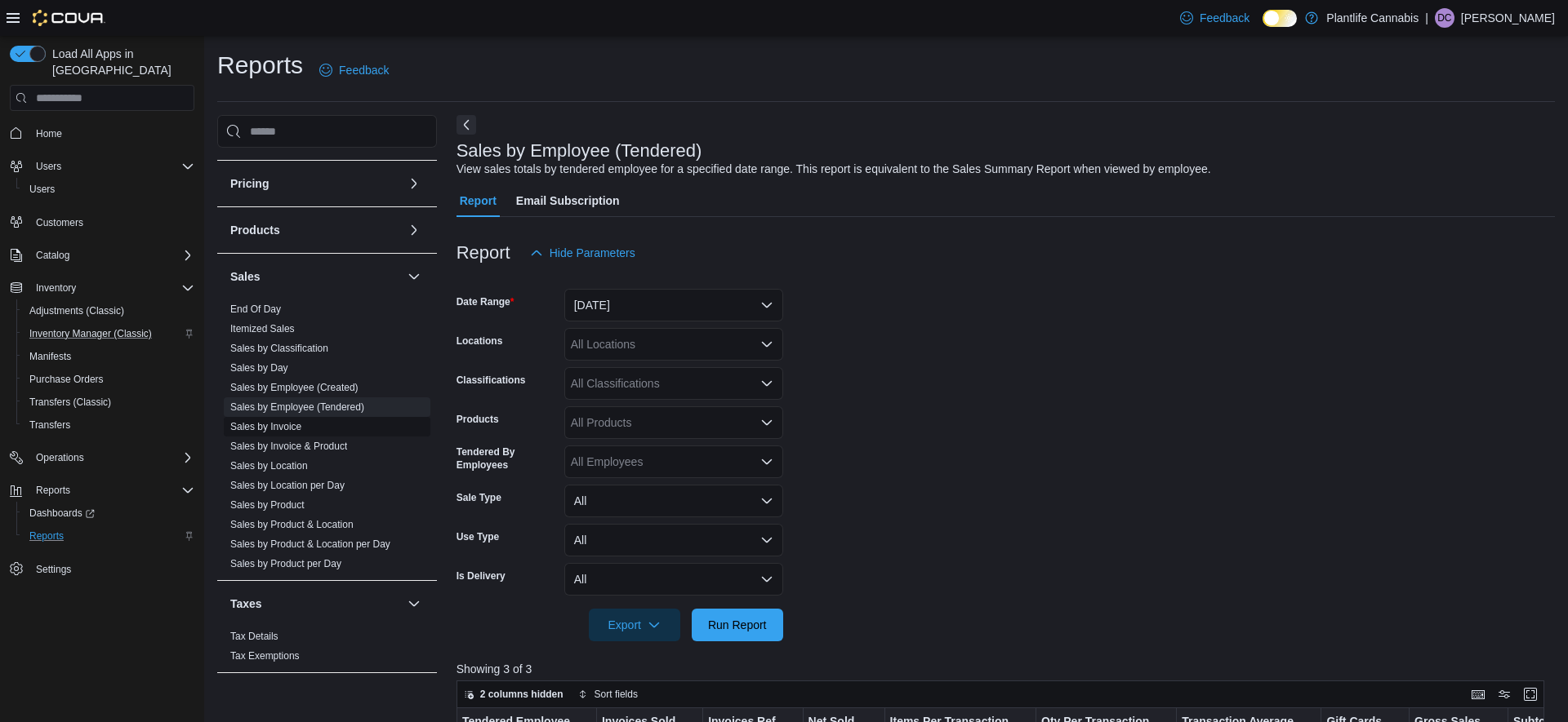
click at [295, 425] on link "Sales by Invoice" at bounding box center [266, 427] width 71 height 11
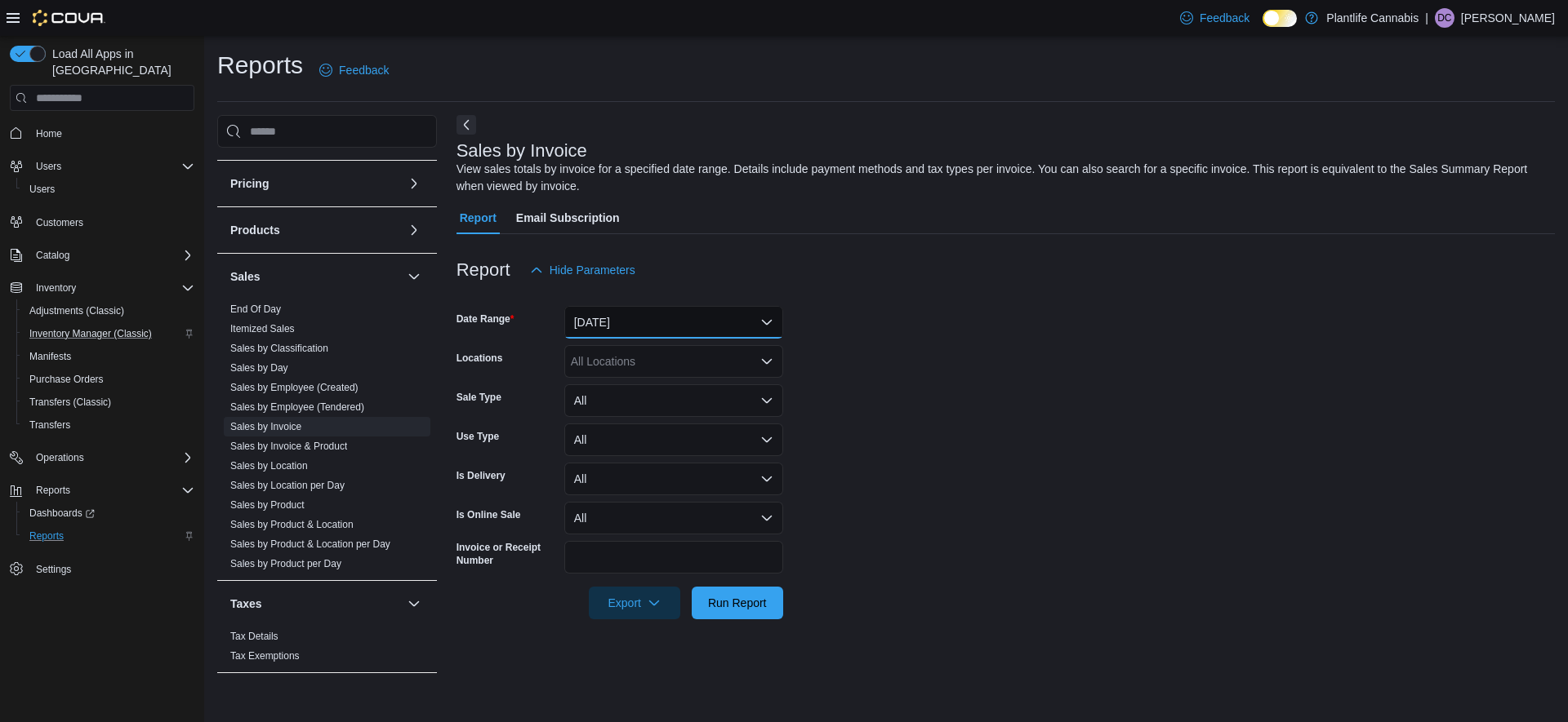
drag, startPoint x: 650, startPoint y: 318, endPoint x: 649, endPoint y: 329, distance: 11.0
click at [646, 319] on button "[DATE]" at bounding box center [673, 322] width 219 height 33
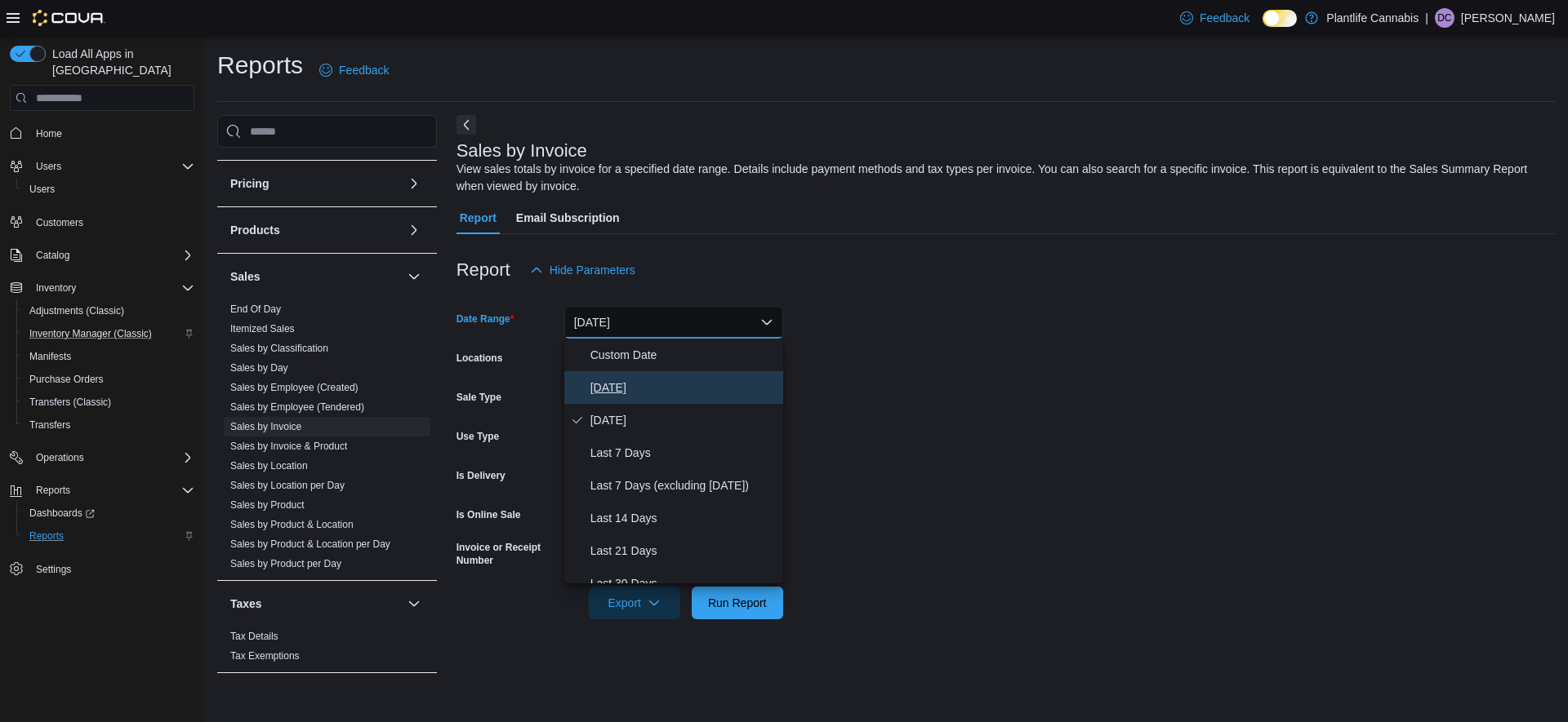
click at [616, 388] on span "[DATE]" at bounding box center [684, 388] width 186 height 20
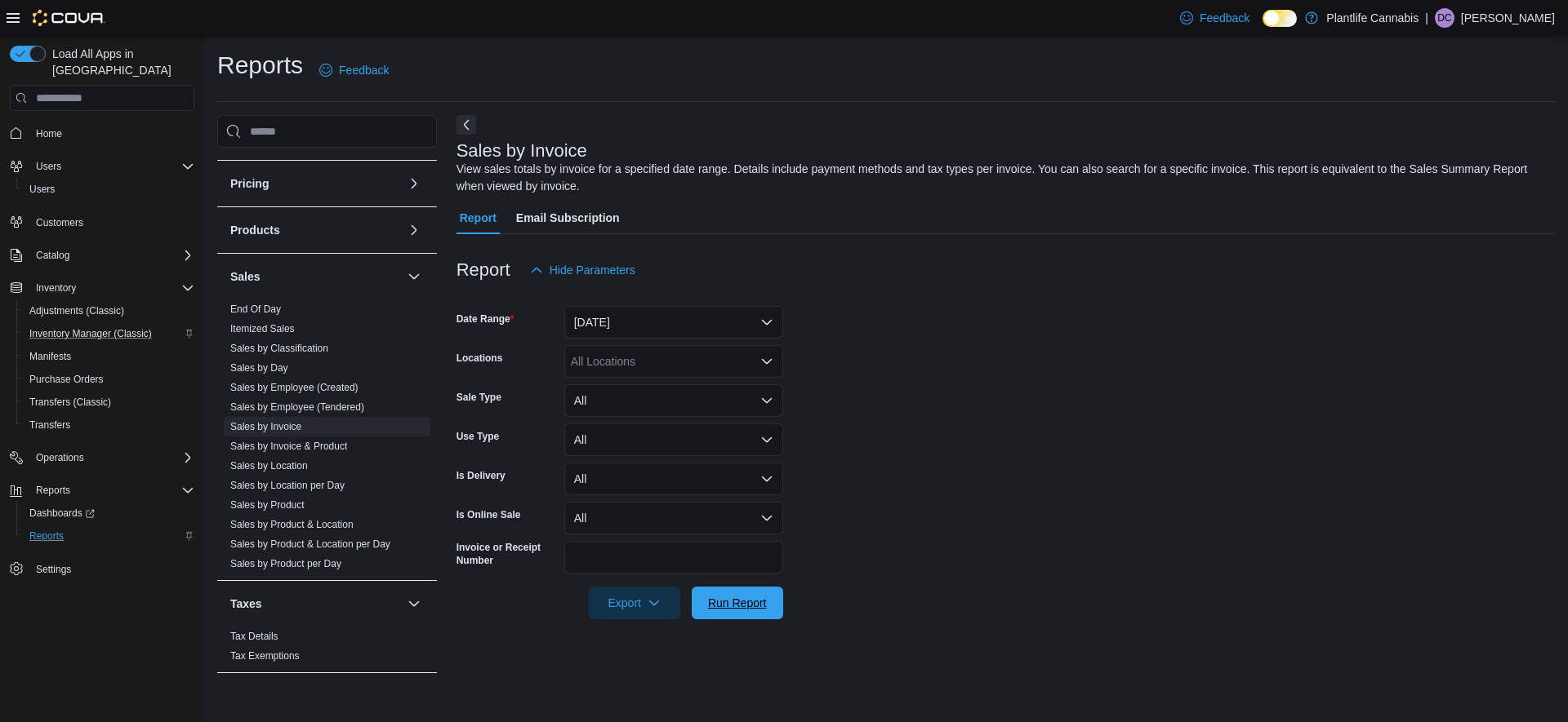
drag, startPoint x: 736, startPoint y: 604, endPoint x: 786, endPoint y: 574, distance: 58.3
click at [736, 604] on span "Run Report" at bounding box center [737, 604] width 59 height 17
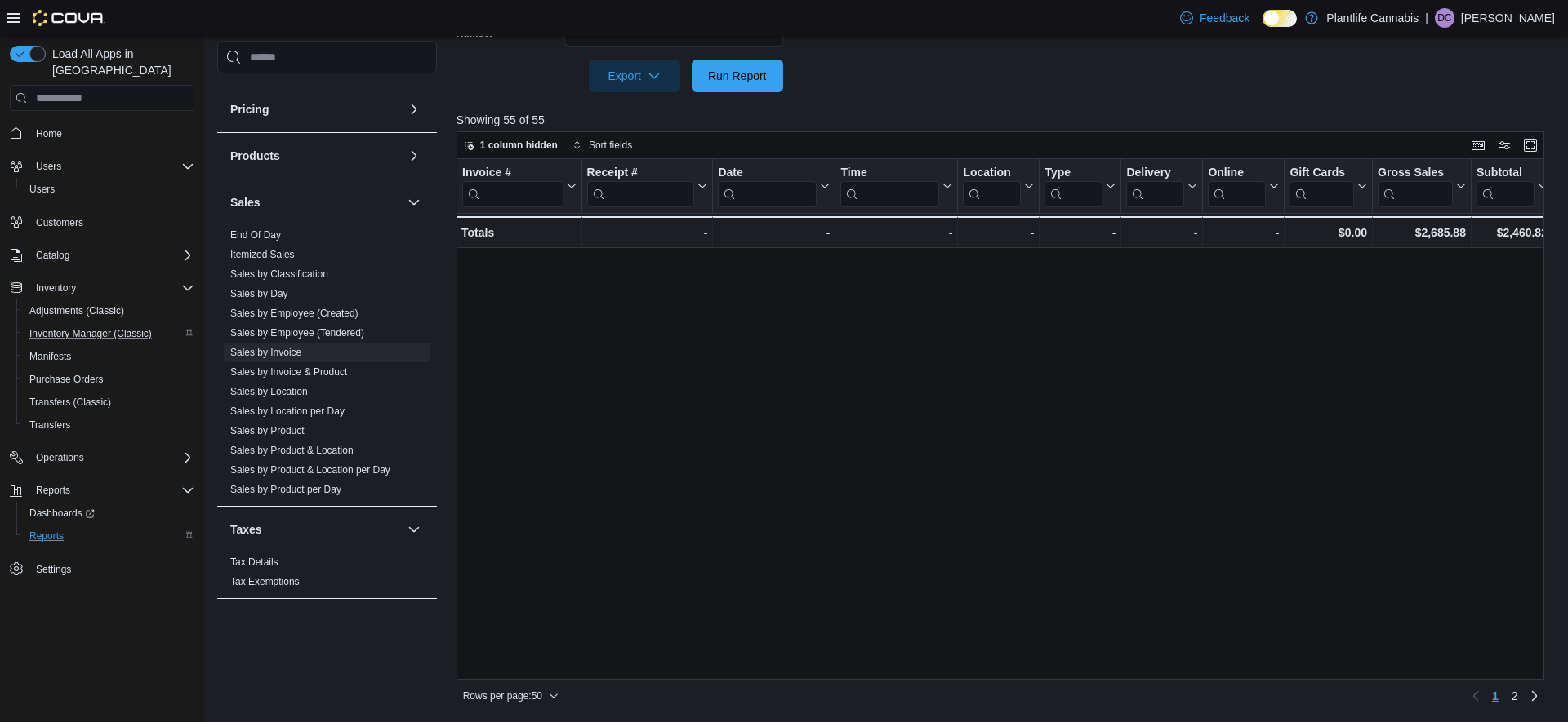
scroll to position [1038, 0]
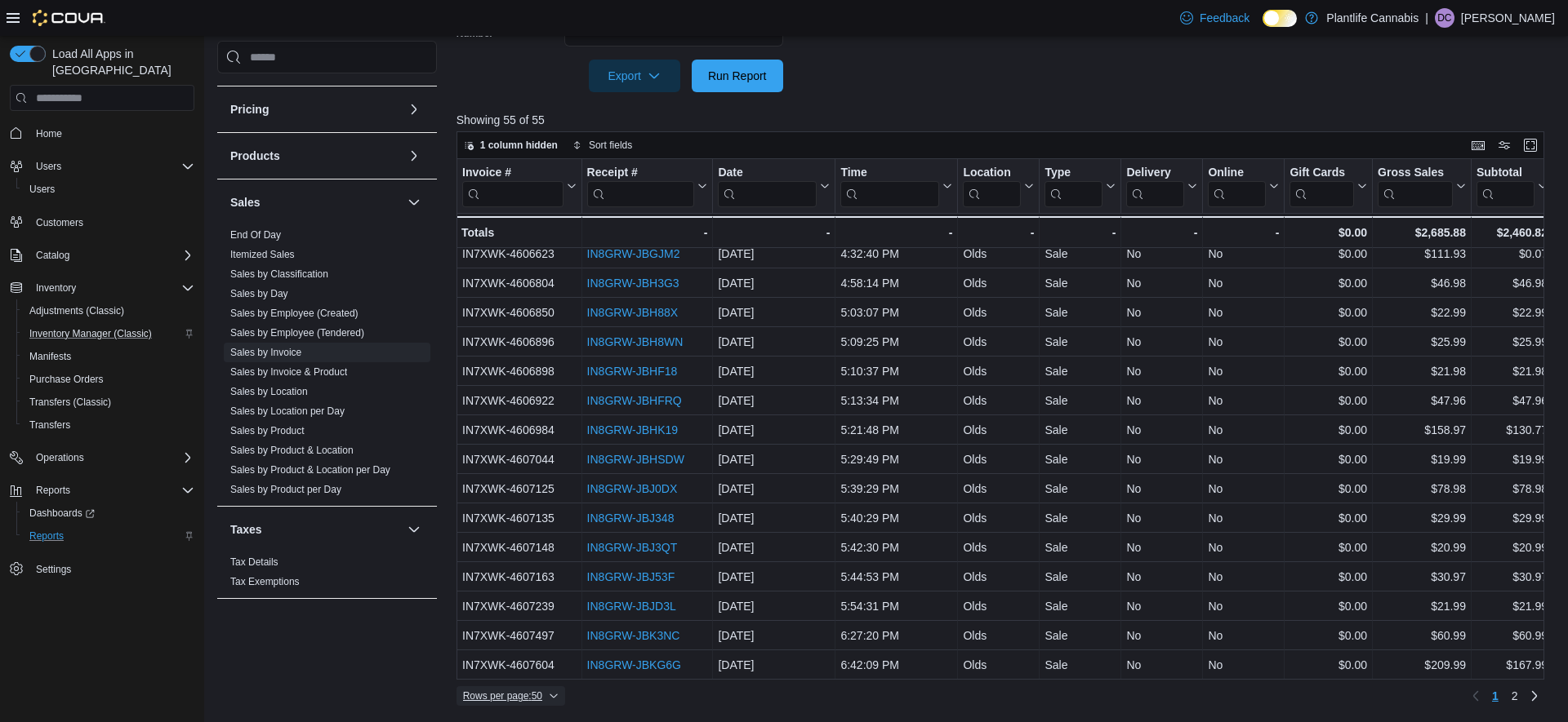
click at [531, 696] on span "Rows per page : 50" at bounding box center [502, 696] width 79 height 13
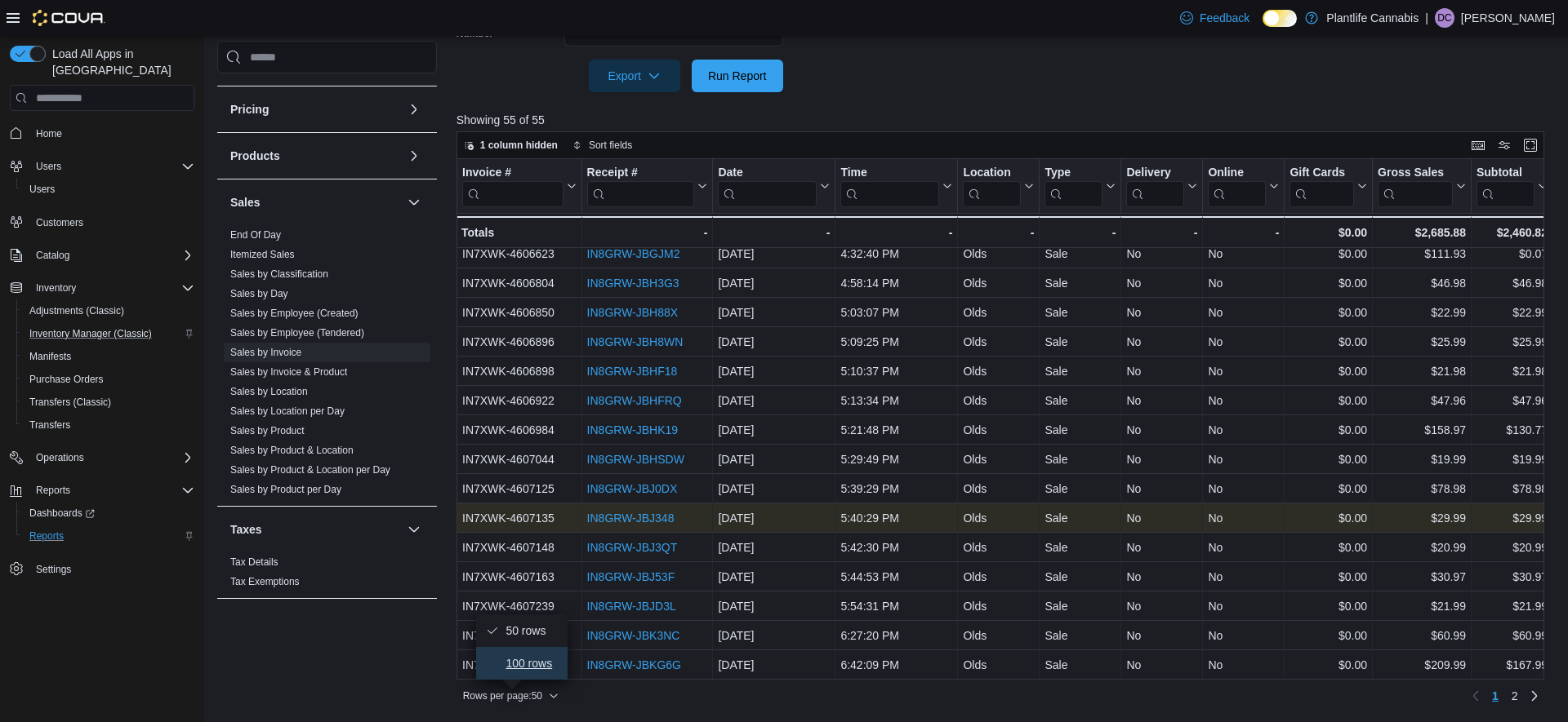
drag, startPoint x: 529, startPoint y: 662, endPoint x: 947, endPoint y: 532, distance: 437.7
click at [529, 662] on span "100 rows" at bounding box center [531, 663] width 52 height 13
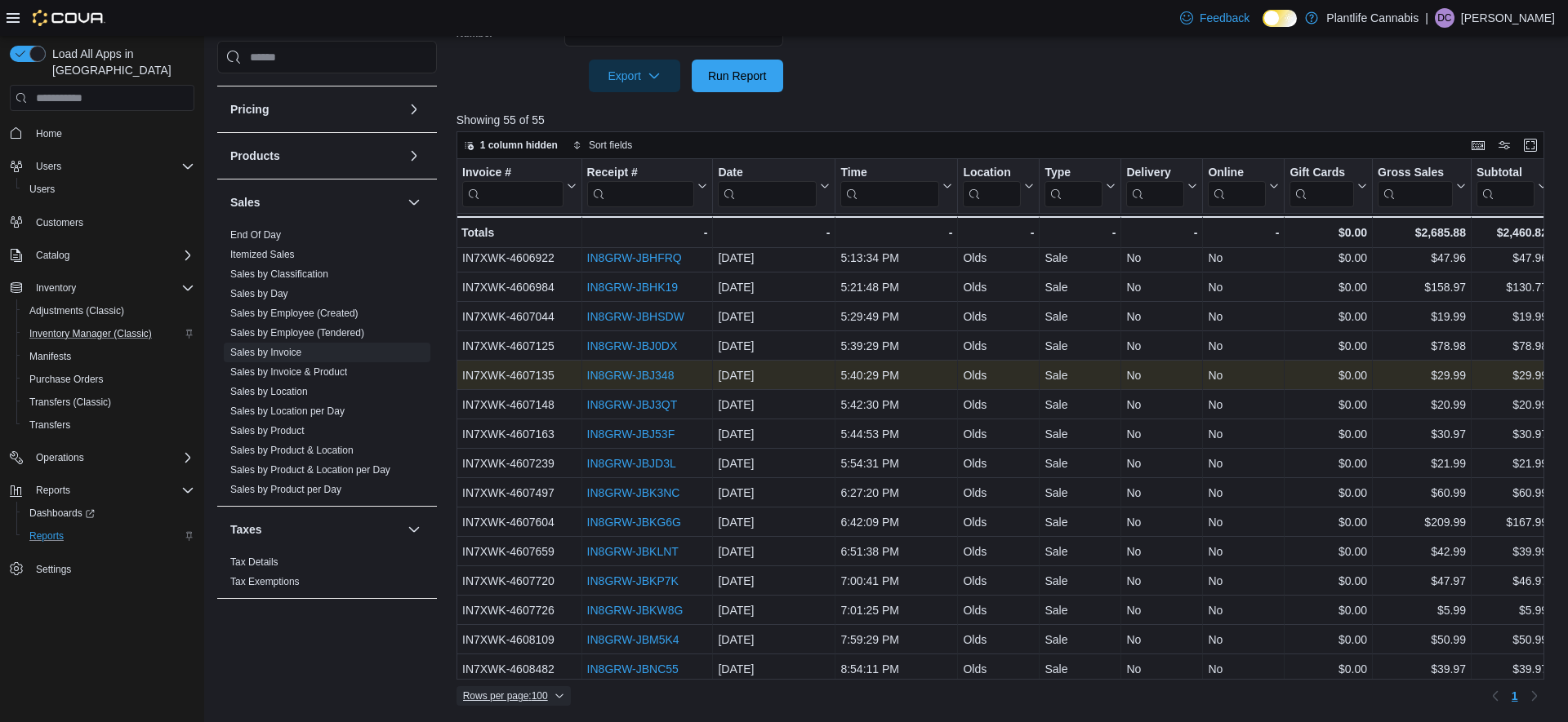
scroll to position [1184, 0]
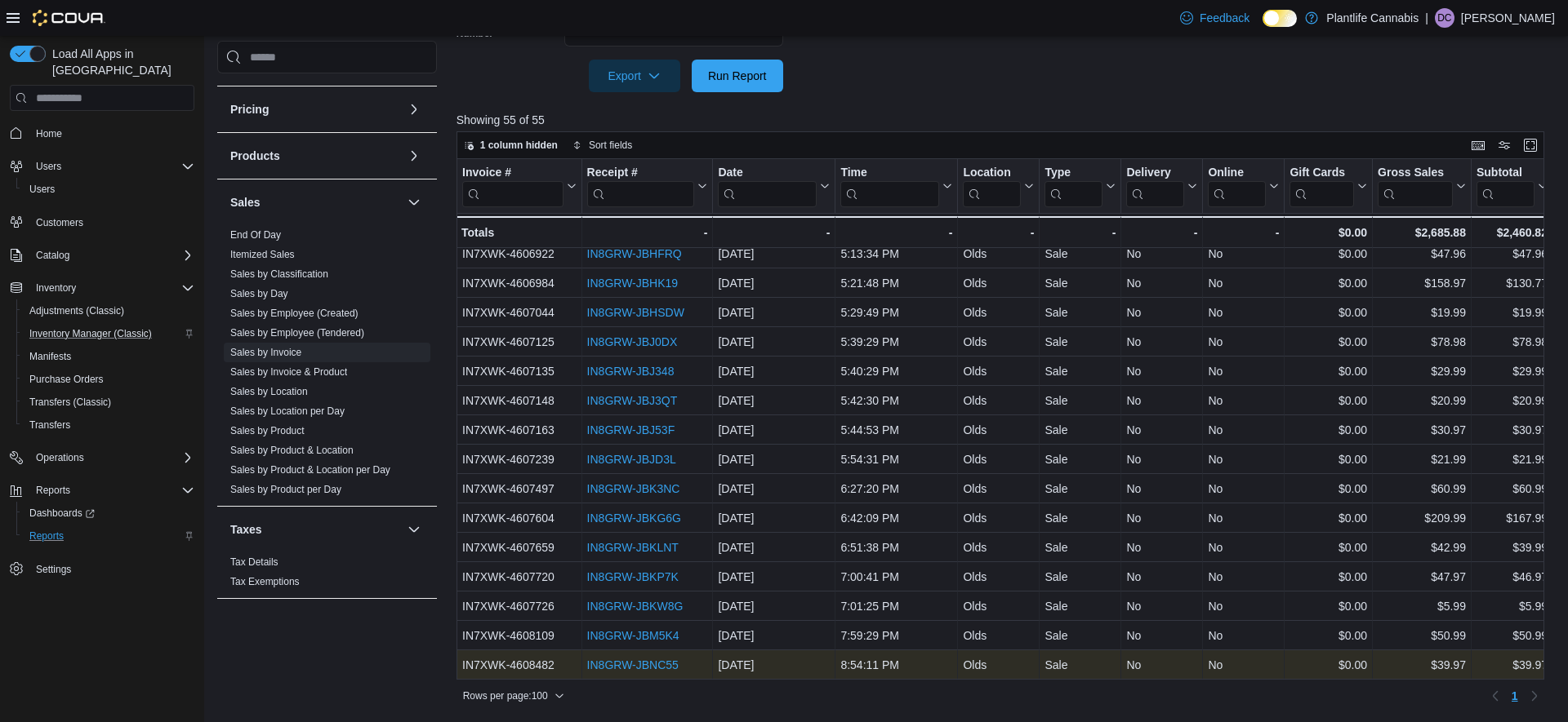
click at [639, 667] on link "IN8GRW-JBNC55" at bounding box center [632, 665] width 91 height 13
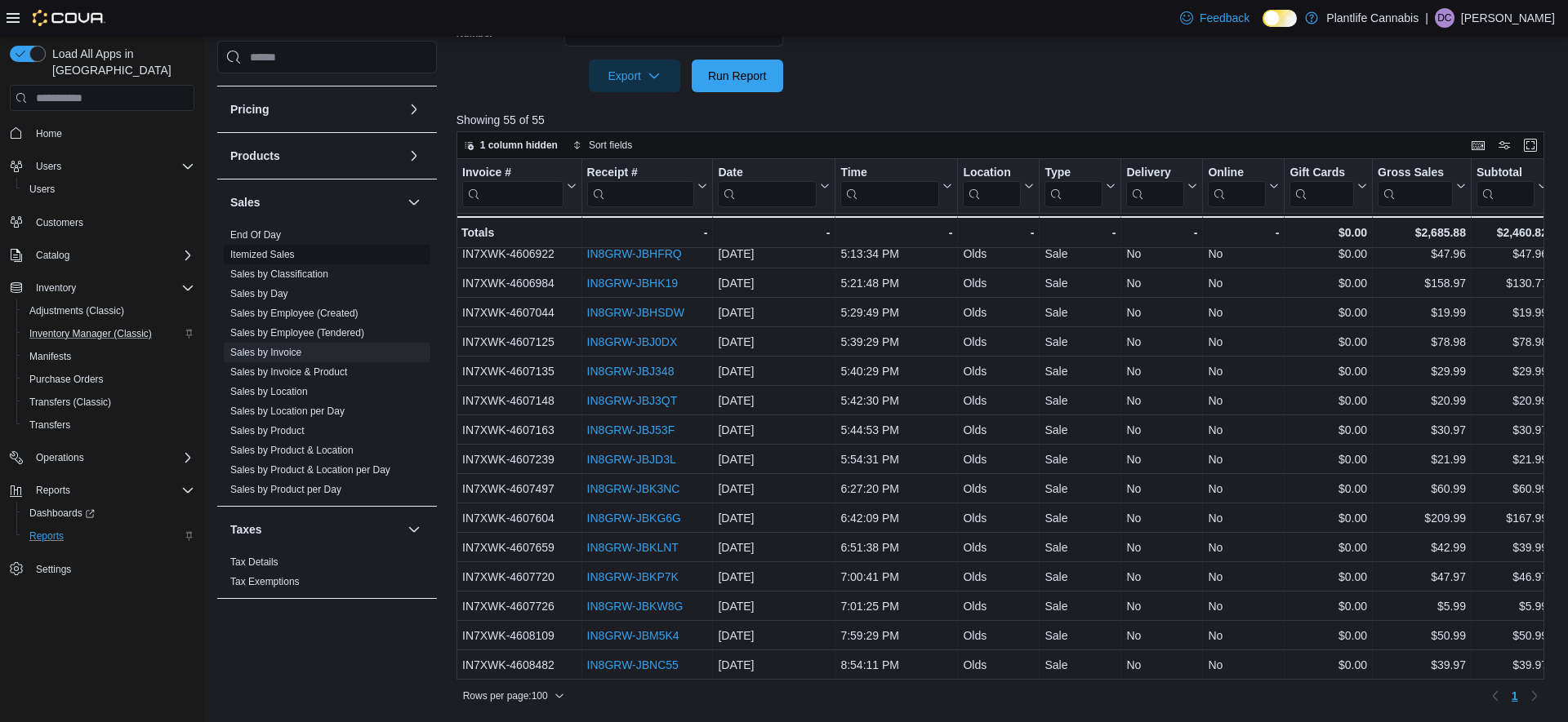
click at [313, 332] on link "Sales by Employee (Tendered)" at bounding box center [297, 333] width 134 height 11
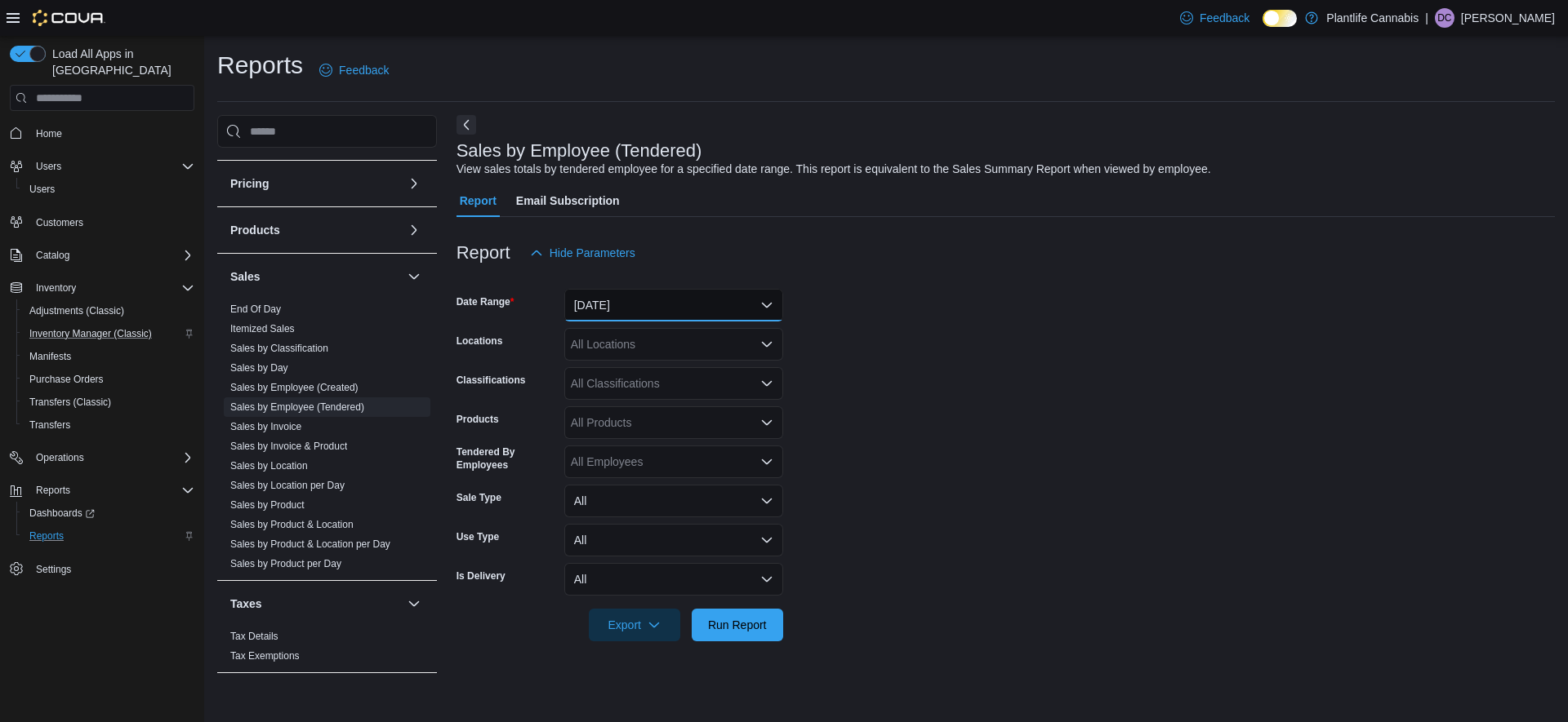
click at [660, 300] on button "[DATE]" at bounding box center [673, 305] width 219 height 33
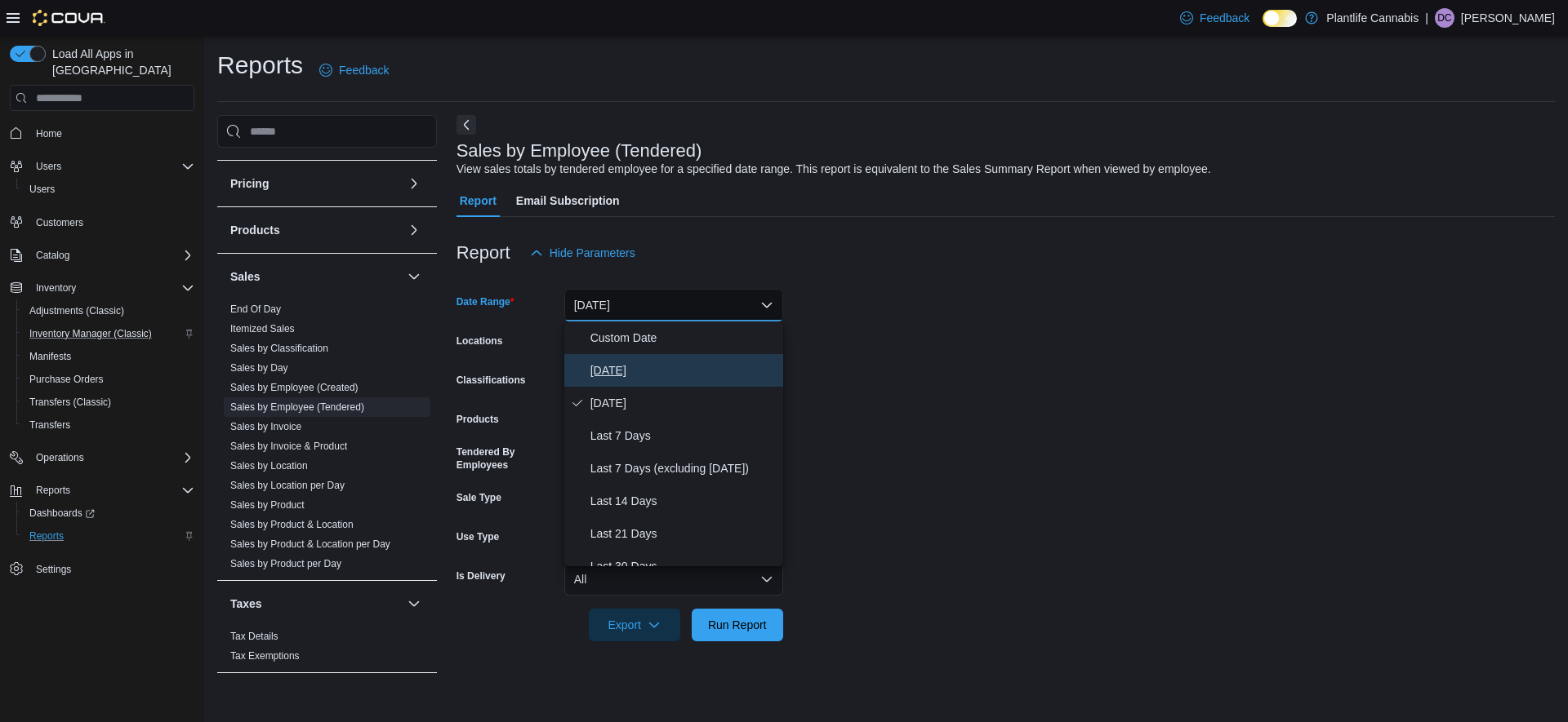
click at [616, 375] on span "[DATE]" at bounding box center [684, 370] width 186 height 20
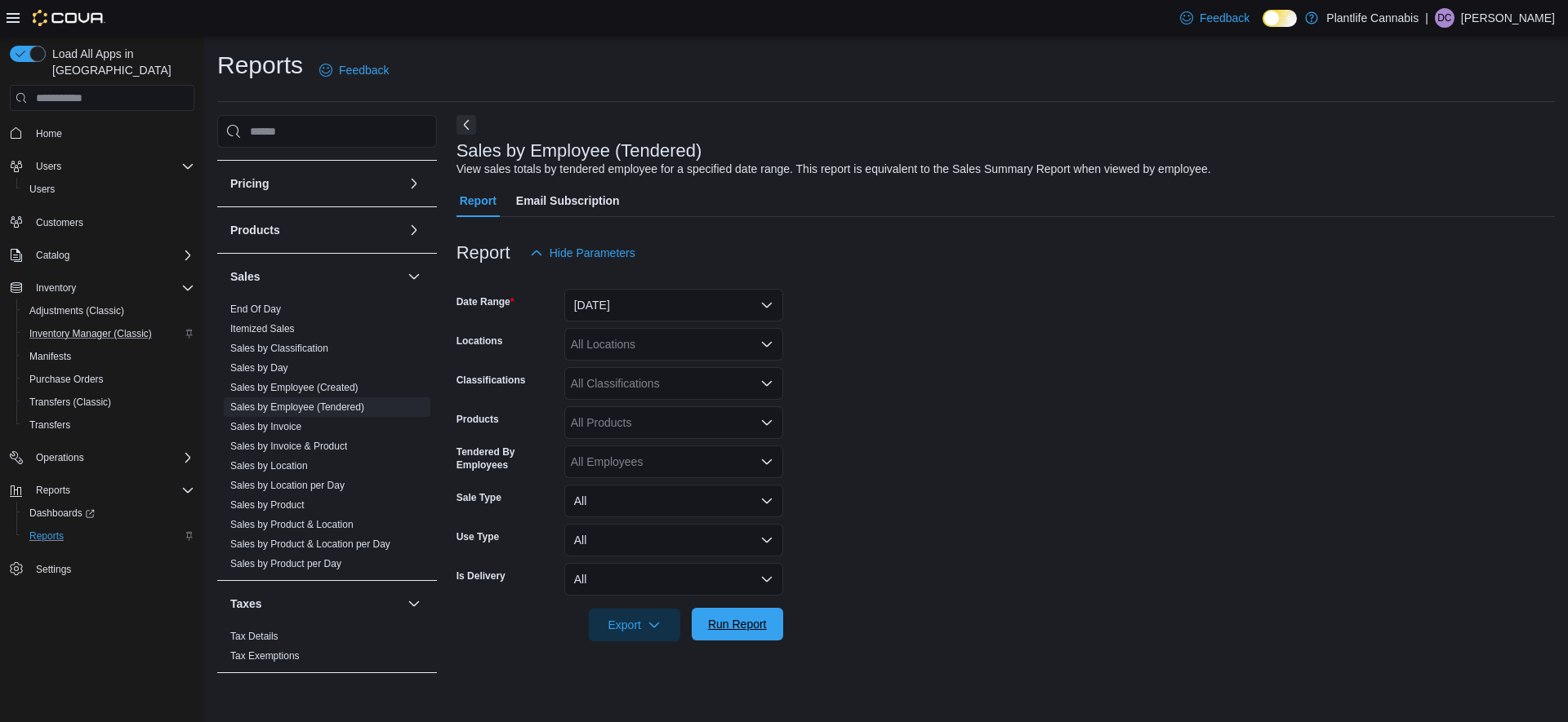
drag, startPoint x: 768, startPoint y: 628, endPoint x: 910, endPoint y: 317, distance: 341.9
click at [769, 628] on span "Run Report" at bounding box center [737, 624] width 72 height 33
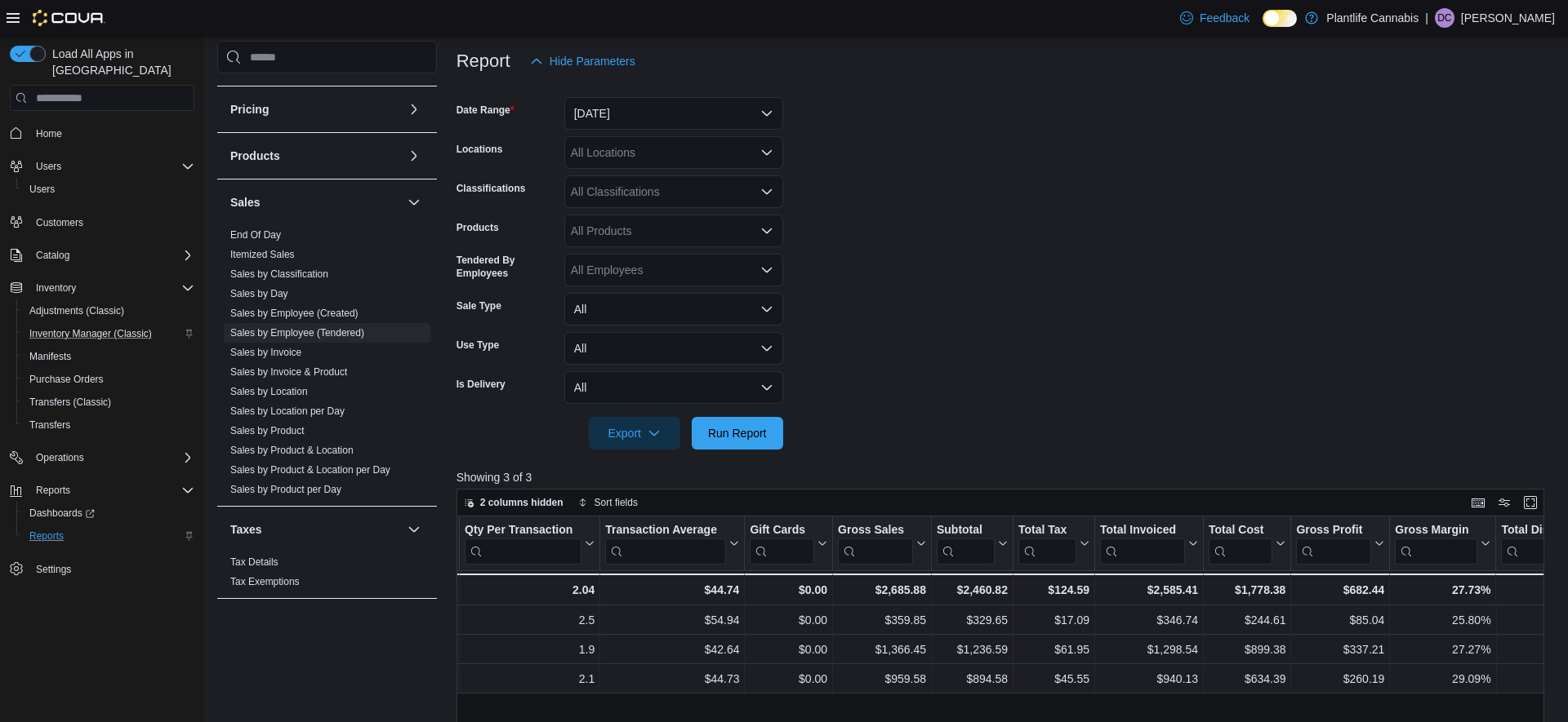
scroll to position [205, 0]
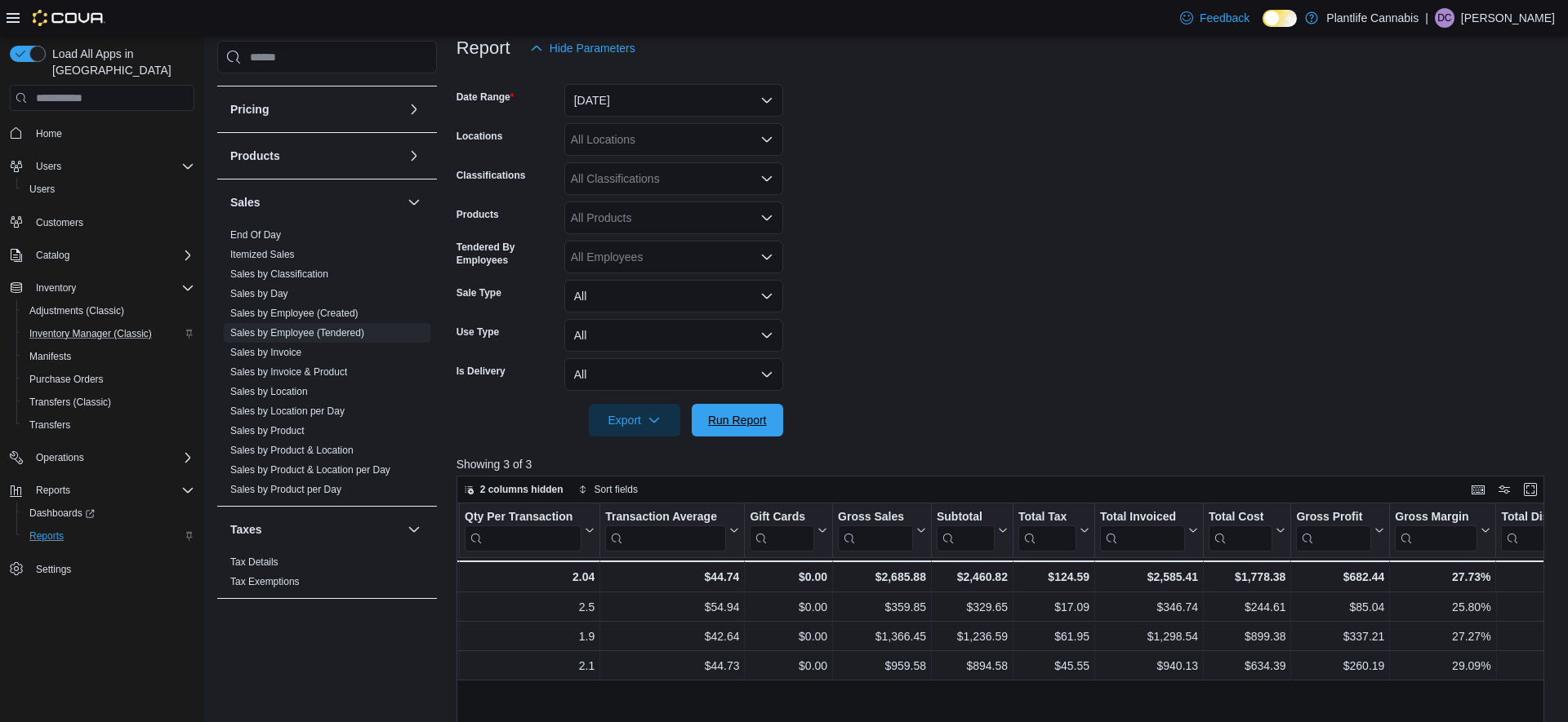
click at [772, 420] on span "Run Report" at bounding box center [737, 420] width 72 height 33
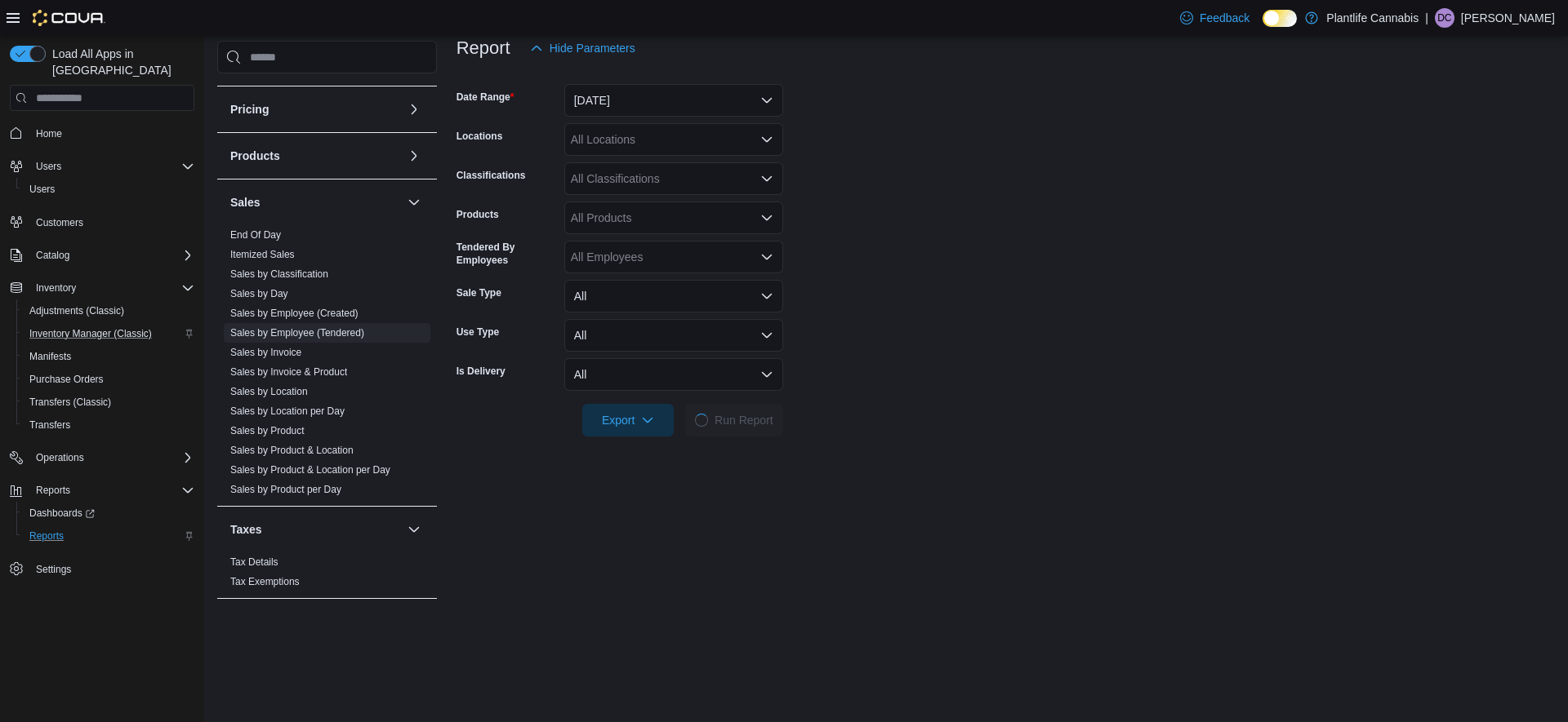
scroll to position [0, 0]
